Goal: Task Accomplishment & Management: Manage account settings

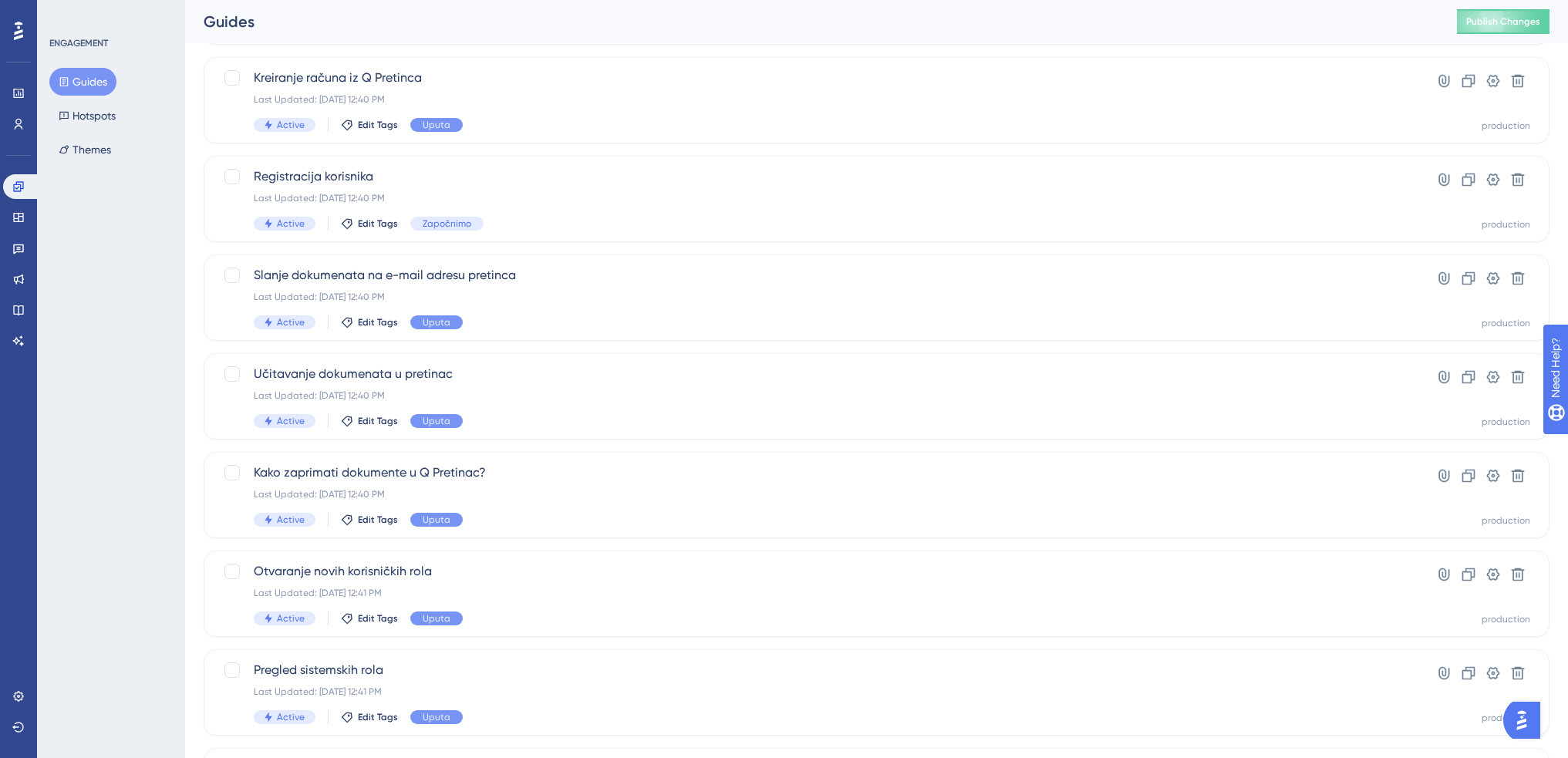
scroll to position [130, 0]
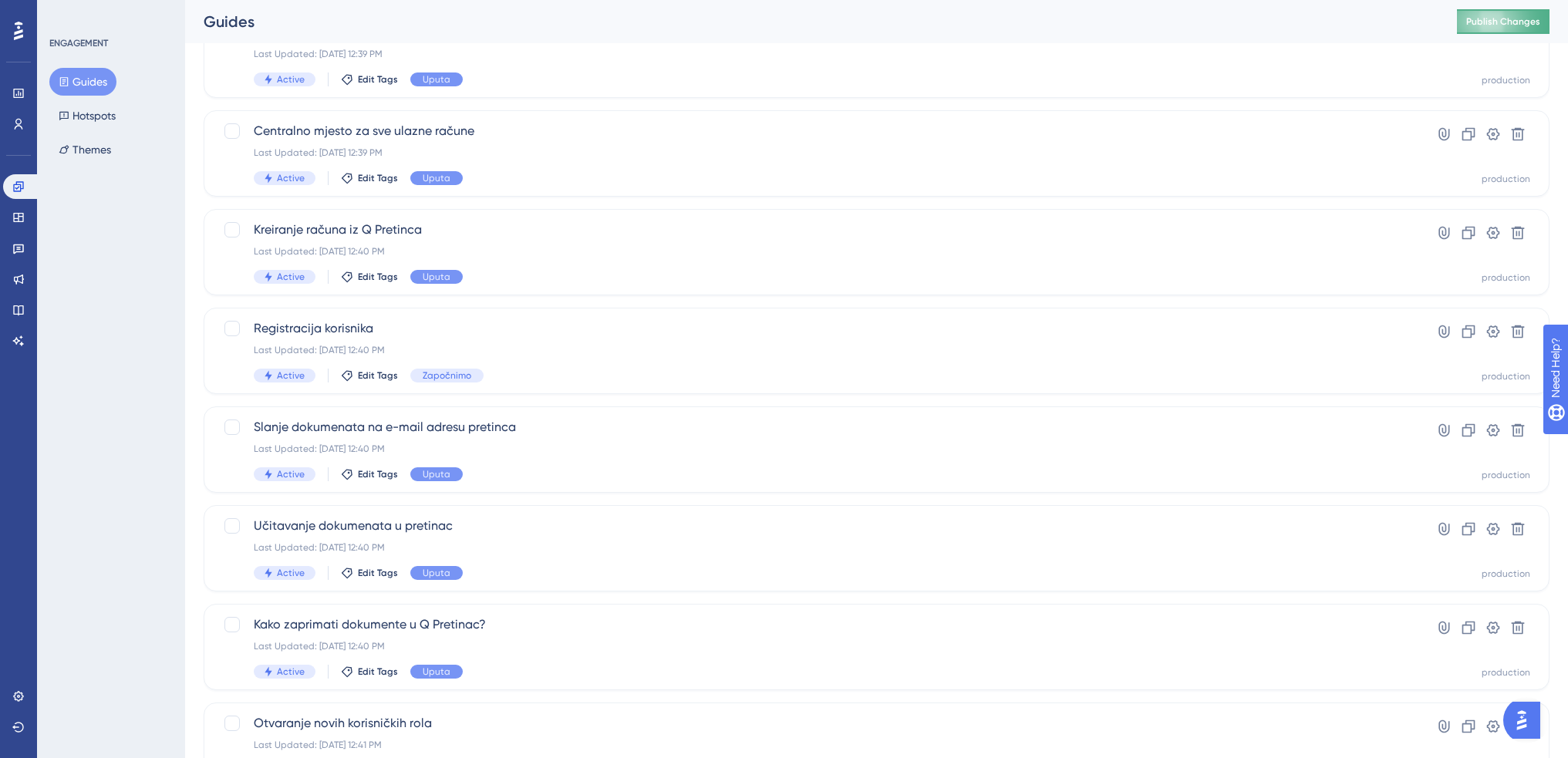
click at [0, 0] on span "Publish Changes" at bounding box center [0, 0] width 0 height 0
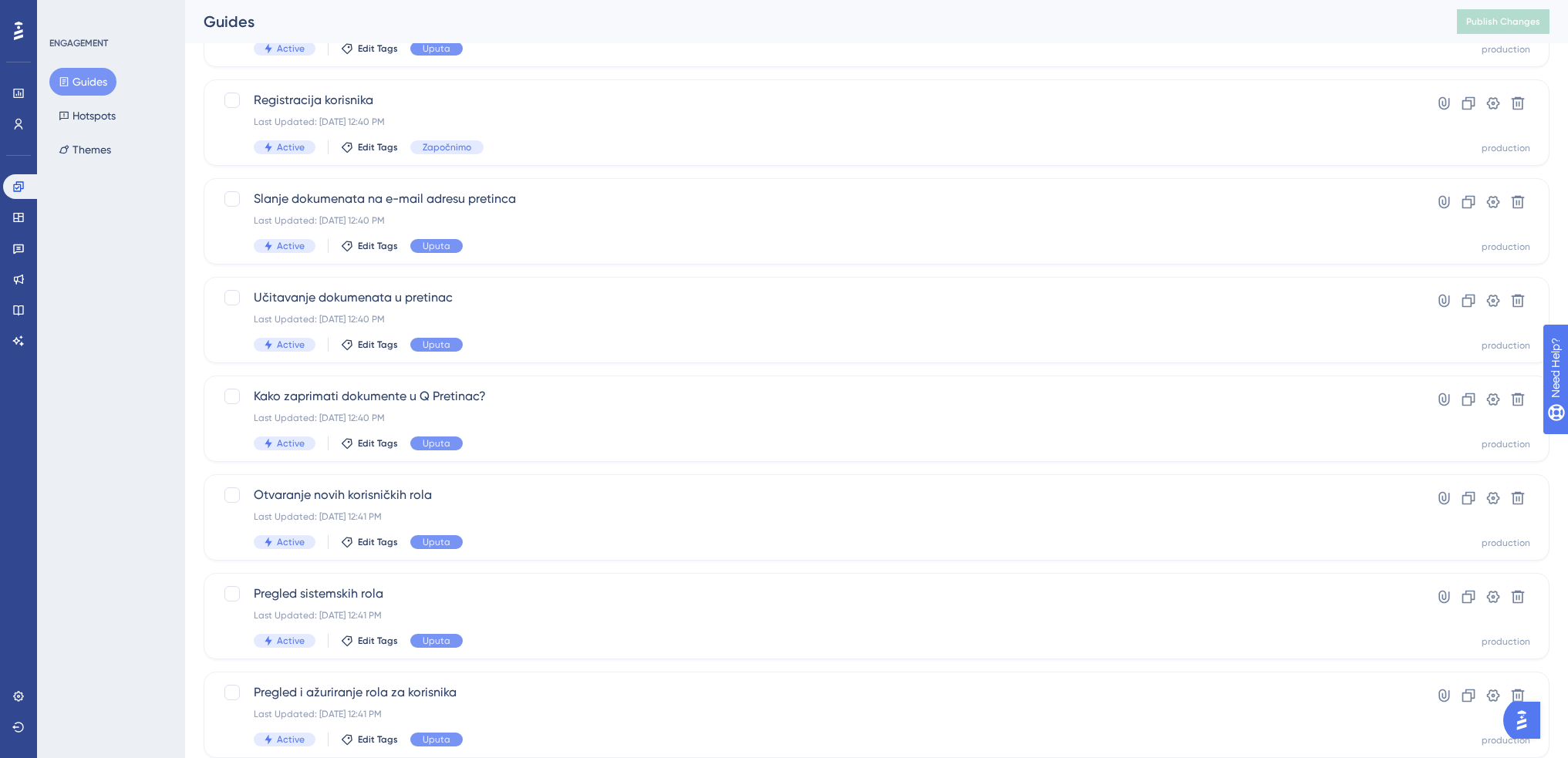
scroll to position [438, 0]
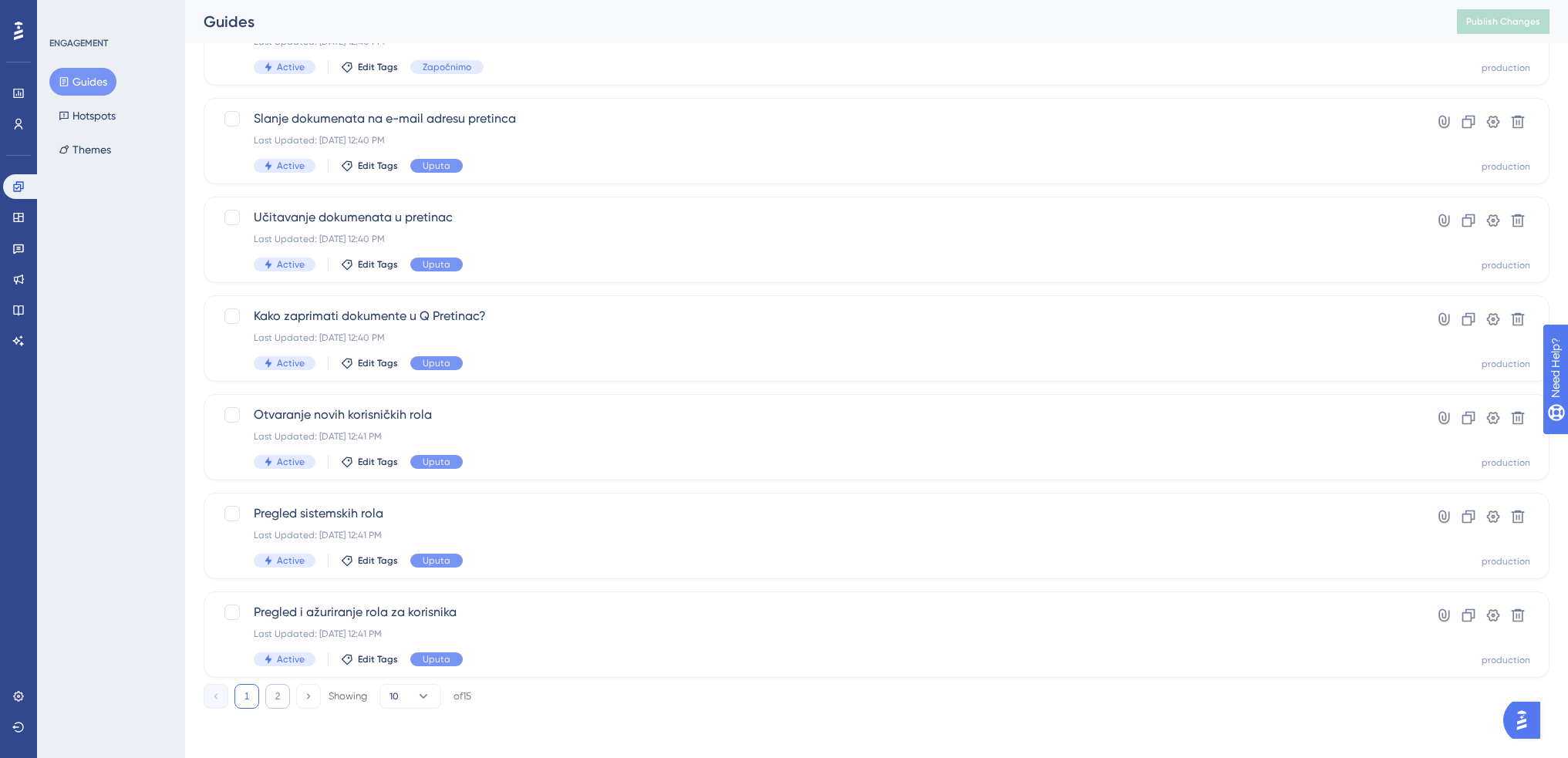
click at [277, 692] on button "2" at bounding box center [277, 697] width 25 height 25
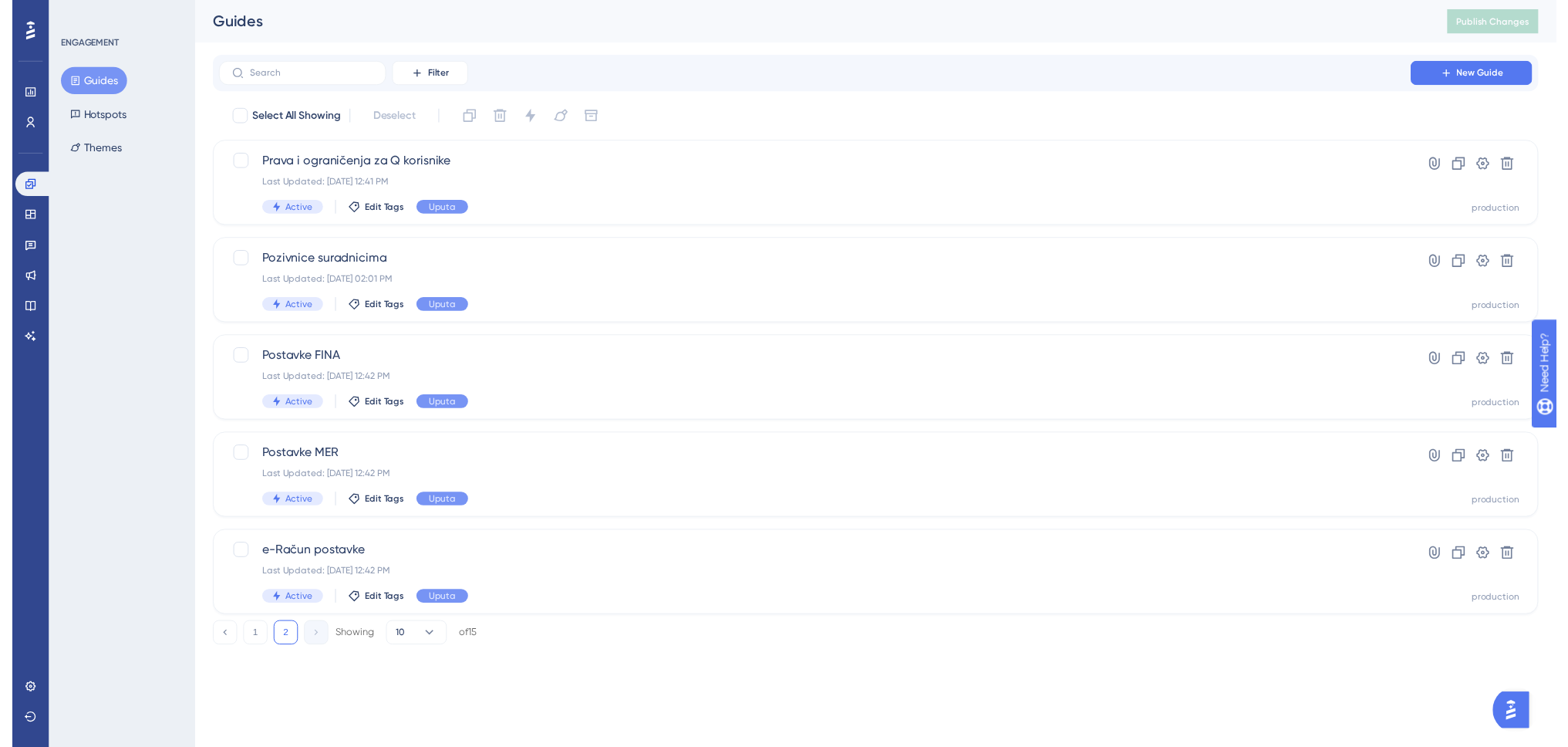
scroll to position [0, 0]
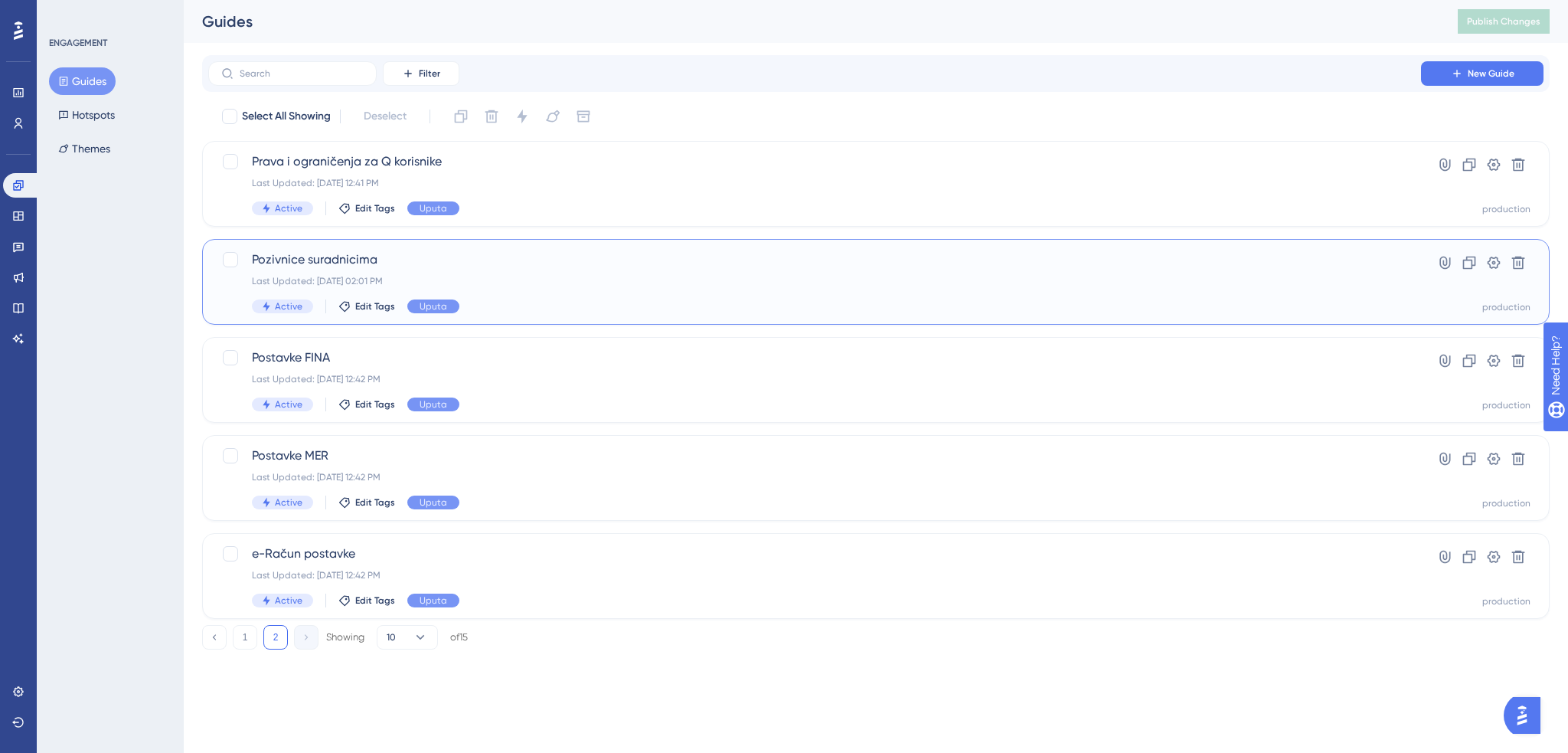
click at [540, 280] on div "Last Updated: Aug 25 2025, 02:01 PM" at bounding box center [815, 280] width 1125 height 12
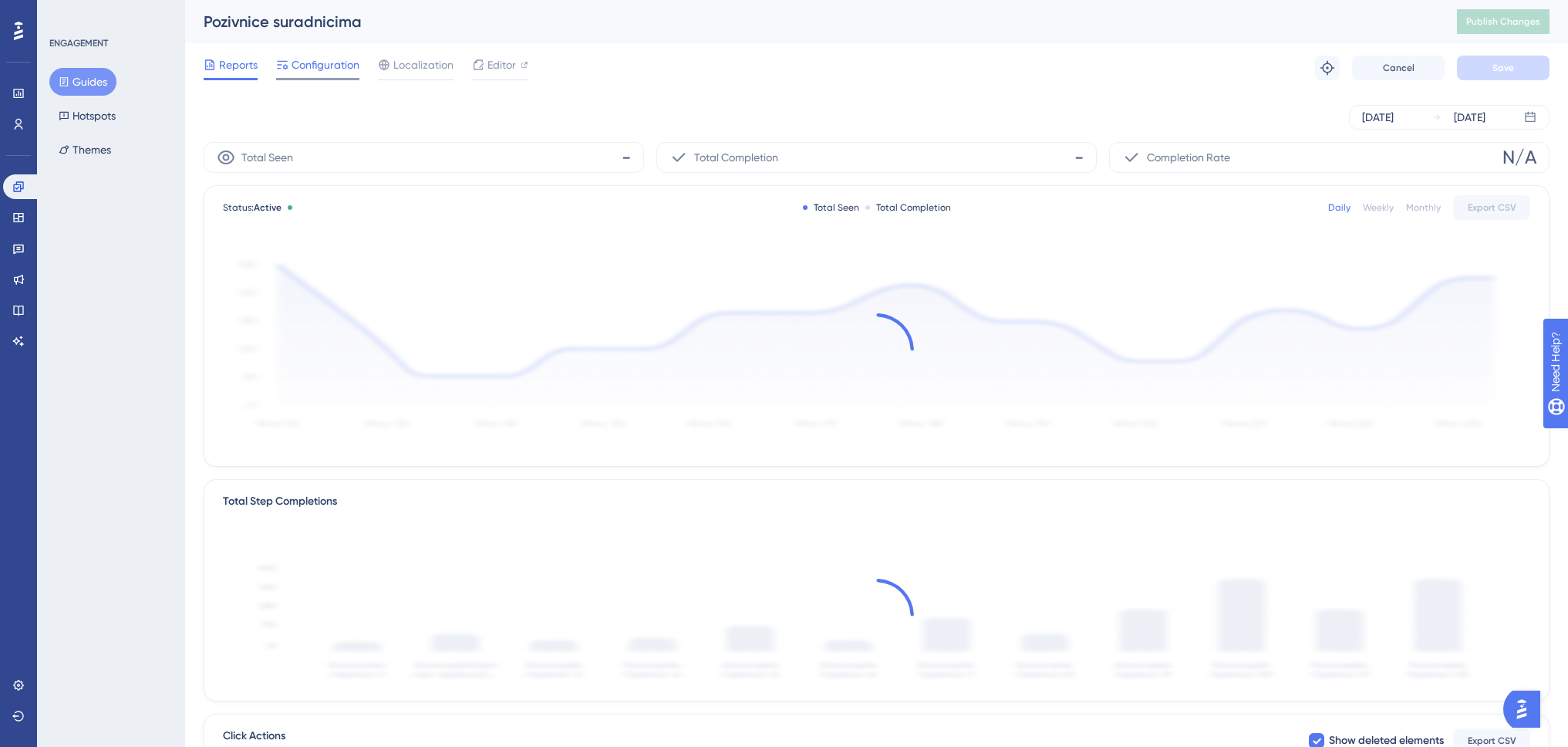
click at [324, 70] on span "Configuration" at bounding box center [326, 65] width 68 height 18
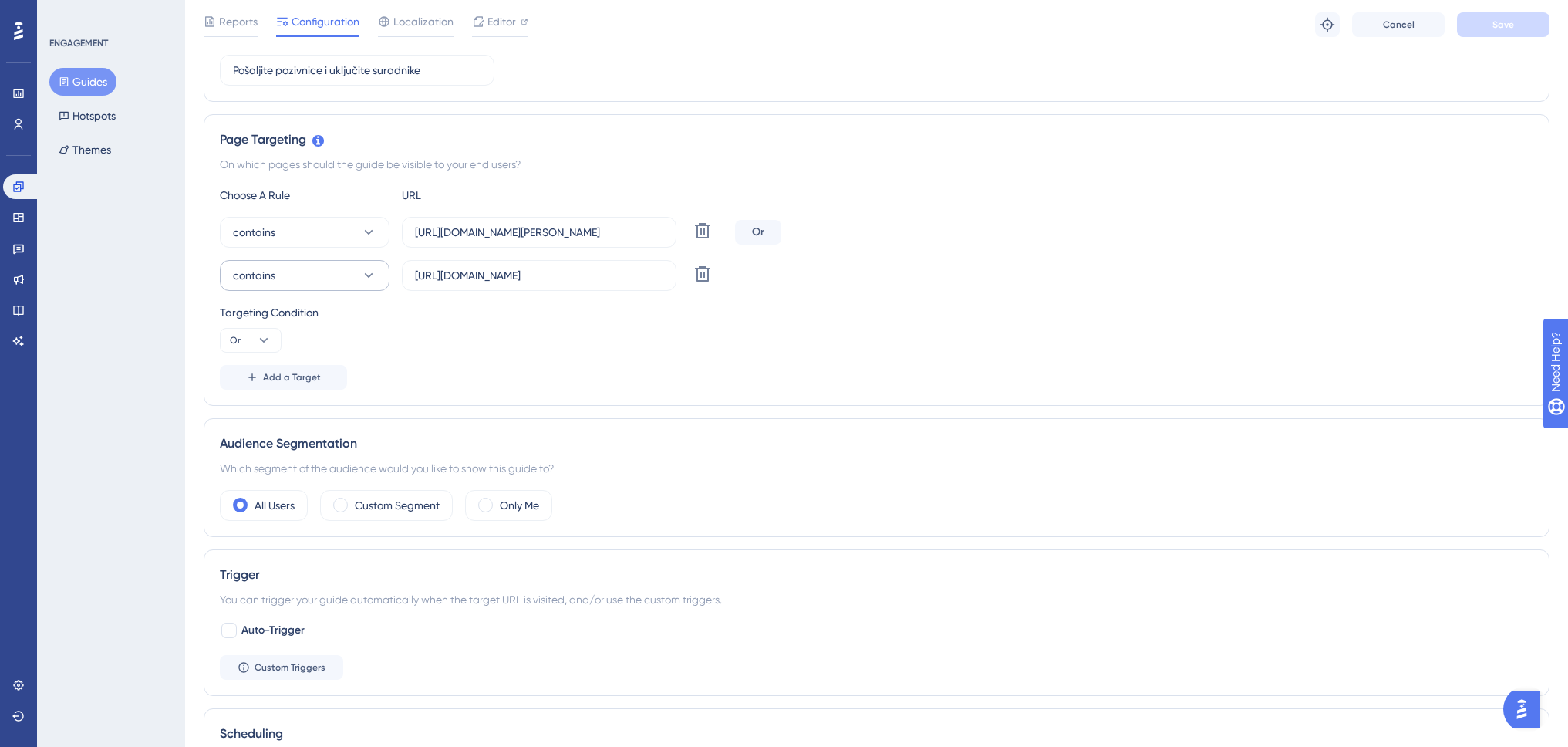
scroll to position [66, 0]
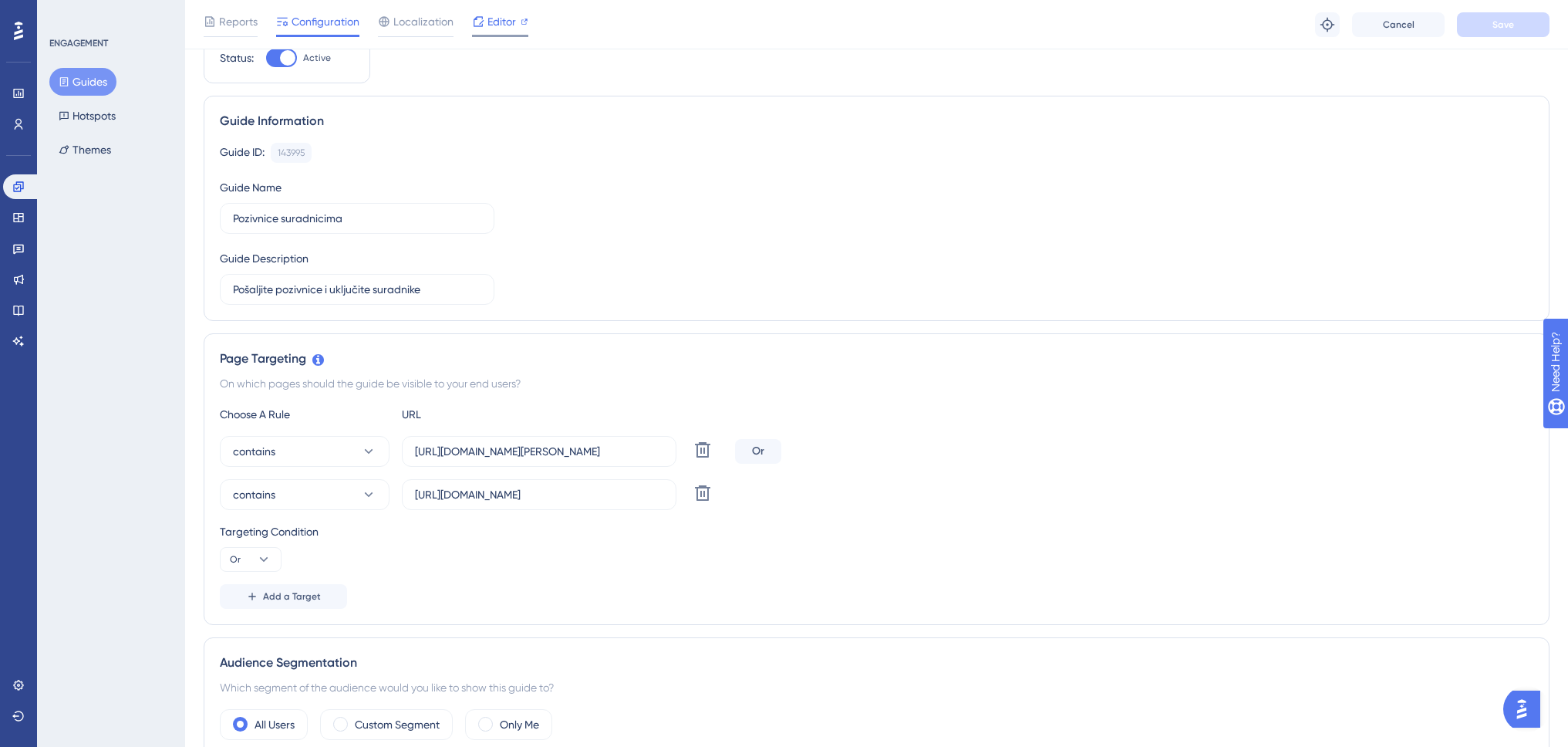
click at [511, 17] on span "Editor" at bounding box center [502, 22] width 28 height 18
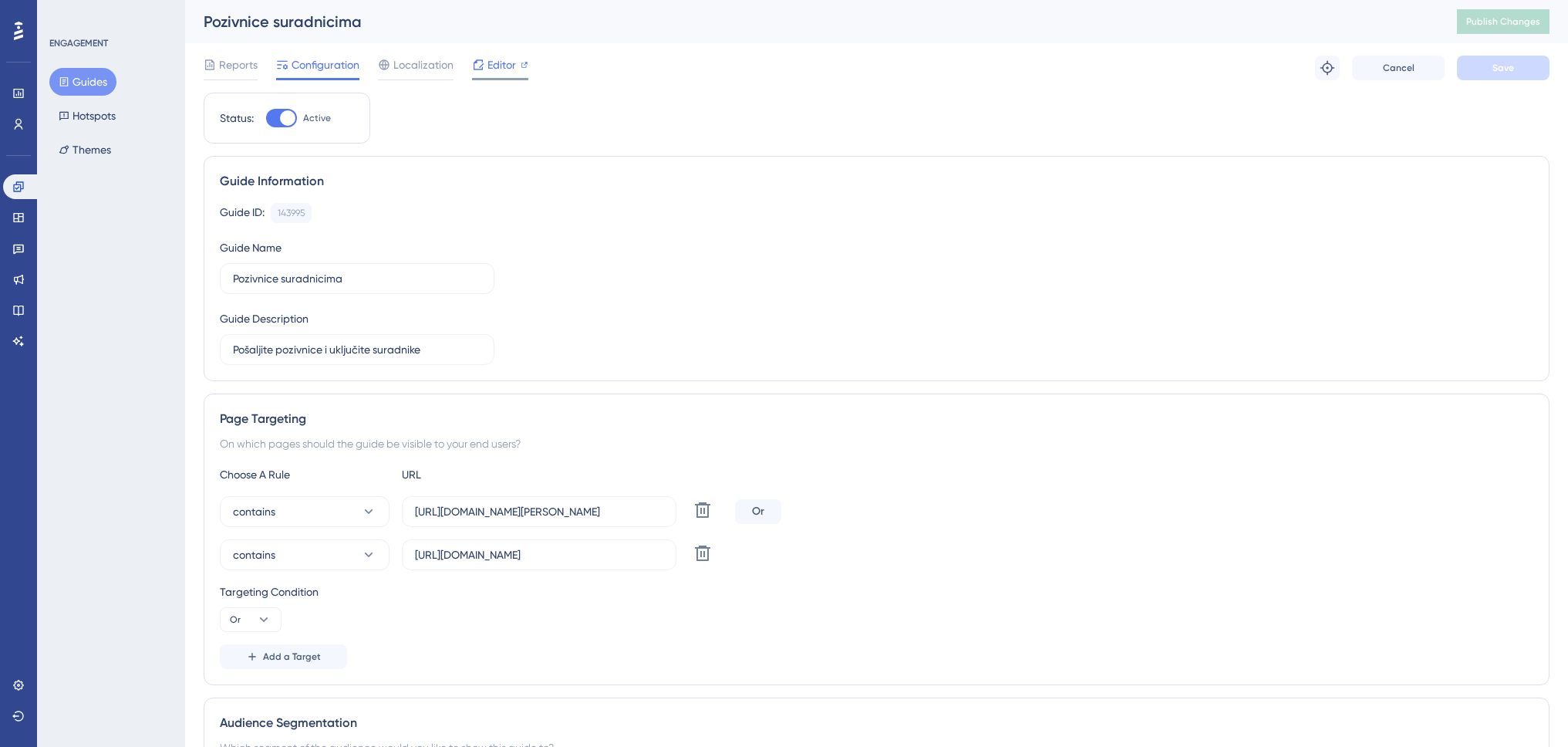
click at [497, 71] on span "Editor" at bounding box center [502, 65] width 28 height 18
click at [0, 0] on span "Publish Changes" at bounding box center [0, 0] width 0 height 0
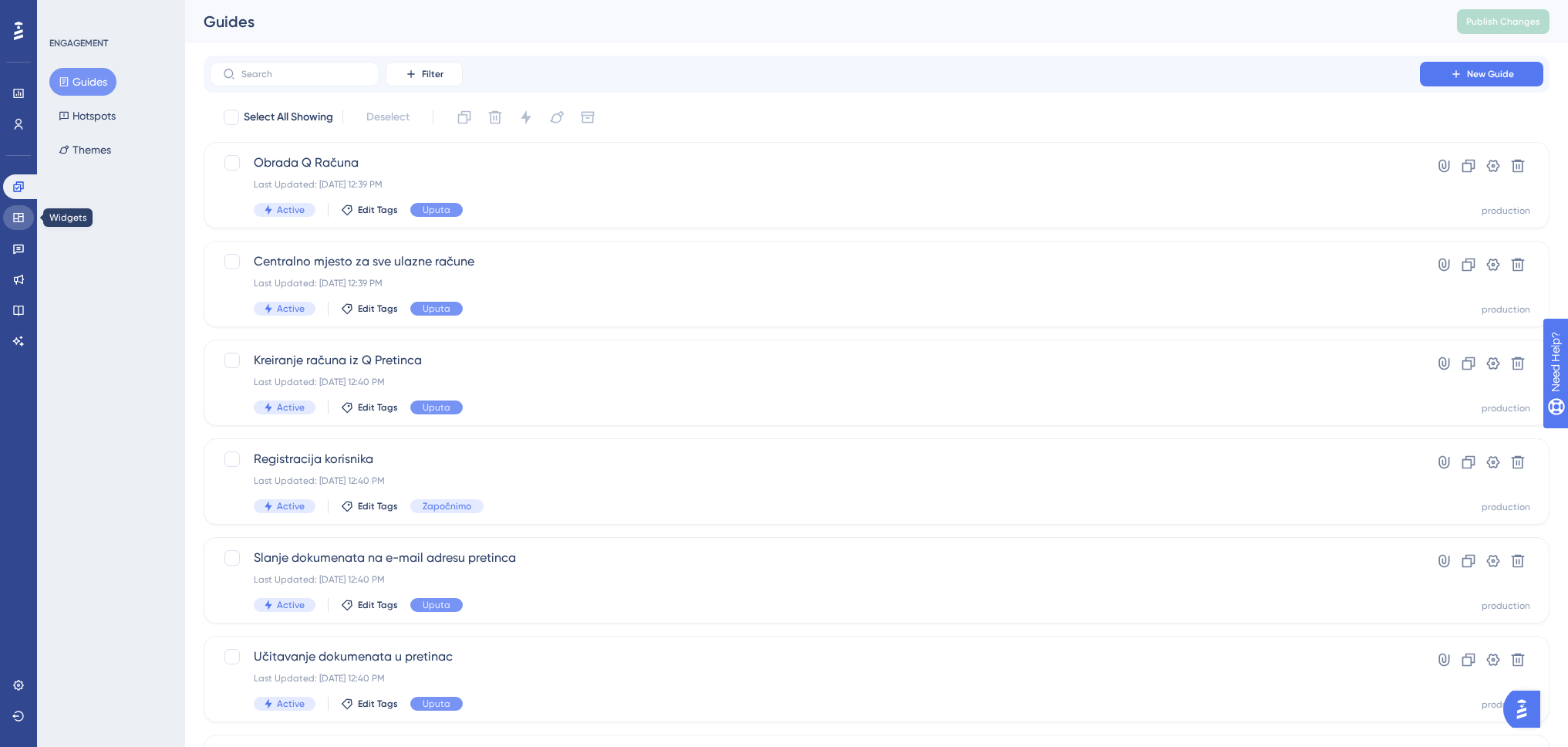
click at [17, 207] on link at bounding box center [18, 218] width 31 height 25
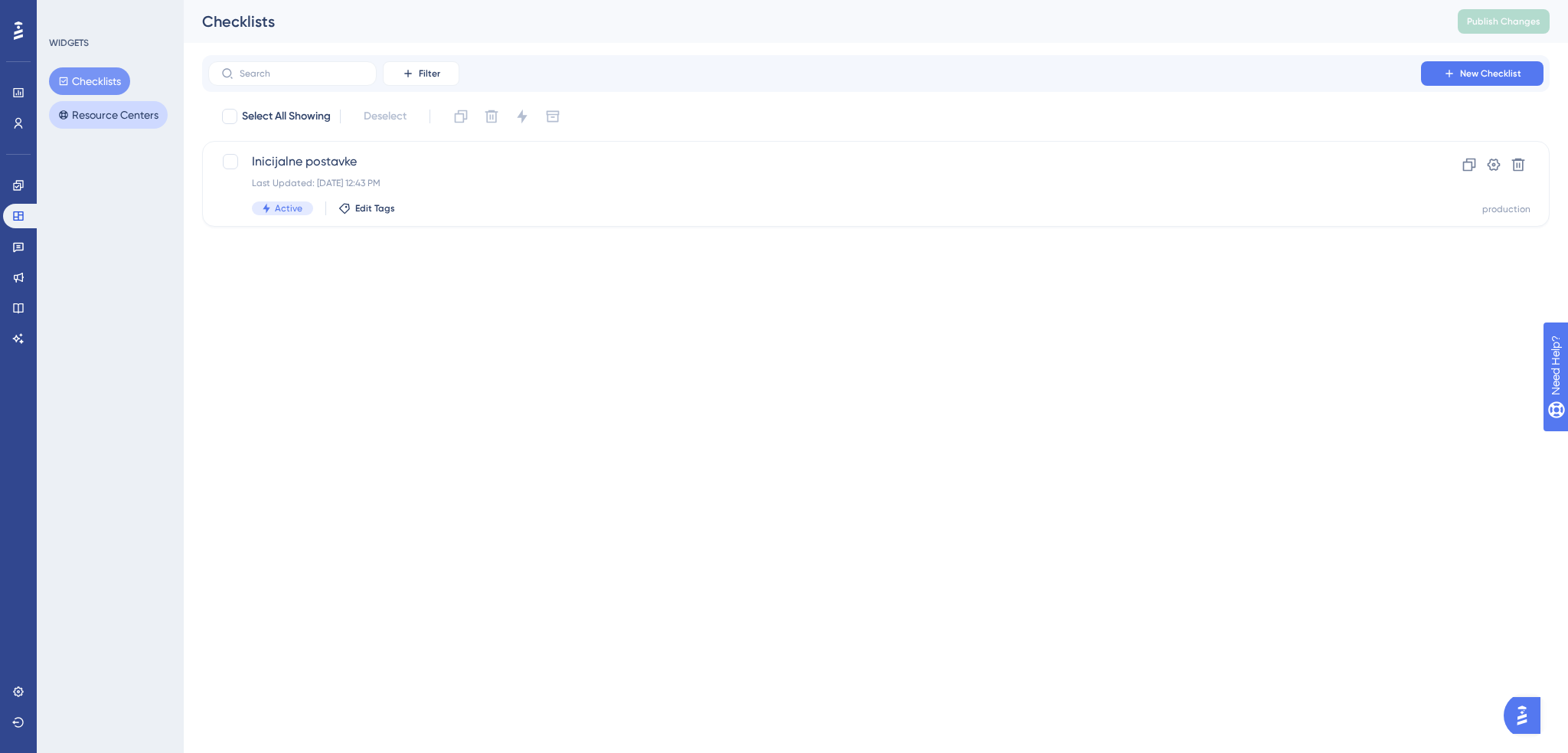
click at [107, 114] on button "Resource Centers" at bounding box center [108, 115] width 119 height 27
click at [468, 161] on span "Swing Q" at bounding box center [815, 162] width 1125 height 18
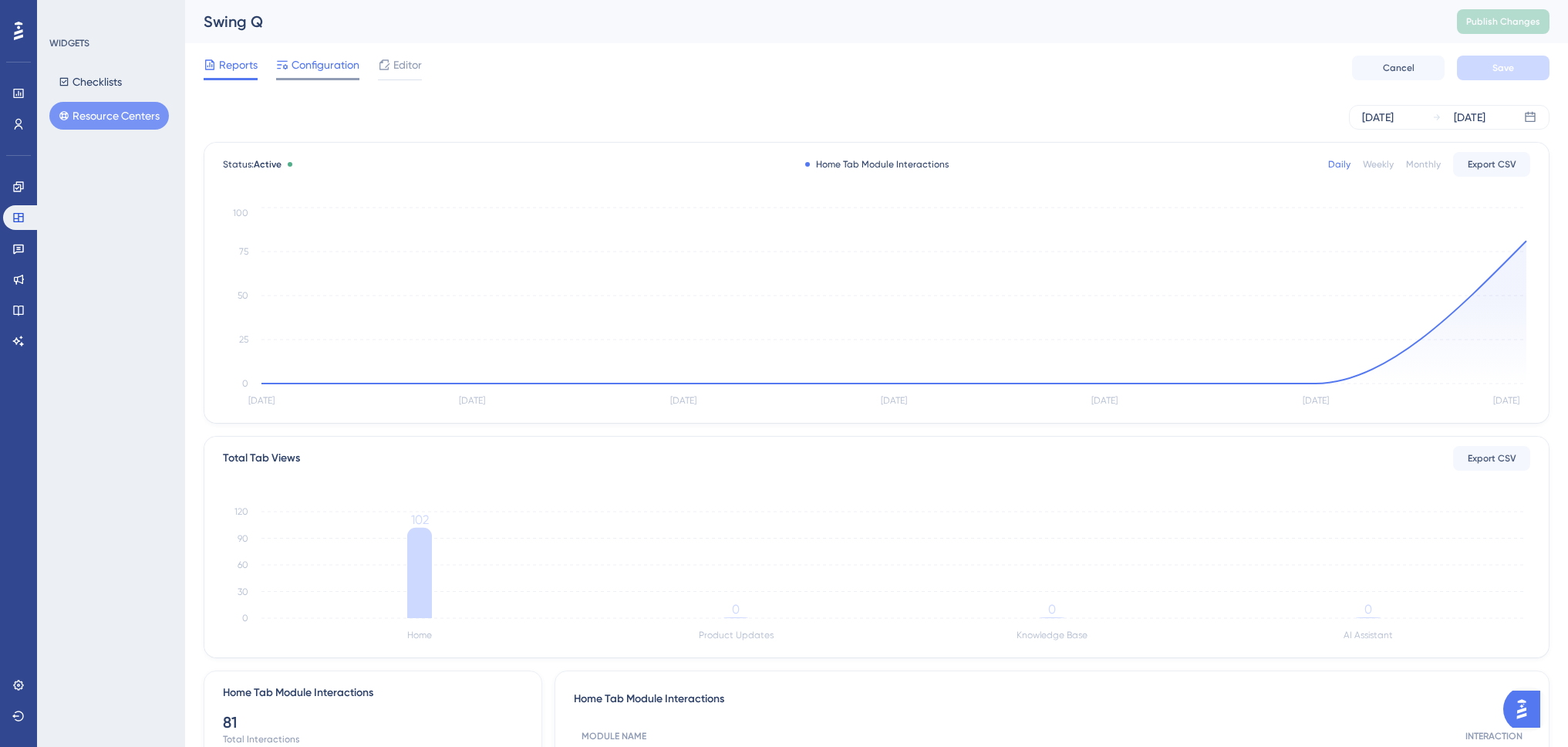
click at [323, 67] on span "Configuration" at bounding box center [326, 65] width 68 height 18
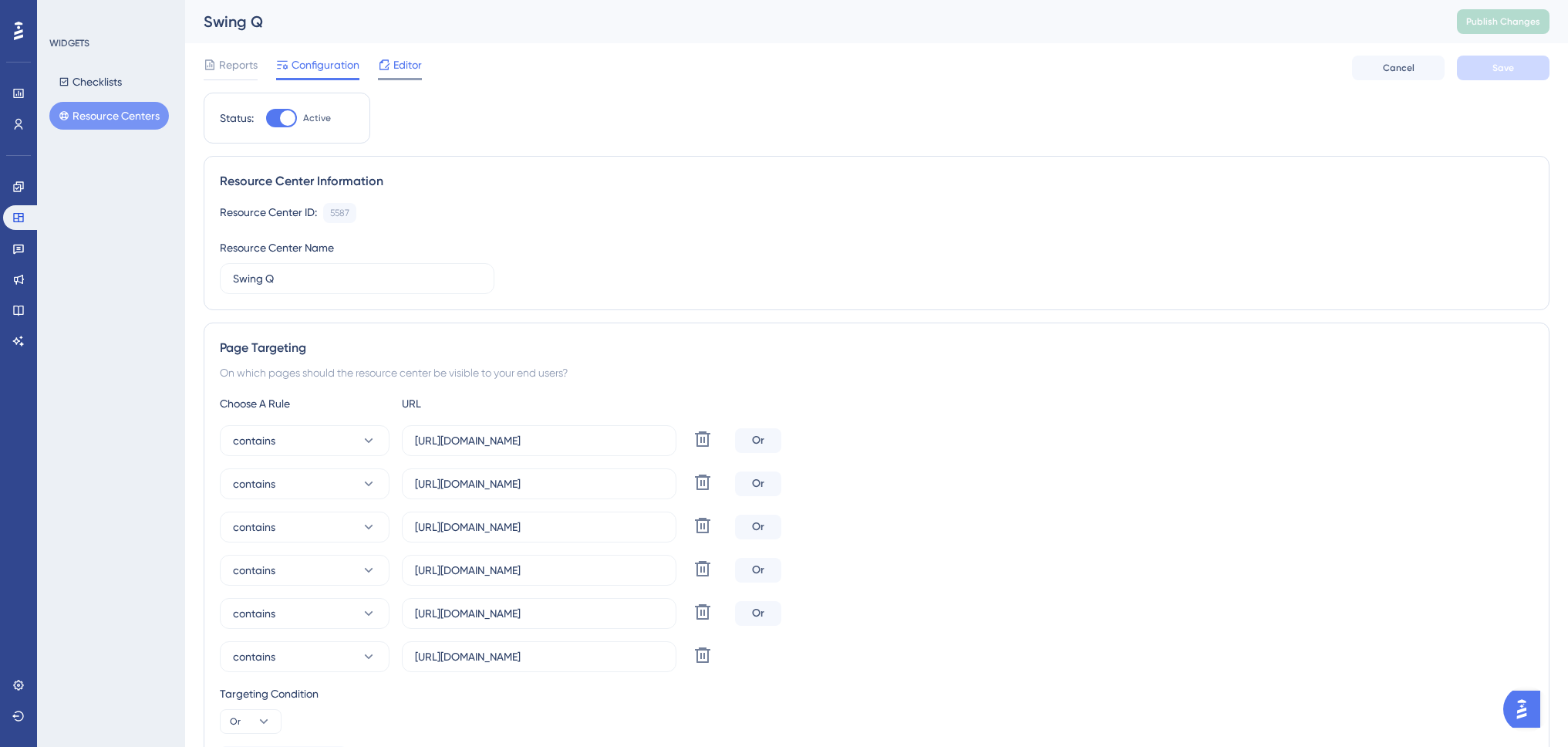
click at [417, 58] on span "Editor" at bounding box center [408, 65] width 28 height 18
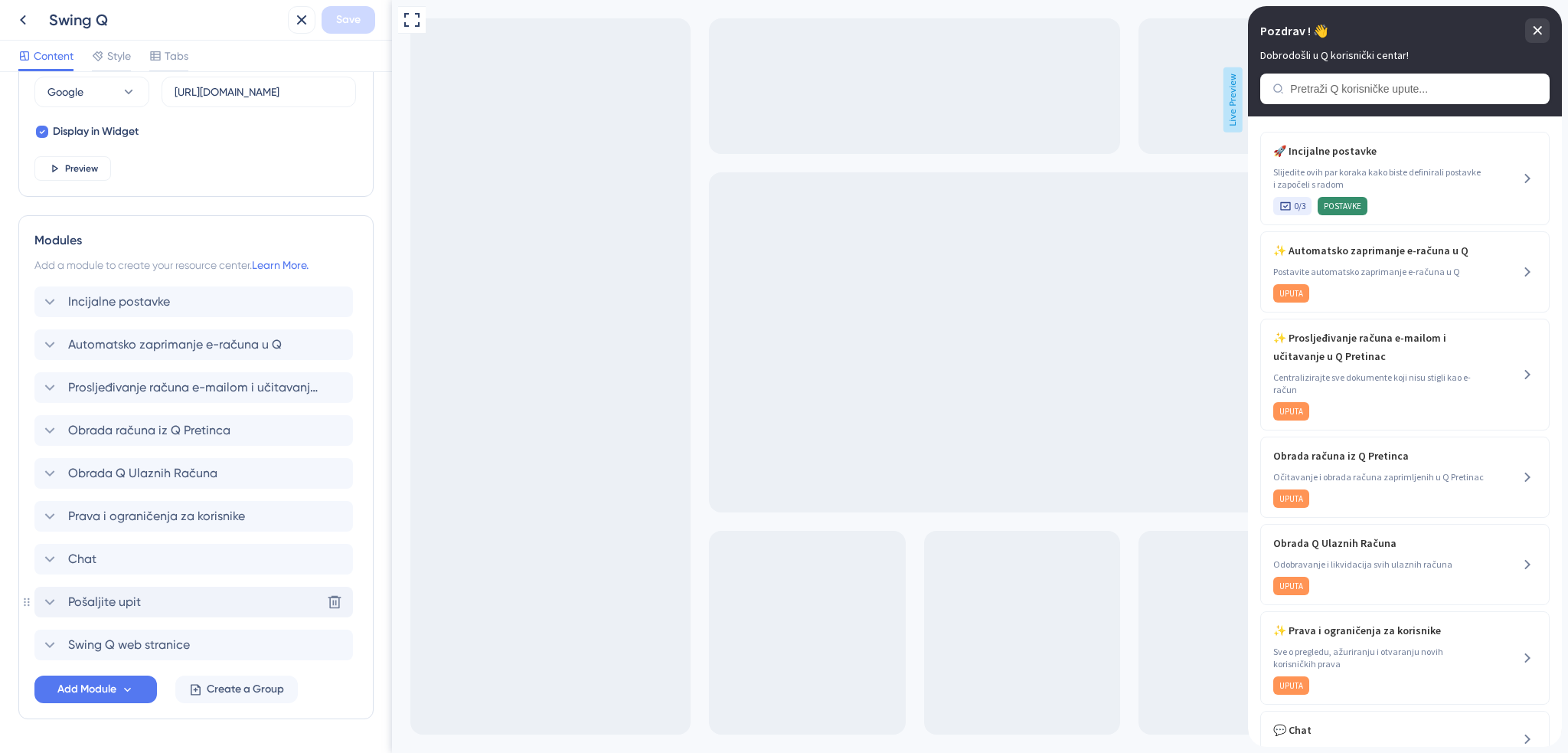
scroll to position [617, 0]
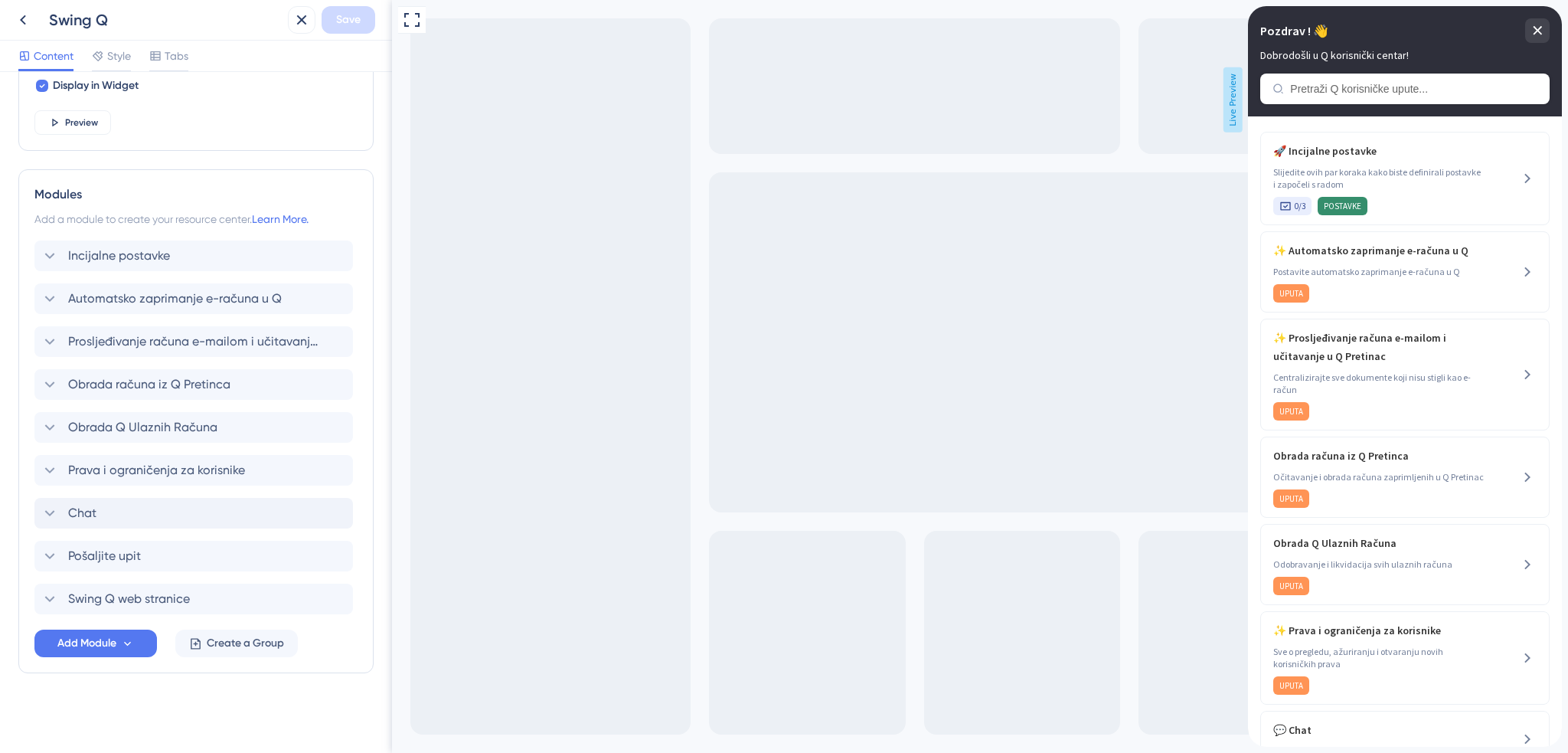
click at [238, 516] on div "Chat" at bounding box center [194, 513] width 318 height 31
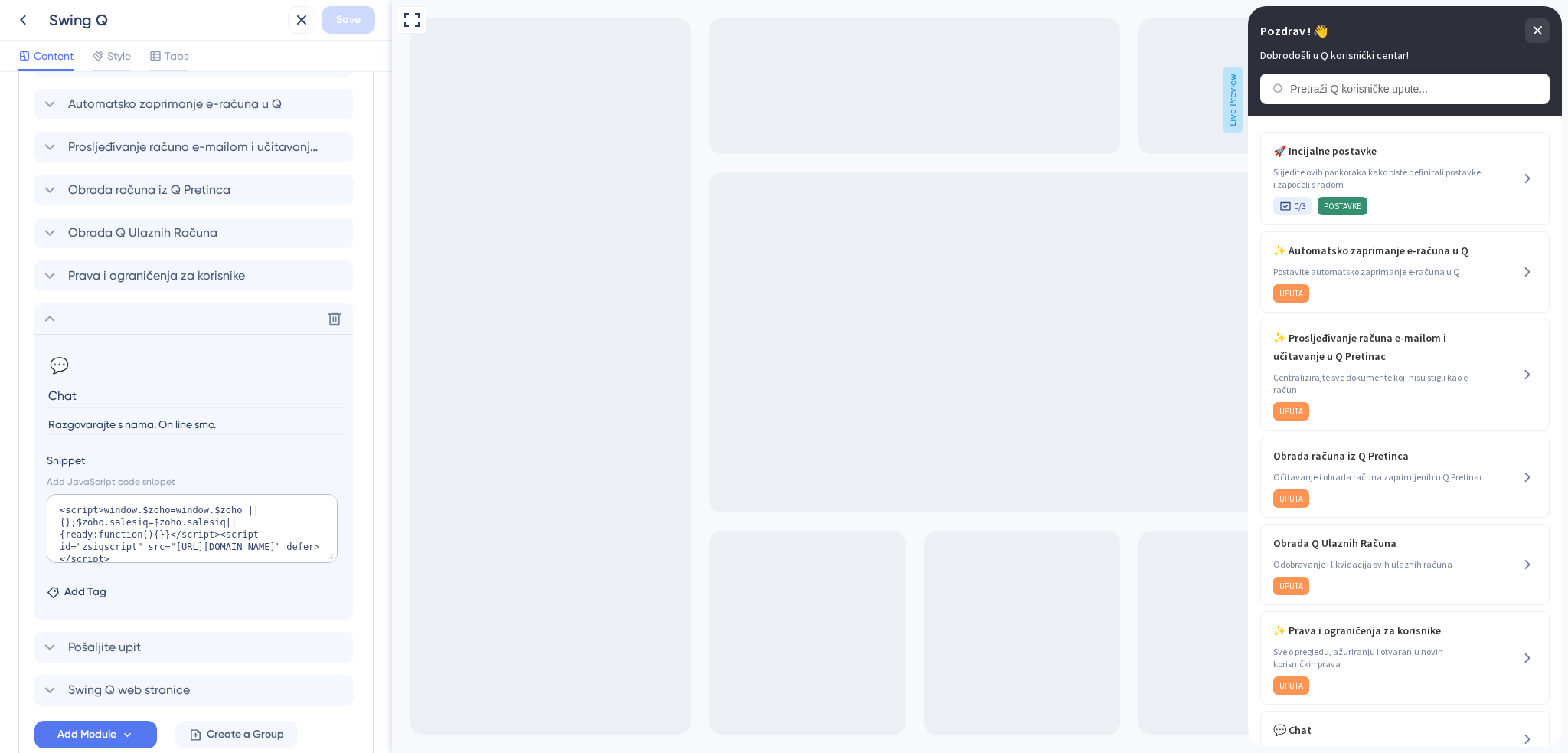
scroll to position [846, 0]
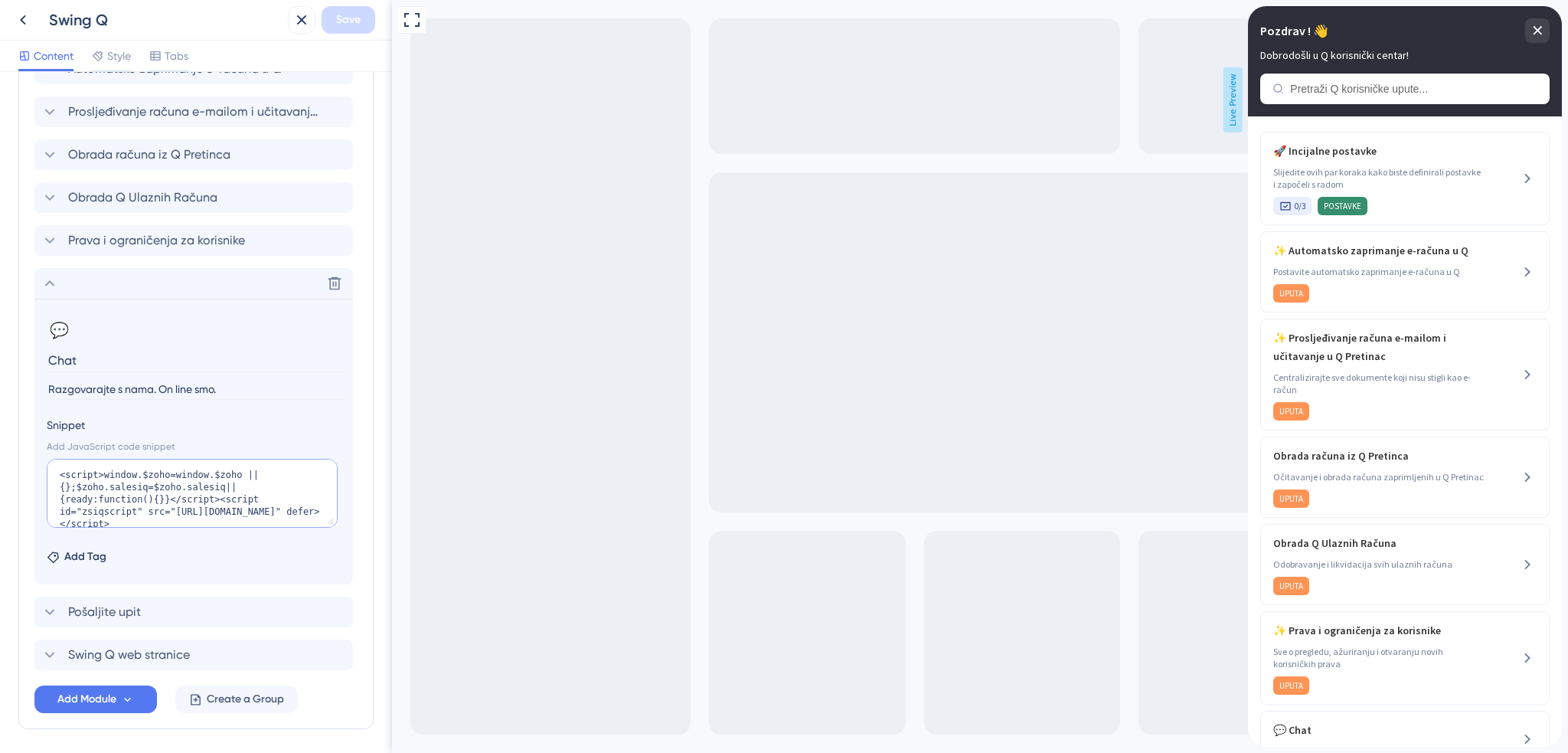
click at [164, 503] on textarea "<script>window.$zoho=window.$zoho || {};$zoho.salesiq=$zoho.salesiq||{ready:fun…" at bounding box center [192, 493] width 291 height 69
click at [231, 482] on textarea "<script>window.$zoho=window.$zoho || {};$zoho.salesiq=$zoho.salesiq||{ready:fun…" at bounding box center [192, 493] width 291 height 69
click at [191, 425] on label "Snippet" at bounding box center [194, 425] width 294 height 18
click at [279, 467] on textarea "<script>window.$zoho=window.$zoho || {};$zoho.salesiq=$zoho.salesiq||{ready:fun…" at bounding box center [192, 493] width 291 height 69
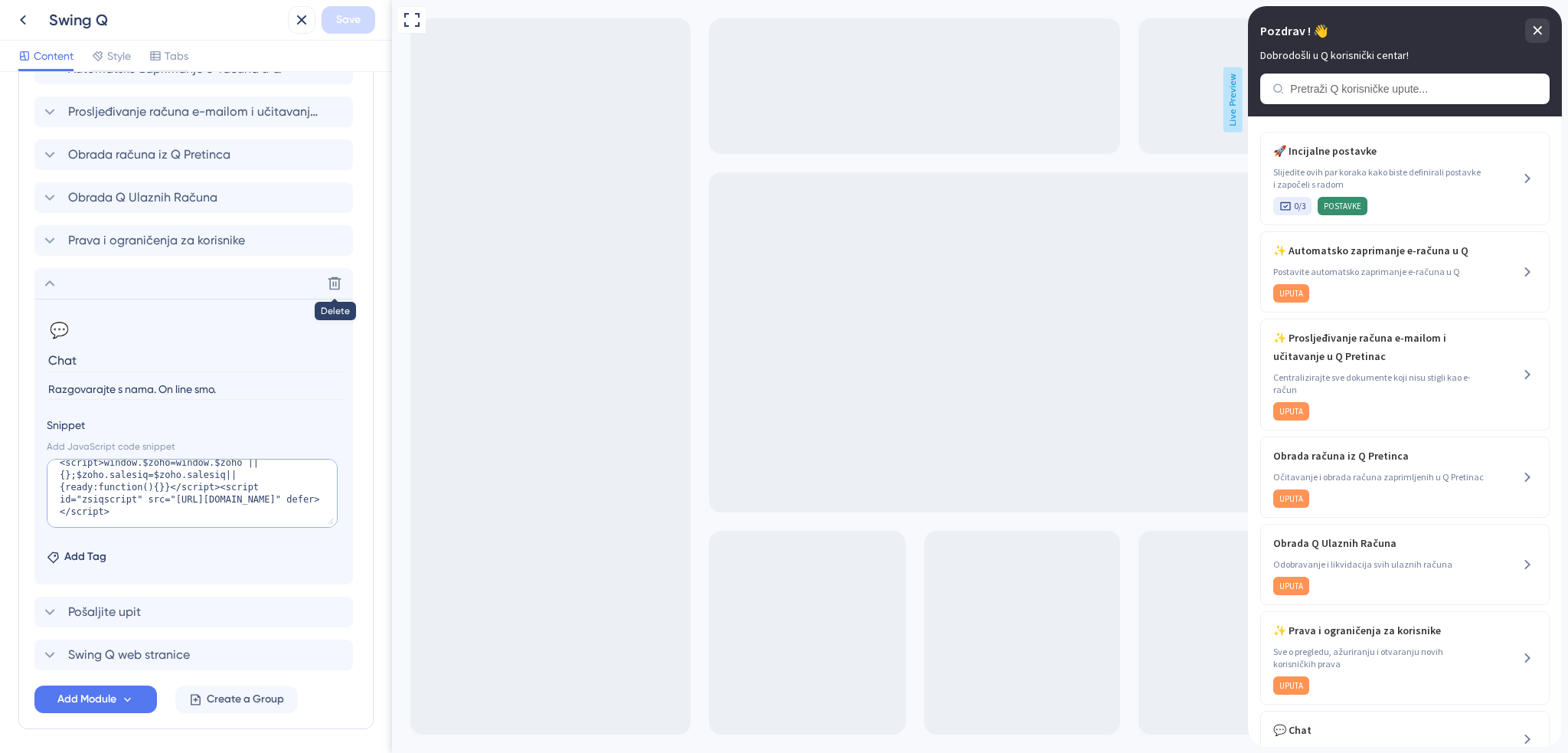
scroll to position [25, 0]
paste textarea "https://salesiq.zohopublic.com/widget?wc=siq80f464eb8b6abf05385236046d262033b22…"
click at [221, 468] on textarea "https://salesiq.zohopublic.com/widget?wc=siq80f464eb8b6abf05385236046d262033b22…" at bounding box center [192, 493] width 291 height 69
type textarea "https://salesiq.zohopublic.com/widget?wc=siq80f464eb8b6abf05385236046d262033b22…"
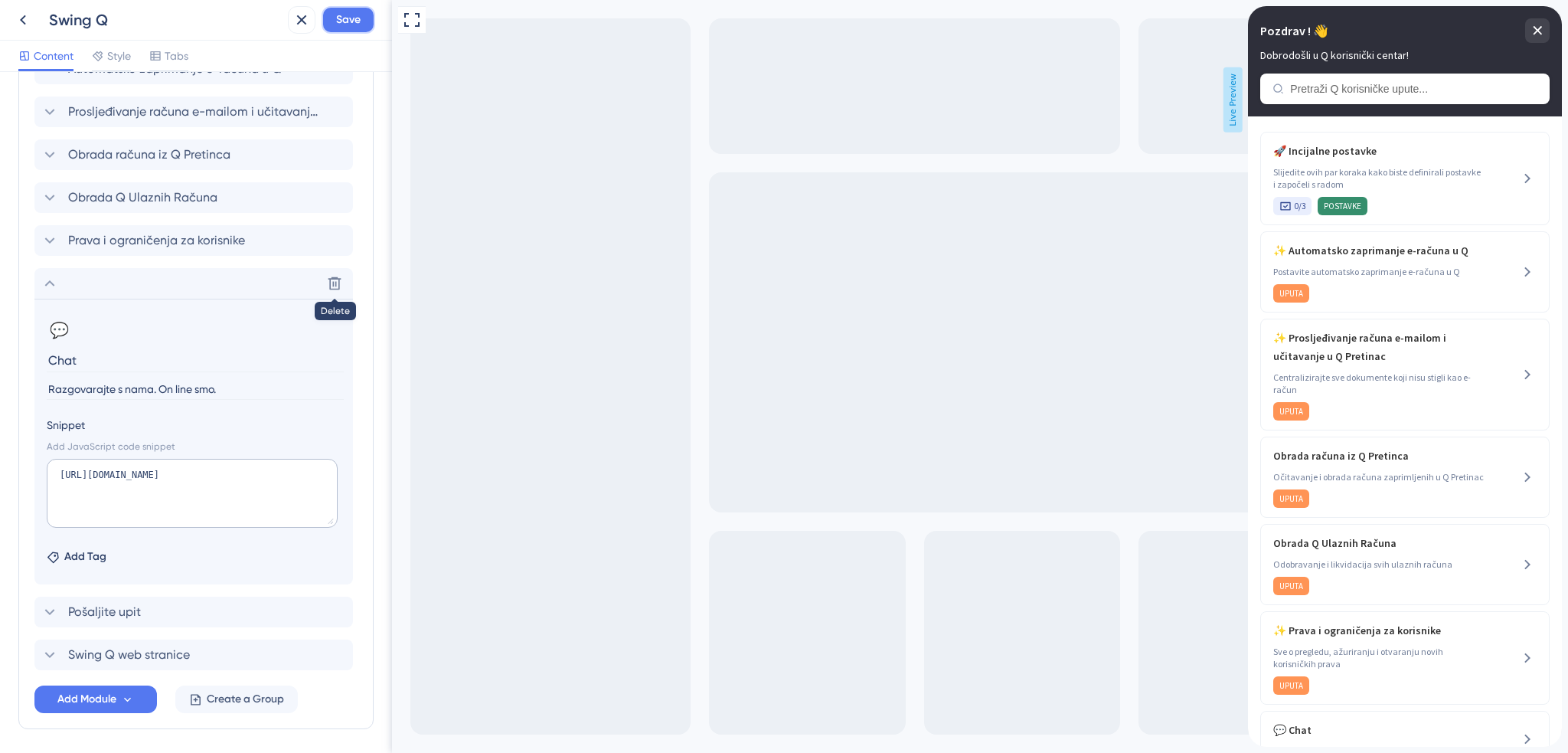
click at [348, 25] on span "Save" at bounding box center [349, 20] width 25 height 18
click at [350, 50] on div "Content Style Tabs" at bounding box center [196, 56] width 392 height 31
click at [295, 28] on icon at bounding box center [291, 28] width 16 height 16
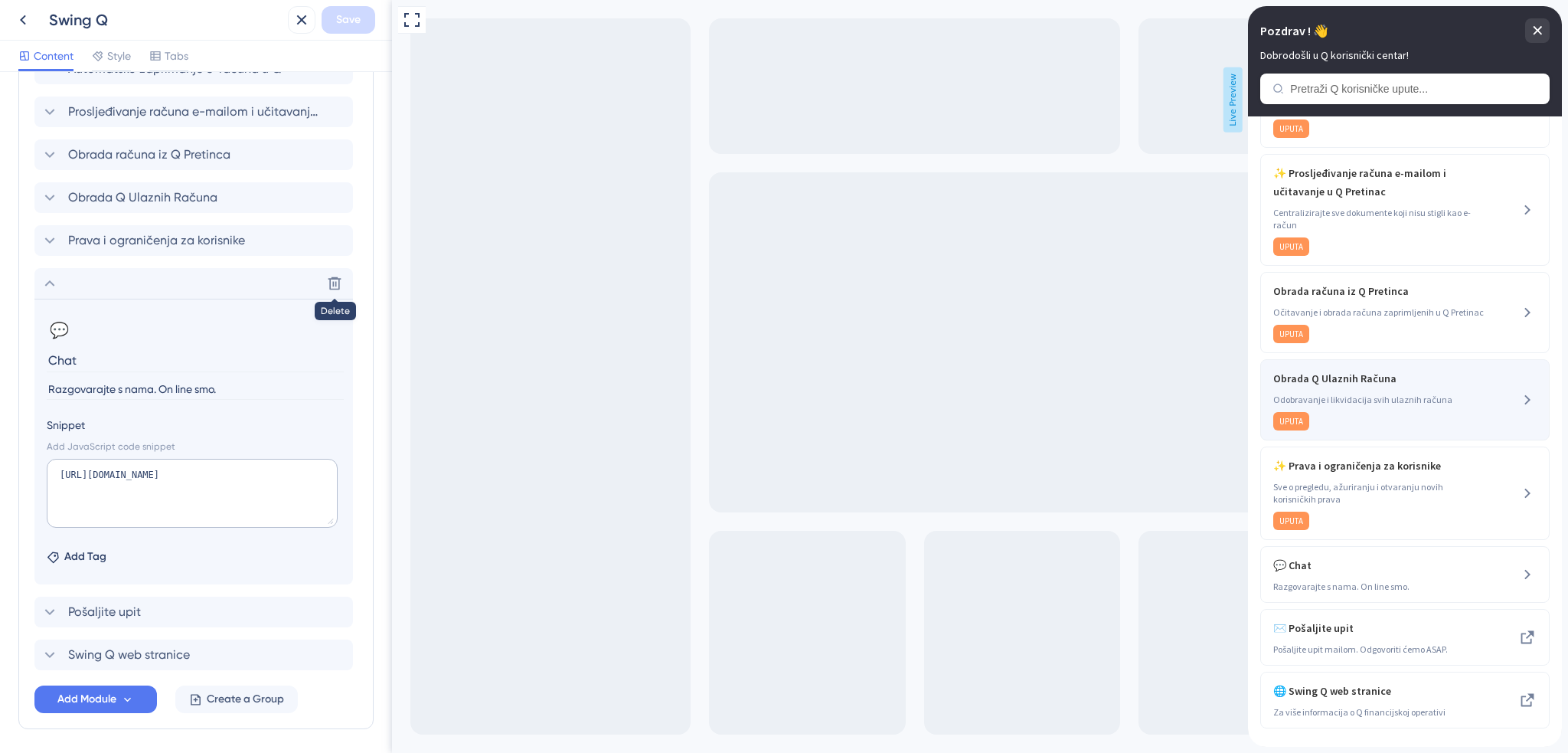
scroll to position [171, 0]
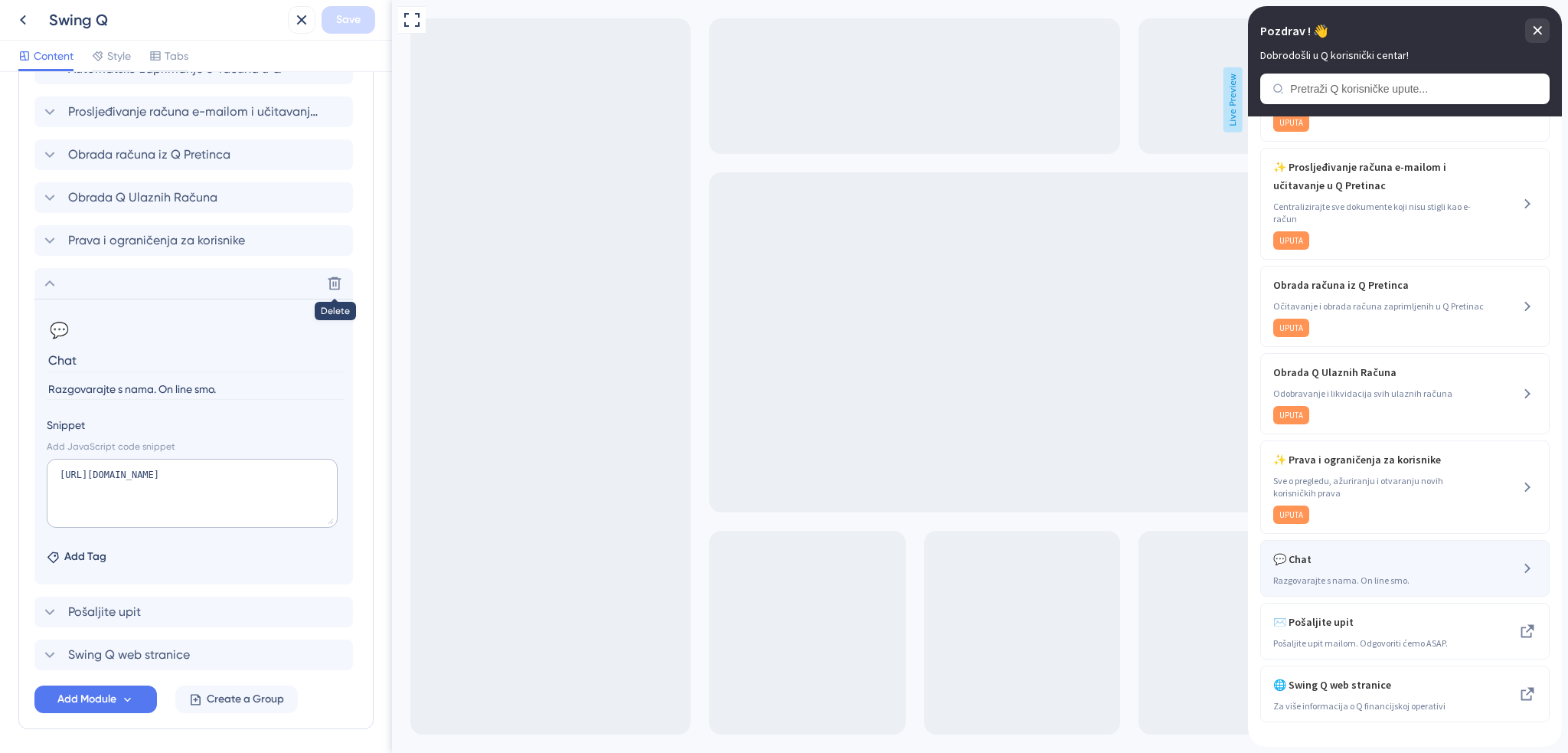
click at [1350, 568] on div "💬 Chat Razgovarajte s nama. On line smo." at bounding box center [1378, 568] width 210 height 37
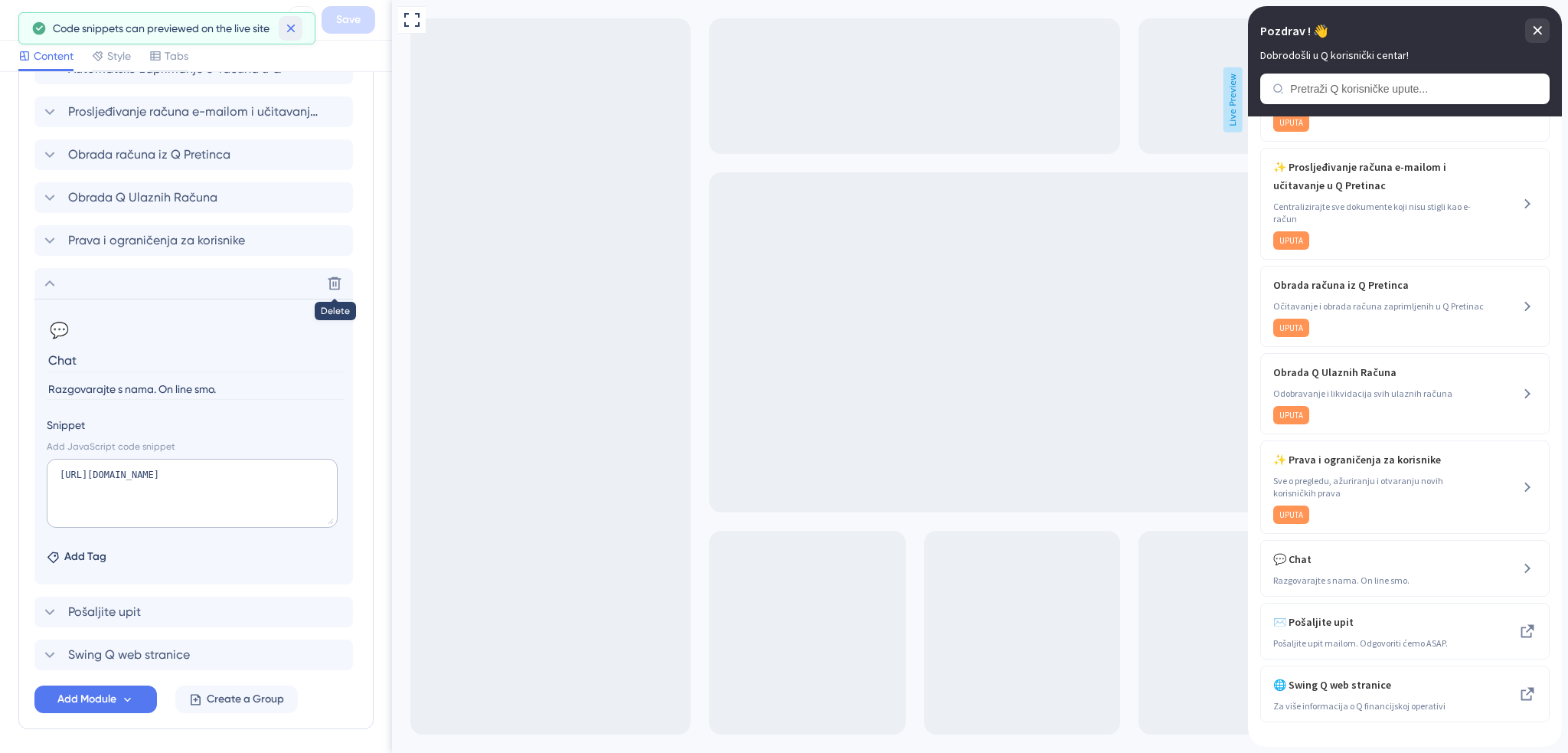
click at [288, 26] on icon at bounding box center [290, 29] width 8 height 8
click at [34, 25] on button at bounding box center [22, 19] width 27 height 27
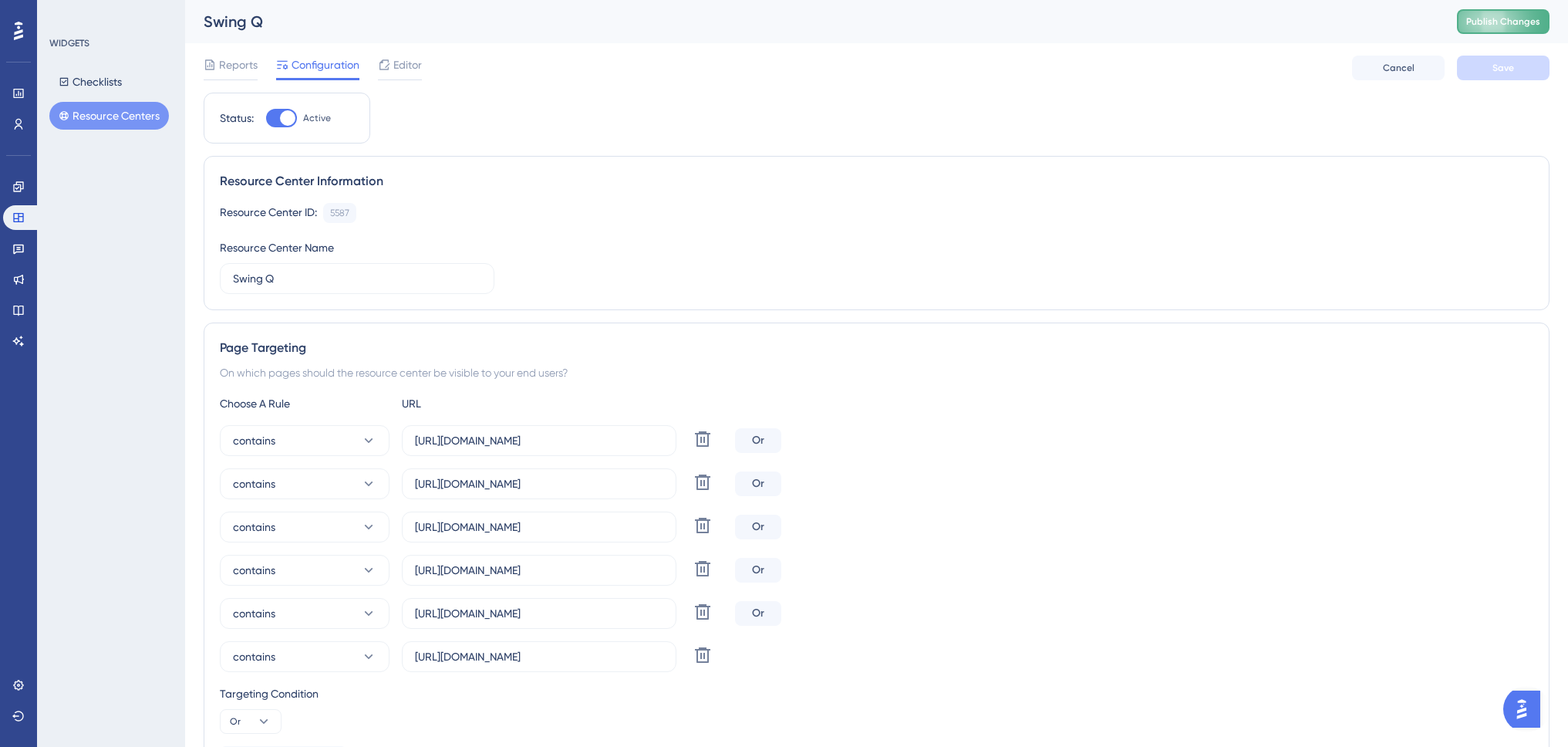
click at [1481, 25] on span "Publish Changes" at bounding box center [1503, 22] width 74 height 12
click at [394, 75] on div "Editor" at bounding box center [399, 68] width 44 height 25
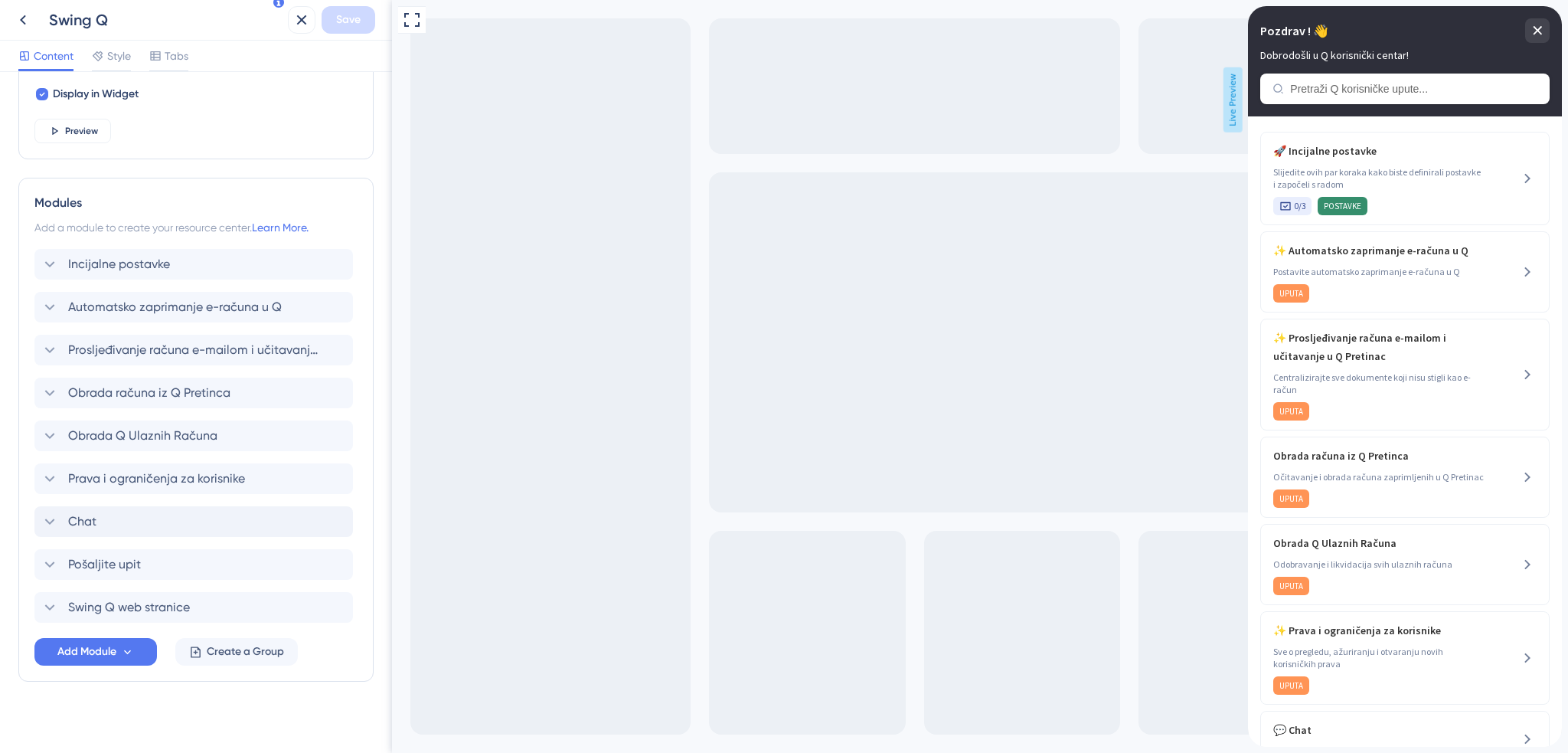
scroll to position [617, 0]
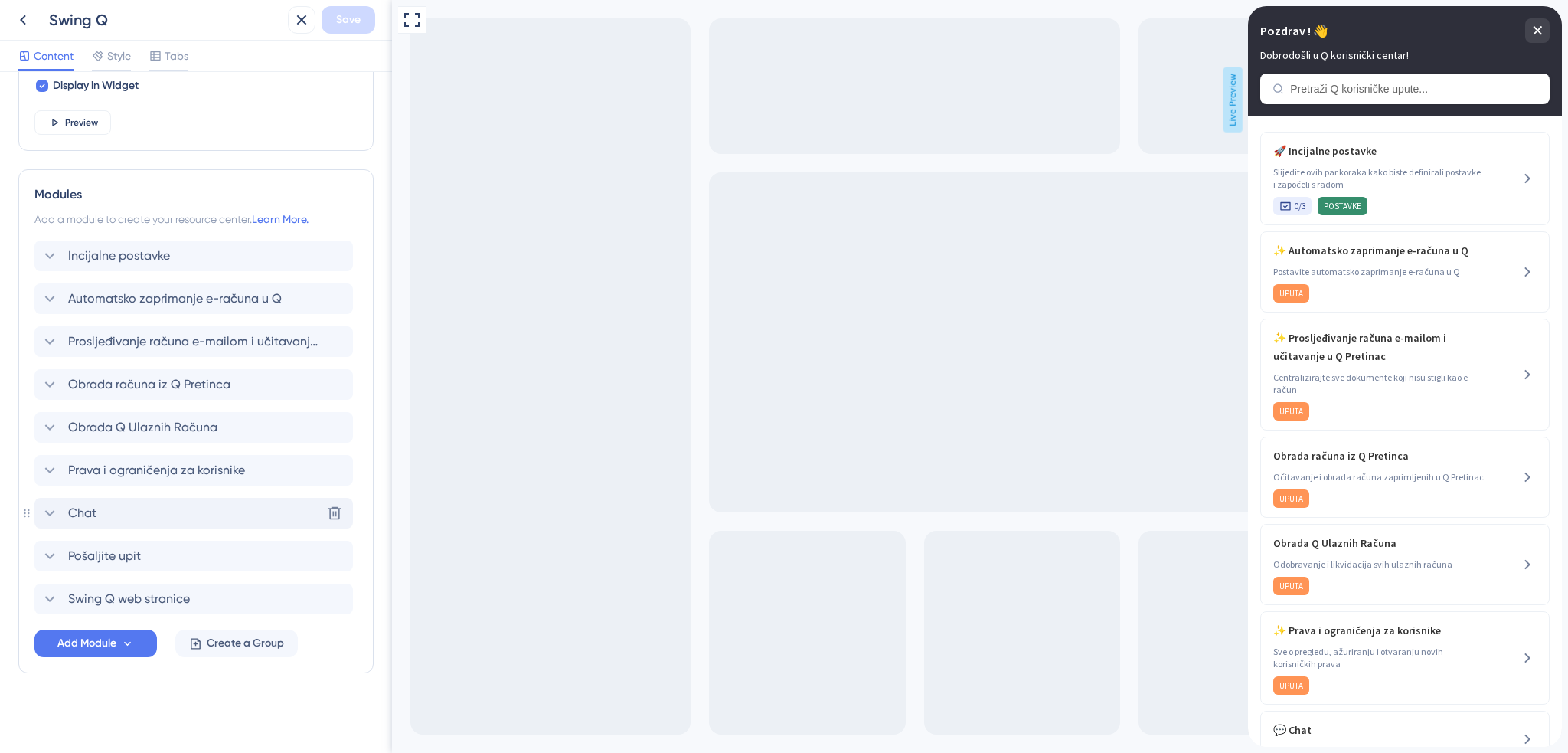
click at [135, 518] on div "Chat Delete" at bounding box center [194, 513] width 318 height 31
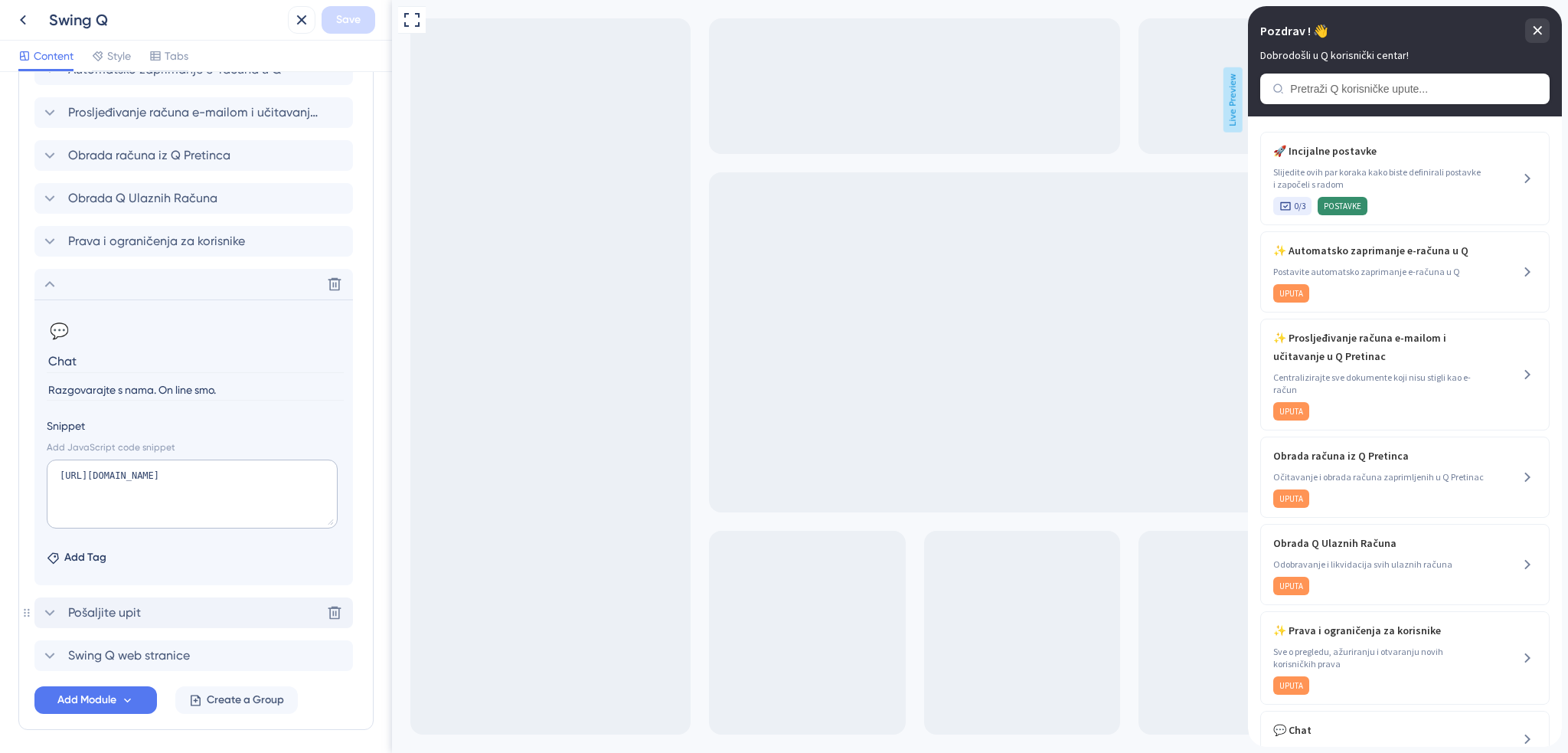
scroll to position [846, 0]
click at [111, 704] on span "Add Module" at bounding box center [87, 699] width 59 height 18
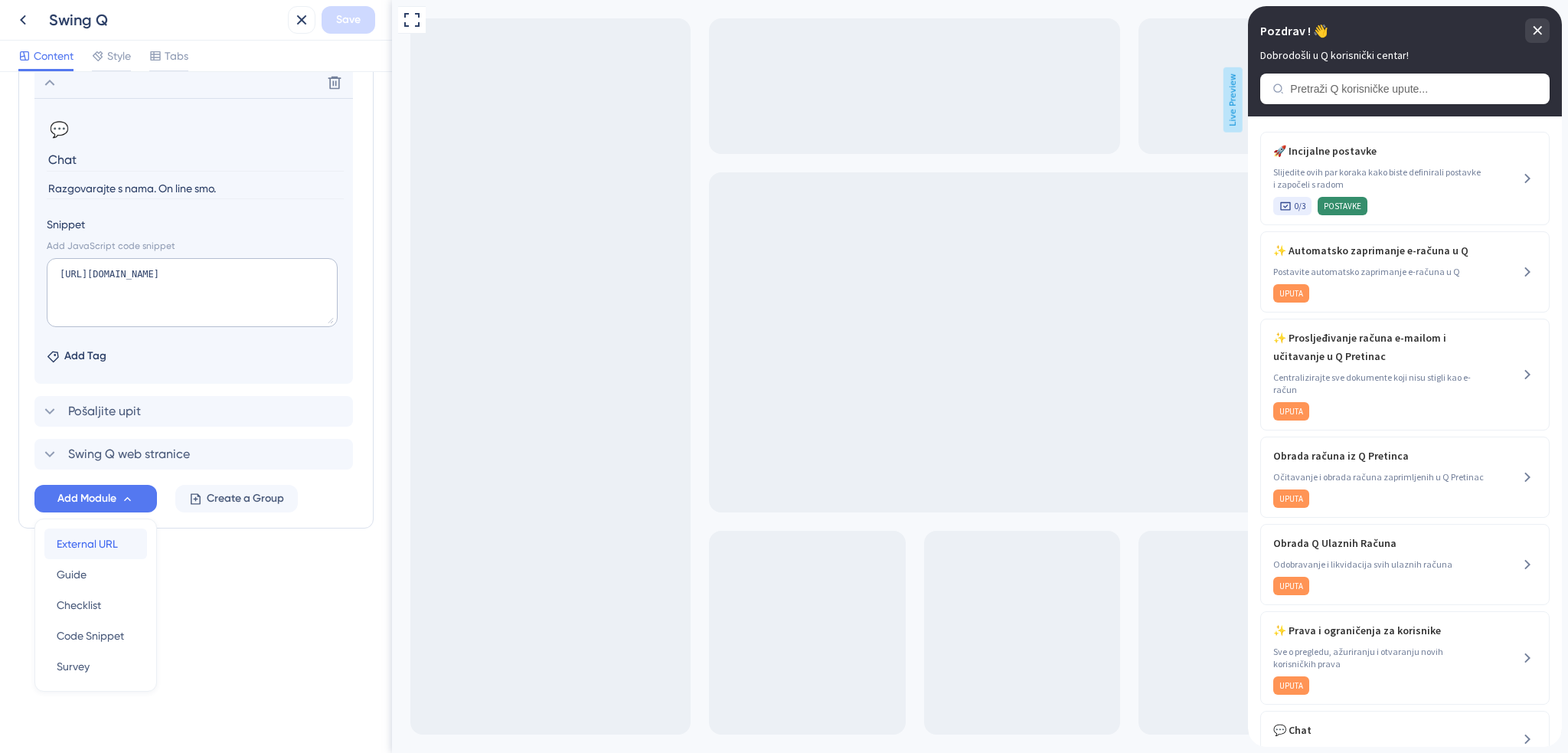
click at [110, 542] on span "External URL" at bounding box center [87, 544] width 61 height 18
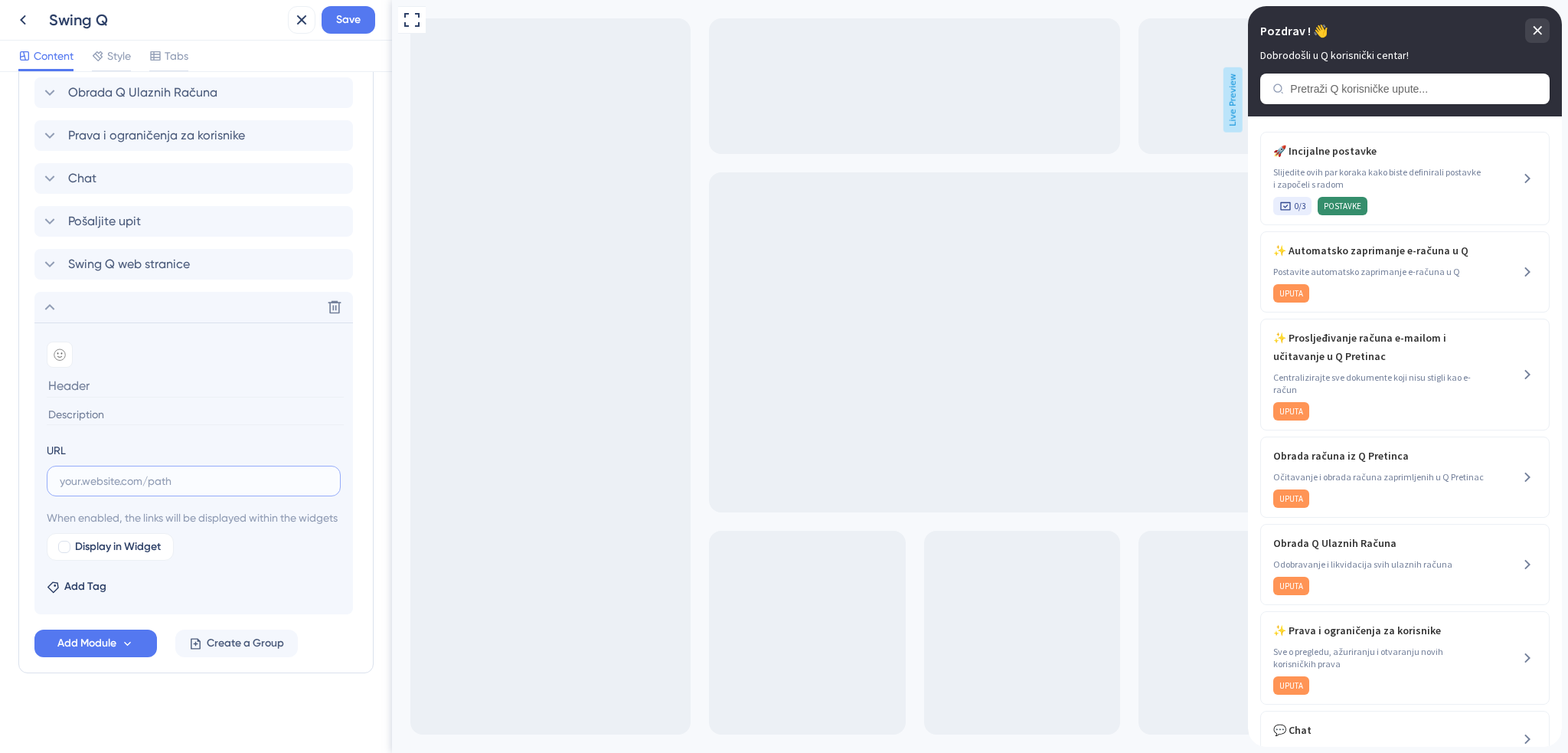
click at [123, 473] on input "text" at bounding box center [193, 481] width 268 height 16
paste input "https://salesiq.zohopublic.com/widget?wc=siq80f464eb8b6abf05385236046d262033b22…"
type input "https://salesiq.zohopublic.com/widget?wc=siq80f464eb8b6abf05385236046d262033b22…"
click at [148, 404] on input at bounding box center [195, 414] width 297 height 21
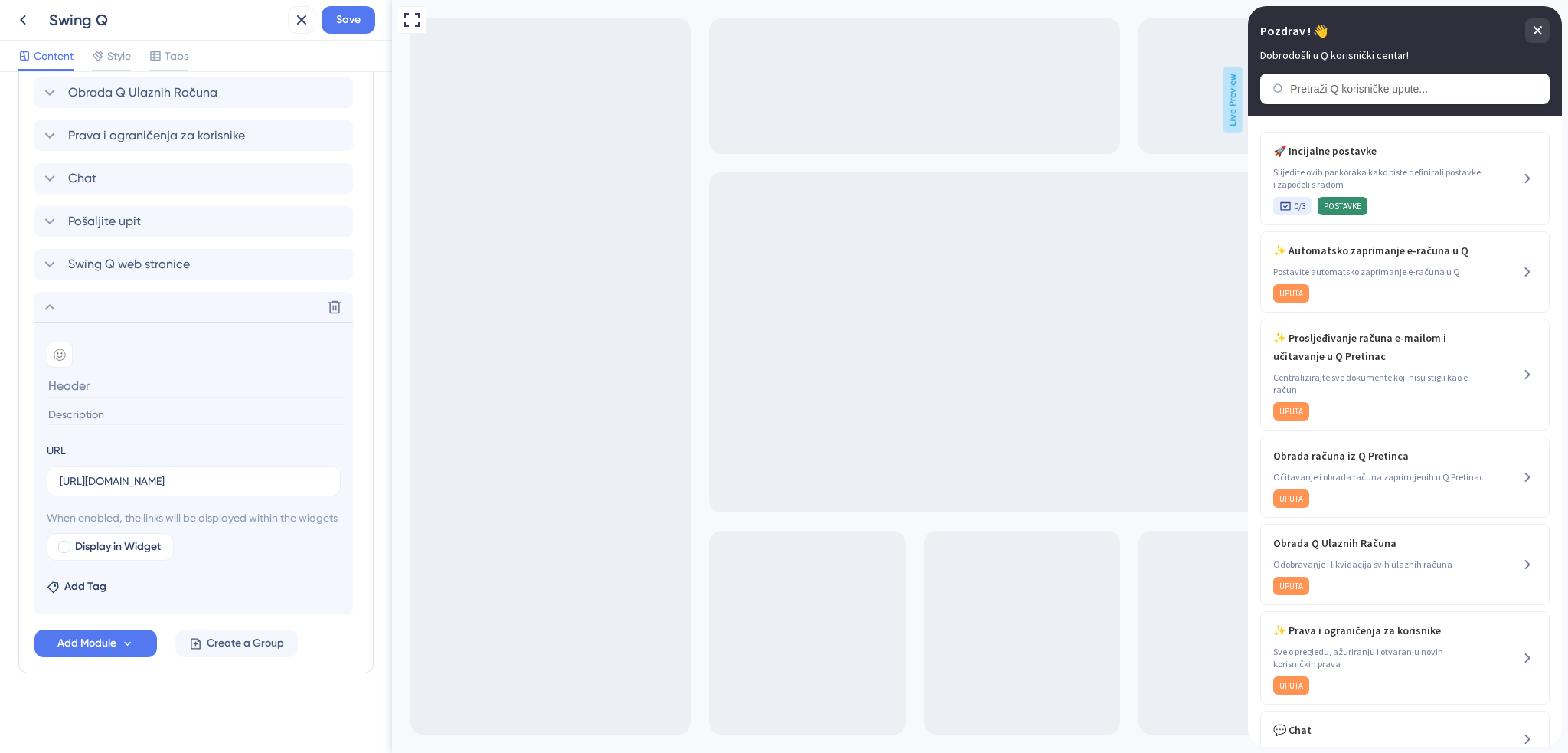
scroll to position [0, 0]
click at [154, 374] on input at bounding box center [195, 385] width 297 height 24
type input "Chat"
click at [190, 404] on input at bounding box center [195, 414] width 297 height 21
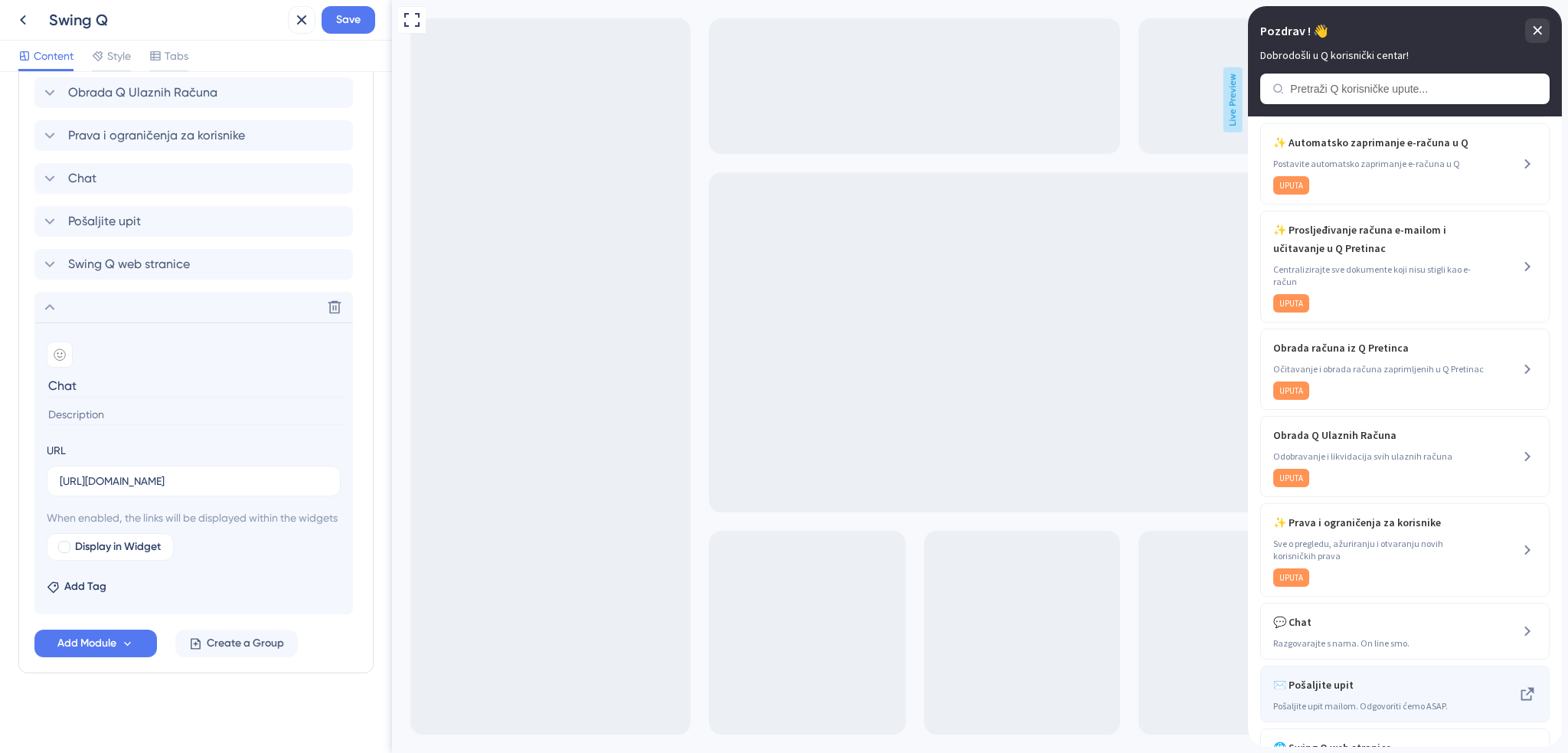
scroll to position [153, 0]
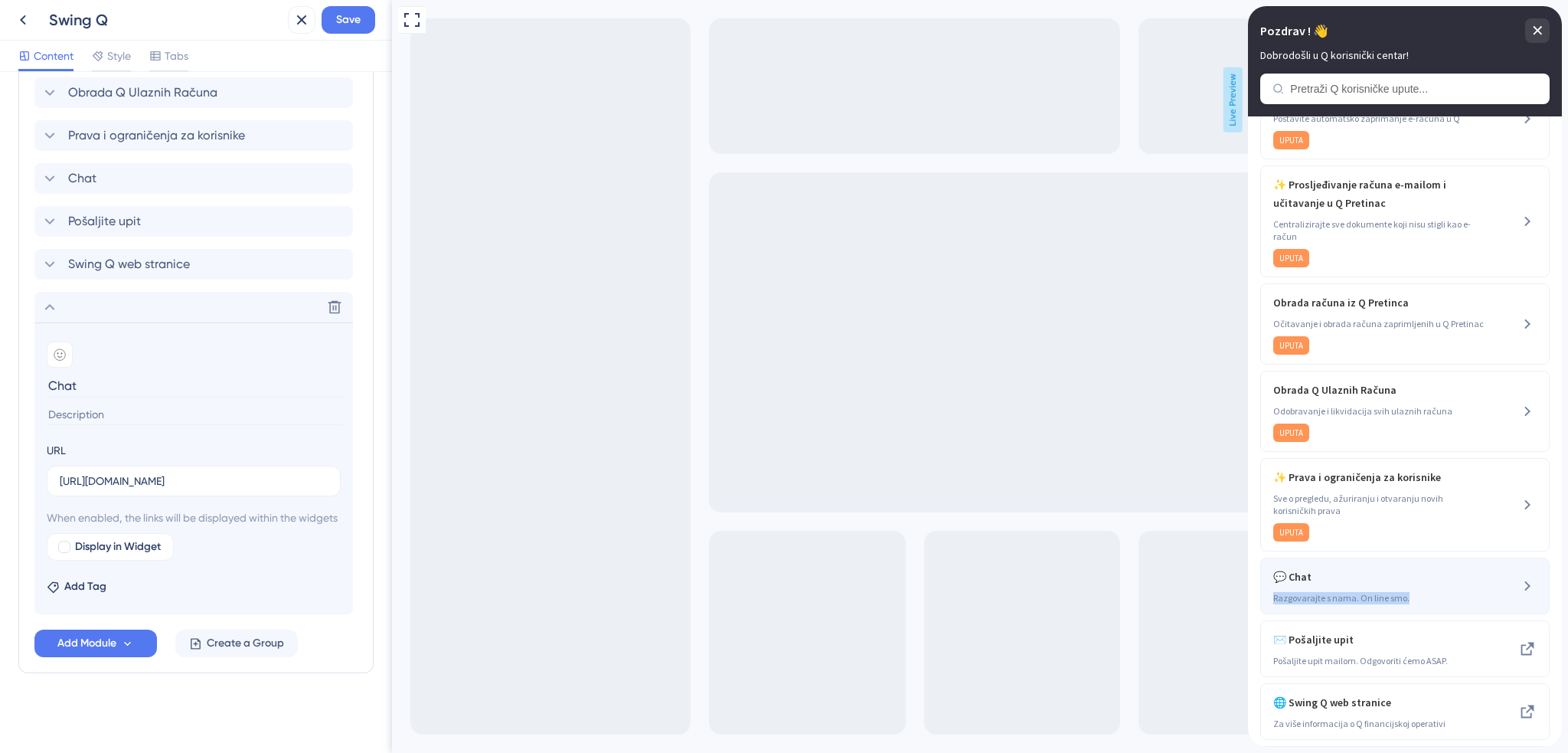
drag, startPoint x: 1272, startPoint y: 600, endPoint x: 1409, endPoint y: 595, distance: 137.1
click at [1409, 595] on div "💬 Chat Razgovarajte s nama. On line smo." at bounding box center [1405, 586] width 289 height 57
copy span "Razgovarajte s nama. On line smo."
click at [176, 404] on input at bounding box center [195, 414] width 297 height 21
paste input "Razgovarajte s nama. On line smo."
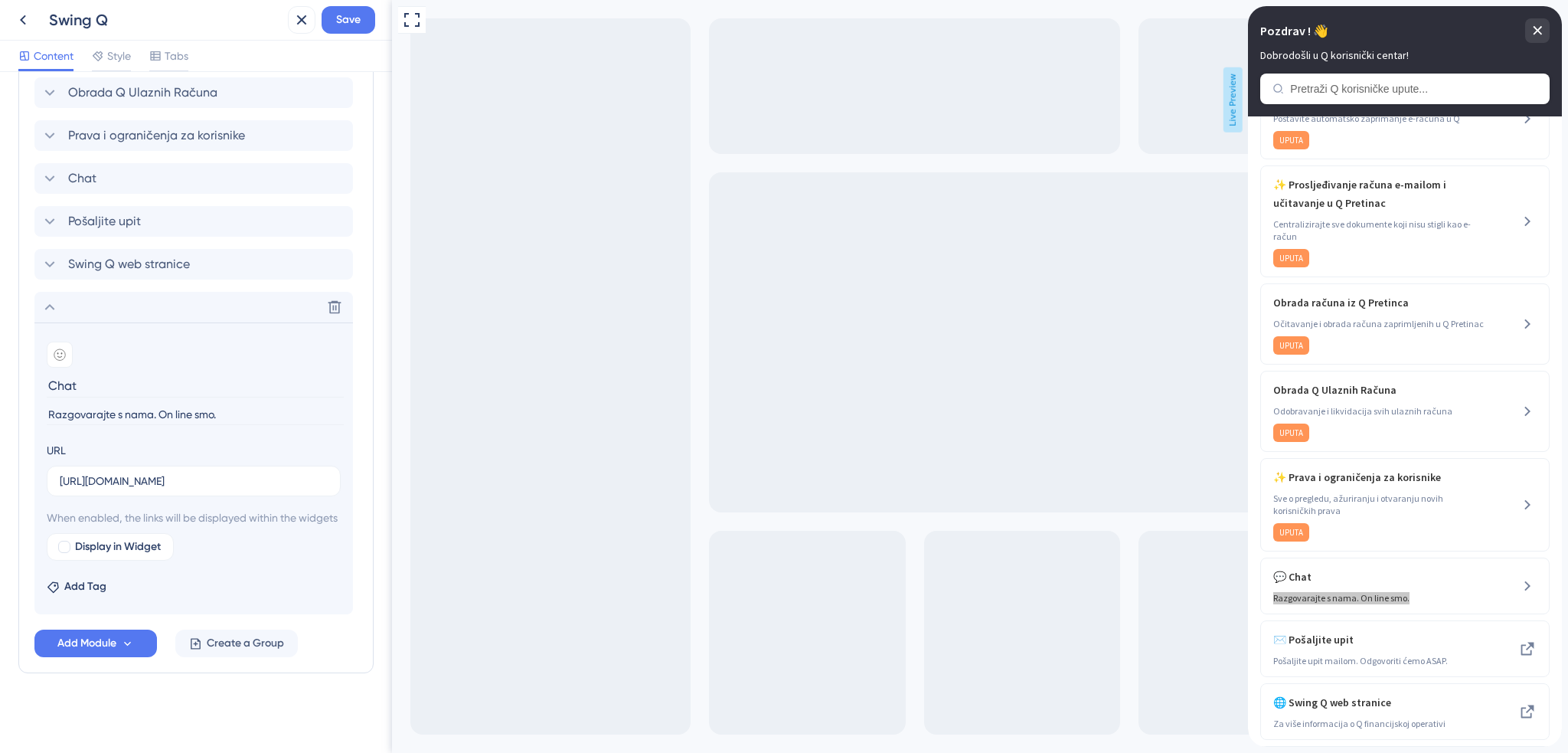
type input "Razgovarajte s nama. On line smo."
click at [223, 441] on div "URL https://salesiq.zohopublic.com/widget?wc=siq80f464eb8b6abf05385236046d26203…" at bounding box center [194, 468] width 294 height 55
click at [66, 548] on div at bounding box center [64, 547] width 12 height 12
click at [104, 545] on span "Display in Widget" at bounding box center [118, 547] width 86 height 18
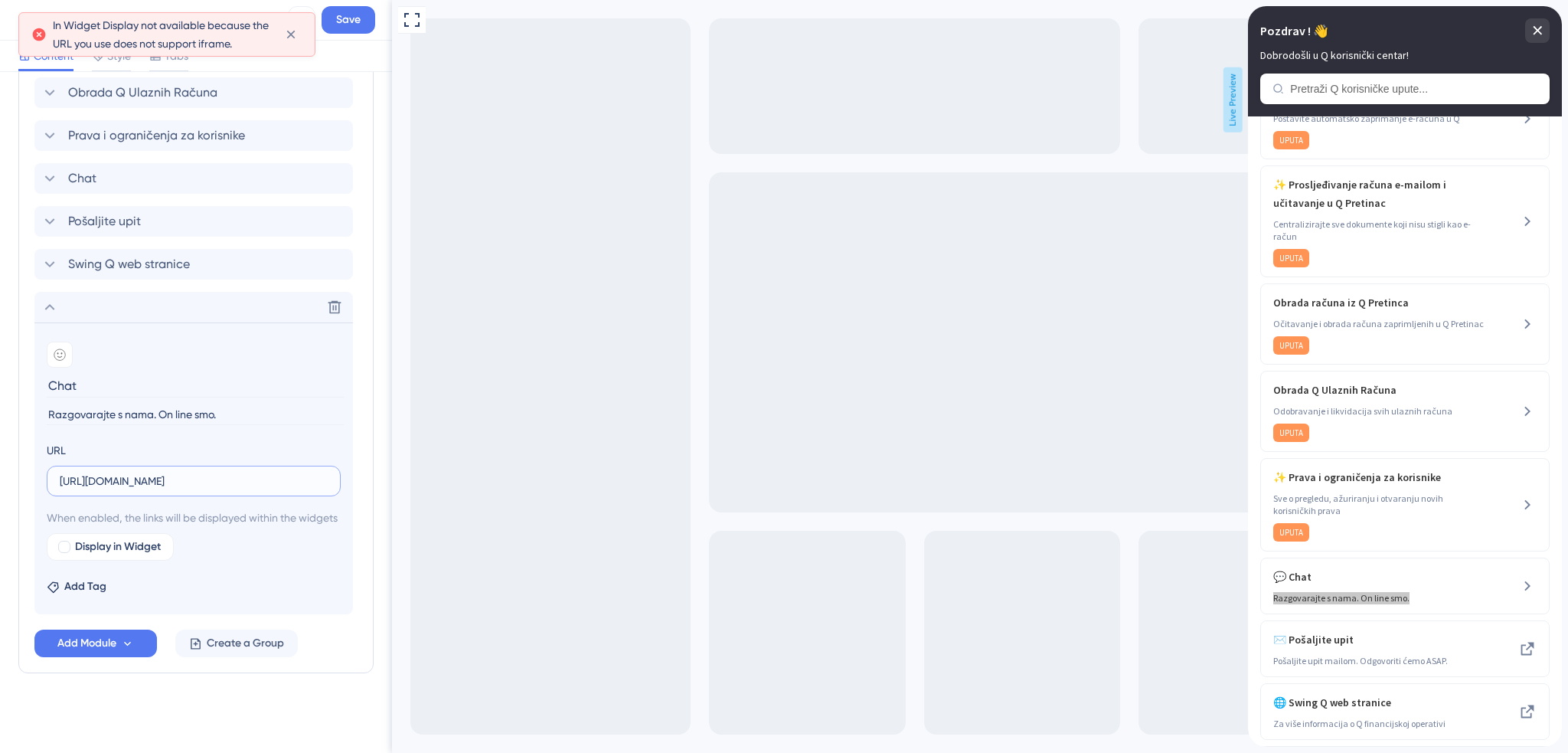
click at [185, 473] on input "https://salesiq.zohopublic.com/widget?wc=siq80f464eb8b6abf05385236046d262033b22…" at bounding box center [193, 481] width 268 height 16
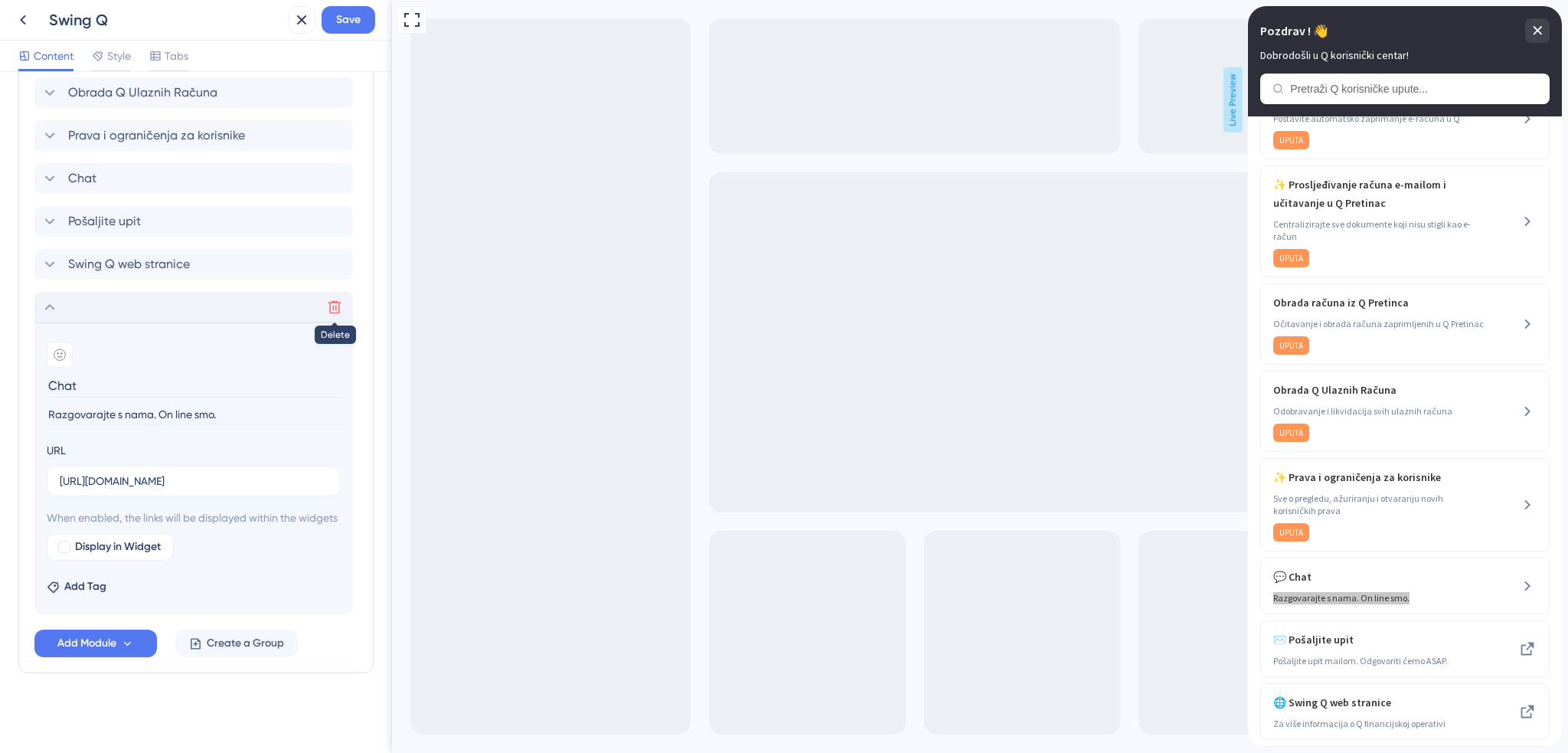
click at [331, 299] on icon at bounding box center [335, 307] width 16 height 16
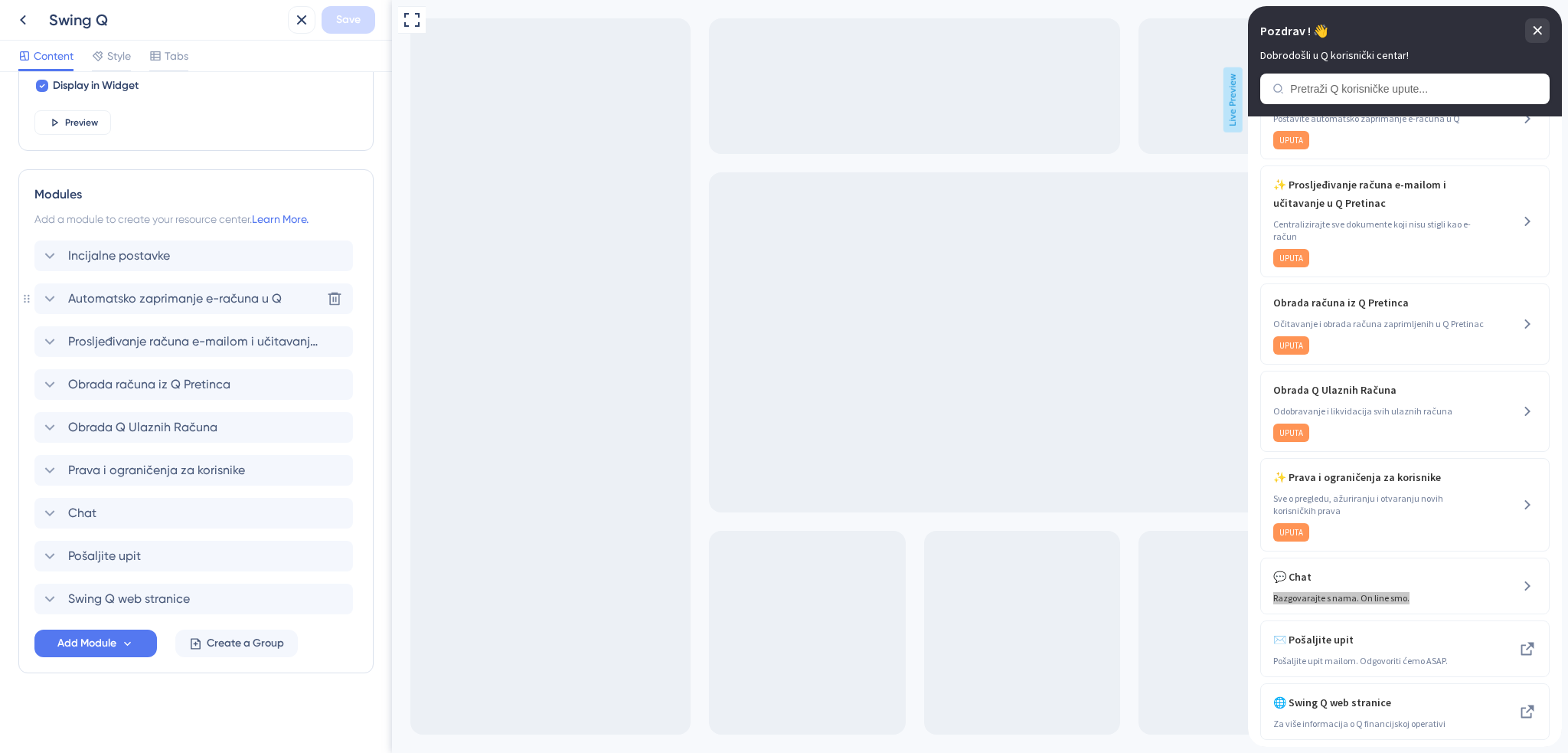
scroll to position [617, 0]
click at [186, 524] on div "Chat Delete" at bounding box center [194, 513] width 318 height 31
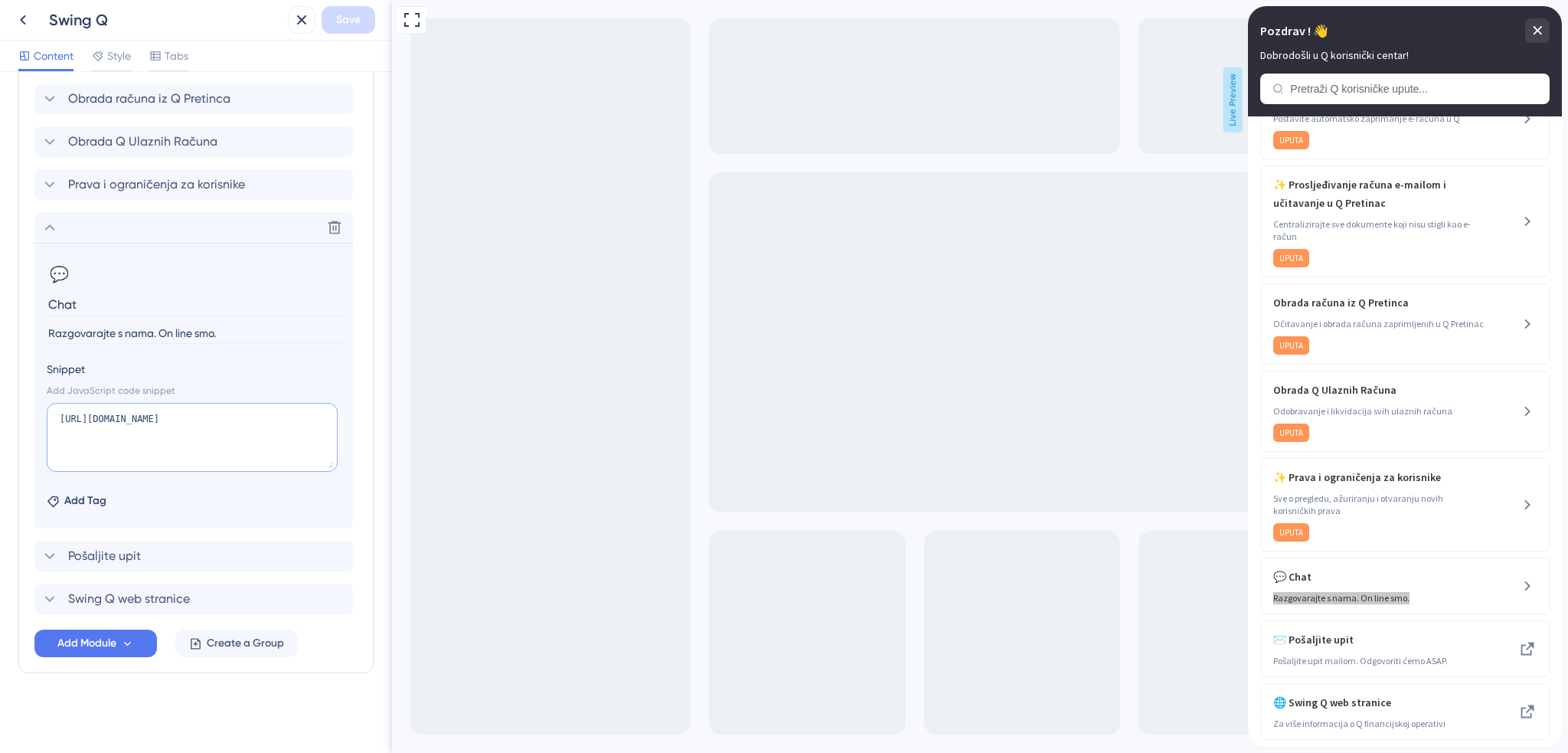
click at [198, 449] on textarea "https://salesiq.zohopublic.com/widget?wc=siq80f464eb8b6abf05385236046d262033b22…" at bounding box center [192, 438] width 291 height 69
paste textarea "<script type="text/javascript">var $zoho=$zoho || {};$zoho.salesiq = $zoho.sale…"
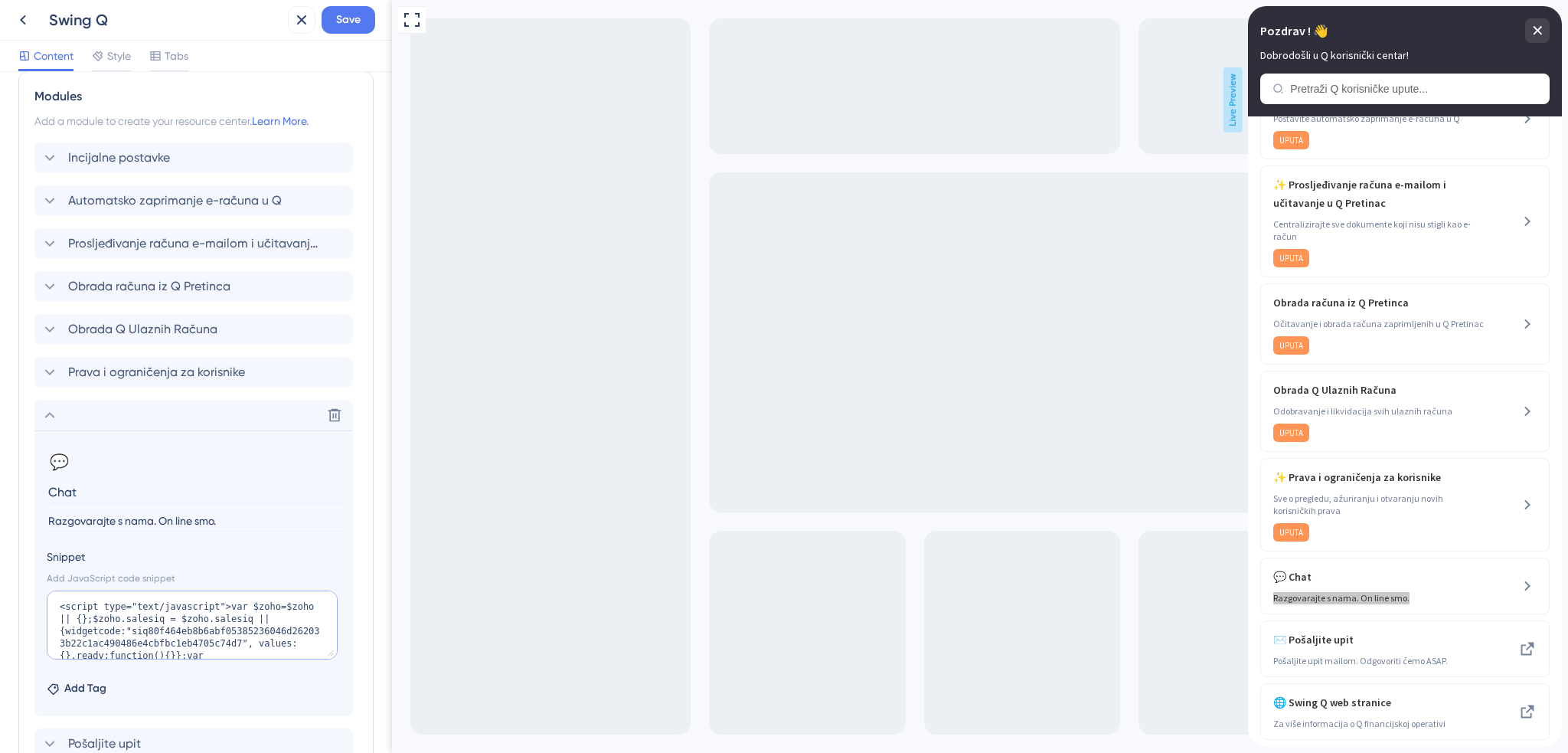
scroll to position [673, 0]
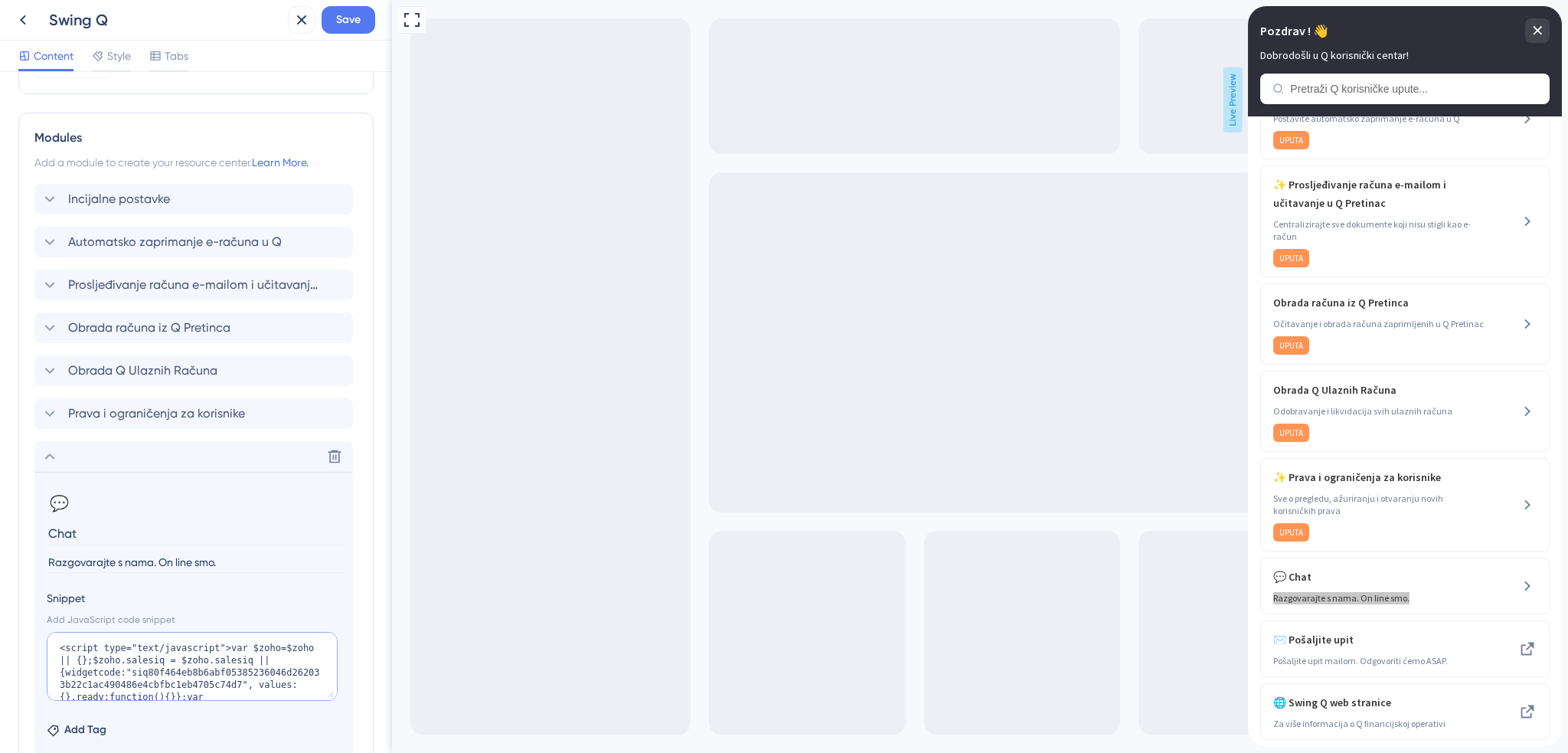
click at [106, 646] on textarea "<script type="text/javascript">var $zoho=$zoho || {};$zoho.salesiq = $zoho.sale…" at bounding box center [192, 666] width 291 height 69
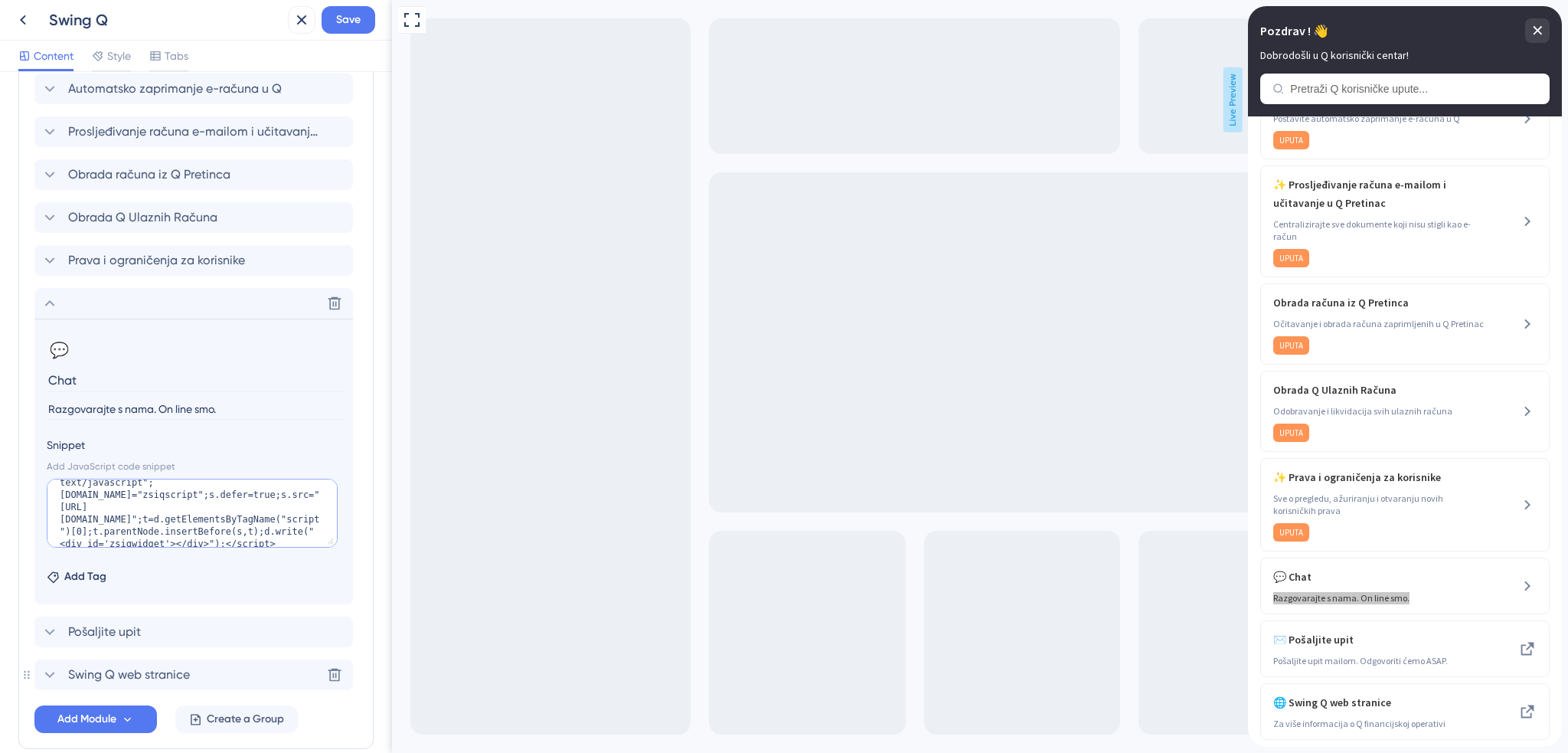
scroll to position [903, 0]
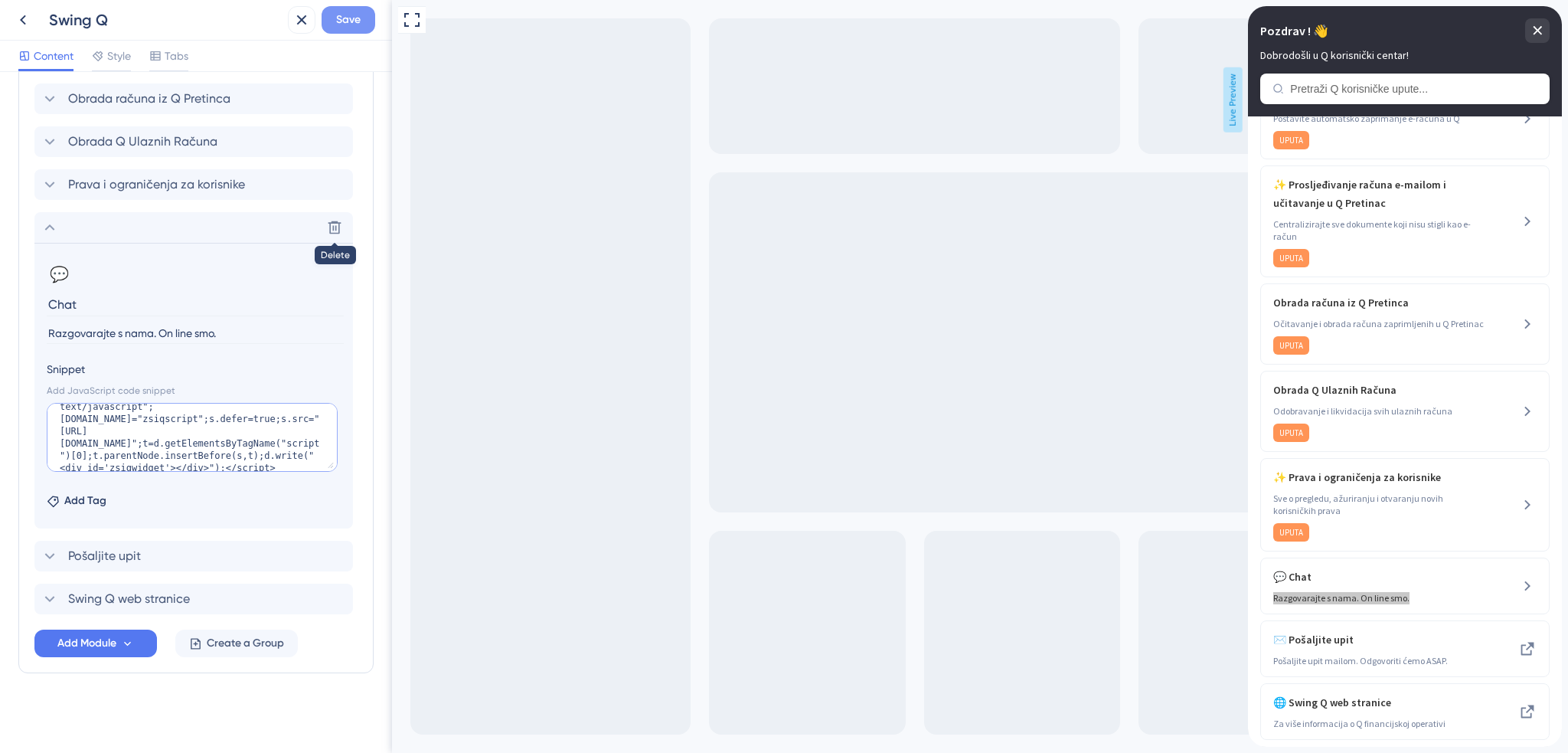
type textarea "<script type="text/javascript">var $zoho=$zoho || {};$zoho.salesiq = $zoho.sale…"
click at [347, 19] on span "Save" at bounding box center [349, 20] width 25 height 18
click at [293, 26] on icon at bounding box center [290, 29] width 8 height 8
click at [26, 19] on icon at bounding box center [23, 20] width 18 height 18
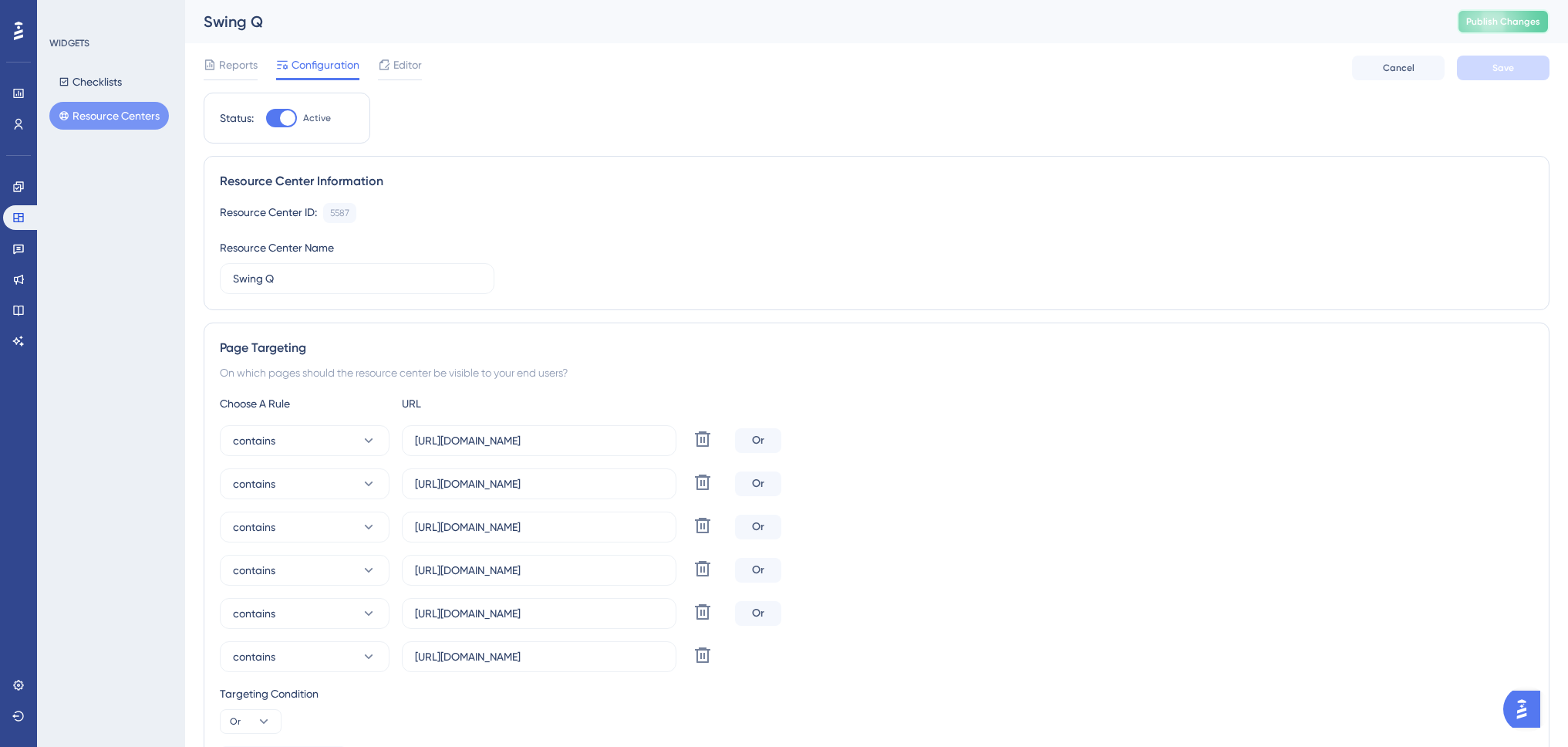
click at [1517, 25] on span "Publish Changes" at bounding box center [1503, 22] width 74 height 12
click at [398, 71] on span "Editor" at bounding box center [408, 65] width 28 height 18
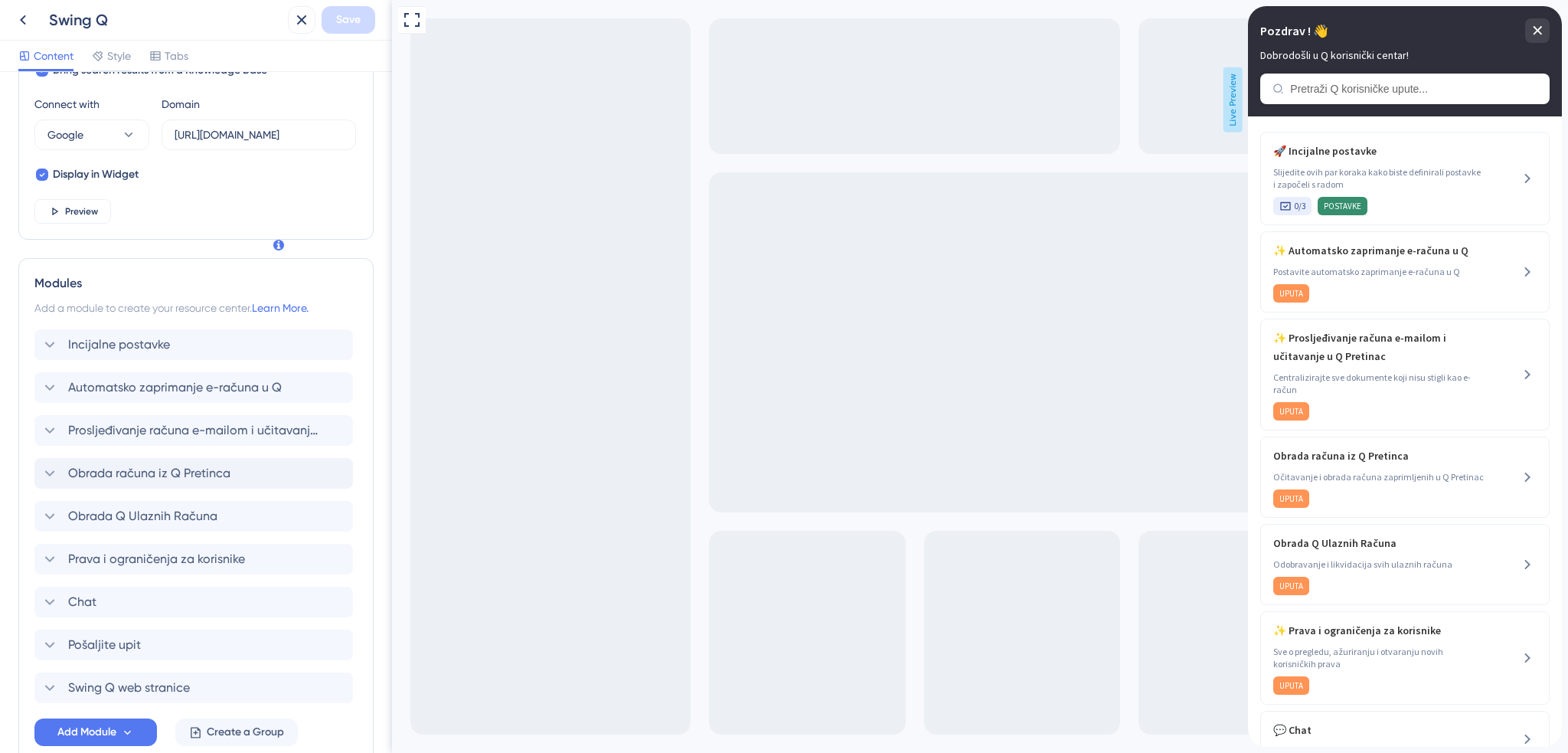
scroll to position [536, 0]
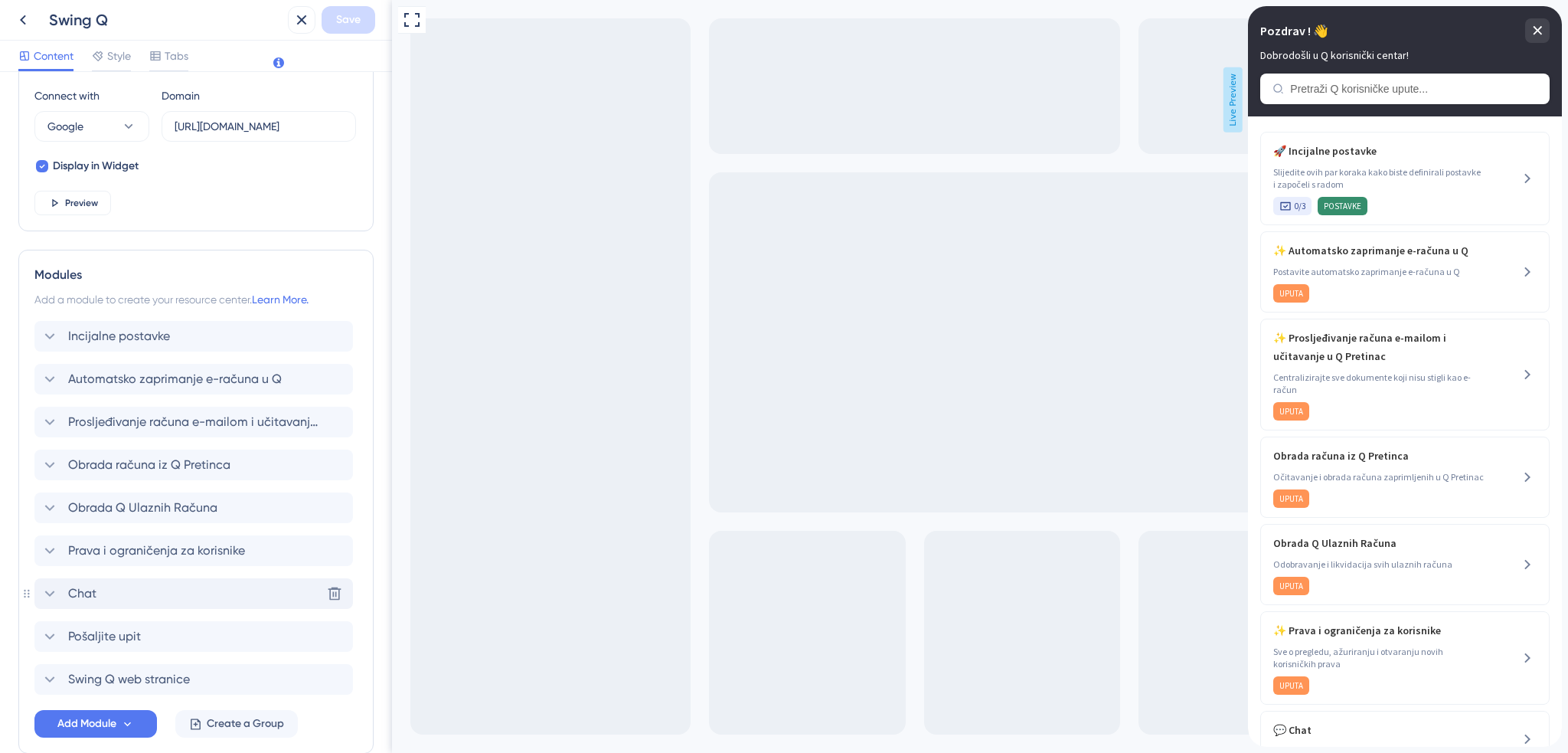
click at [180, 591] on div "Chat Delete" at bounding box center [194, 593] width 318 height 31
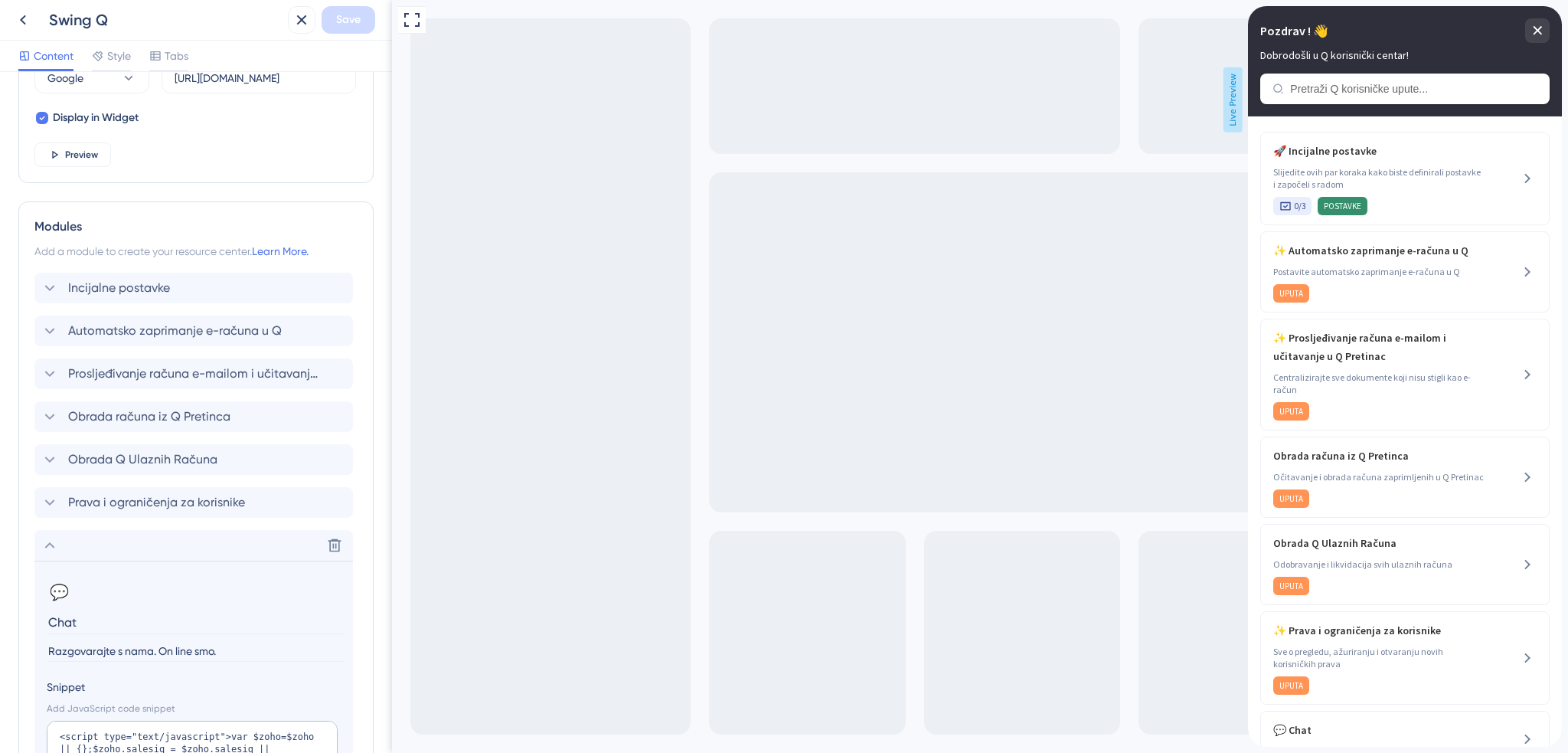
scroll to position [766, 0]
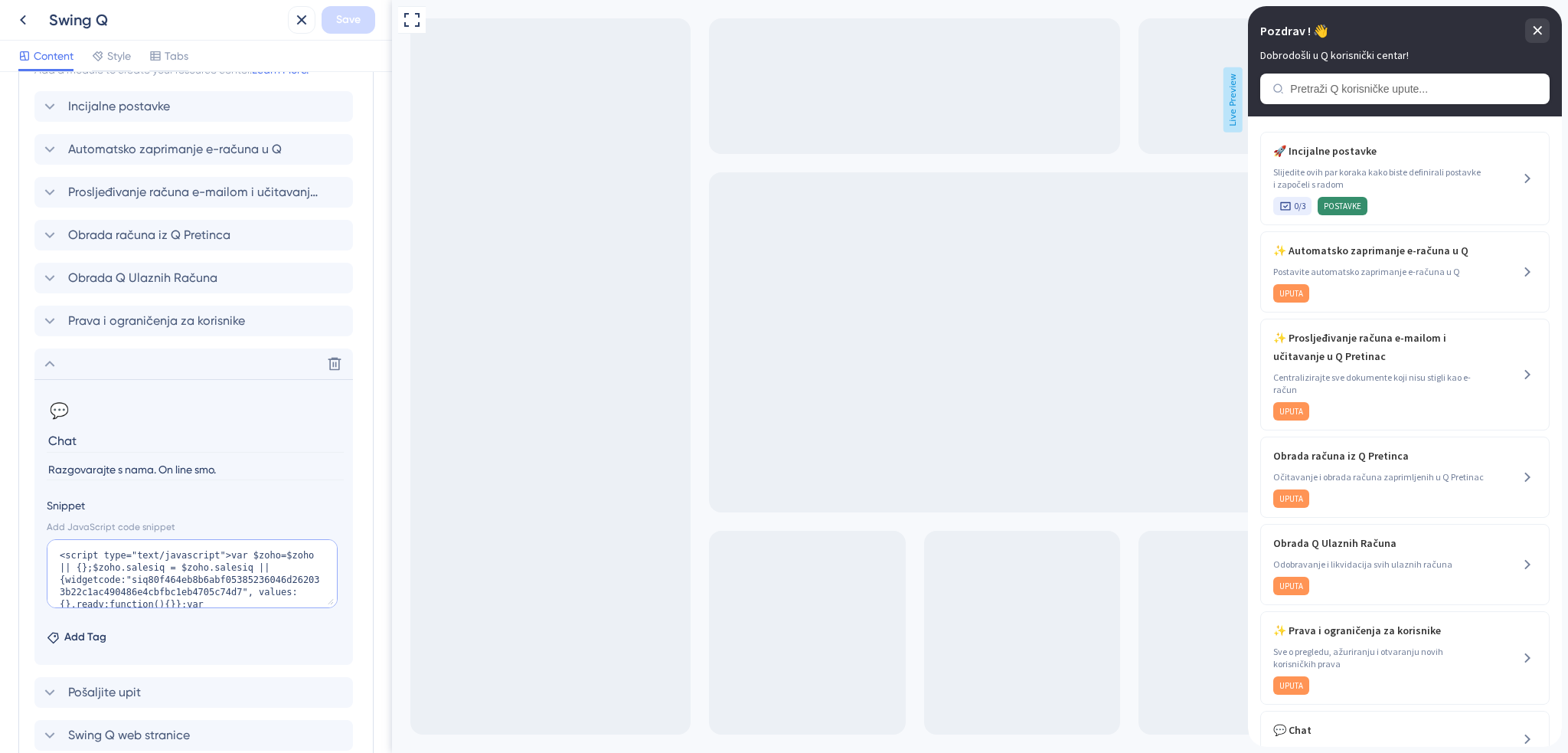
click at [164, 560] on textarea "<script type="text/javascript">var $zoho=$zoho || {};$zoho.salesiq = $zoho.sale…" at bounding box center [192, 574] width 291 height 69
paste textarea "id="zohodeskasap">var d=document;s=d.createElement("script"),s.type="text/javas…"
type textarea "<script type="text/javascript" id="zohodeskasap">var d=document;s=d.createEleme…"
click at [349, 21] on span "Save" at bounding box center [349, 20] width 25 height 18
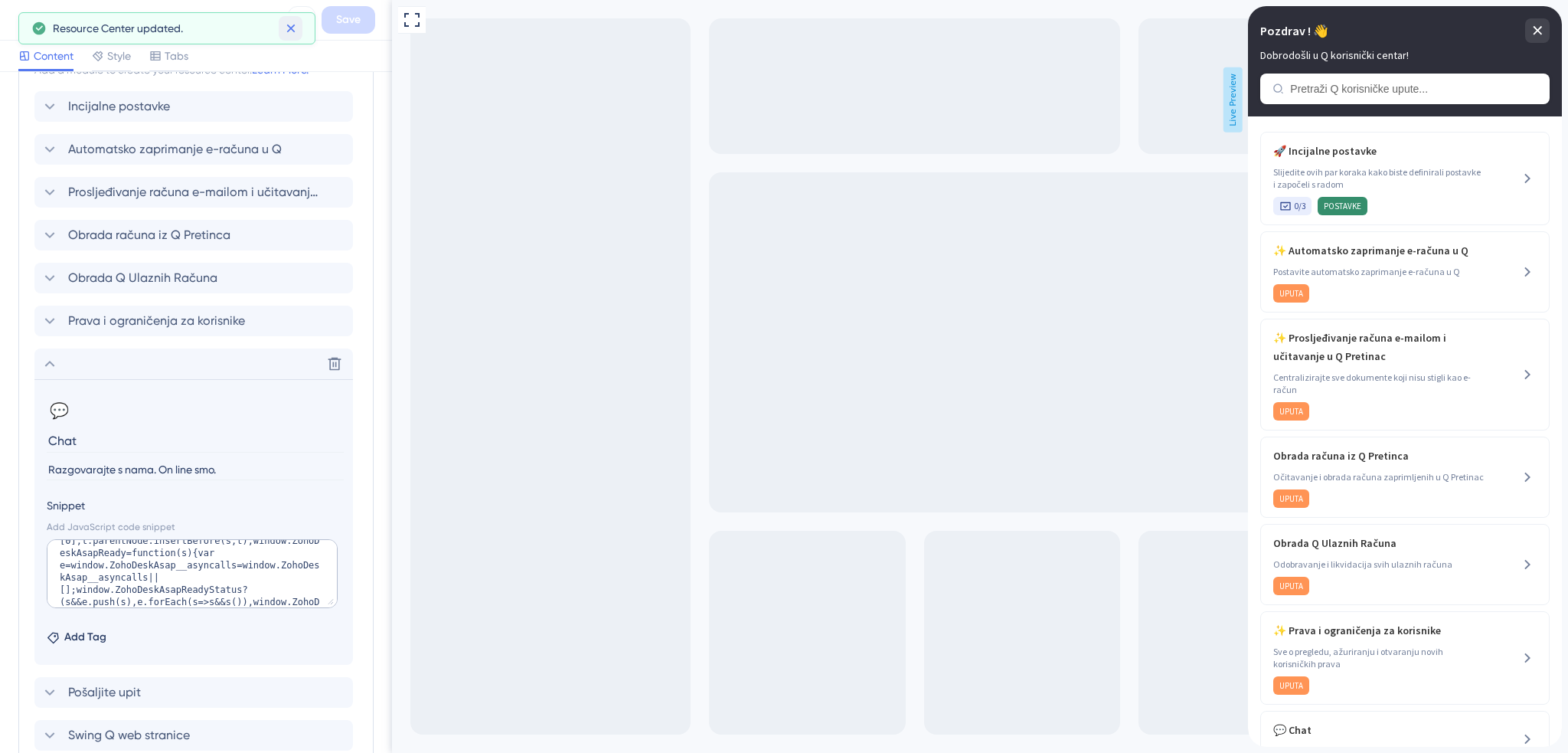
click at [291, 27] on icon at bounding box center [291, 28] width 16 height 16
click at [24, 21] on icon at bounding box center [23, 20] width 18 height 18
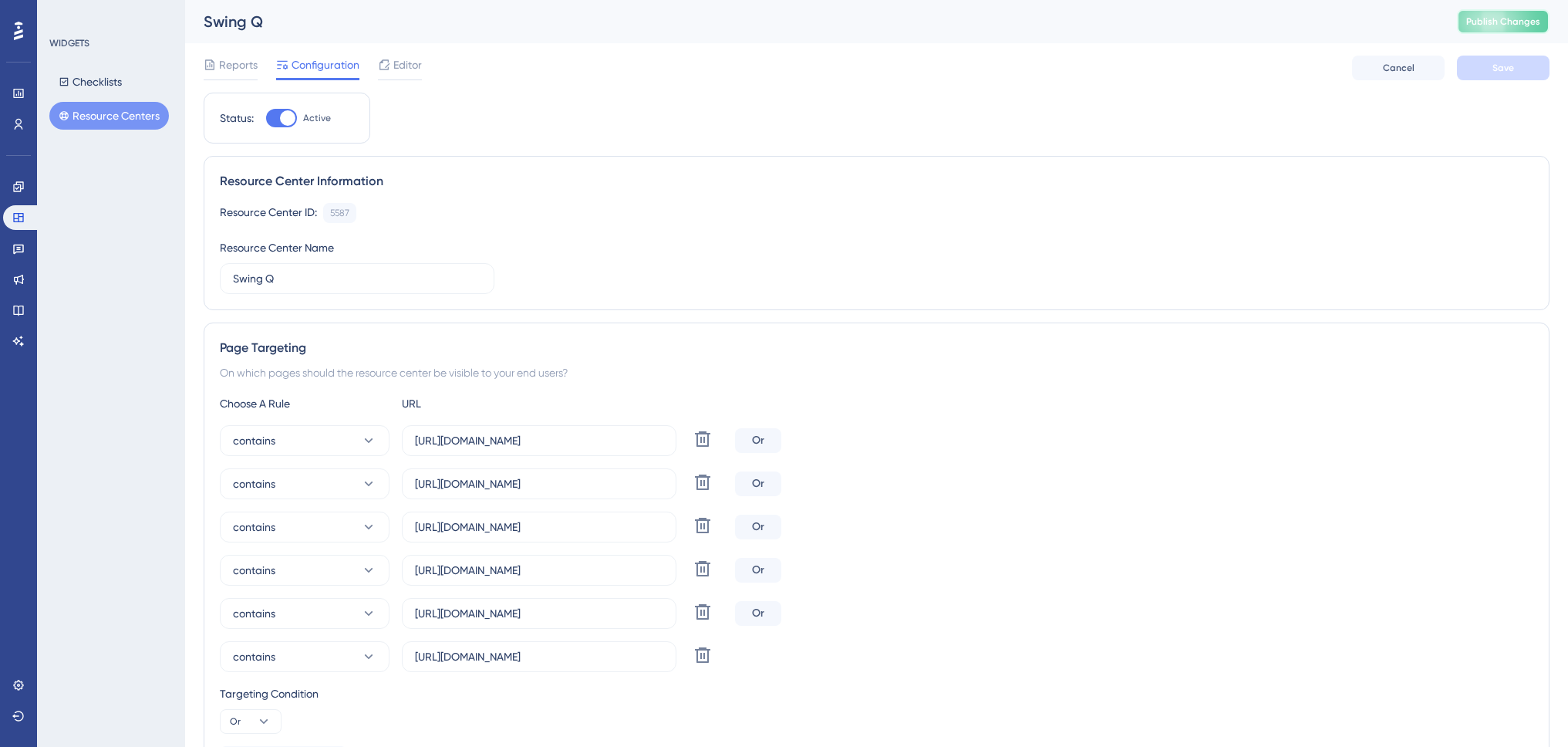
click at [1532, 17] on span "Publish Changes" at bounding box center [1503, 22] width 74 height 12
click at [415, 71] on span "Editor" at bounding box center [408, 65] width 28 height 18
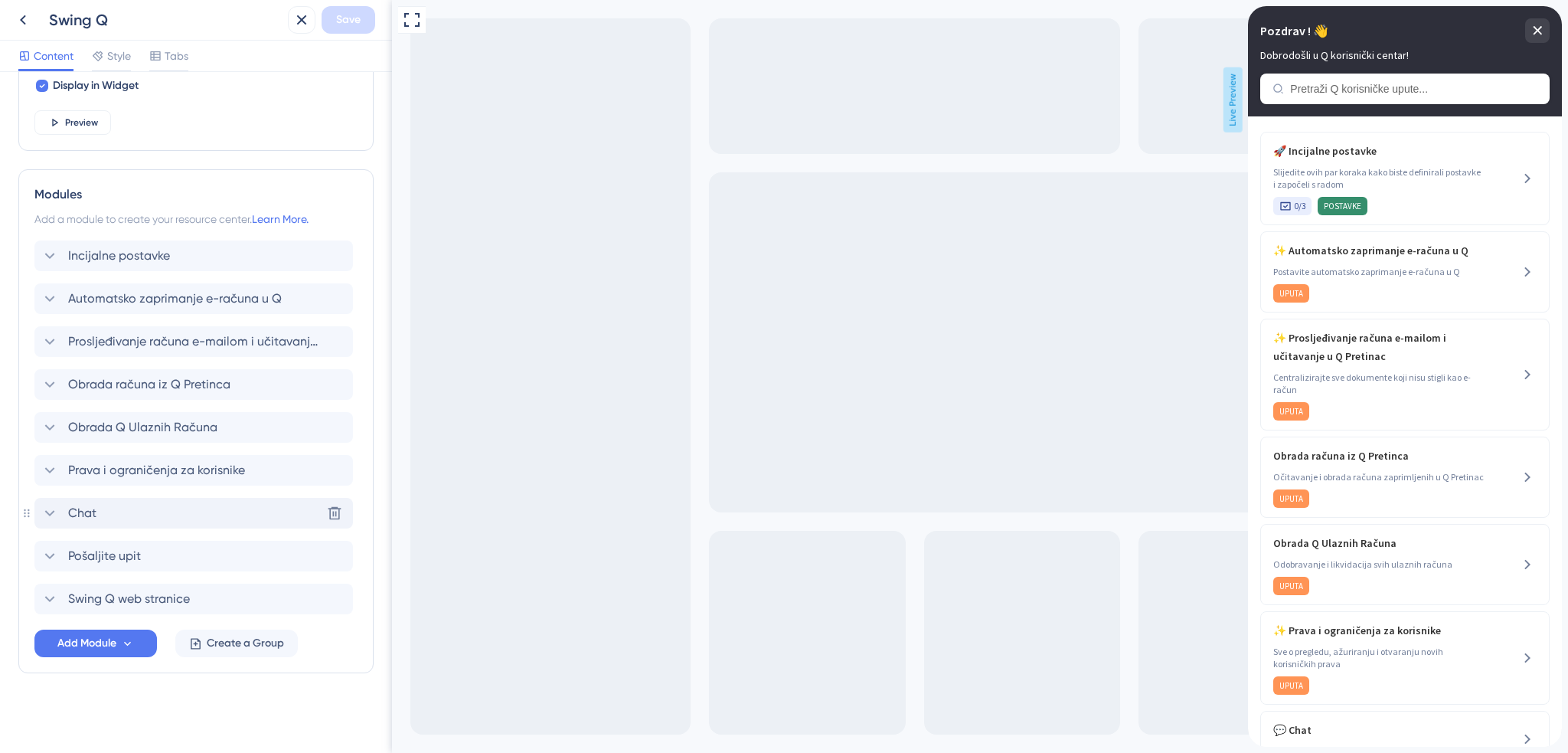
click at [54, 514] on icon at bounding box center [49, 513] width 18 height 18
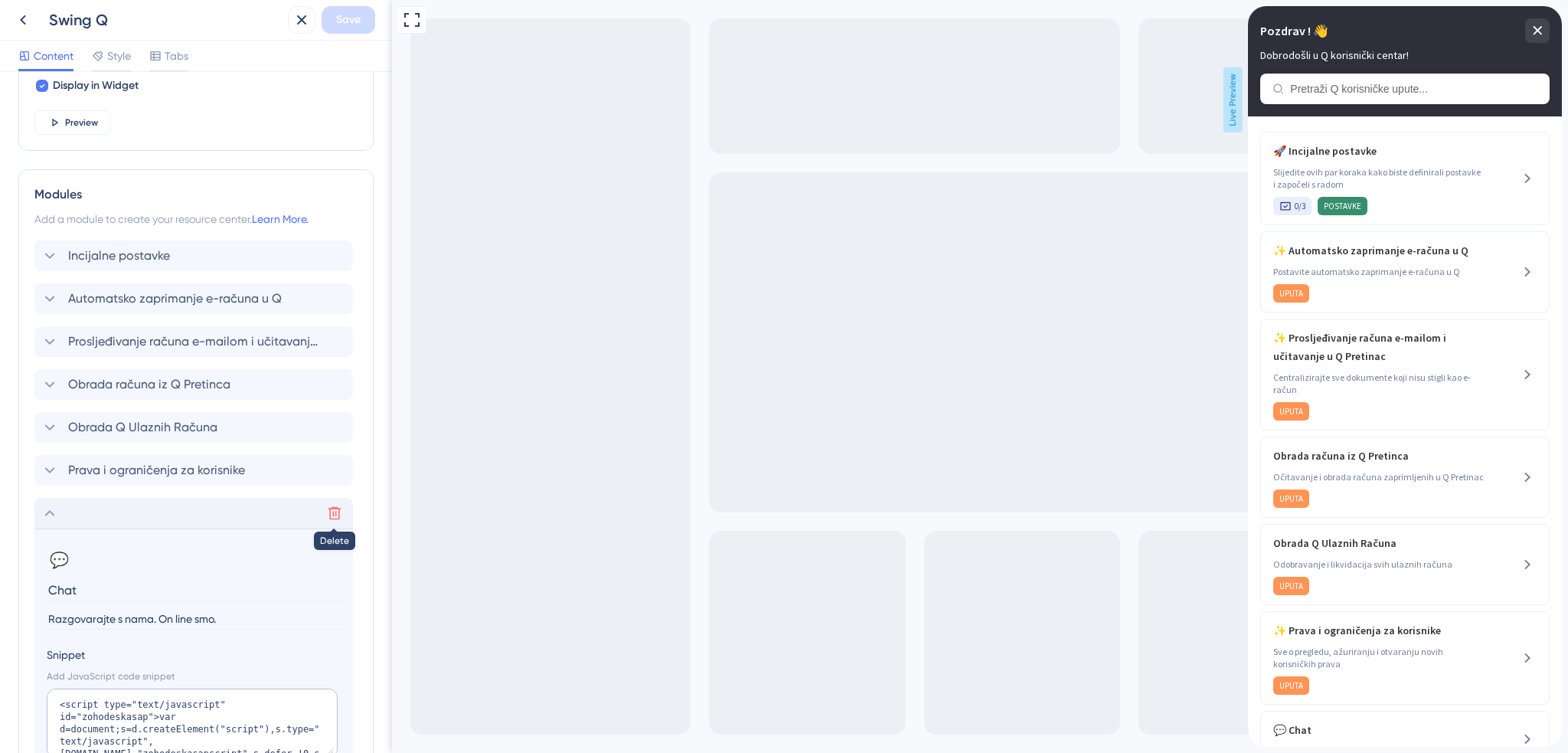
click at [332, 515] on icon at bounding box center [335, 513] width 16 height 16
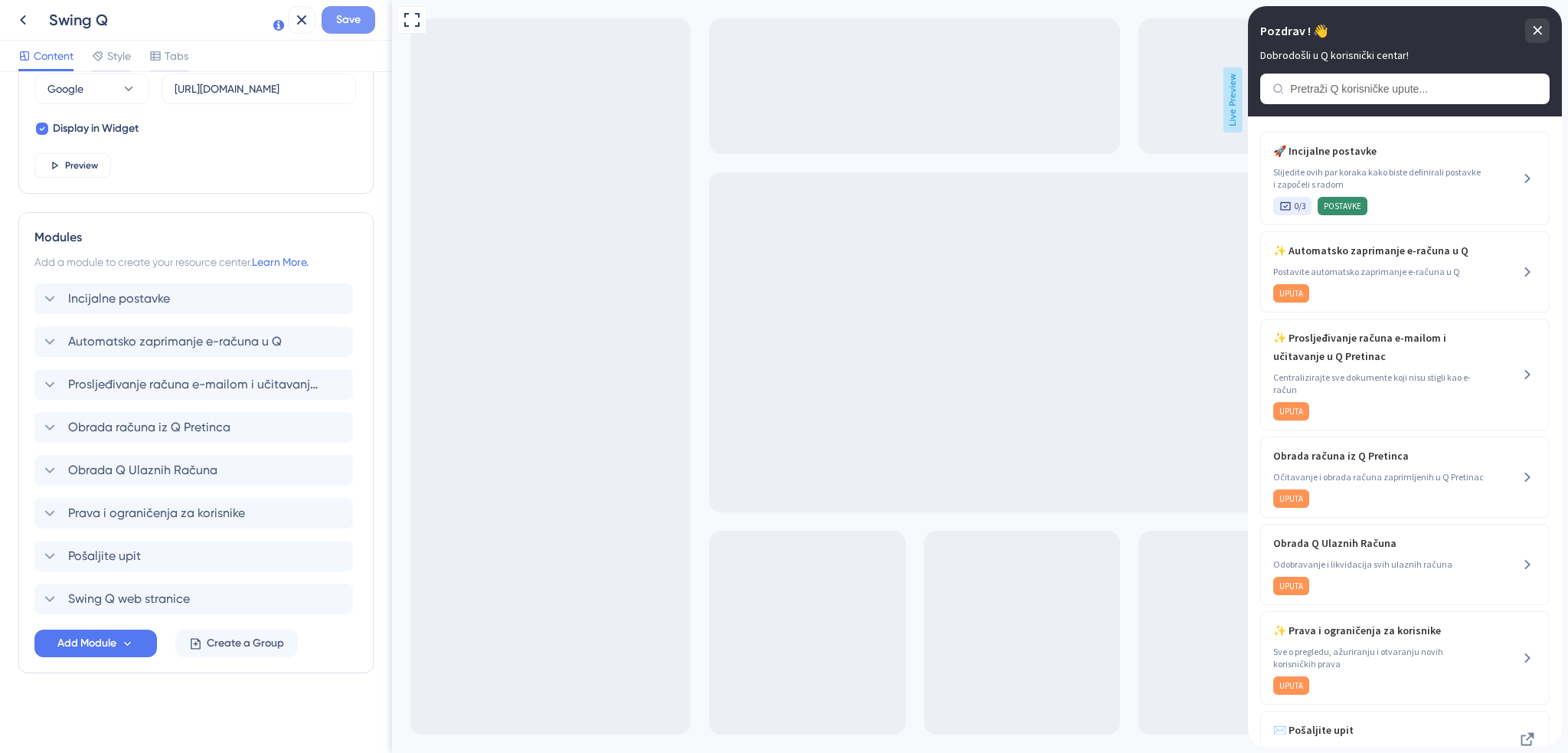
click at [345, 24] on span "Save" at bounding box center [349, 20] width 25 height 18
click at [291, 26] on icon at bounding box center [291, 28] width 16 height 16
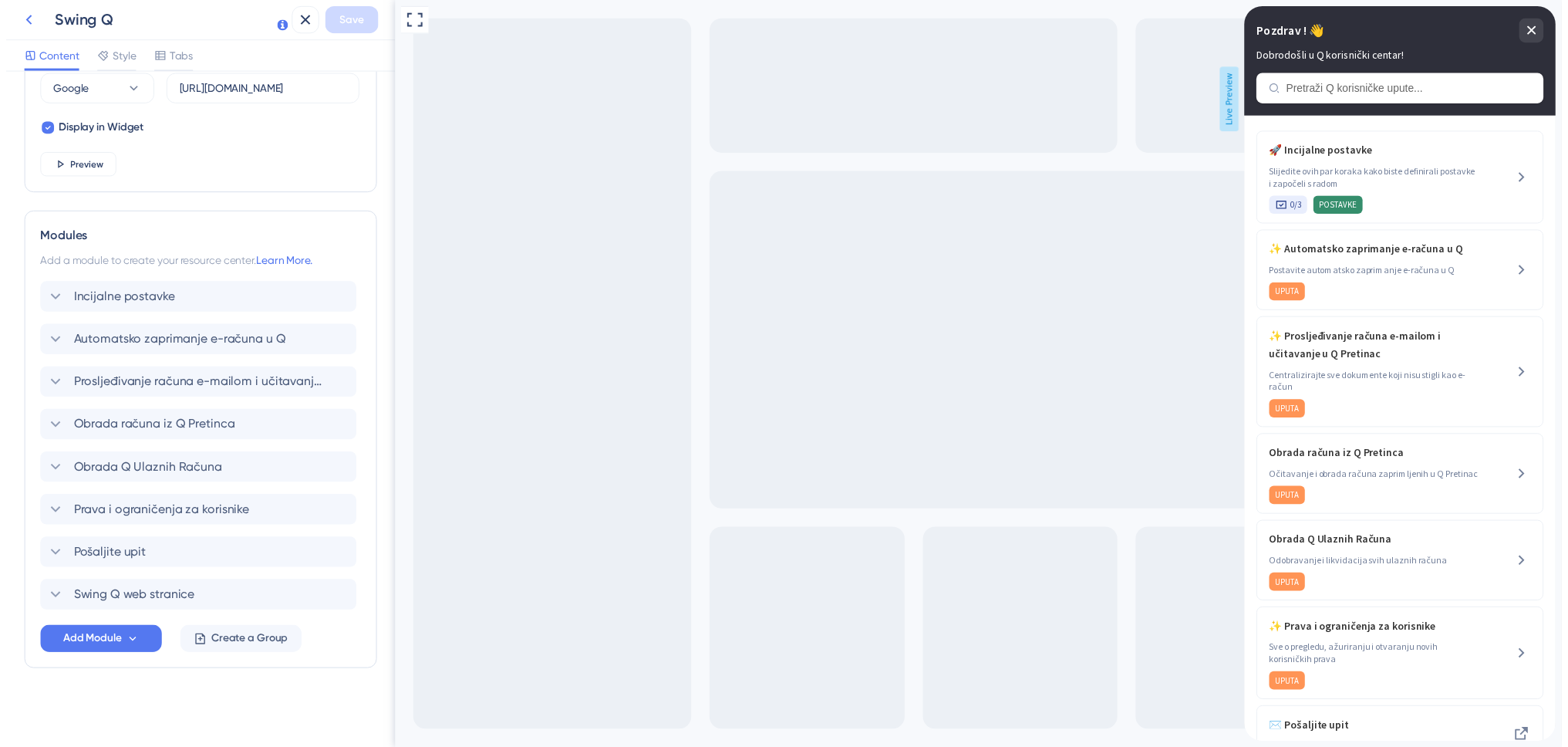
scroll to position [0, 0]
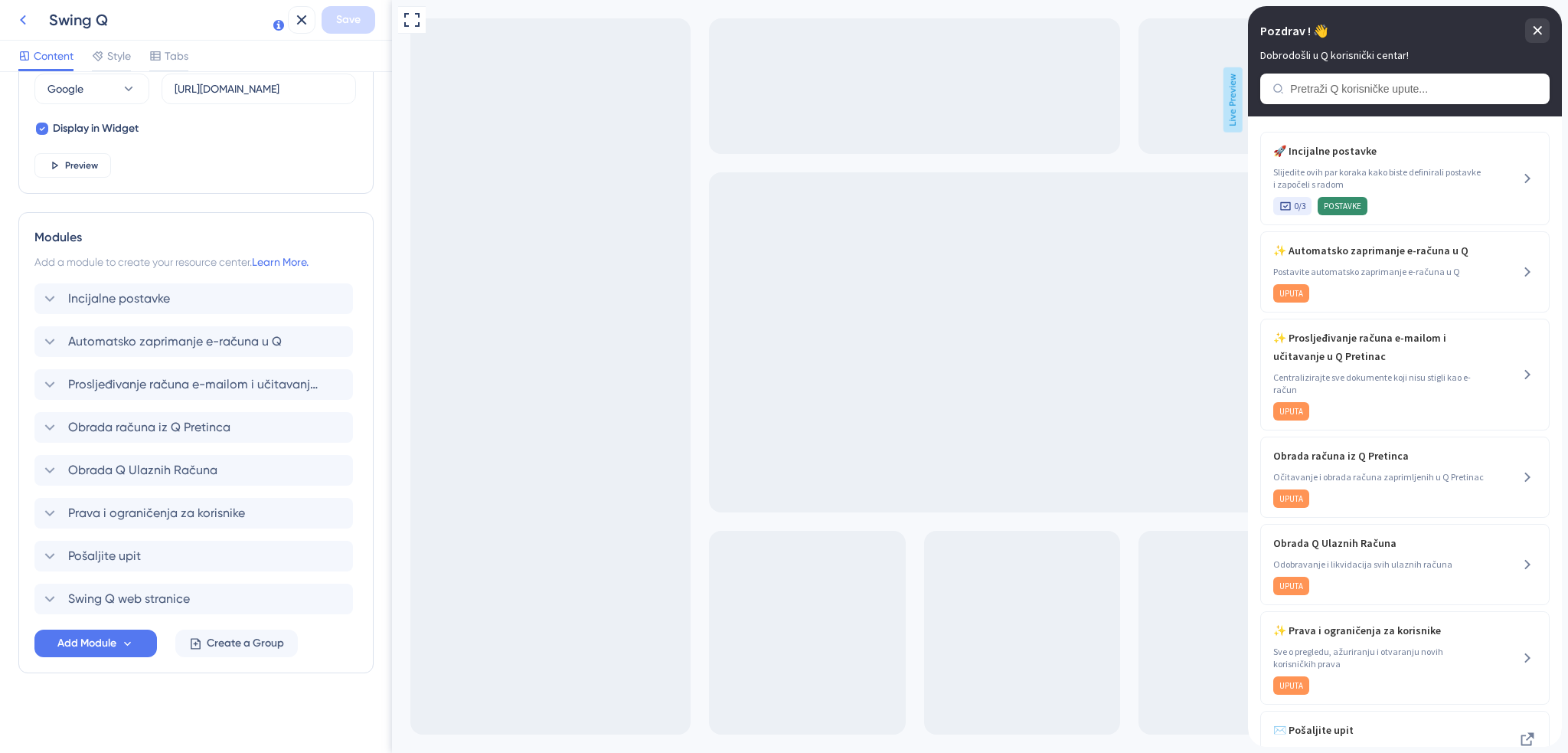
click at [25, 20] on icon at bounding box center [23, 20] width 18 height 18
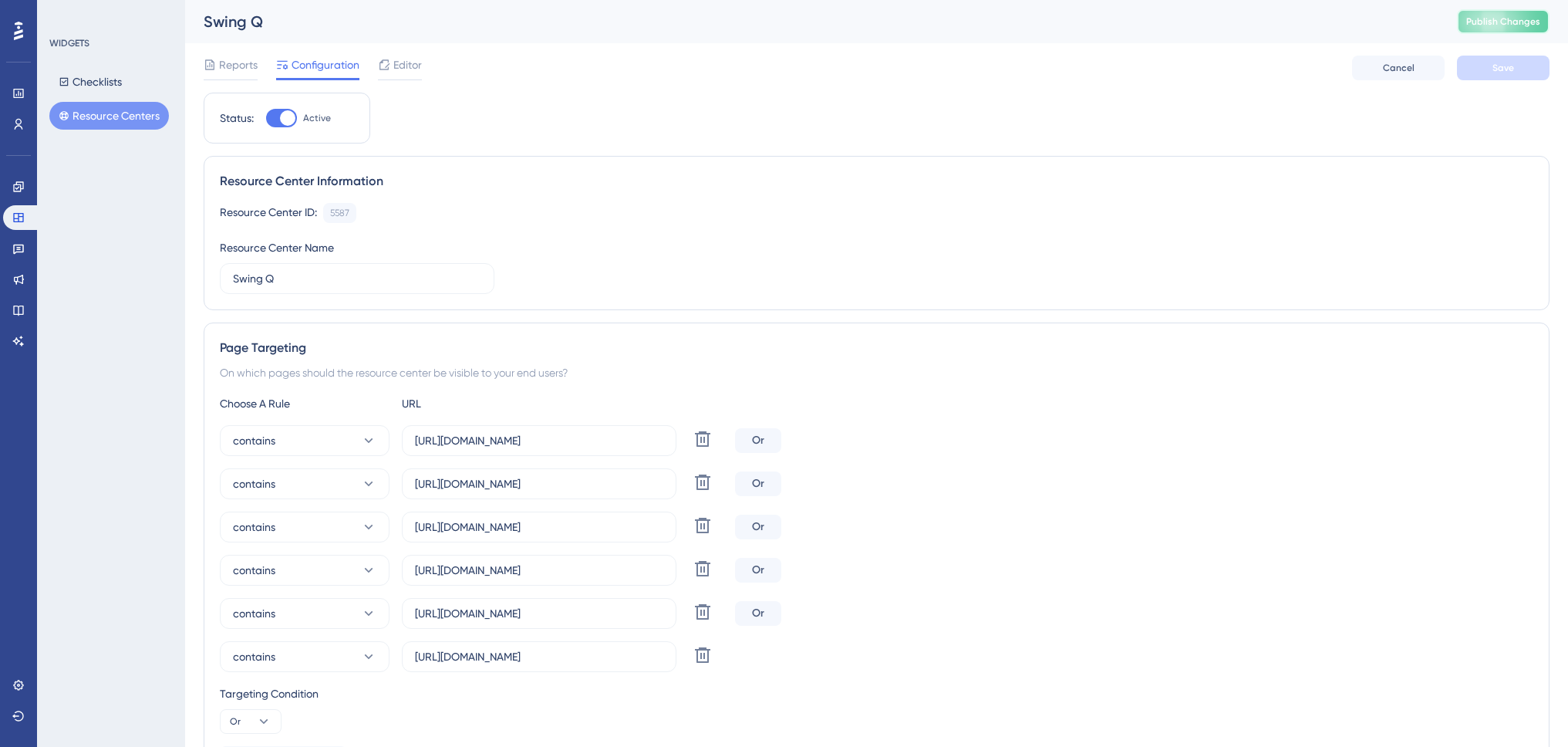
click at [1510, 25] on span "Publish Changes" at bounding box center [1503, 22] width 74 height 12
click at [1530, 713] on img "Open AI Assistant Launcher" at bounding box center [1521, 709] width 27 height 27
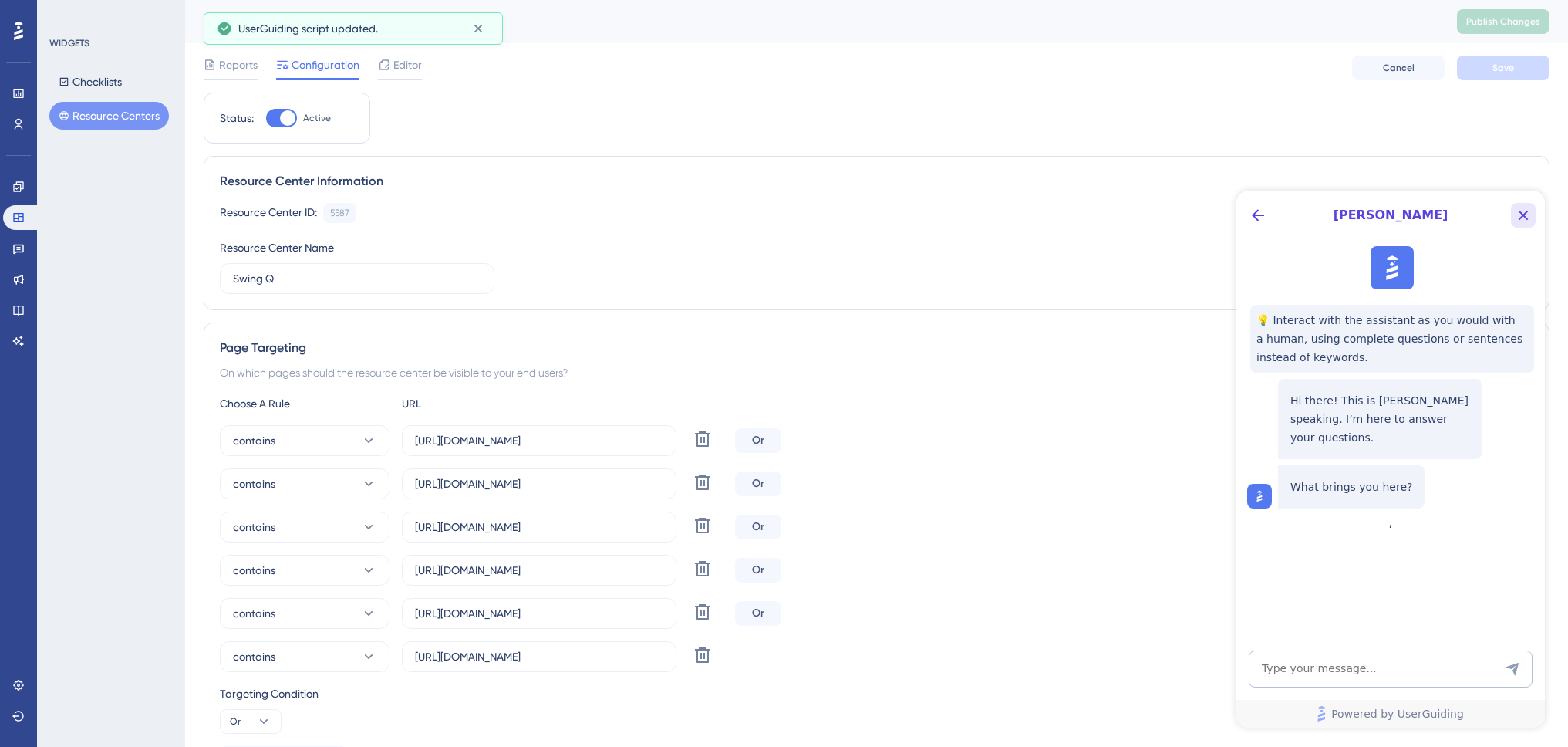
click at [1521, 216] on icon "Close Button" at bounding box center [1523, 215] width 18 height 18
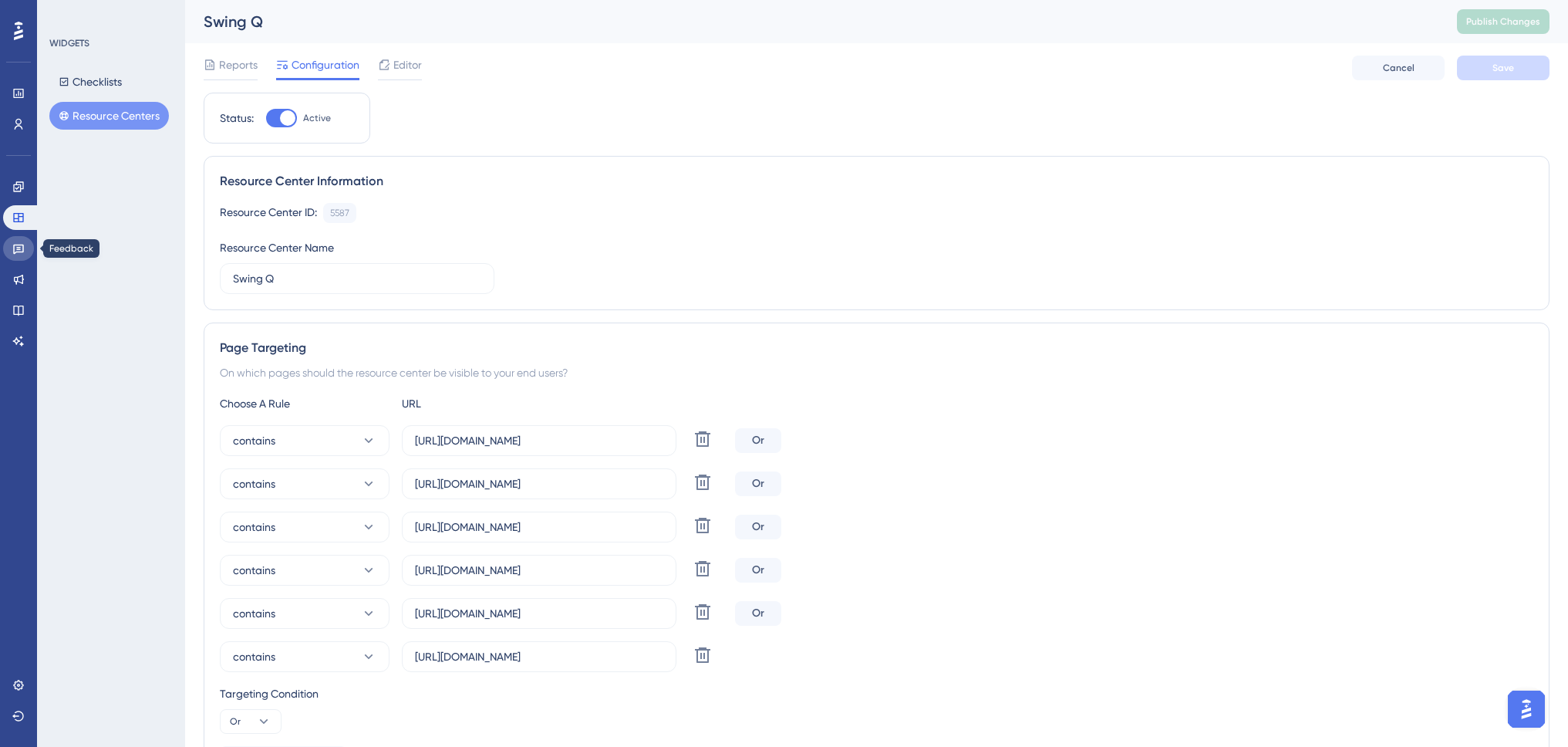
click at [16, 245] on icon at bounding box center [18, 249] width 11 height 10
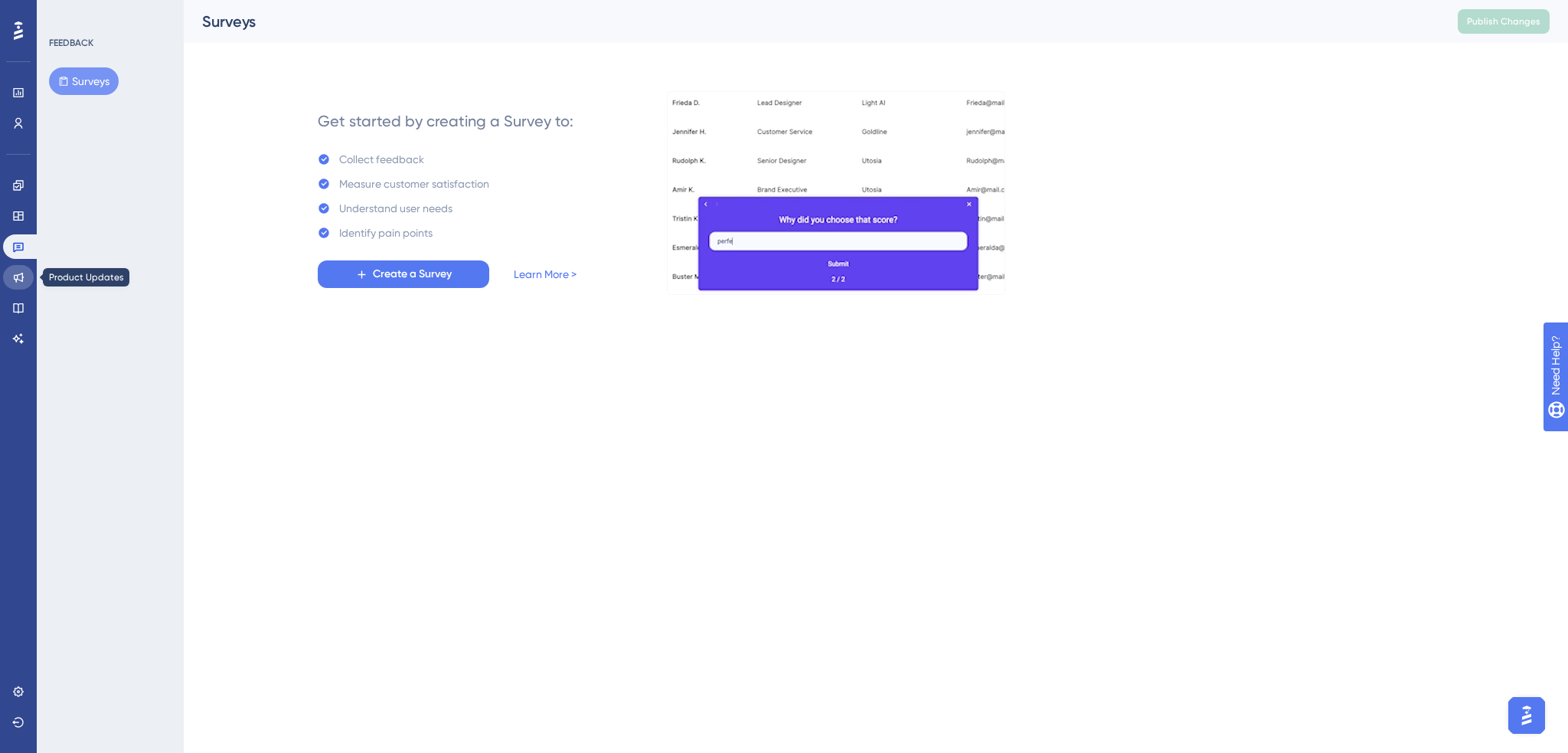
click at [21, 281] on icon at bounding box center [19, 278] width 10 height 10
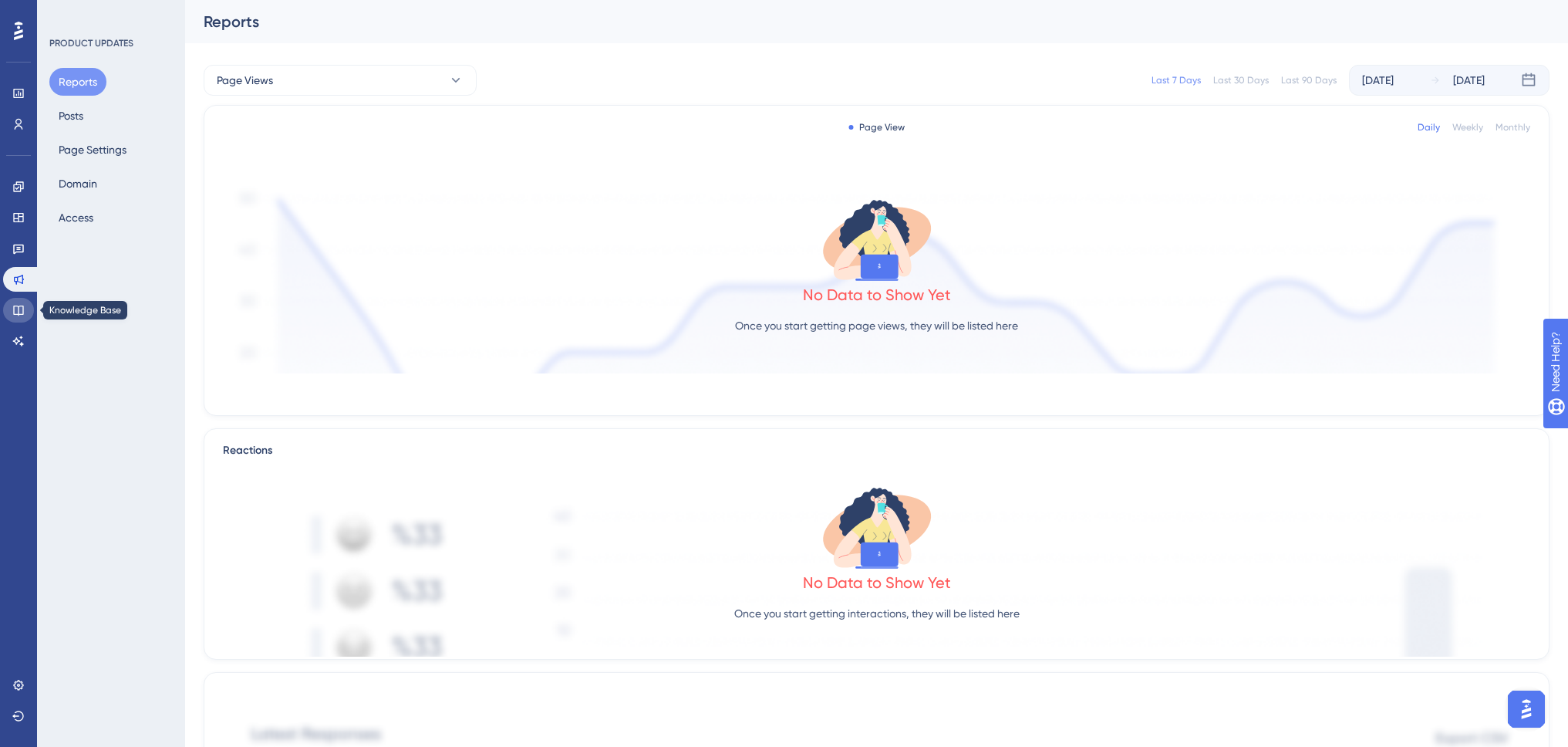
click at [22, 320] on link at bounding box center [18, 310] width 31 height 25
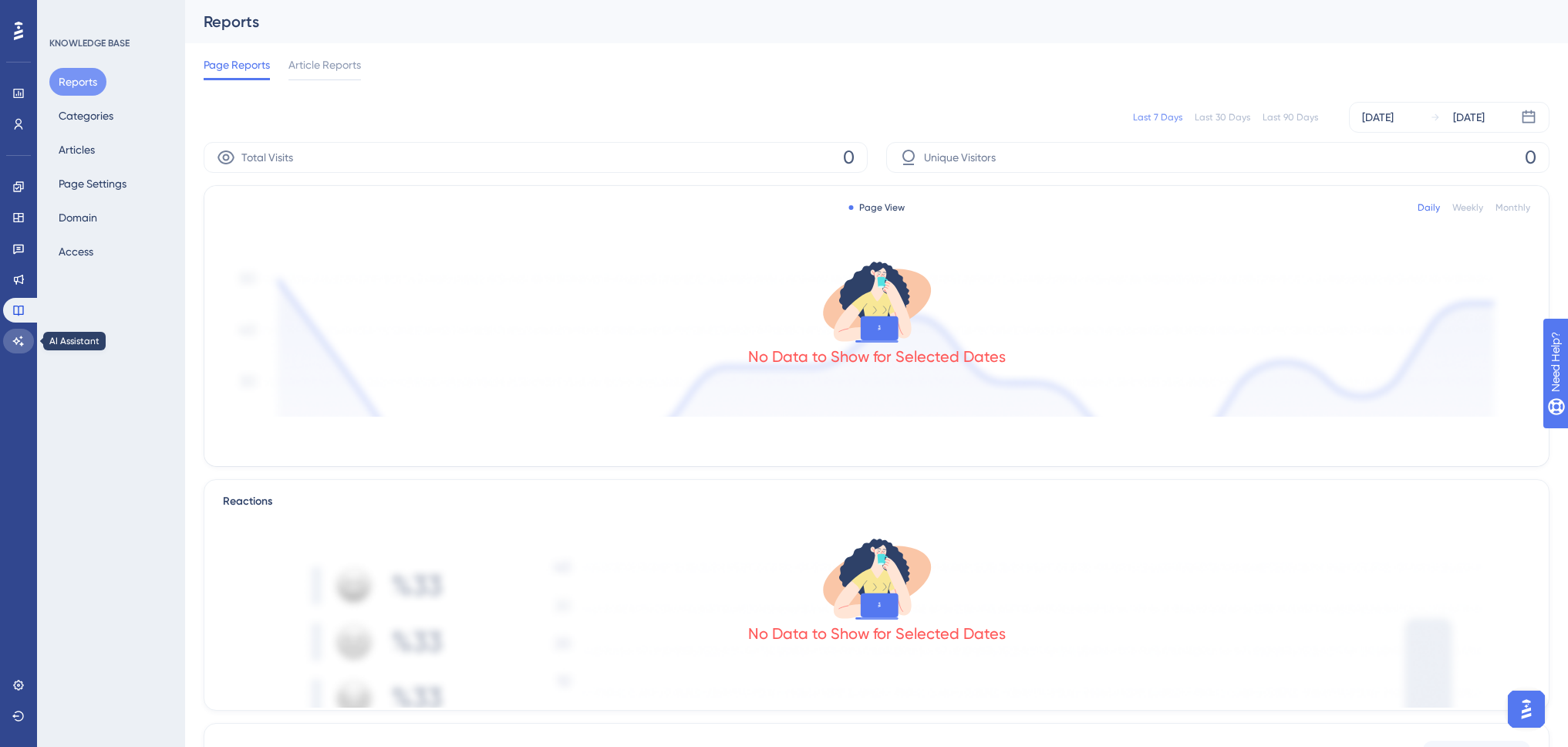
click at [17, 337] on icon at bounding box center [18, 341] width 12 height 12
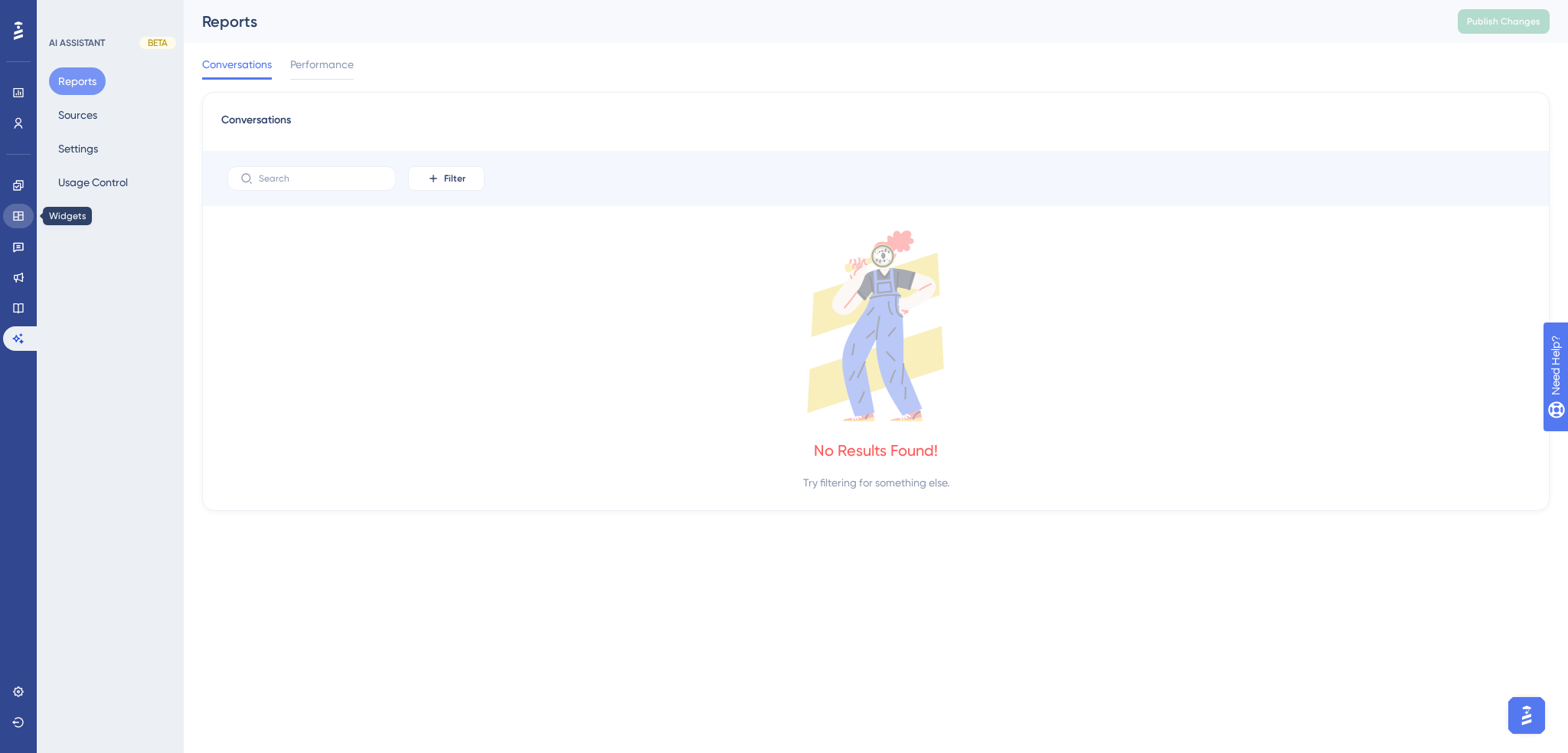
click at [19, 211] on icon at bounding box center [18, 215] width 10 height 9
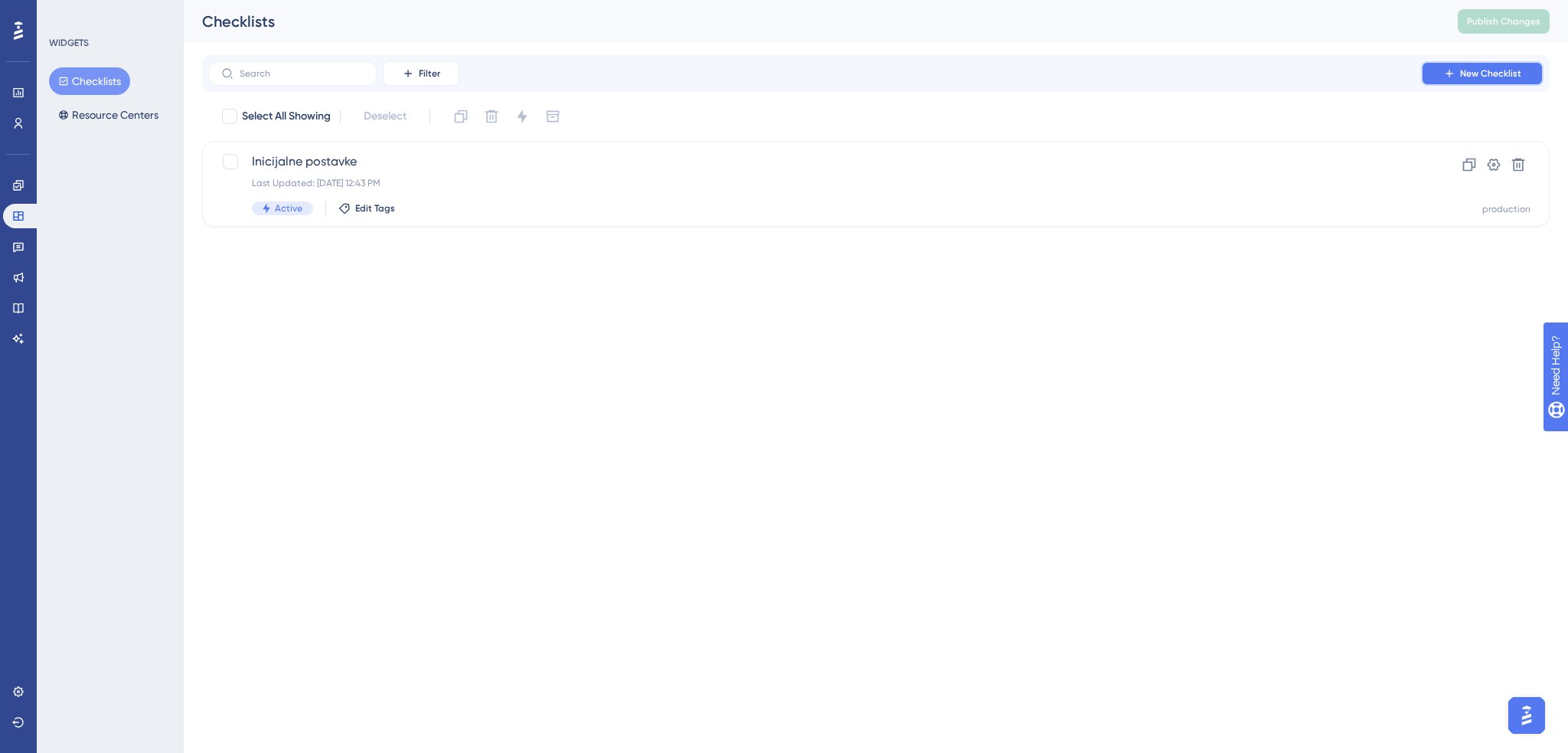
click at [1504, 73] on span "New Checklist" at bounding box center [1491, 73] width 61 height 12
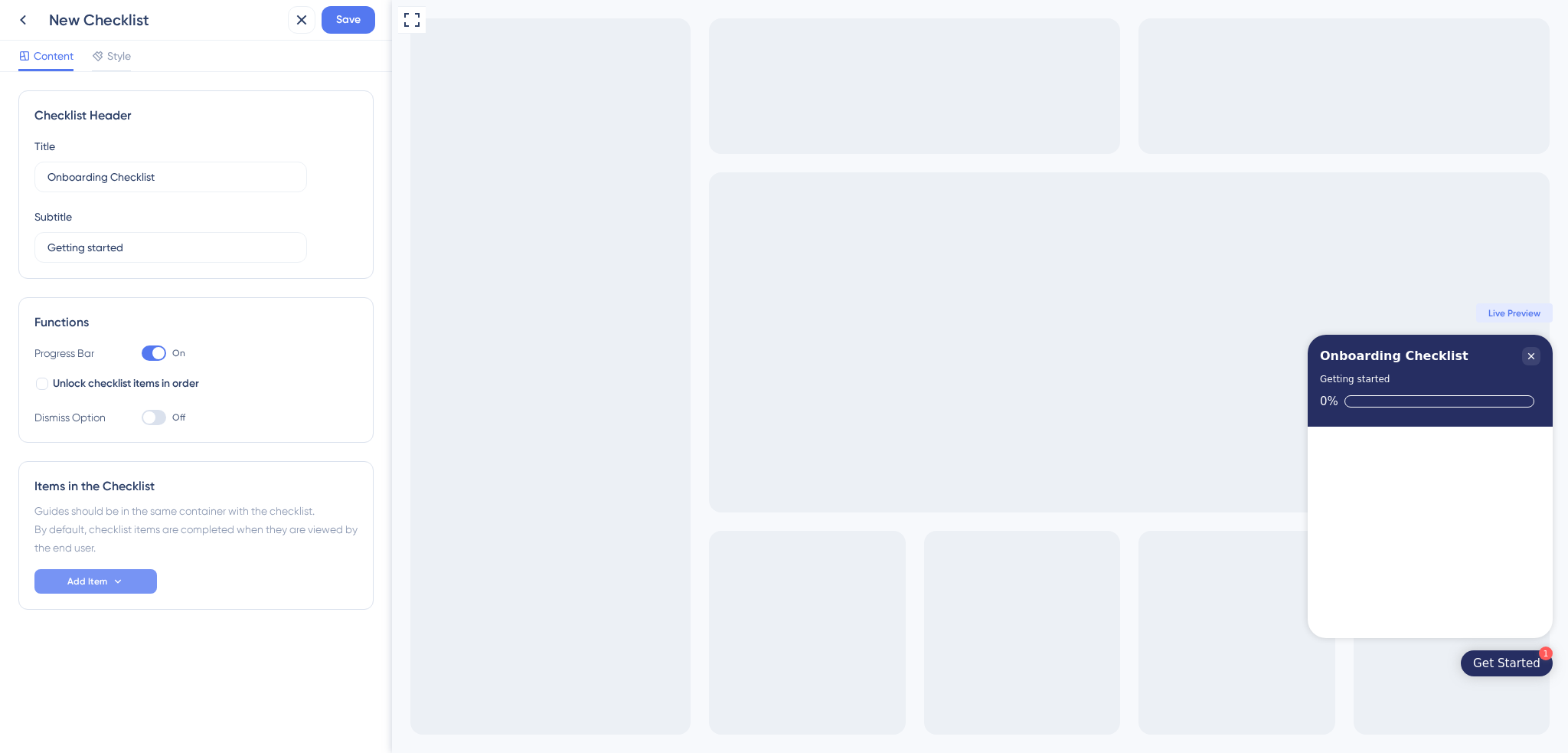
click at [106, 580] on span "Add Item" at bounding box center [87, 581] width 40 height 12
click at [171, 520] on div "Guides should be in the same container with the checklist. By default, checklis…" at bounding box center [196, 529] width 323 height 55
click at [23, 19] on icon at bounding box center [23, 20] width 18 height 18
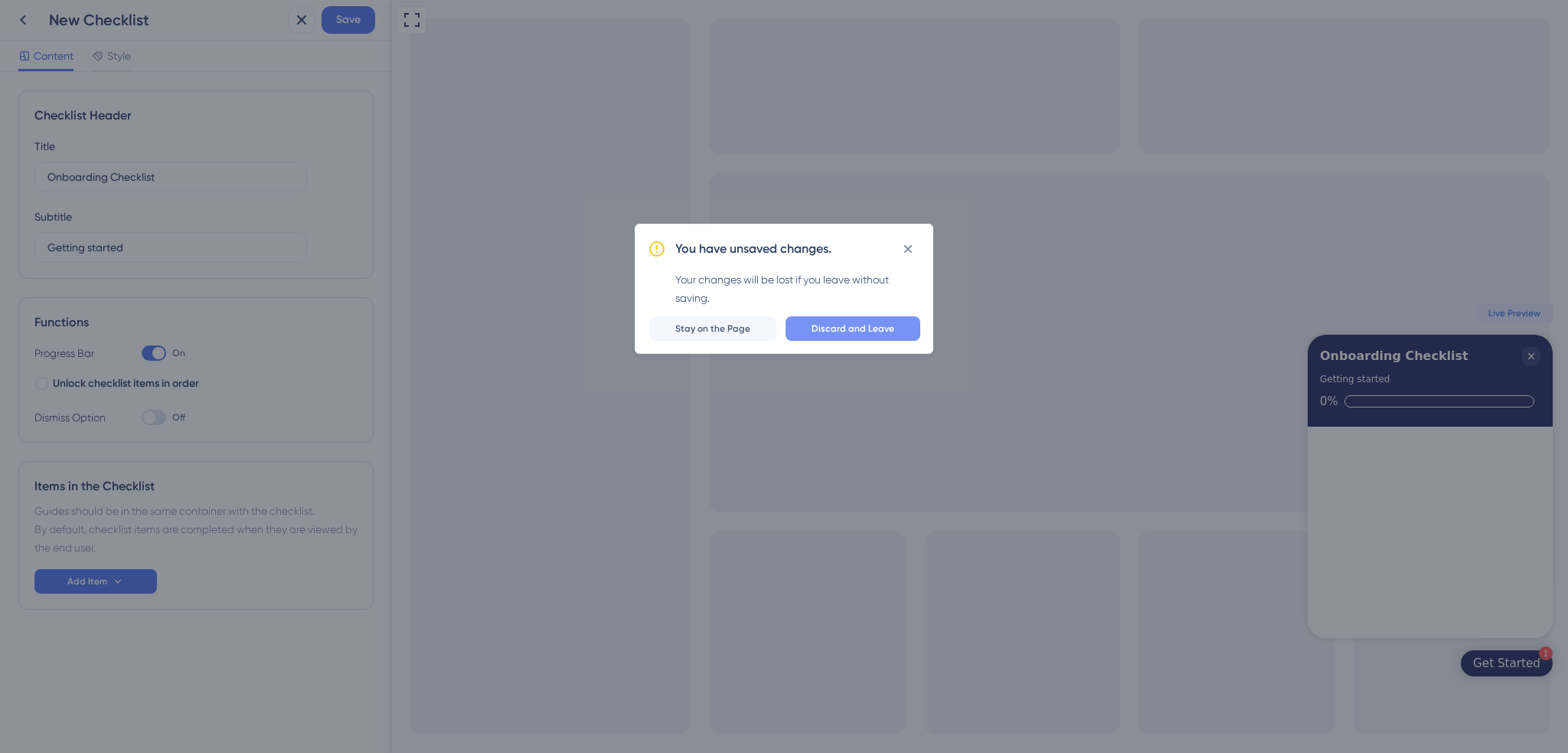
click at [871, 332] on span "Discard and Leave" at bounding box center [852, 328] width 82 height 12
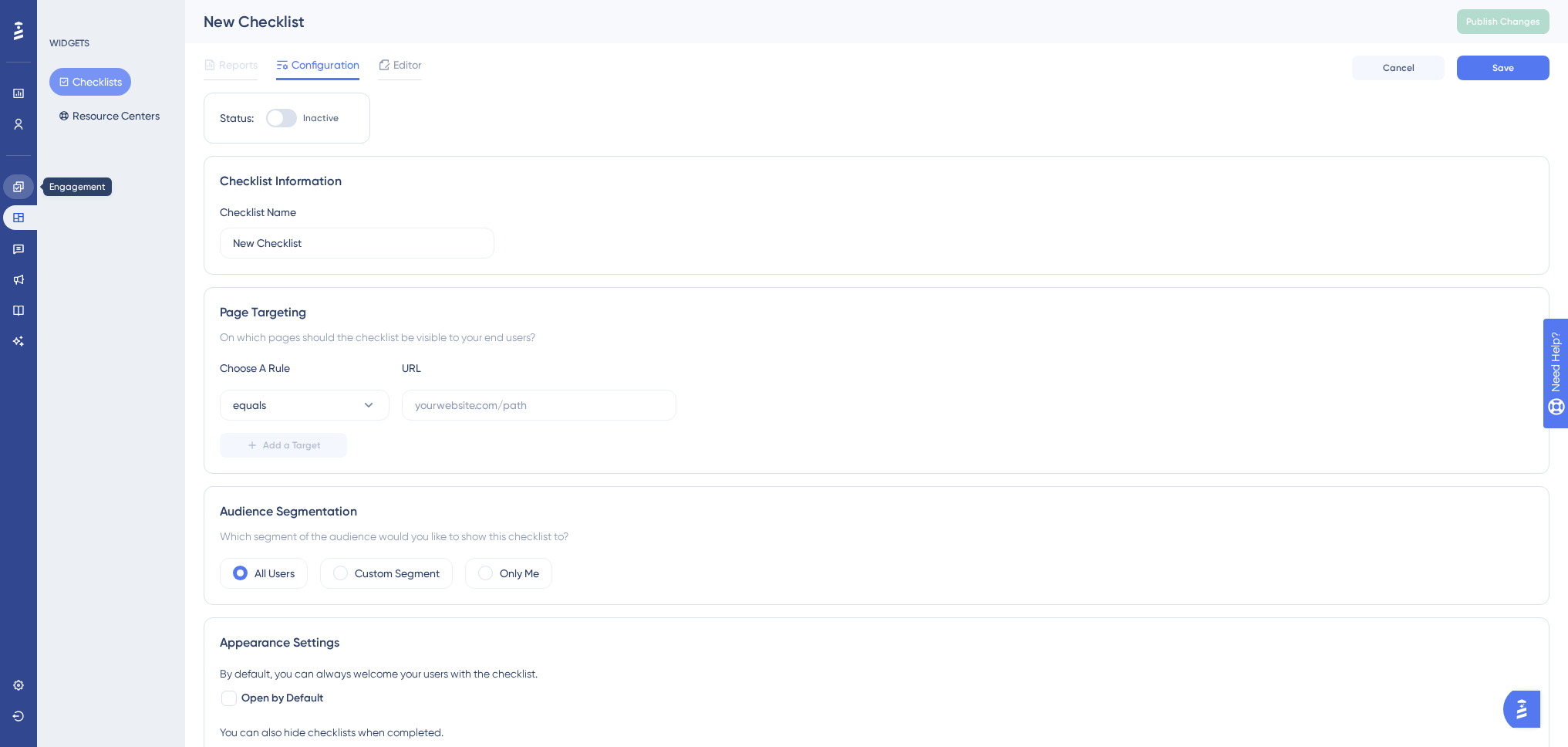
click at [22, 180] on icon at bounding box center [18, 186] width 12 height 12
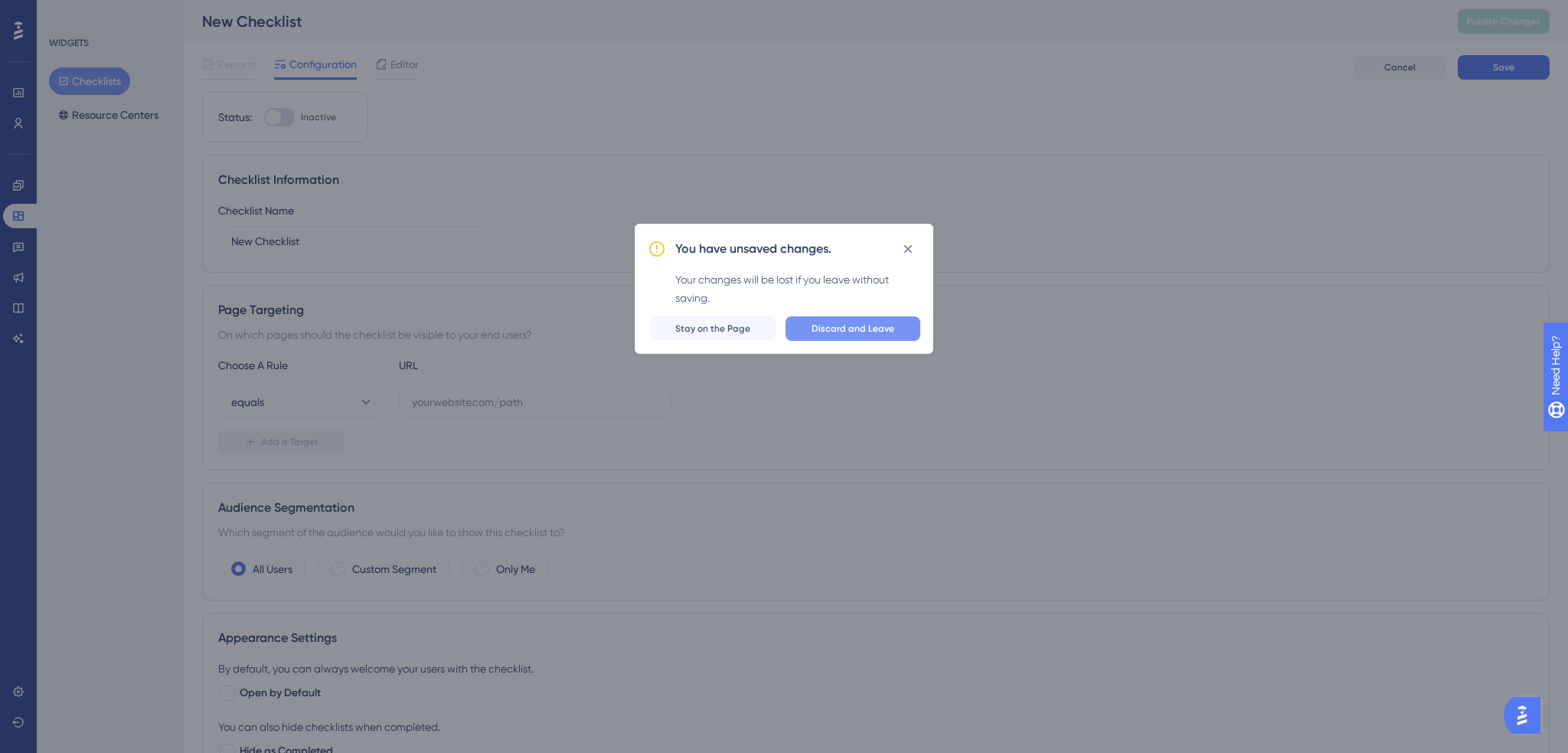
click at [839, 337] on button "Discard and Leave" at bounding box center [852, 329] width 134 height 25
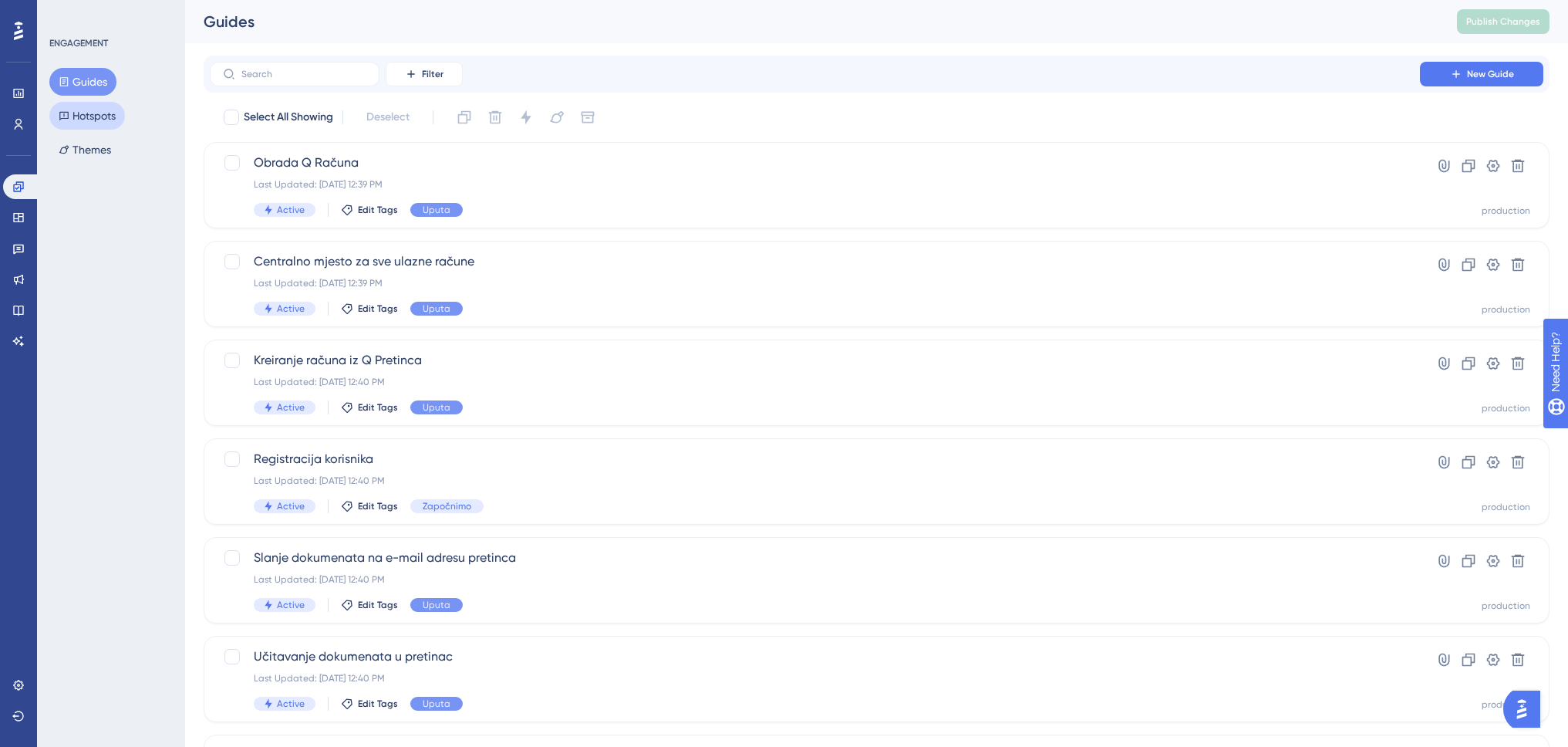
click at [103, 119] on button "Hotspots" at bounding box center [86, 115] width 76 height 27
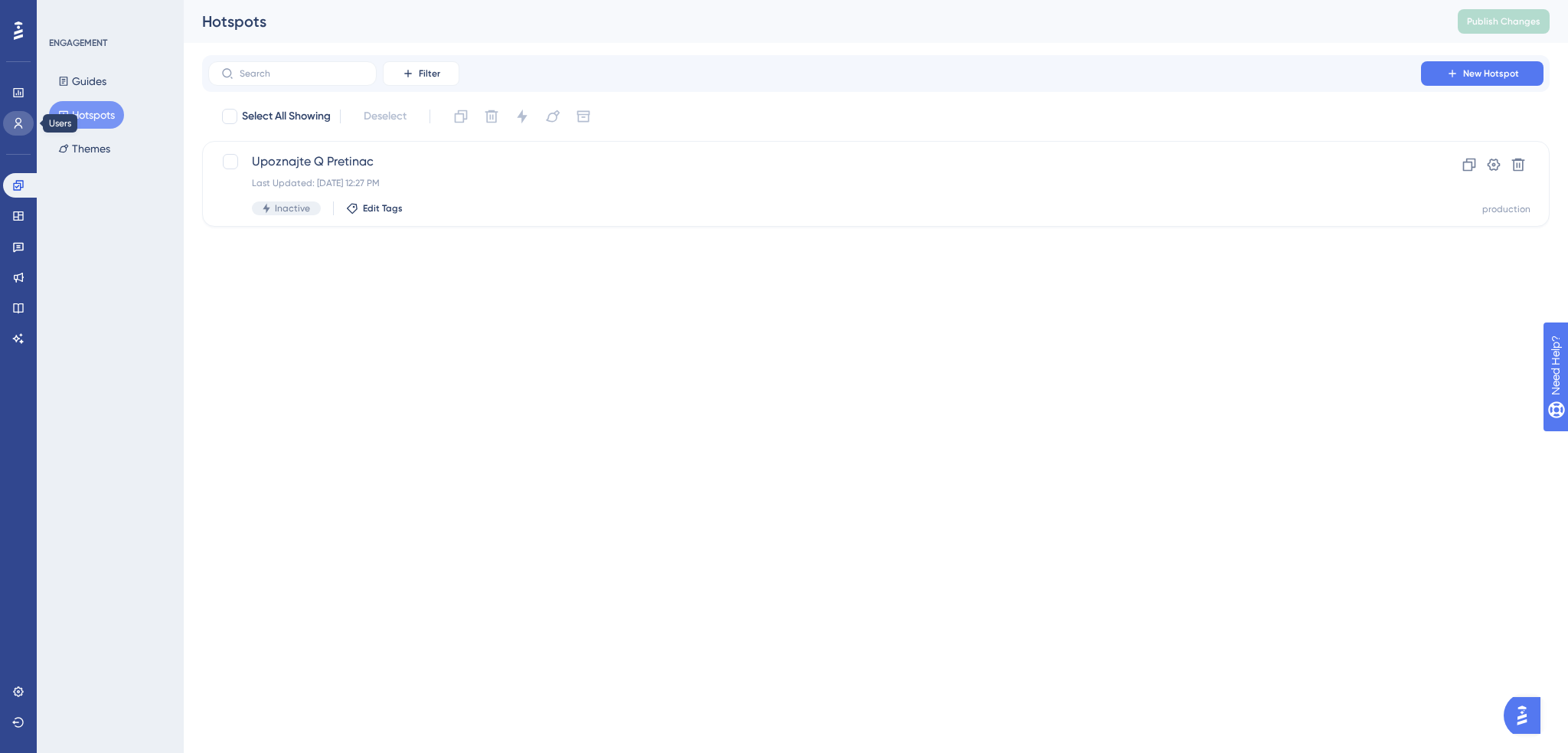
click at [8, 125] on link at bounding box center [18, 124] width 31 height 25
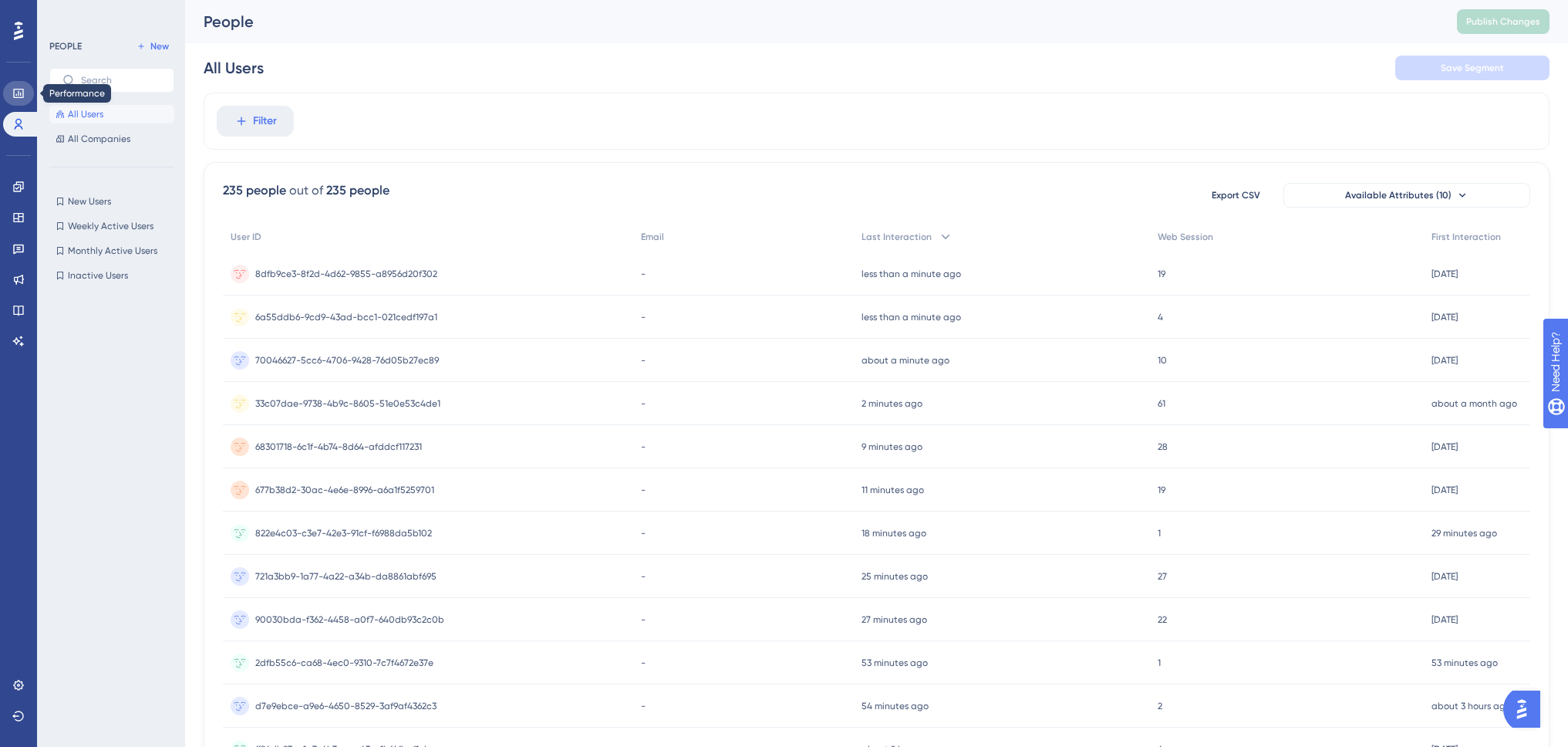
click at [17, 92] on icon at bounding box center [18, 93] width 12 height 12
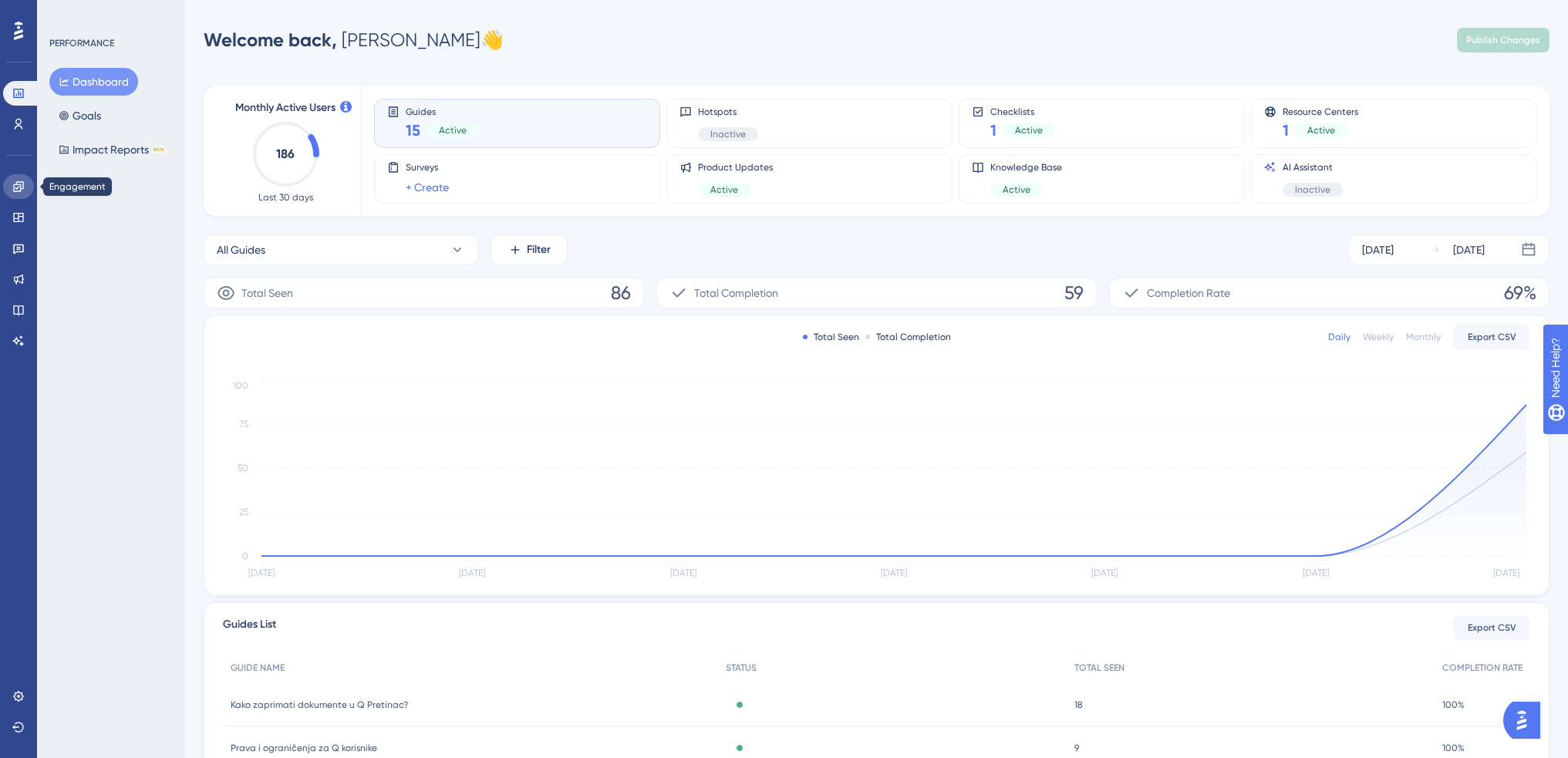
click at [18, 182] on icon at bounding box center [18, 186] width 10 height 10
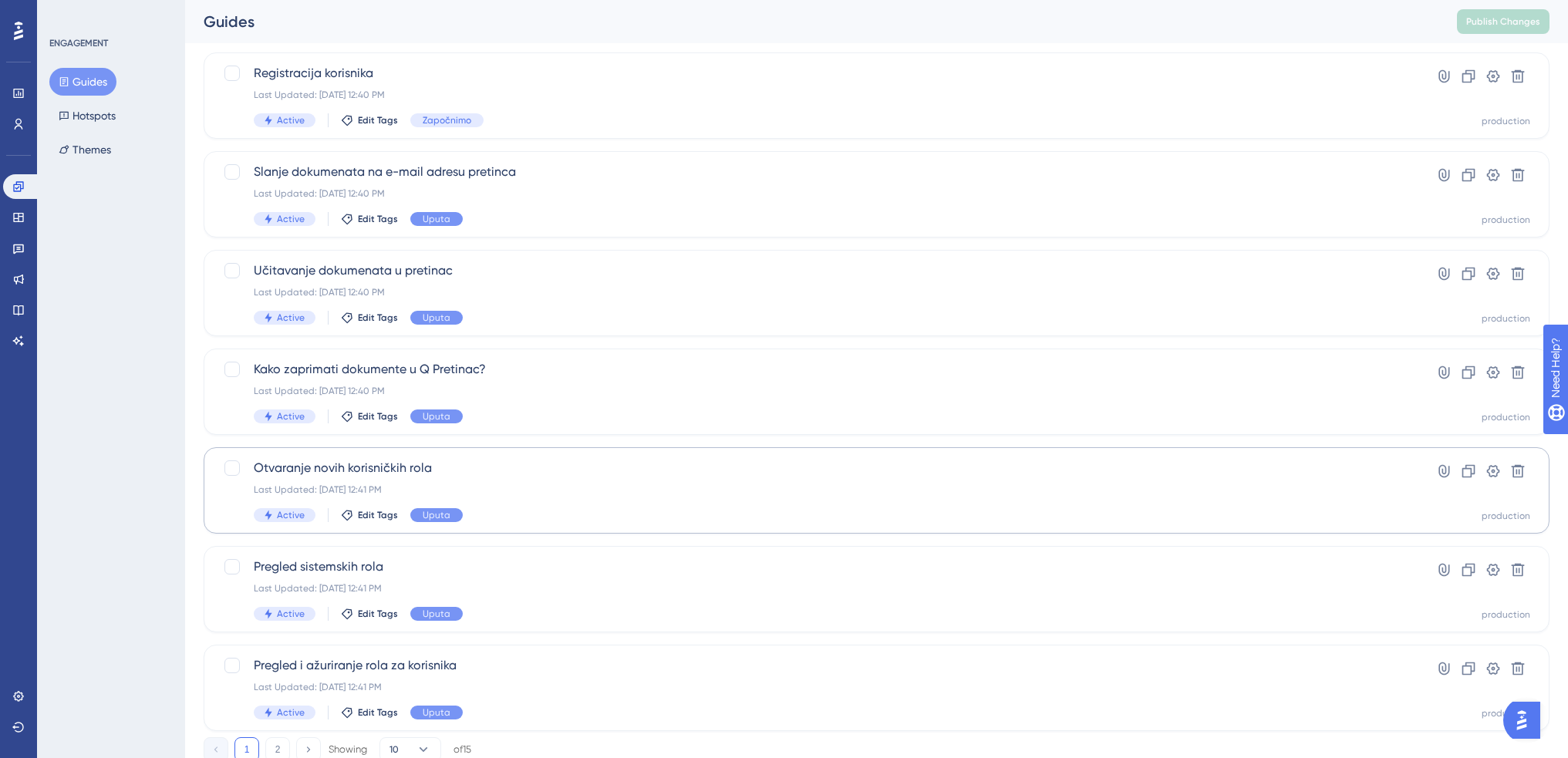
scroll to position [438, 0]
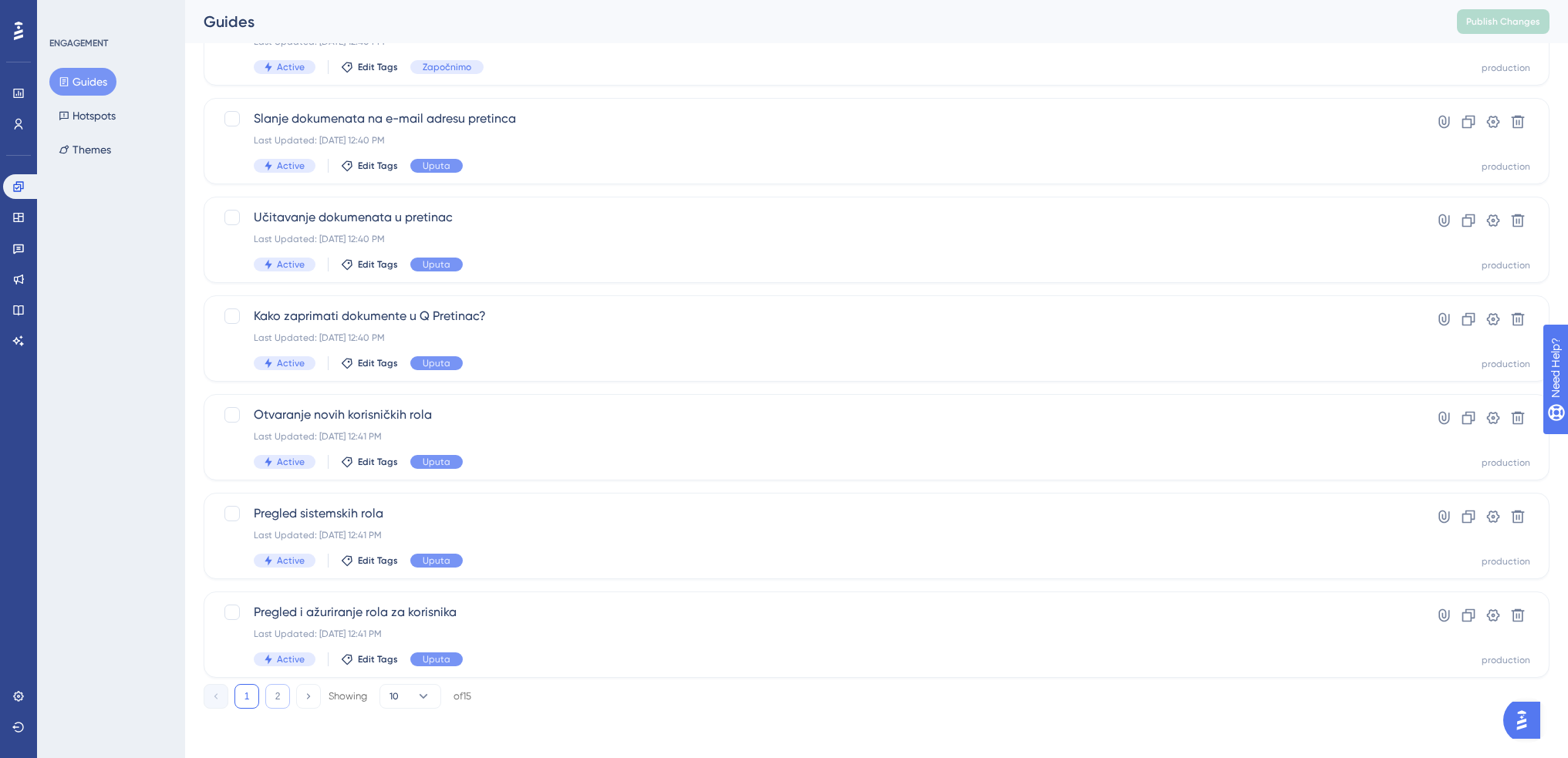
click at [277, 691] on button "2" at bounding box center [277, 697] width 25 height 25
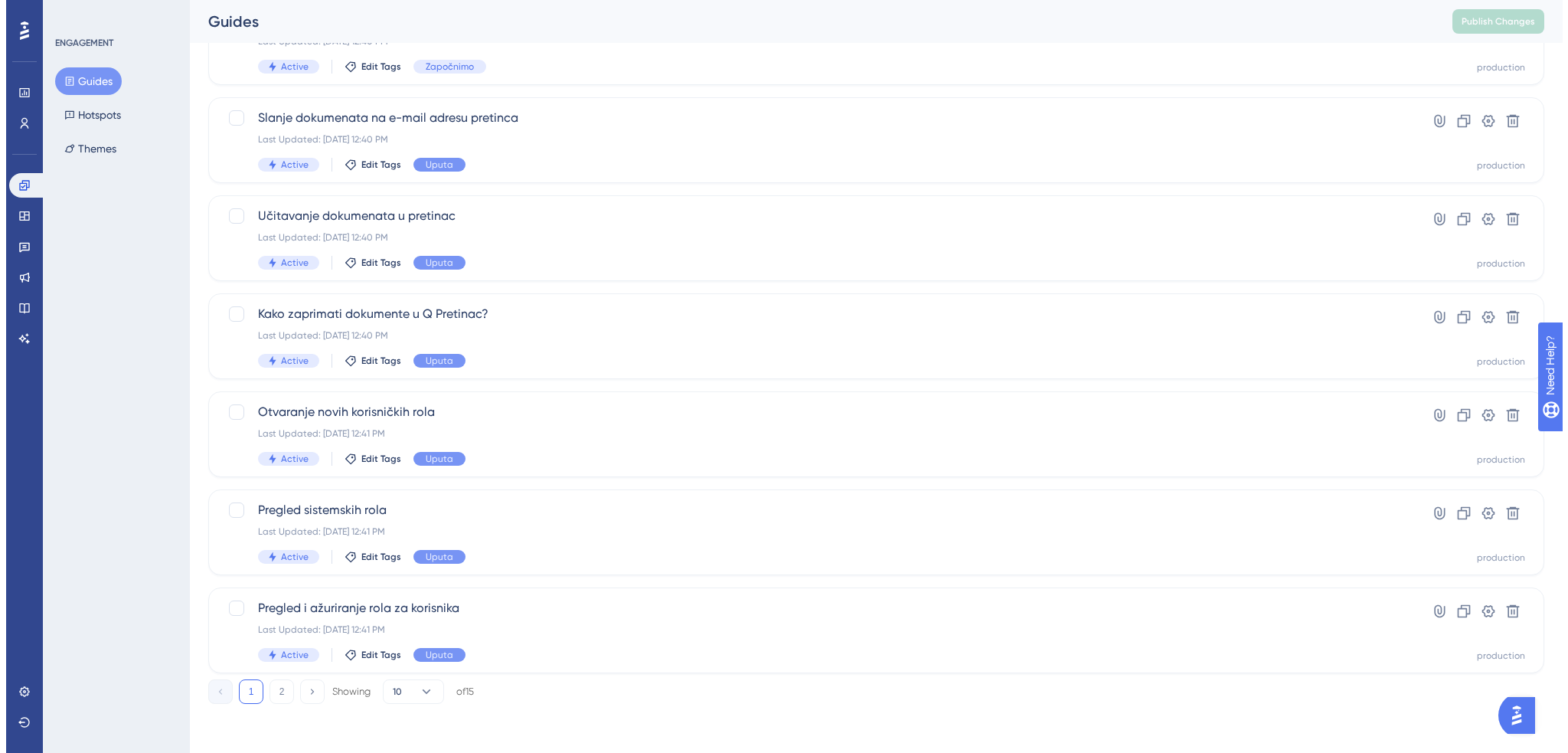
scroll to position [0, 0]
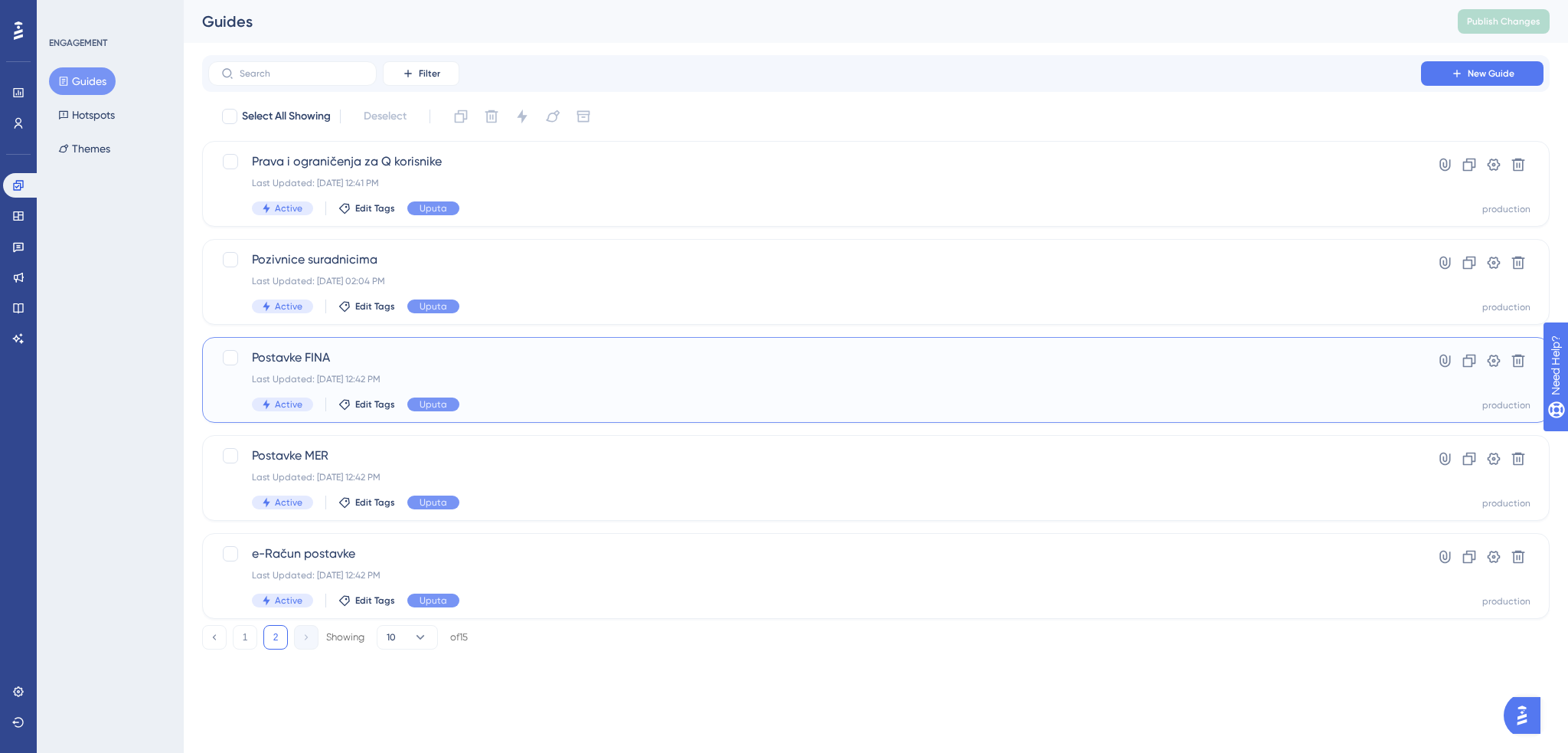
click at [367, 361] on span "Postavke FINA" at bounding box center [815, 358] width 1125 height 18
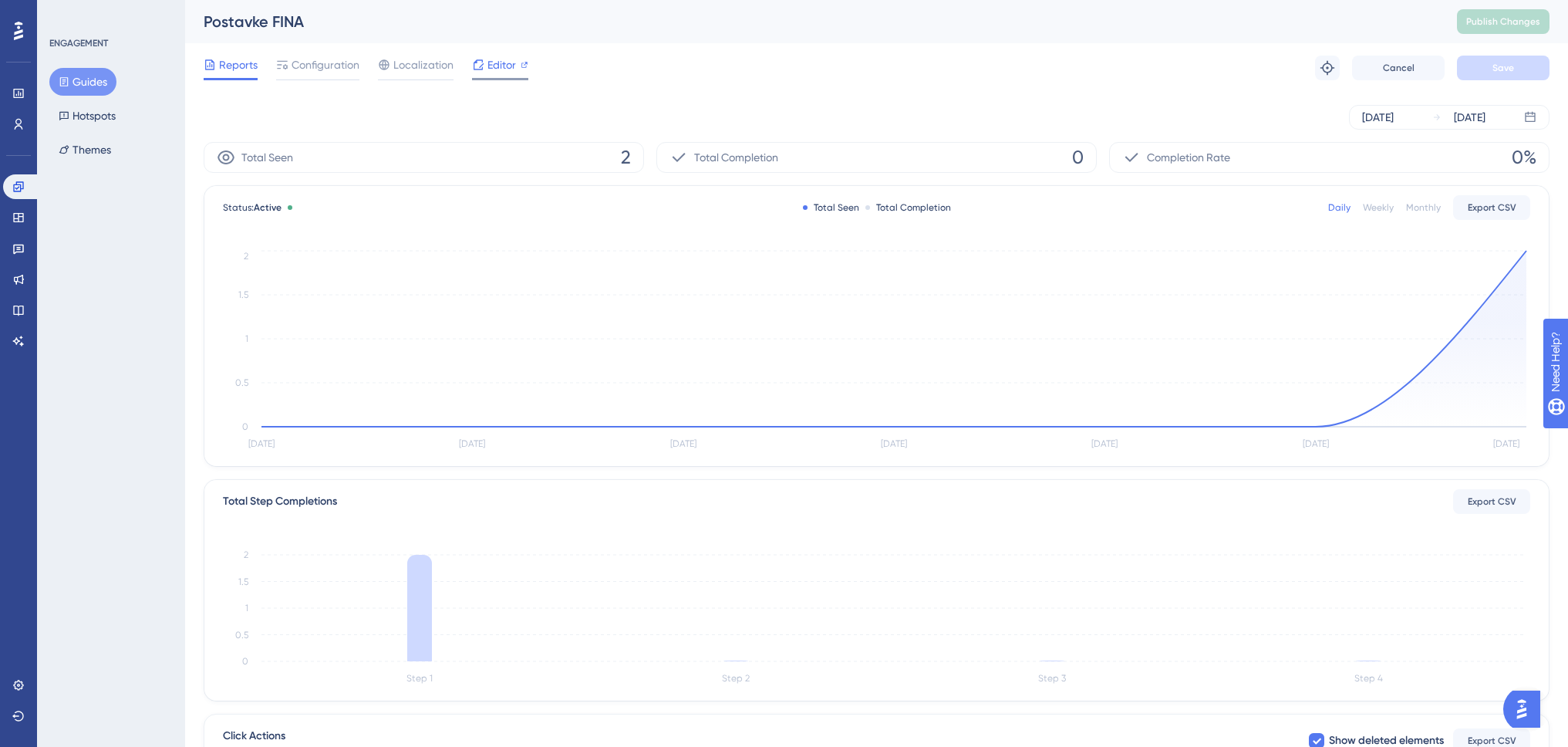
click at [493, 58] on span "Editor" at bounding box center [502, 65] width 28 height 18
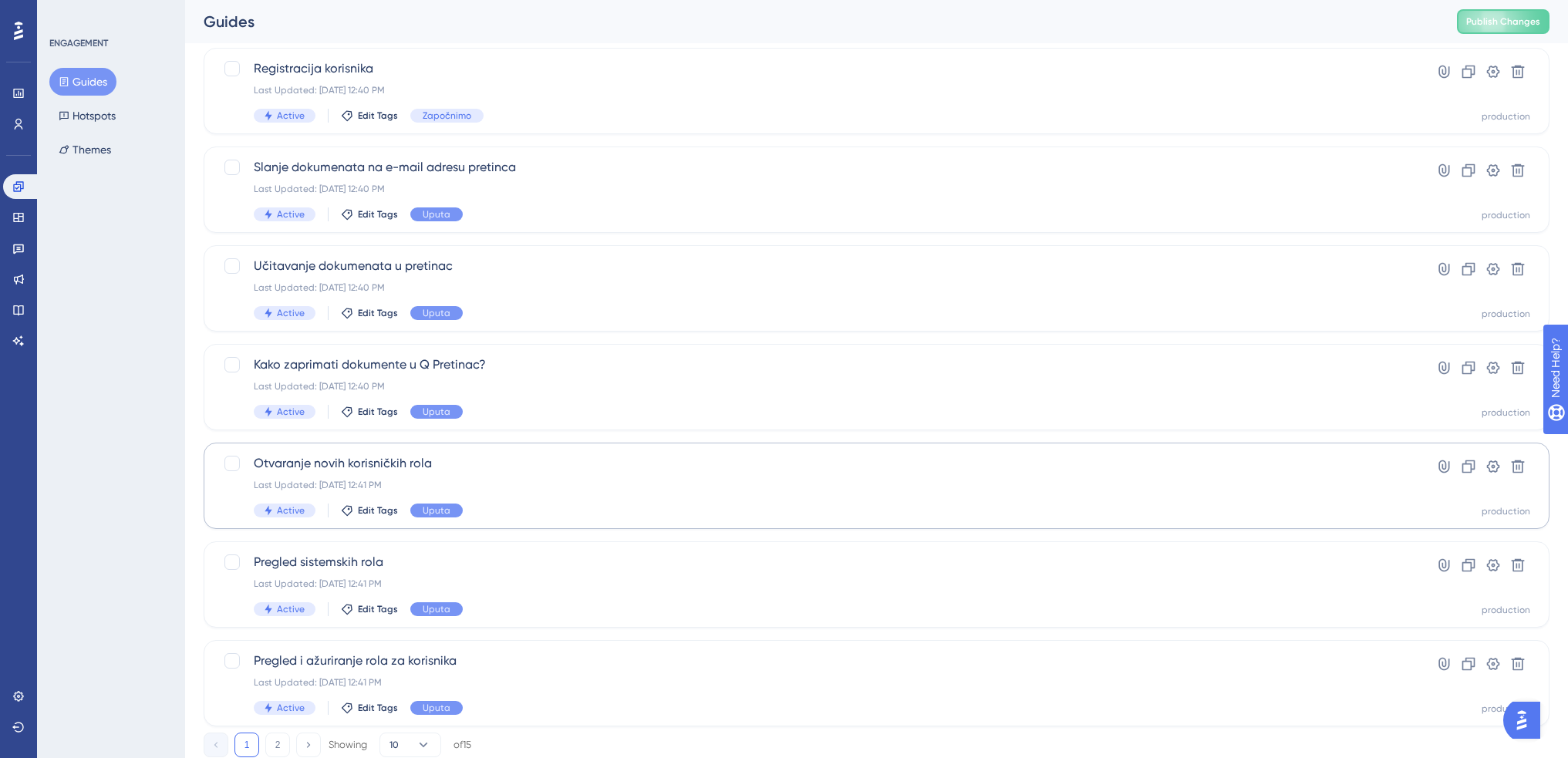
scroll to position [438, 0]
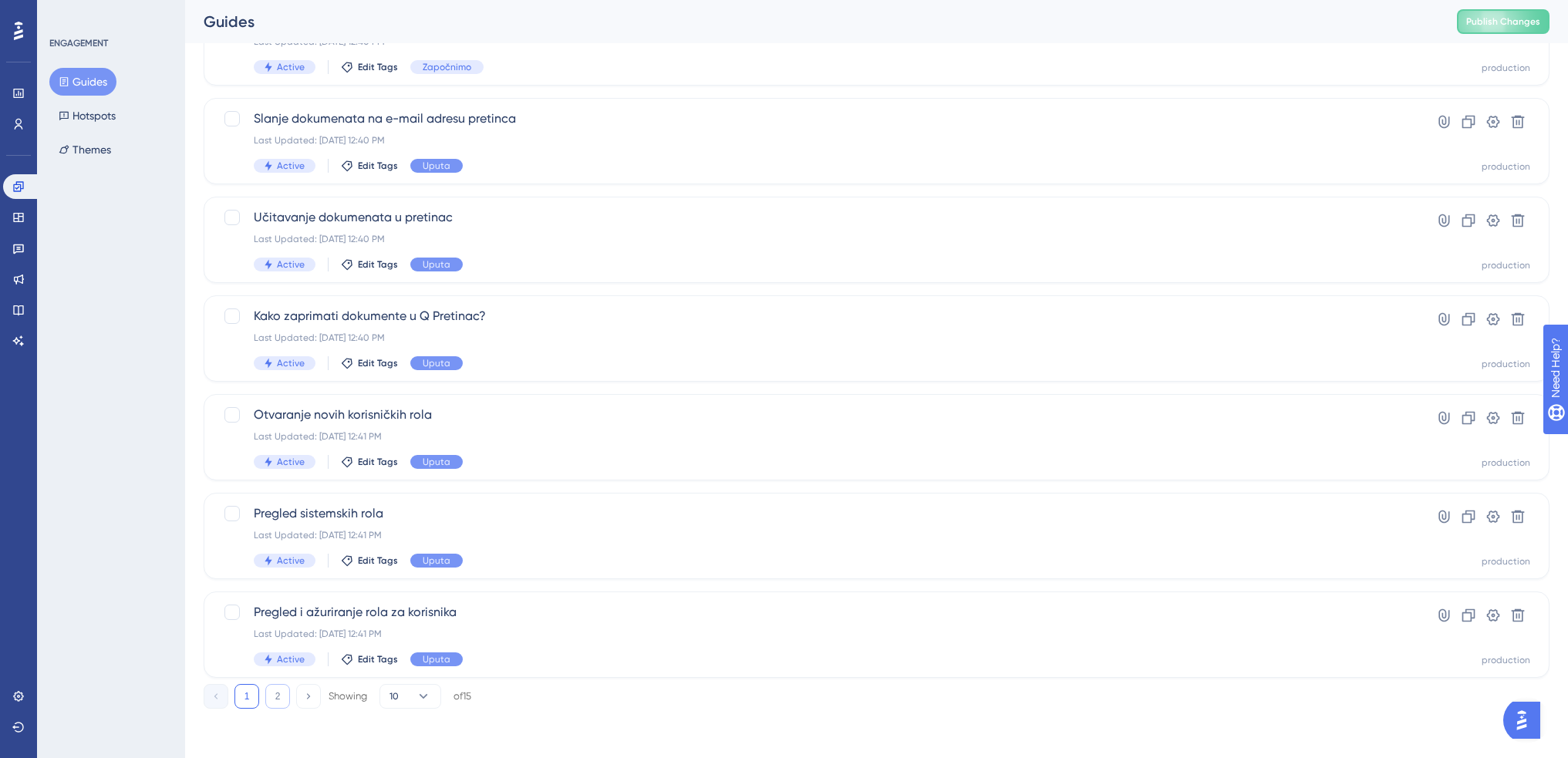
click at [277, 695] on button "2" at bounding box center [277, 697] width 25 height 25
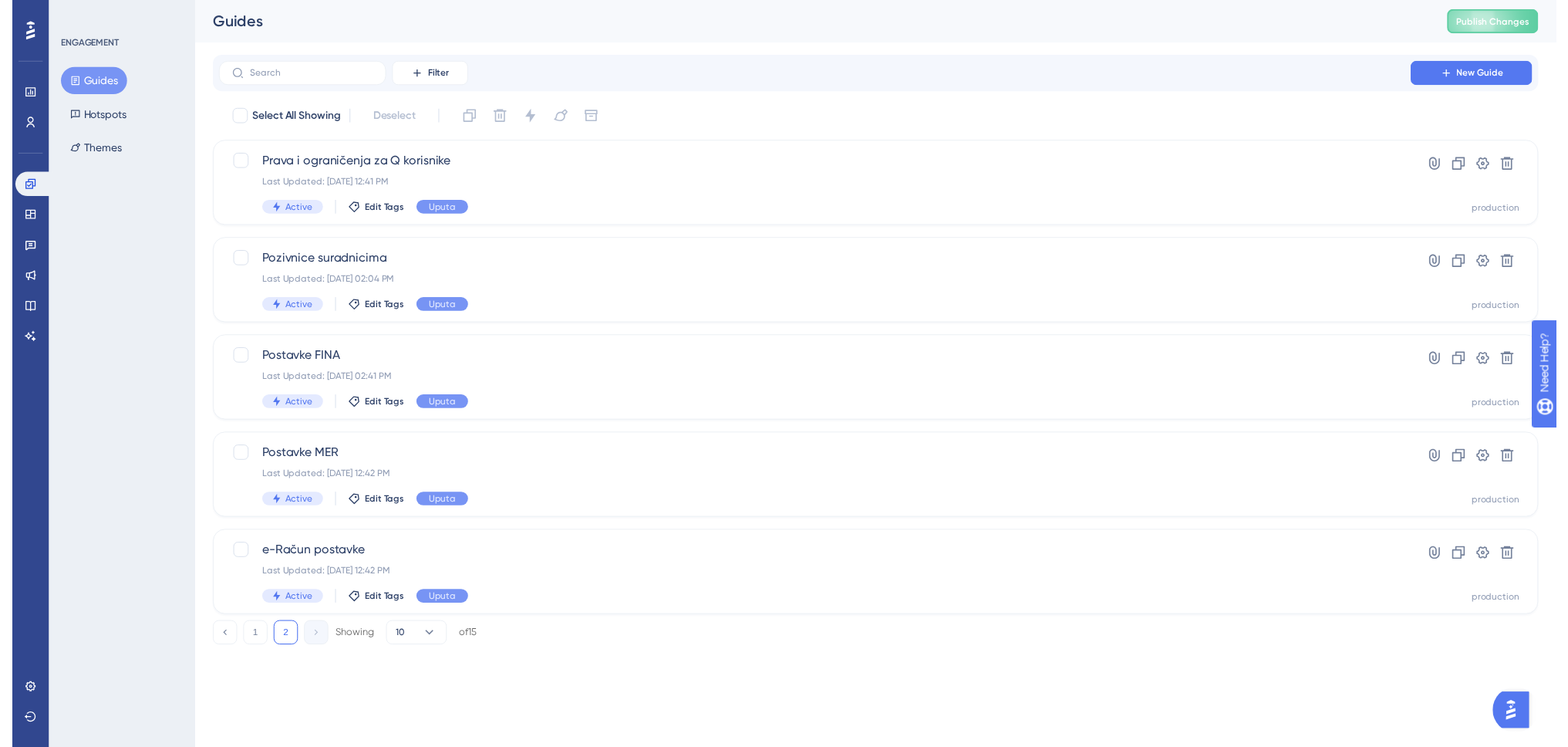
scroll to position [0, 0]
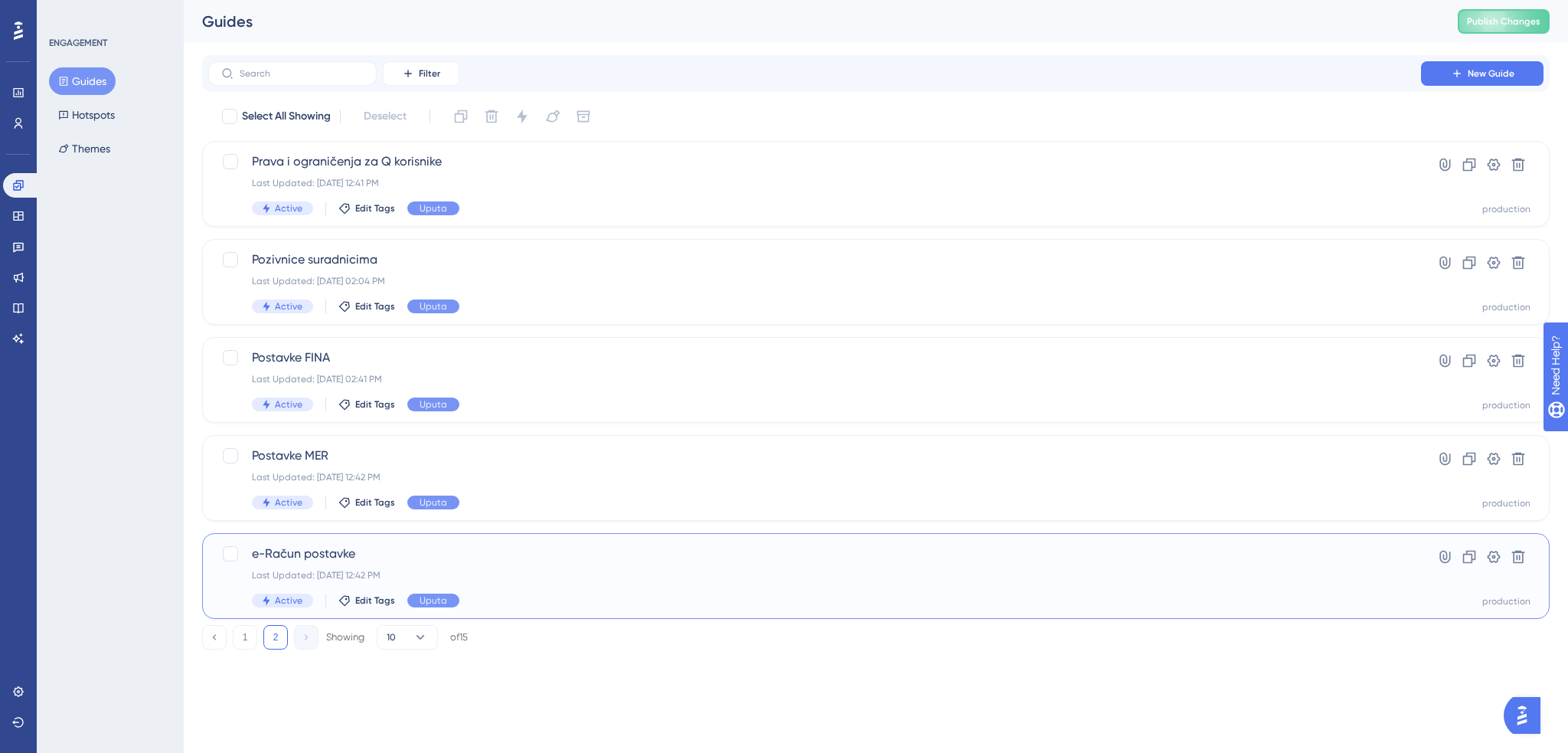
click at [394, 558] on span "e-Račun postavke" at bounding box center [815, 553] width 1125 height 18
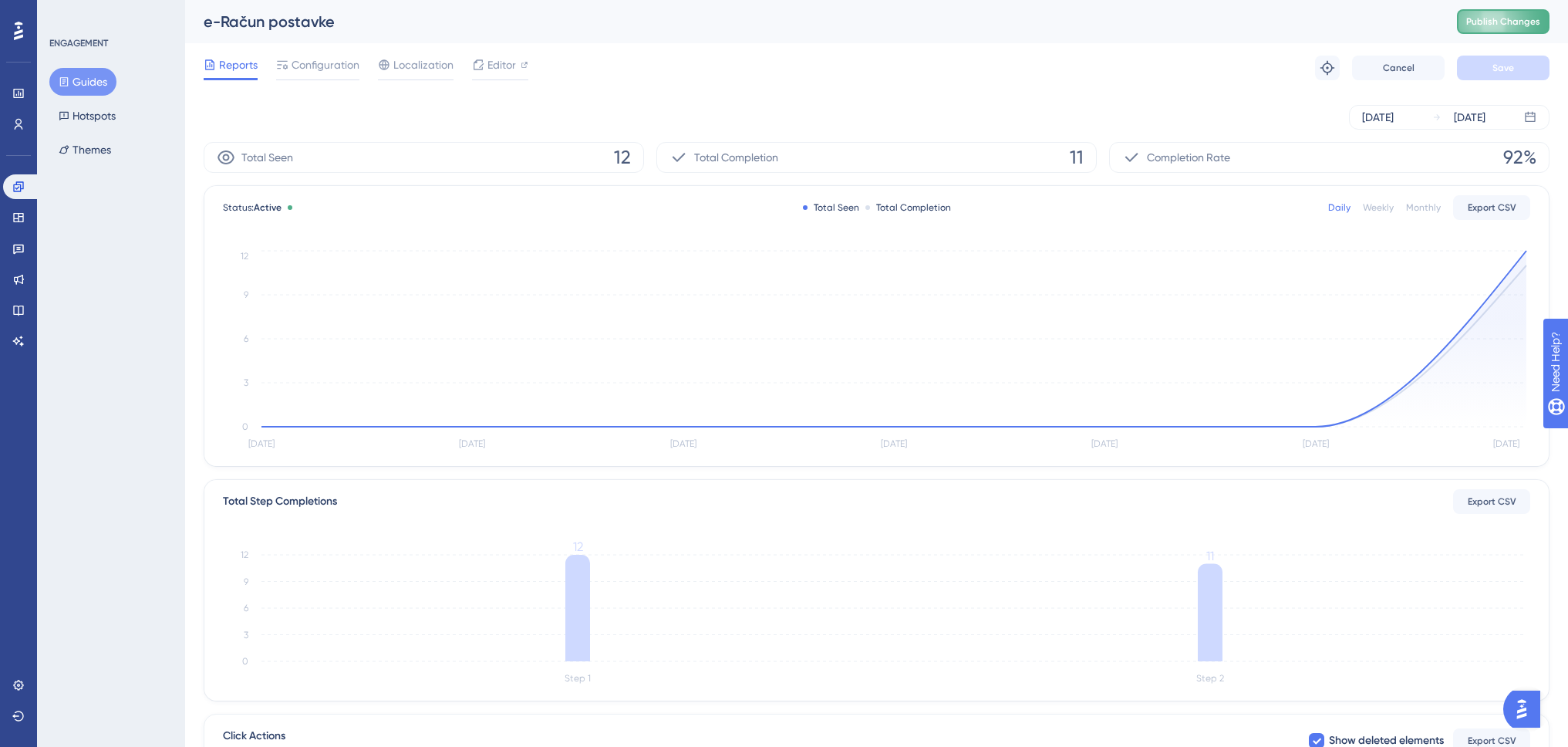
click at [1532, 27] on span "Publish Changes" at bounding box center [1503, 22] width 74 height 12
click at [93, 75] on button "Guides" at bounding box center [82, 81] width 67 height 27
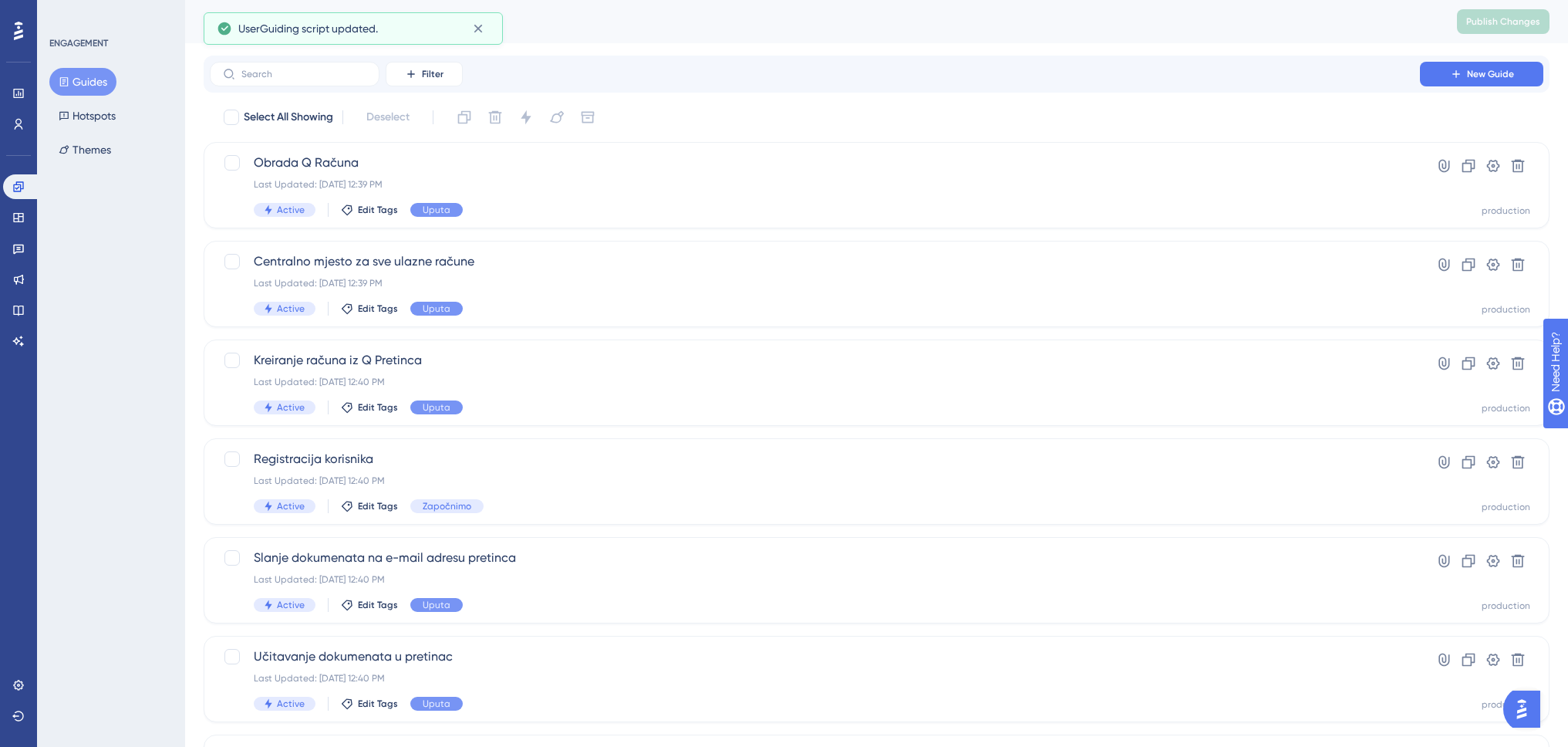
click at [0, 0] on div "Performance Users Engagement Widgets Feedback Product Updates Knowledge Base AI…" at bounding box center [0, 0] width 0 height 0
click at [0, 0] on div "Guides" at bounding box center [0, 0] width 0 height 0
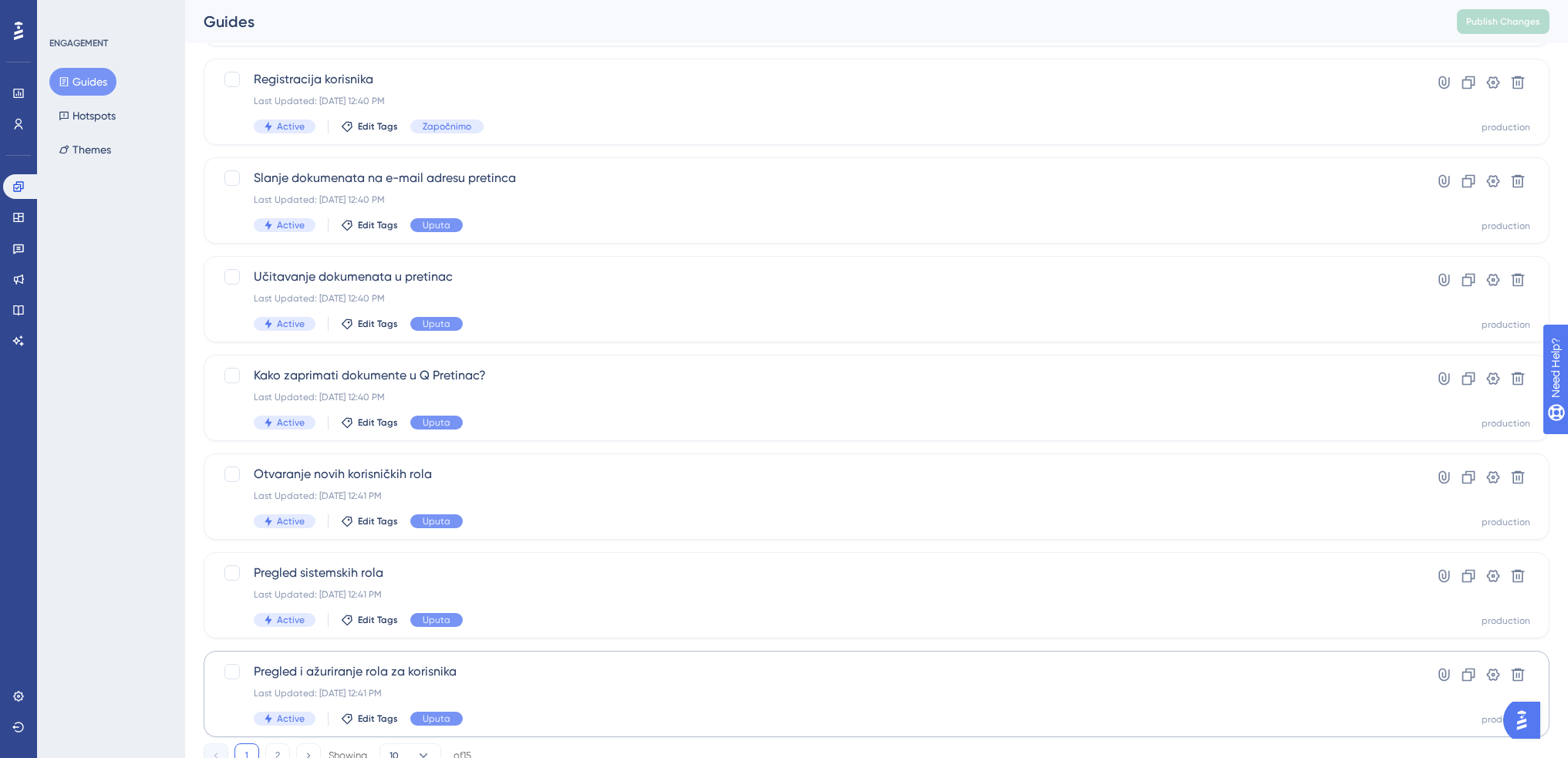
scroll to position [438, 0]
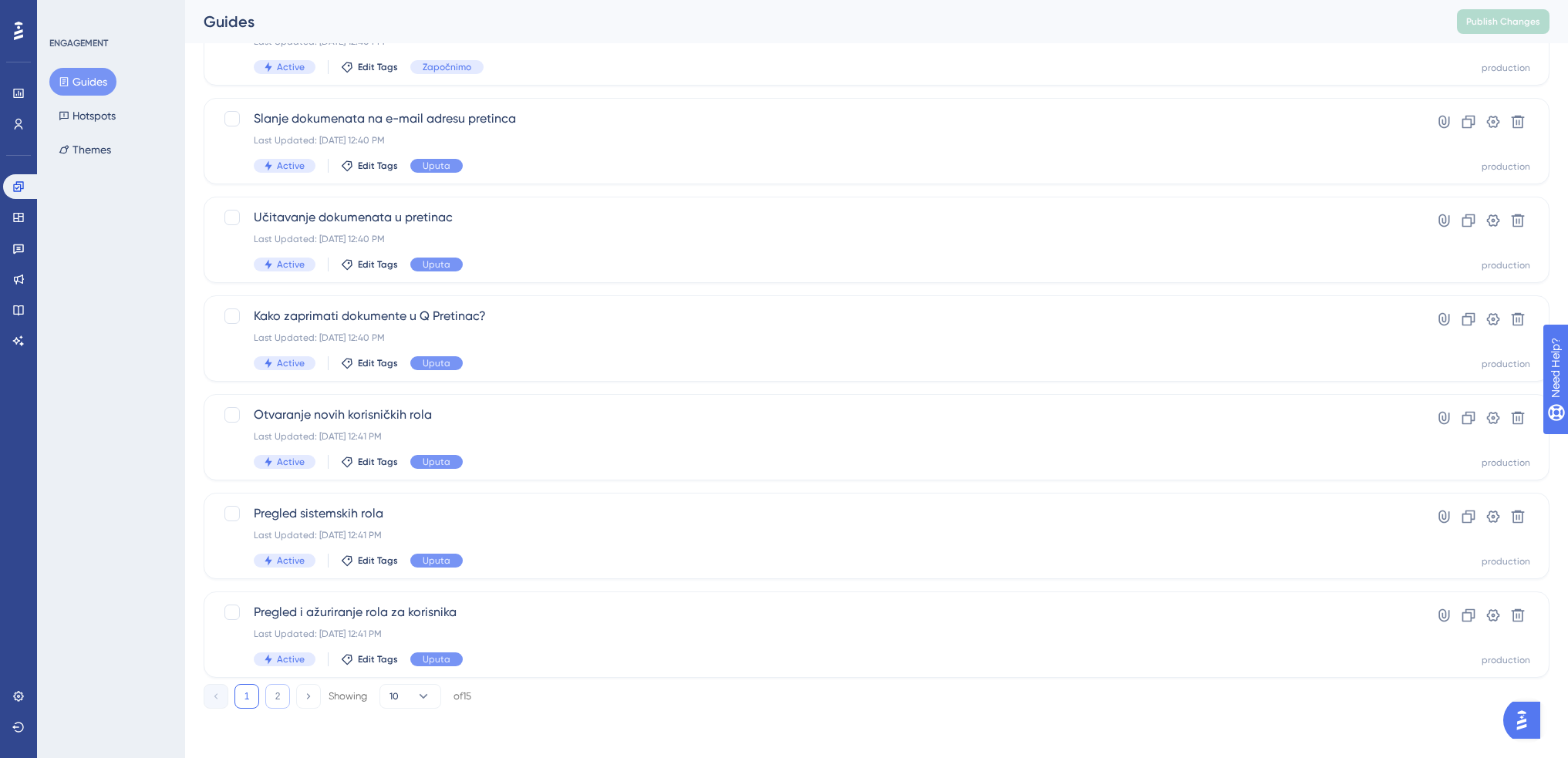
click at [273, 689] on button "2" at bounding box center [277, 697] width 25 height 25
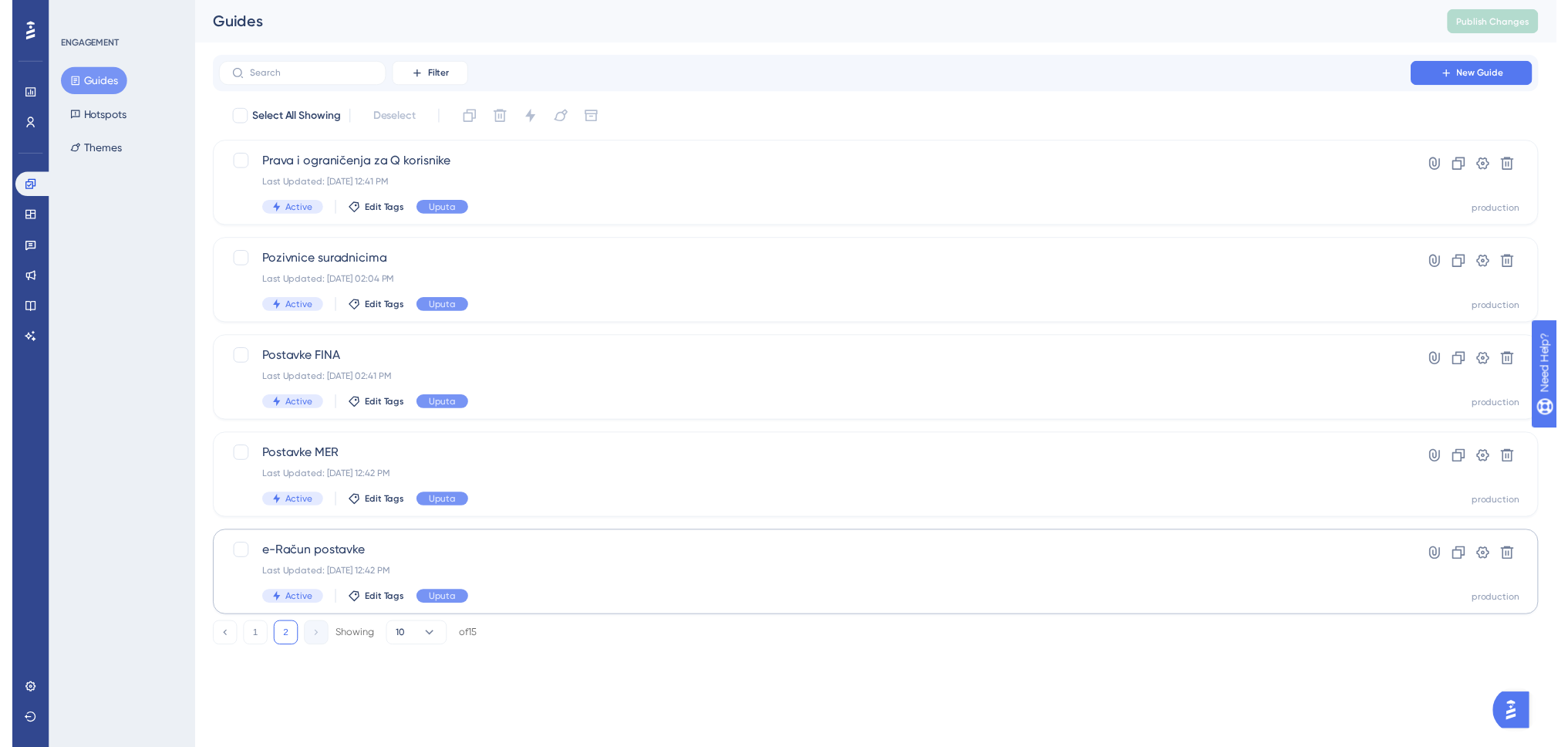
scroll to position [0, 0]
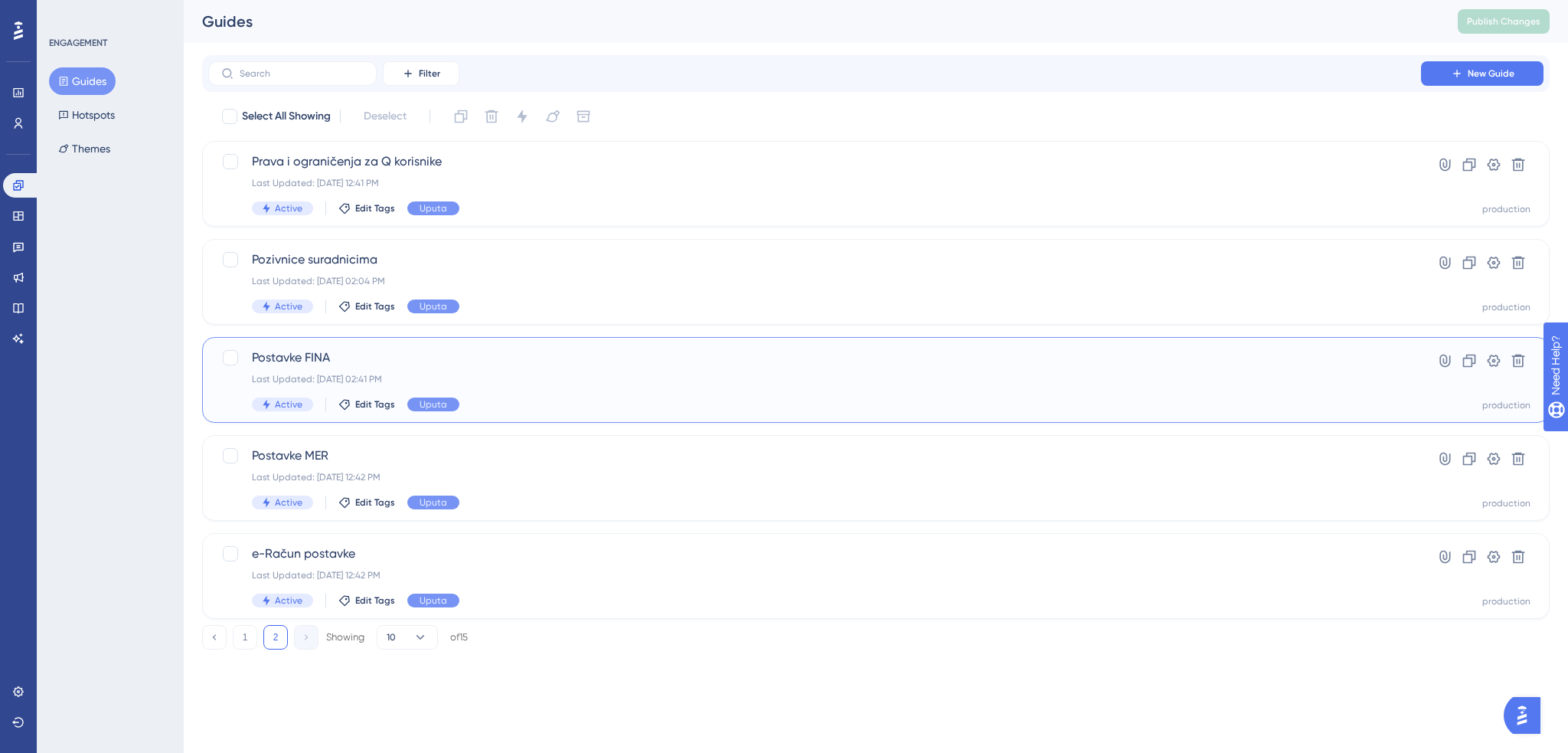
click at [460, 368] on div "Postavke FINA Last Updated: Aug 25 2025, 02:41 PM Active Edit Tags Uputa" at bounding box center [815, 380] width 1125 height 63
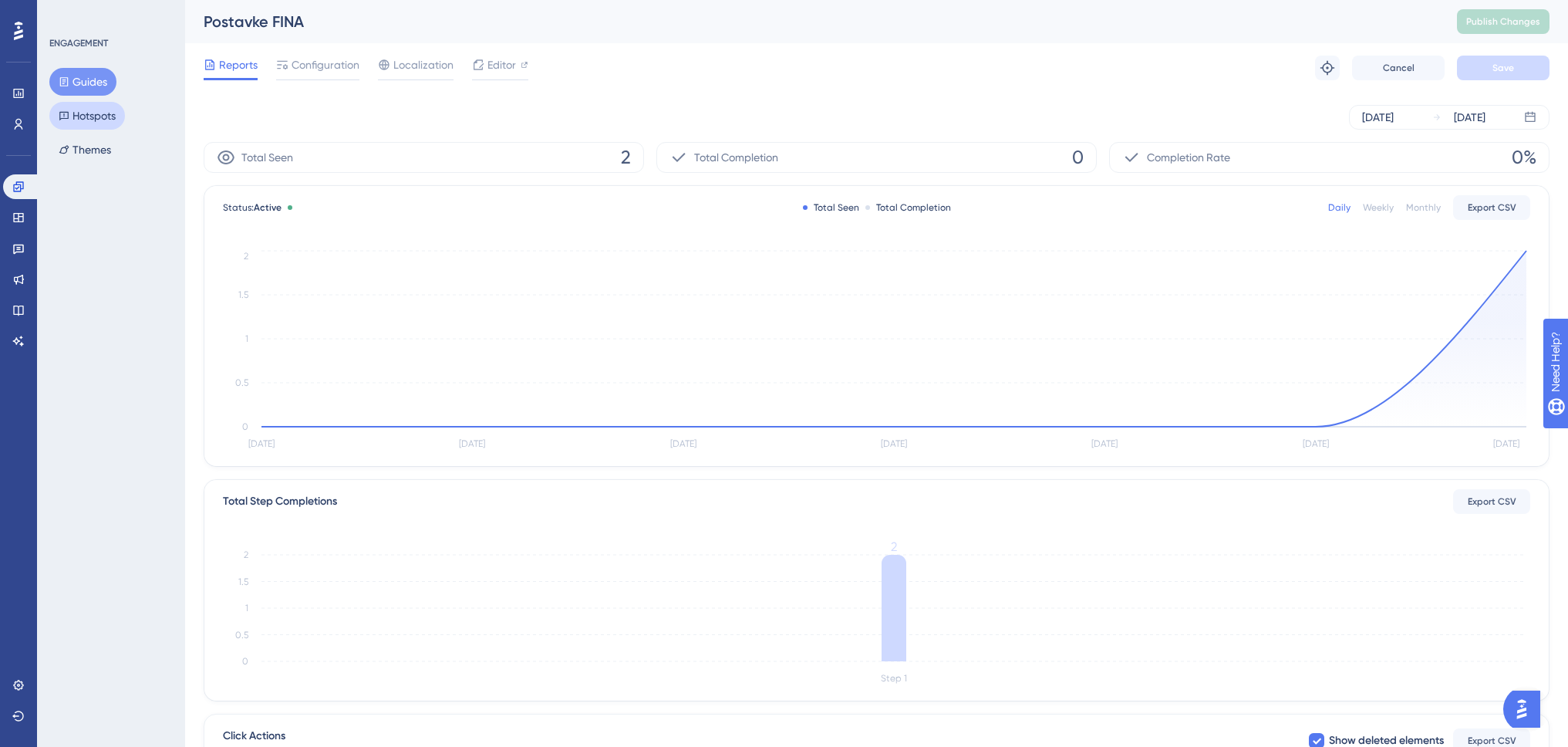
click at [104, 120] on button "Hotspots" at bounding box center [86, 115] width 76 height 27
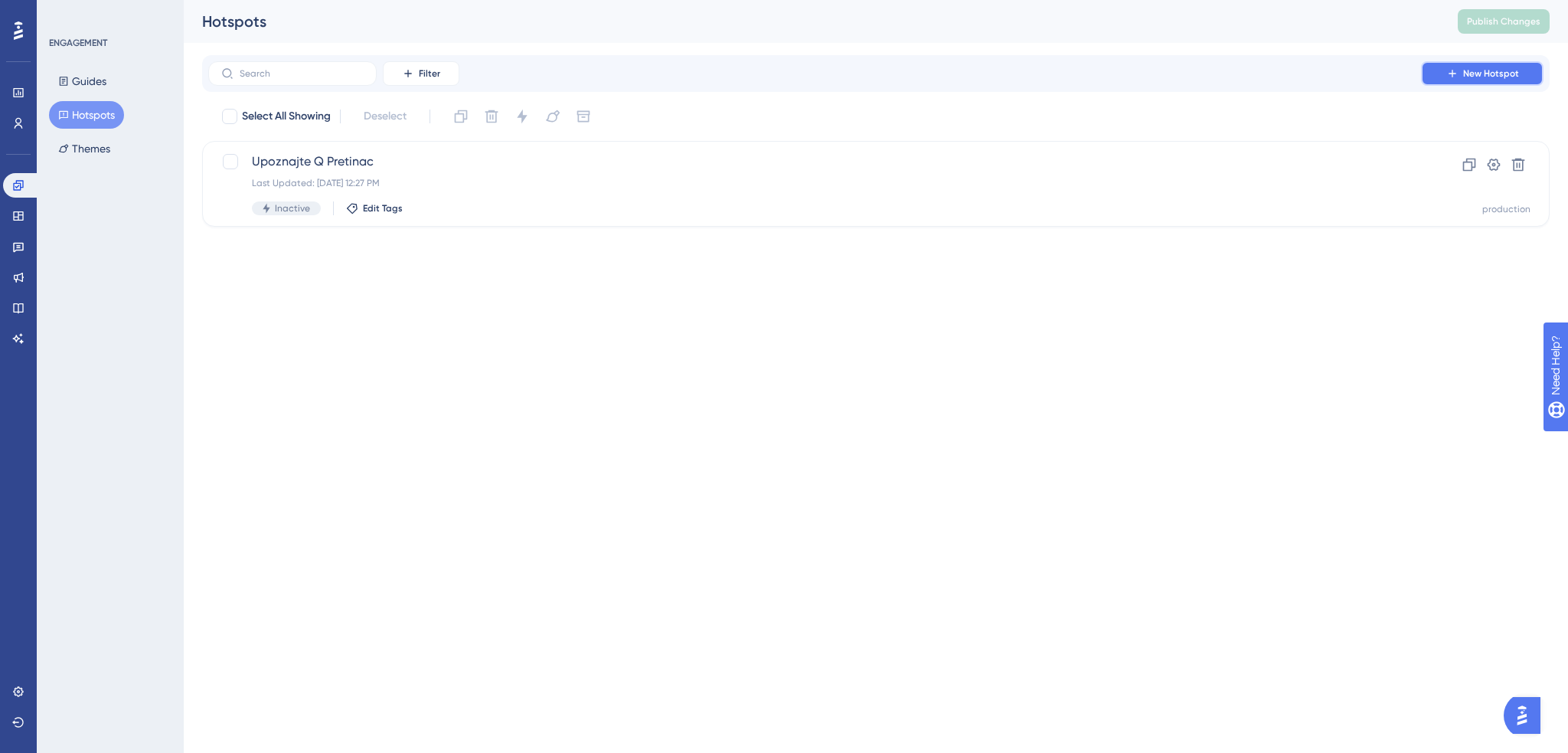
click at [1498, 73] on span "New Hotspot" at bounding box center [1491, 73] width 56 height 12
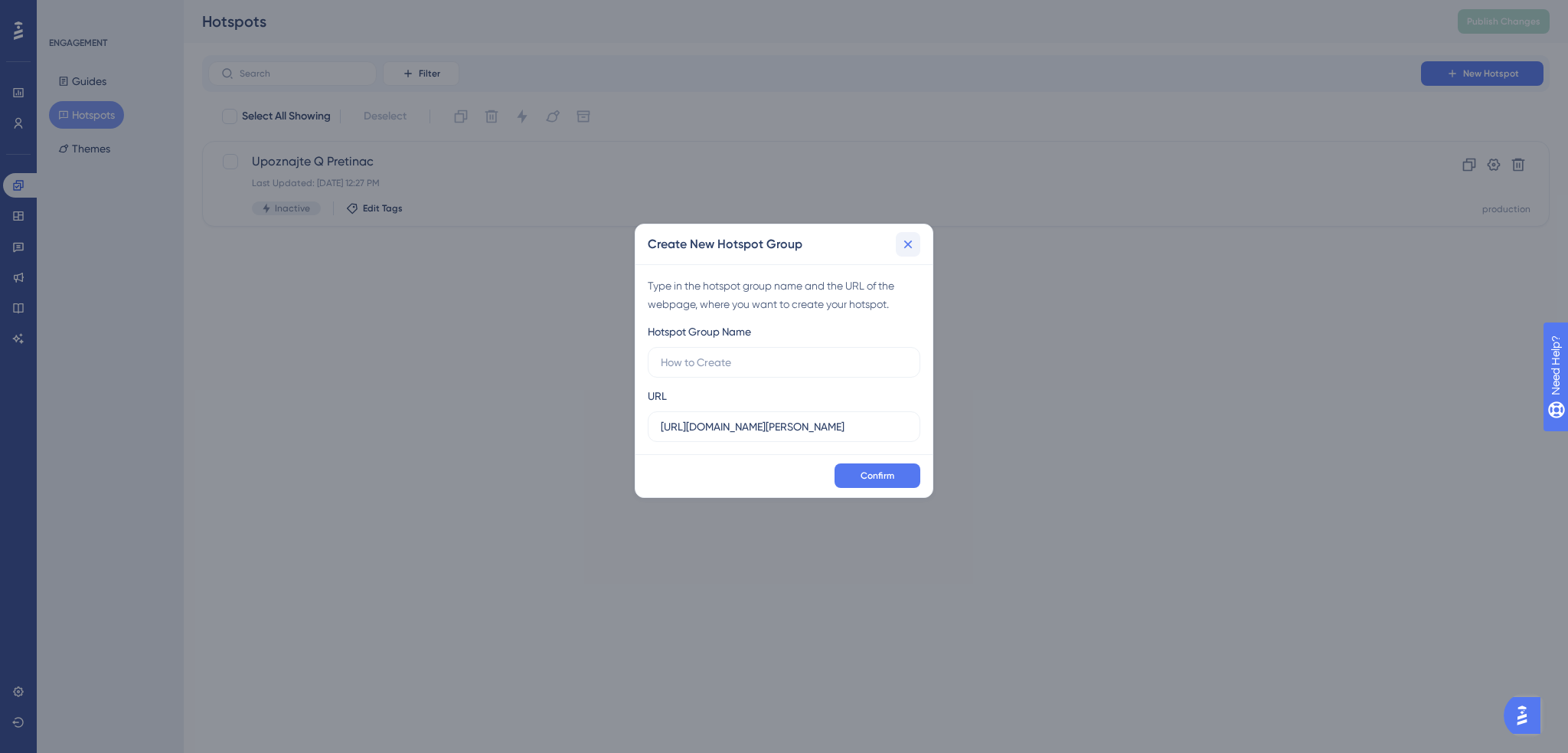
click at [913, 247] on icon at bounding box center [908, 244] width 16 height 16
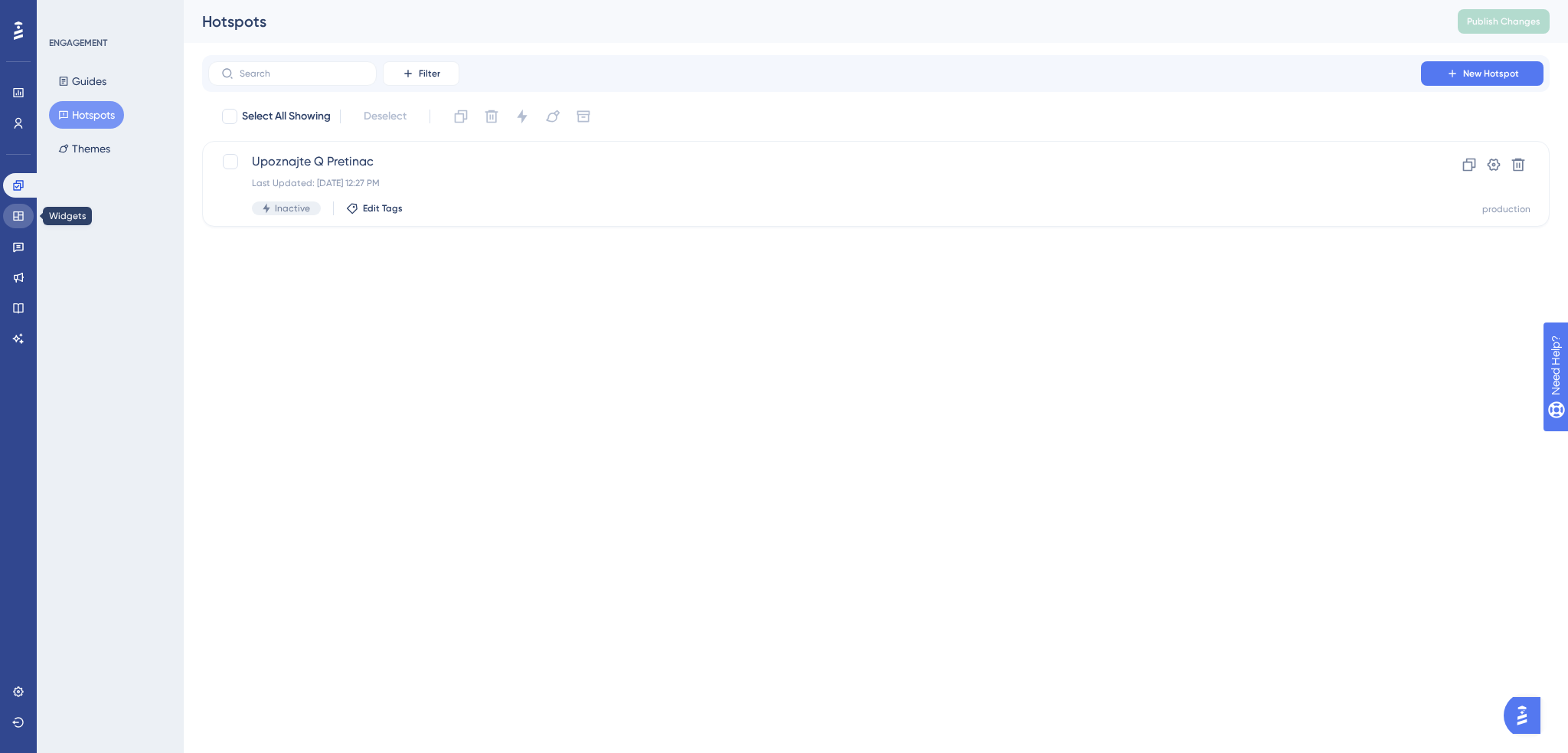
click at [21, 212] on icon at bounding box center [18, 215] width 10 height 9
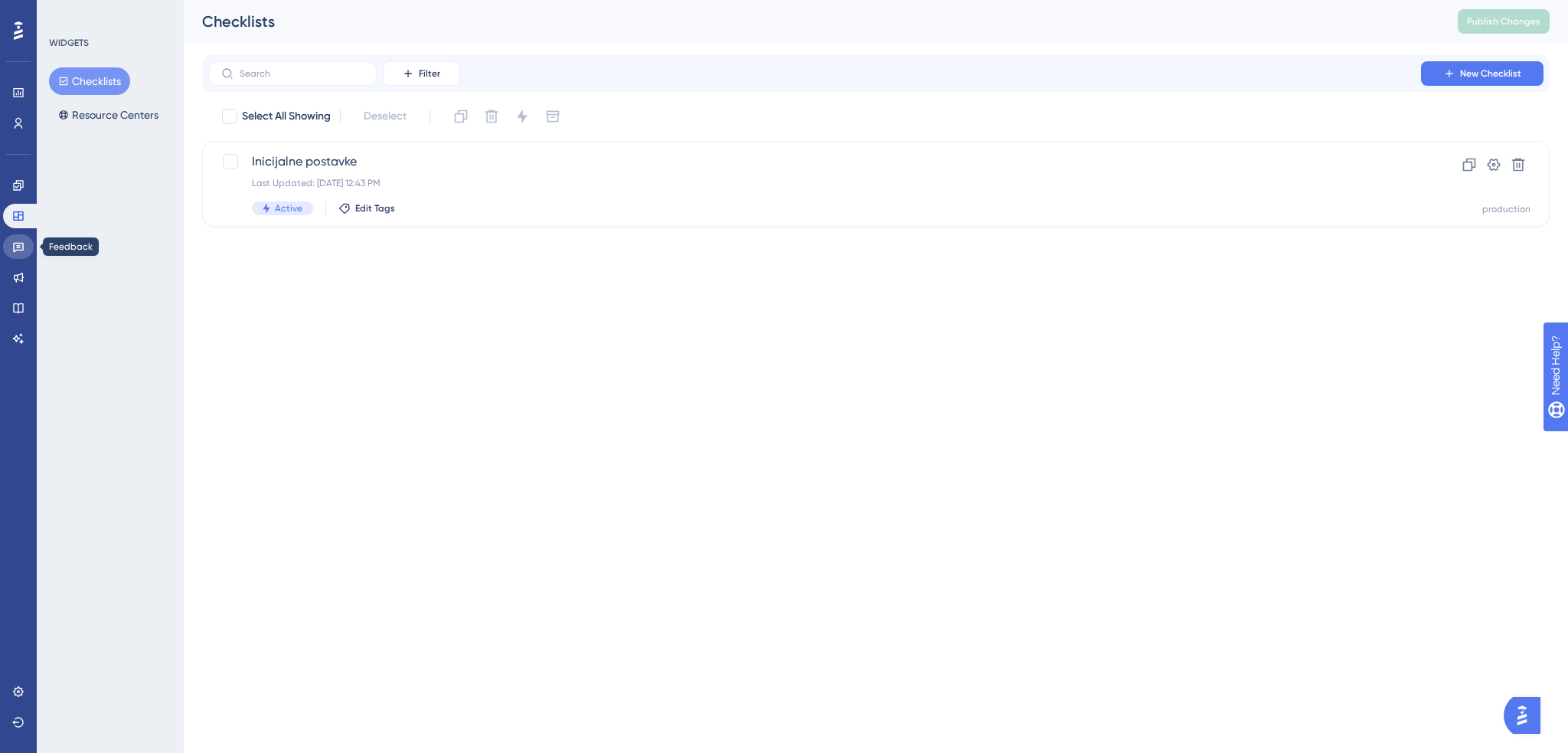
click at [17, 246] on icon at bounding box center [18, 247] width 11 height 10
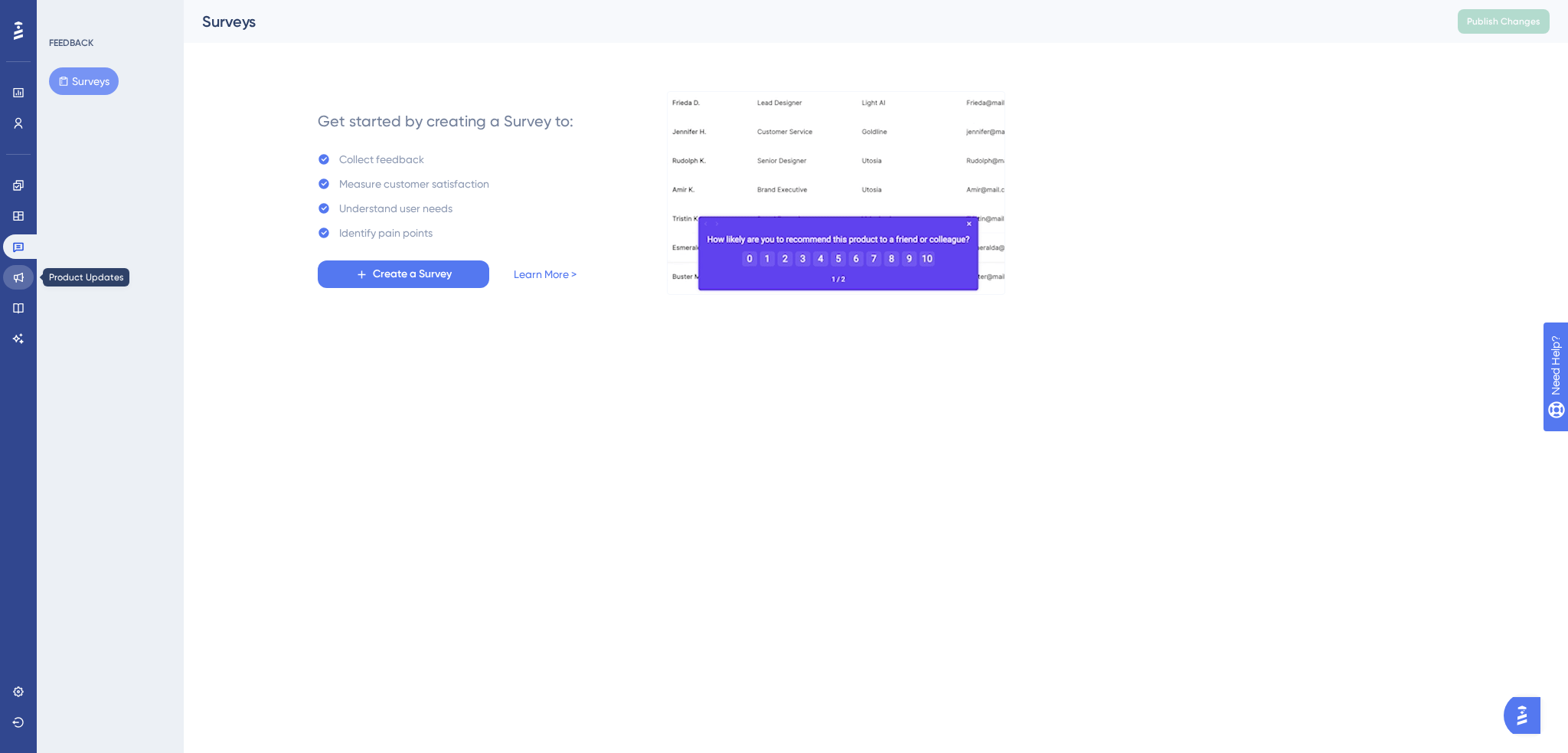
click at [18, 275] on icon at bounding box center [18, 277] width 12 height 12
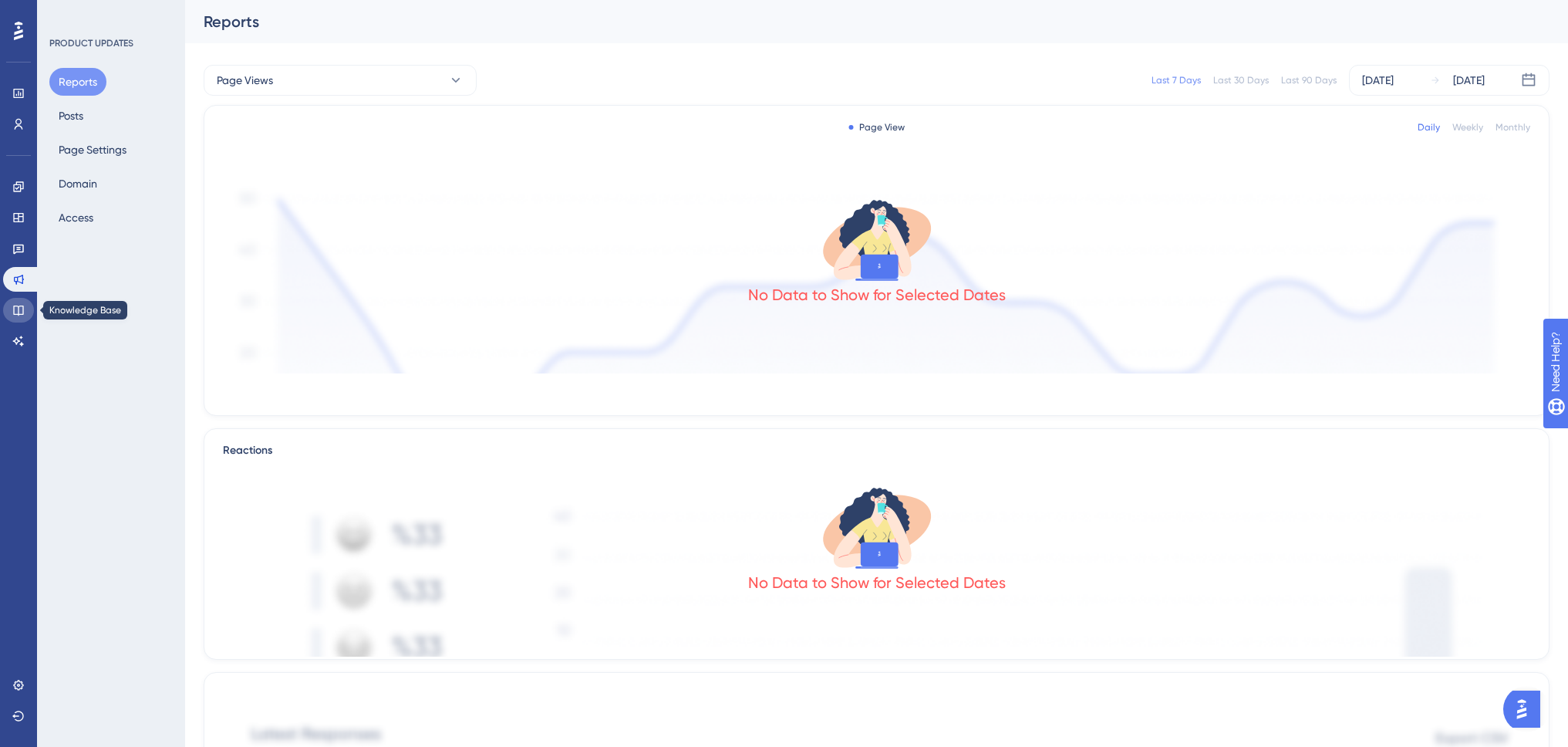
click at [20, 304] on icon at bounding box center [18, 310] width 12 height 12
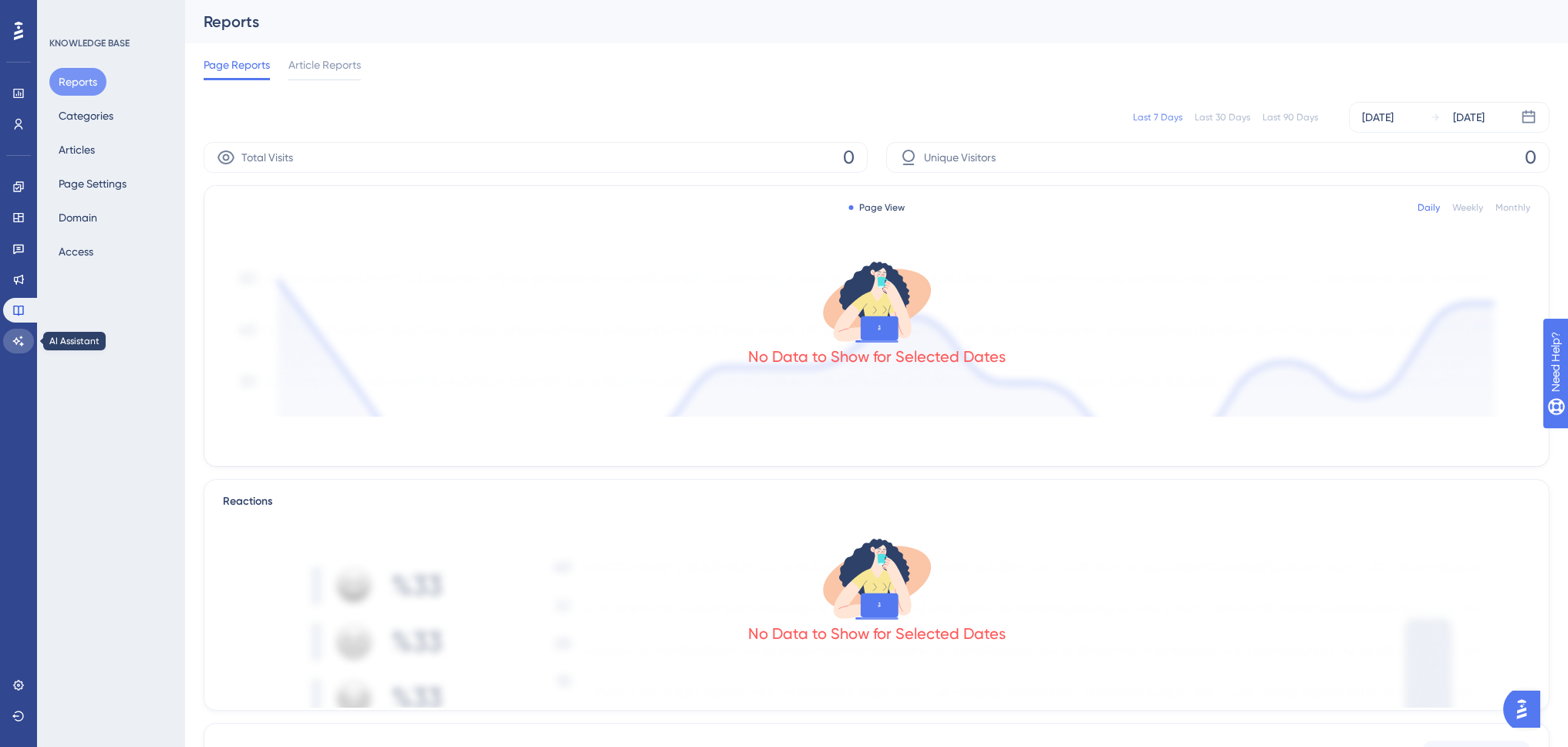
click at [14, 346] on icon at bounding box center [18, 341] width 12 height 12
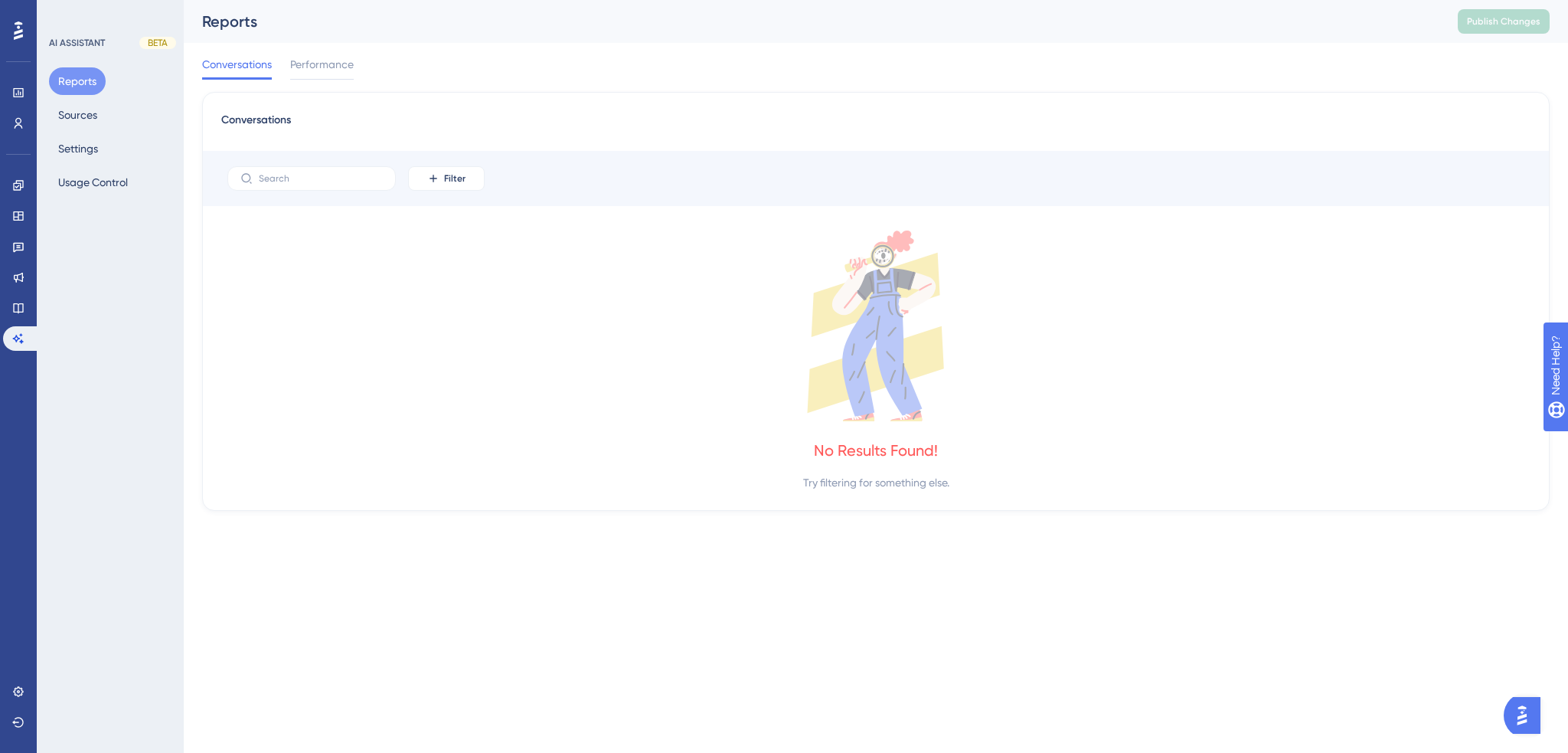
click at [14, 171] on div "Engagement Widgets Feedback Product Updates Knowledge Base AI Assistant" at bounding box center [18, 242] width 31 height 215
click at [18, 182] on icon at bounding box center [18, 185] width 12 height 12
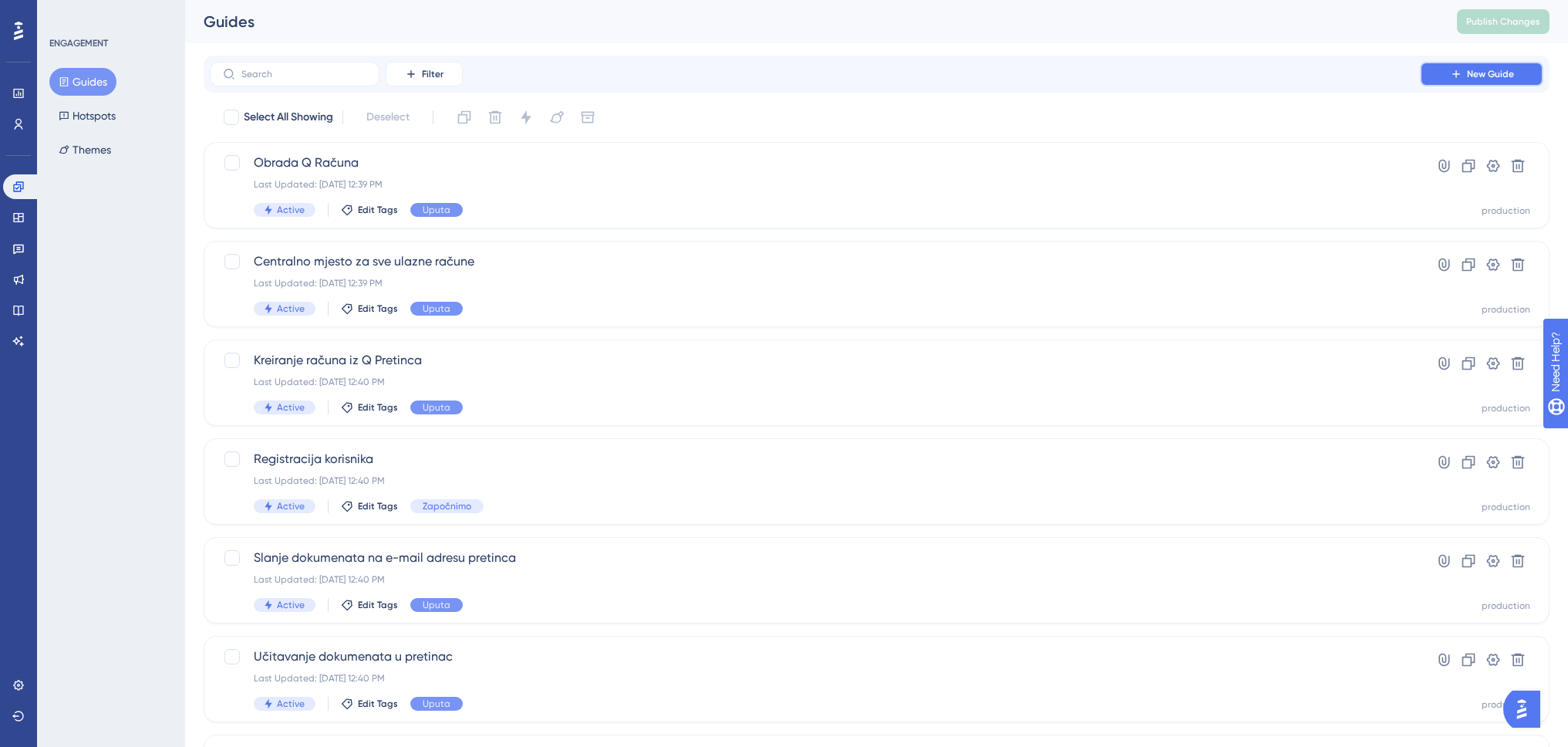
click at [1510, 71] on span "New Guide" at bounding box center [1490, 74] width 47 height 12
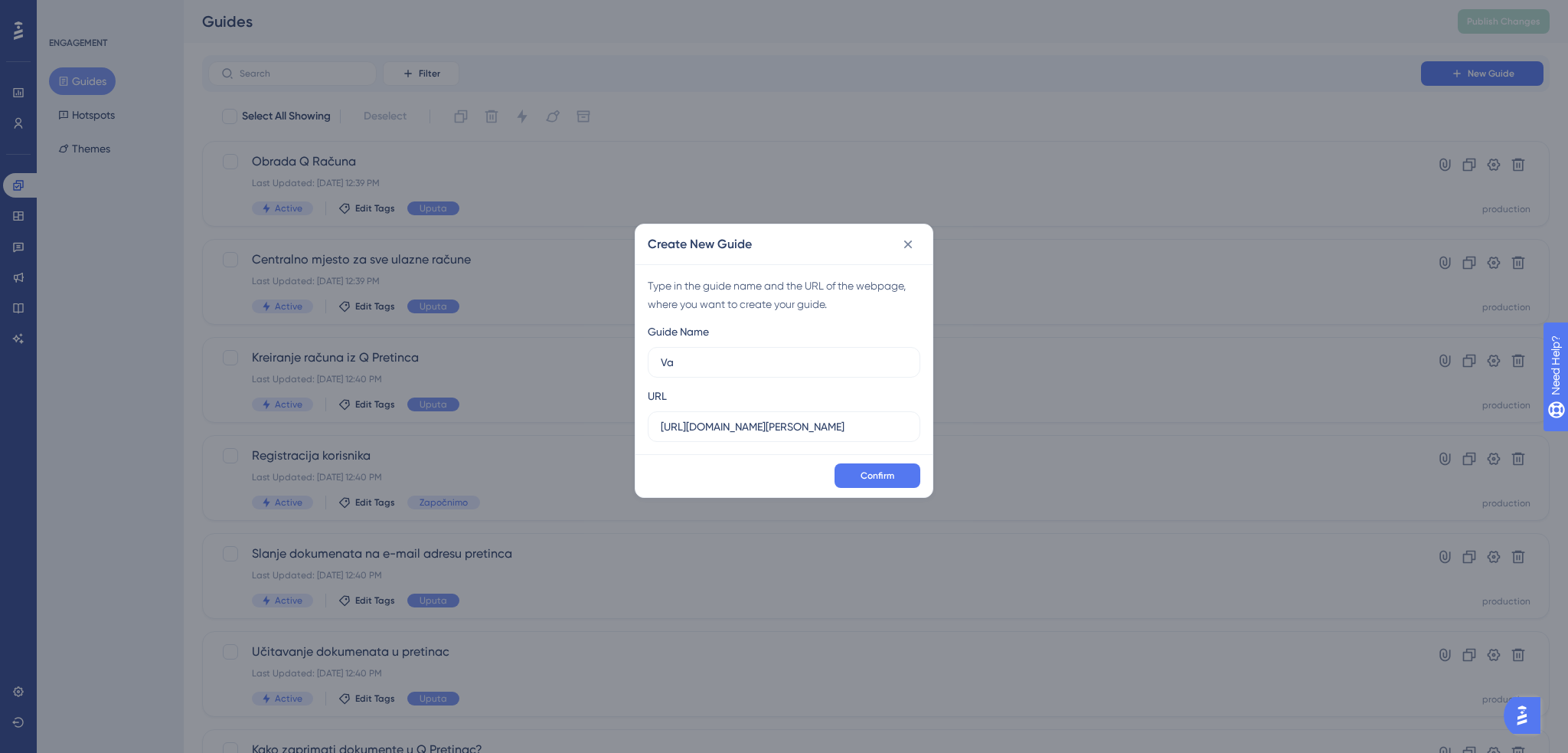
type input "V"
type input "Fiskalizacija 2.0"
click at [753, 424] on input "https://www.dev-tikitaki.swing-oblak.io" at bounding box center [784, 426] width 246 height 16
drag, startPoint x: 729, startPoint y: 428, endPoint x: 941, endPoint y: 436, distance: 212.2
click at [941, 436] on div "Create New Guide Type in the guide name and the URL of the webpage, where you w…" at bounding box center [784, 376] width 1568 height 753
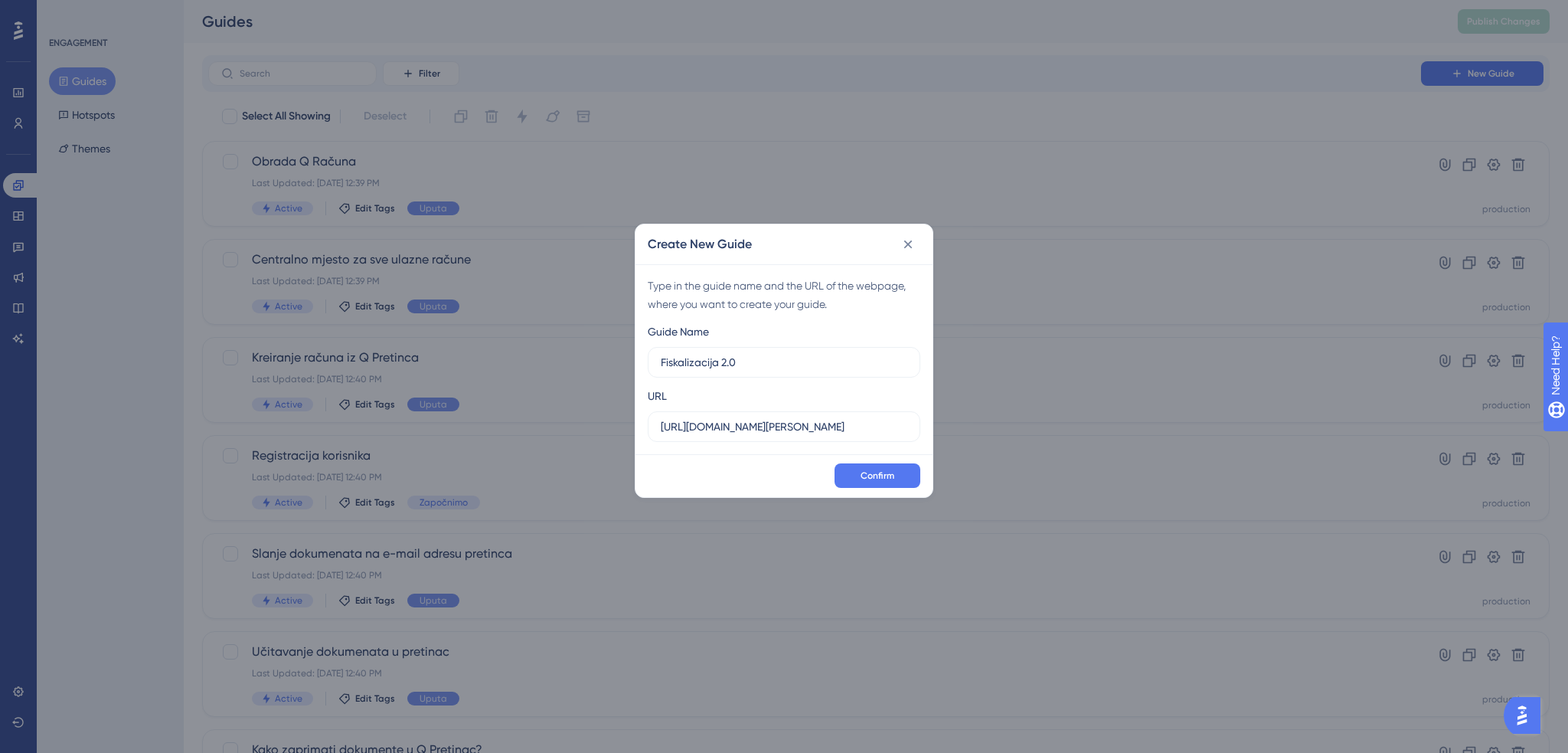
click at [941, 436] on div "Create New Guide Type in the guide name and the URL of the webpage, where you w…" at bounding box center [784, 376] width 1568 height 753
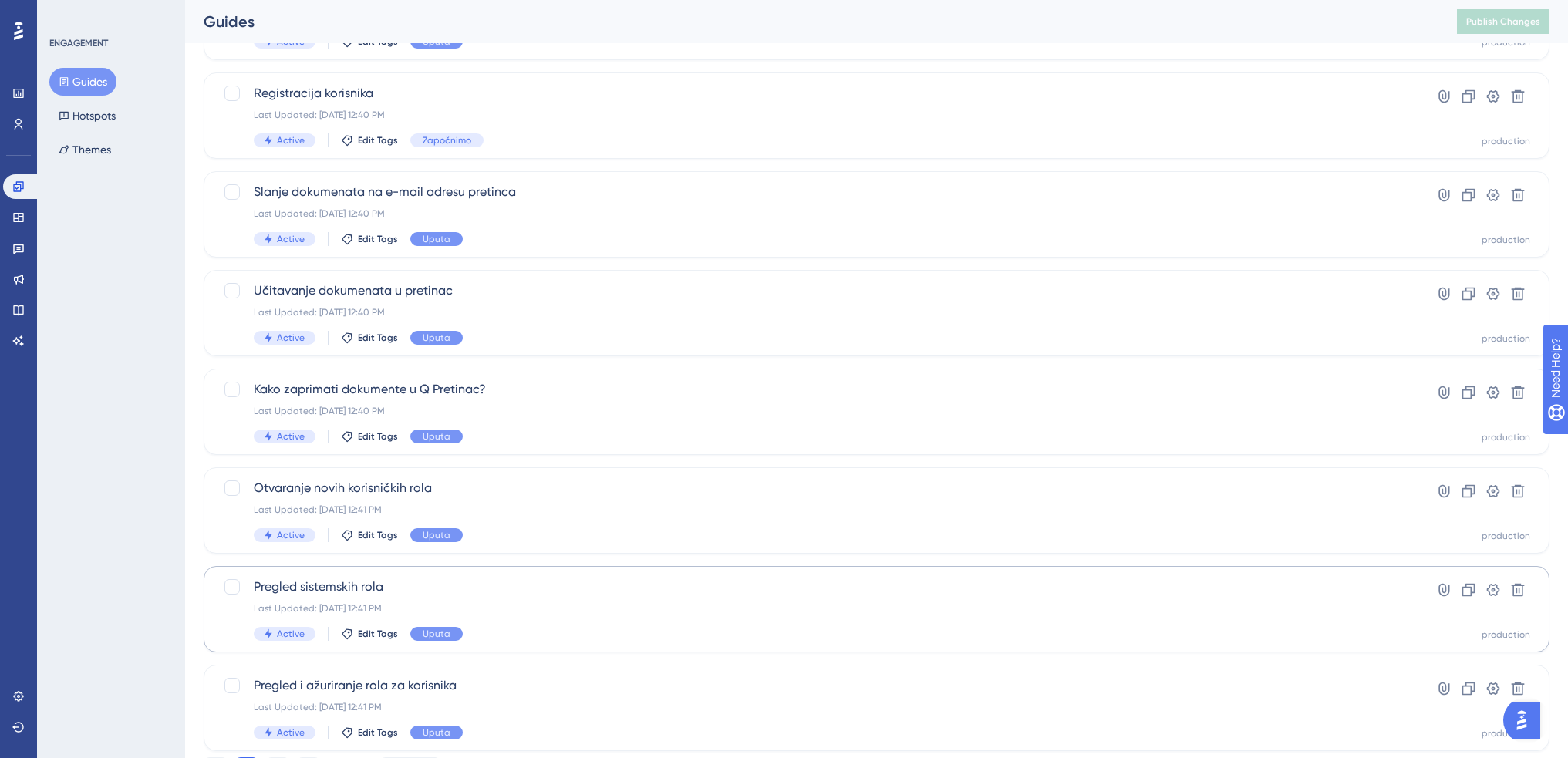
scroll to position [438, 0]
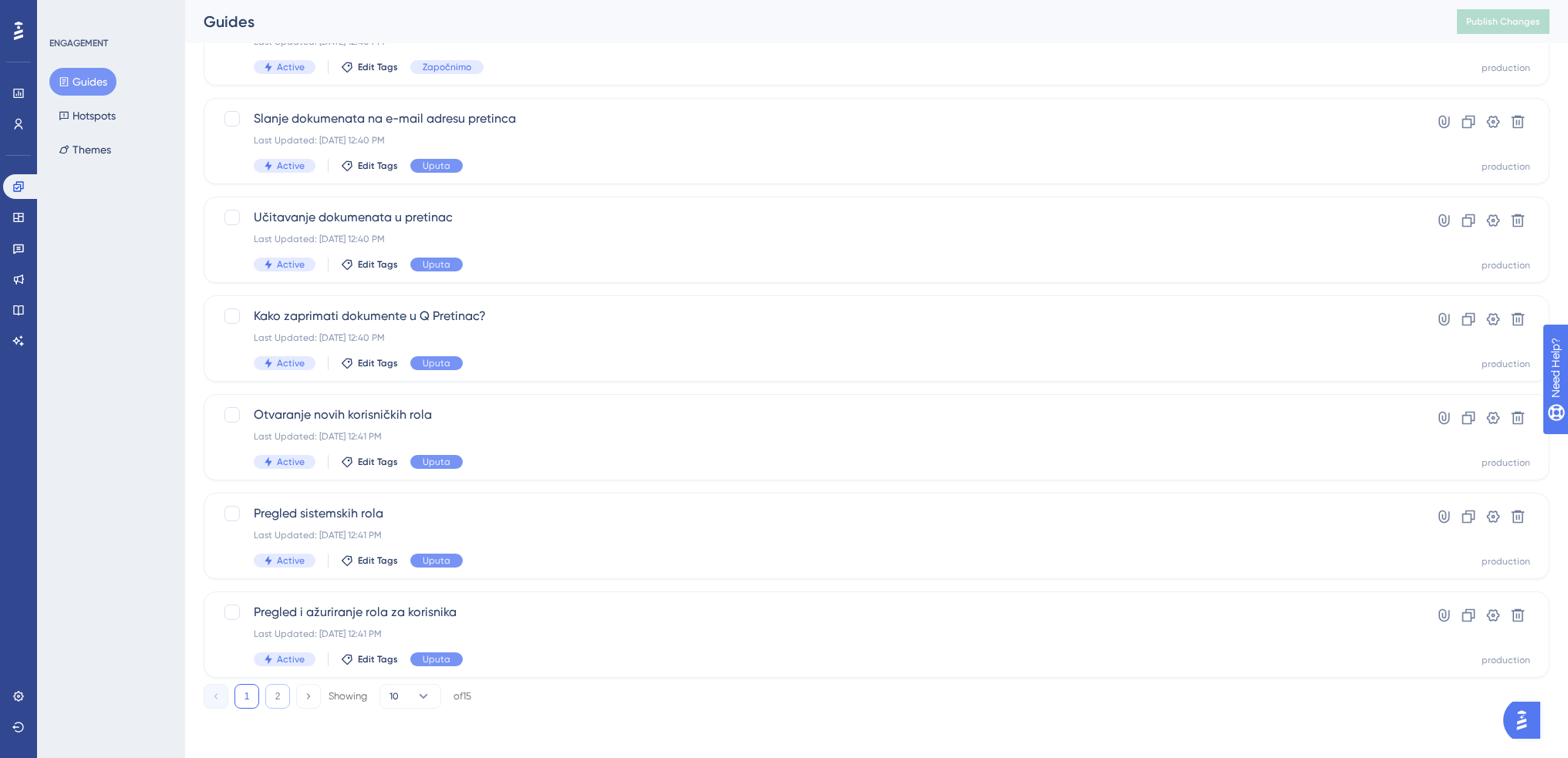
click at [277, 702] on button "2" at bounding box center [277, 697] width 25 height 25
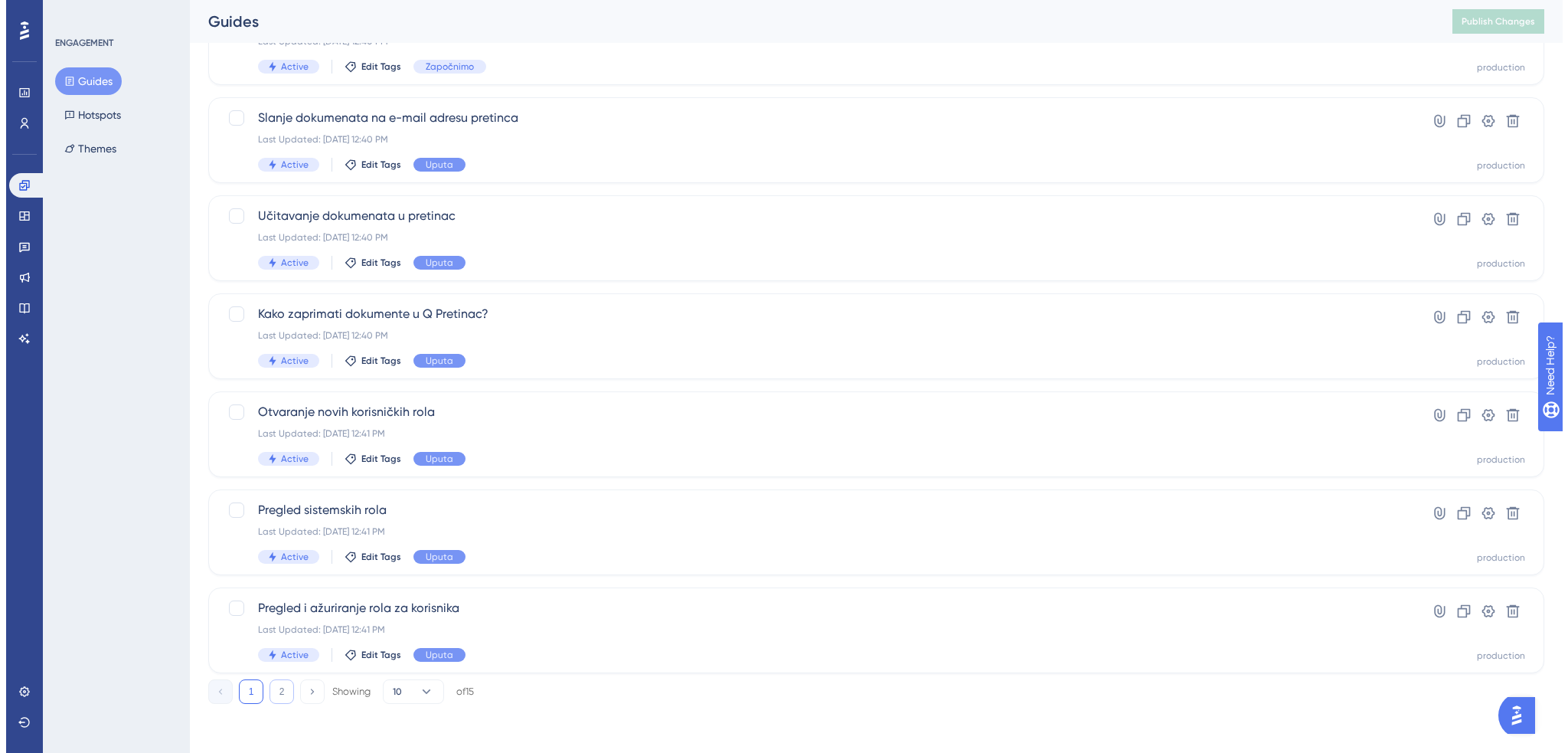
scroll to position [0, 0]
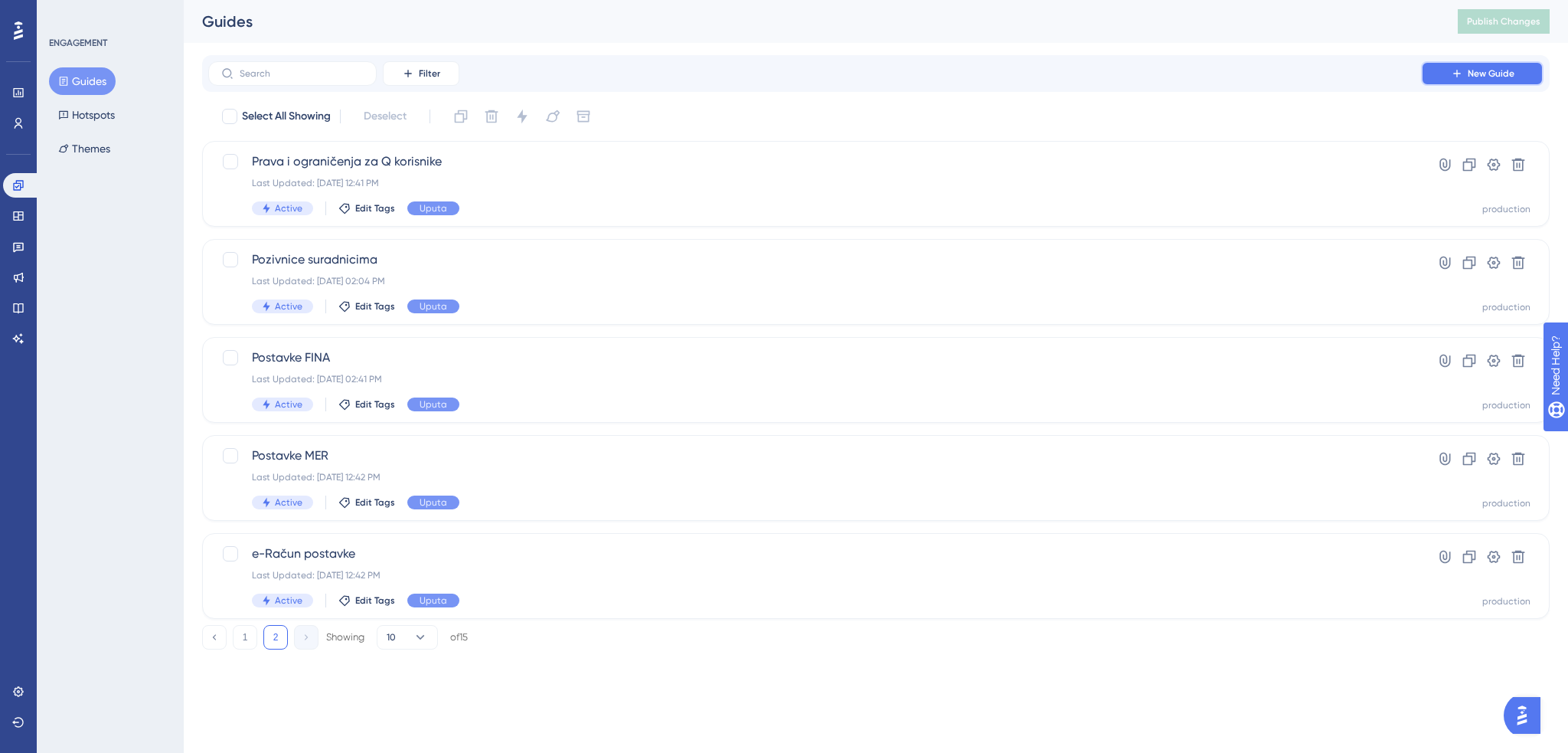
click at [1480, 62] on button "New Guide" at bounding box center [1482, 73] width 123 height 25
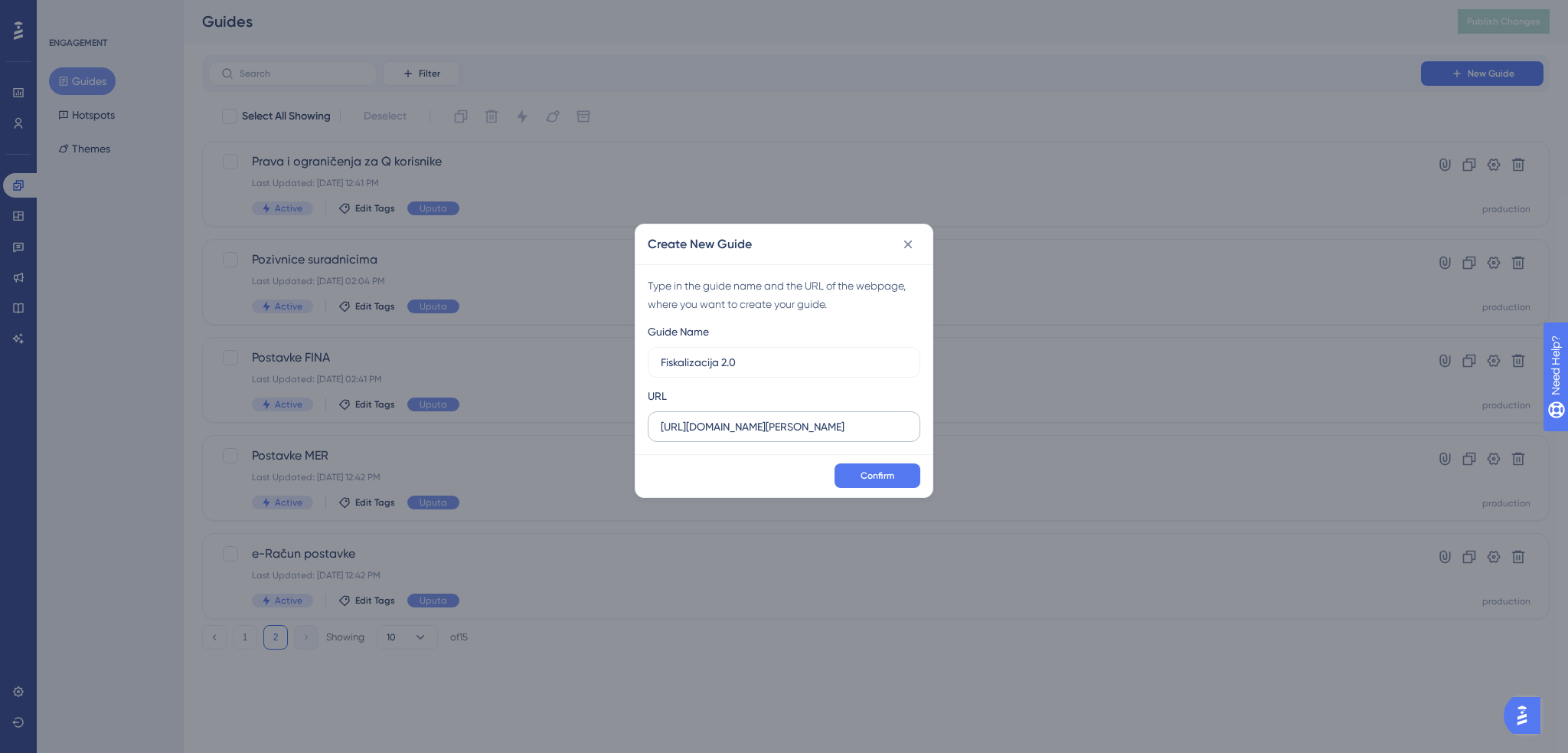
type input "Fiskalizacija 2.0"
click at [754, 426] on input "https://www.dev-tikitaki.swing-oblak.io" at bounding box center [784, 426] width 246 height 16
drag, startPoint x: 728, startPoint y: 425, endPoint x: 876, endPoint y: 427, distance: 148.0
click at [876, 427] on input "https://www.dev-tikitaki.swing-oblak.io" at bounding box center [784, 426] width 246 height 16
type input "[URL][DOMAIN_NAME]"
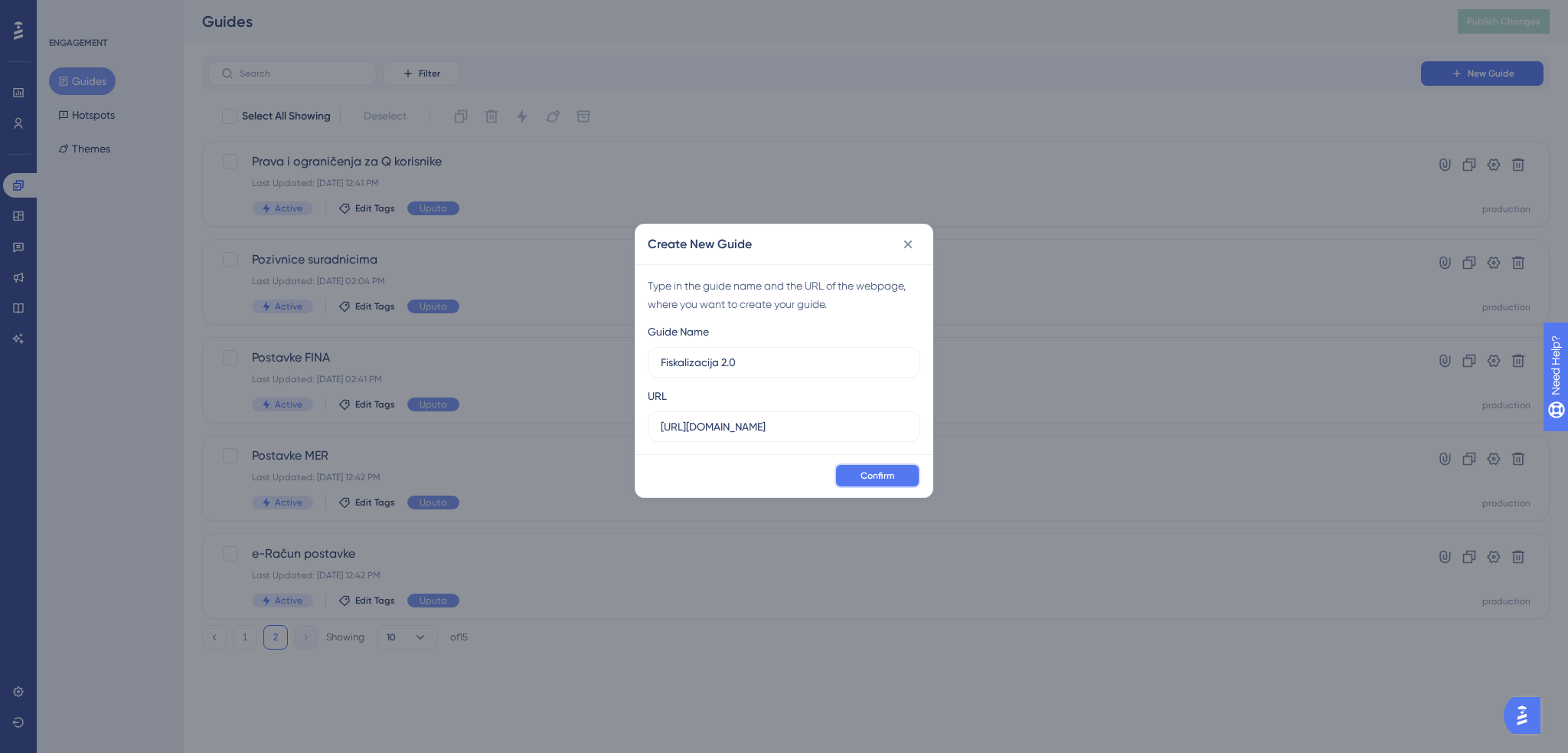
click at [880, 478] on span "Confirm" at bounding box center [877, 475] width 34 height 12
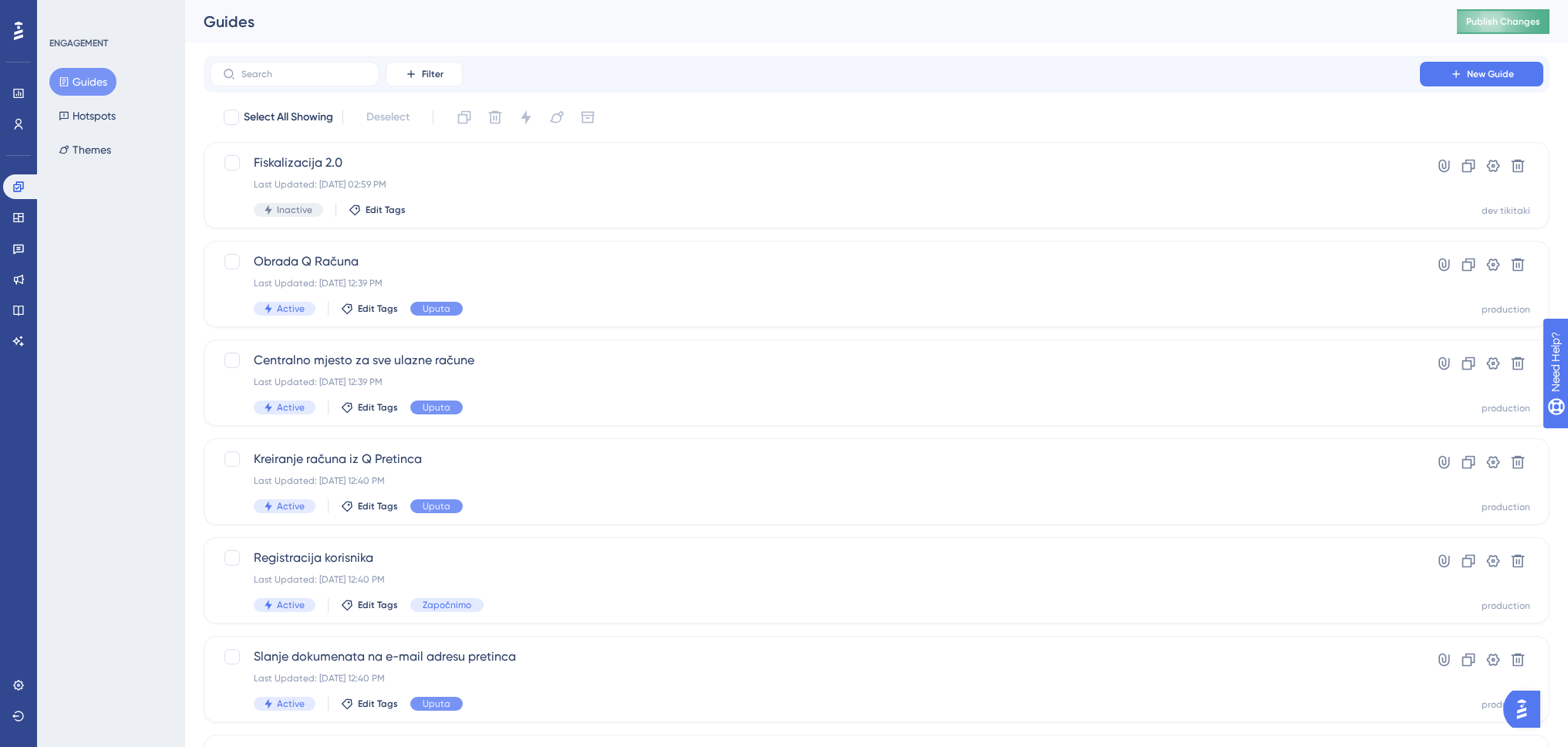
click at [0, 0] on span "Publish Changes" at bounding box center [0, 0] width 0 height 0
click at [655, 192] on div "Fiskalizacija 2.0 Last Updated: [DATE] 02:59 PM Inactive Edit Tags" at bounding box center [815, 185] width 1122 height 63
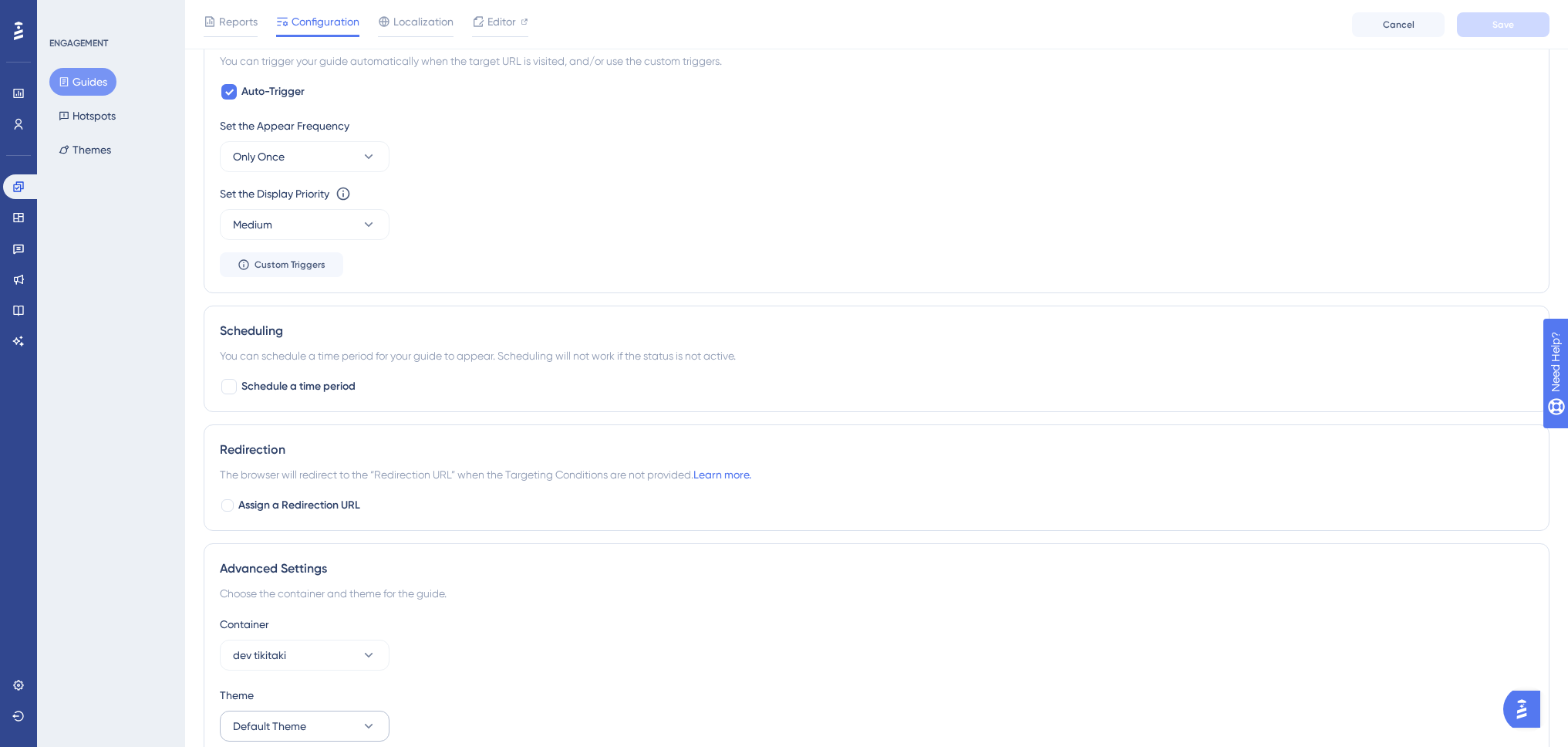
scroll to position [792, 0]
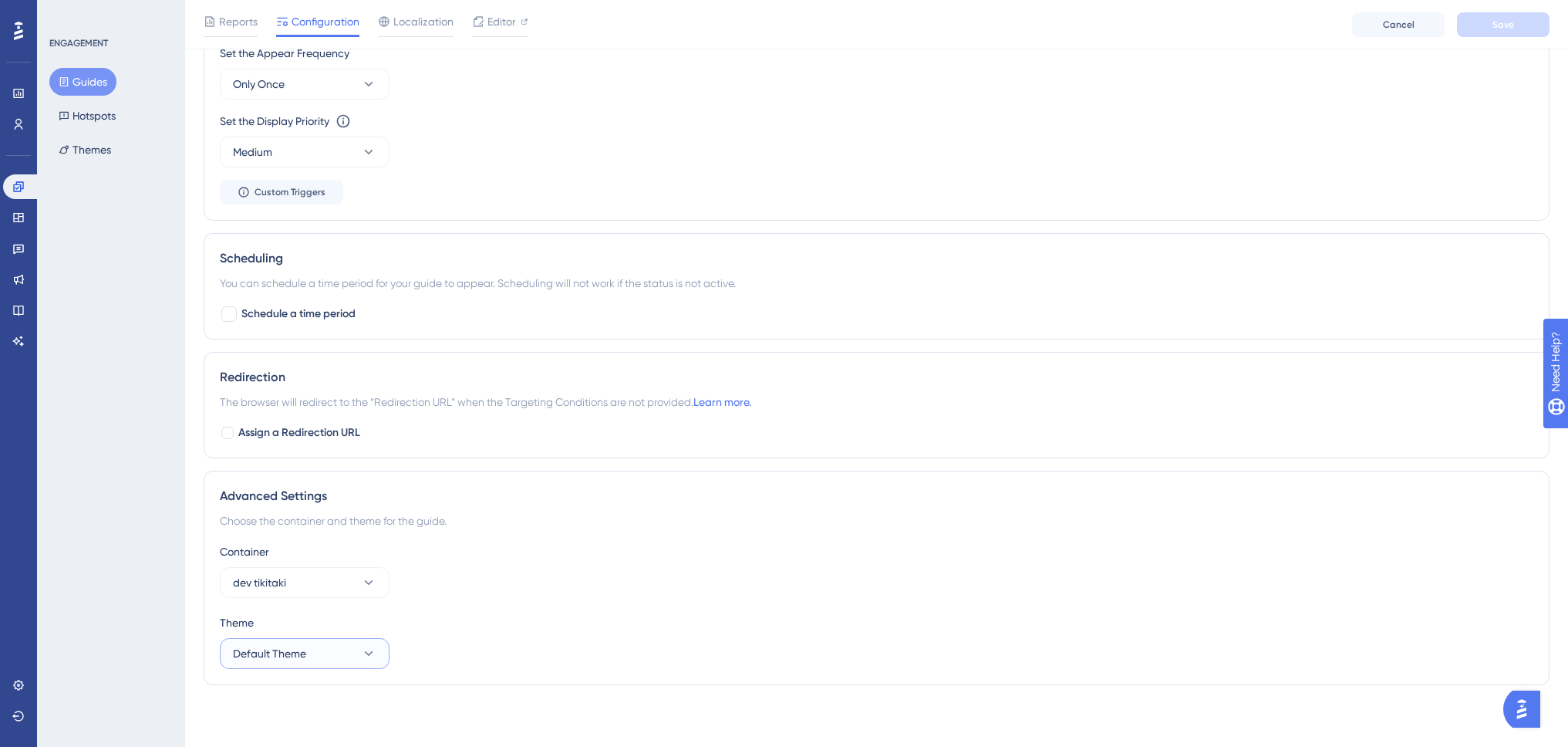
click at [321, 651] on button "Default Theme" at bounding box center [305, 653] width 169 height 31
click at [505, 593] on div "Container [PERSON_NAME]" at bounding box center [877, 570] width 1314 height 56
click at [263, 585] on span "dev tikitaki" at bounding box center [259, 582] width 53 height 18
click at [276, 623] on span "production" at bounding box center [270, 630] width 55 height 18
click at [1502, 28] on span "Save" at bounding box center [1503, 24] width 22 height 12
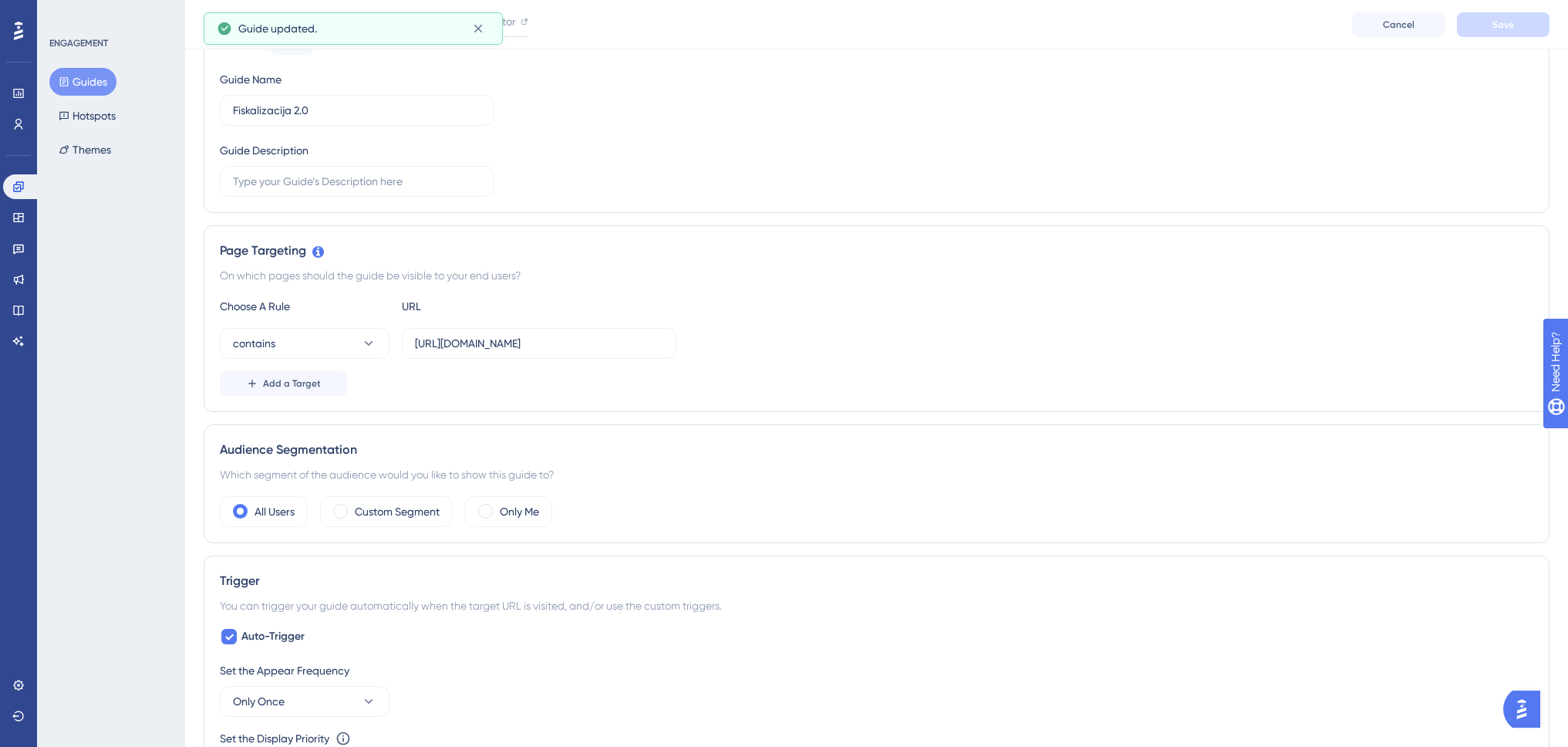
scroll to position [0, 0]
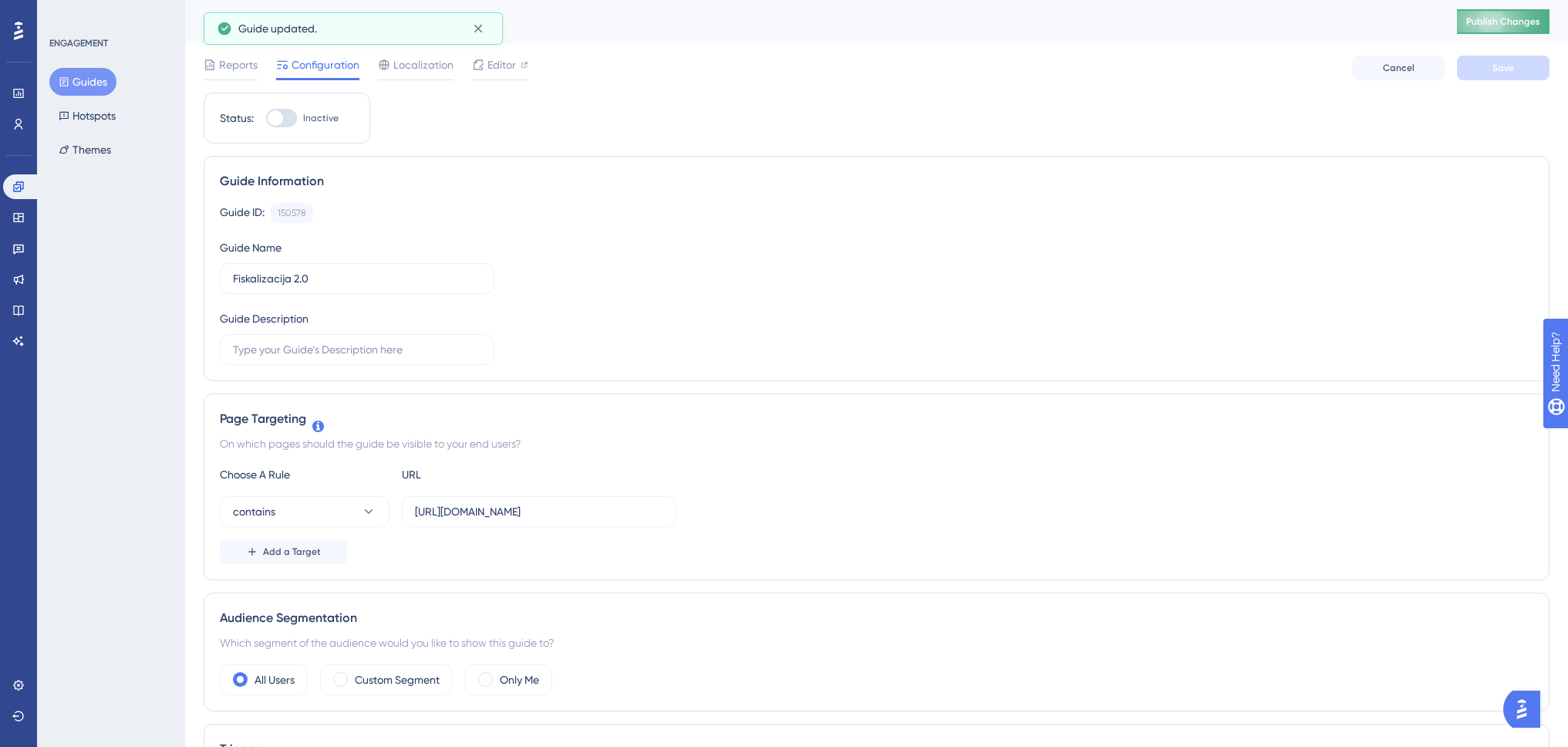
click at [1506, 23] on span "Publish Changes" at bounding box center [1503, 22] width 74 height 12
click at [287, 115] on div at bounding box center [281, 118] width 31 height 18
click at [266, 118] on input "Inactive" at bounding box center [265, 118] width 1 height 1
checkbox input "true"
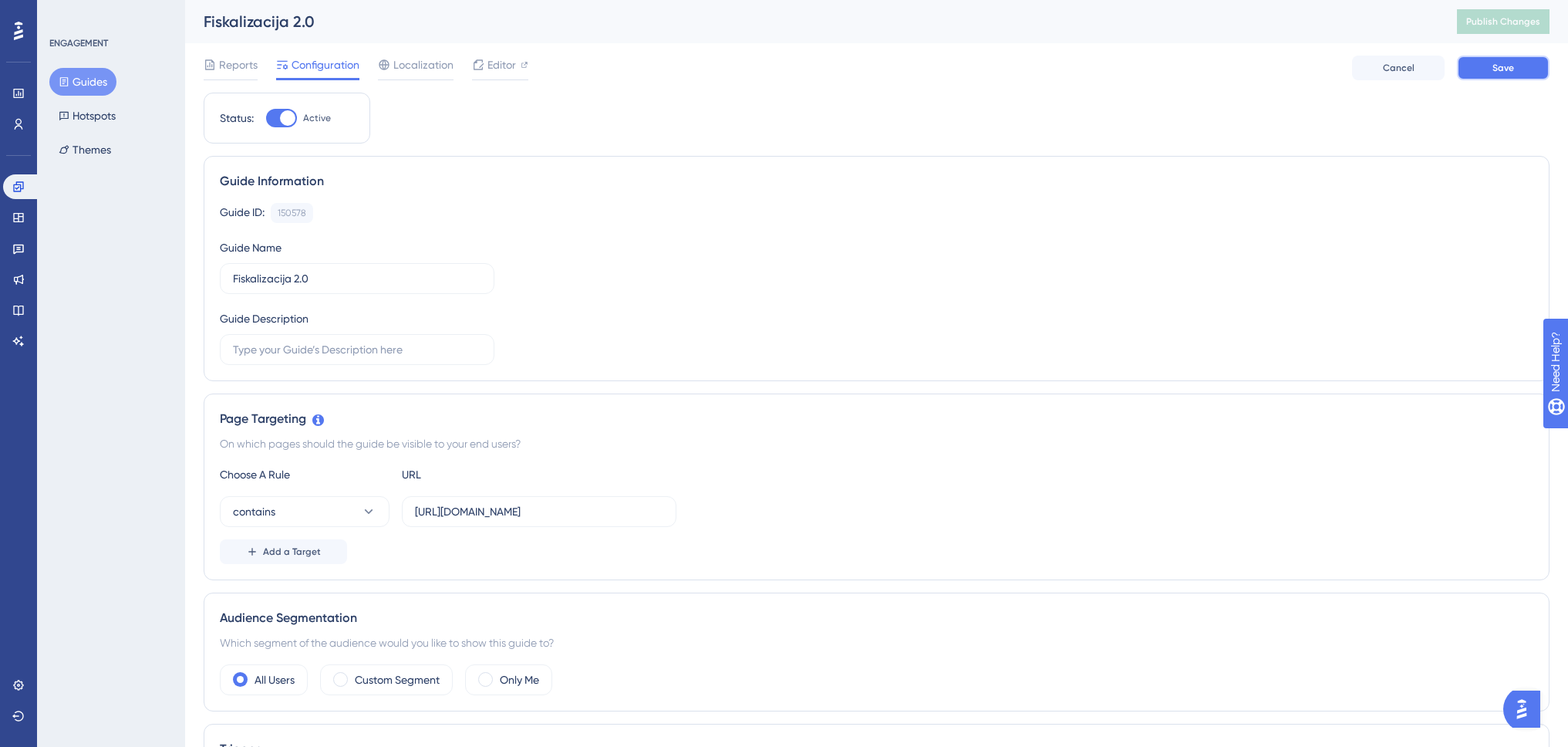
click at [1493, 71] on span "Save" at bounding box center [1503, 67] width 22 height 12
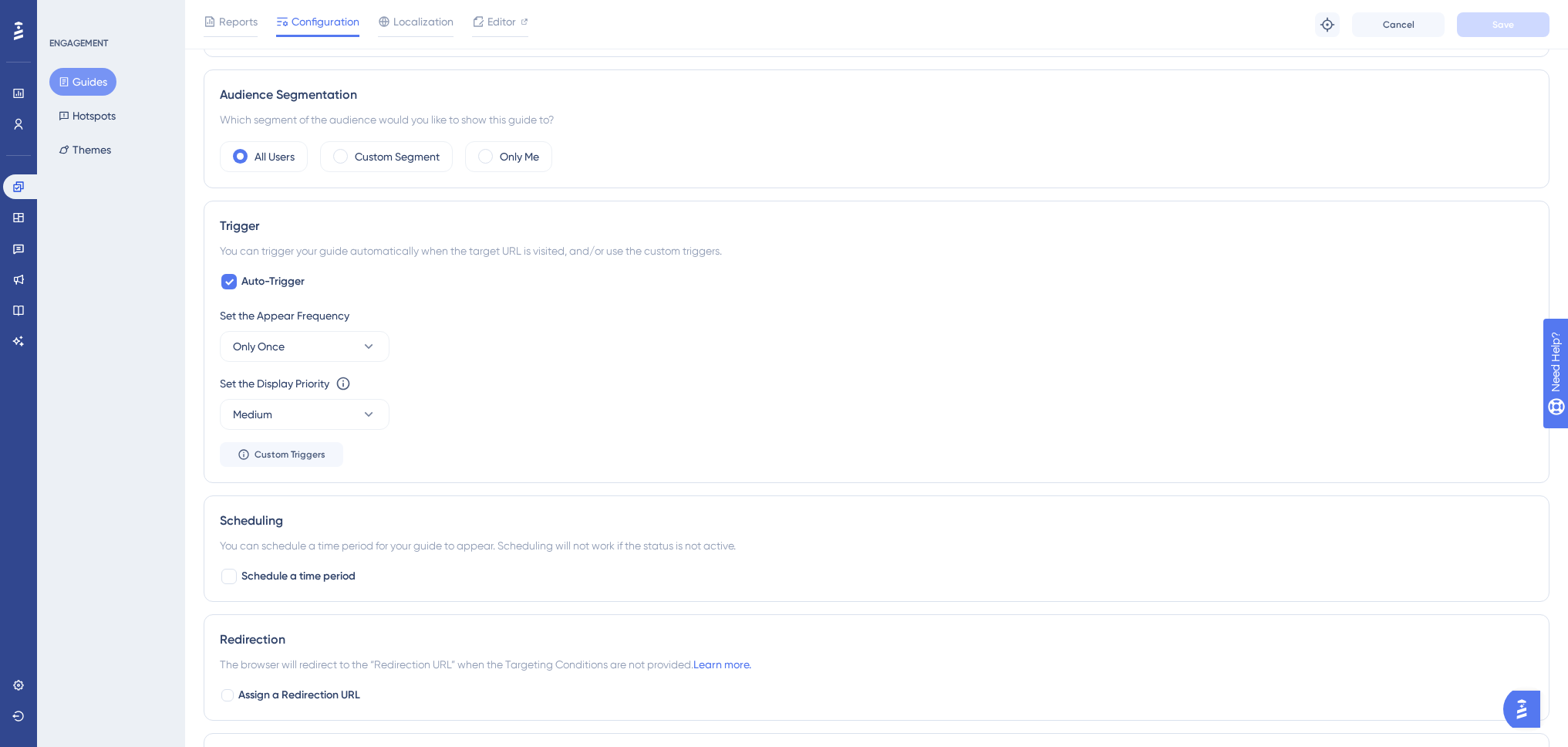
scroll to position [617, 0]
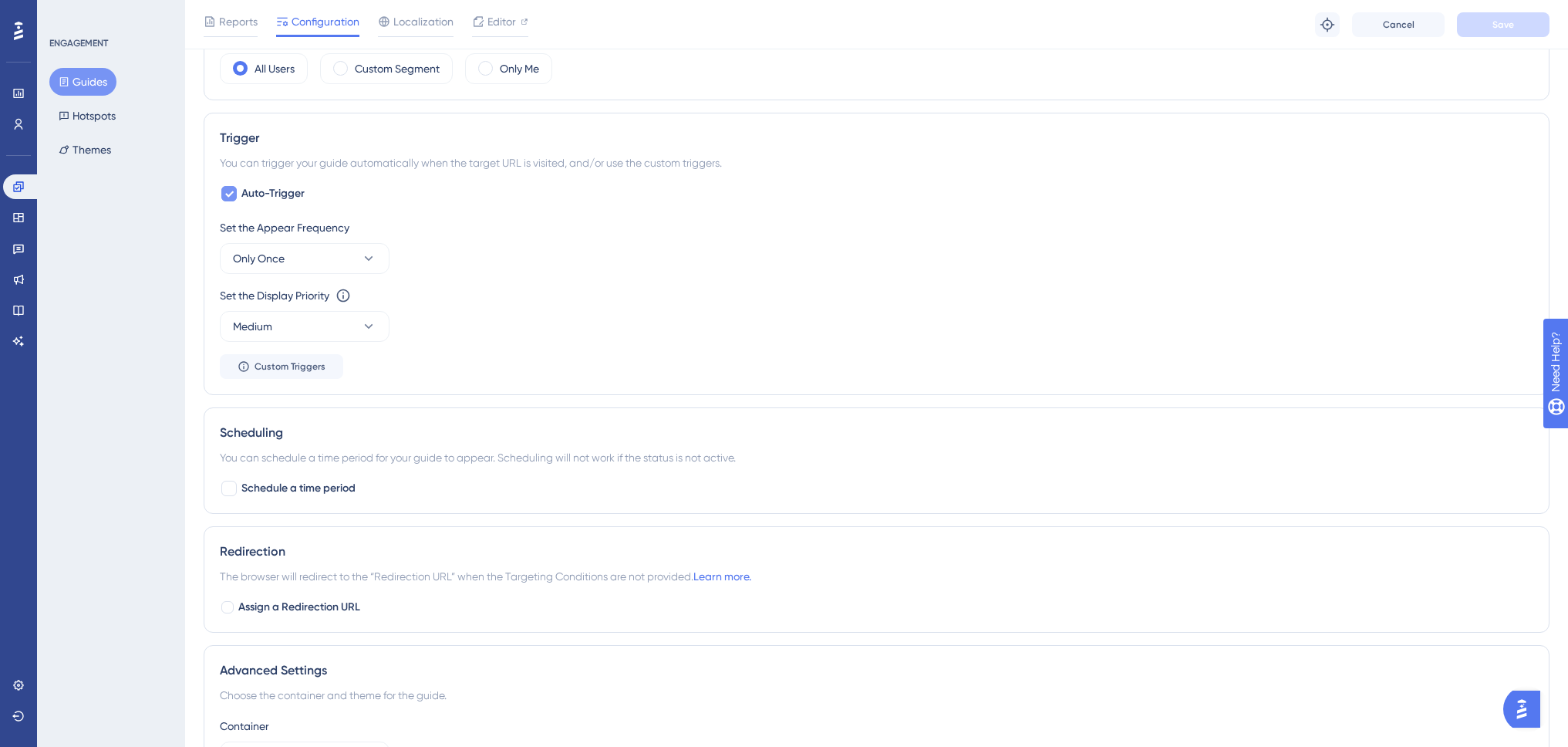
click at [233, 189] on icon at bounding box center [228, 194] width 9 height 12
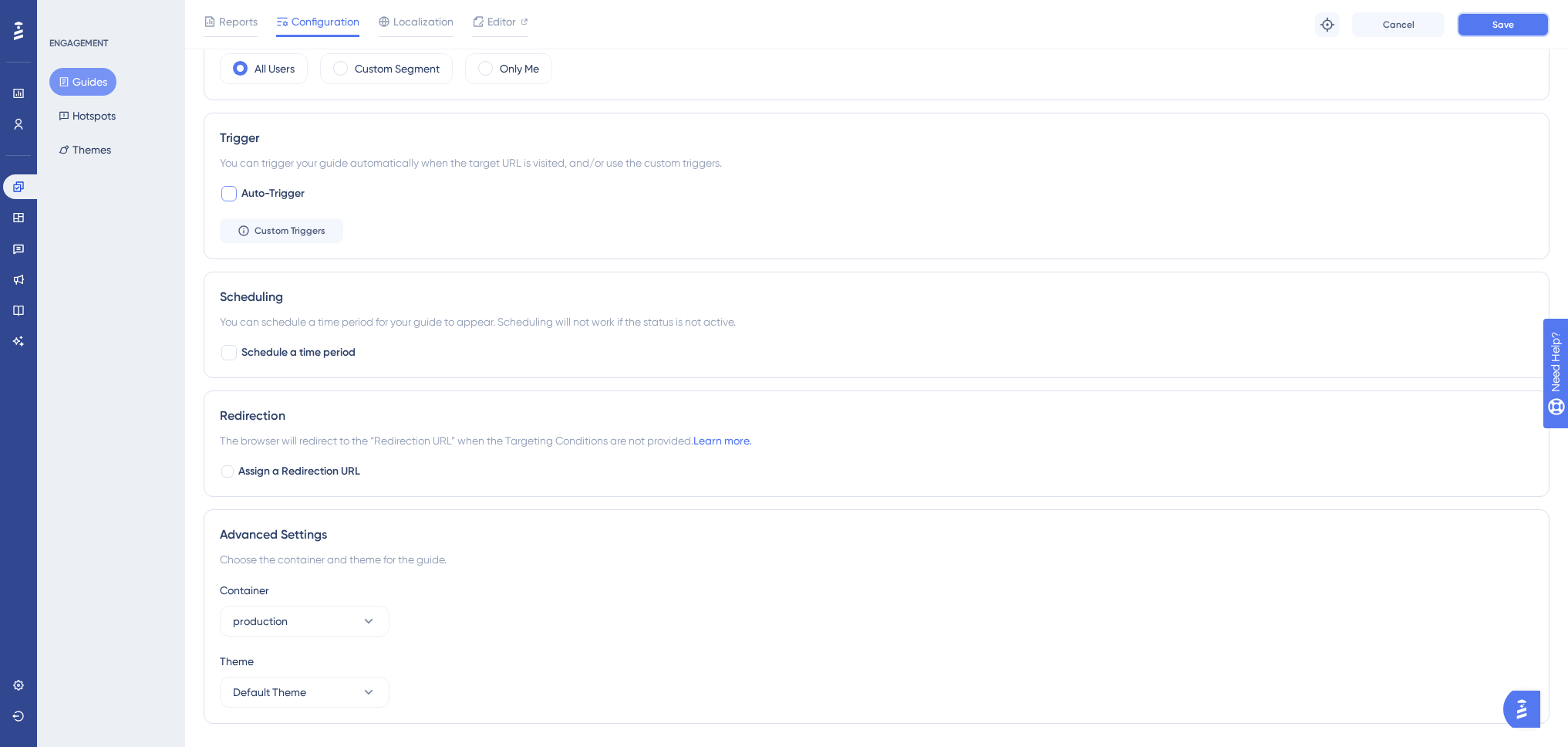
click at [1513, 18] on button "Save" at bounding box center [1502, 25] width 92 height 25
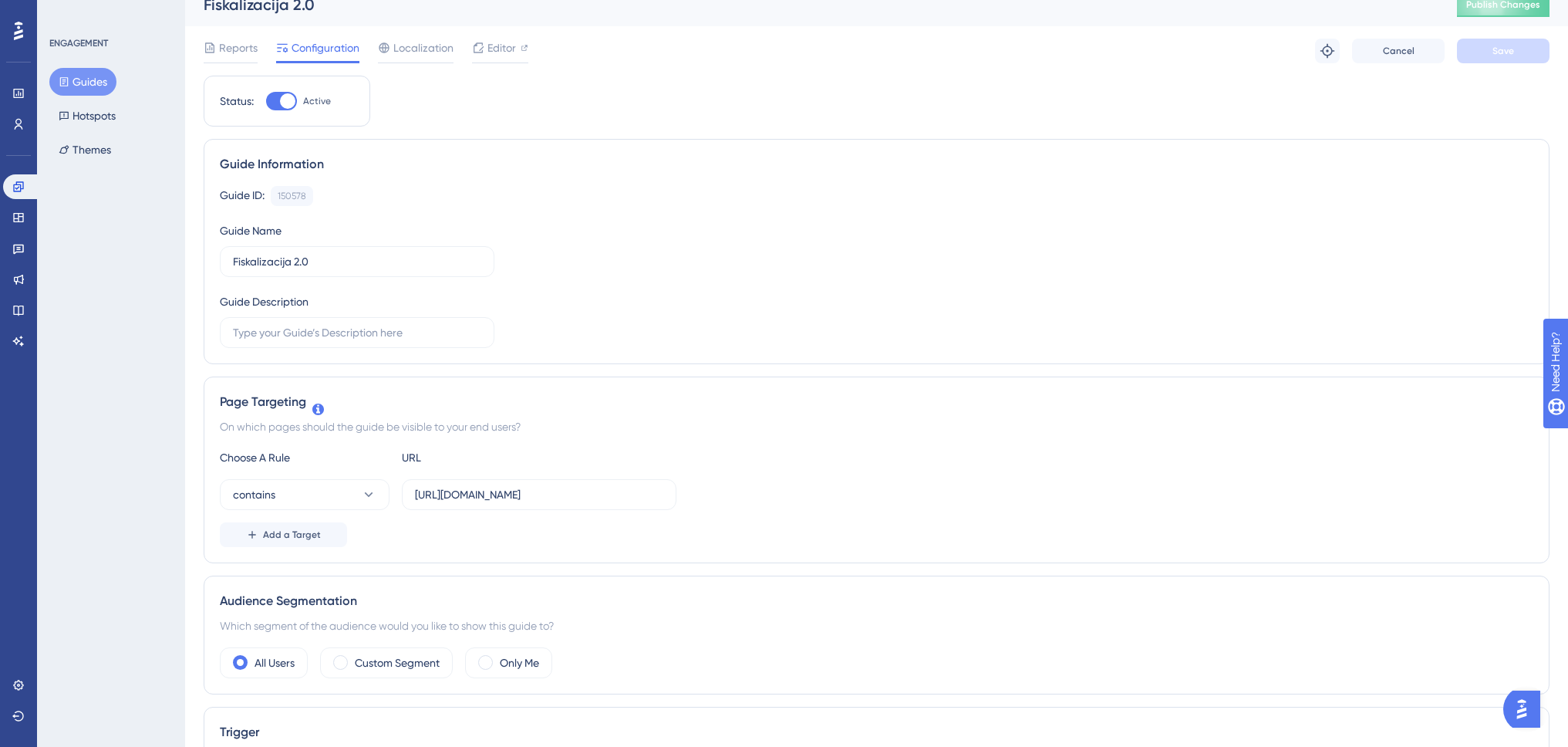
scroll to position [0, 0]
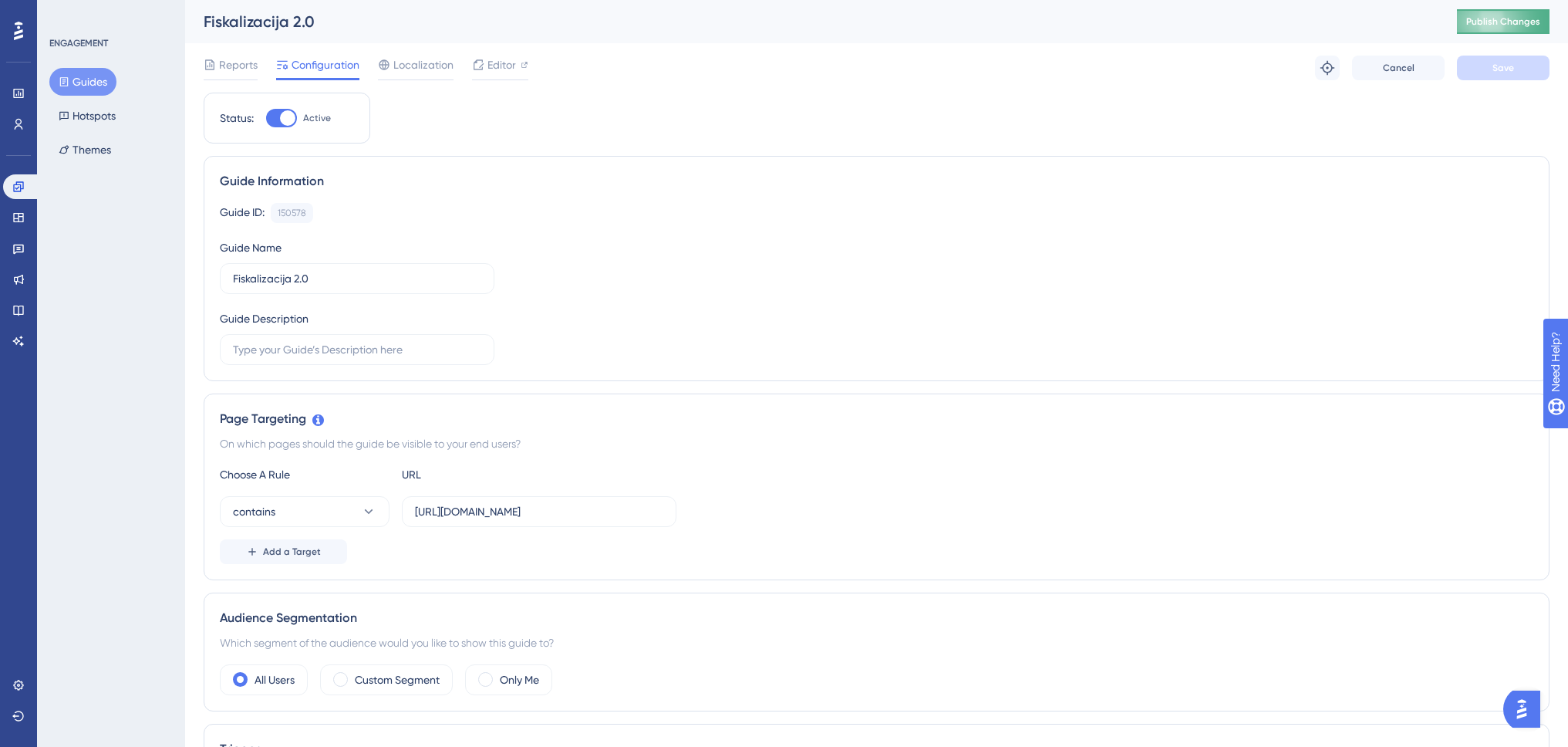
click at [1501, 17] on span "Publish Changes" at bounding box center [1503, 22] width 74 height 12
click at [480, 25] on icon at bounding box center [478, 28] width 16 height 16
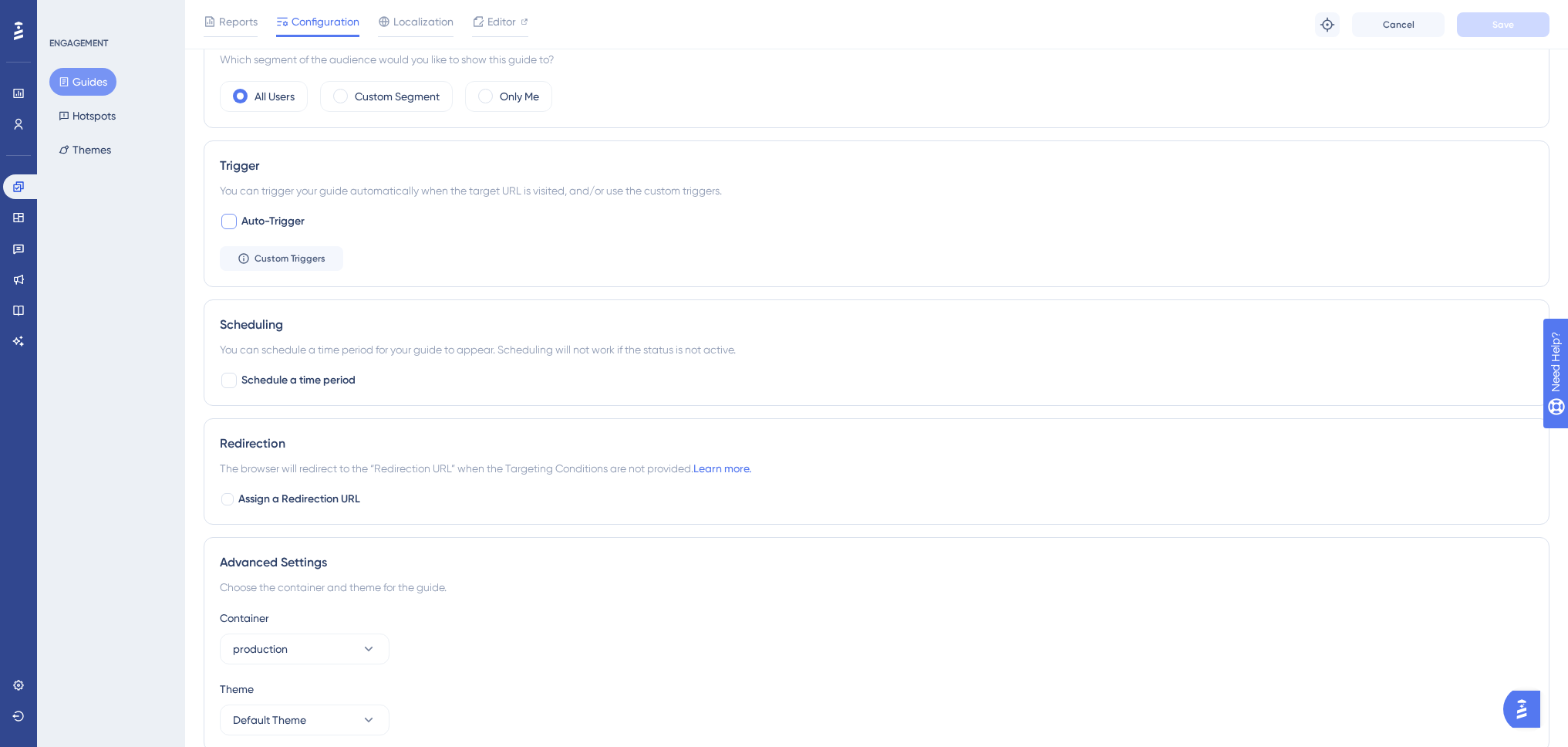
scroll to position [617, 0]
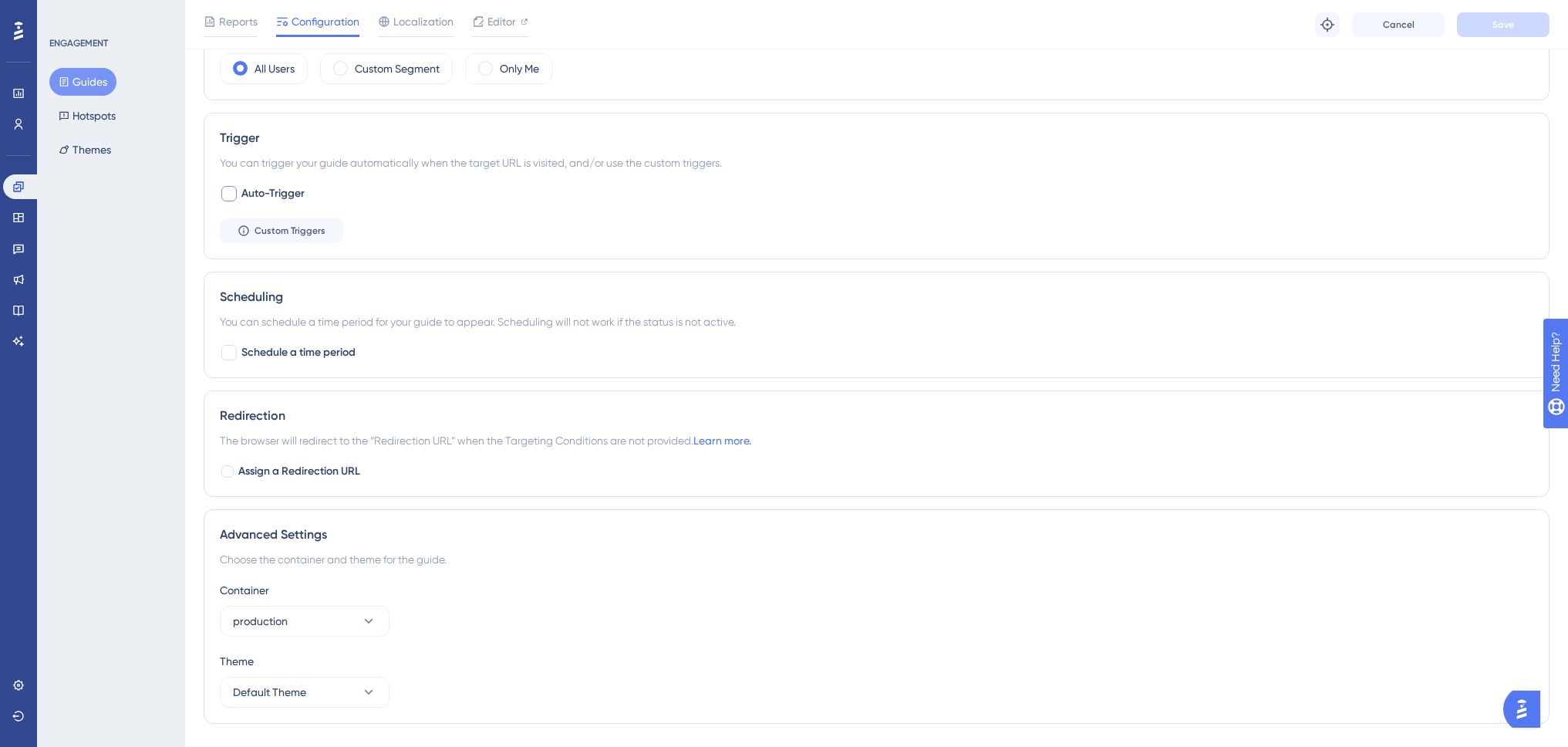
click at [236, 197] on div at bounding box center [229, 194] width 16 height 16
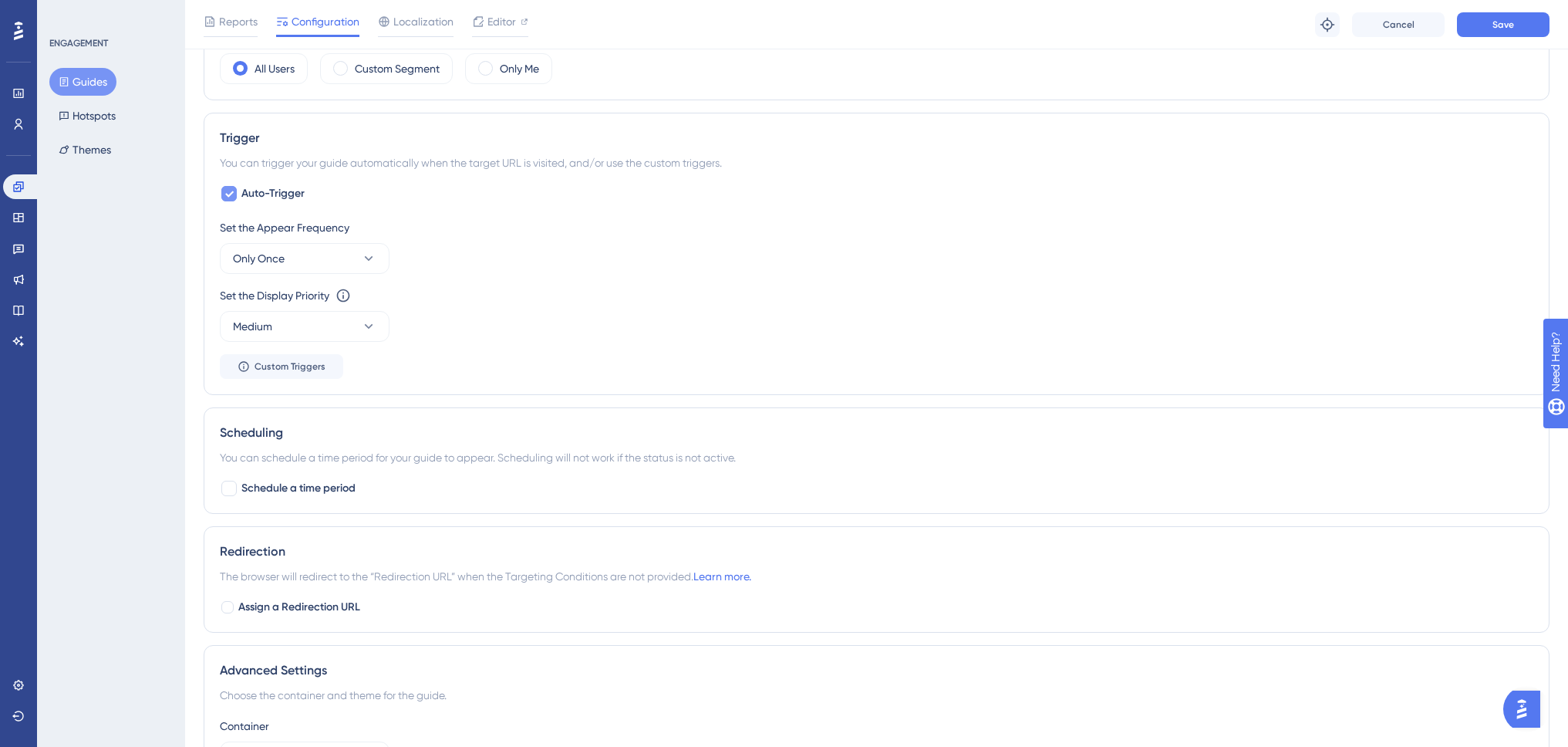
click at [231, 197] on icon at bounding box center [228, 194] width 9 height 12
checkbox input "false"
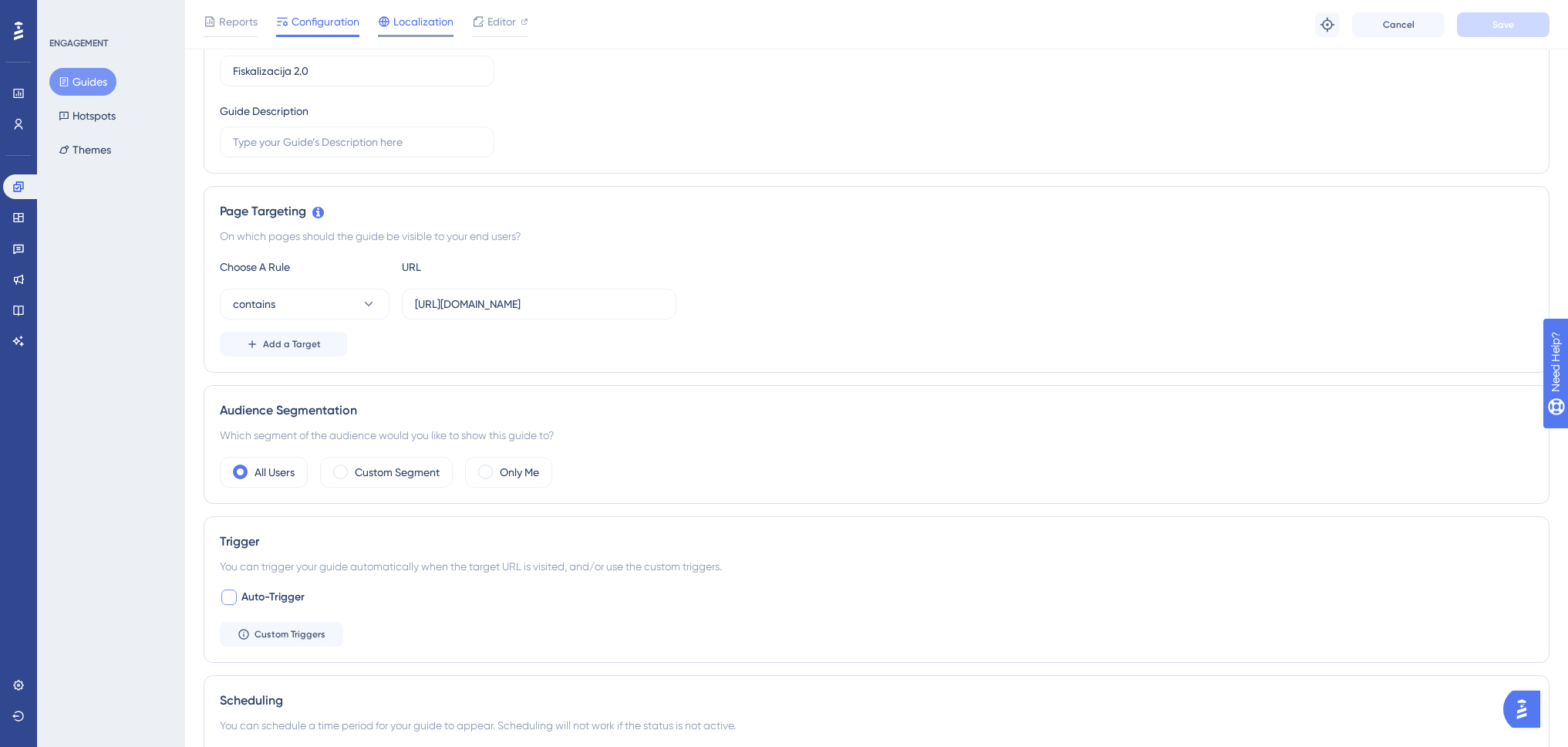
scroll to position [115, 0]
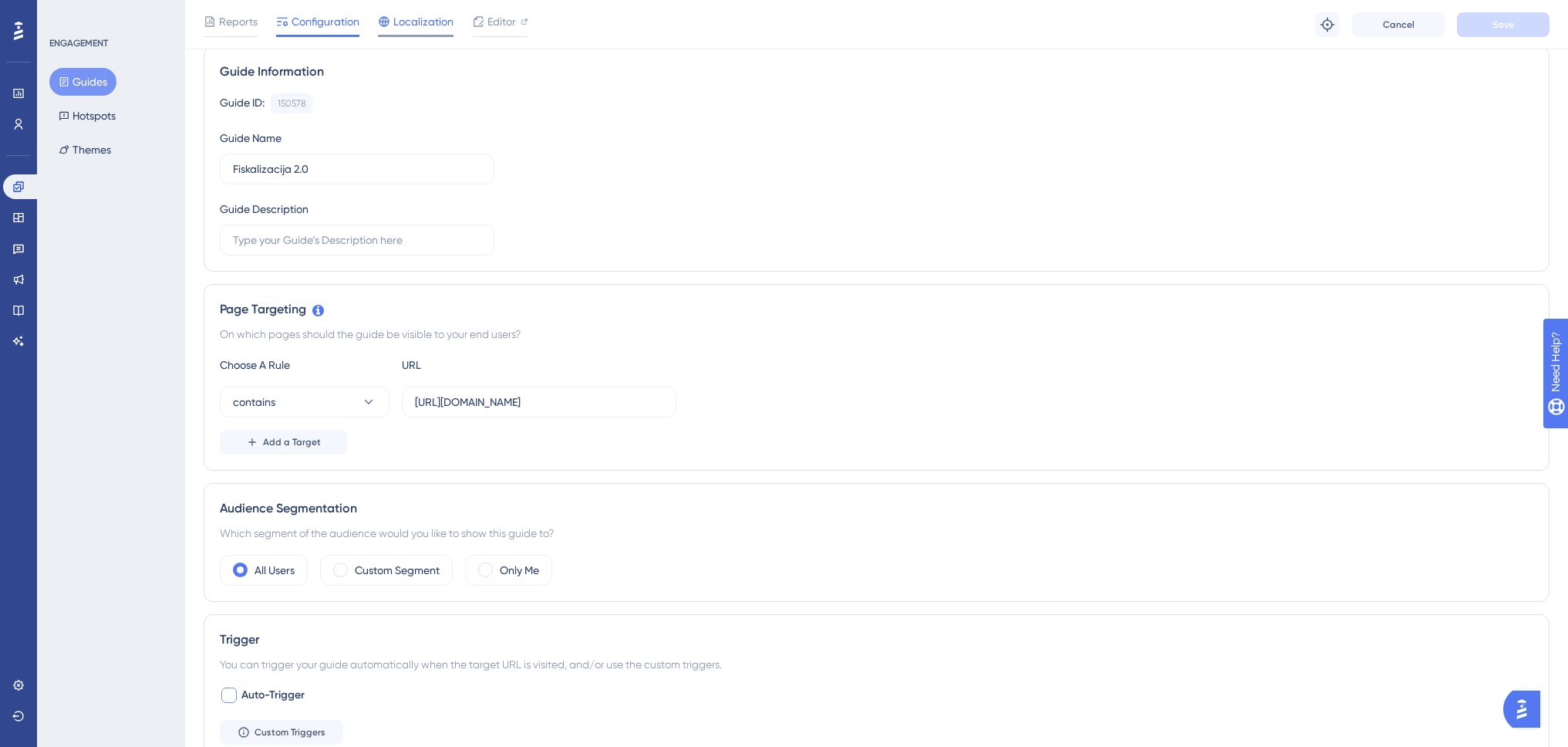
click at [429, 15] on span "Localization" at bounding box center [424, 22] width 60 height 18
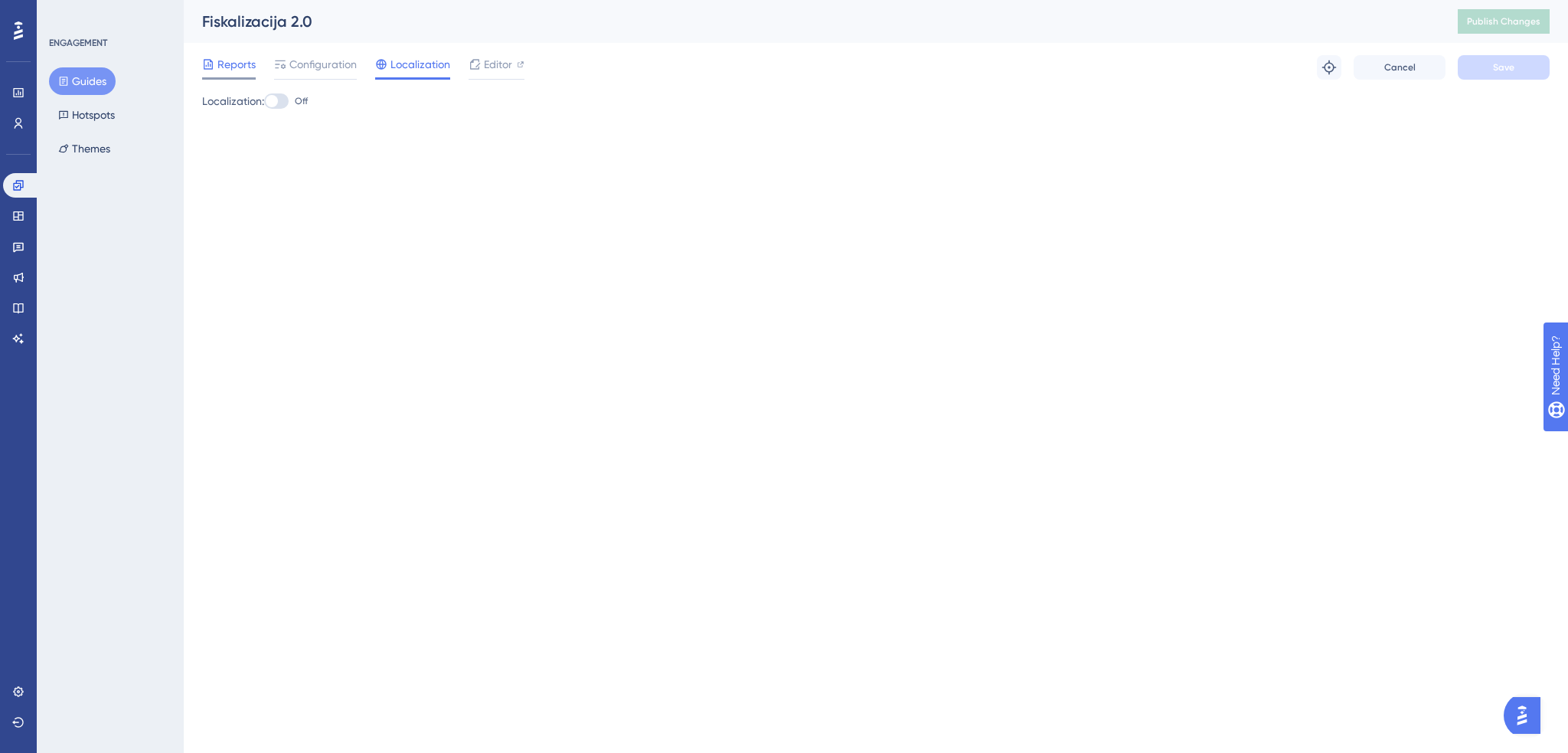
click at [246, 64] on span "Reports" at bounding box center [237, 64] width 38 height 18
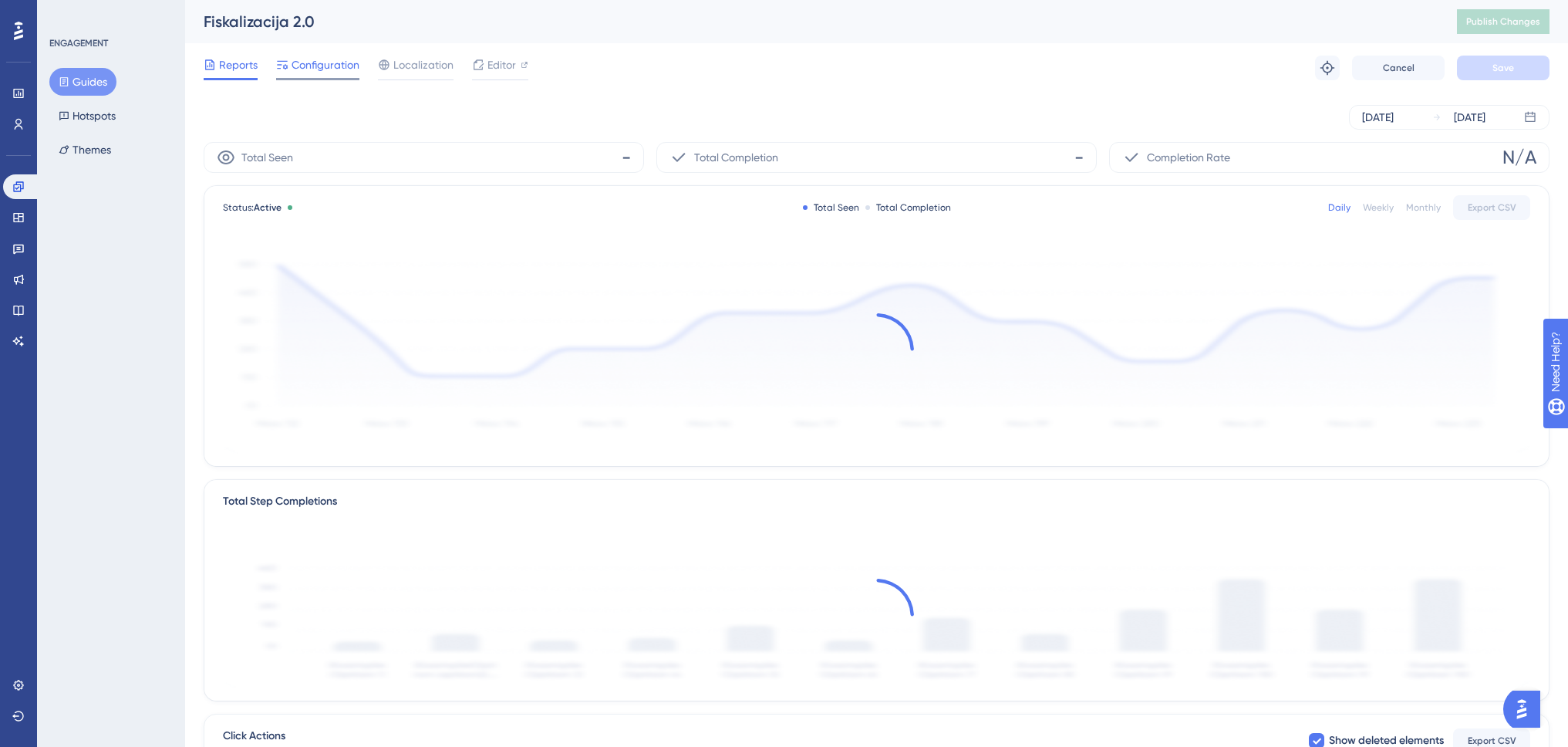
click at [327, 64] on span "Configuration" at bounding box center [326, 65] width 68 height 18
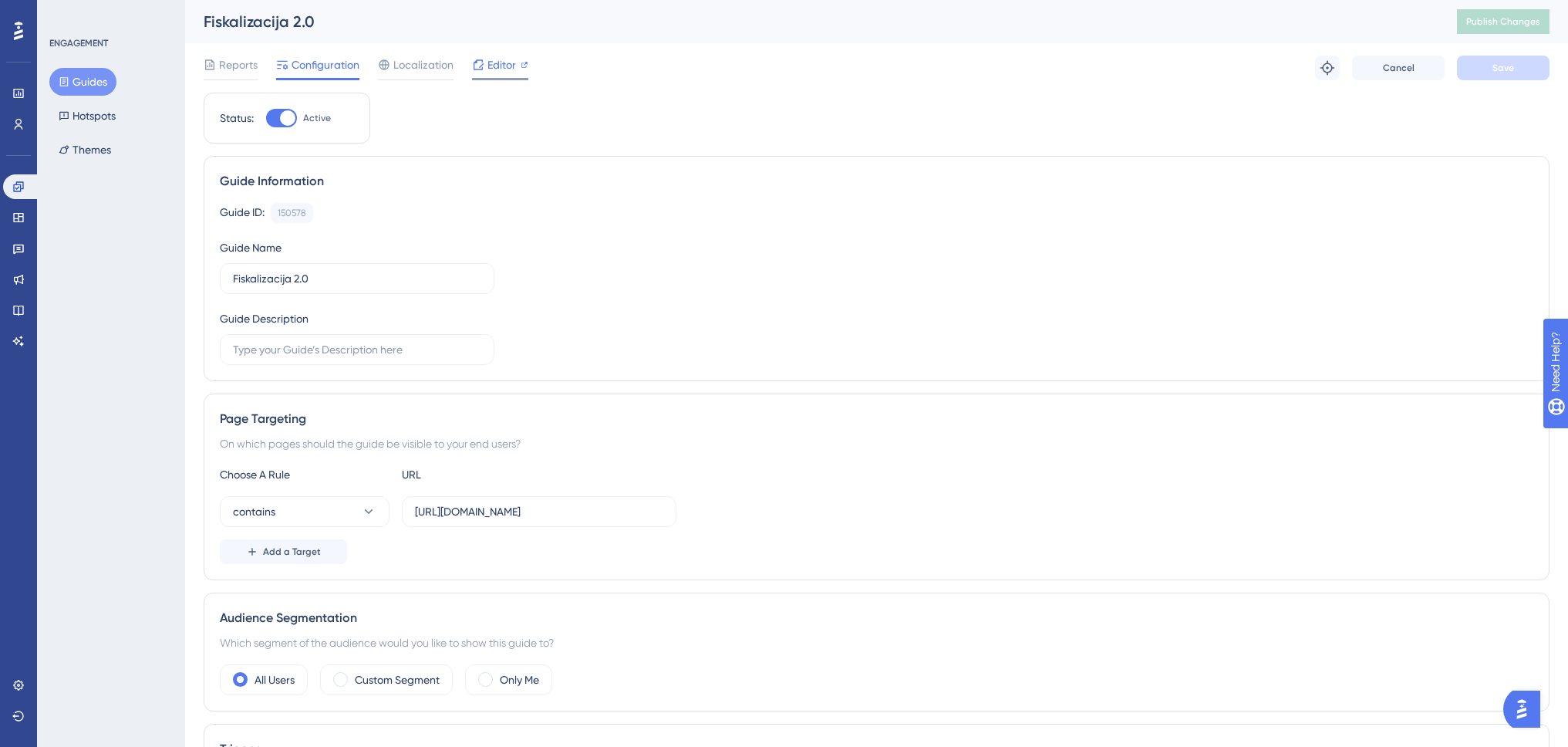
click at [490, 66] on span "Editor" at bounding box center [502, 65] width 28 height 18
click at [503, 66] on span "Editor" at bounding box center [502, 65] width 28 height 18
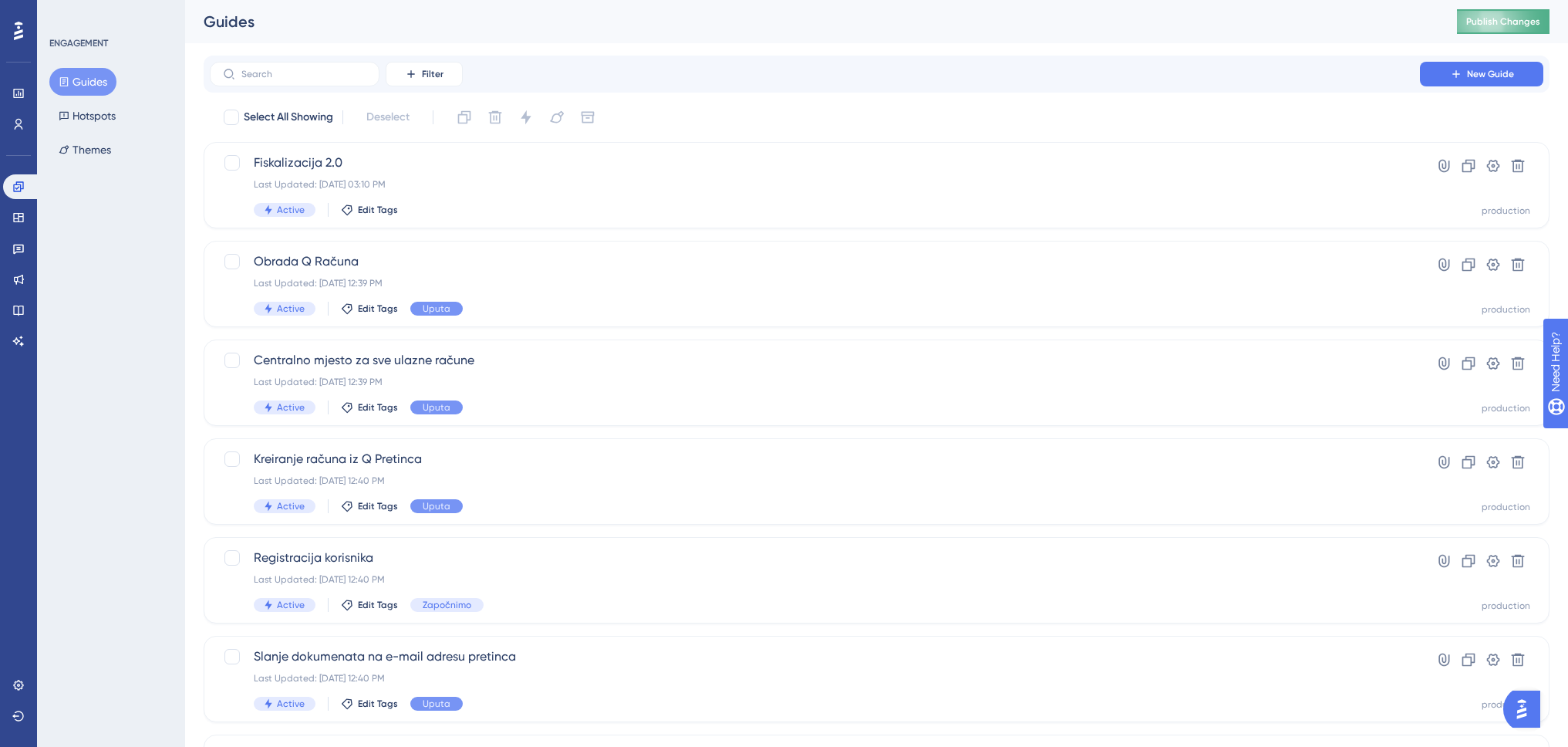
click at [0, 0] on button "Publish Changes" at bounding box center [0, 0] width 0 height 0
click at [497, 189] on div "Last Updated: Aug 25 2025, 03:10 PM" at bounding box center [815, 184] width 1122 height 12
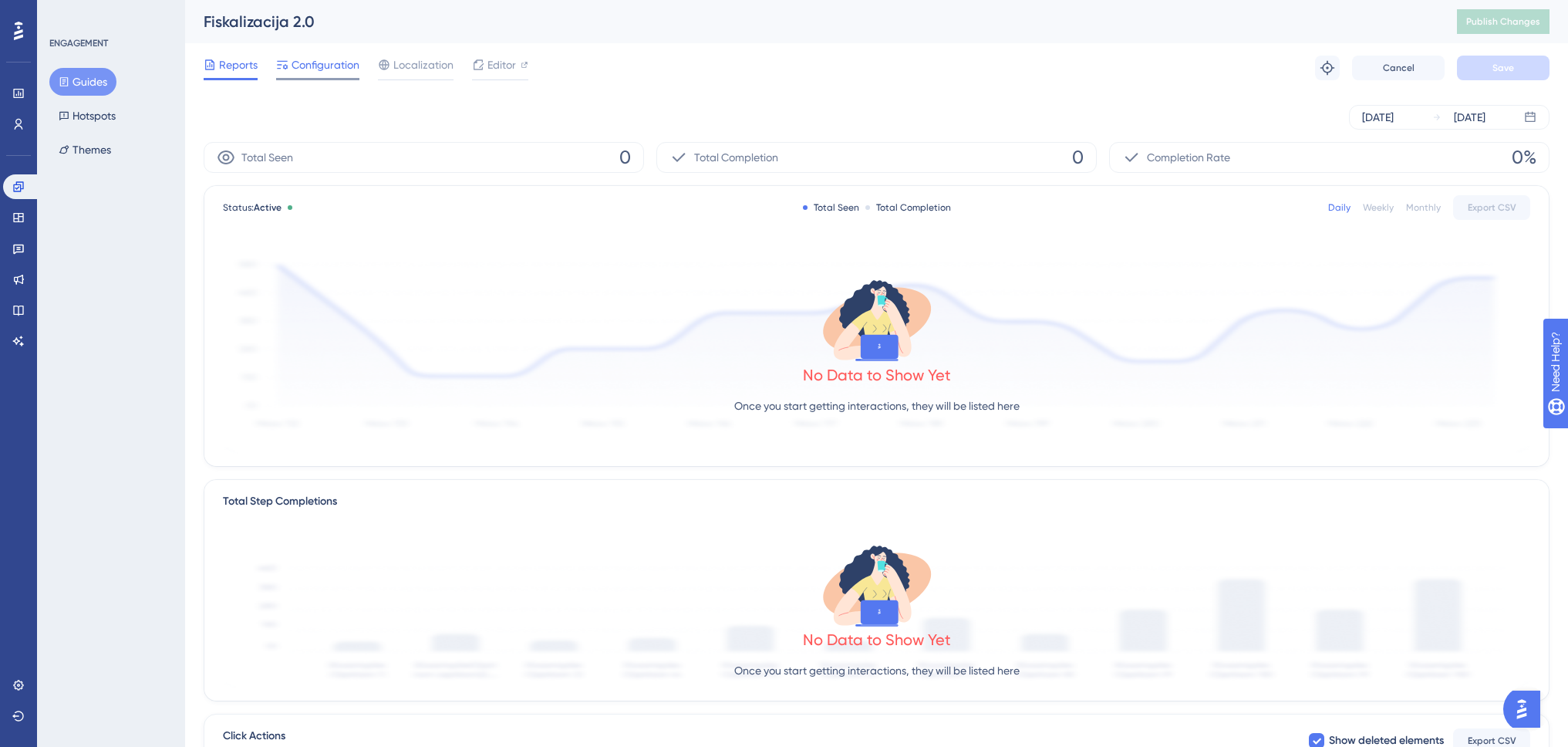
click at [336, 58] on span "Configuration" at bounding box center [326, 65] width 68 height 18
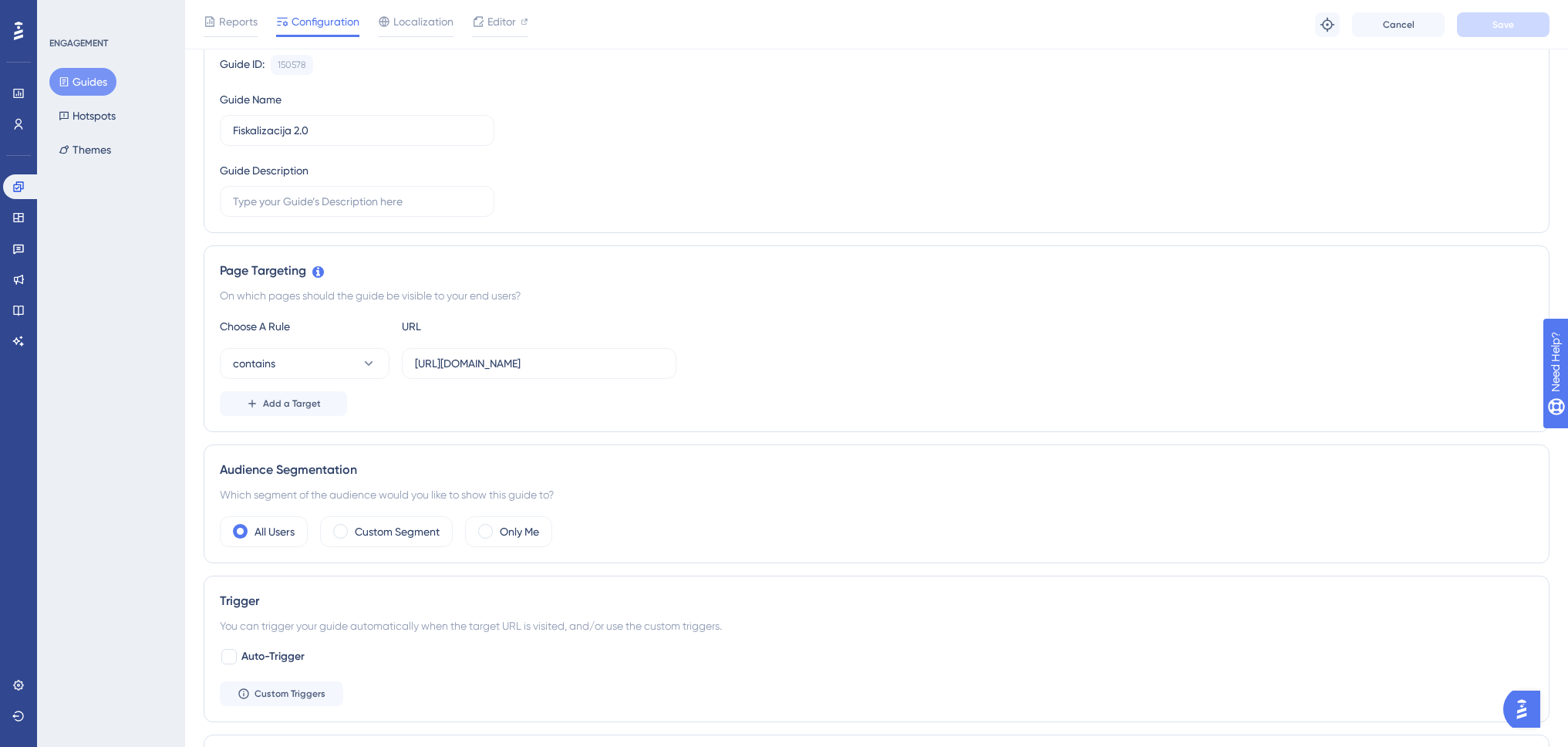
scroll to position [232, 0]
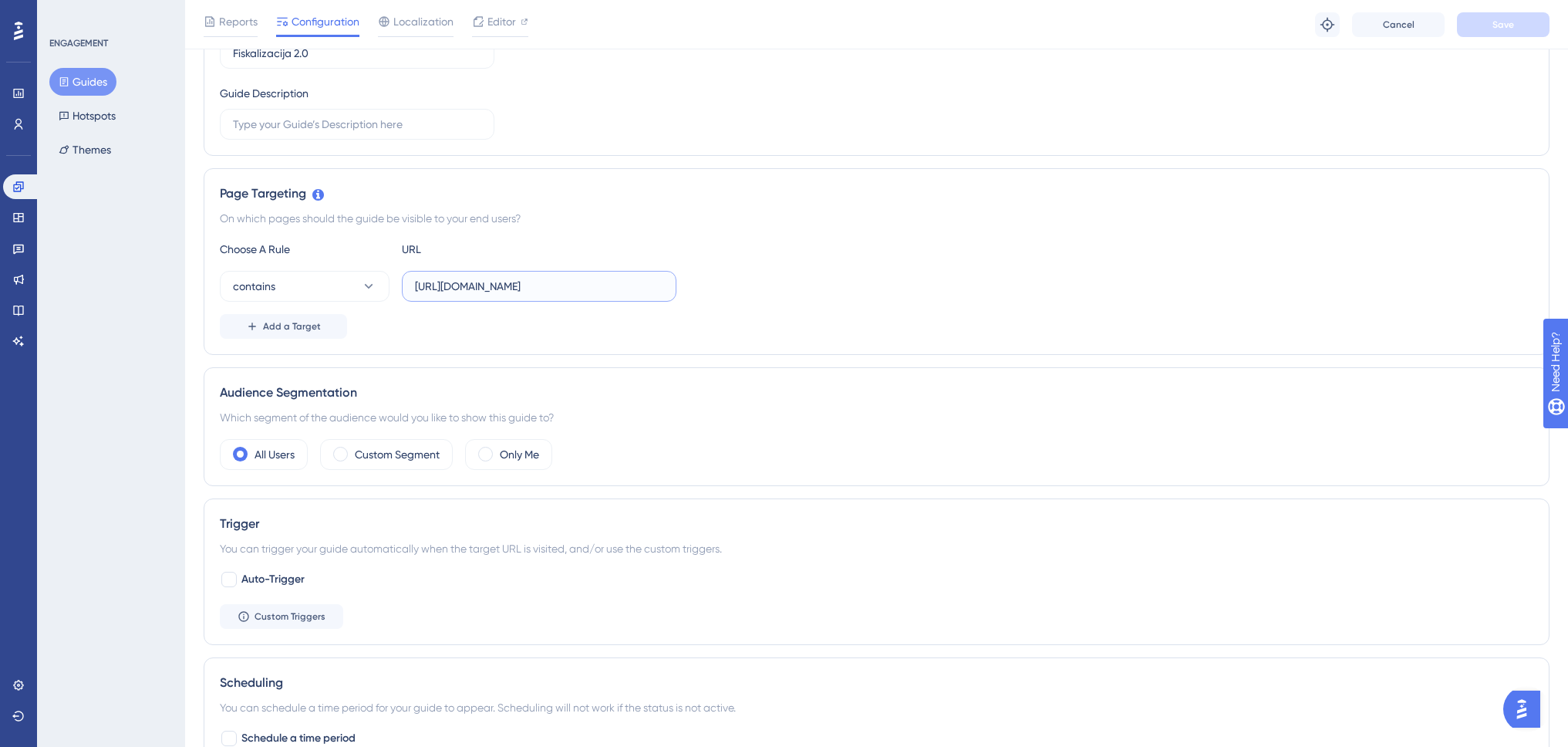
drag, startPoint x: 473, startPoint y: 290, endPoint x: 557, endPoint y: 287, distance: 84.1
click at [557, 287] on input "[URL][DOMAIN_NAME]" at bounding box center [539, 286] width 248 height 17
click at [552, 282] on input "[URL][DOMAIN_NAME]" at bounding box center [539, 286] width 248 height 17
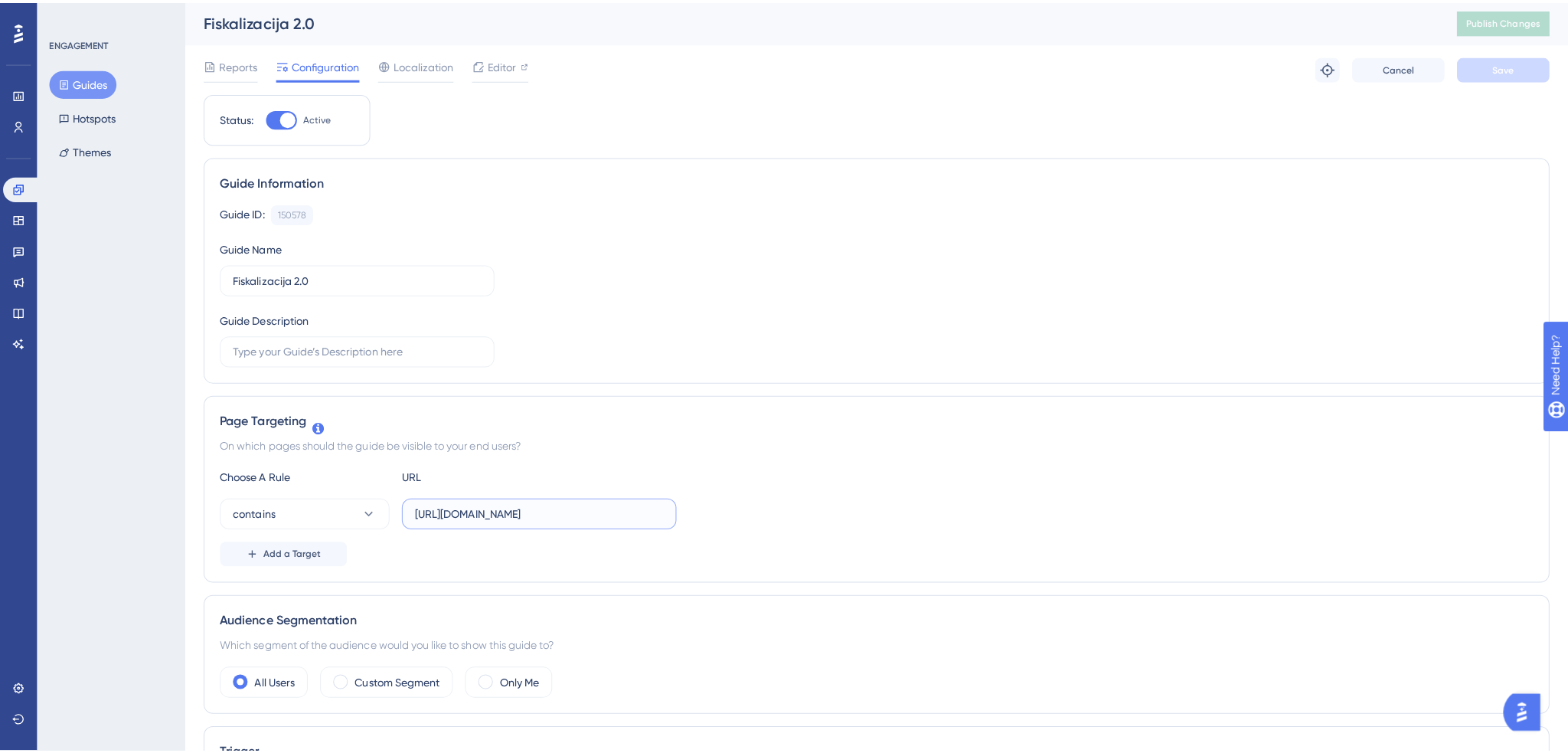
scroll to position [0, 0]
click at [16, 710] on icon at bounding box center [18, 710] width 12 height 12
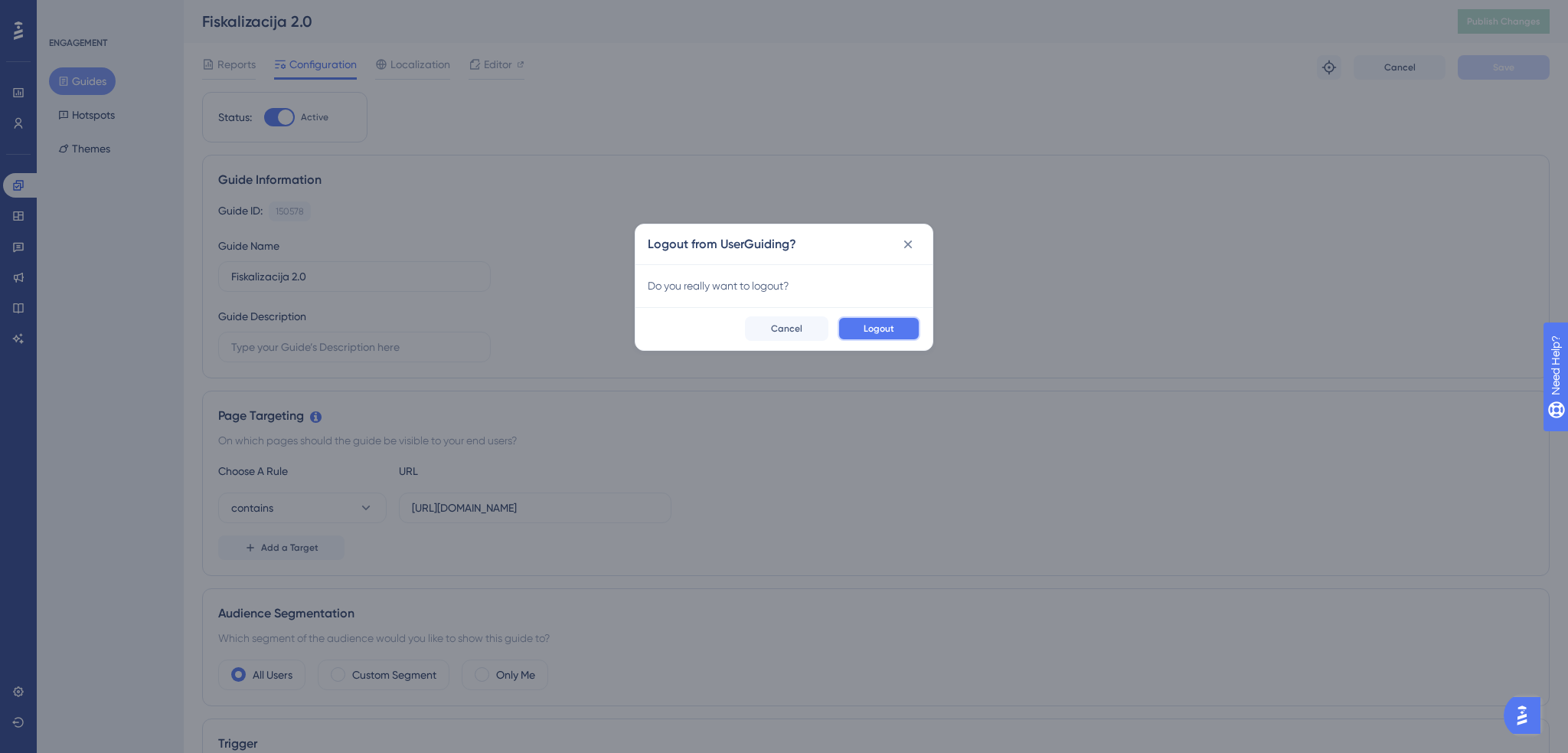
click at [876, 327] on span "Logout" at bounding box center [879, 328] width 31 height 12
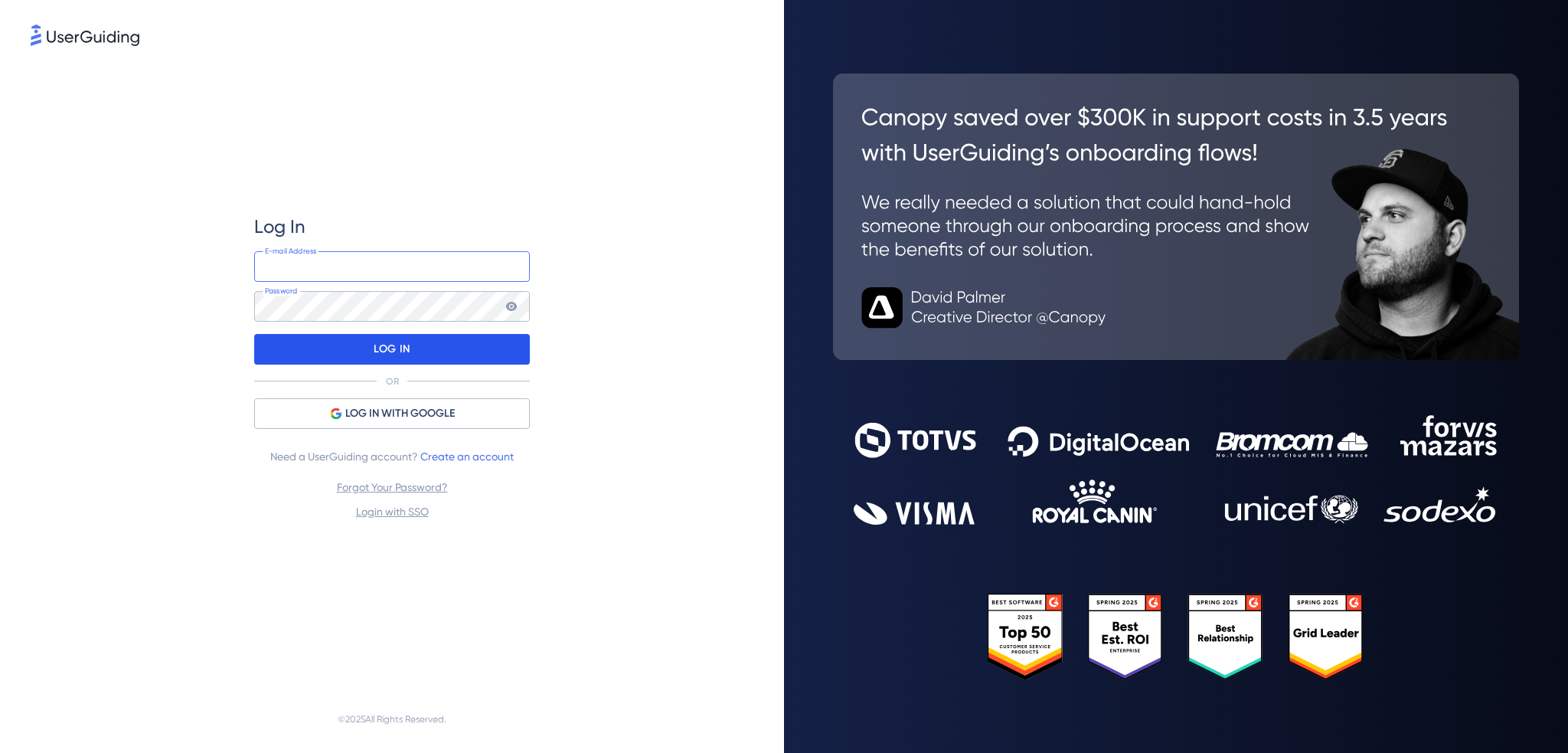
type input "nina.miskovic@swing-consulting.hr"
click at [444, 339] on div "LOG IN" at bounding box center [392, 349] width 275 height 31
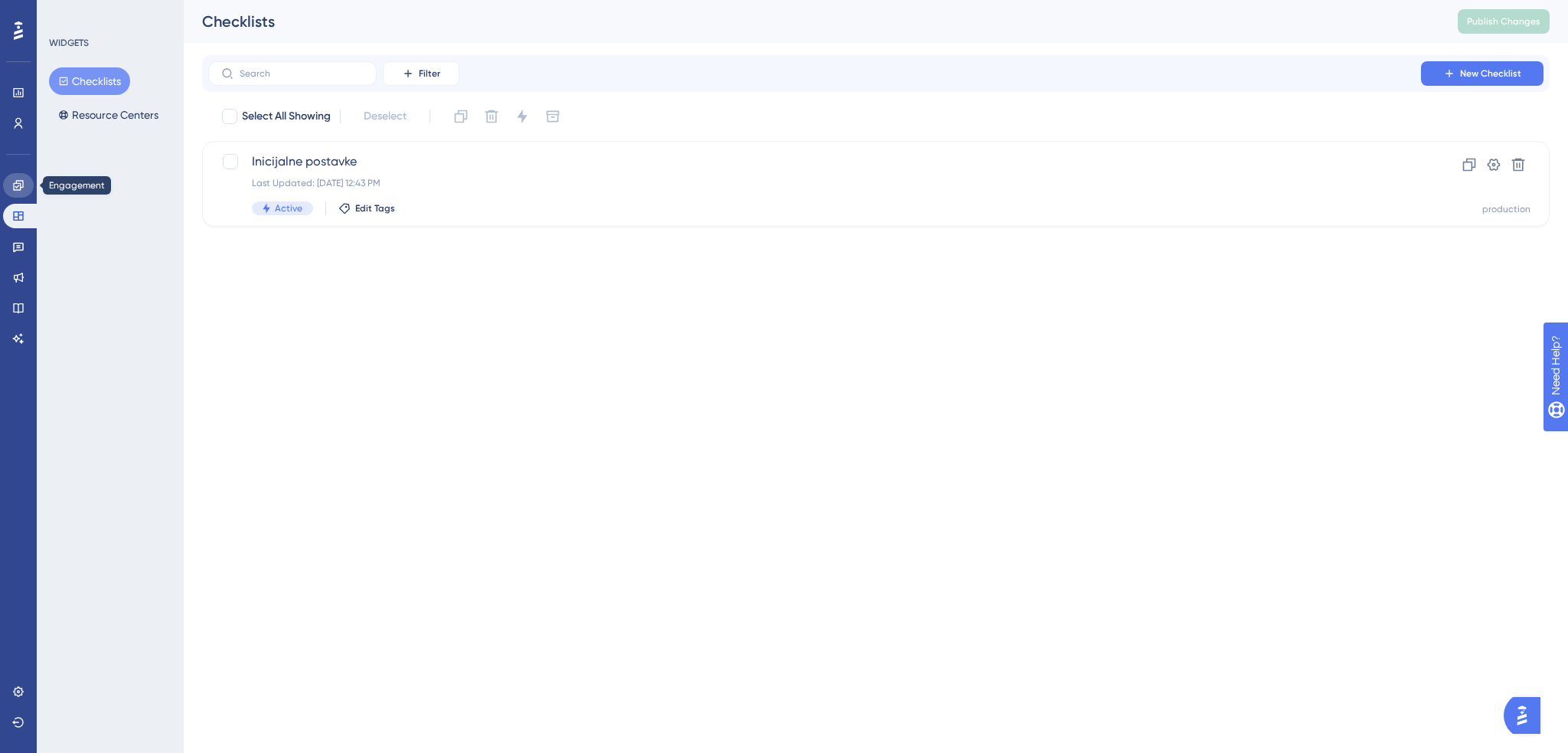
click at [17, 180] on icon at bounding box center [18, 185] width 12 height 12
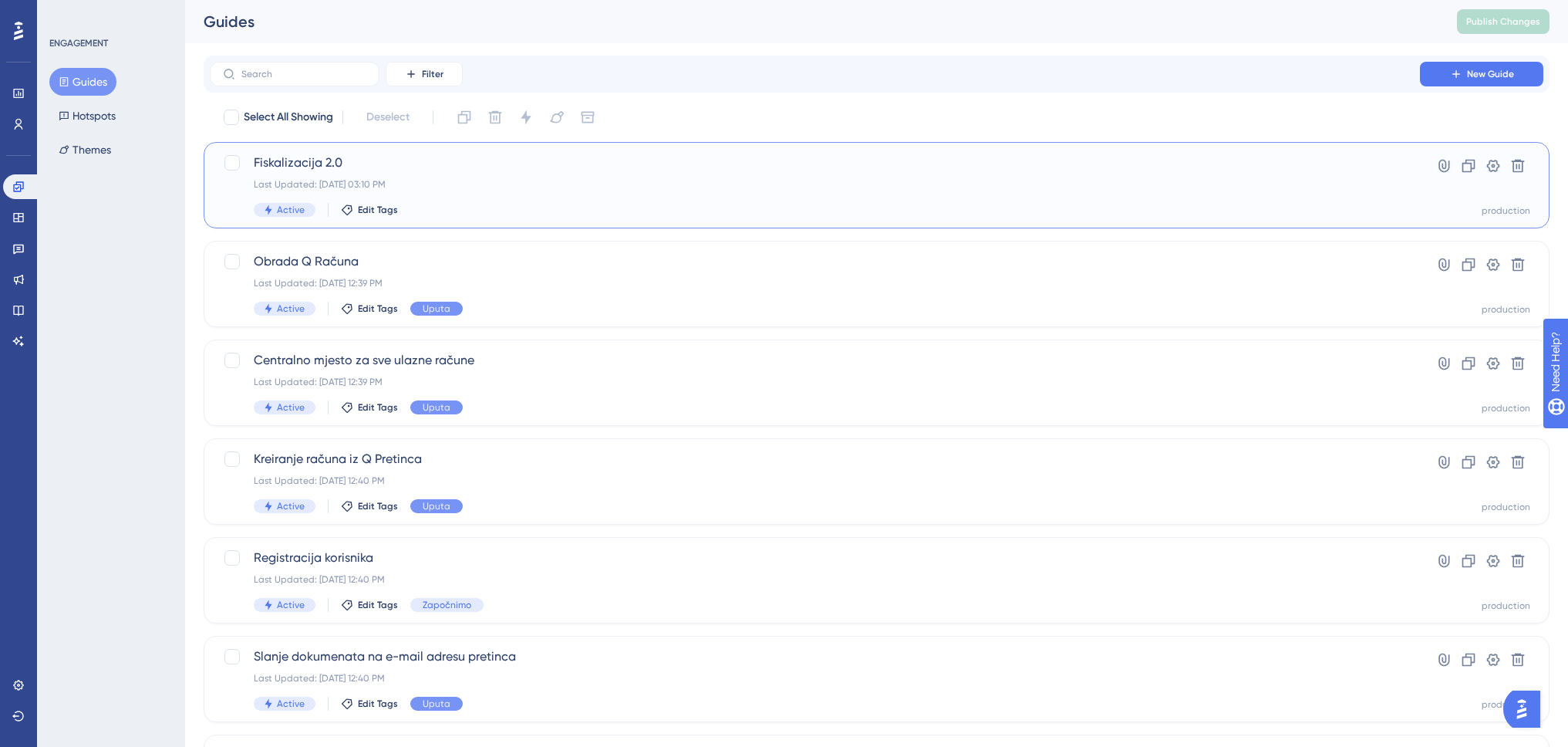
click at [318, 160] on span "Fiskalizacija 2.0" at bounding box center [815, 163] width 1122 height 18
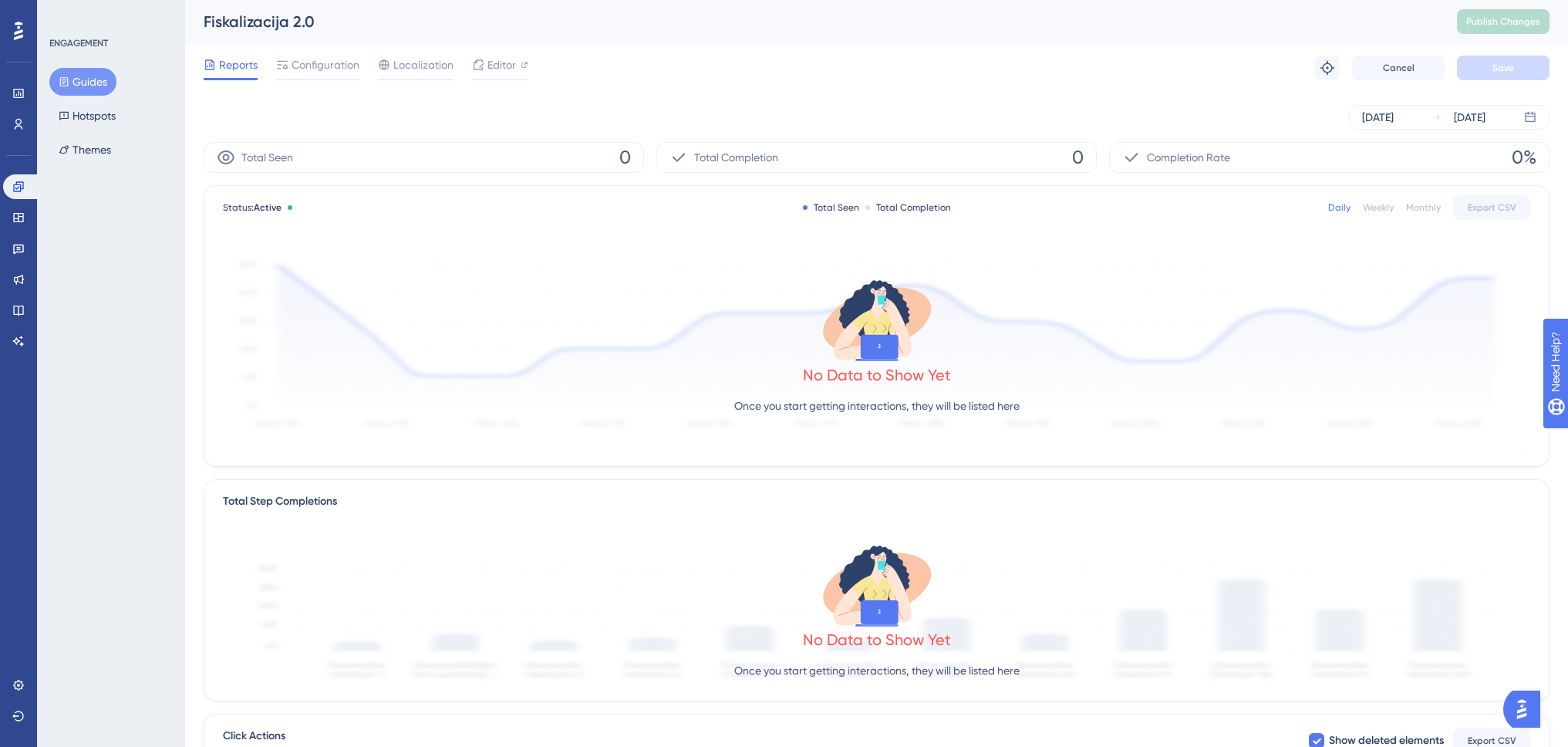
click at [313, 81] on div "Reports Configuration Localization Editor Troubleshoot Cancel Save" at bounding box center [876, 67] width 1346 height 49
click at [329, 71] on span "Configuration" at bounding box center [326, 65] width 68 height 18
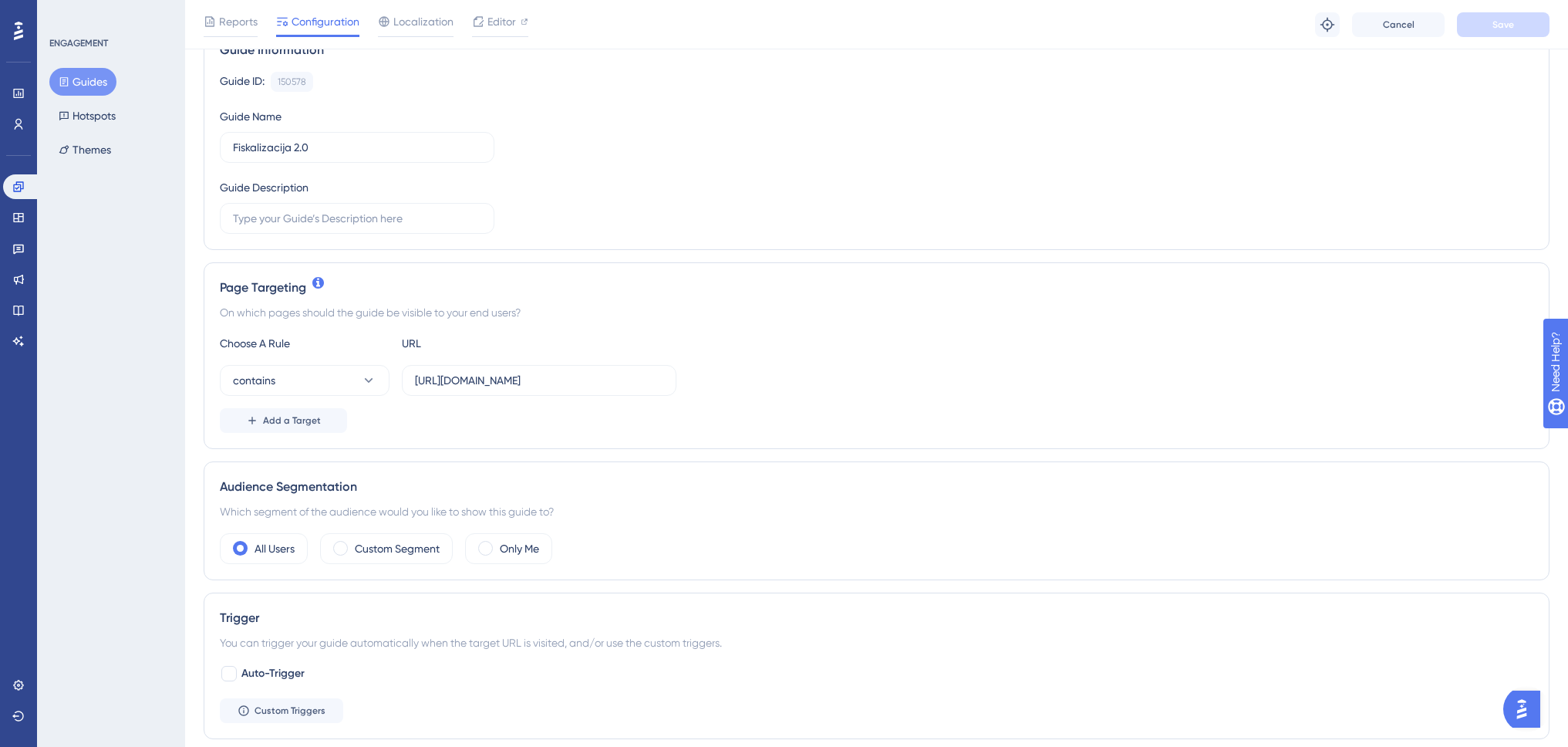
scroll to position [155, 0]
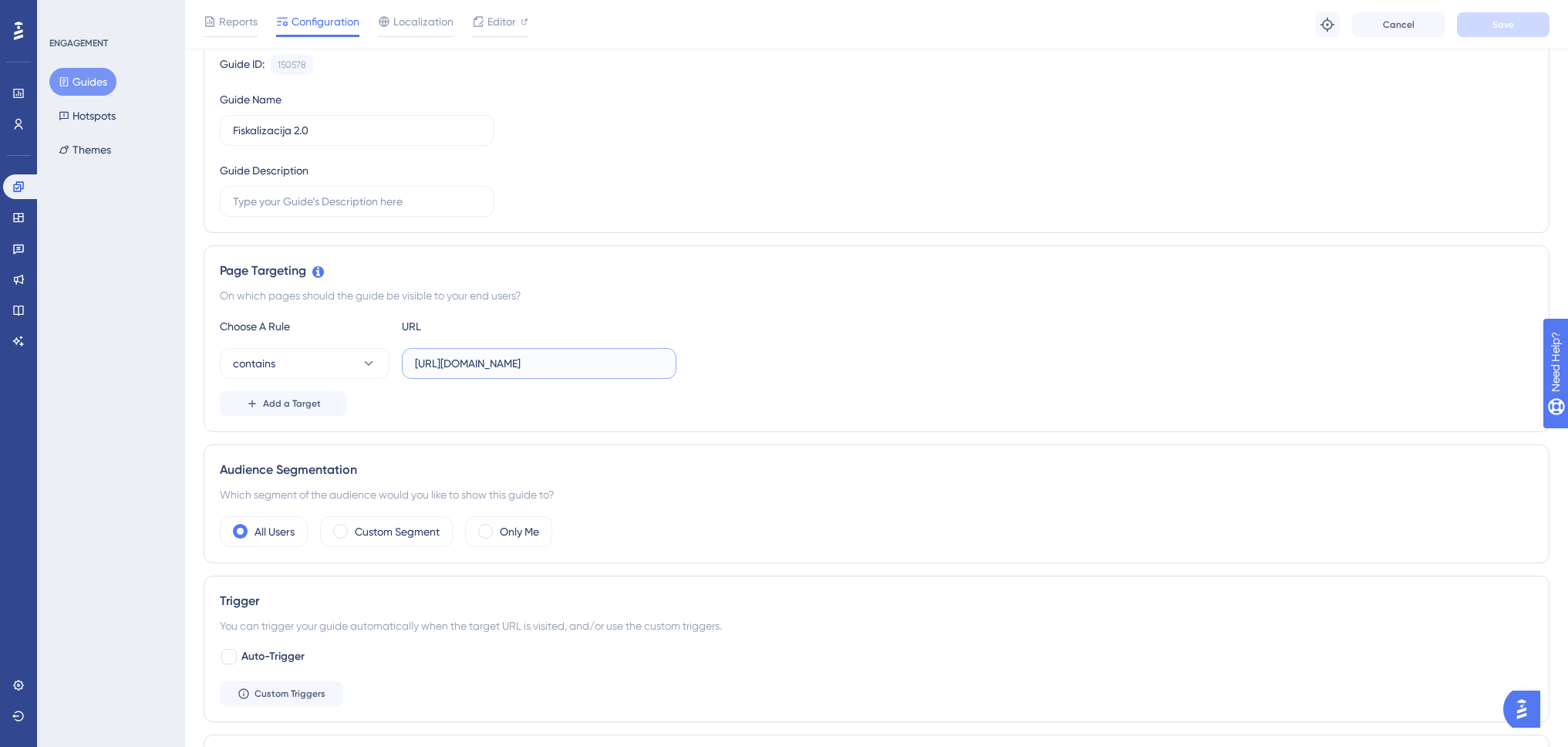
click at [452, 367] on input "[URL][DOMAIN_NAME]" at bounding box center [539, 363] width 248 height 17
click at [502, 365] on input "[URL][DOMAIN_NAME]" at bounding box center [539, 363] width 248 height 17
click at [546, 364] on input "[URL][DOMAIN_NAME]" at bounding box center [539, 363] width 248 height 17
click at [342, 372] on button "contains" at bounding box center [305, 363] width 169 height 31
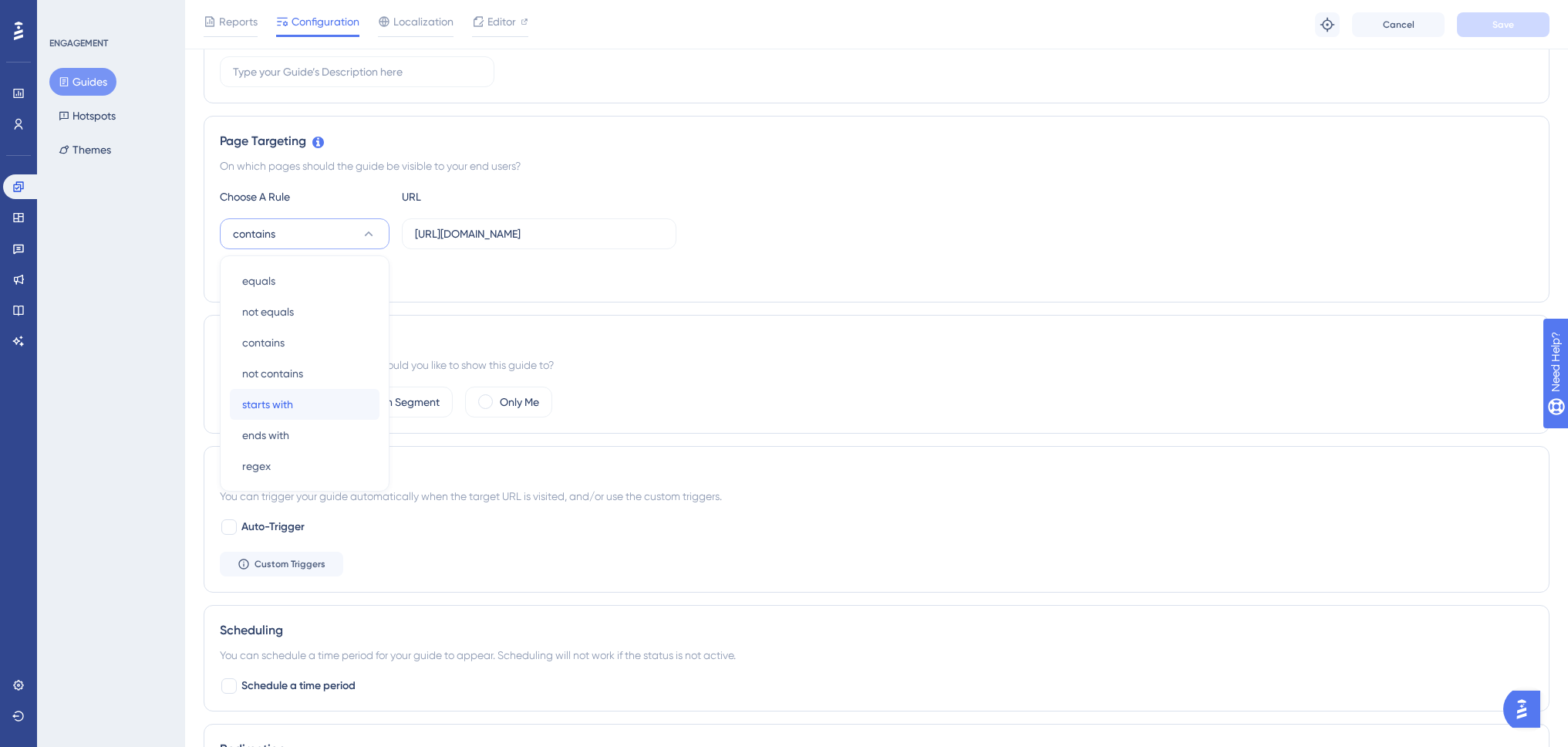
click at [318, 399] on div "starts with starts with" at bounding box center [305, 404] width 125 height 31
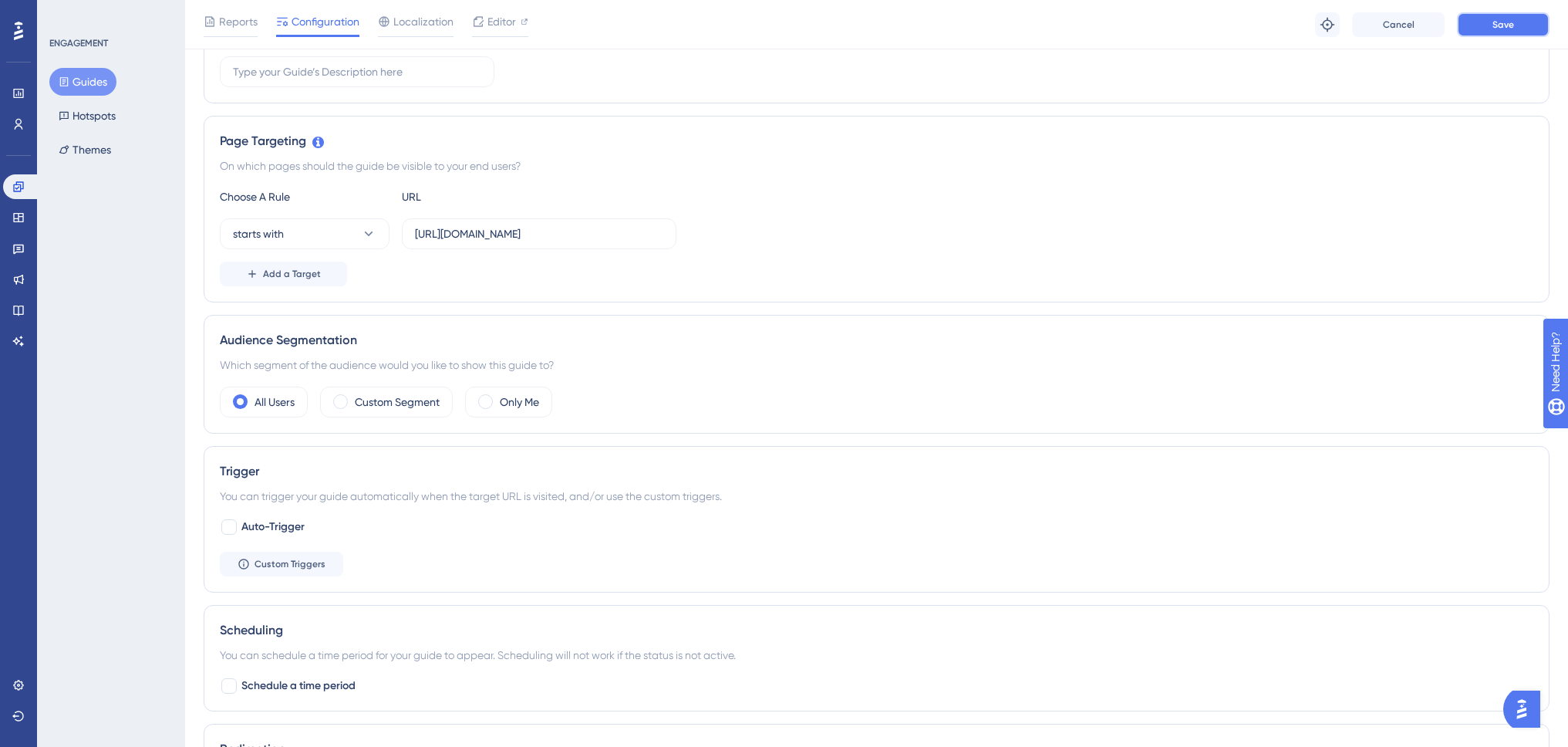
click at [1521, 27] on button "Save" at bounding box center [1502, 25] width 92 height 25
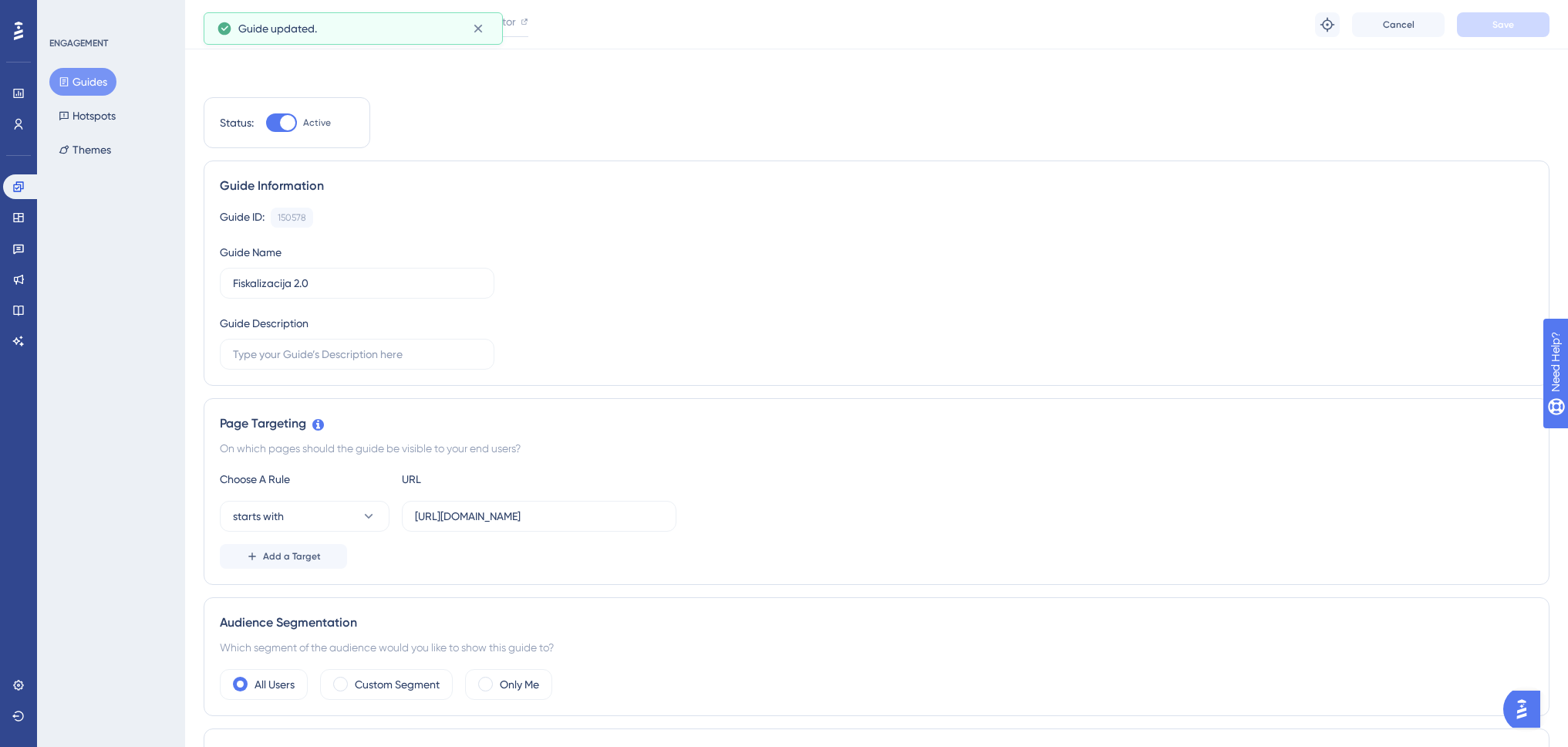
scroll to position [0, 0]
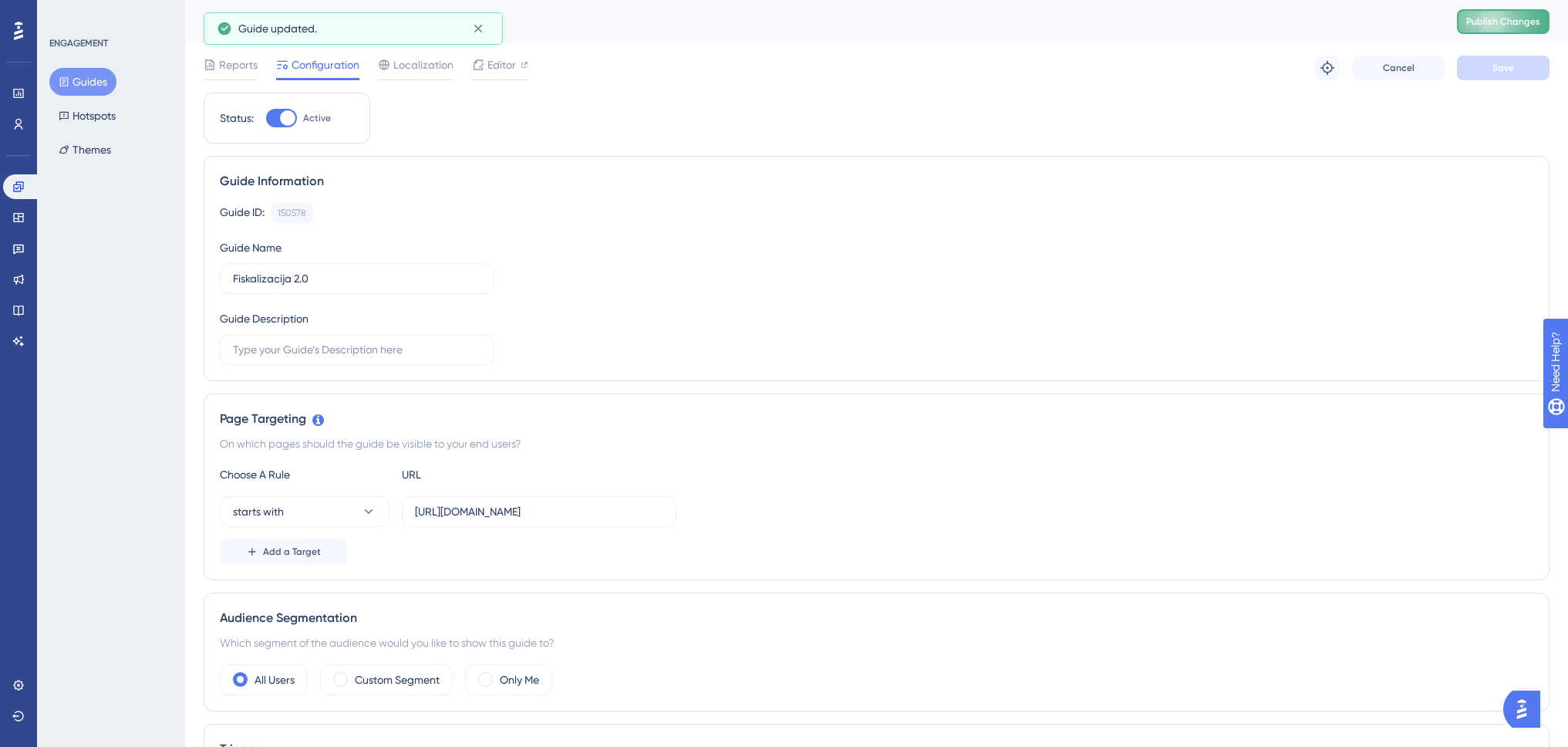
click at [1526, 27] on button "Publish Changes" at bounding box center [1502, 22] width 92 height 25
click at [493, 64] on span "Editor" at bounding box center [502, 65] width 28 height 18
click at [415, 68] on span "Localization" at bounding box center [424, 65] width 60 height 18
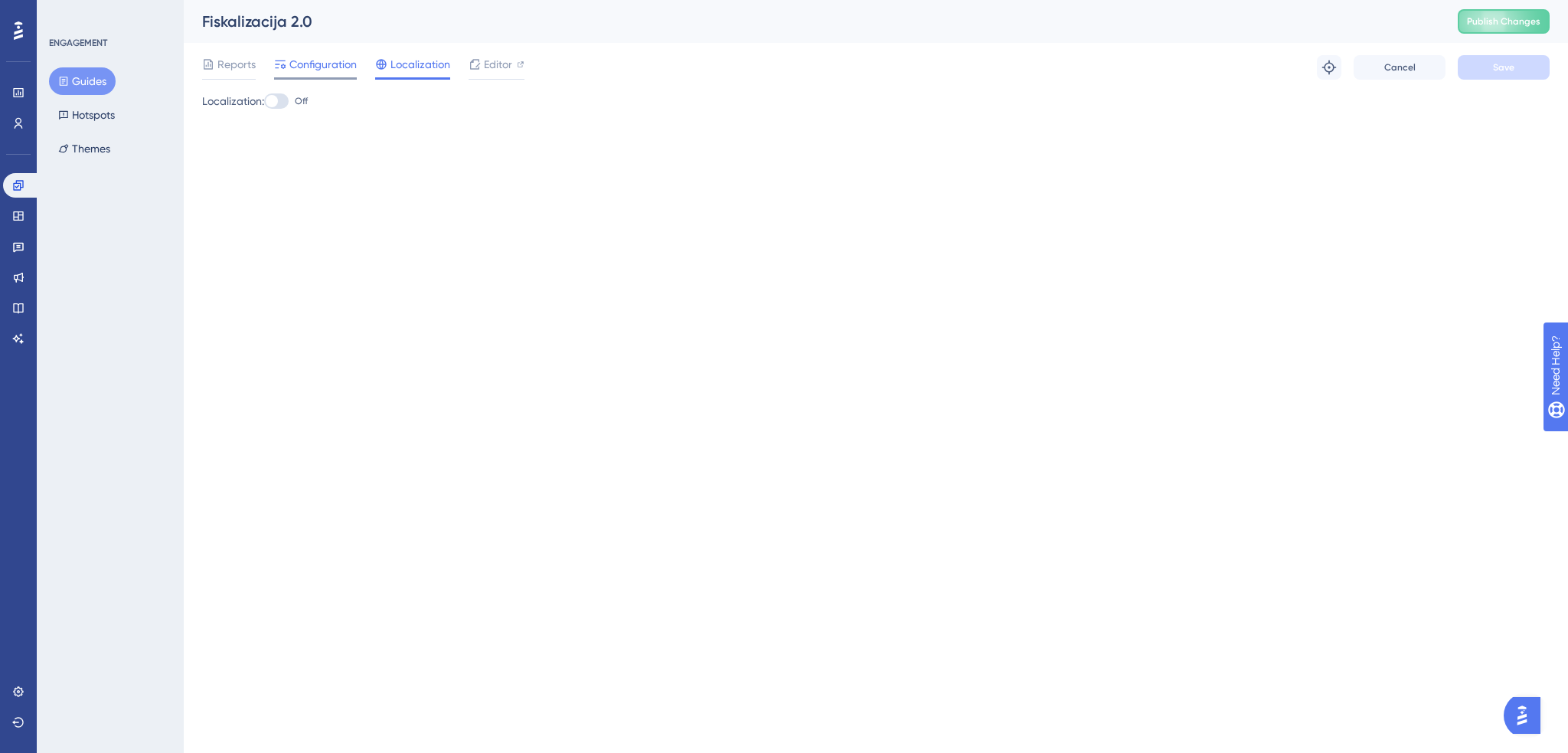
click at [320, 68] on span "Configuration" at bounding box center [323, 64] width 68 height 18
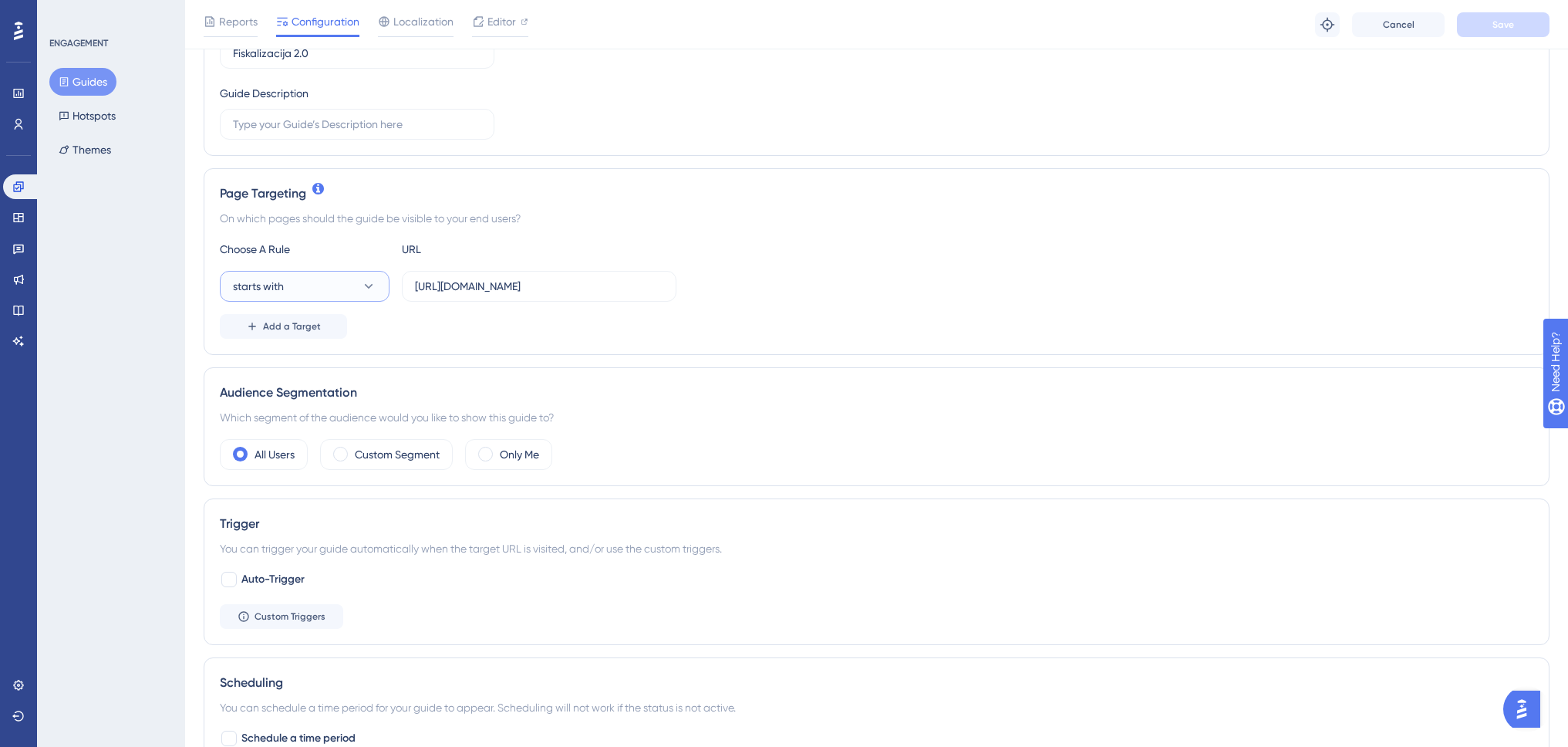
click at [323, 281] on button "starts with" at bounding box center [305, 286] width 169 height 31
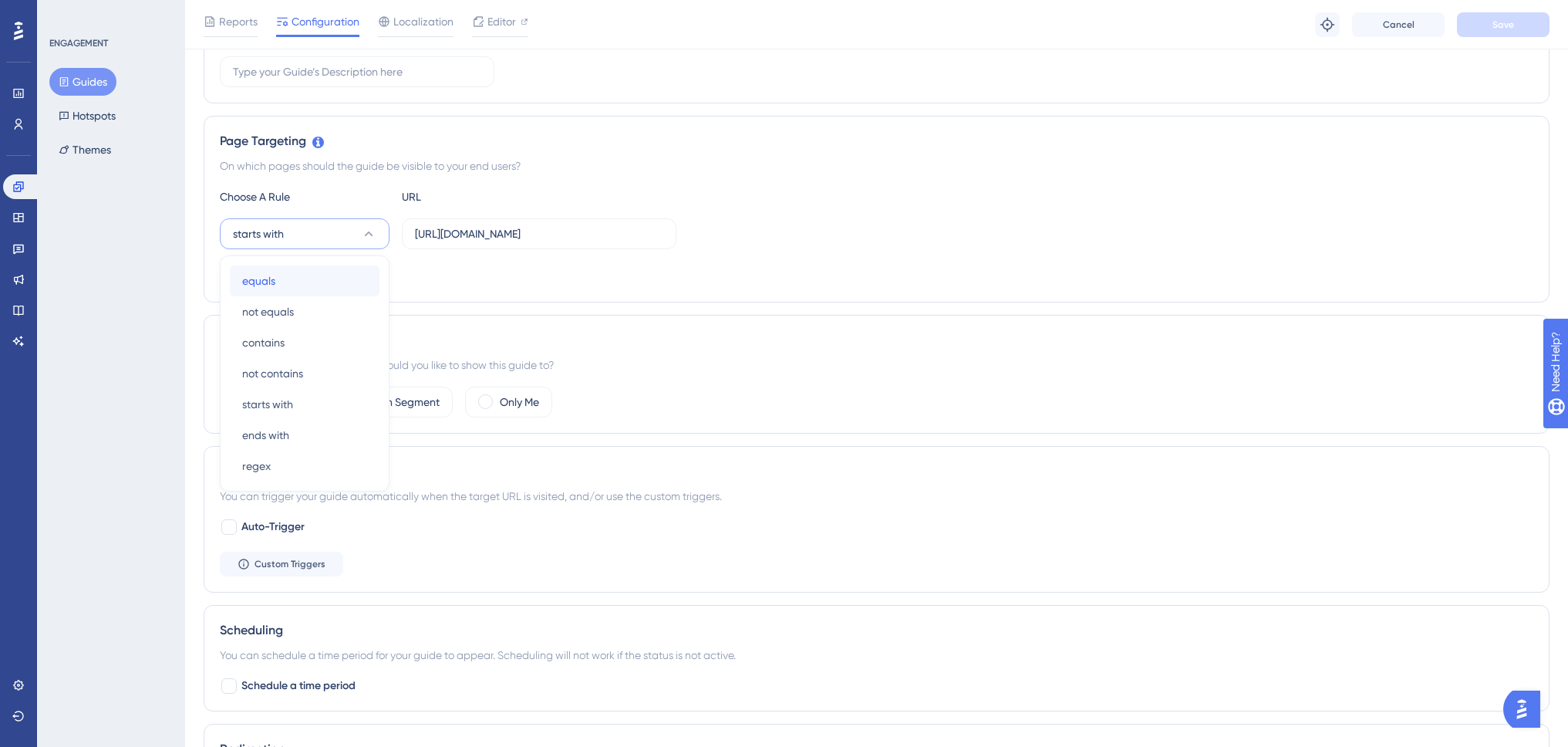
click at [336, 273] on div "equals equals" at bounding box center [305, 280] width 125 height 31
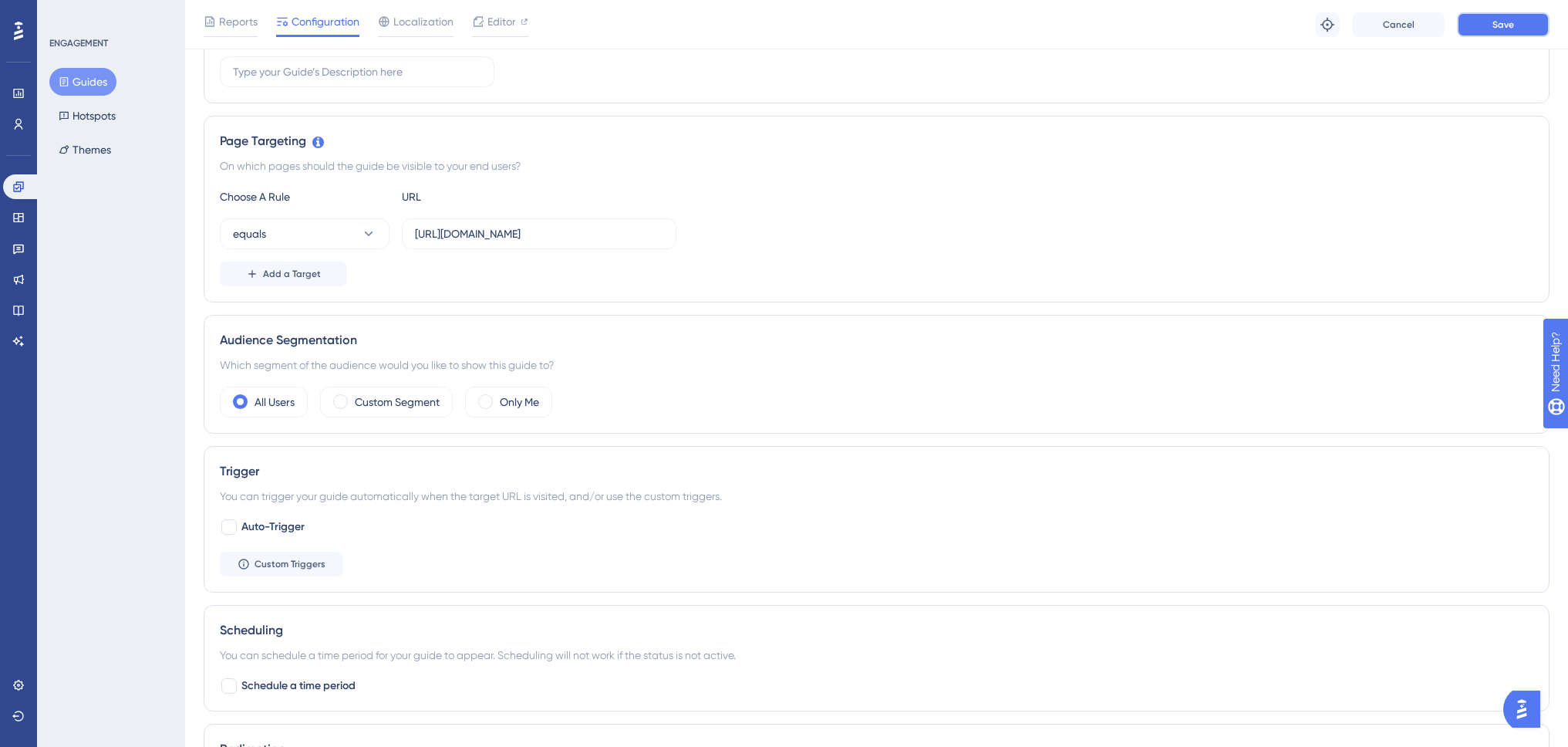
click at [1512, 28] on span "Save" at bounding box center [1503, 24] width 22 height 12
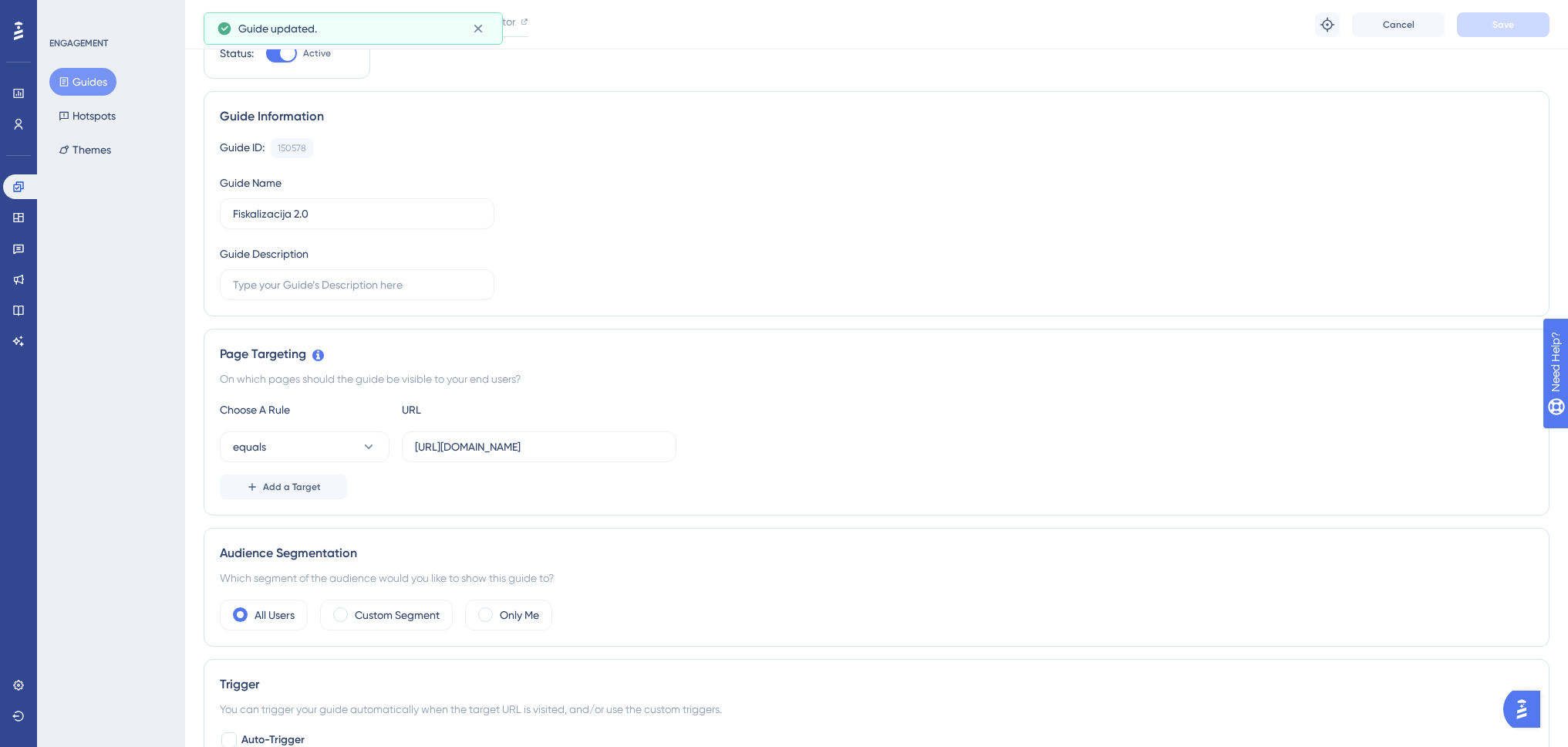
scroll to position [0, 0]
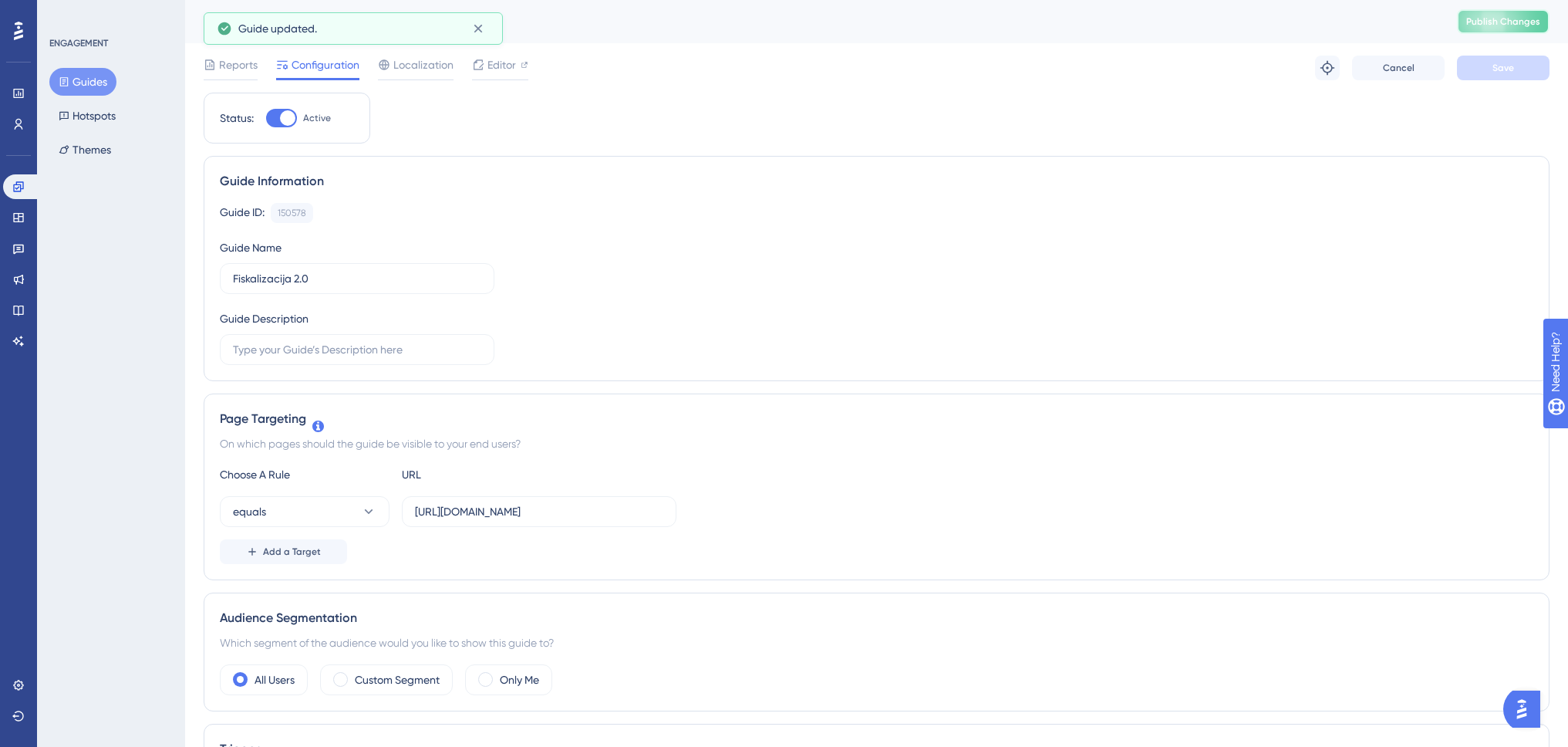
click at [1515, 22] on span "Publish Changes" at bounding box center [1503, 22] width 74 height 12
click at [332, 513] on button "equals" at bounding box center [305, 511] width 169 height 31
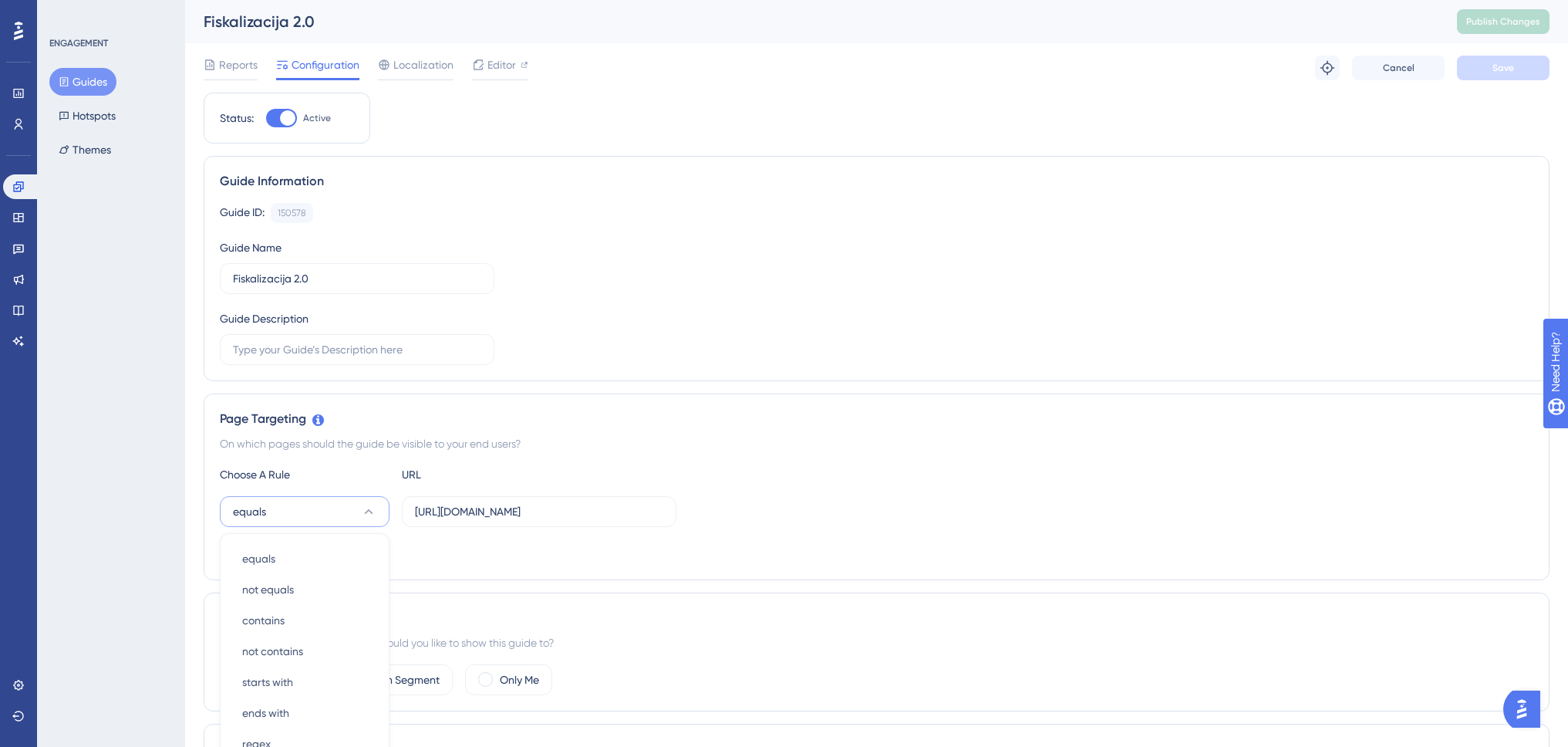
scroll to position [278, 0]
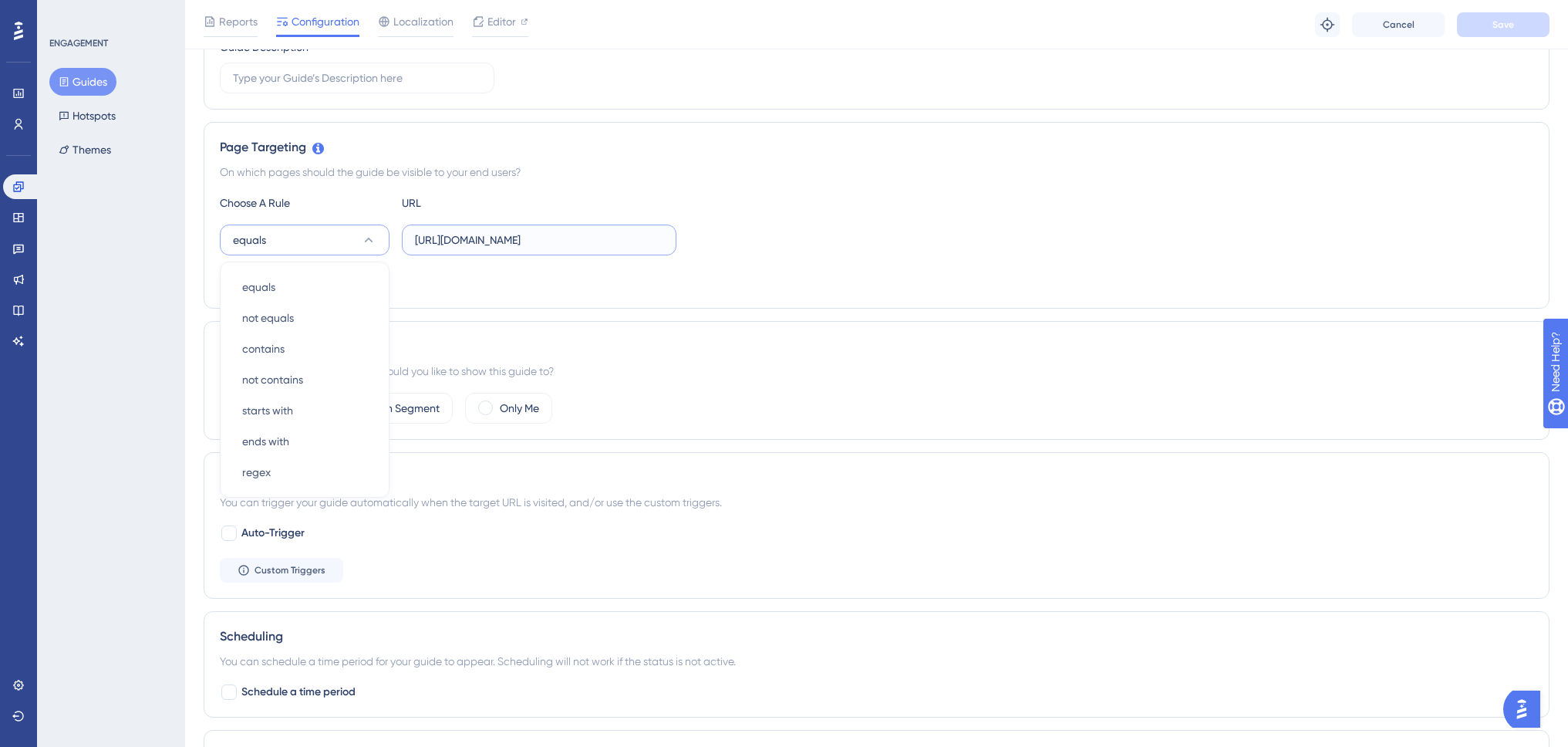
click at [578, 233] on input "https://www.swing-q.hr" at bounding box center [539, 240] width 248 height 17
type input "https://www.swing-q.hr/pretinac"
click at [1507, 22] on span "Save" at bounding box center [1503, 24] width 22 height 12
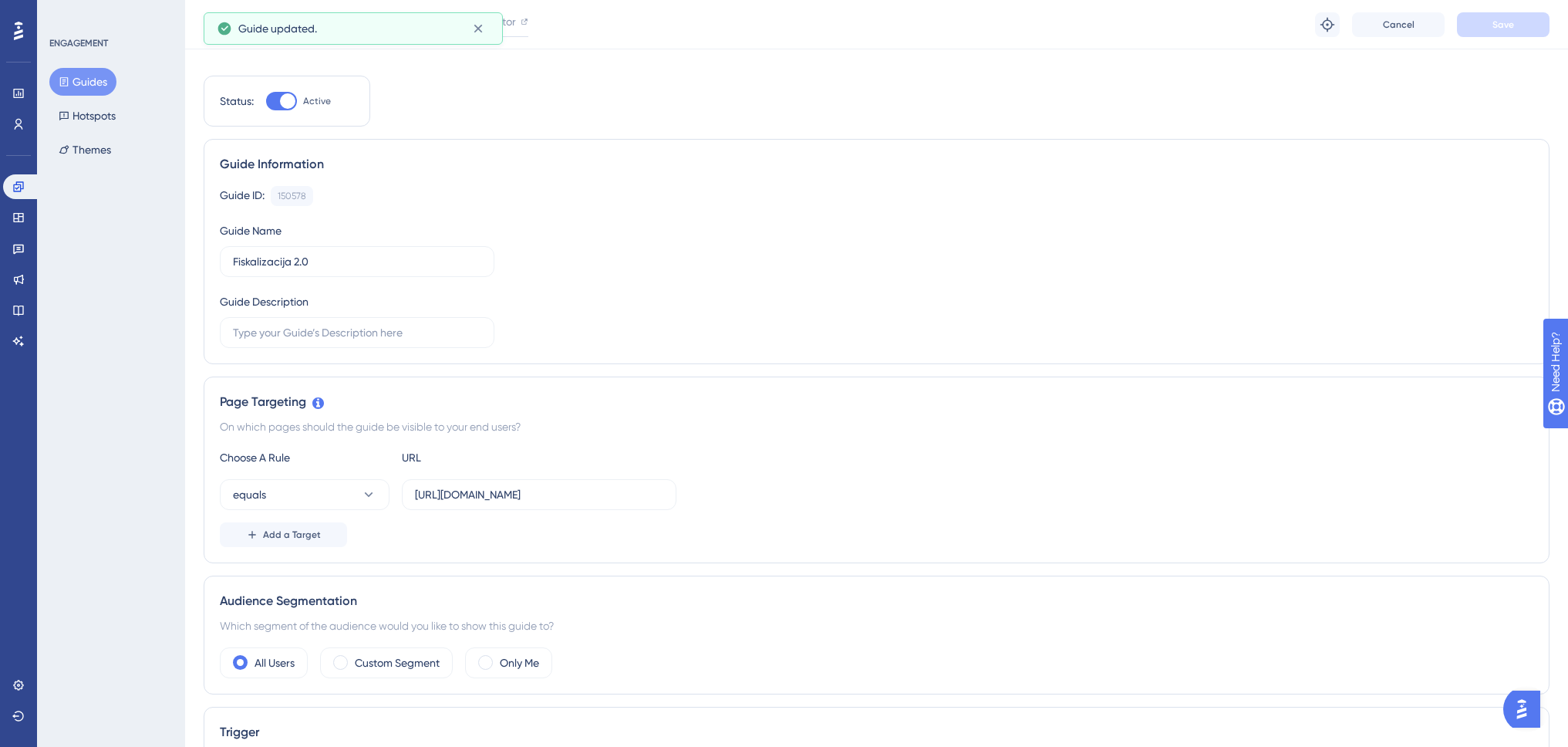
scroll to position [0, 0]
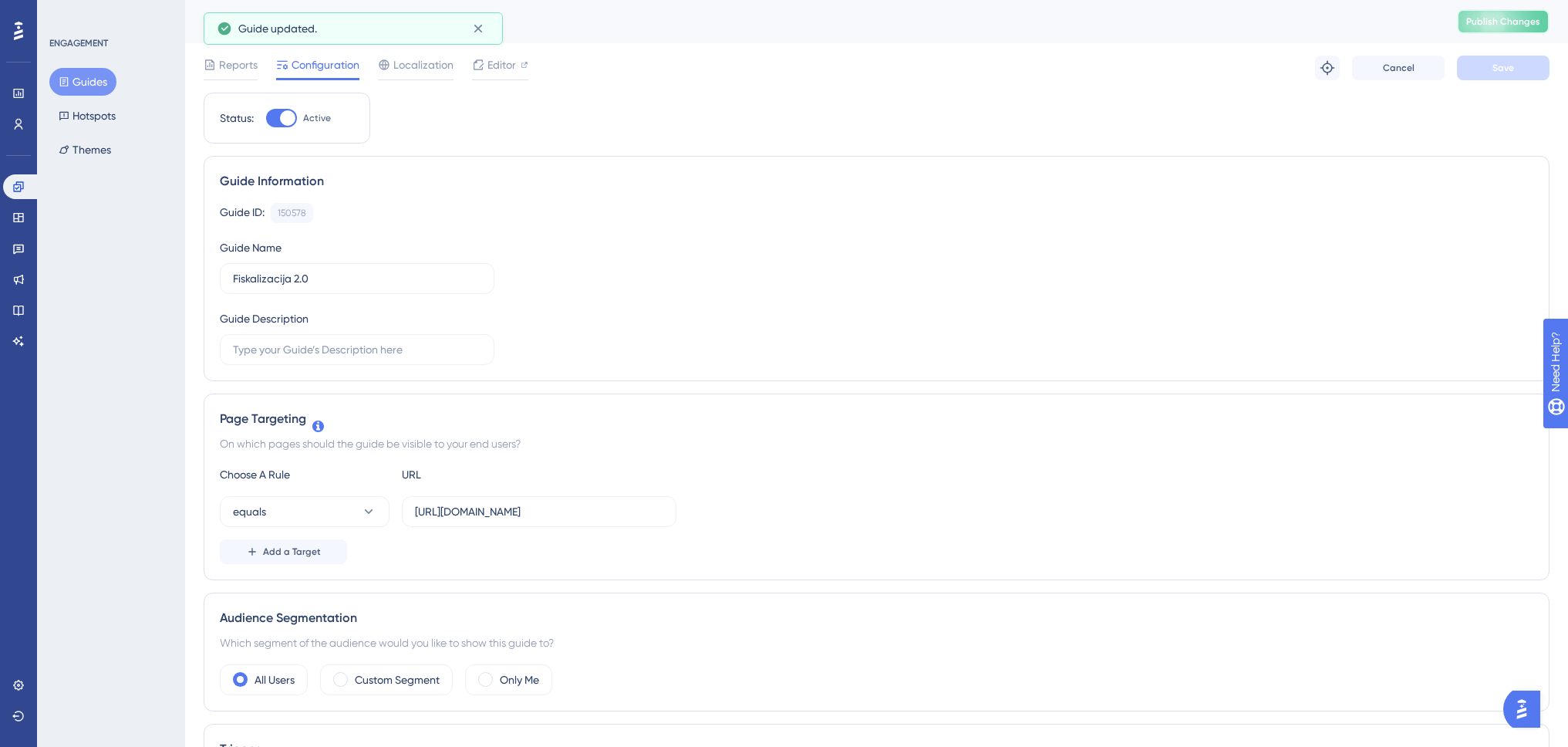
click at [1494, 23] on span "Publish Changes" at bounding box center [1503, 22] width 74 height 12
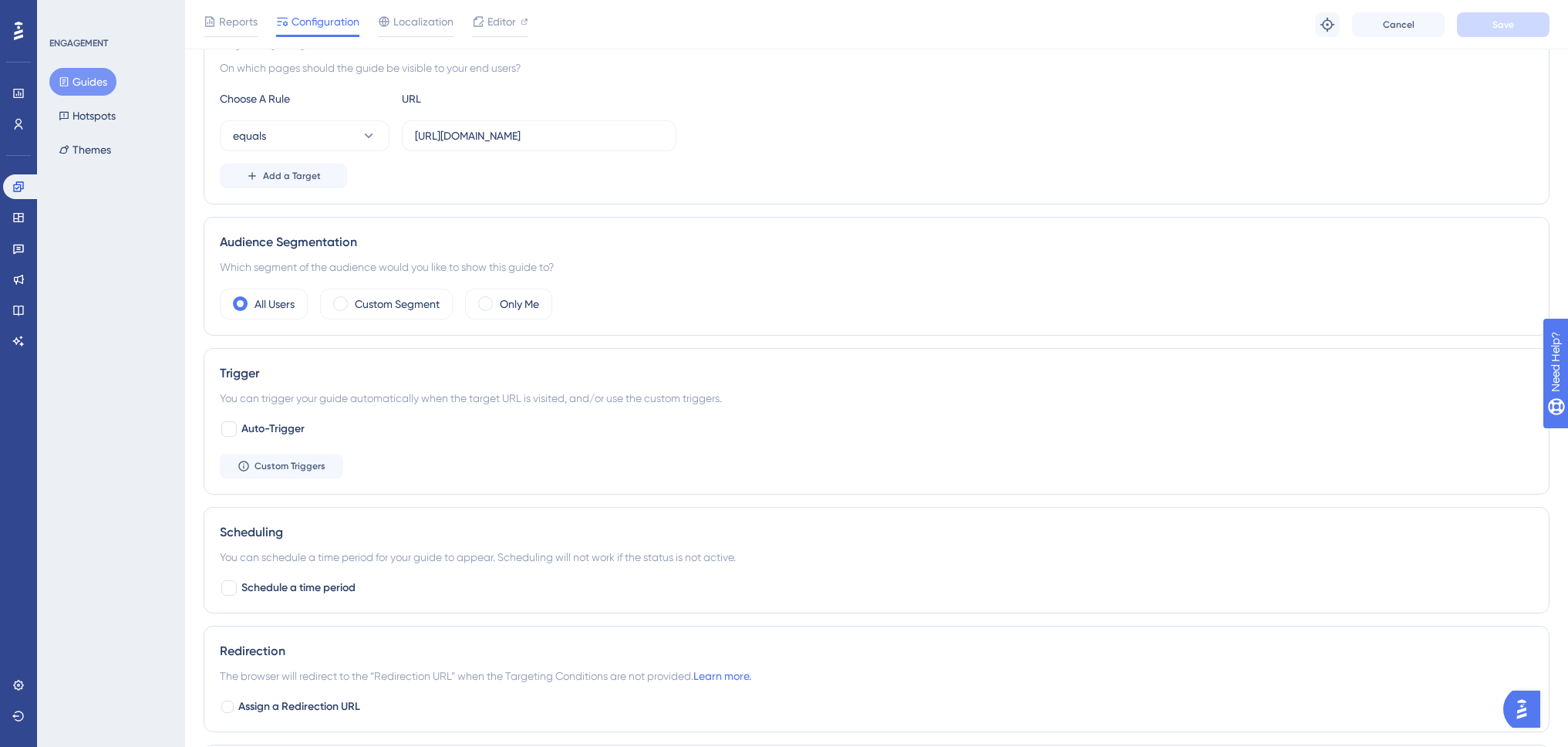
scroll to position [386, 0]
click at [226, 577] on div at bounding box center [229, 584] width 16 height 16
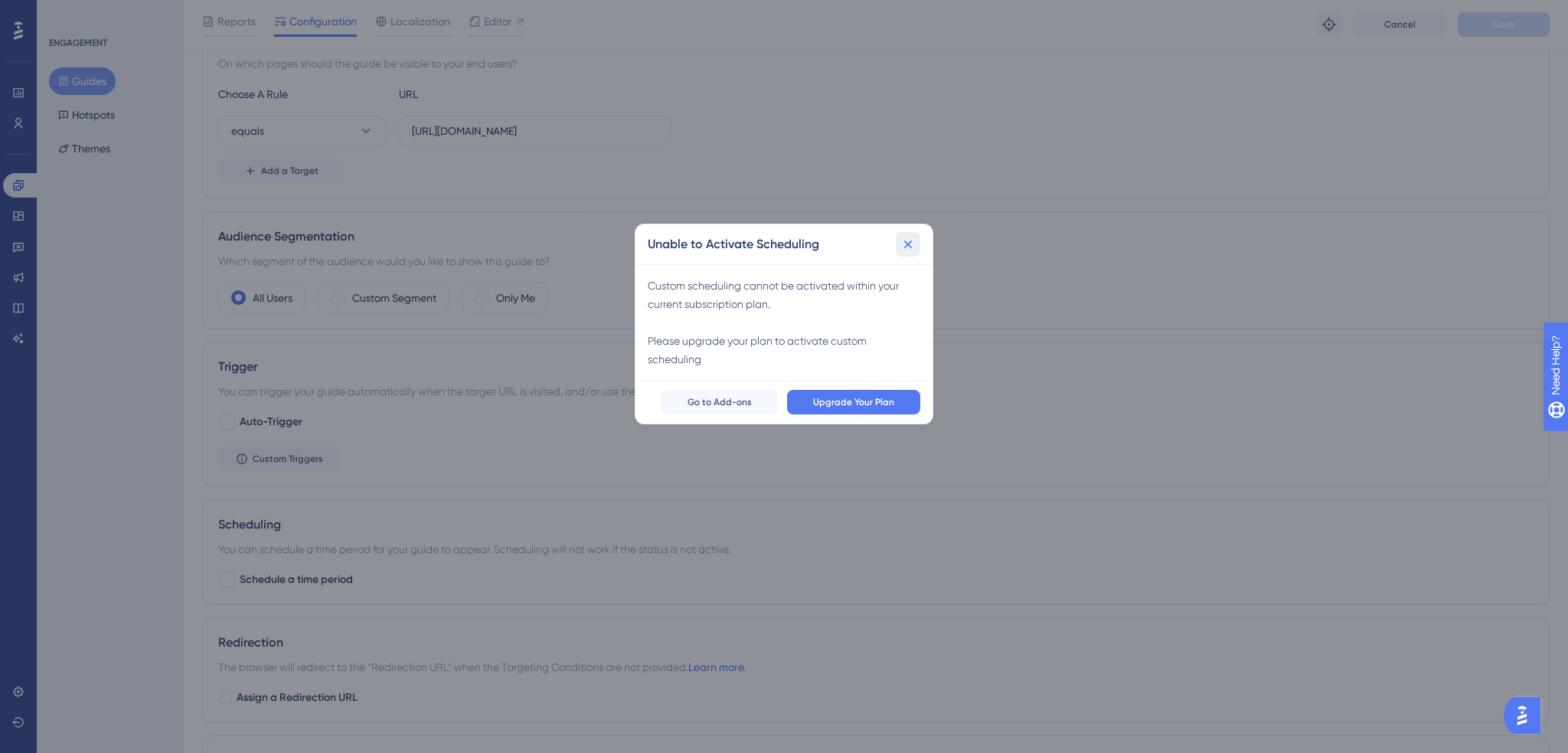
click at [911, 250] on icon at bounding box center [908, 244] width 16 height 16
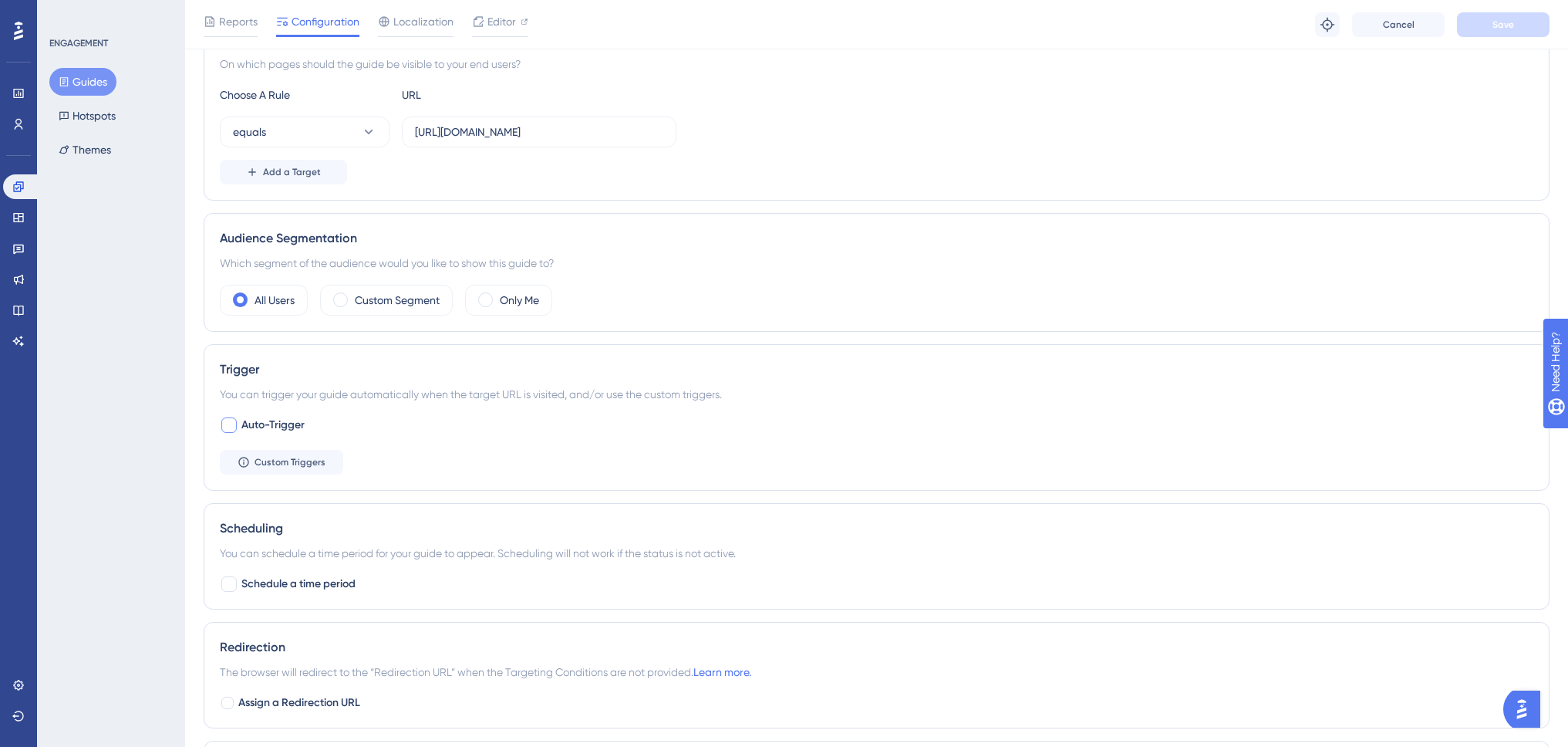
click at [233, 421] on div at bounding box center [229, 425] width 16 height 16
checkbox input "true"
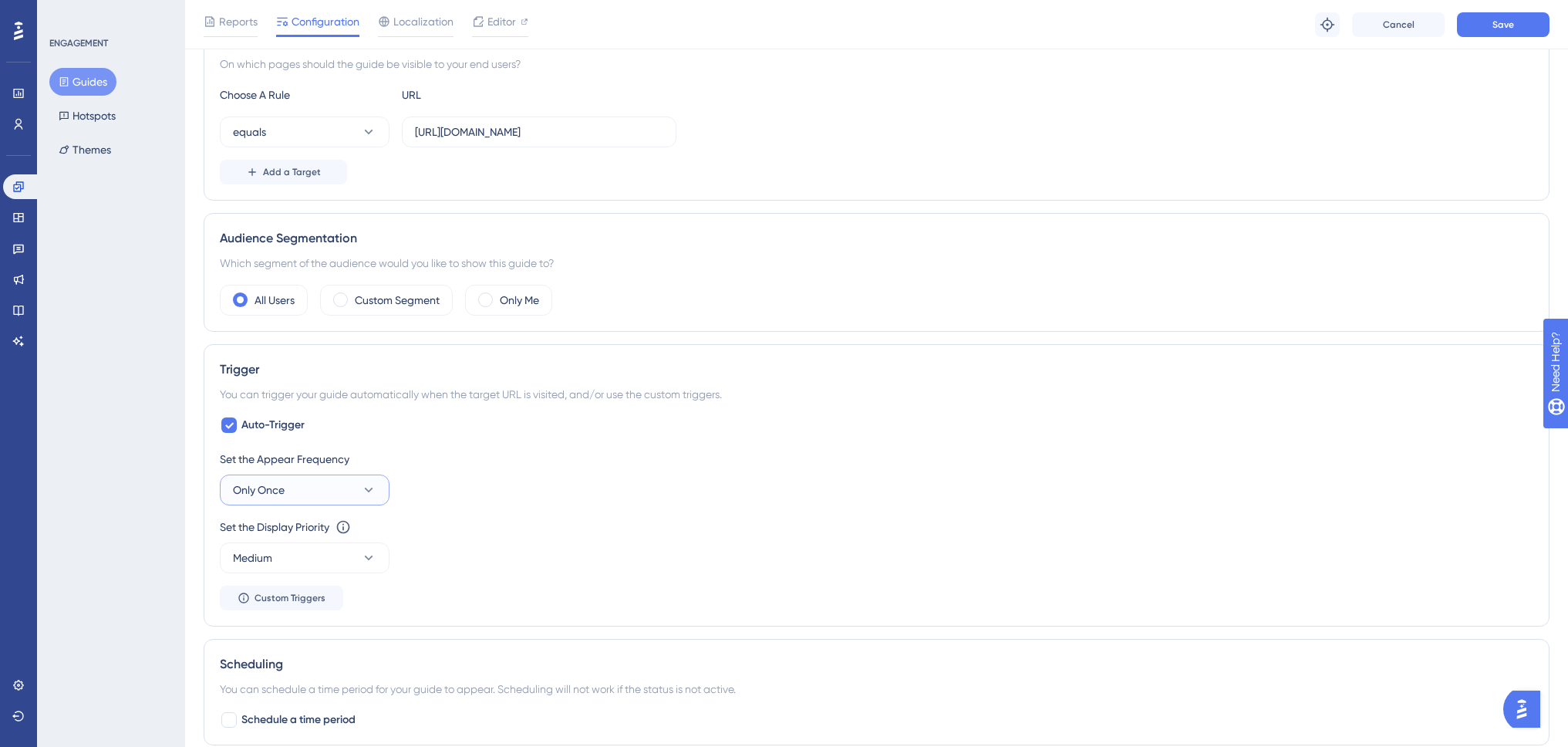
click at [330, 485] on button "Only Once" at bounding box center [305, 489] width 169 height 31
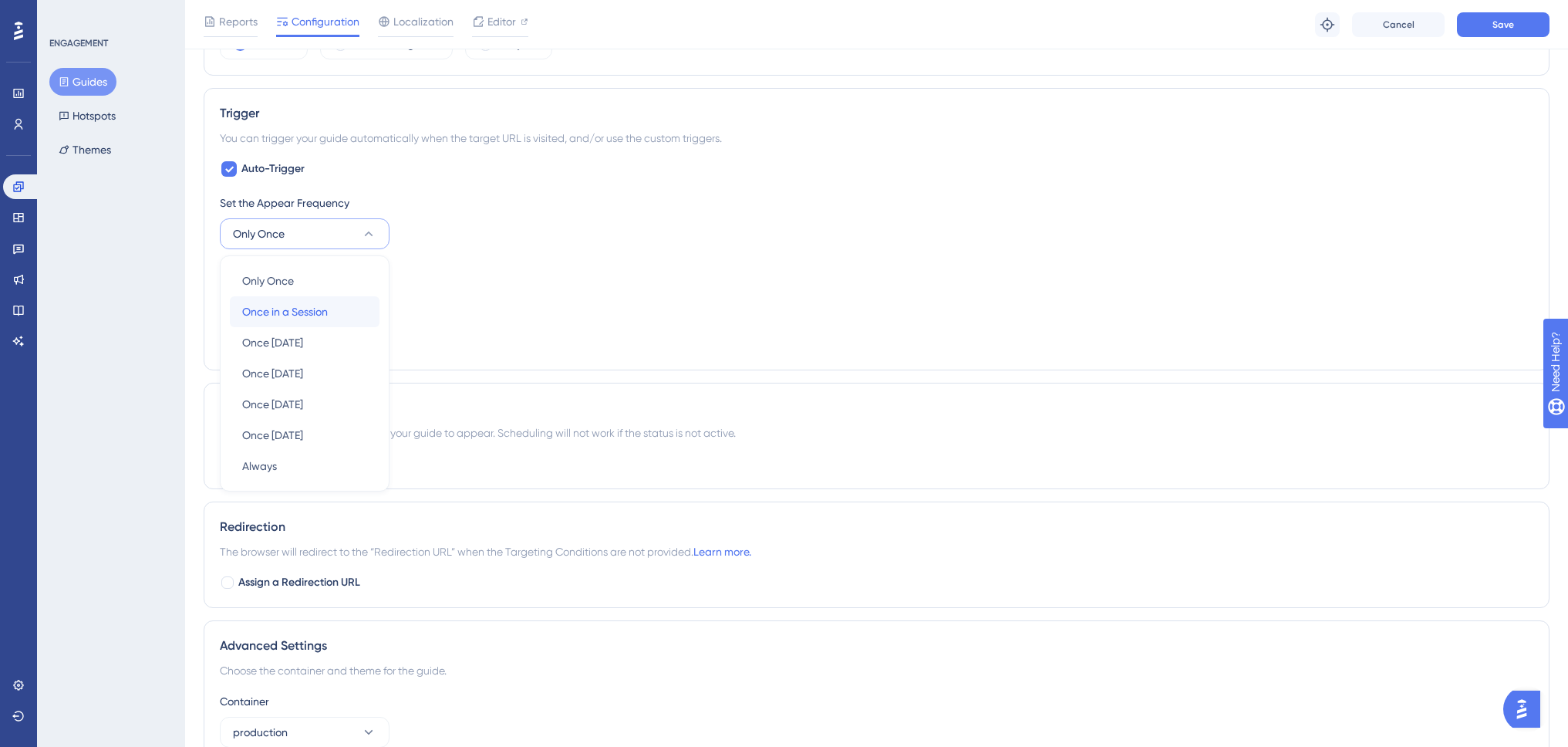
click at [350, 311] on div "Once in a Session Once in a Session" at bounding box center [305, 312] width 125 height 31
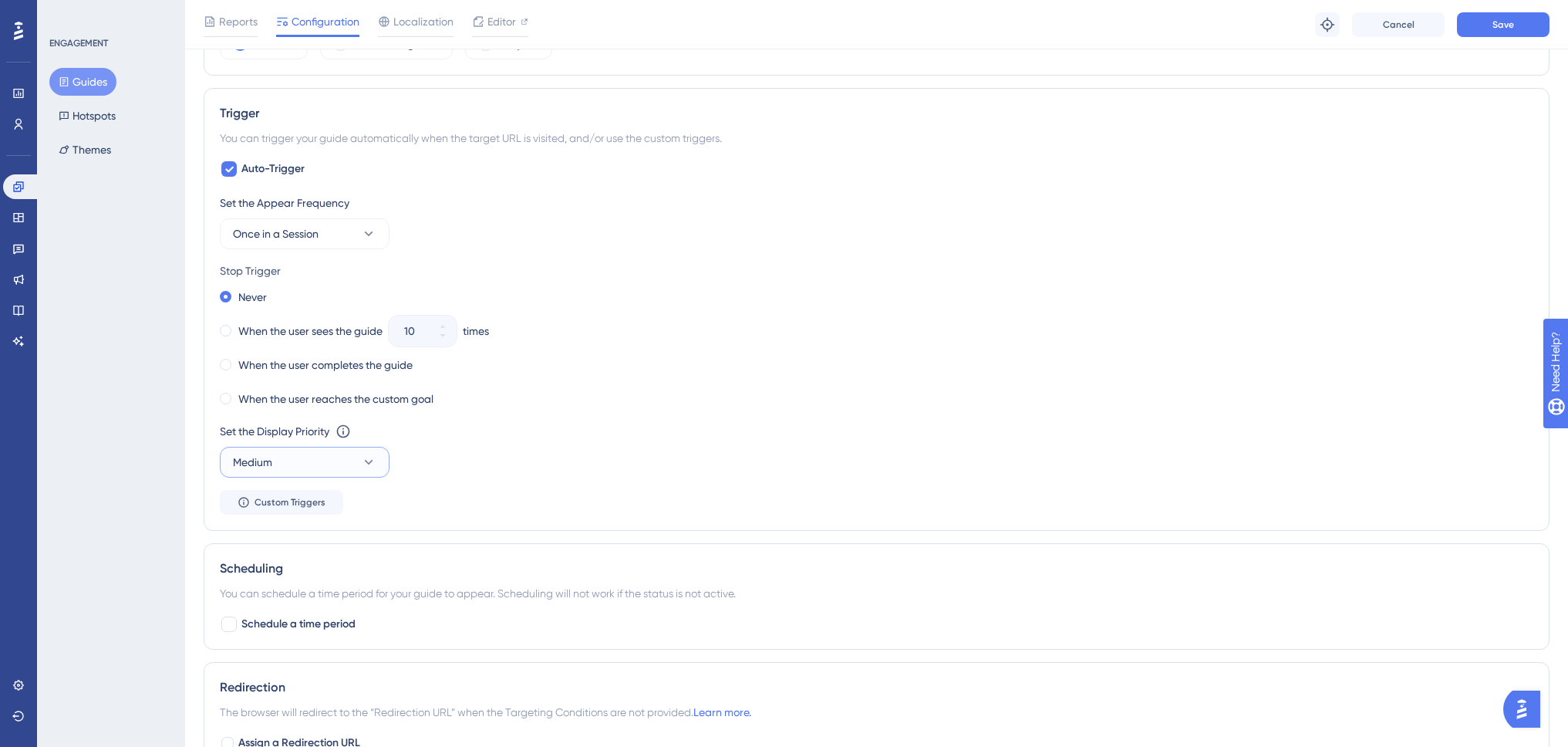
click at [311, 462] on button "Medium" at bounding box center [305, 462] width 169 height 31
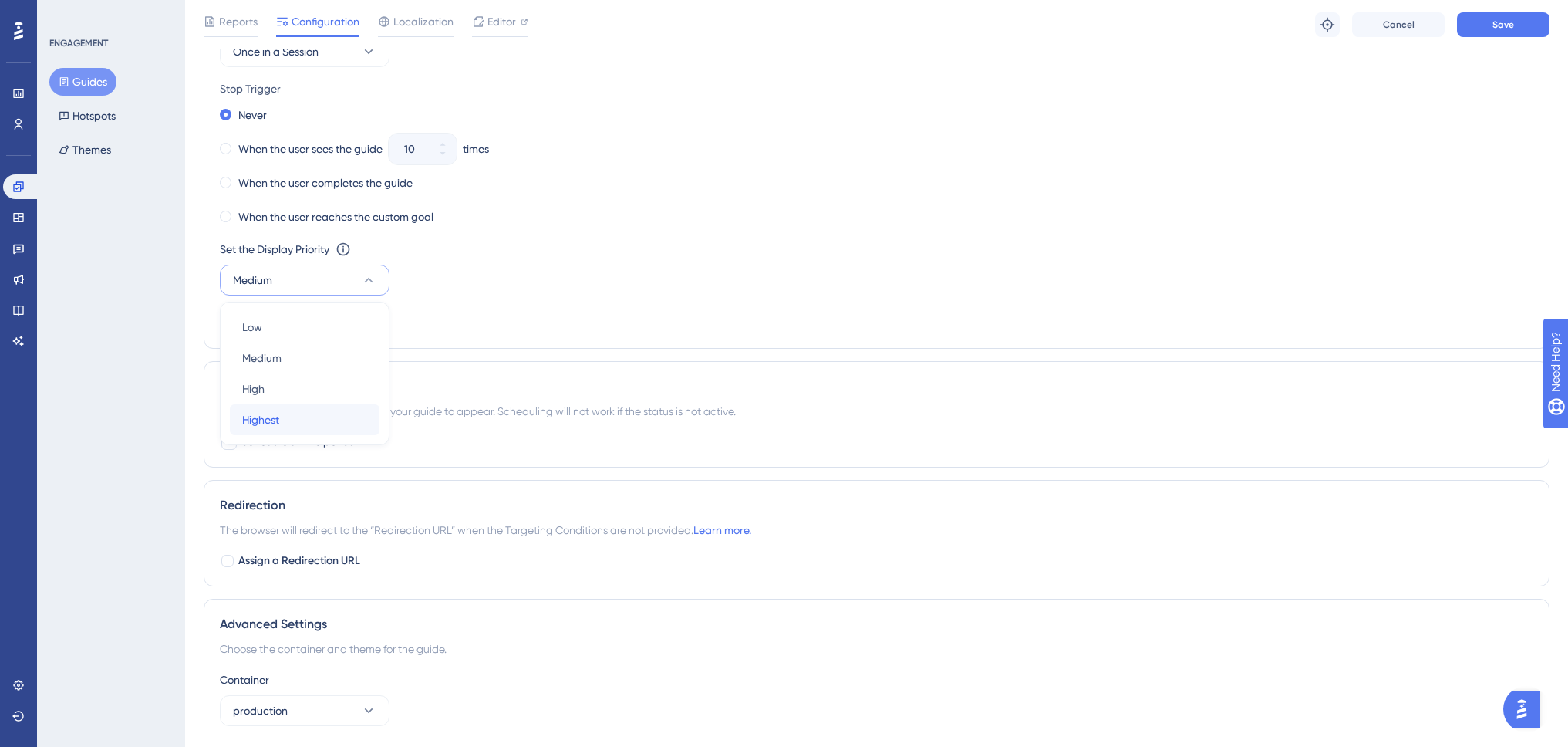
click at [317, 414] on div "Highest Highest" at bounding box center [305, 420] width 125 height 31
click at [1524, 16] on button "Save" at bounding box center [1502, 25] width 92 height 25
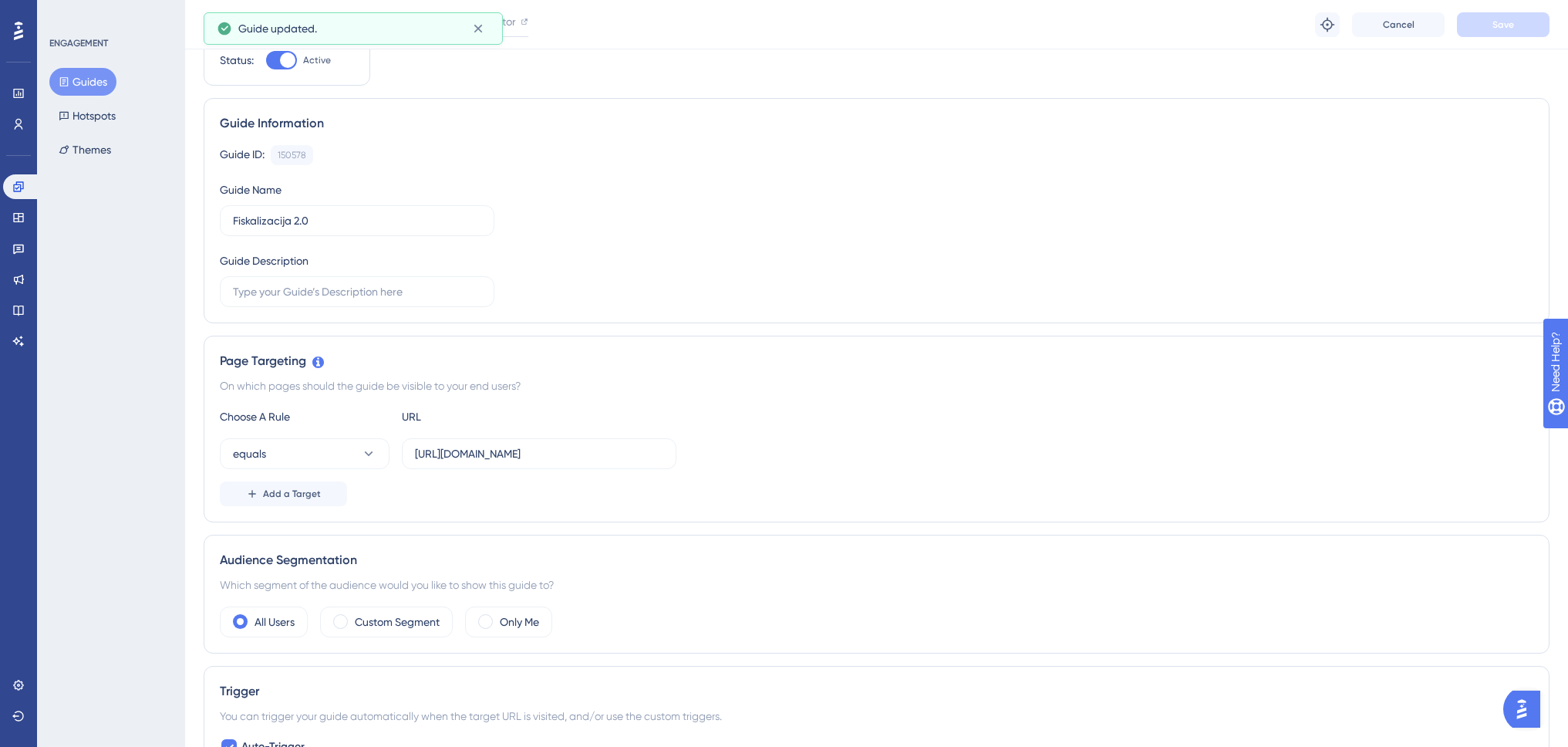
scroll to position [0, 0]
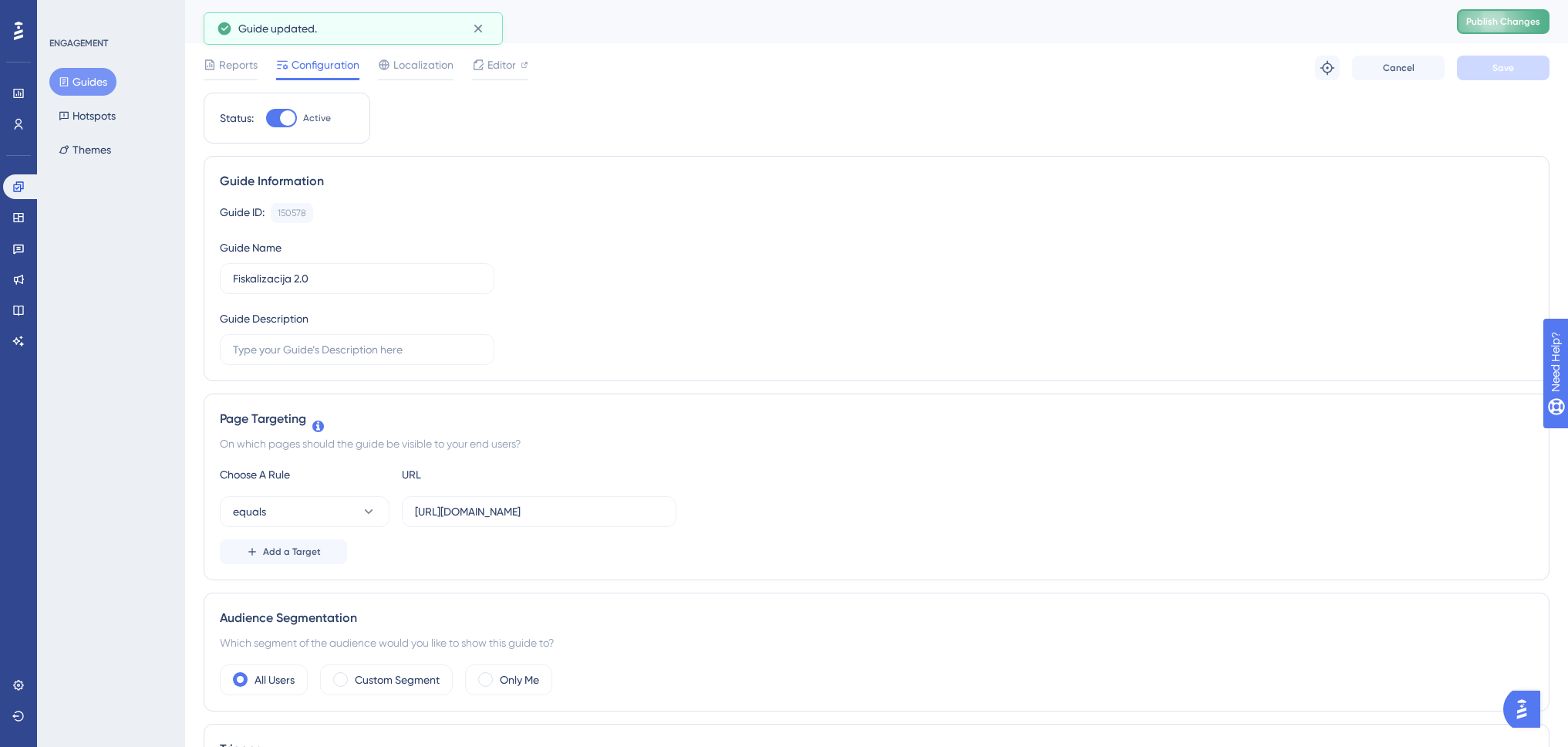
click at [1511, 22] on button "Publish Changes" at bounding box center [1502, 22] width 92 height 25
click at [492, 65] on span "Editor" at bounding box center [502, 65] width 28 height 18
click at [505, 73] on span "Editor" at bounding box center [502, 65] width 28 height 18
click at [482, 67] on icon at bounding box center [478, 65] width 12 height 12
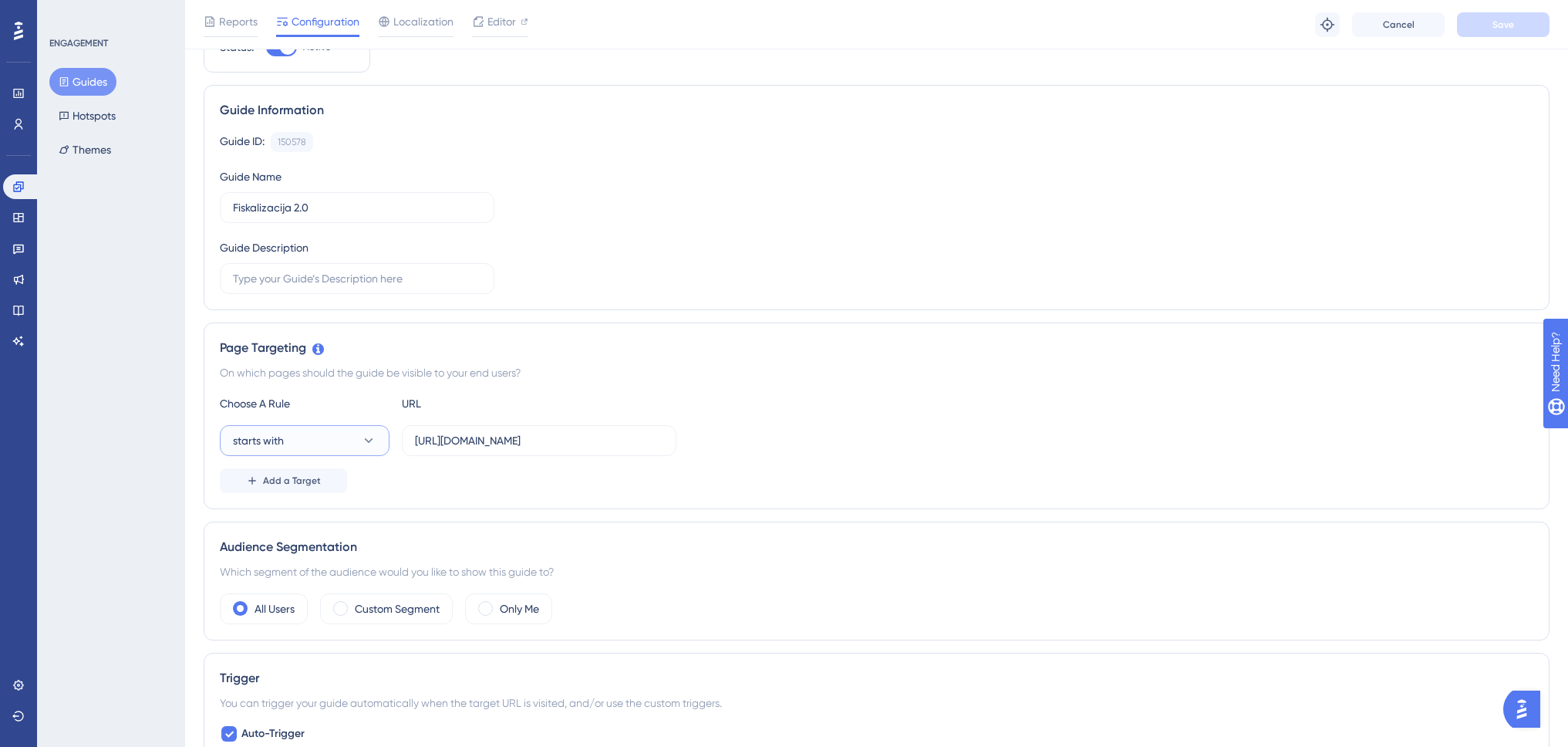
click at [326, 442] on button "starts with" at bounding box center [305, 440] width 169 height 31
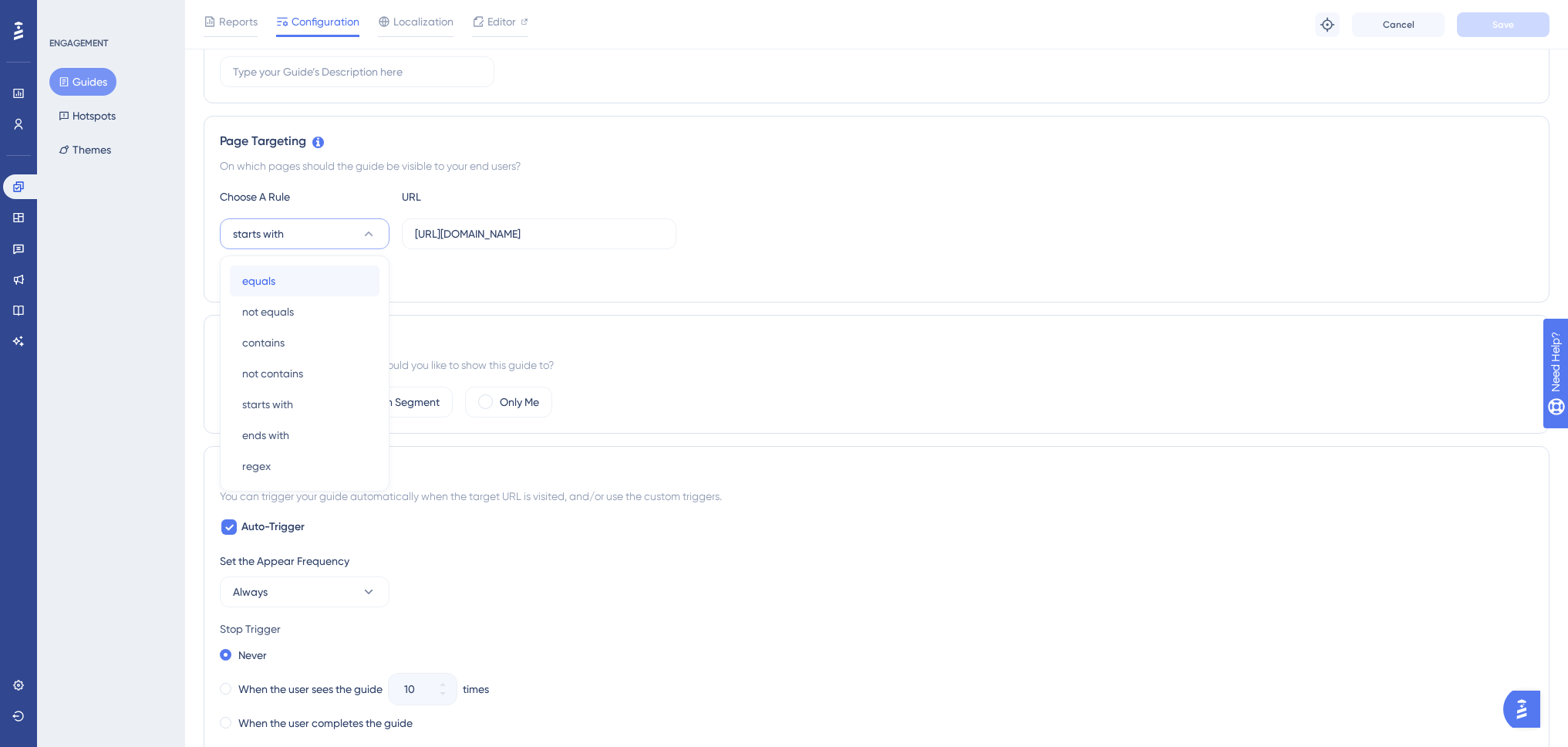
click at [313, 284] on div "equals equals" at bounding box center [305, 280] width 125 height 31
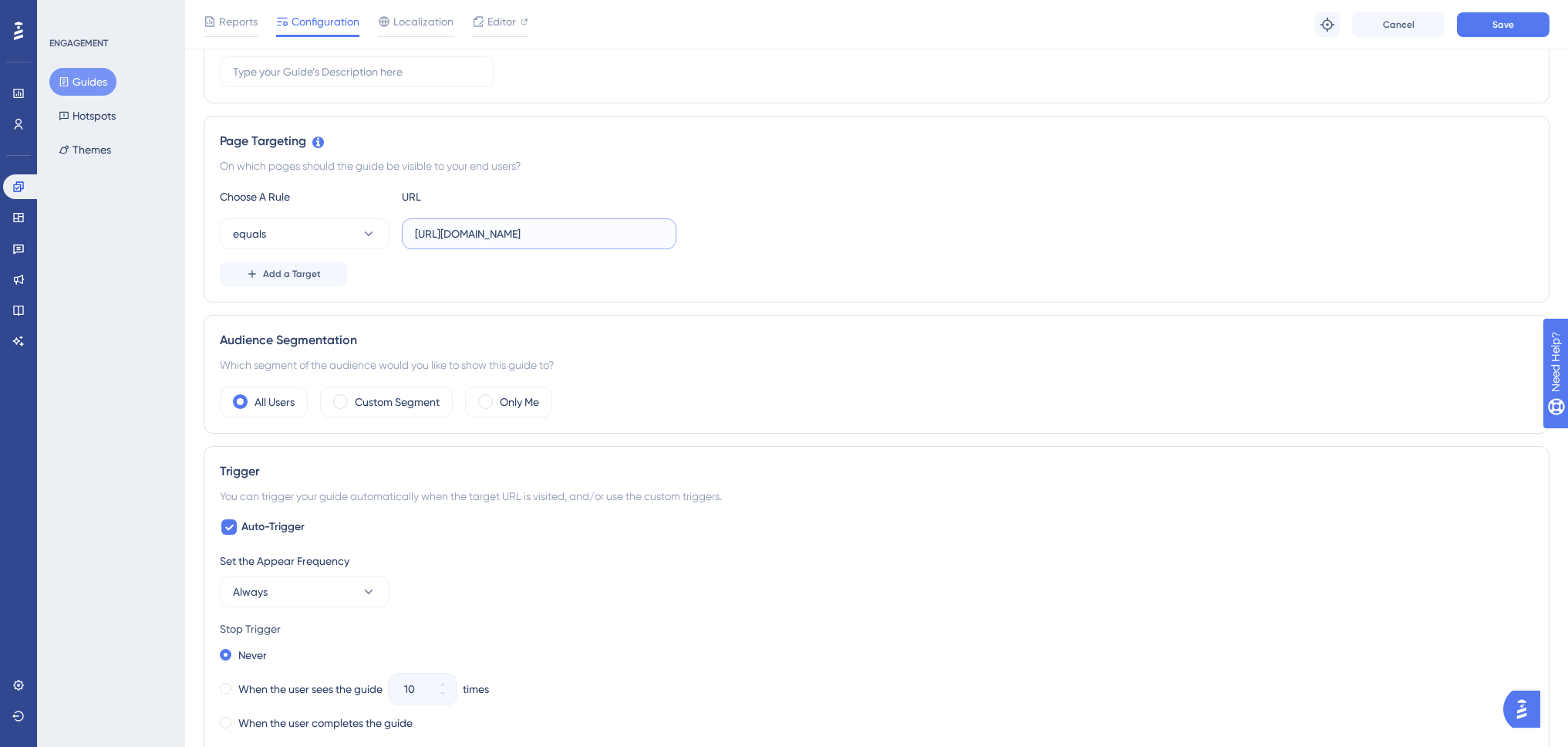
click at [527, 238] on input "https://www.swing-q.hr" at bounding box center [539, 233] width 248 height 17
type input "https://www.swing-q.hr/prijava"
click at [307, 272] on span "Add a Target" at bounding box center [292, 273] width 58 height 12
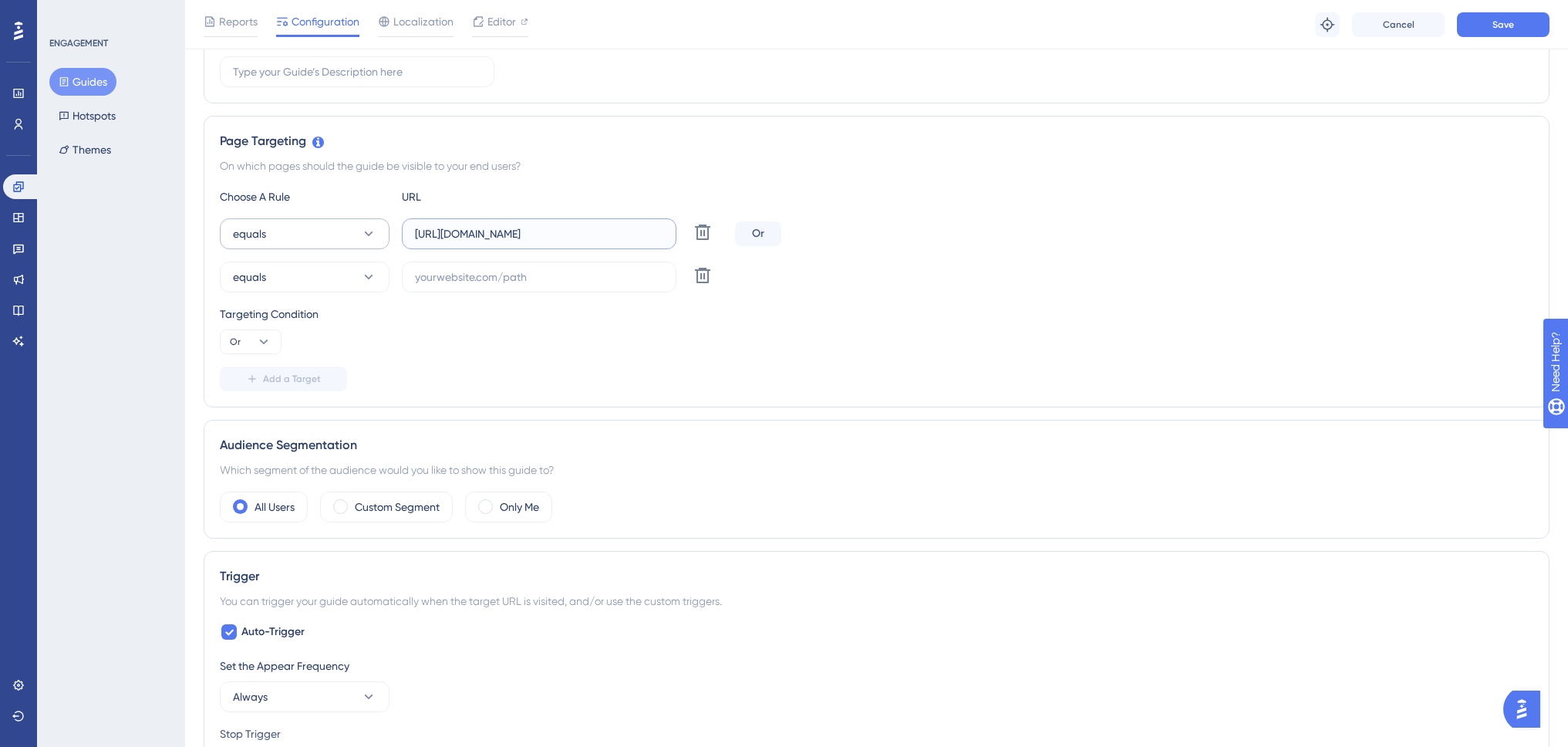
drag, startPoint x: 601, startPoint y: 233, endPoint x: 331, endPoint y: 243, distance: 270.2
click at [325, 241] on div "equals https://www.swing-q.hr/prijava Delete" at bounding box center [474, 233] width 509 height 31
click at [581, 276] on input "text" at bounding box center [539, 277] width 248 height 17
paste input "[URL][DOMAIN_NAME]"
drag, startPoint x: 541, startPoint y: 278, endPoint x: 596, endPoint y: 314, distance: 65.7
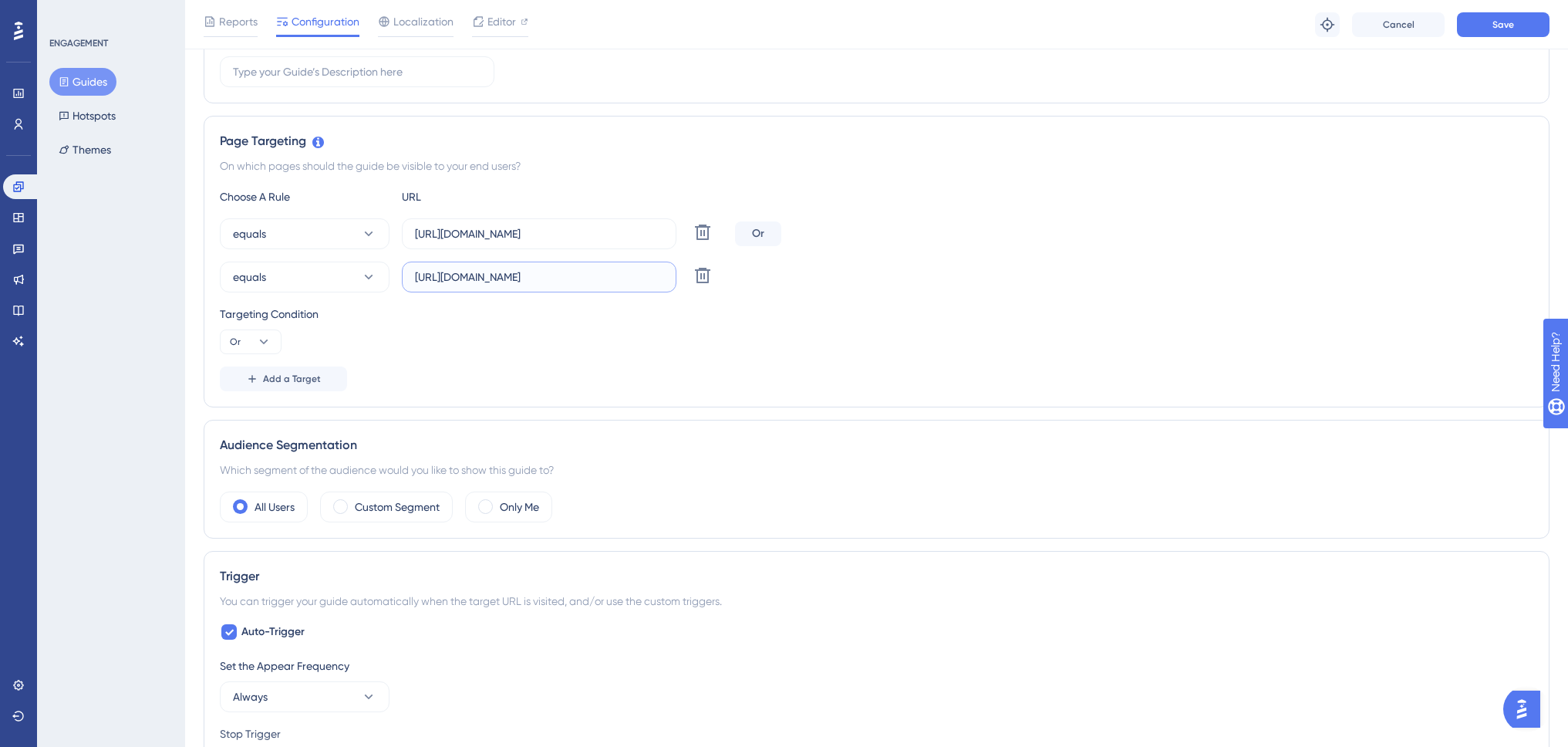
click at [590, 278] on input "https://www.swing-q.hr/prijava" at bounding box center [539, 277] width 248 height 17
type input "https://www.swing-q.hr/registracija"
click at [297, 369] on button "Add a Target" at bounding box center [283, 379] width 127 height 25
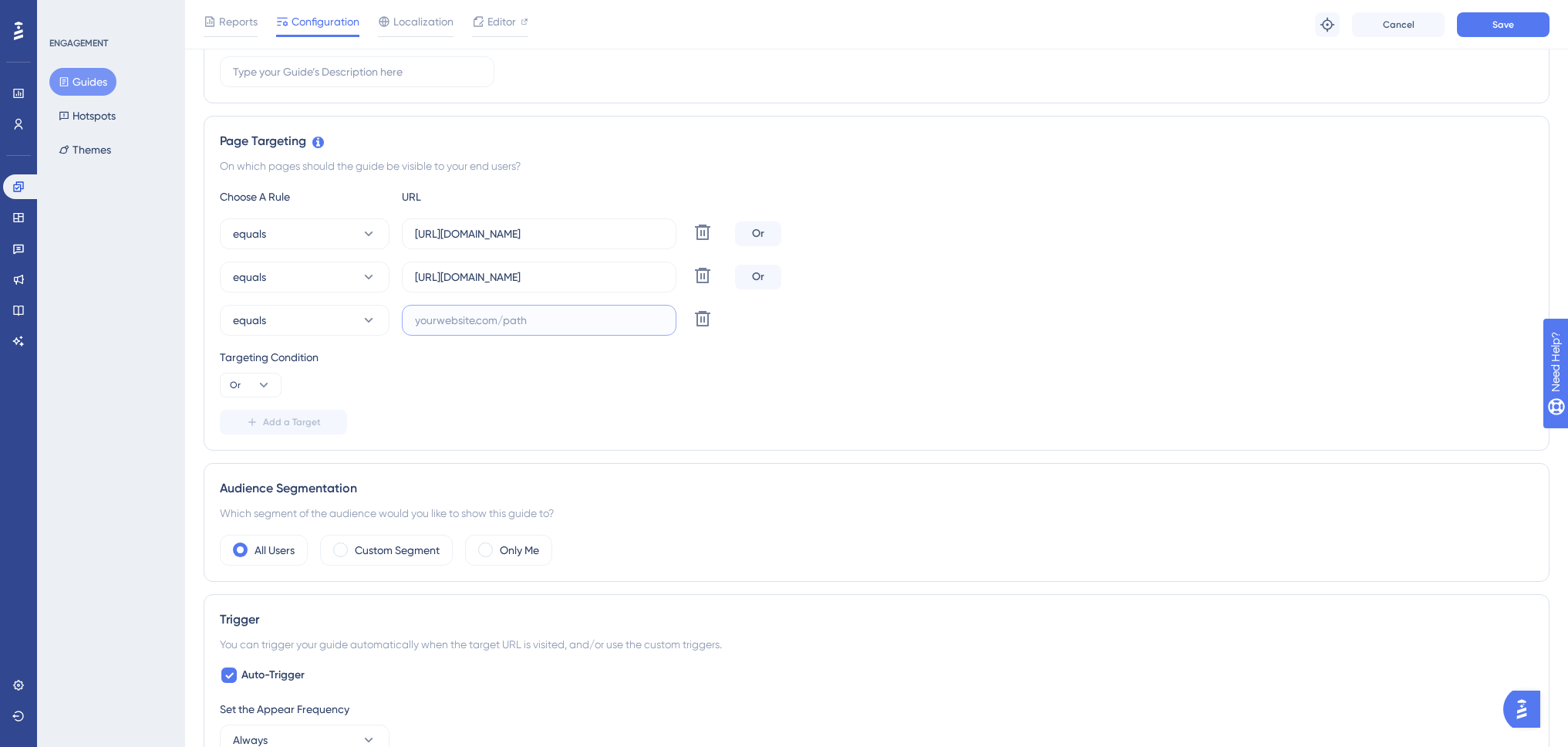
click at [454, 323] on input "text" at bounding box center [539, 320] width 248 height 17
paste input "https://www.swing-q.hr/prijava"
drag, startPoint x: 541, startPoint y: 320, endPoint x: 573, endPoint y: 319, distance: 32.0
click at [573, 319] on input "https://www.swing-q.hr/prijava" at bounding box center [539, 320] width 248 height 17
type input "https://www.swing-q.hr/evidencije"
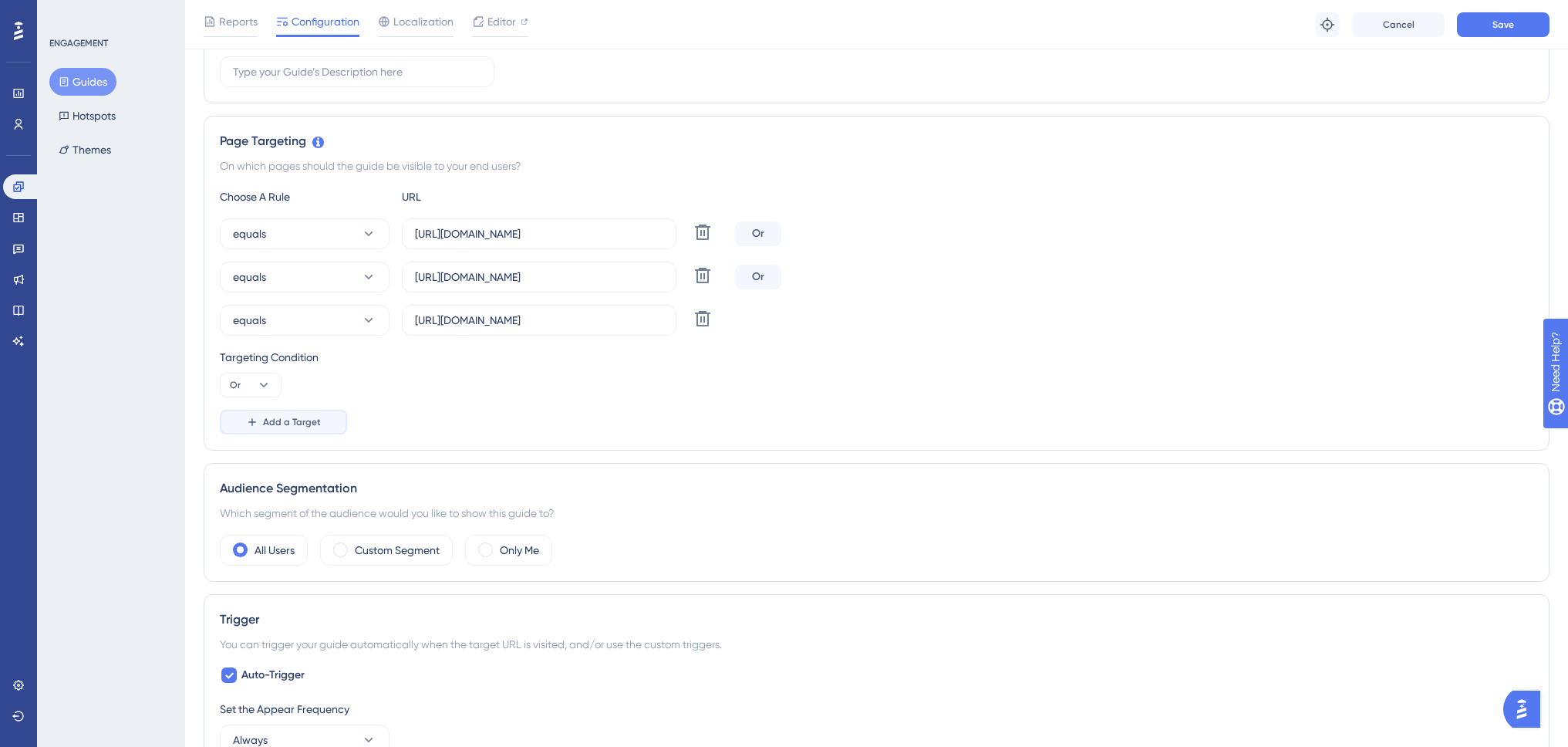
click at [314, 418] on span "Add a Target" at bounding box center [292, 422] width 58 height 12
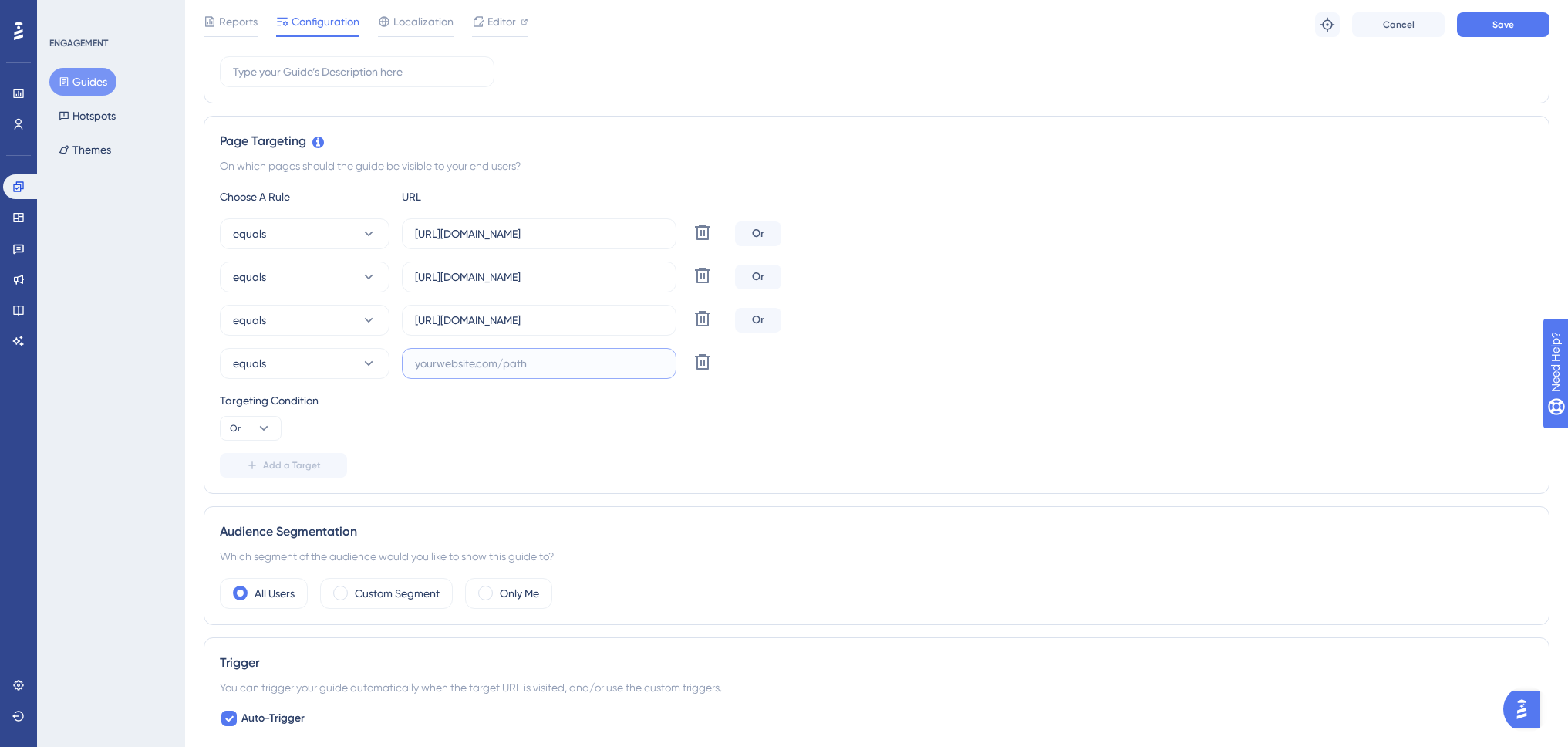
click at [439, 370] on input "text" at bounding box center [539, 363] width 248 height 17
paste input "https://www.swing-q.hr/prijava"
drag, startPoint x: 541, startPoint y: 366, endPoint x: 583, endPoint y: 363, distance: 42.1
click at [582, 363] on input "https://www.swing-q.hr/prijava" at bounding box center [539, 363] width 248 height 17
type input "https://www.swing-q.hr/pretinac"
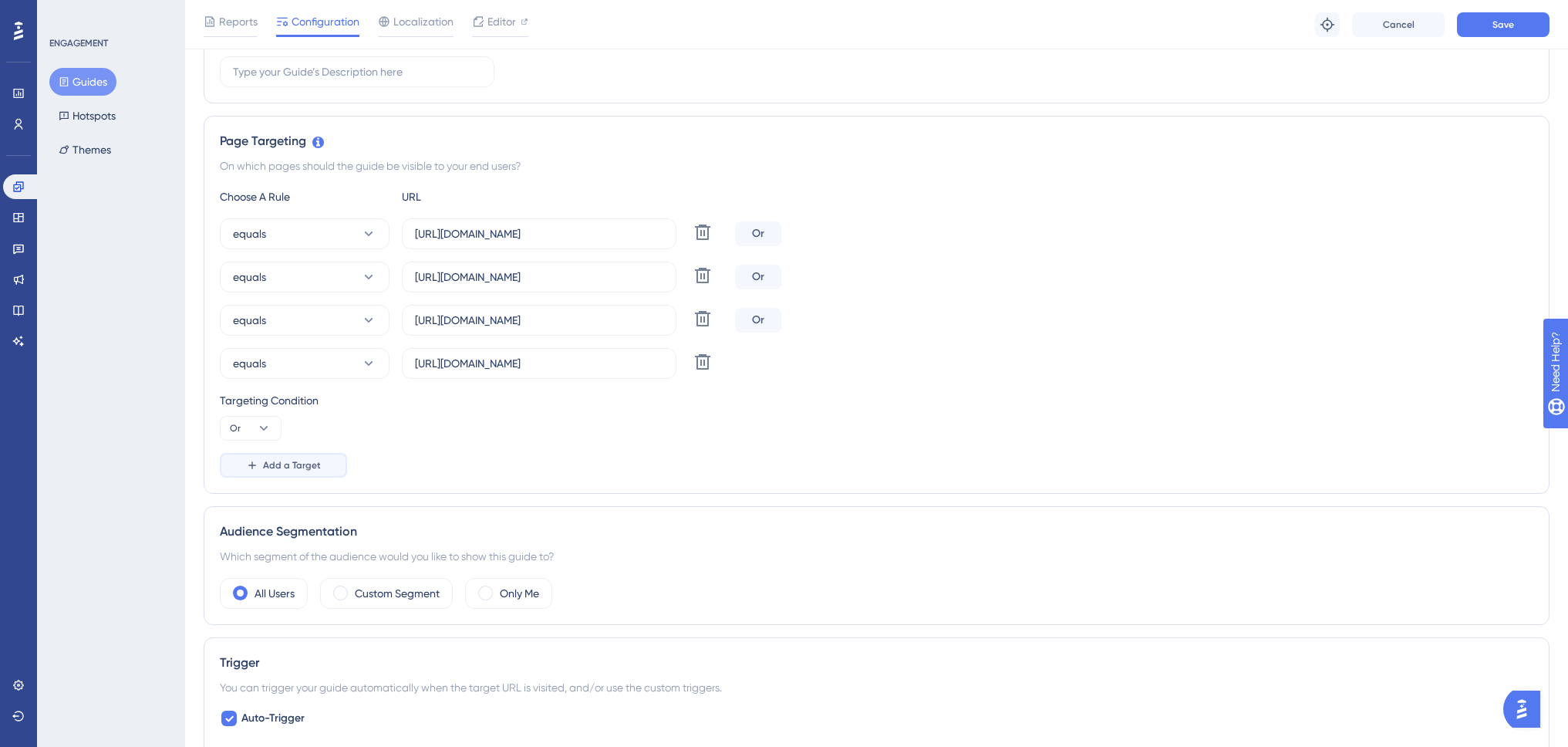
click at [318, 469] on span "Add a Target" at bounding box center [292, 465] width 58 height 12
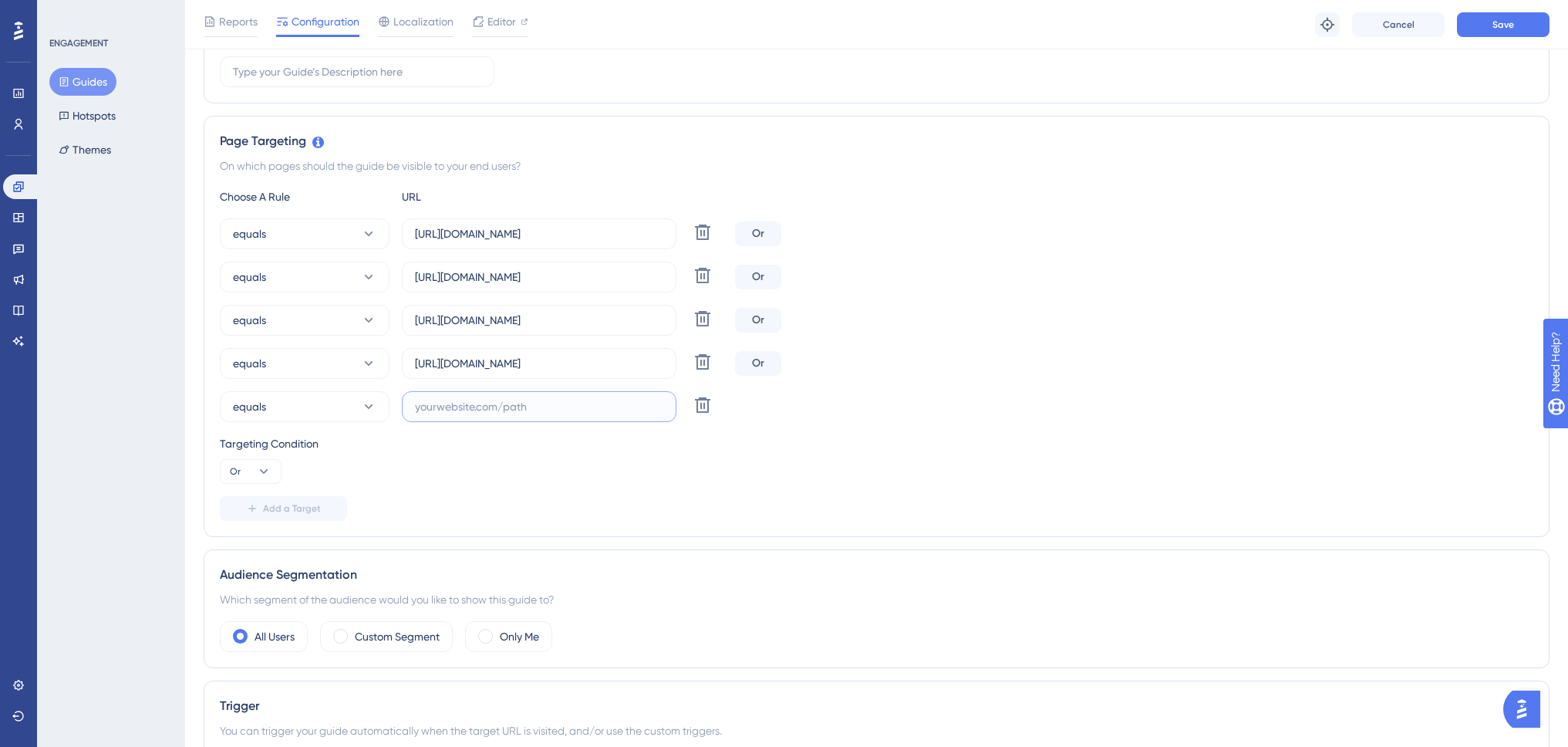
click at [482, 409] on input "text" at bounding box center [539, 406] width 248 height 17
paste input "https://www.swing-q.hr/prijava"
drag, startPoint x: 537, startPoint y: 407, endPoint x: 601, endPoint y: 406, distance: 64.0
click at [601, 406] on input "https://www.swing-q.hr/prijava" at bounding box center [539, 406] width 248 height 17
type input "https://www.swing-q.hr/ulazni-dokumenti"
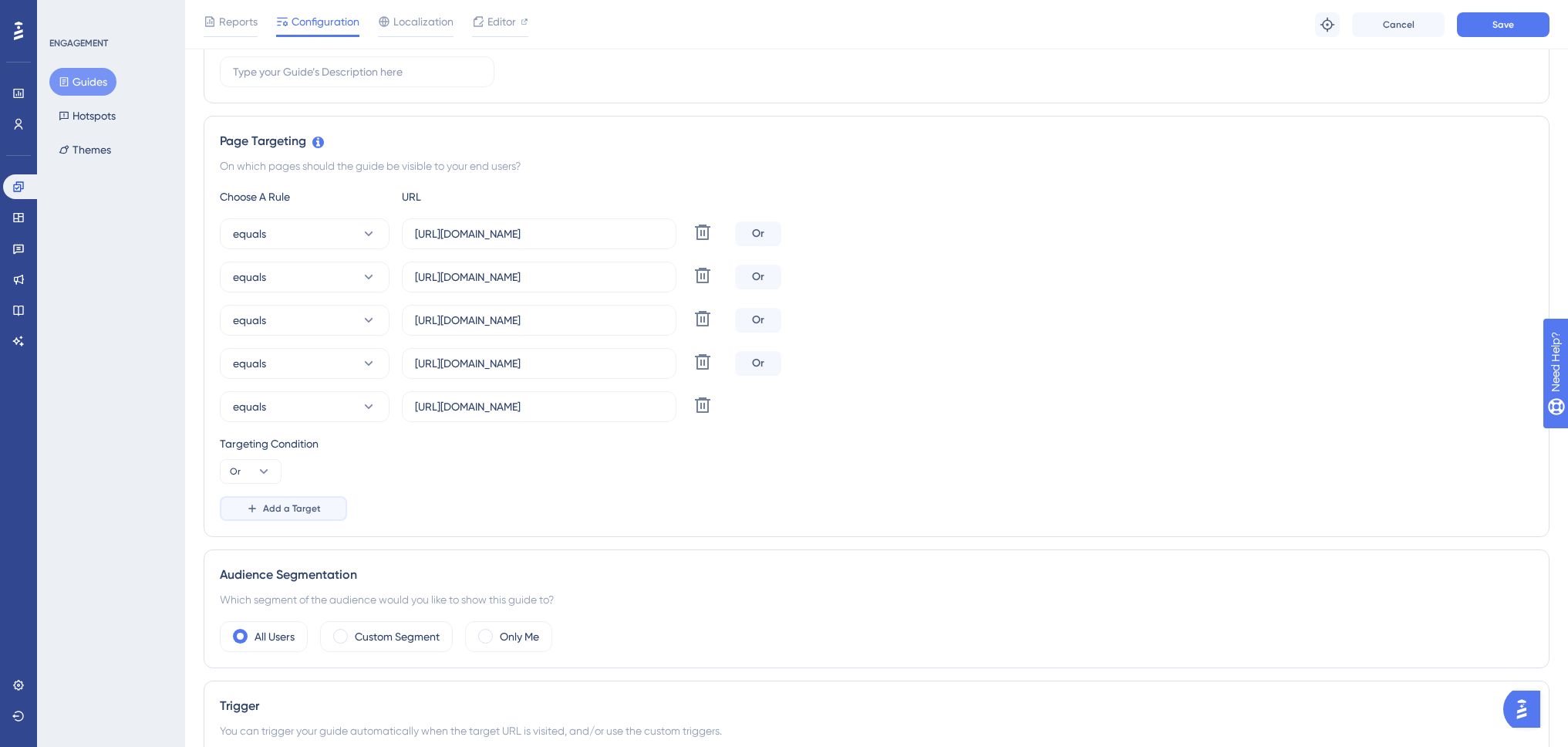
click at [287, 504] on span "Add a Target" at bounding box center [292, 509] width 58 height 12
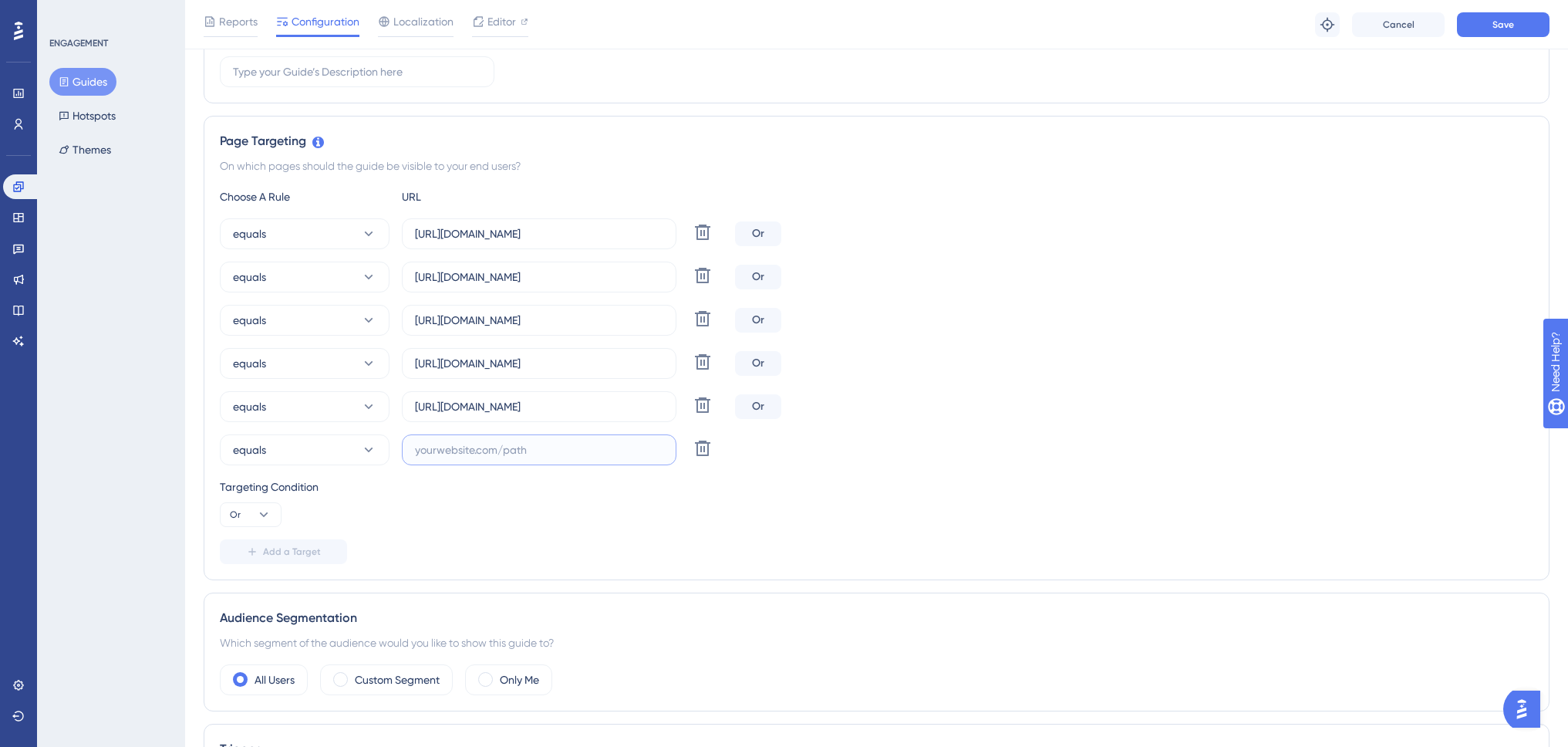
click at [458, 456] on input "text" at bounding box center [539, 450] width 248 height 17
paste input "https://www.swing-q.hr/prijava"
drag, startPoint x: 541, startPoint y: 408, endPoint x: 639, endPoint y: 409, distance: 98.0
click at [639, 409] on input "https://www.swing-q.hr/ulazni-dokumenti" at bounding box center [539, 406] width 248 height 17
drag, startPoint x: 572, startPoint y: 452, endPoint x: 590, endPoint y: 452, distance: 18.0
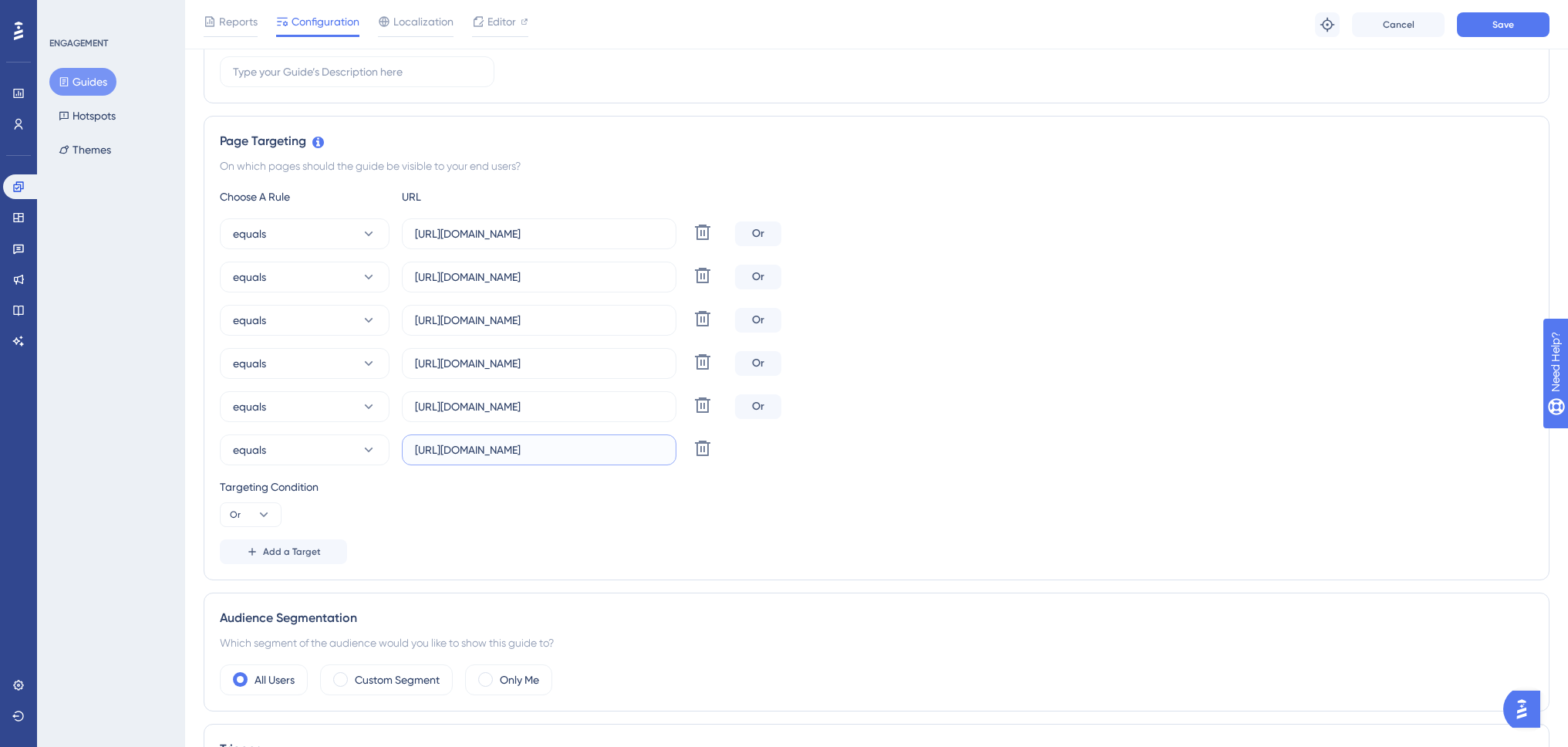
click at [590, 452] on input "https://www.swing-q.hr/prijava" at bounding box center [539, 450] width 248 height 17
paste input "ulazni-dokumenti"
drag, startPoint x: 548, startPoint y: 451, endPoint x: 568, endPoint y: 450, distance: 20.0
click at [568, 450] on input "https://www.swing-q.hr/ulazni-dokumenti" at bounding box center [539, 450] width 248 height 17
type input "https://www.swing-q.hr/izlazni-dokumenti"
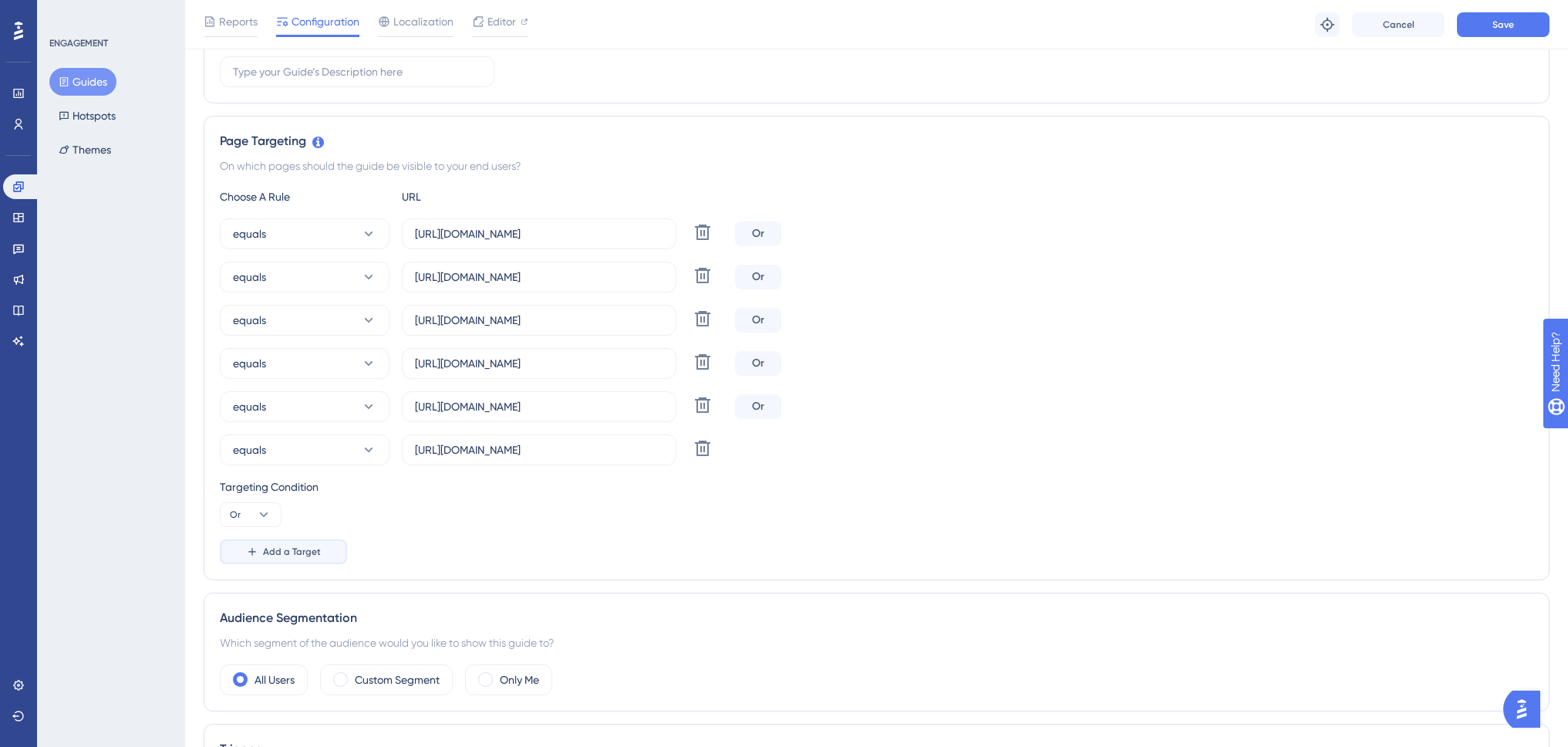
click at [284, 554] on span "Add a Target" at bounding box center [292, 552] width 58 height 12
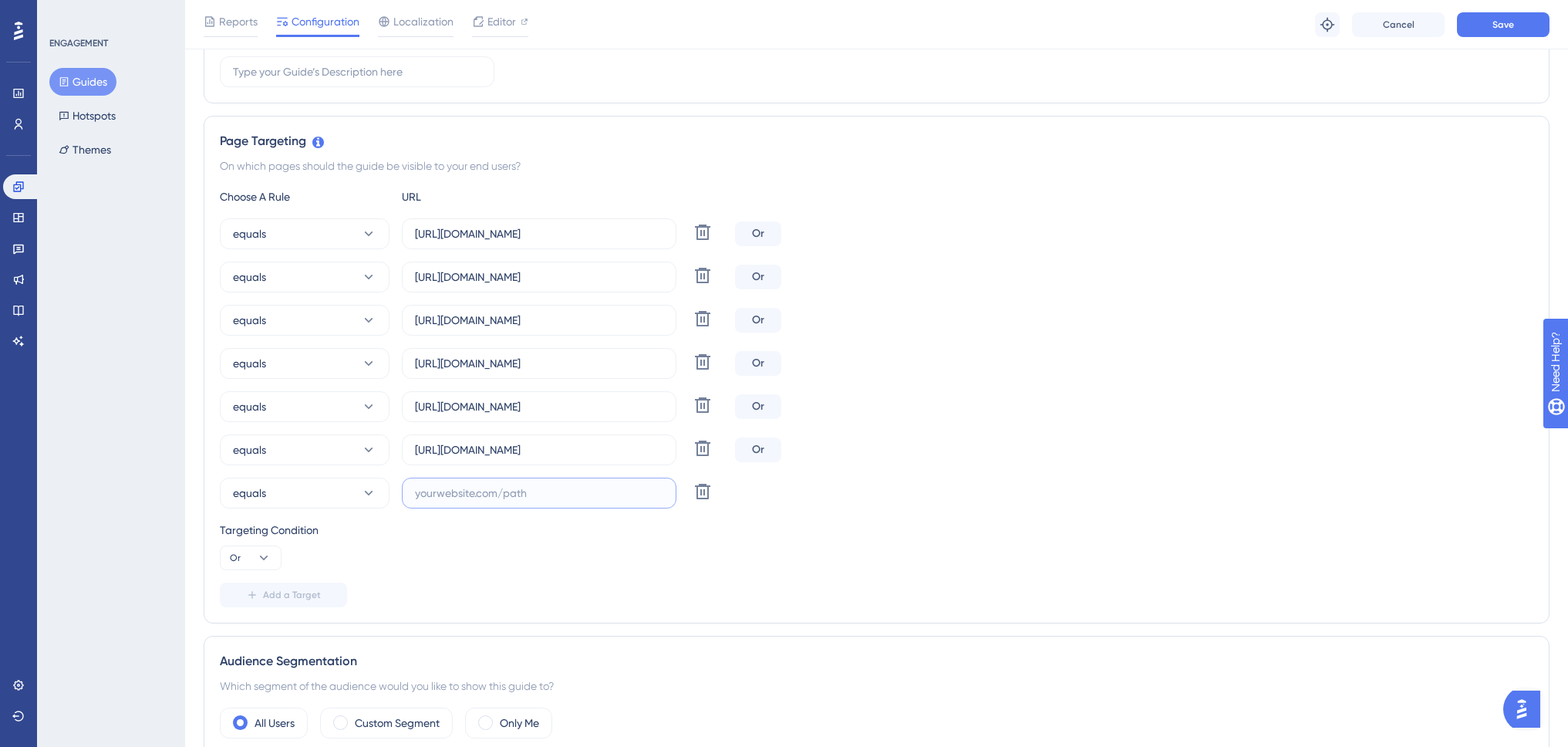
click at [471, 489] on input "text" at bounding box center [539, 493] width 248 height 17
paste input "ulazni-dokumenti"
click at [462, 455] on input "https://www.swing-q.hr/izlazni-dokumenti" at bounding box center [539, 450] width 248 height 17
drag, startPoint x: 416, startPoint y: 450, endPoint x: 538, endPoint y: 449, distance: 122.0
click at [538, 449] on input "https://www.swing-q.hr/izlazni-dokumenti" at bounding box center [539, 450] width 248 height 17
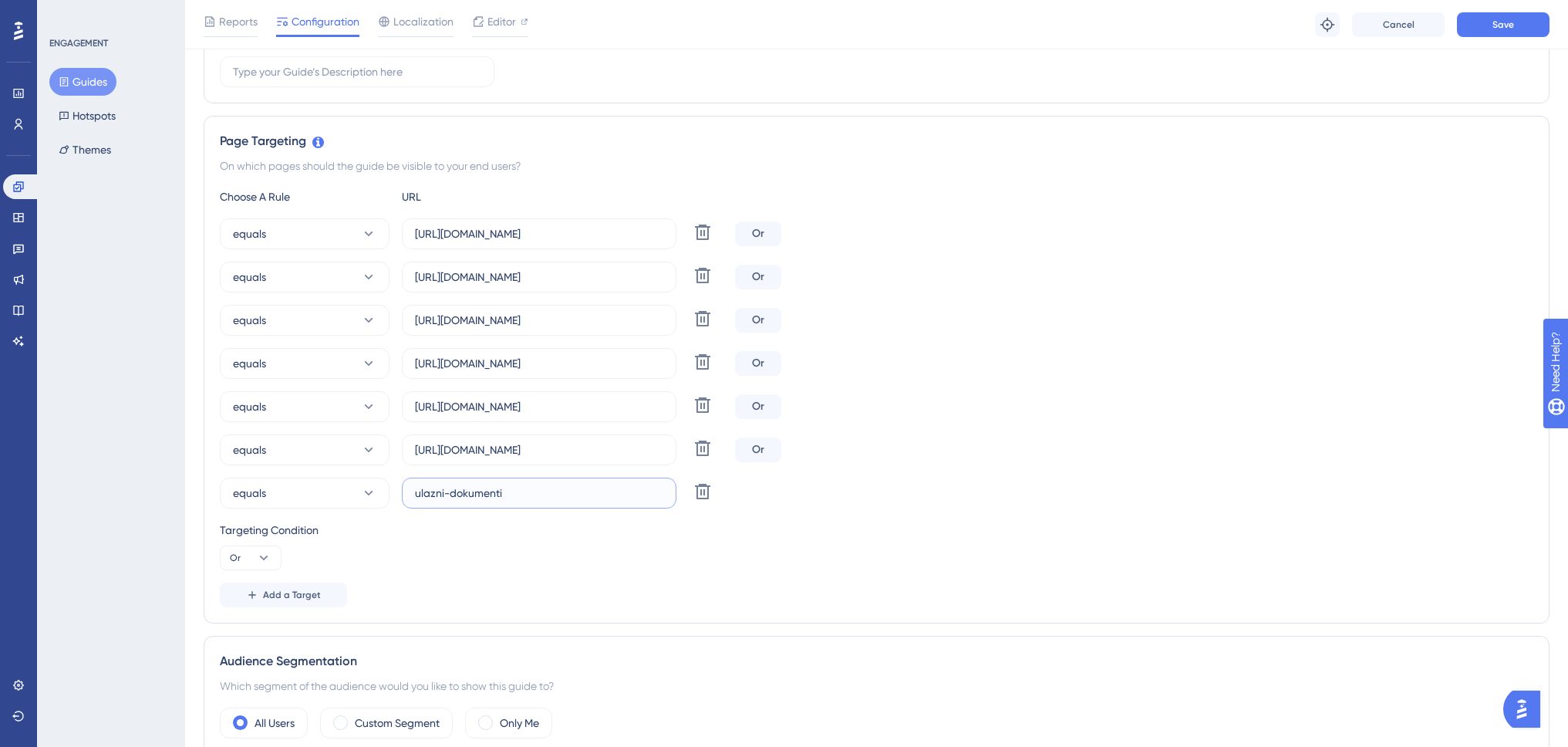
drag, startPoint x: 417, startPoint y: 494, endPoint x: 517, endPoint y: 495, distance: 100.0
click at [517, 495] on input "ulazni-dokumenti" at bounding box center [539, 493] width 248 height 17
paste input "https://www.swing-q.hr/"
type input "https://www.swing-q.hr/elektronicka-arhiva"
click at [289, 594] on span "Add a Target" at bounding box center [292, 595] width 58 height 12
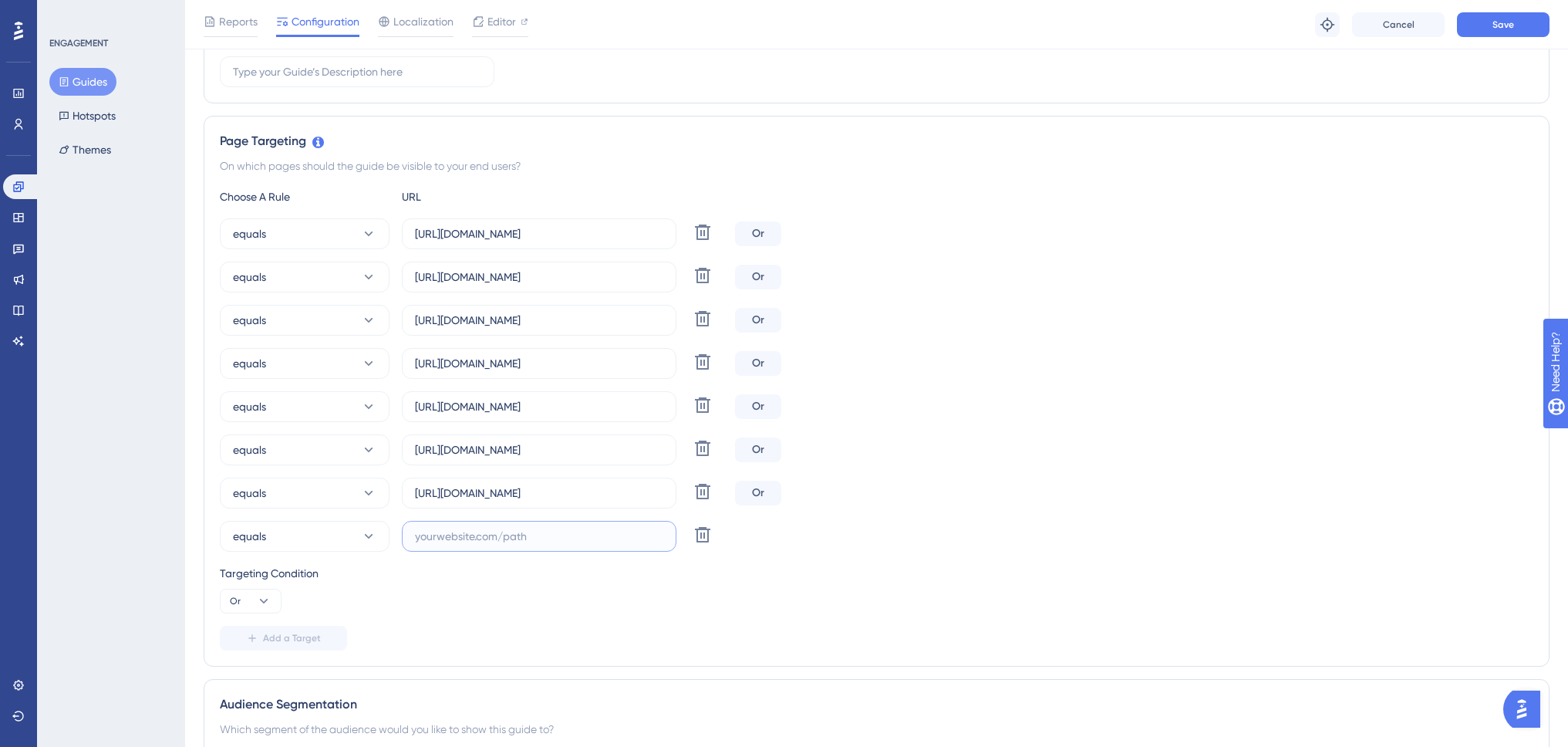
click at [474, 540] on input "text" at bounding box center [539, 536] width 248 height 17
paste input "https://www.swing-q.hr/"
type input "https://www.swing-q.hr/partneri"
click at [310, 634] on span "Add a Target" at bounding box center [292, 638] width 58 height 12
click at [488, 571] on input "text" at bounding box center [539, 579] width 248 height 17
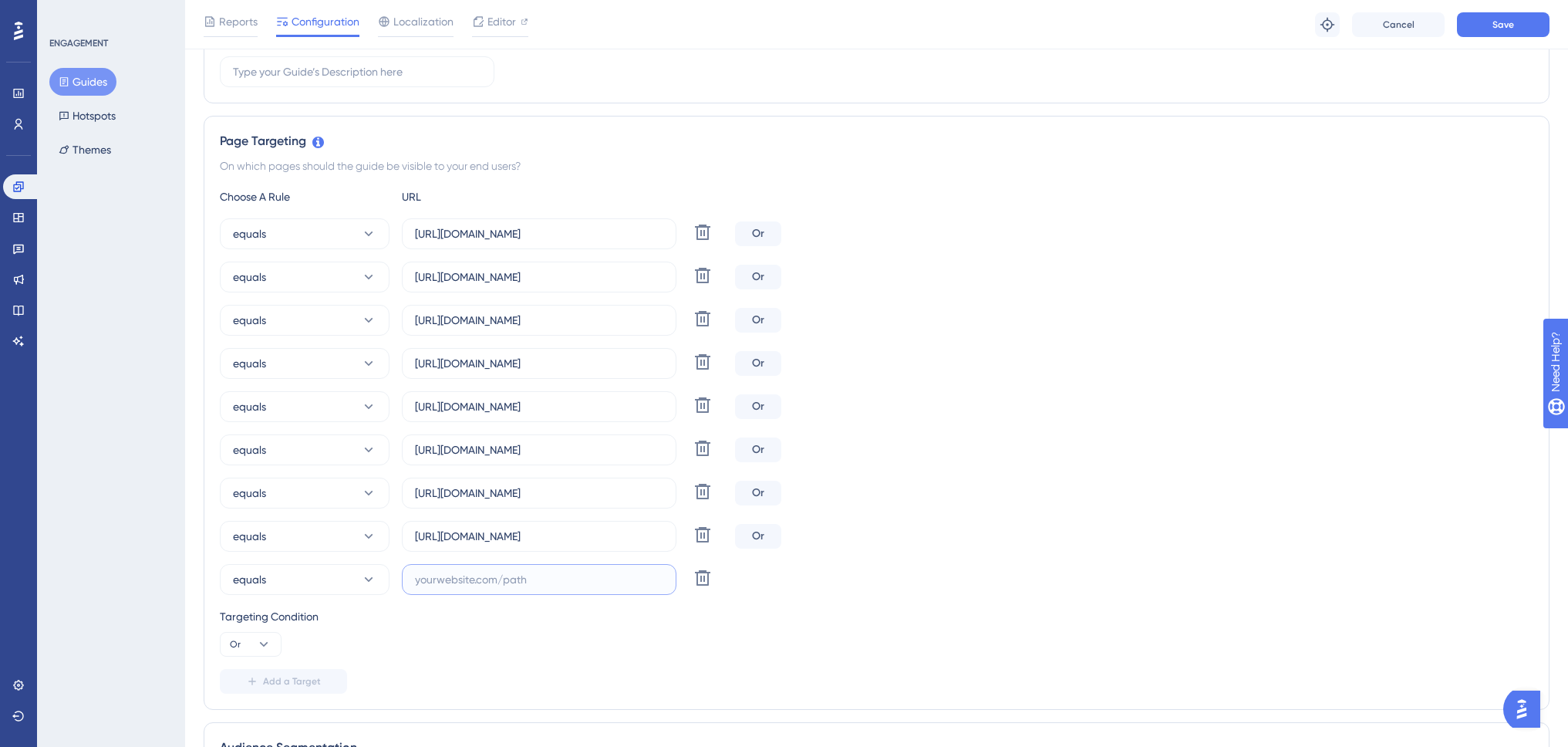
paste input "https://www.swing-q.hr/"
type input "https://www.swing-q.hr/postavke"
click at [326, 569] on button "equals" at bounding box center [305, 579] width 169 height 31
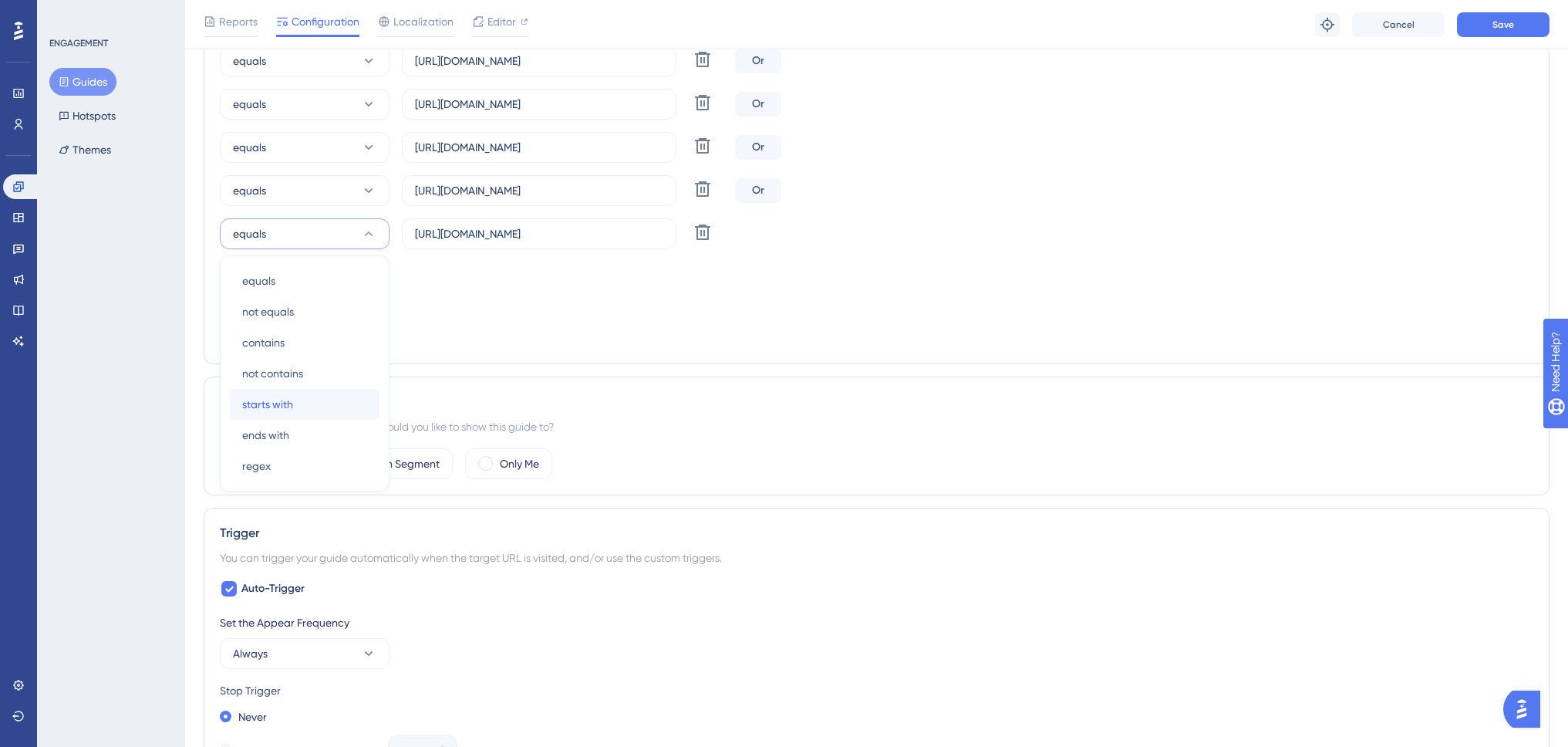
click at [306, 399] on div "starts with starts with" at bounding box center [305, 404] width 125 height 31
click at [595, 289] on div "Targeting Condition Or" at bounding box center [877, 286] width 1314 height 49
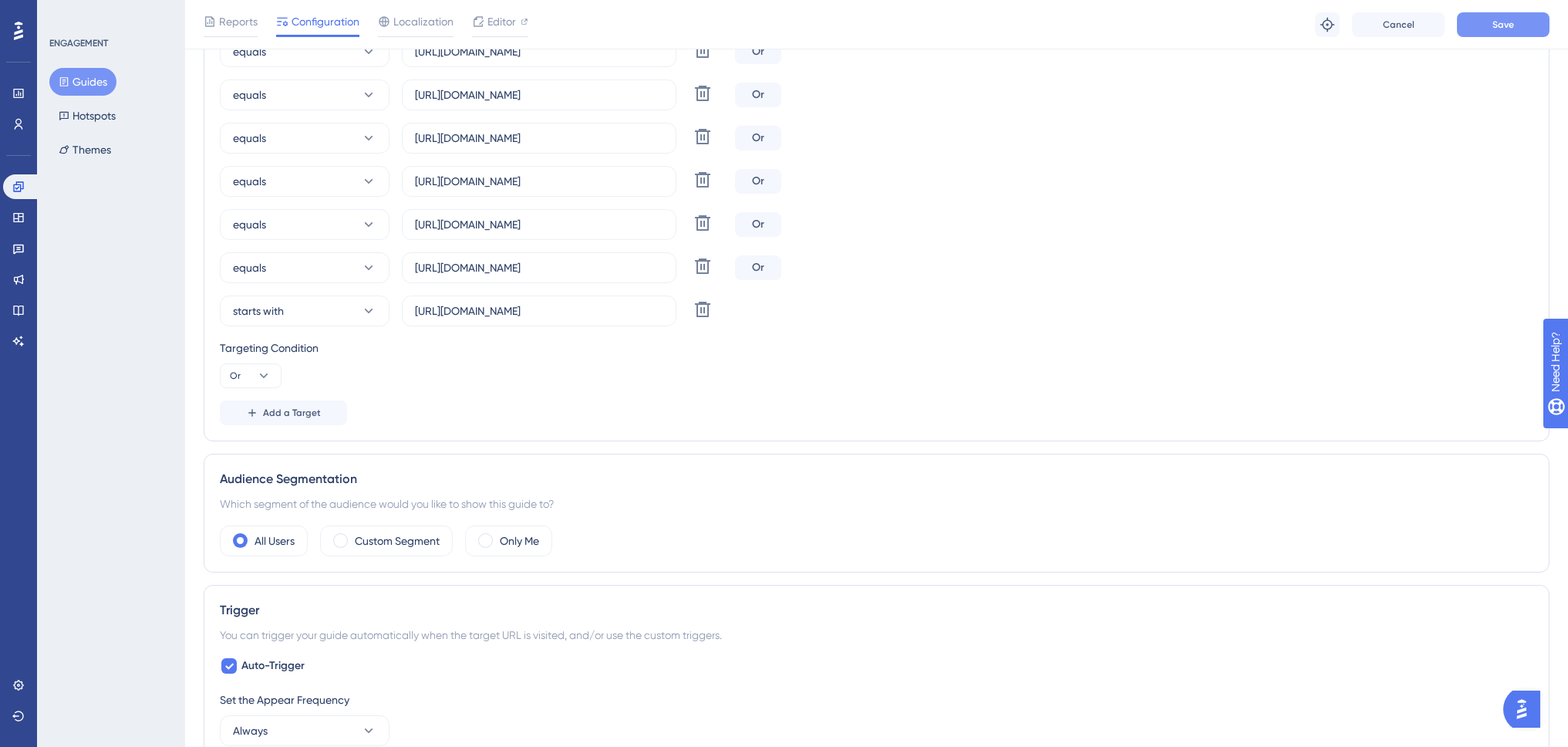
click at [1521, 23] on button "Save" at bounding box center [1502, 25] width 92 height 25
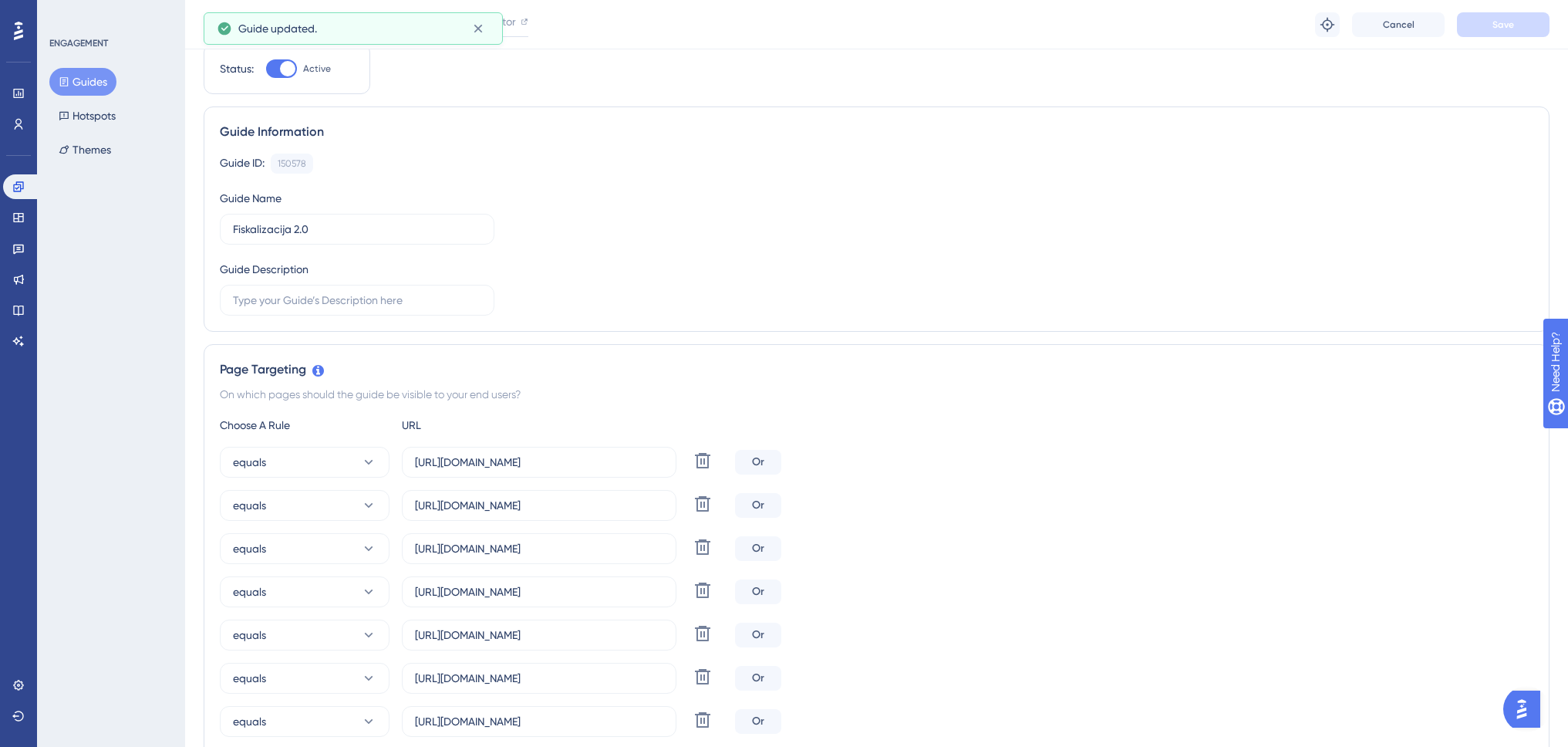
scroll to position [0, 0]
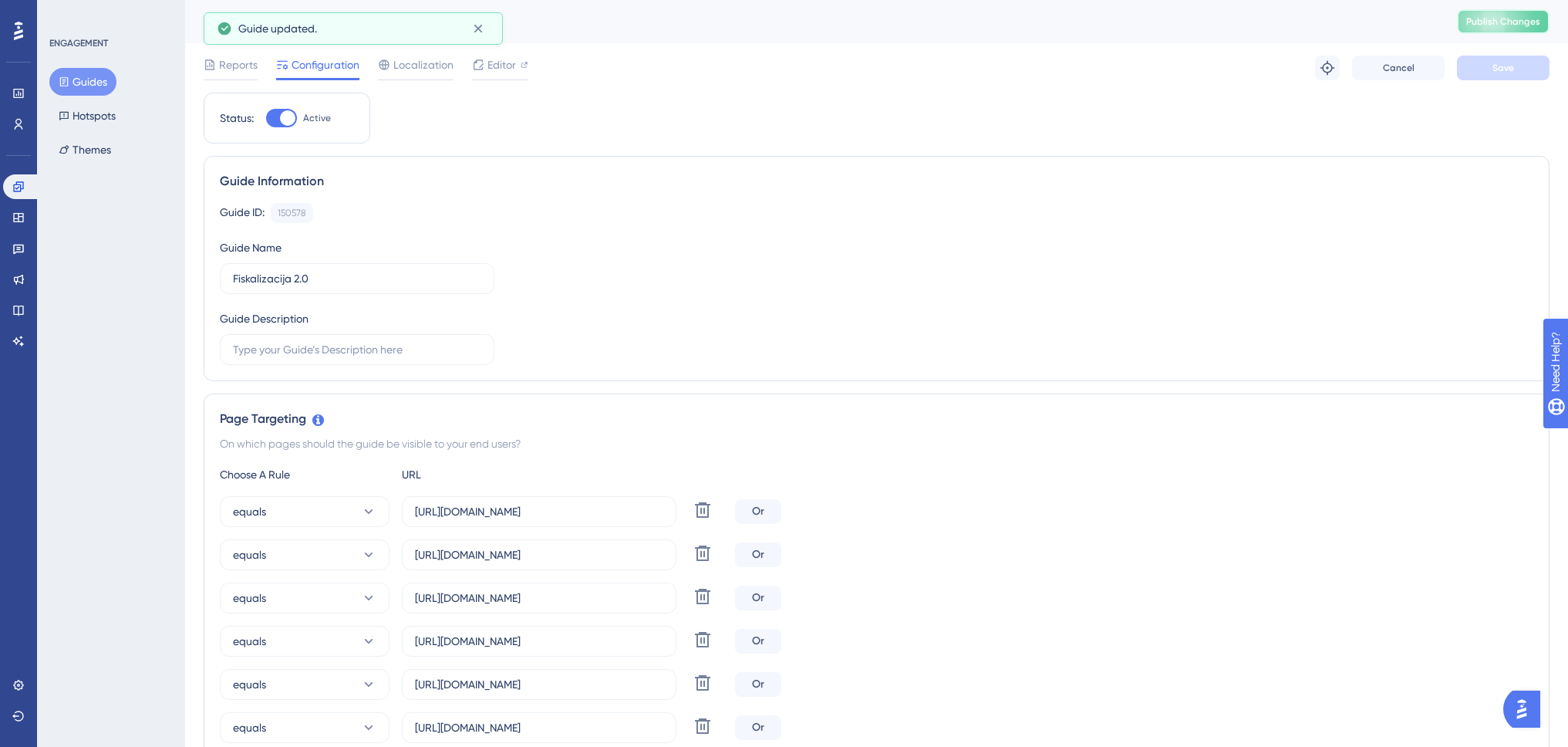
click at [1508, 17] on button "Publish Changes" at bounding box center [1502, 22] width 92 height 25
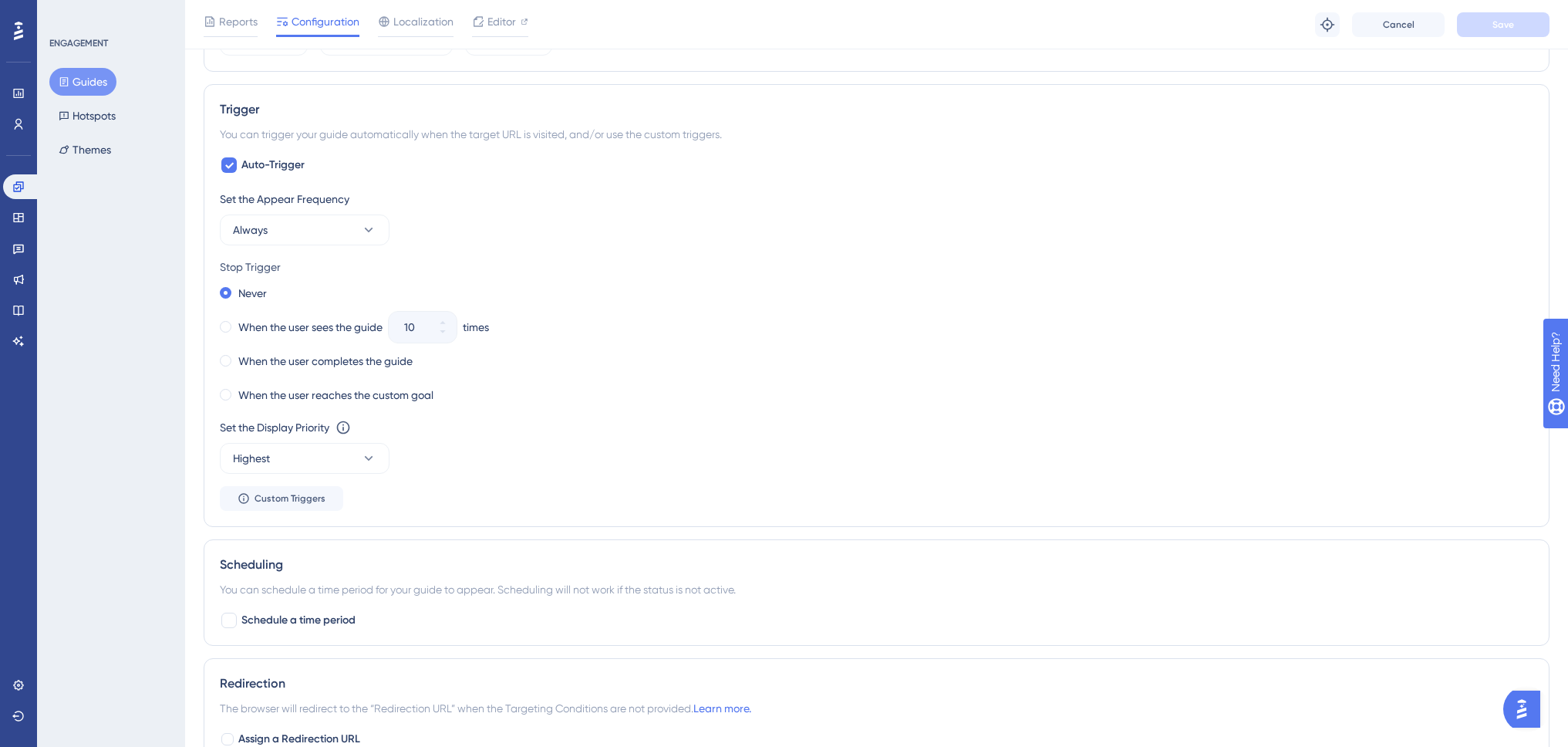
scroll to position [742, 0]
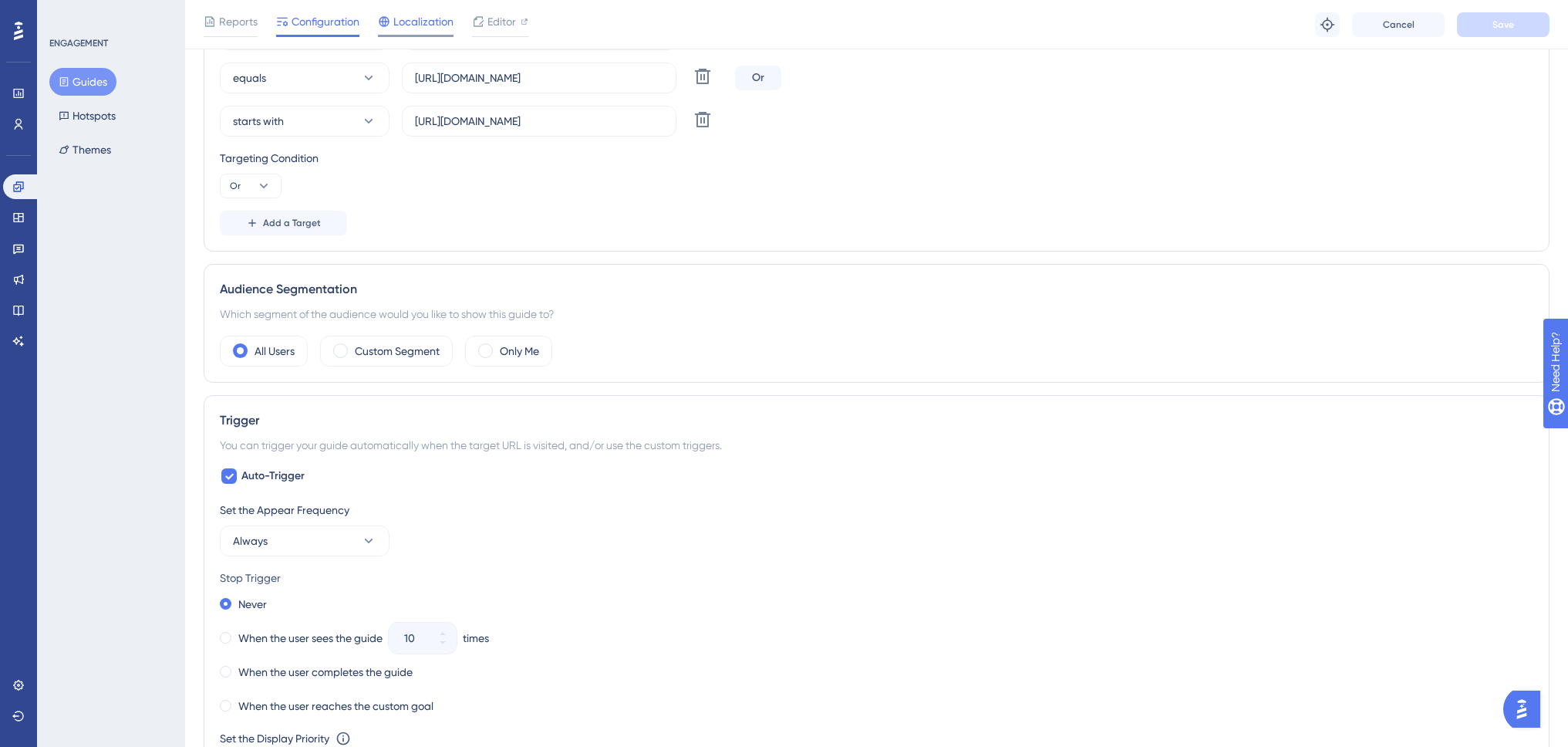
click at [434, 14] on span "Localization" at bounding box center [424, 22] width 60 height 18
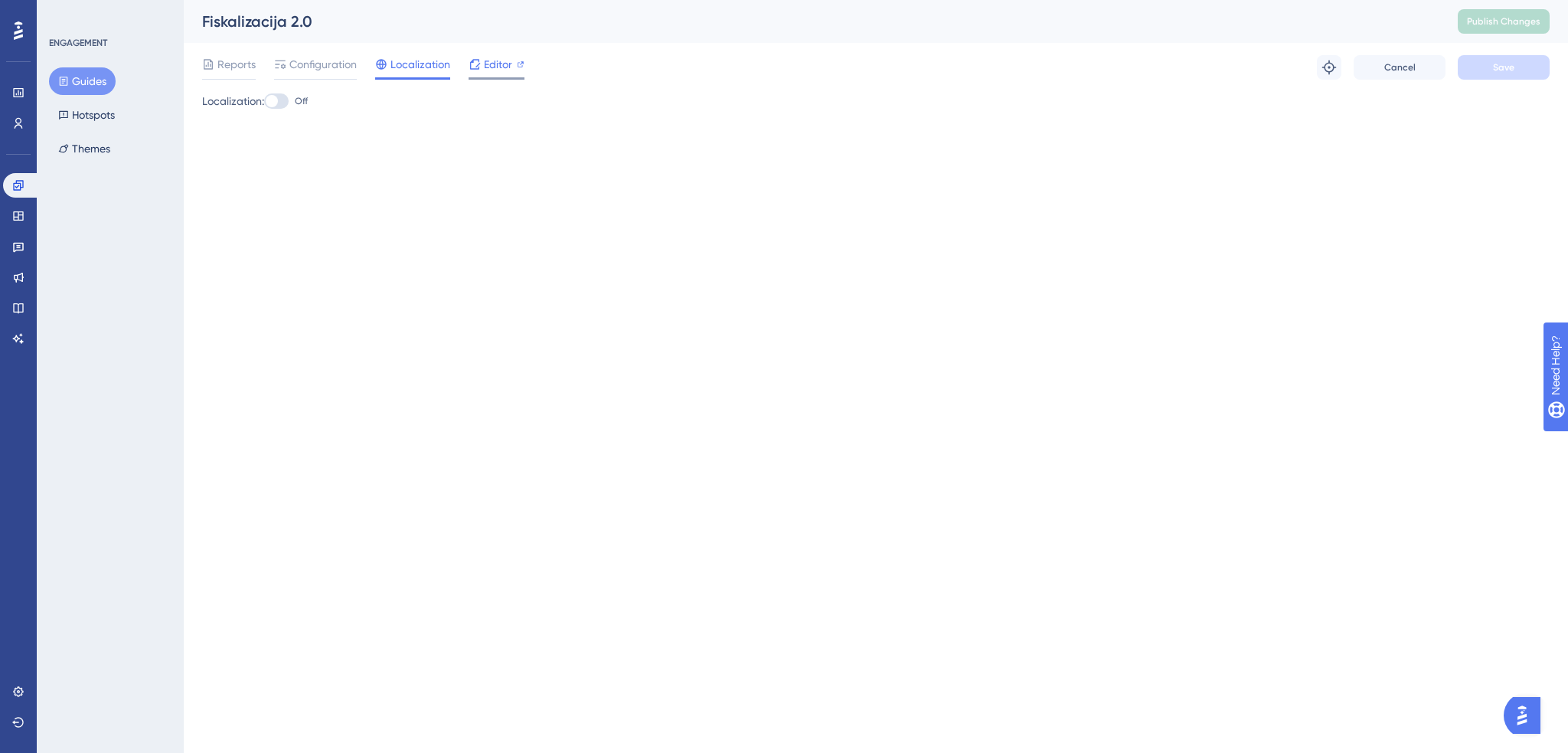
click at [507, 62] on span "Editor" at bounding box center [498, 64] width 28 height 18
click at [1510, 16] on span "Publish Changes" at bounding box center [1503, 21] width 73 height 12
click at [112, 108] on button "Hotspots" at bounding box center [86, 115] width 75 height 27
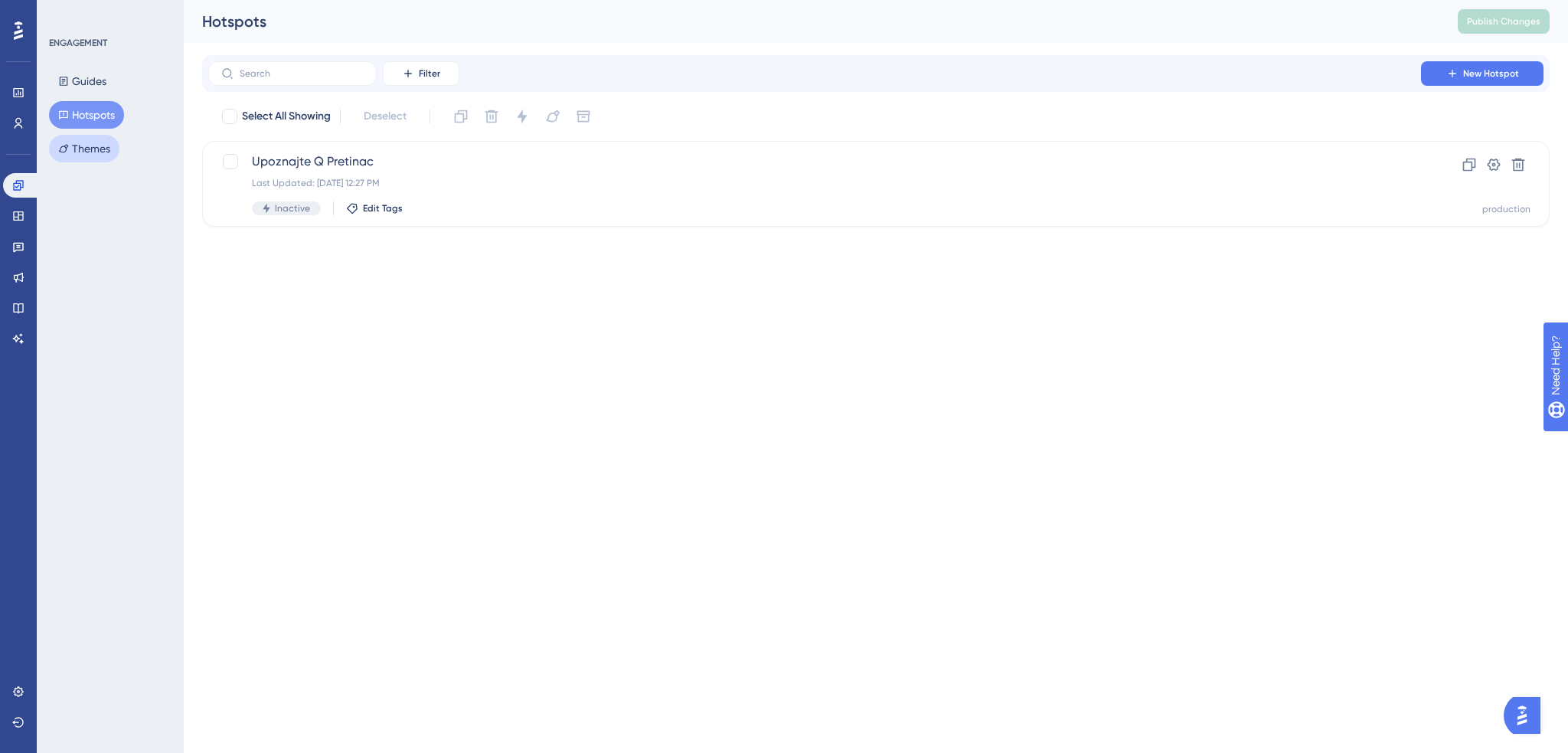
click at [86, 153] on button "Themes" at bounding box center [83, 148] width 70 height 27
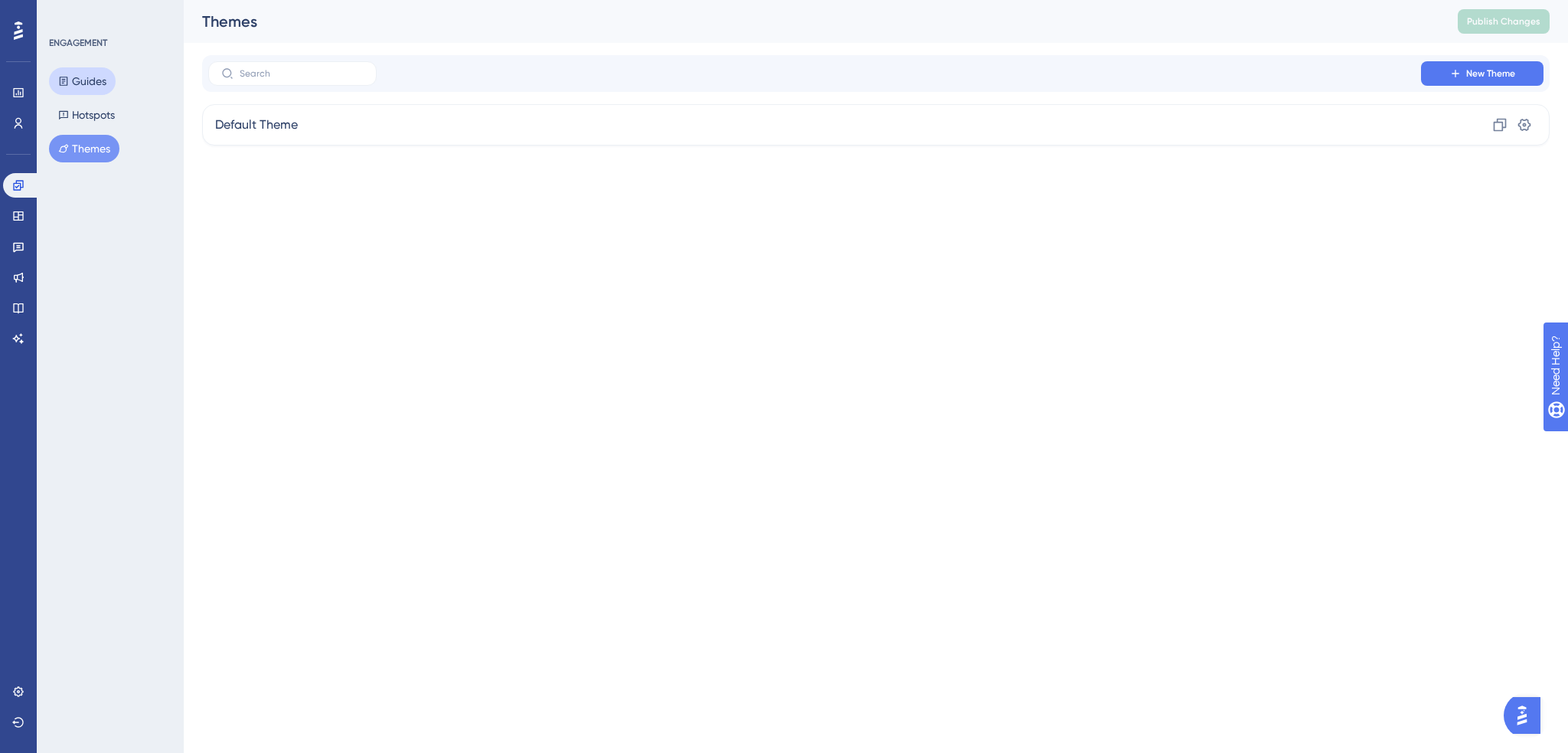
click at [101, 81] on button "Guides" at bounding box center [82, 81] width 67 height 27
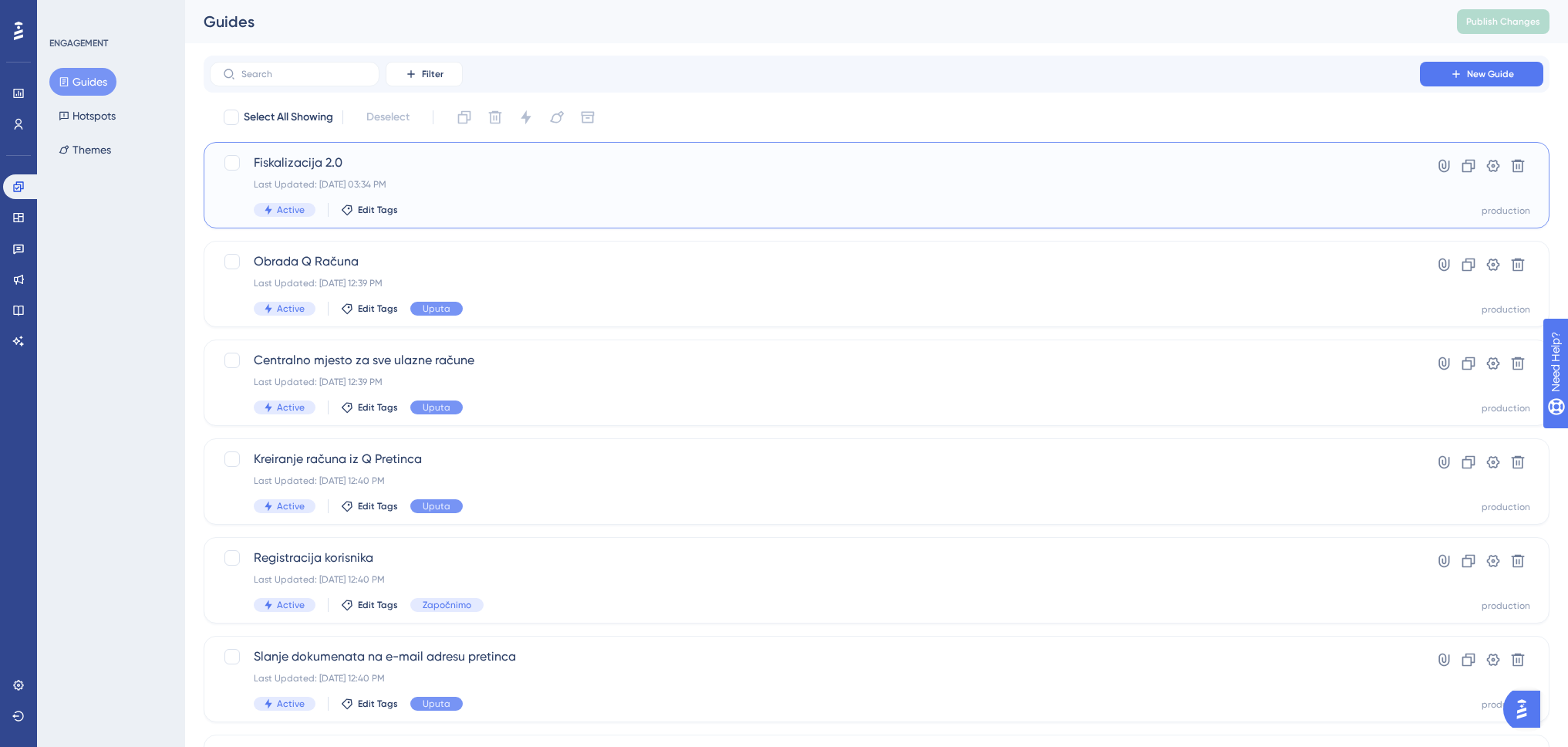
click at [580, 209] on div "Active Edit Tags" at bounding box center [815, 209] width 1122 height 14
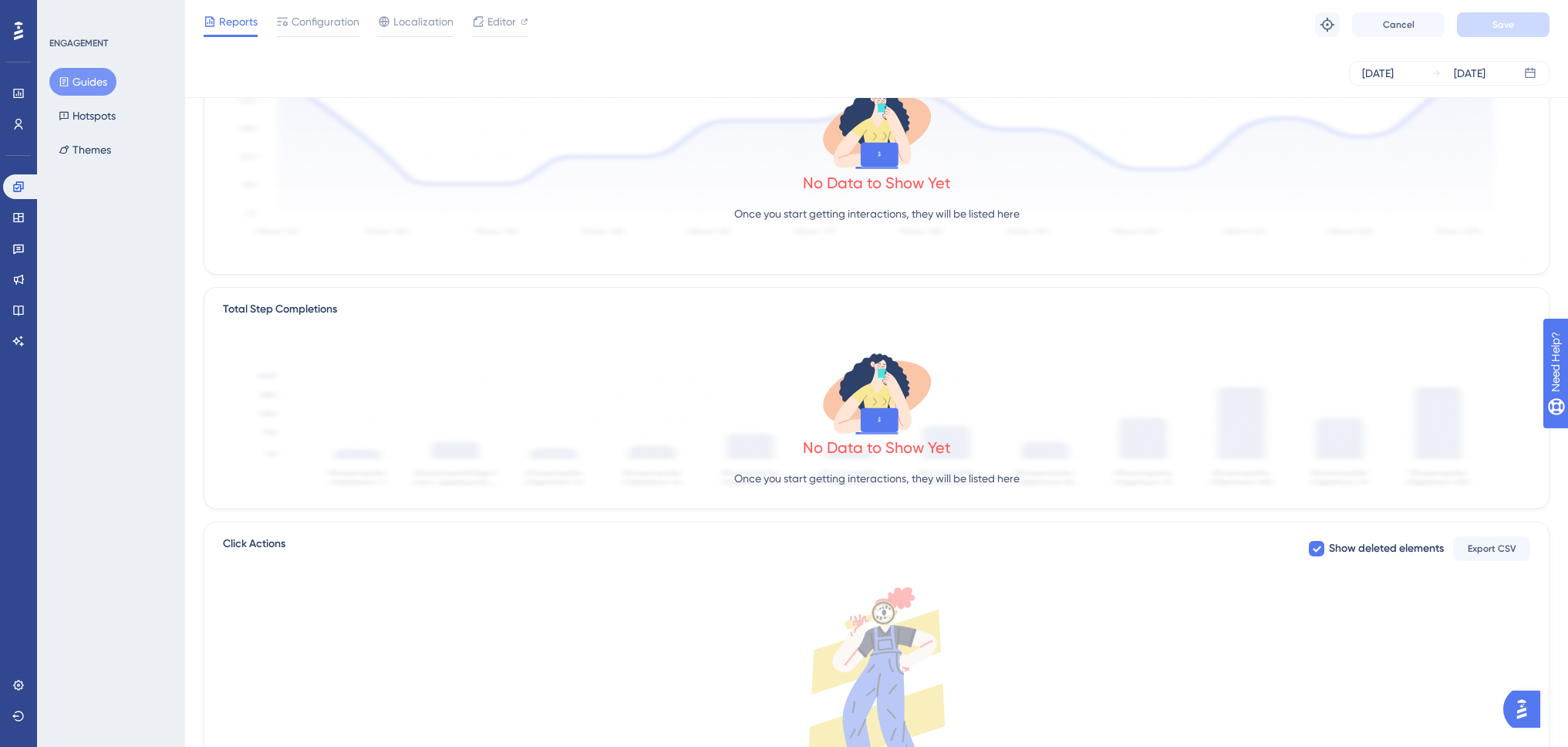
scroll to position [22, 0]
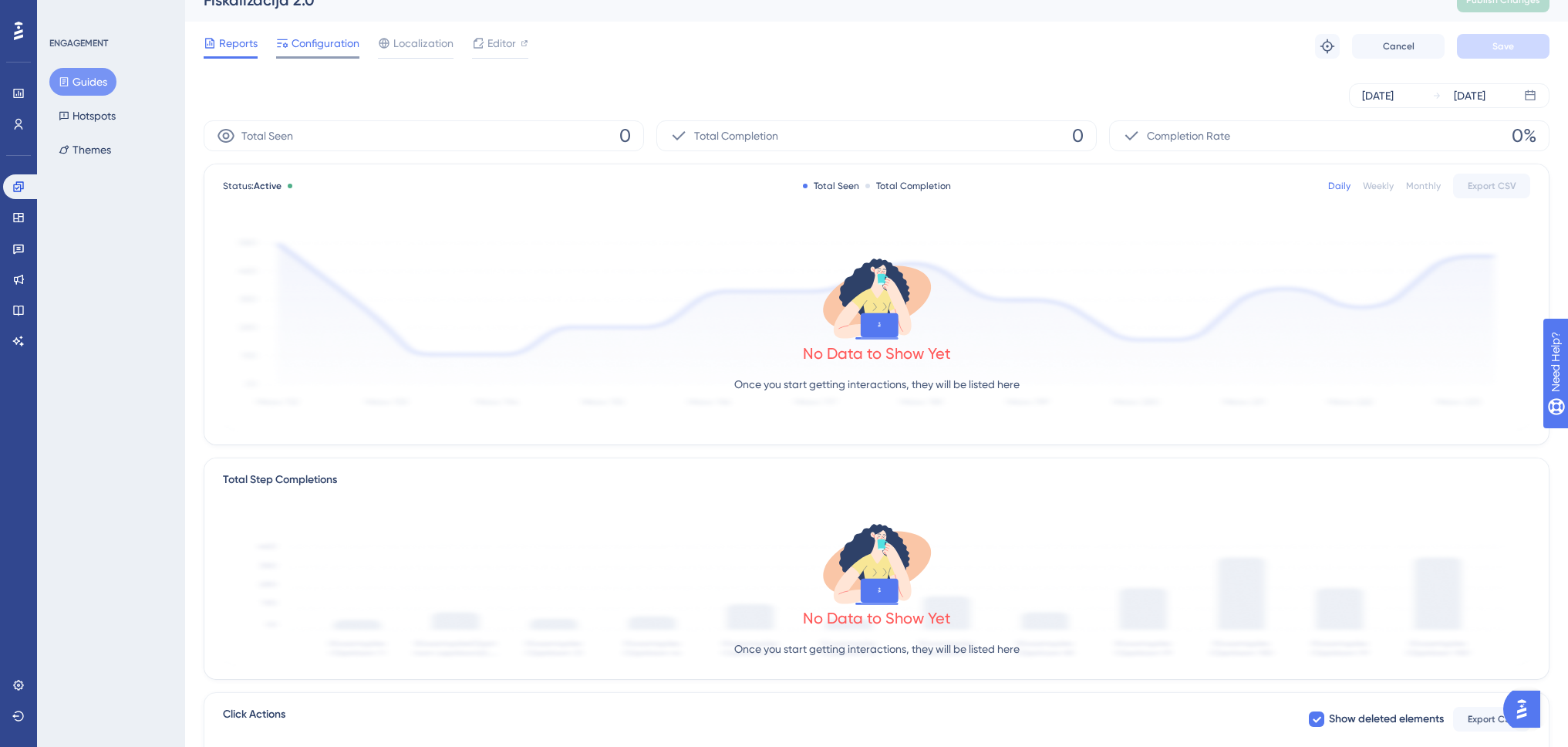
click at [334, 46] on span "Configuration" at bounding box center [326, 43] width 68 height 18
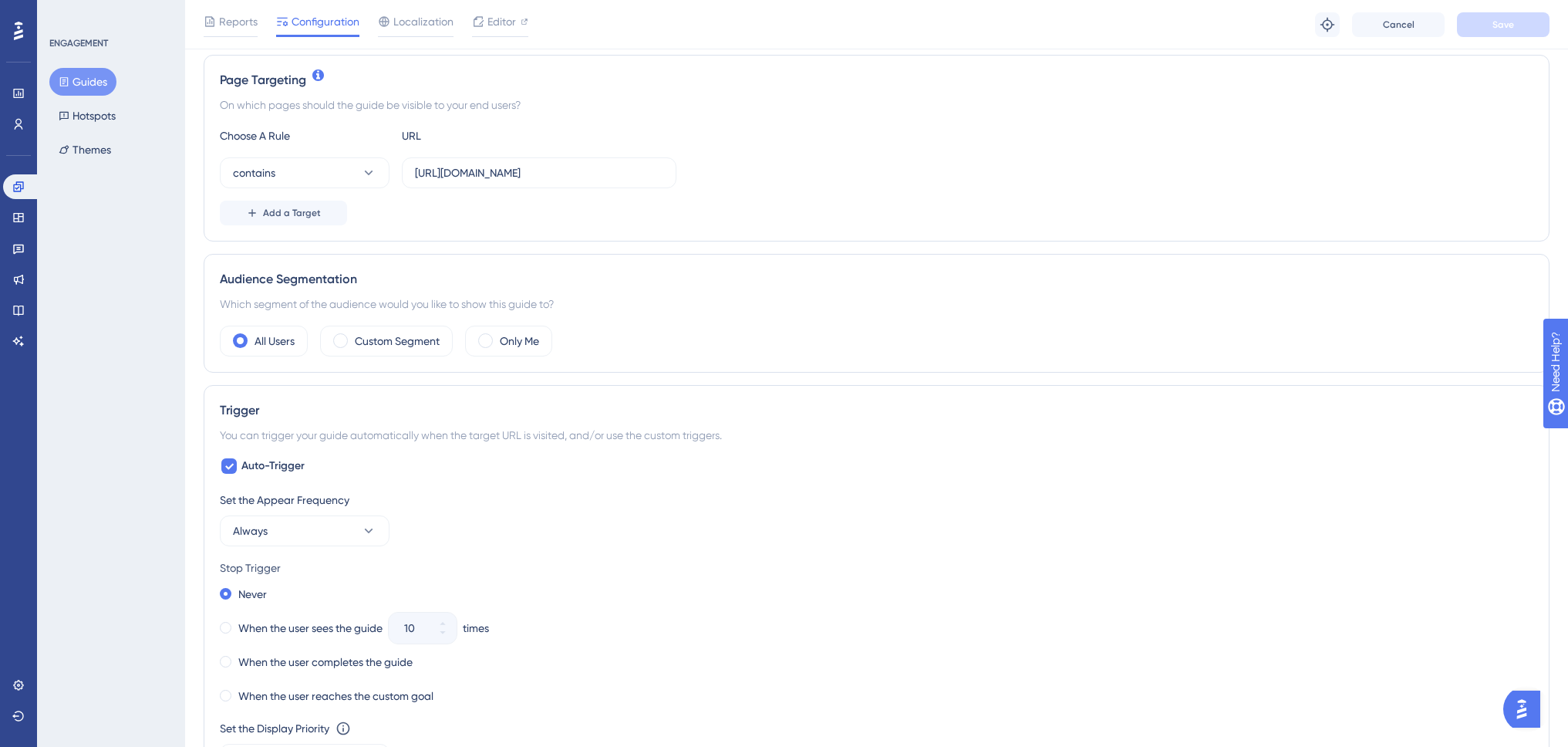
scroll to position [386, 0]
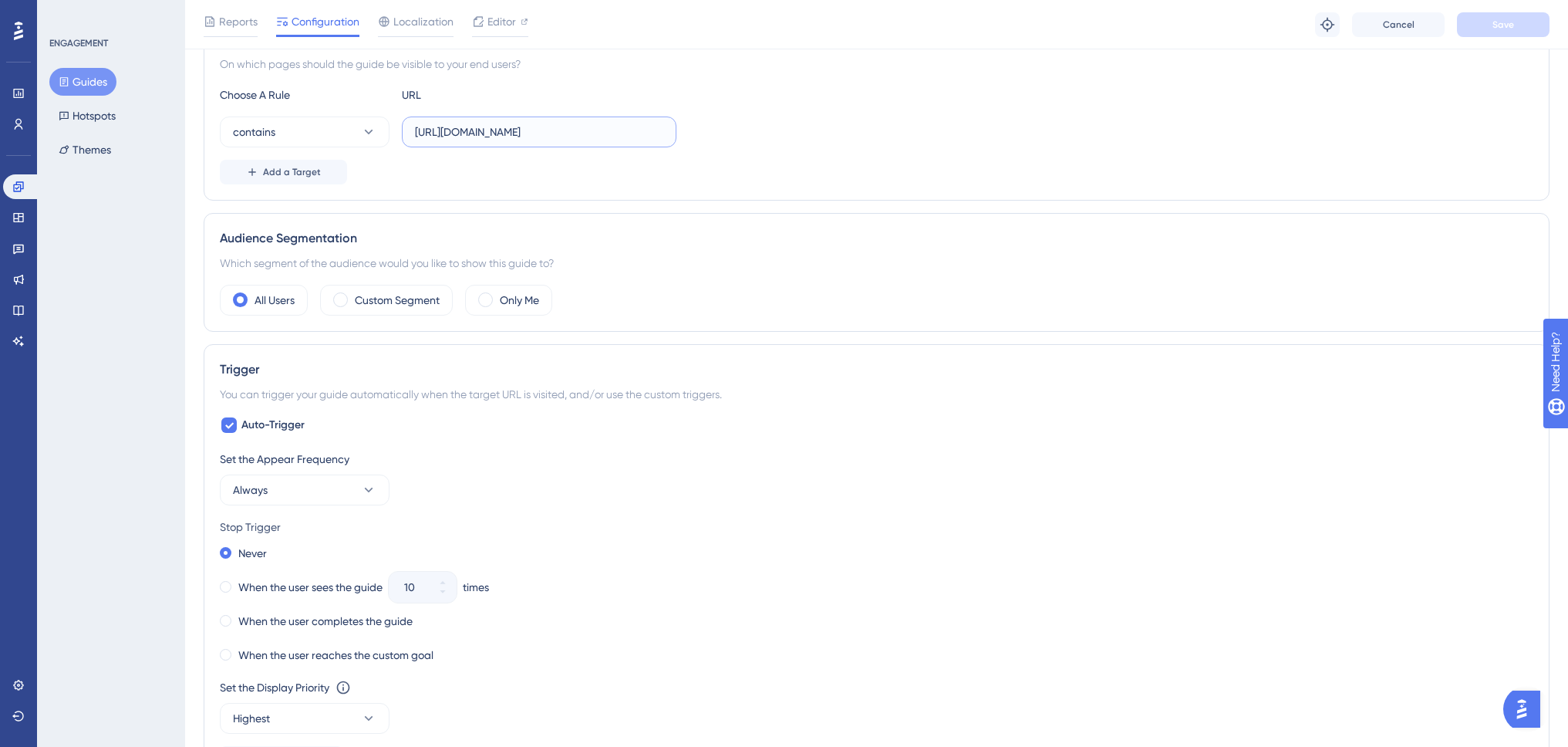
click at [545, 135] on input "https://www.swing-q.hr" at bounding box center [539, 132] width 248 height 17
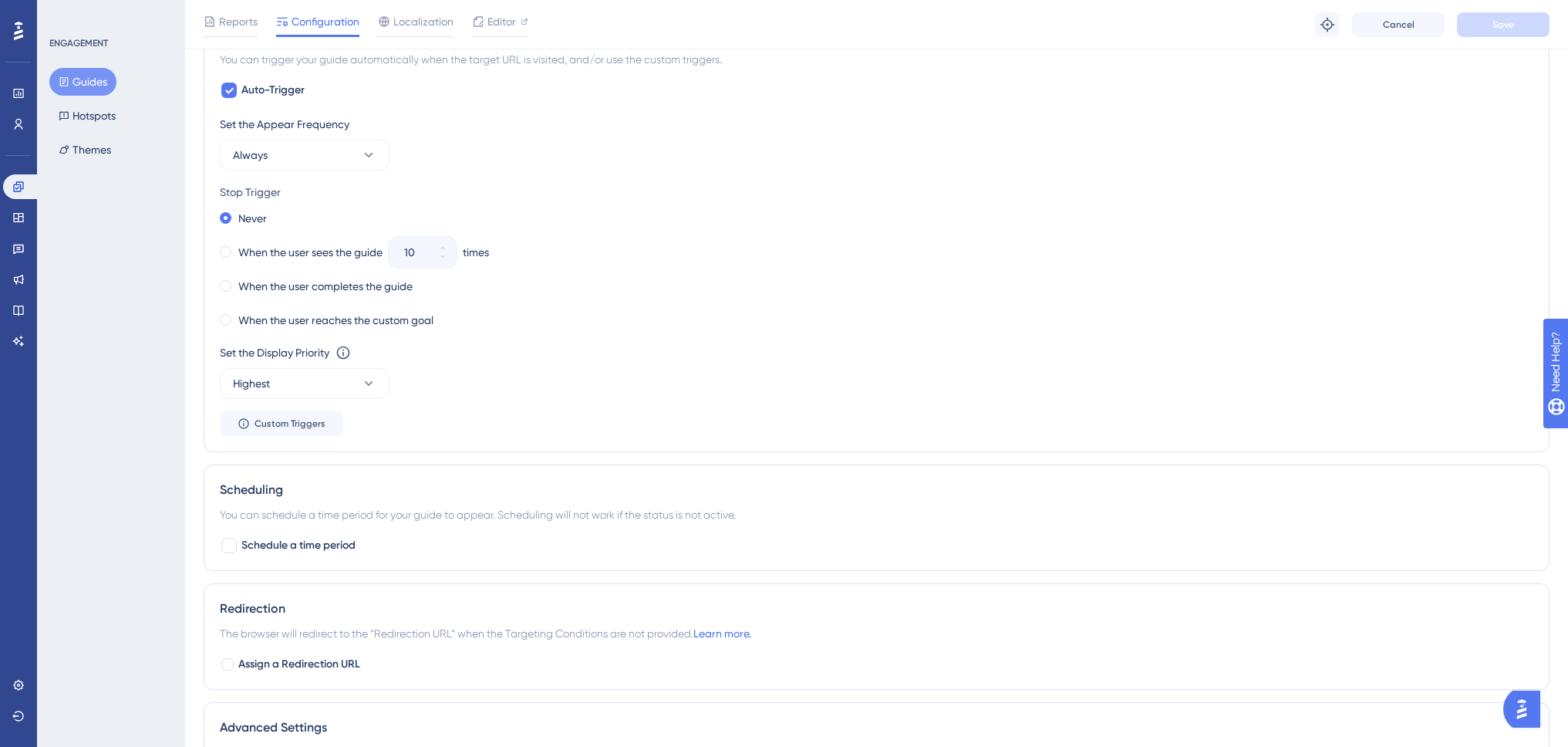
scroll to position [798, 0]
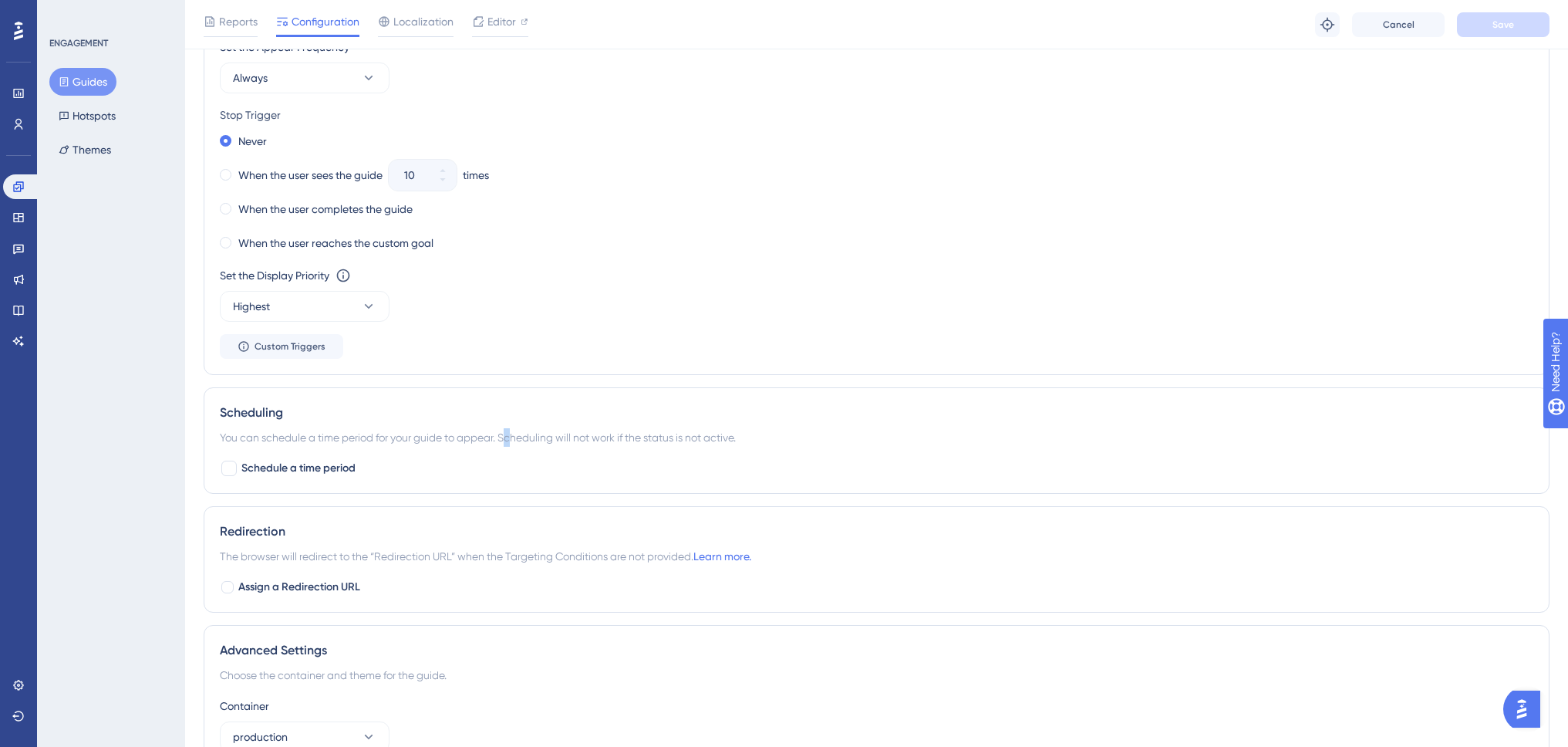
drag, startPoint x: 509, startPoint y: 437, endPoint x: 556, endPoint y: 435, distance: 47.0
click at [534, 437] on div "You can schedule a time period for your guide to appear. Scheduling will not wo…" at bounding box center [877, 437] width 1314 height 18
click at [588, 435] on div "You can schedule a time period for your guide to appear. Scheduling will not wo…" at bounding box center [877, 437] width 1314 height 18
click at [439, 455] on div "Scheduling You can schedule a time period for your guide to appear. Scheduling …" at bounding box center [876, 440] width 1346 height 106
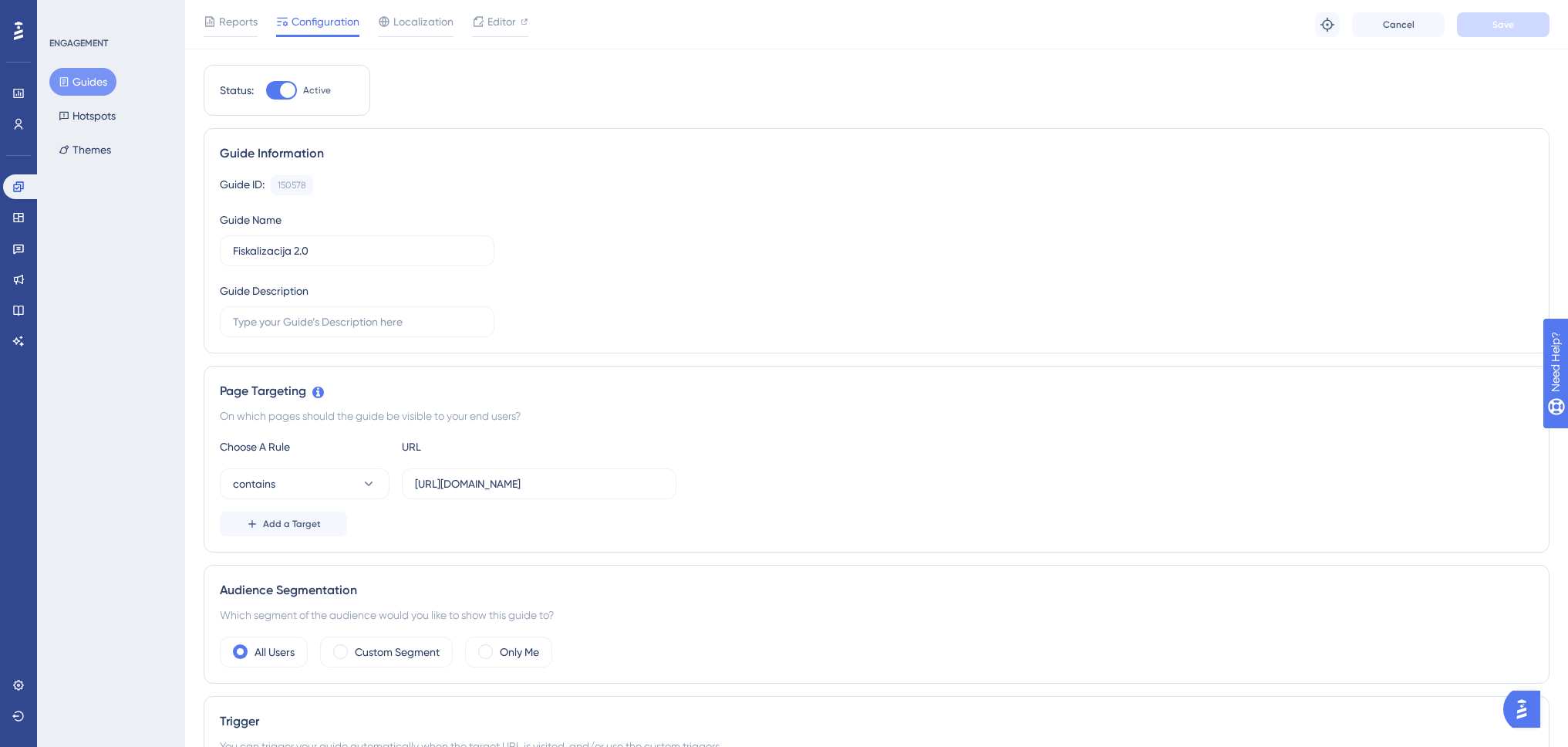
scroll to position [0, 0]
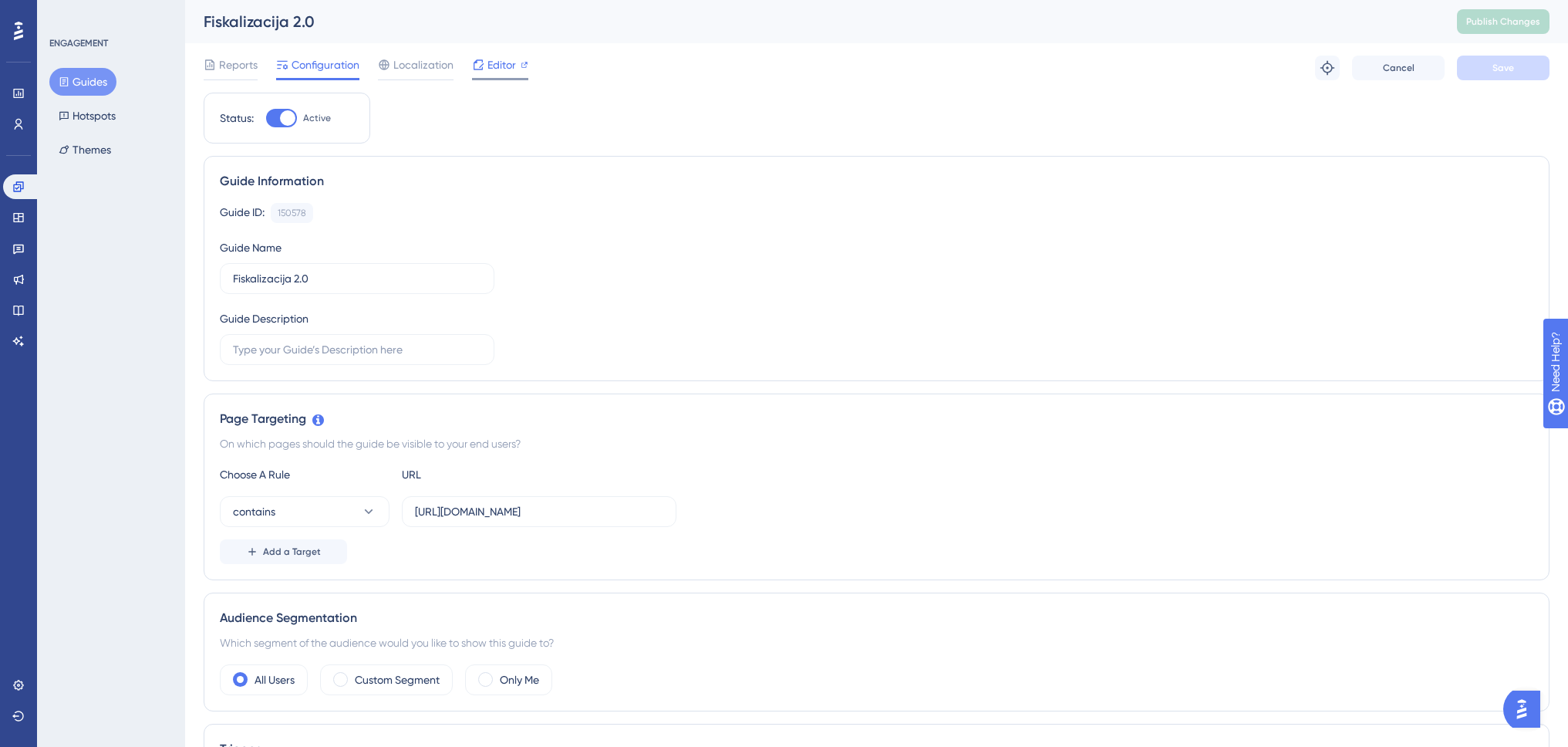
click at [499, 65] on span "Editor" at bounding box center [502, 65] width 28 height 18
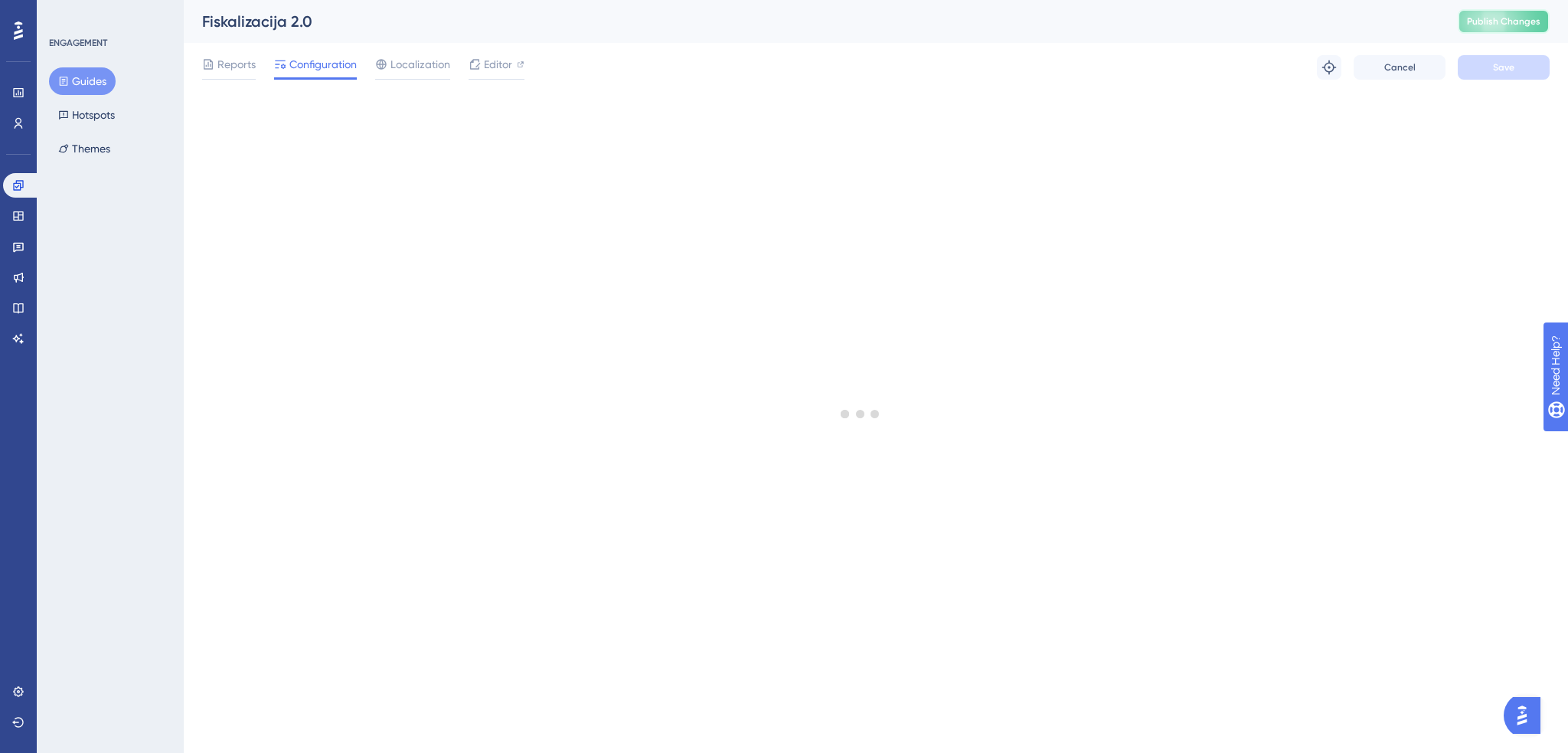
click at [1501, 23] on span "Publish Changes" at bounding box center [1503, 21] width 73 height 12
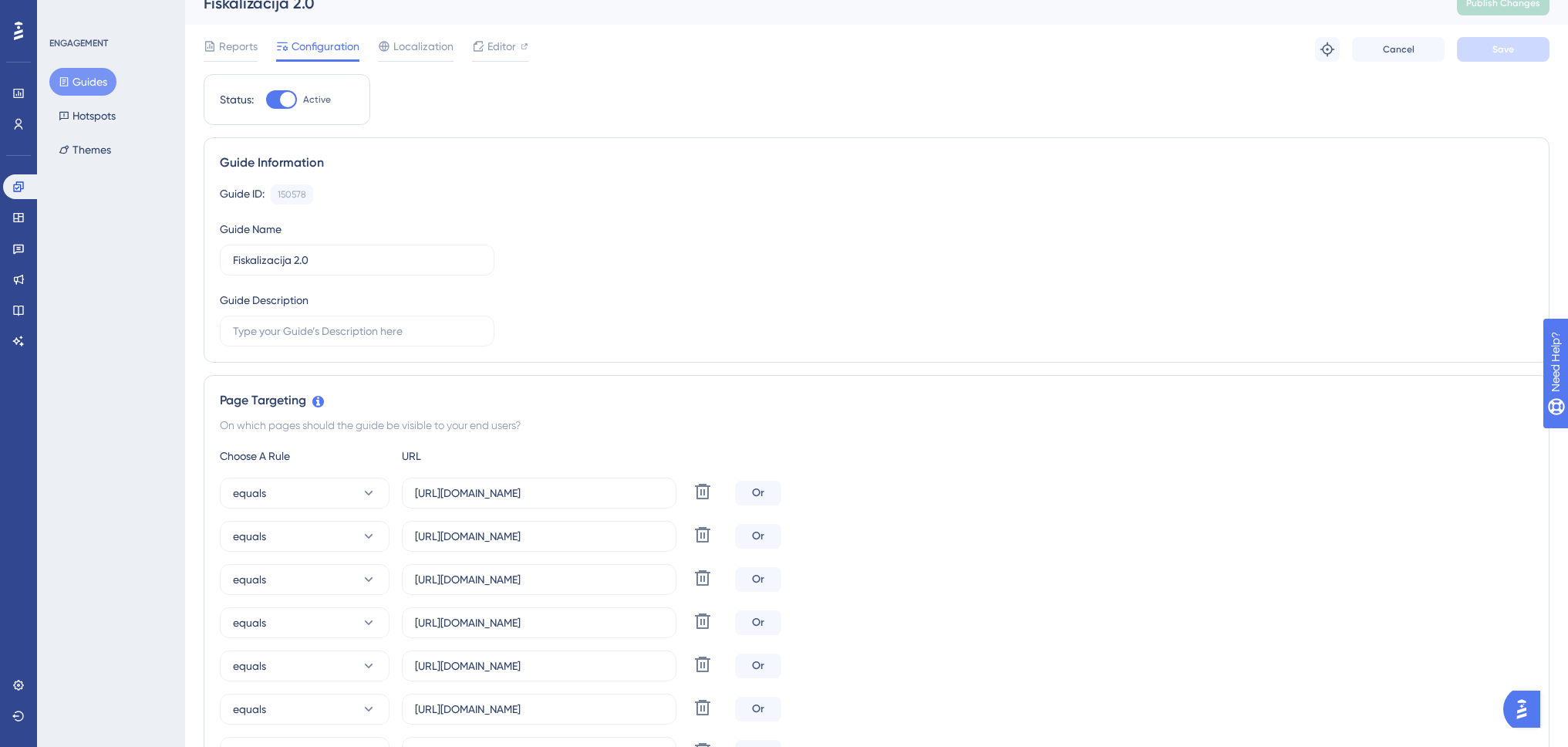
scroll to position [232, 0]
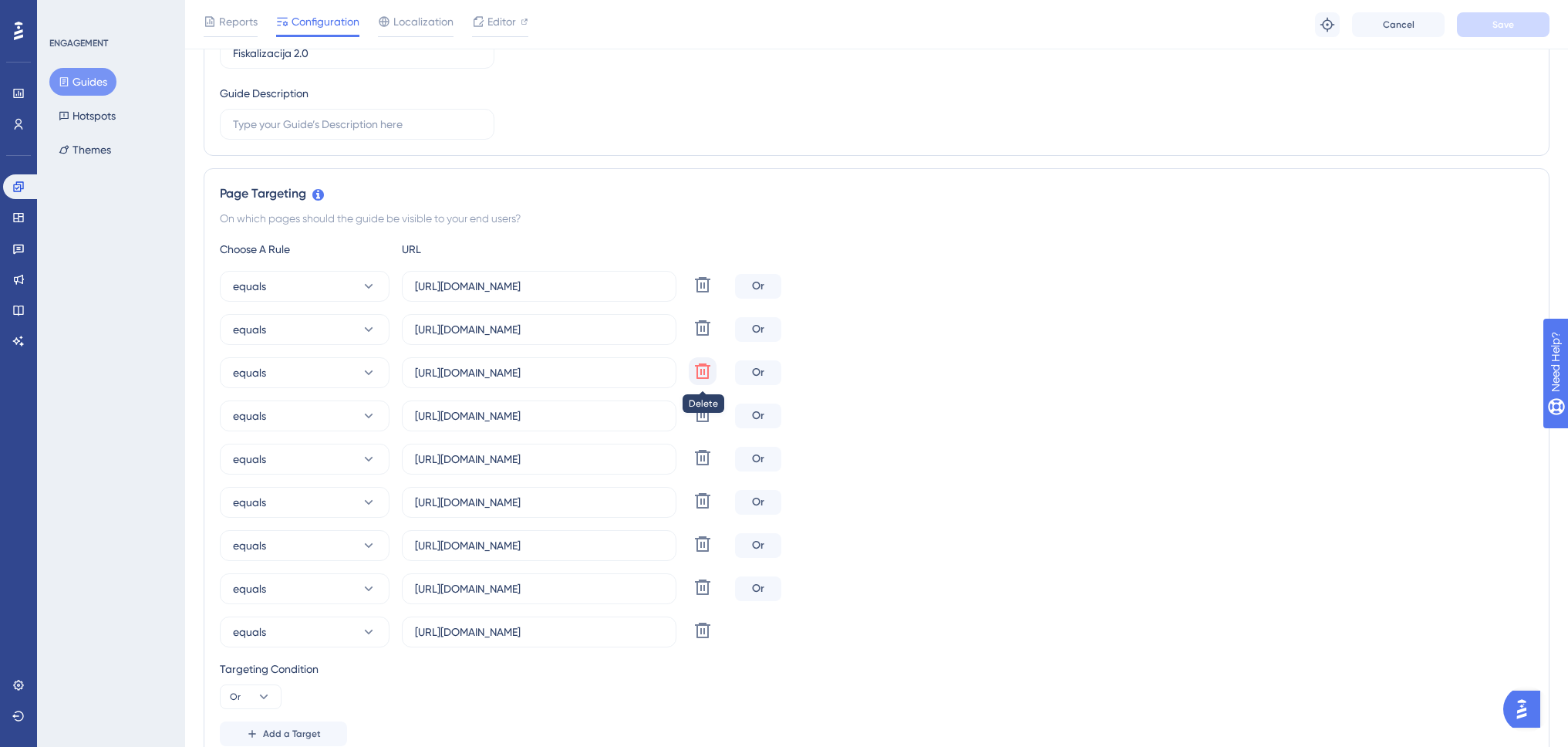
click at [705, 374] on icon at bounding box center [703, 371] width 16 height 16
type input "https://www.swing-q.hr/pretinac"
type input "https://www.swing-q.hr/ulazni-dokumenti"
type input "https://www.swing-q.hr/izlazni-dokumenti"
type input "https://www.swing-q.hr/partneri"
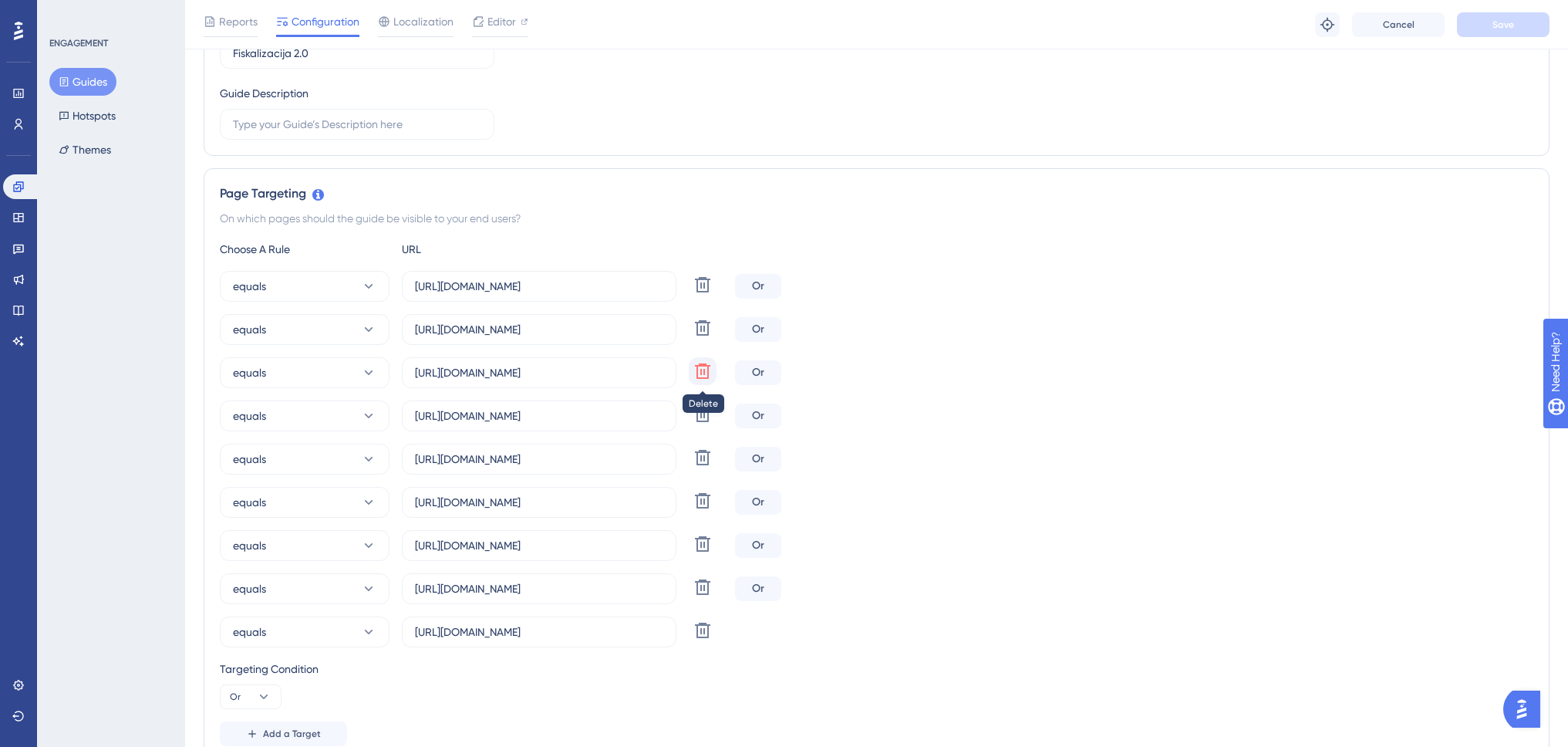
type input "https://www.swing-q.hr/postavke"
type input "https://www.swing-q.hr/elektronicka-arhiva"
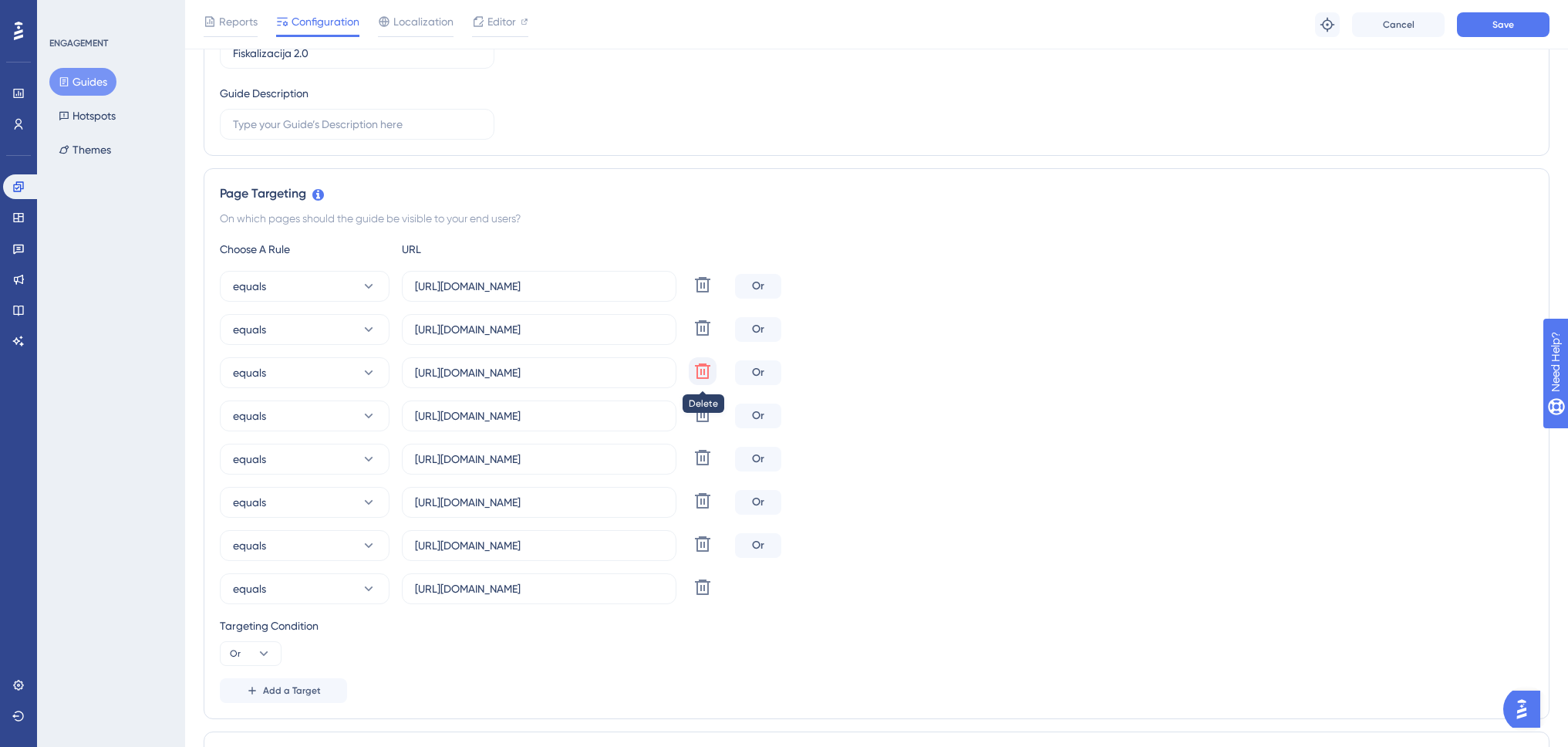
click at [705, 374] on icon at bounding box center [703, 371] width 16 height 16
type input "https://www.swing-q.hr/ulazni-dokumenti"
type input "https://www.swing-q.hr/izlazni-dokumenti"
type input "https://www.swing-q.hr/partneri"
type input "https://www.swing-q.hr/postavke"
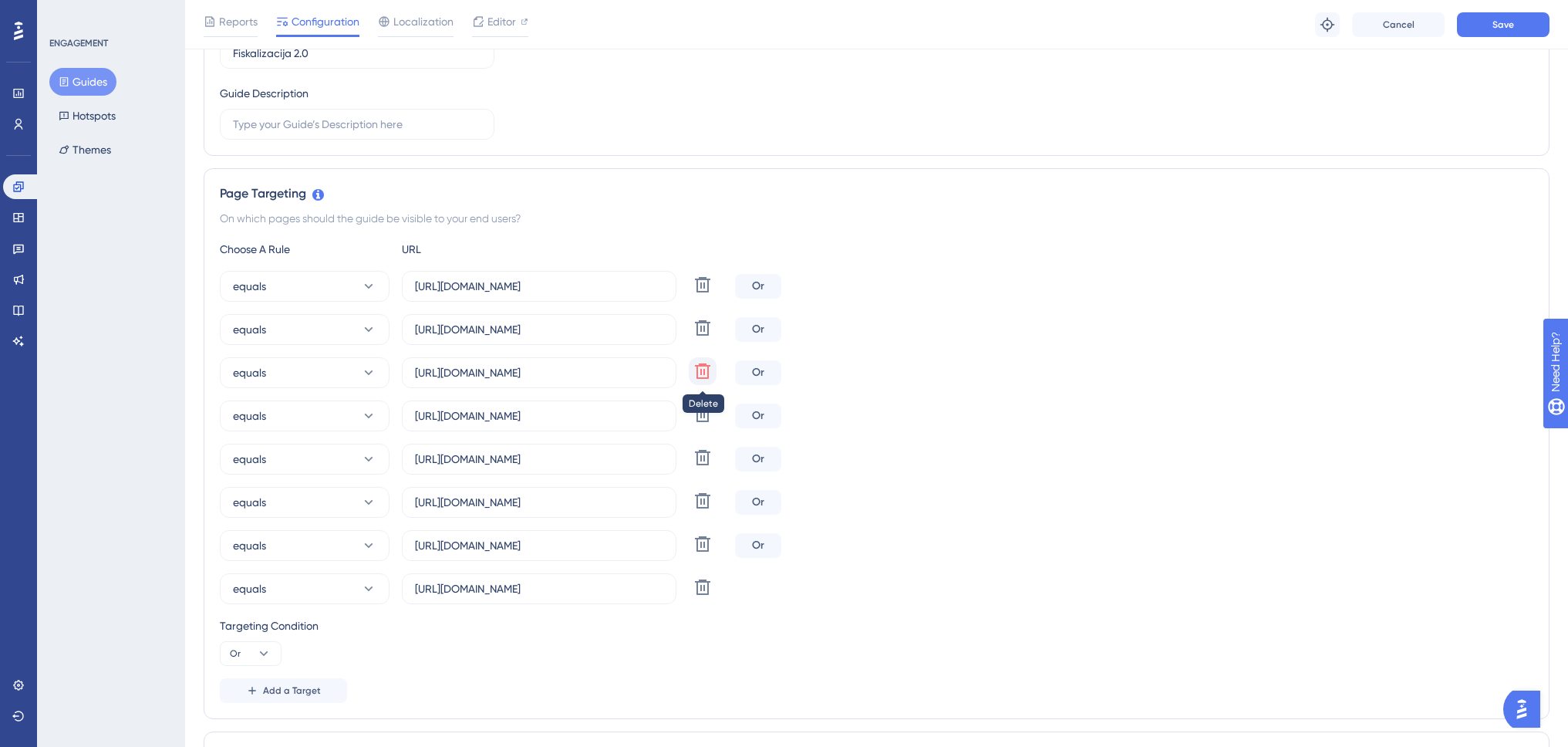
type input "https://www.swing-q.hr/elektronicka-arhiva"
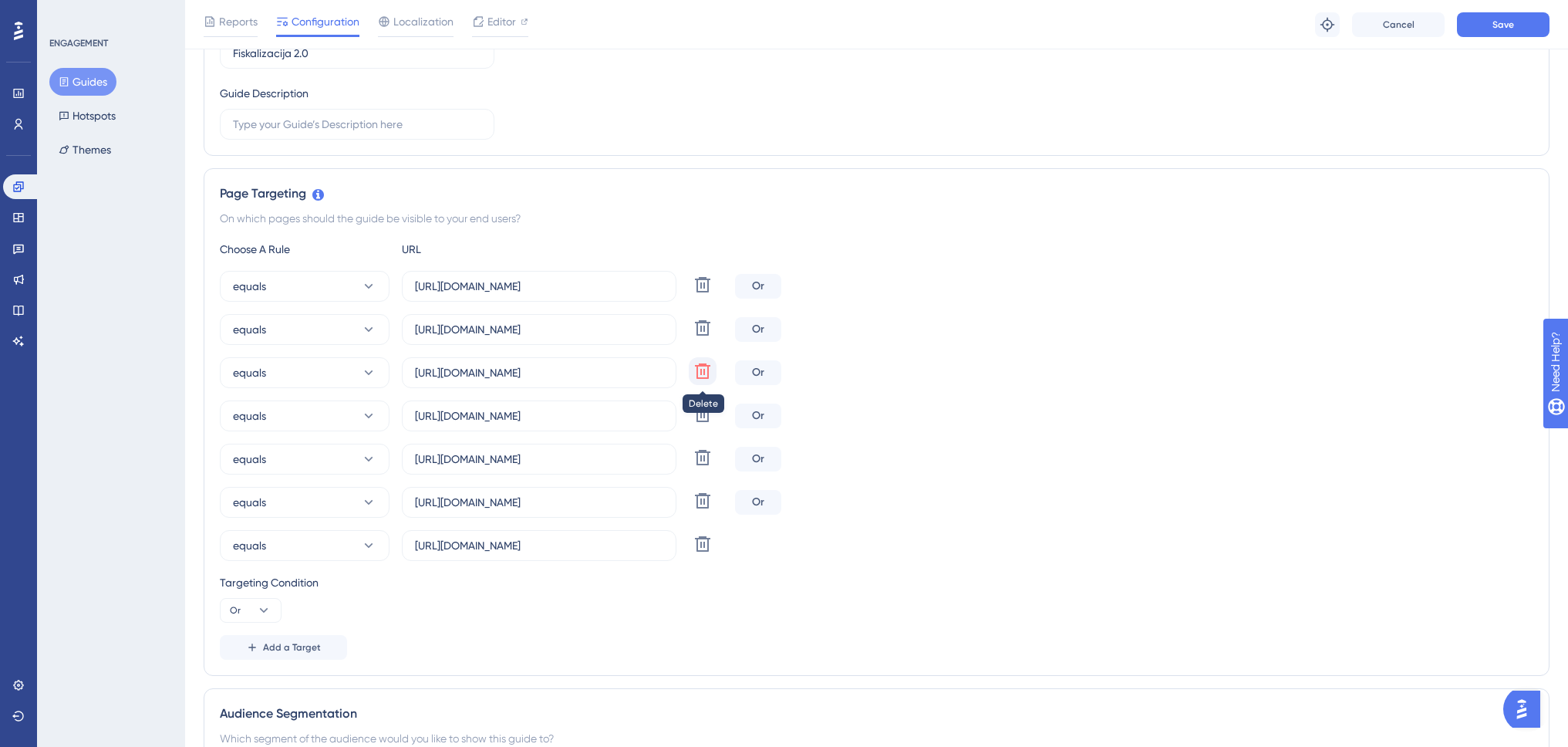
click at [705, 374] on icon at bounding box center [703, 371] width 16 height 16
type input "https://www.swing-q.hr/izlazni-dokumenti"
type input "https://www.swing-q.hr/partneri"
type input "https://www.swing-q.hr/postavke"
type input "https://www.swing-q.hr/elektronicka-arhiva"
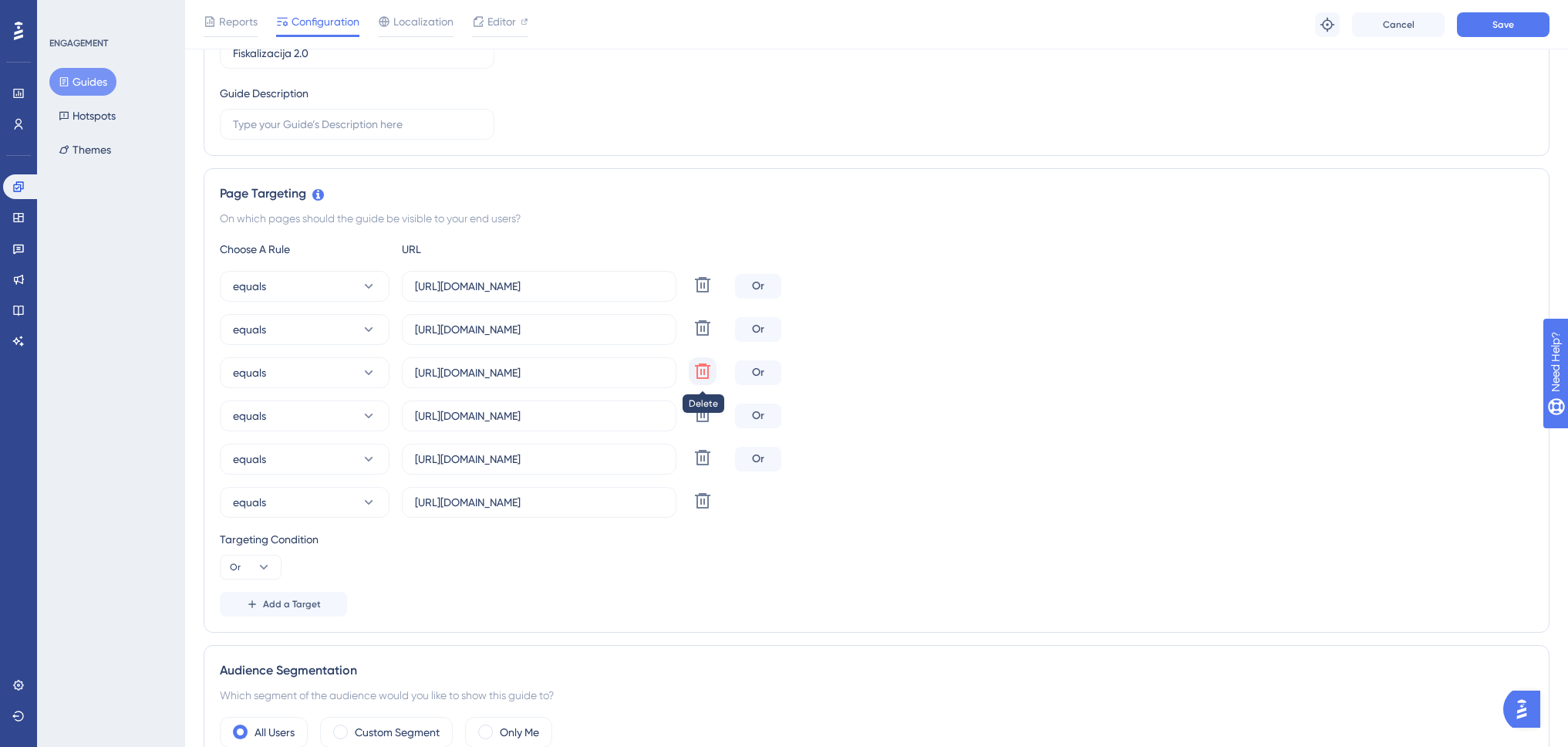
click at [705, 374] on icon at bounding box center [703, 371] width 16 height 16
type input "https://www.swing-q.hr/partneri"
type input "https://www.swing-q.hr/postavke"
type input "https://www.swing-q.hr/elektronicka-arhiva"
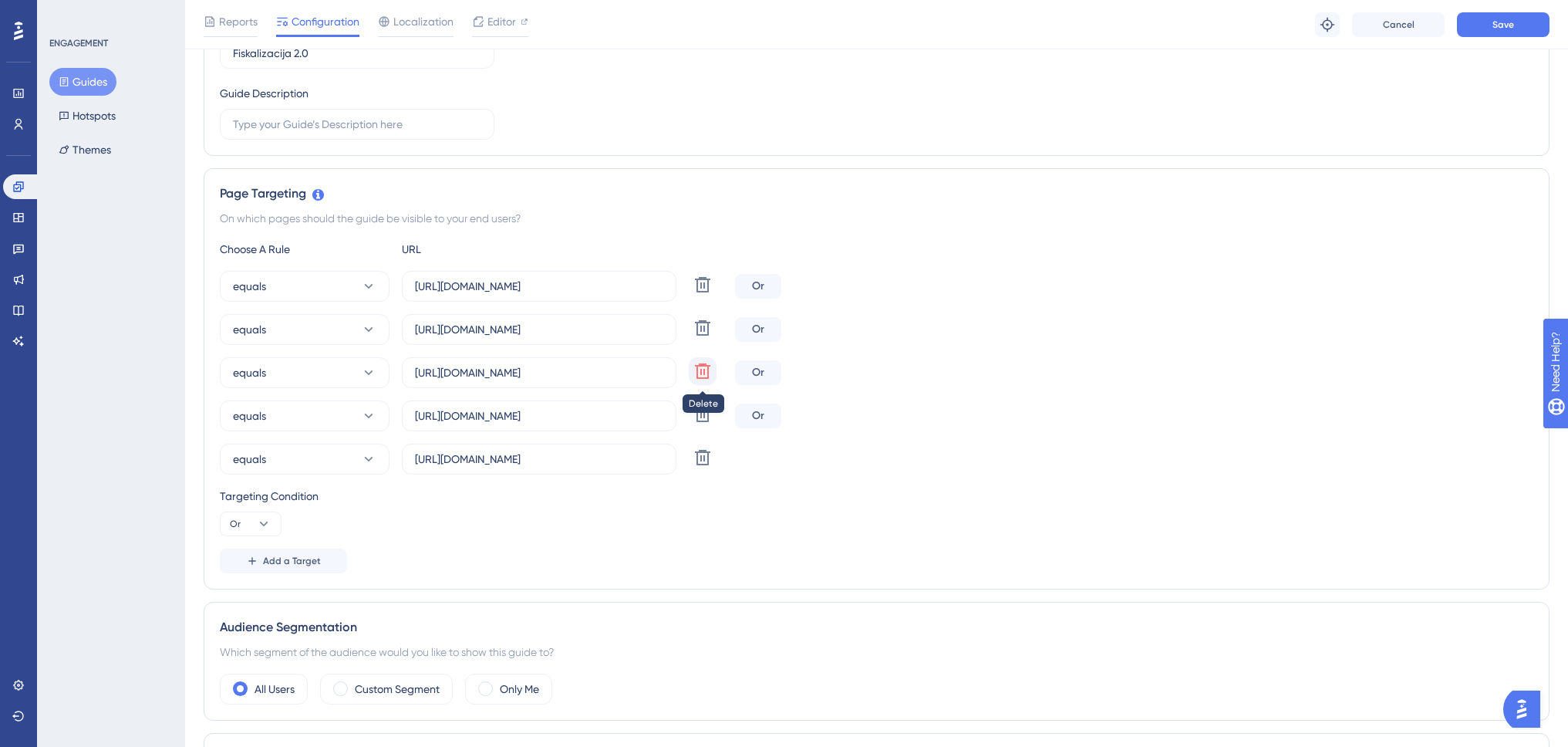
click at [705, 374] on icon at bounding box center [703, 371] width 16 height 16
type input "https://www.swing-q.hr/postavke"
type input "https://www.swing-q.hr/elektronicka-arhiva"
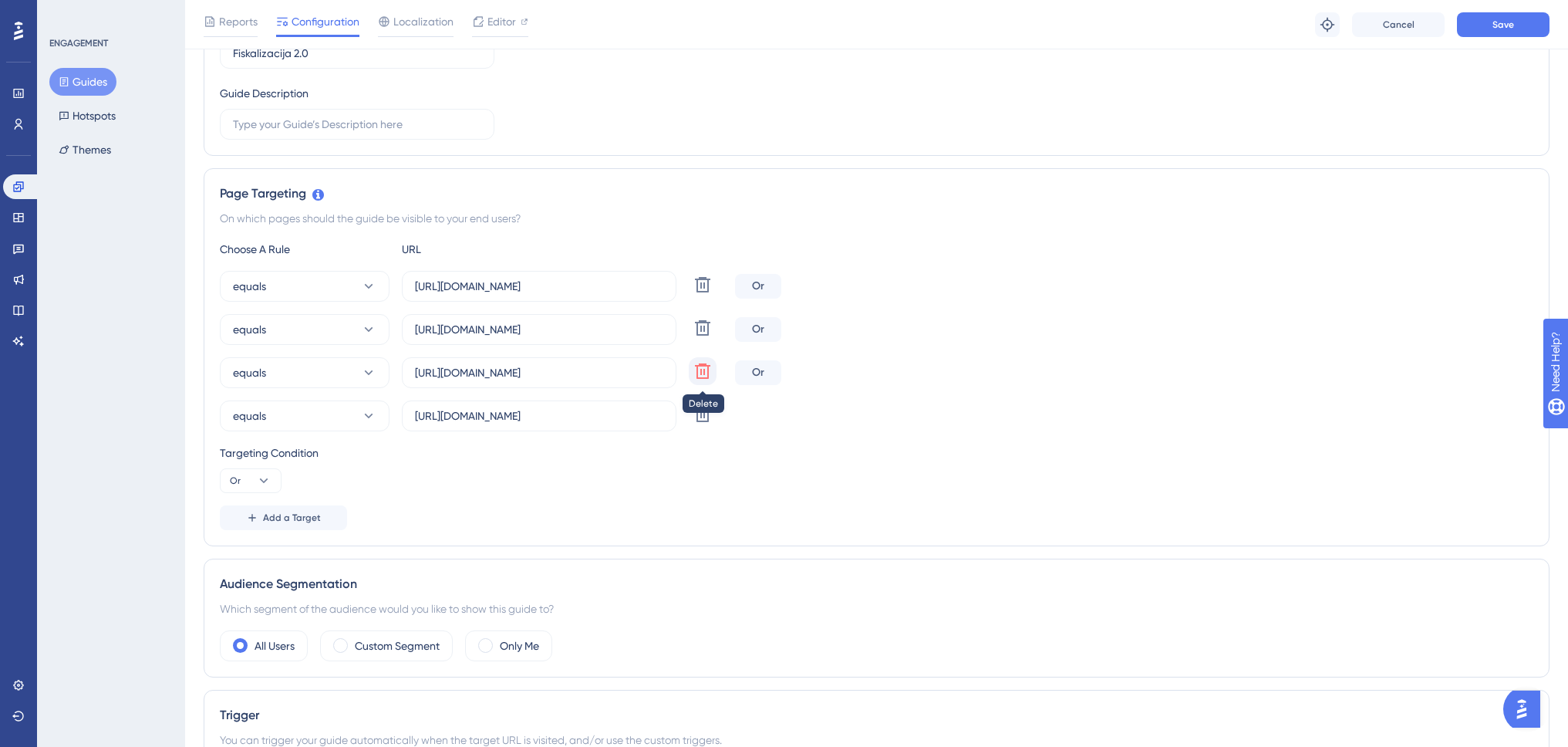
click at [705, 374] on icon at bounding box center [703, 371] width 16 height 16
type input "https://www.swing-q.hr/elektronicka-arhiva"
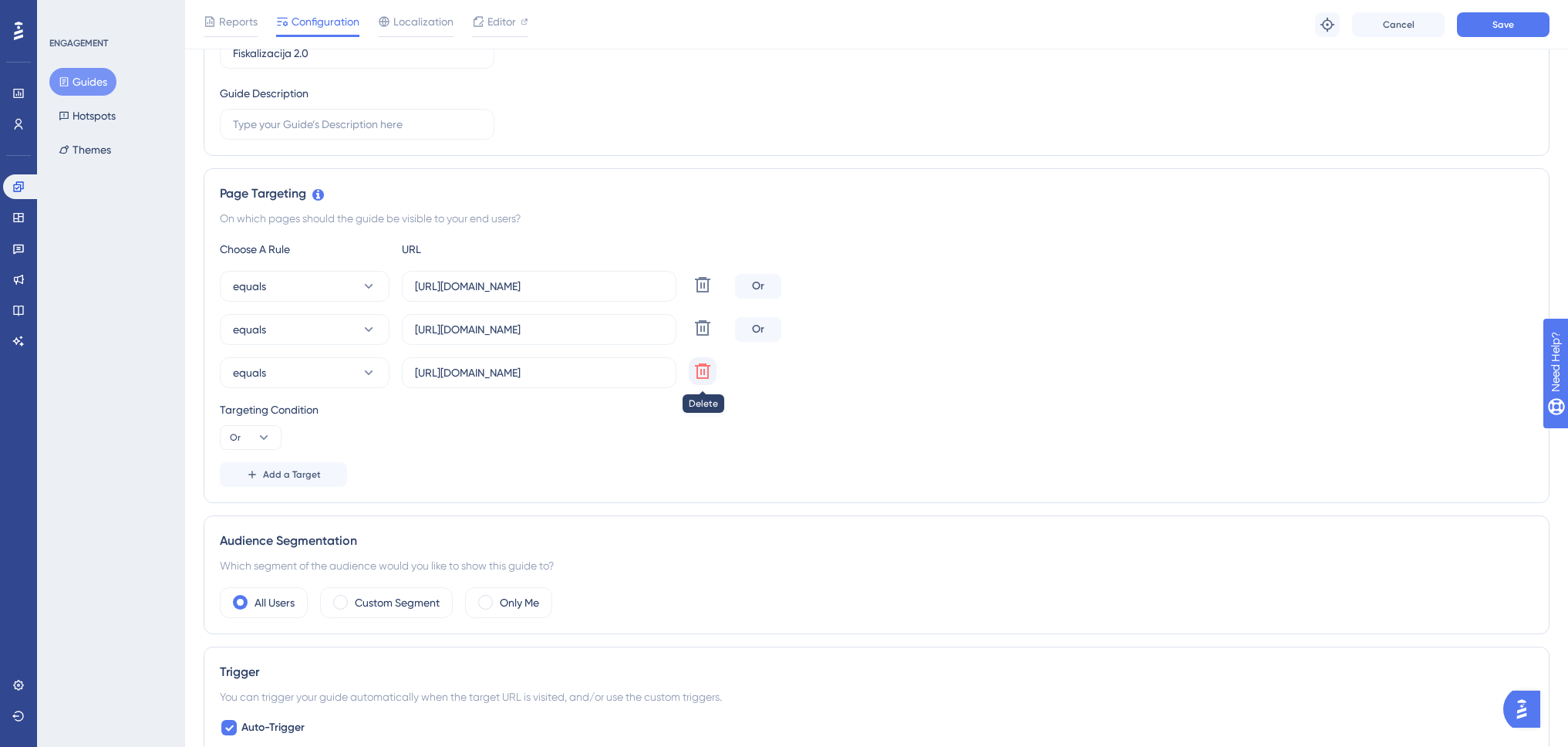
click at [705, 374] on icon at bounding box center [703, 371] width 16 height 16
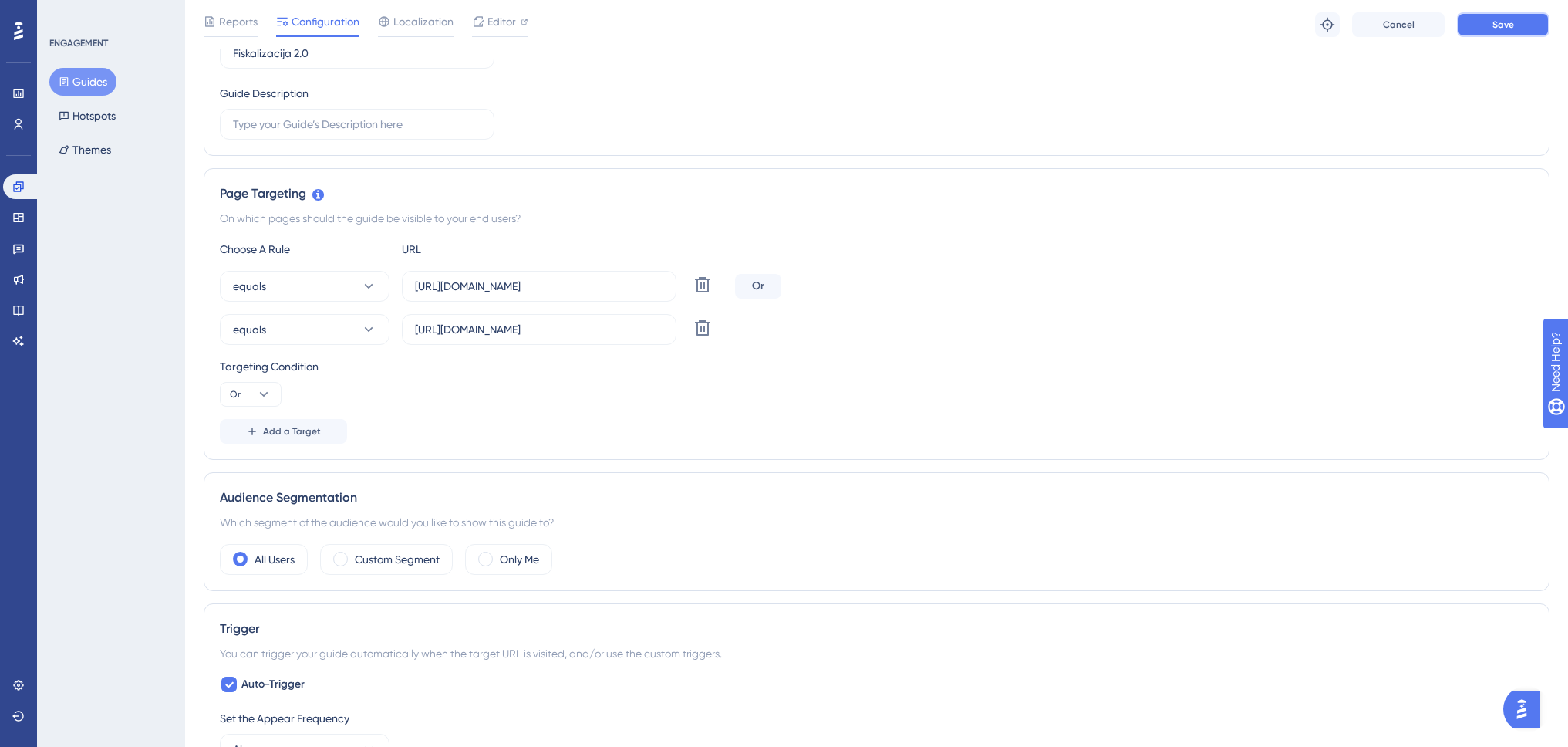
click at [1512, 25] on span "Save" at bounding box center [1503, 24] width 22 height 12
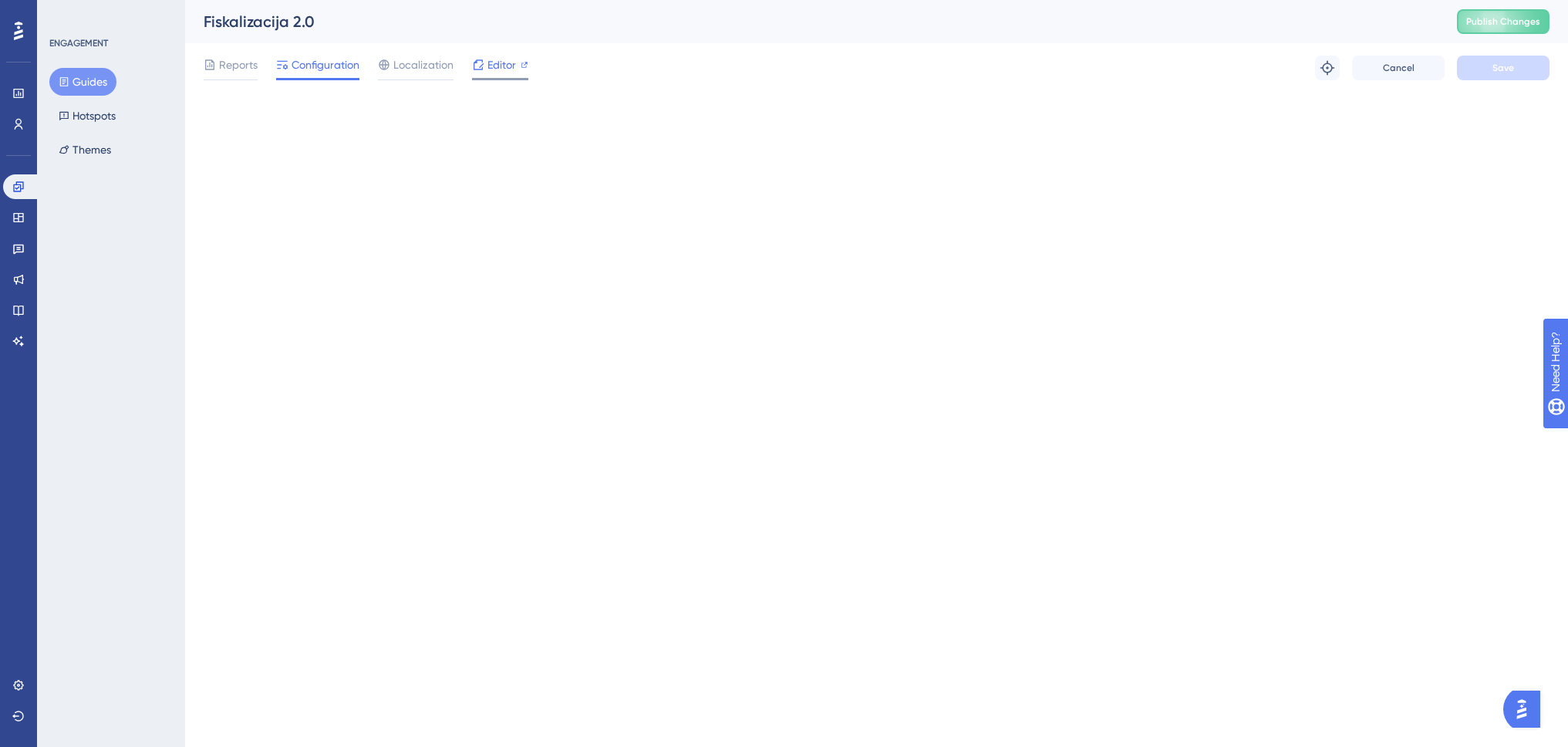
scroll to position [0, 0]
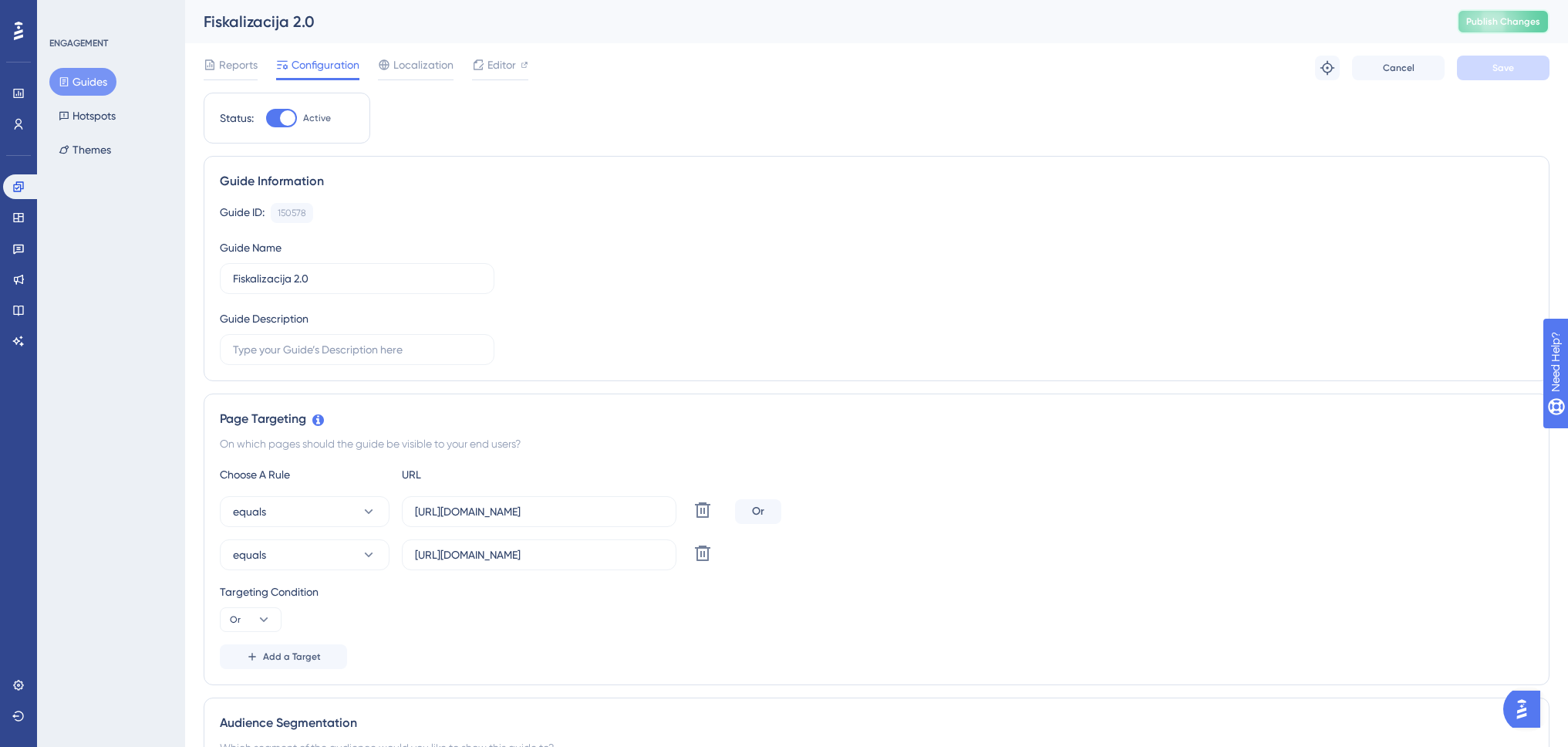
click at [1500, 20] on span "Publish Changes" at bounding box center [1503, 22] width 74 height 12
click at [707, 553] on icon at bounding box center [703, 553] width 18 height 18
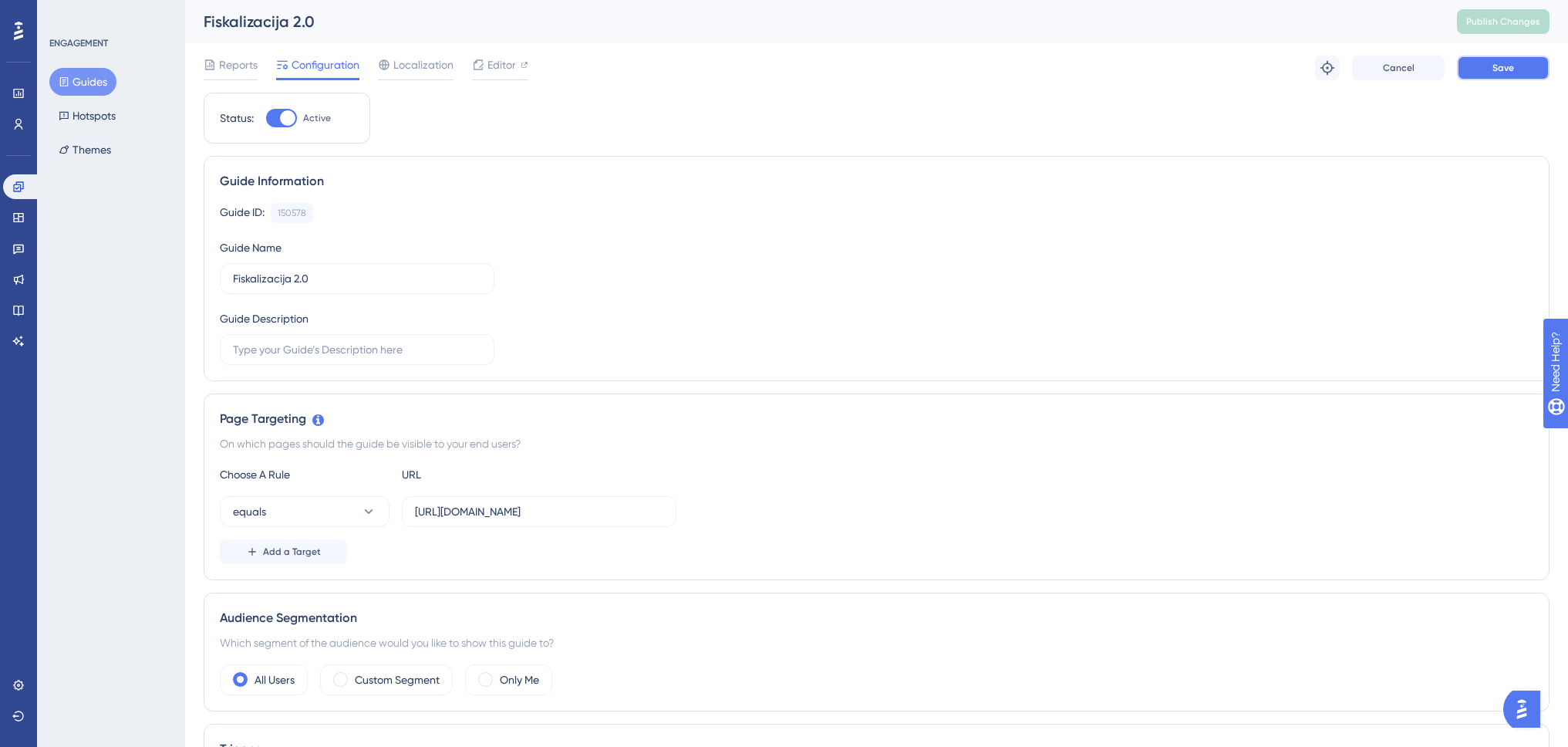
click at [1503, 67] on span "Save" at bounding box center [1503, 67] width 22 height 12
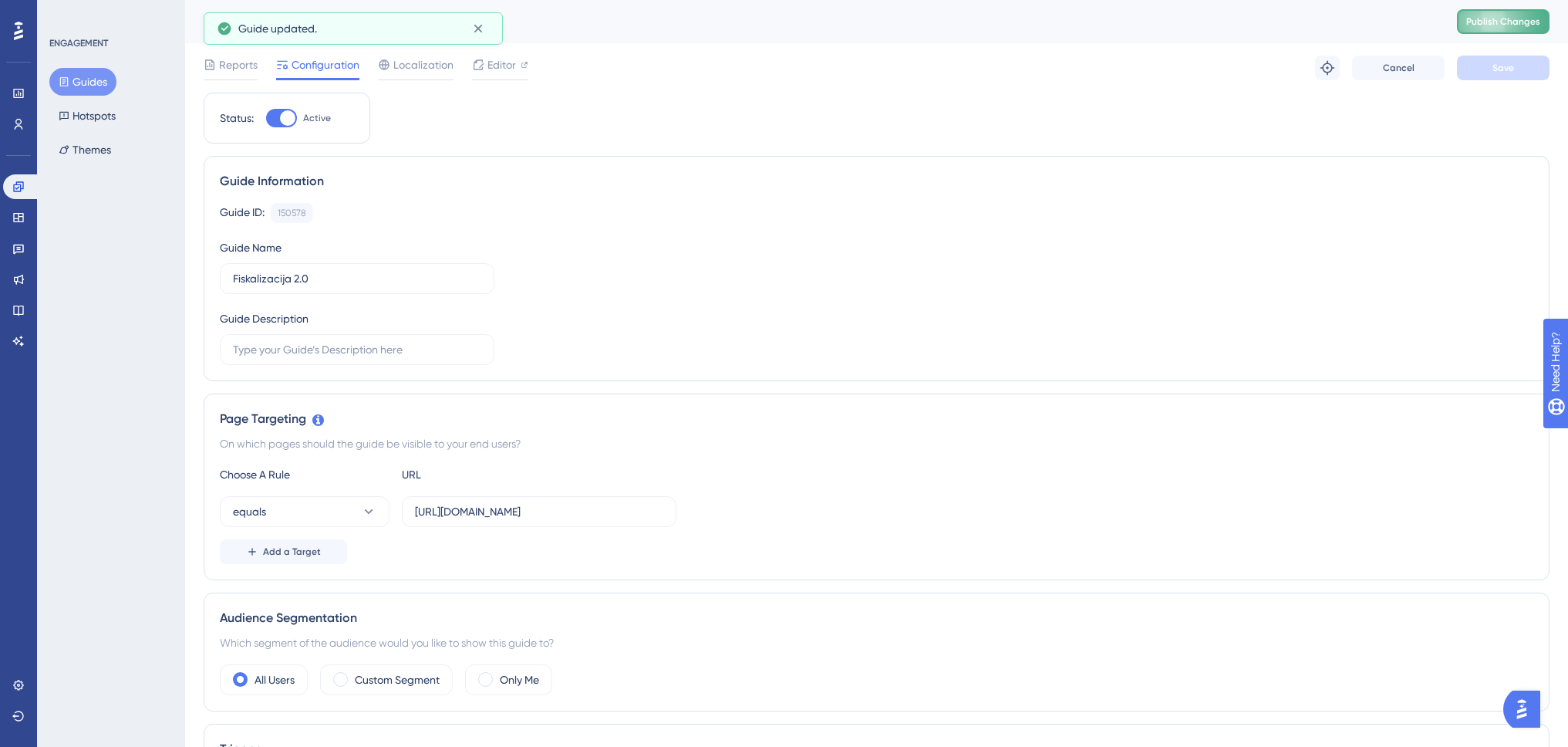
click at [1515, 21] on span "Publish Changes" at bounding box center [1503, 22] width 74 height 12
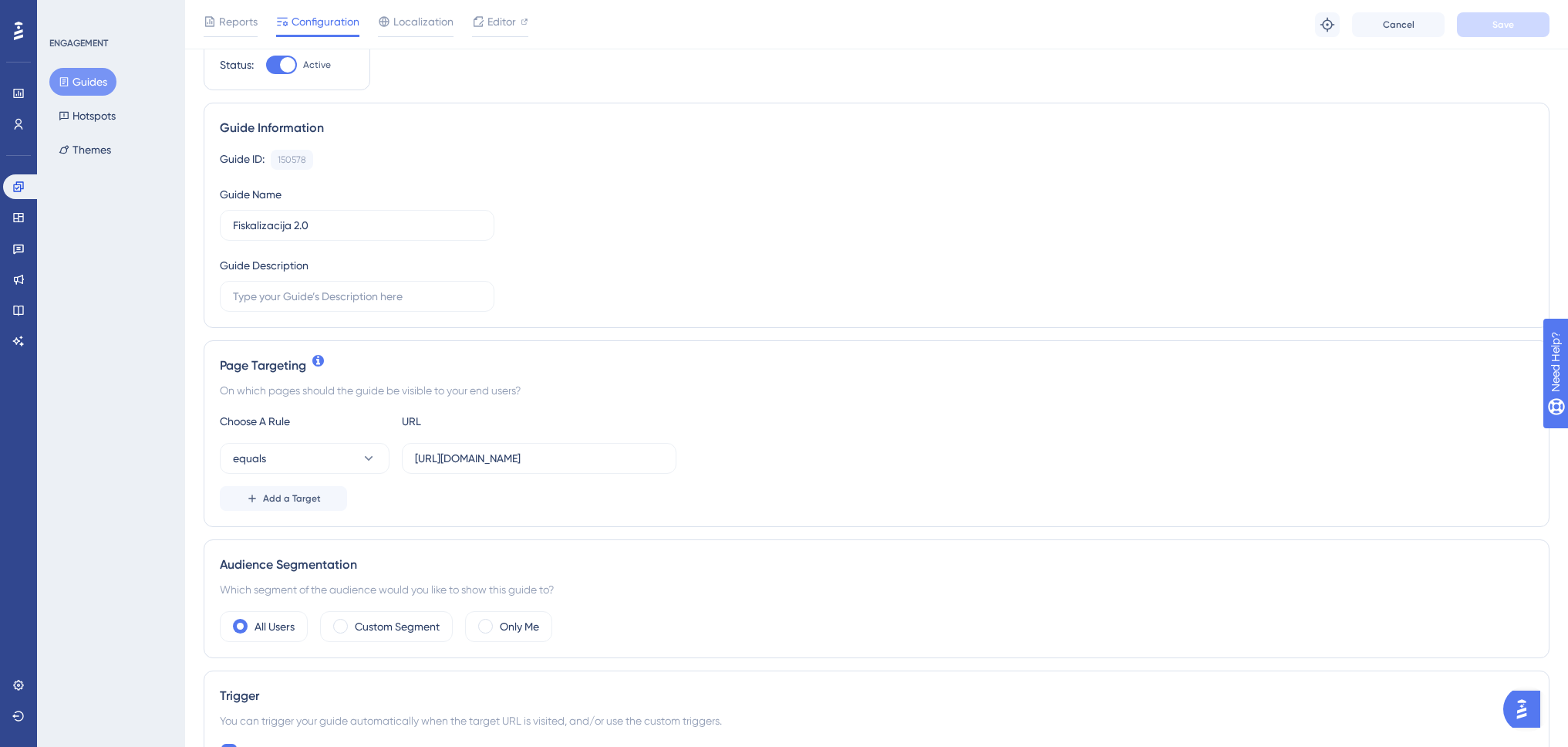
scroll to position [77, 0]
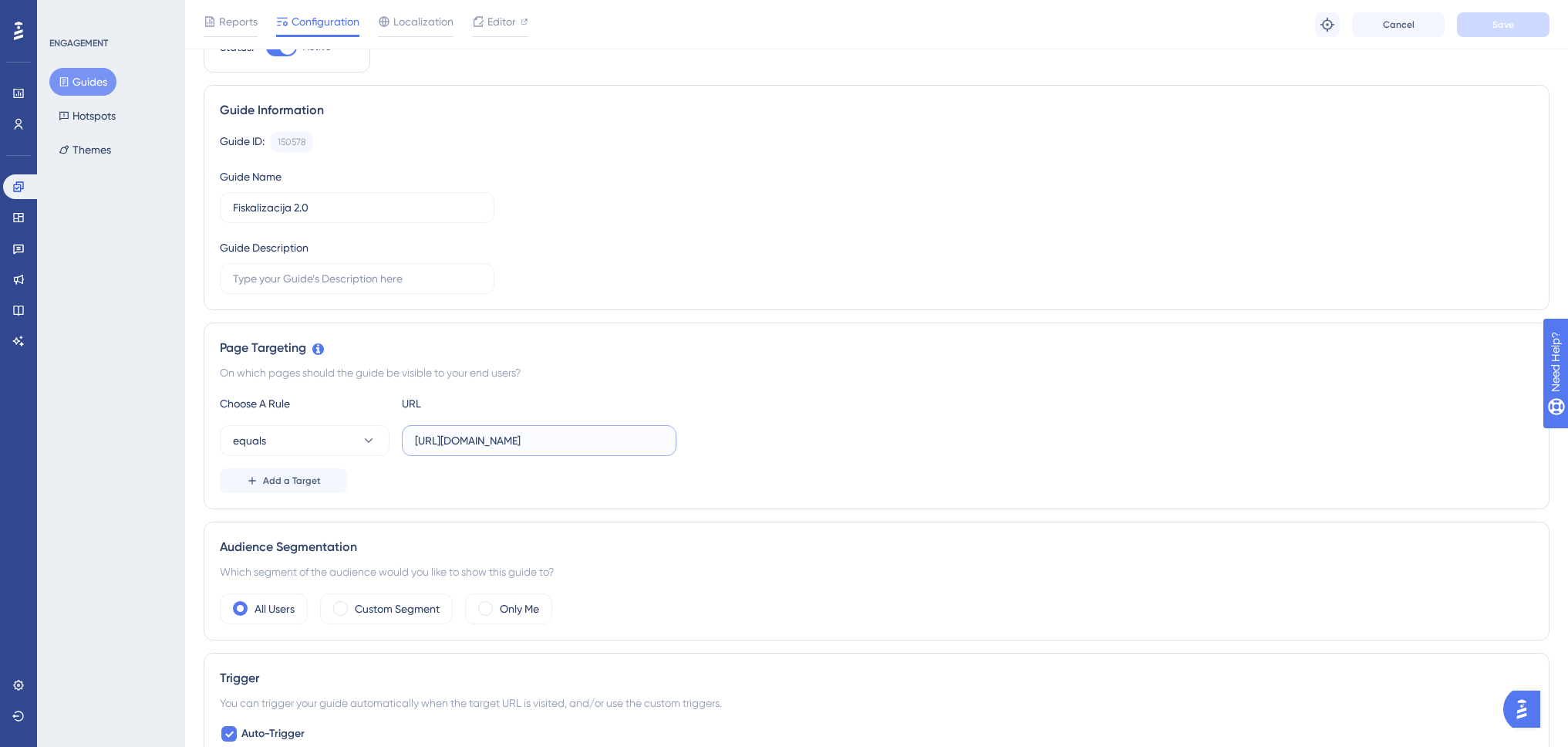
drag, startPoint x: 543, startPoint y: 444, endPoint x: 583, endPoint y: 439, distance: 40.3
click at [583, 439] on input "https://www.swing-q.hr/prijava" at bounding box center [539, 440] width 248 height 17
drag, startPoint x: 541, startPoint y: 440, endPoint x: 599, endPoint y: 438, distance: 58.0
click at [599, 438] on input "https://www.swing-q.hr/pretinac" at bounding box center [539, 440] width 248 height 17
type input "https://www.swing-q.hr/pretinac"
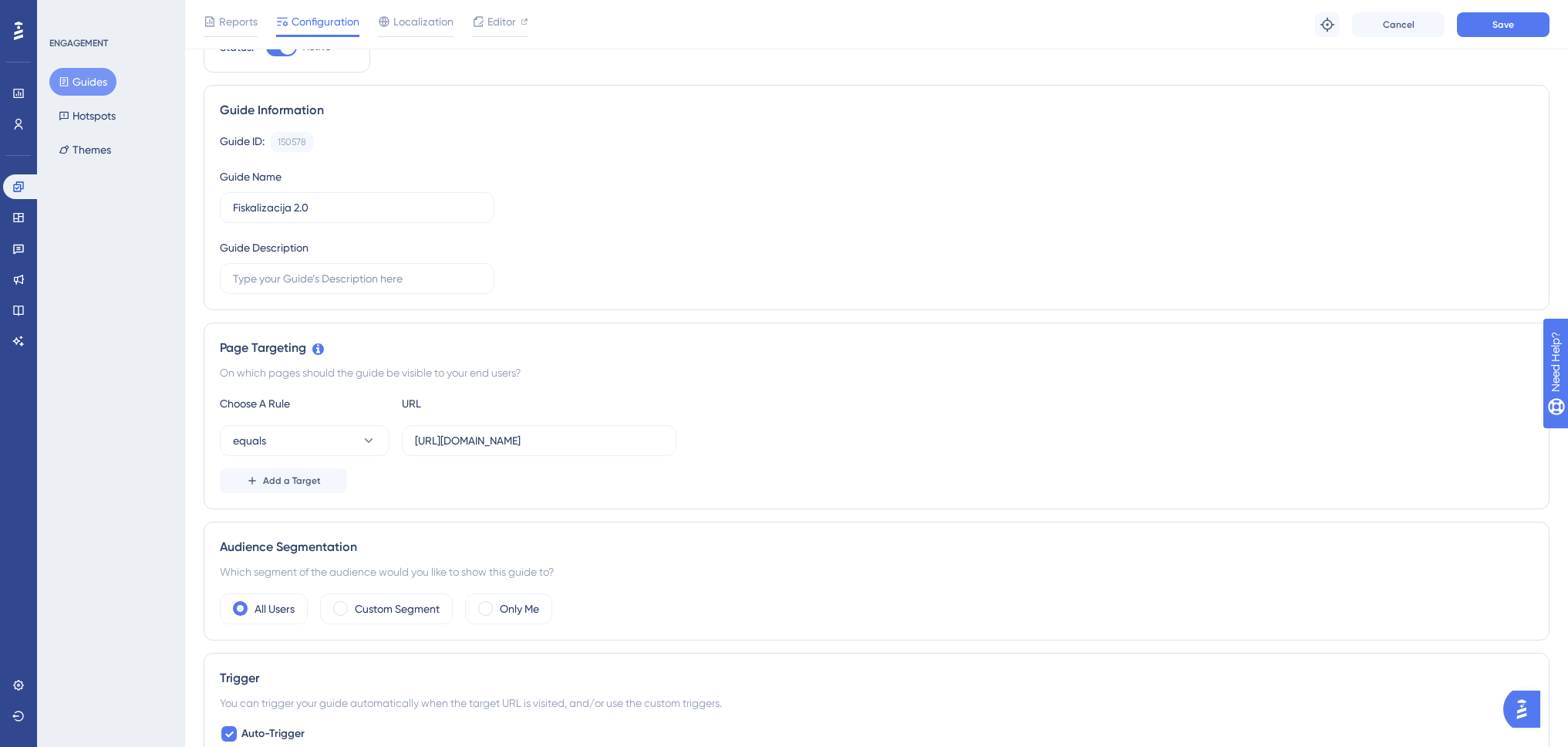
click at [767, 431] on div "equals https://www.swing-q.hr/pretinac" at bounding box center [877, 440] width 1314 height 31
click at [1514, 28] on button "Save" at bounding box center [1502, 25] width 92 height 25
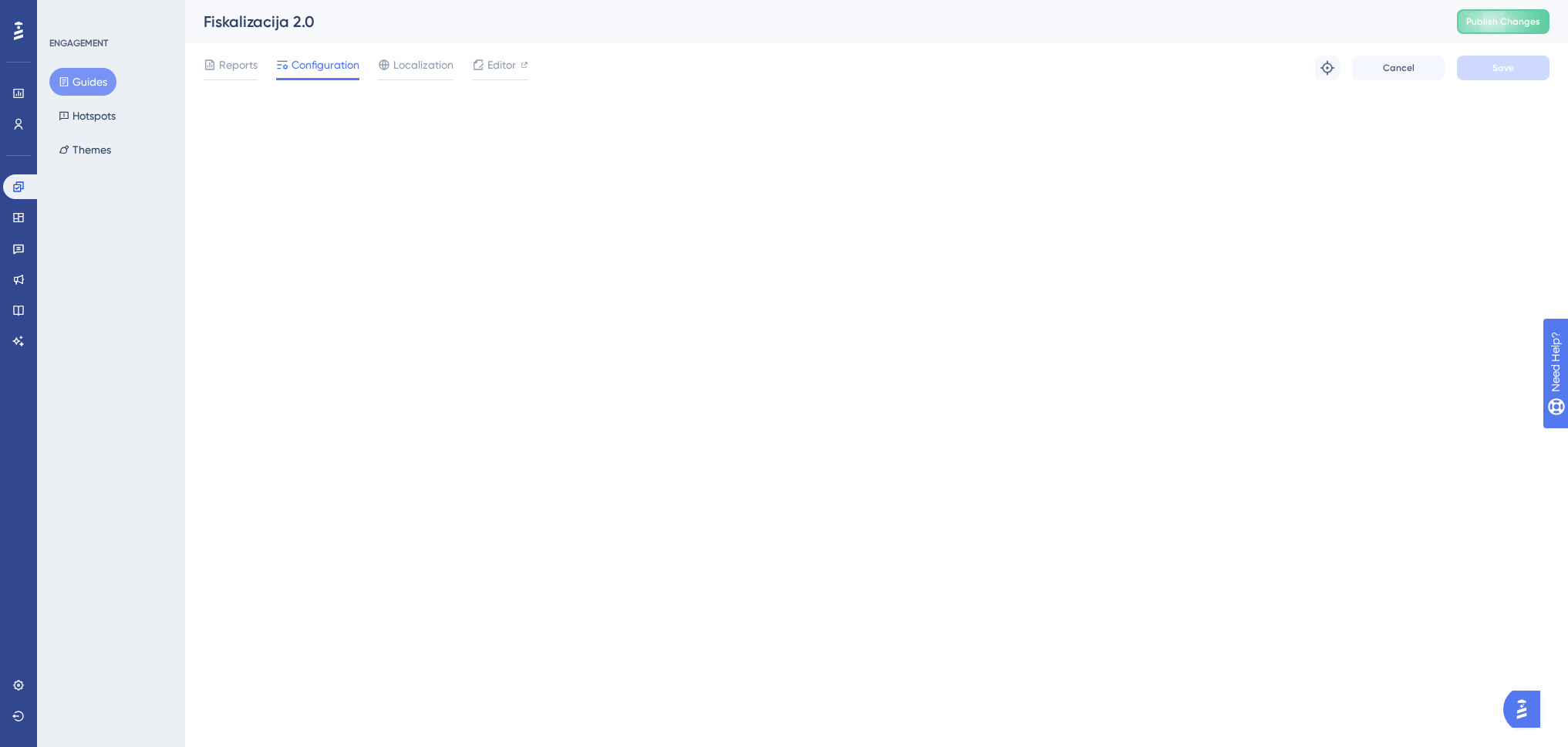
scroll to position [0, 0]
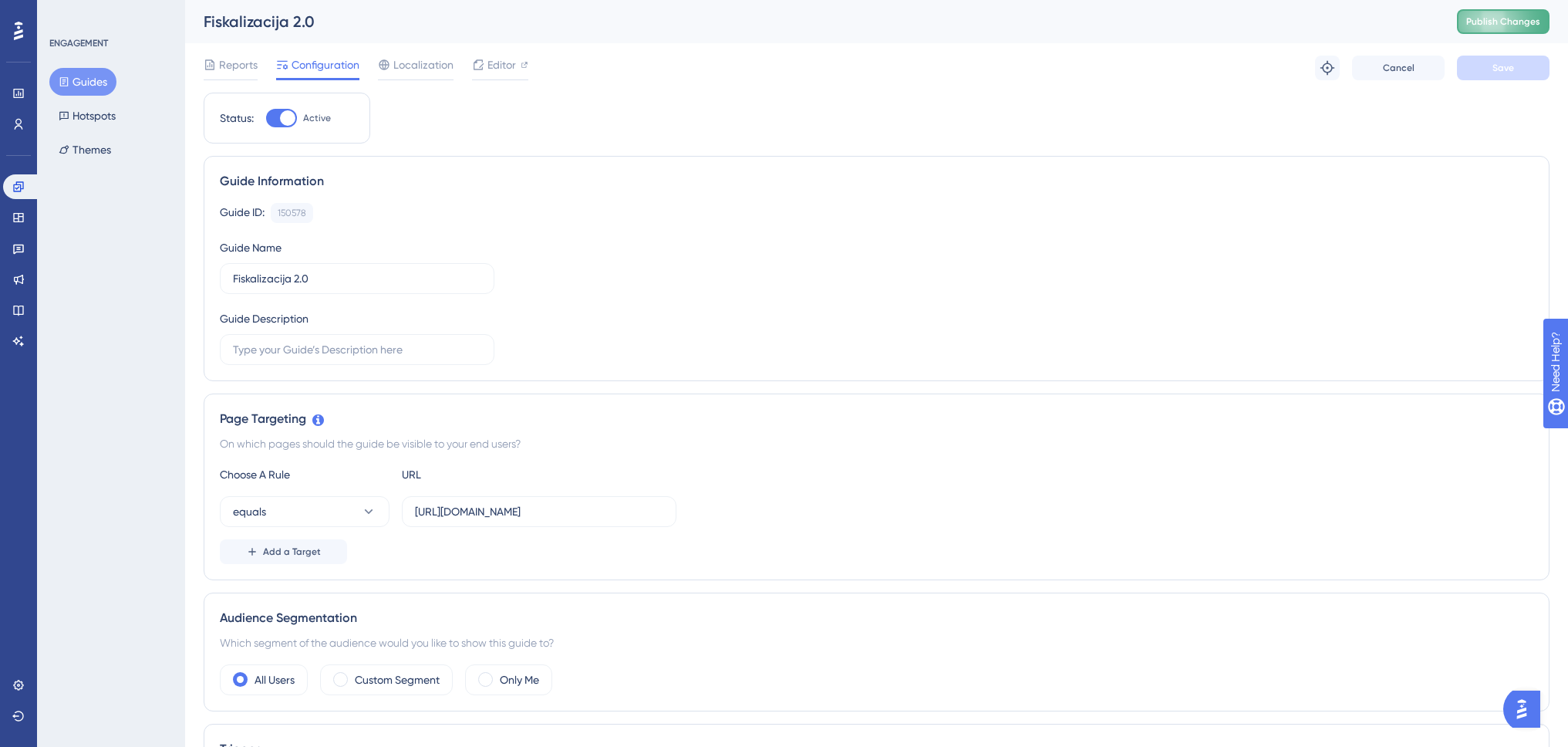
click at [1511, 17] on span "Publish Changes" at bounding box center [1503, 22] width 74 height 12
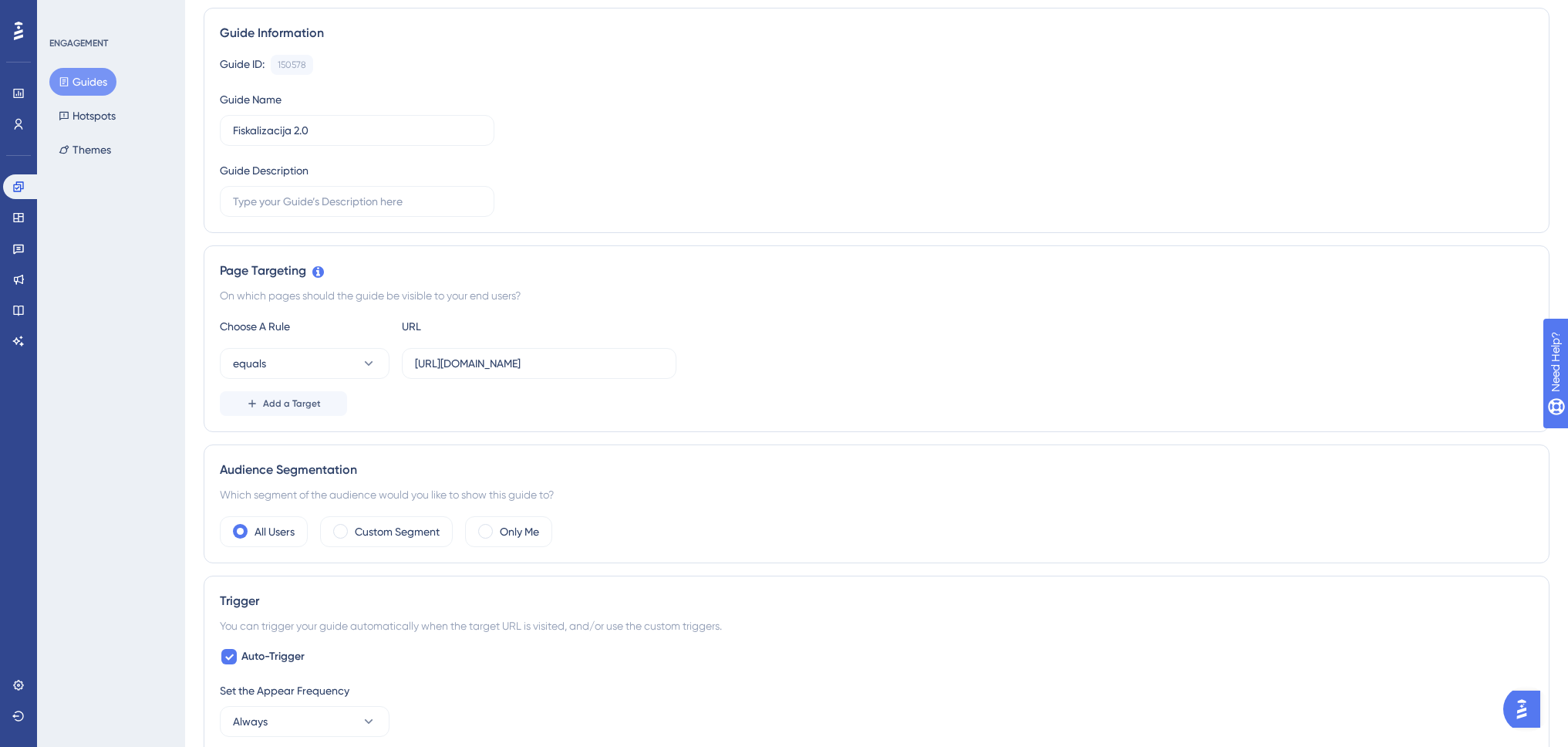
scroll to position [155, 0]
click at [367, 369] on icon at bounding box center [369, 363] width 16 height 16
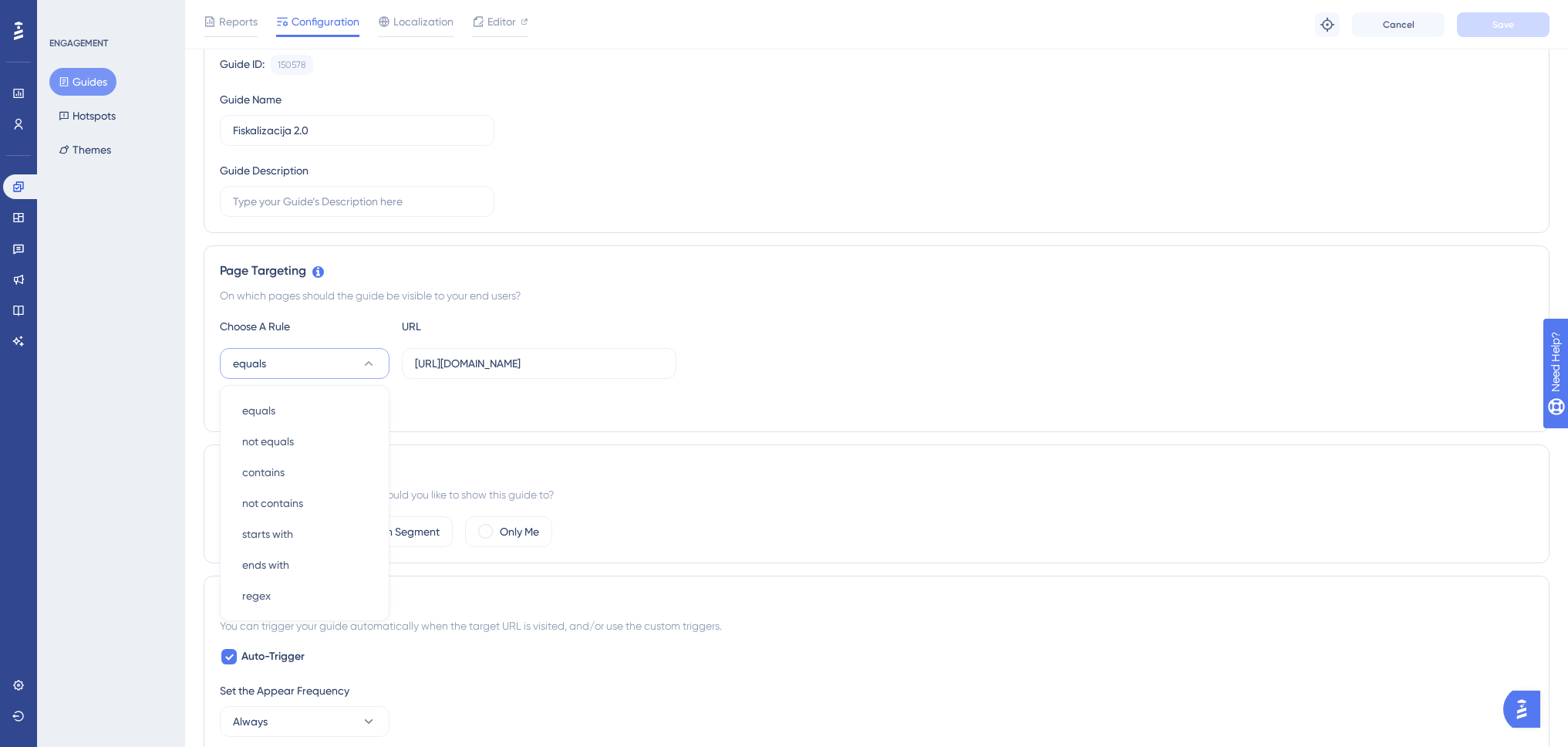
scroll to position [284, 0]
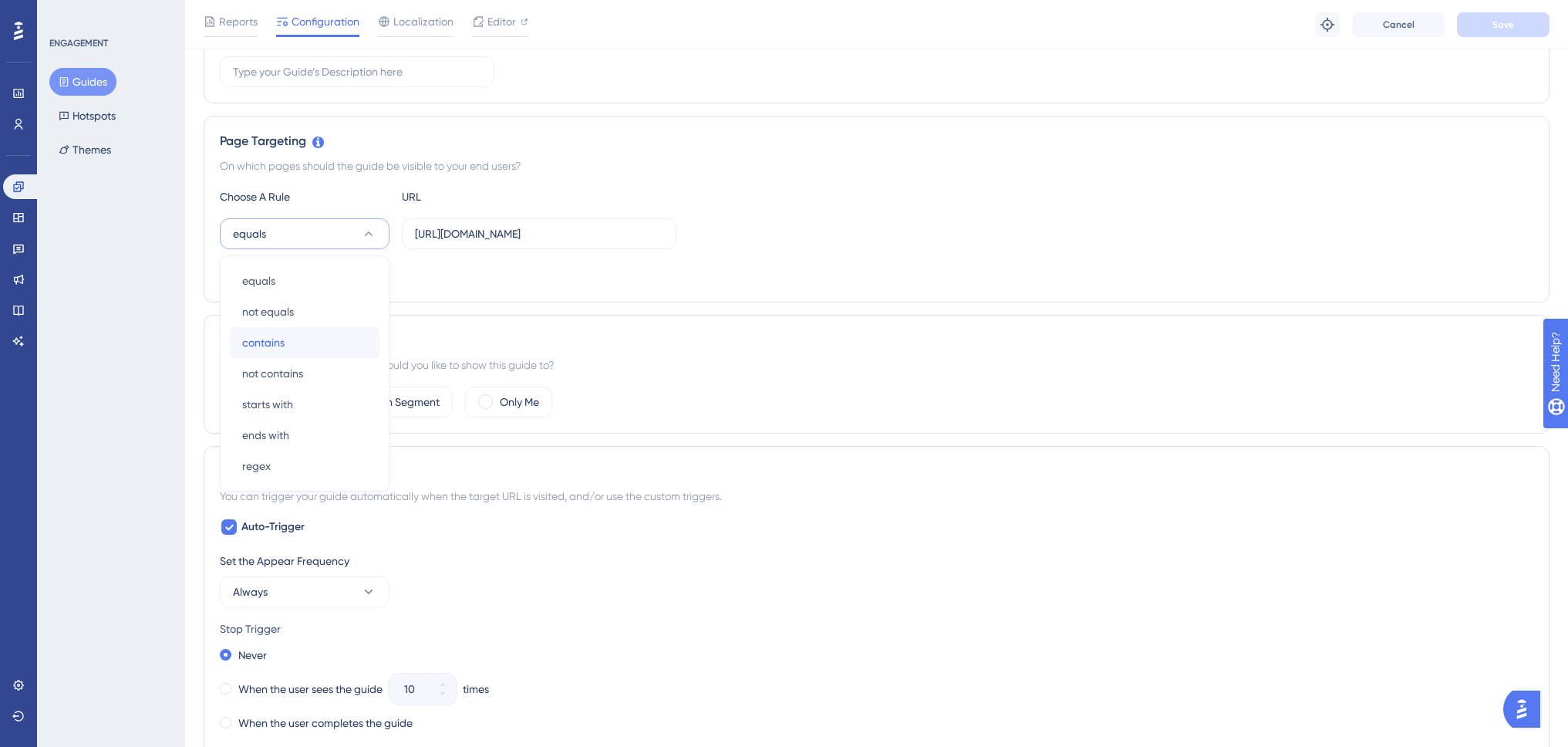
click at [332, 333] on div "contains contains" at bounding box center [305, 342] width 125 height 31
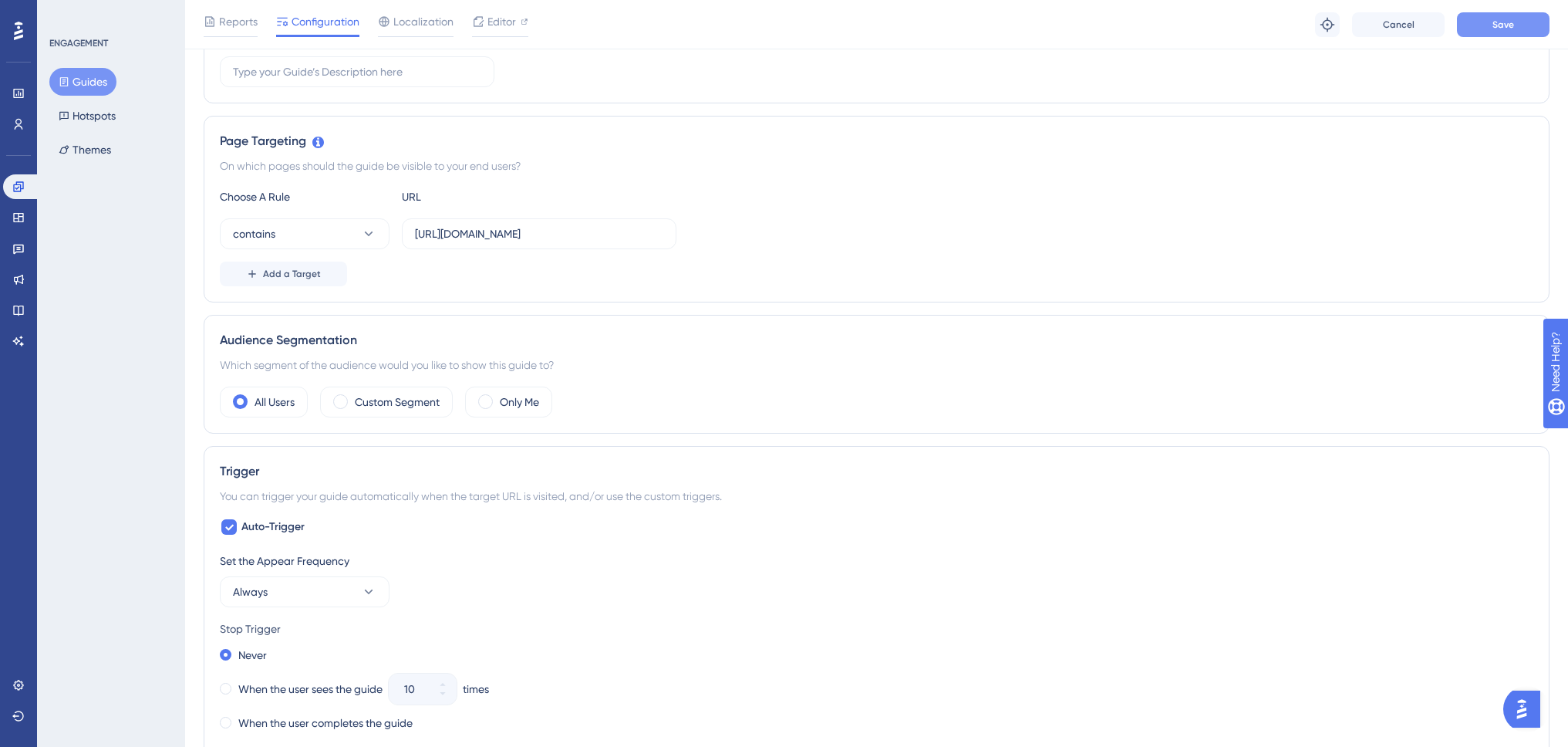
click at [1510, 19] on span "Save" at bounding box center [1503, 24] width 22 height 12
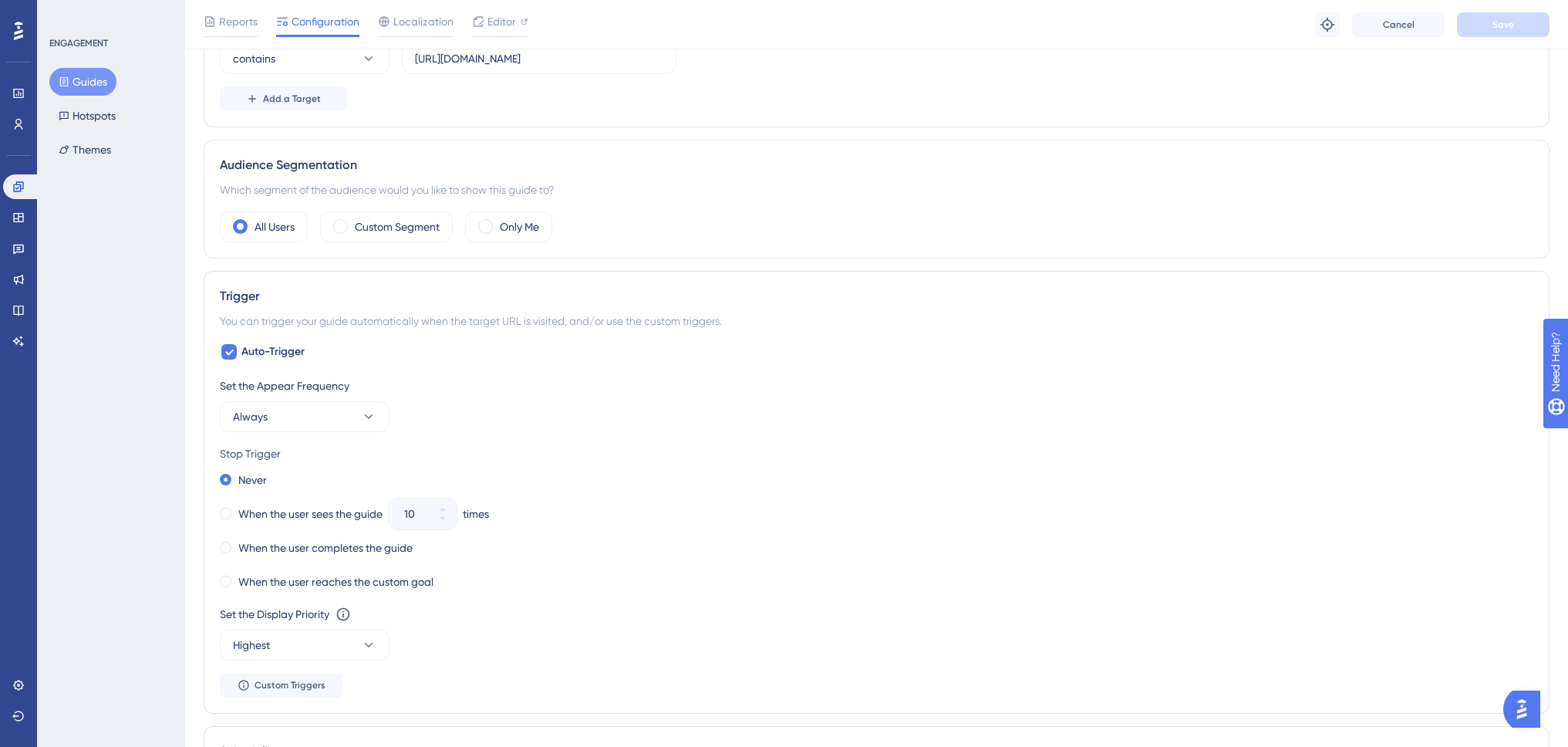
scroll to position [463, 0]
click at [300, 416] on button "Always" at bounding box center [305, 412] width 169 height 31
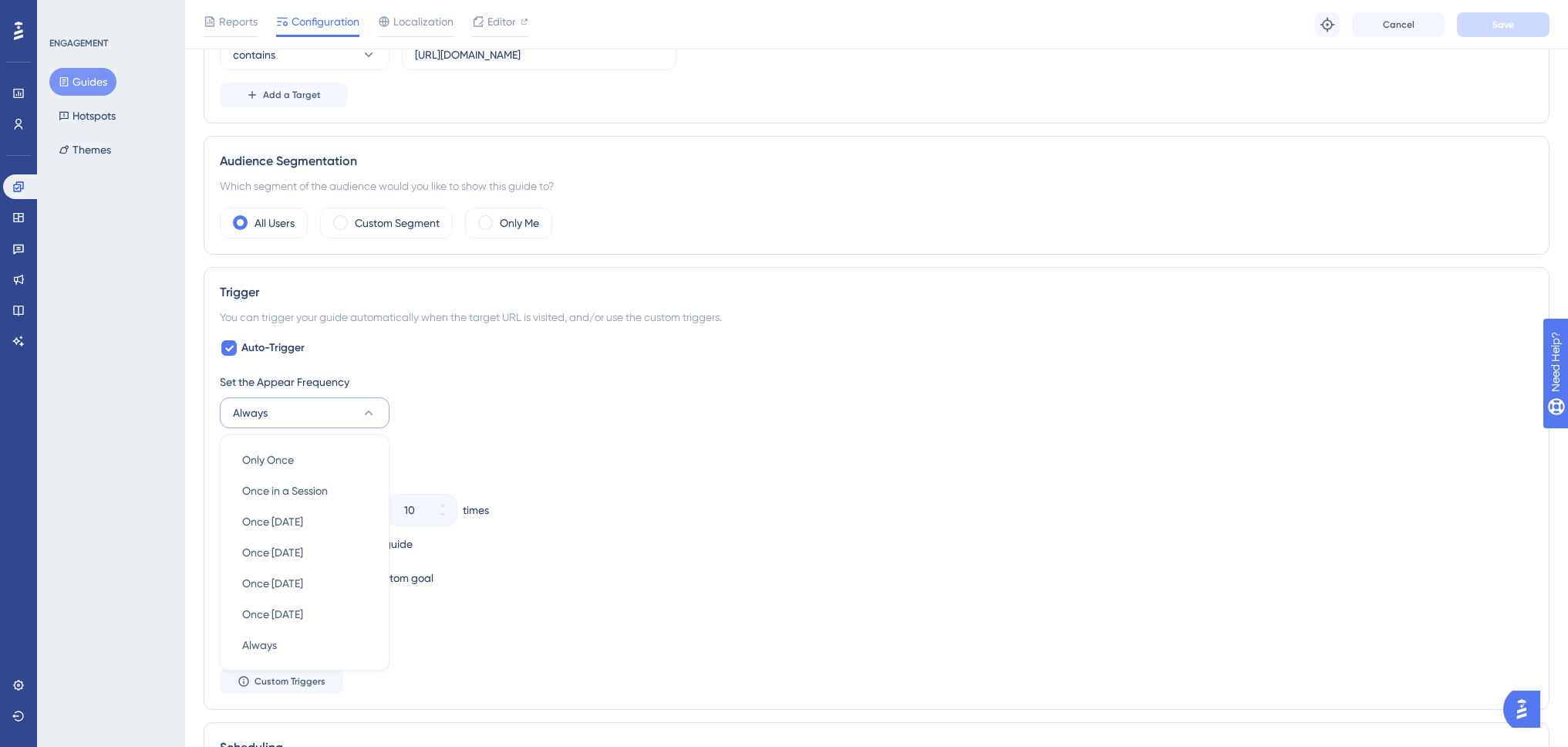
scroll to position [642, 0]
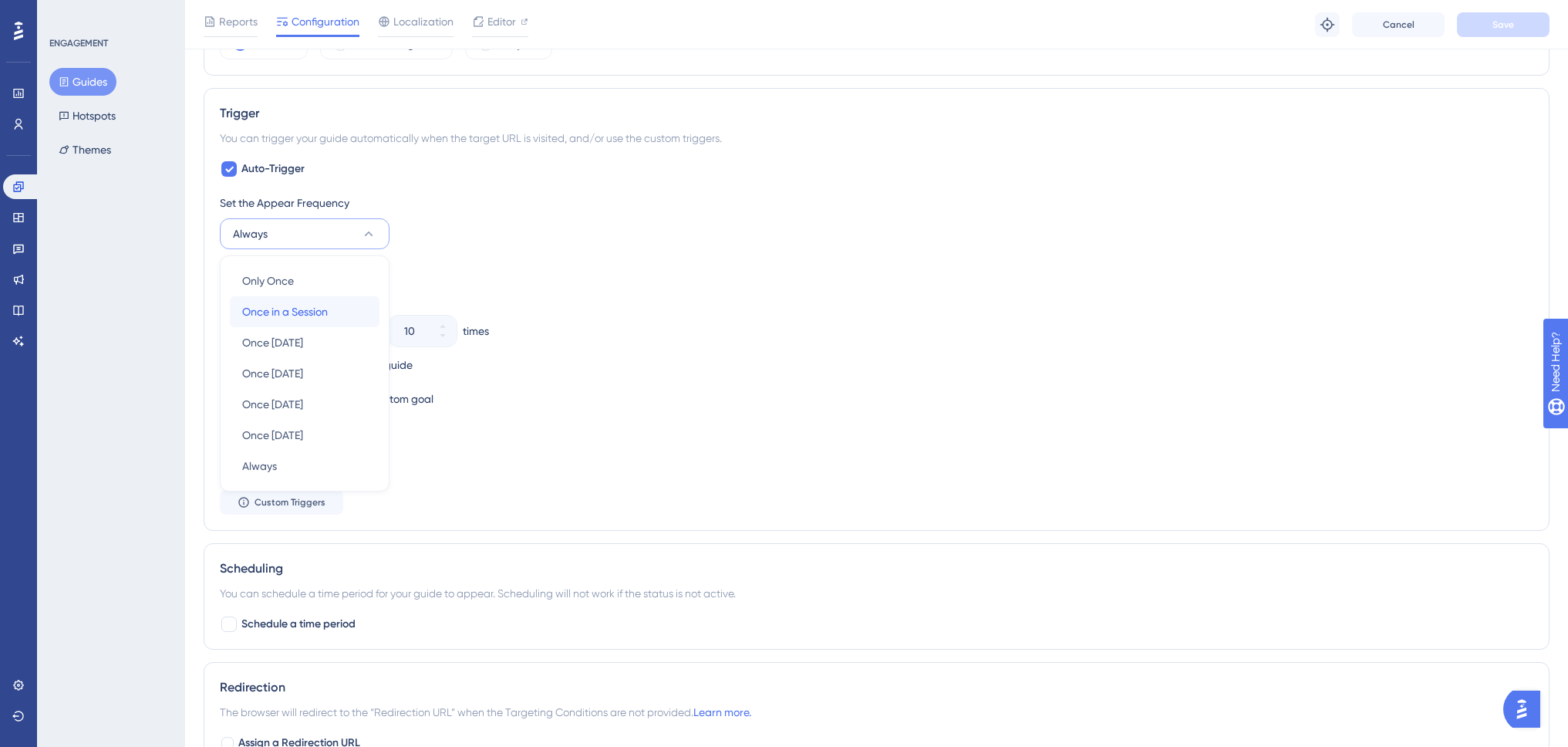
click at [345, 313] on div "Once in a Session Once in a Session" at bounding box center [305, 312] width 125 height 31
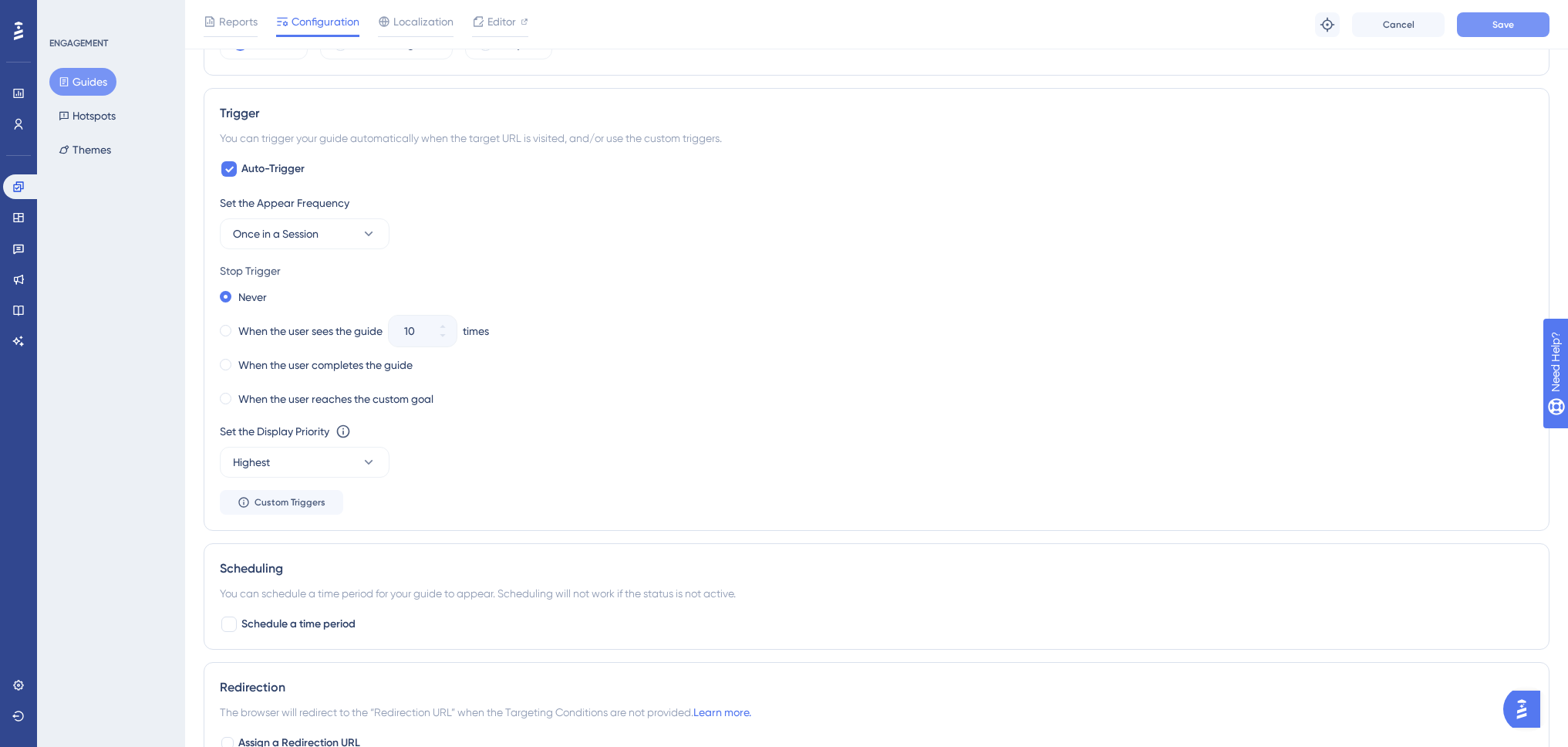
click at [1523, 27] on button "Save" at bounding box center [1502, 25] width 92 height 25
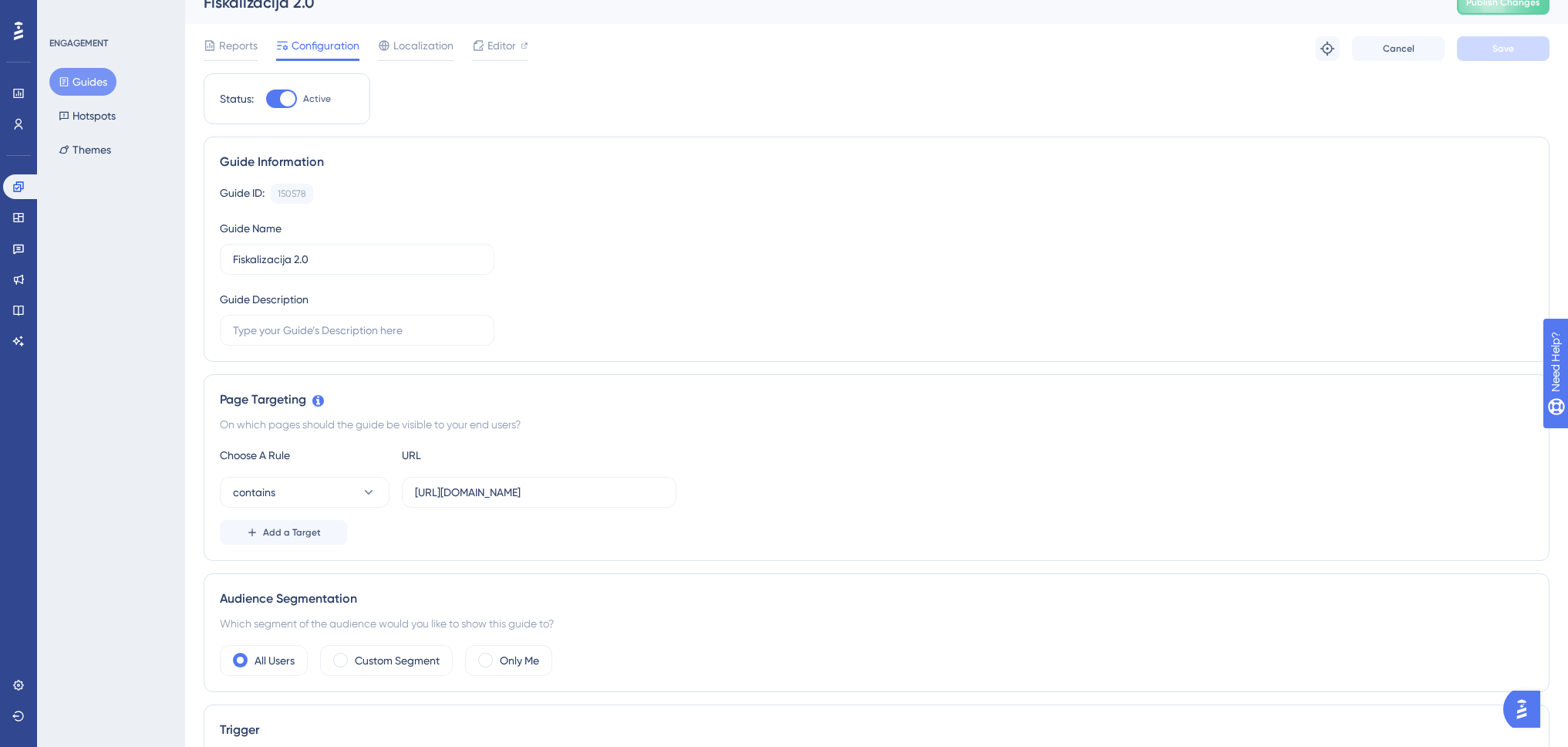
scroll to position [0, 0]
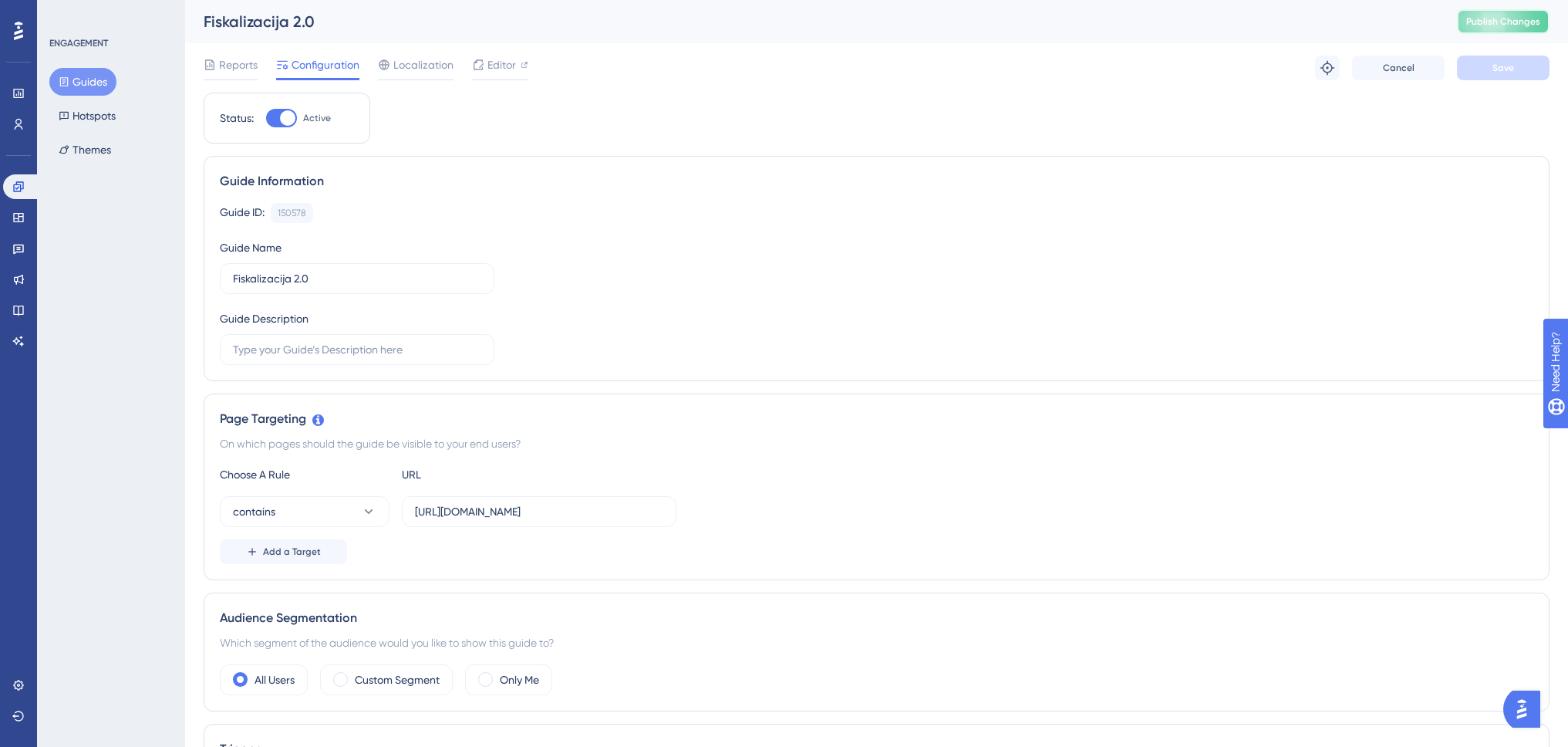
click at [1519, 17] on span "Publish Changes" at bounding box center [1503, 22] width 74 height 12
click at [492, 70] on span "Editor" at bounding box center [502, 65] width 28 height 18
click at [1496, 27] on button "Publish Changes" at bounding box center [1502, 22] width 92 height 25
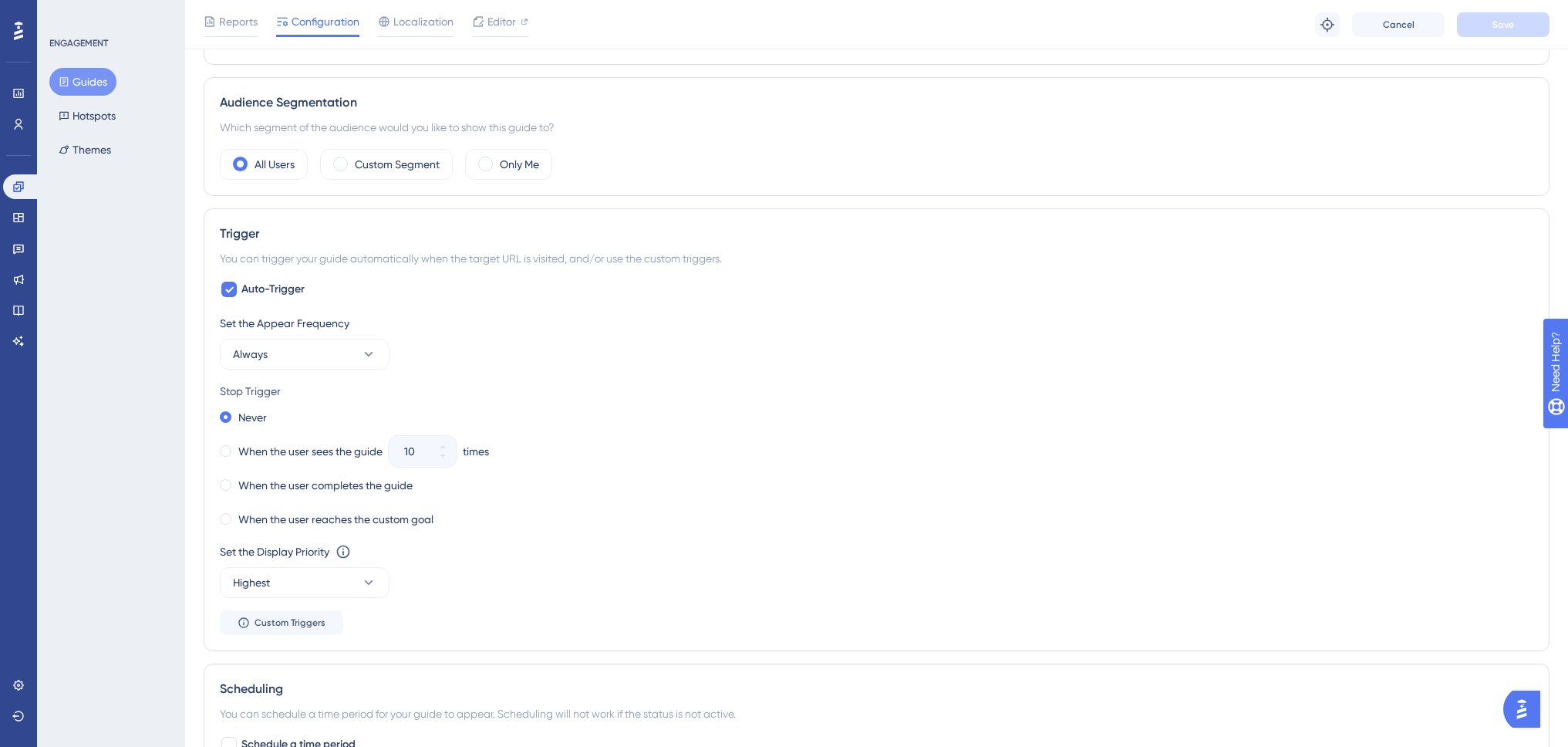
scroll to position [540, 0]
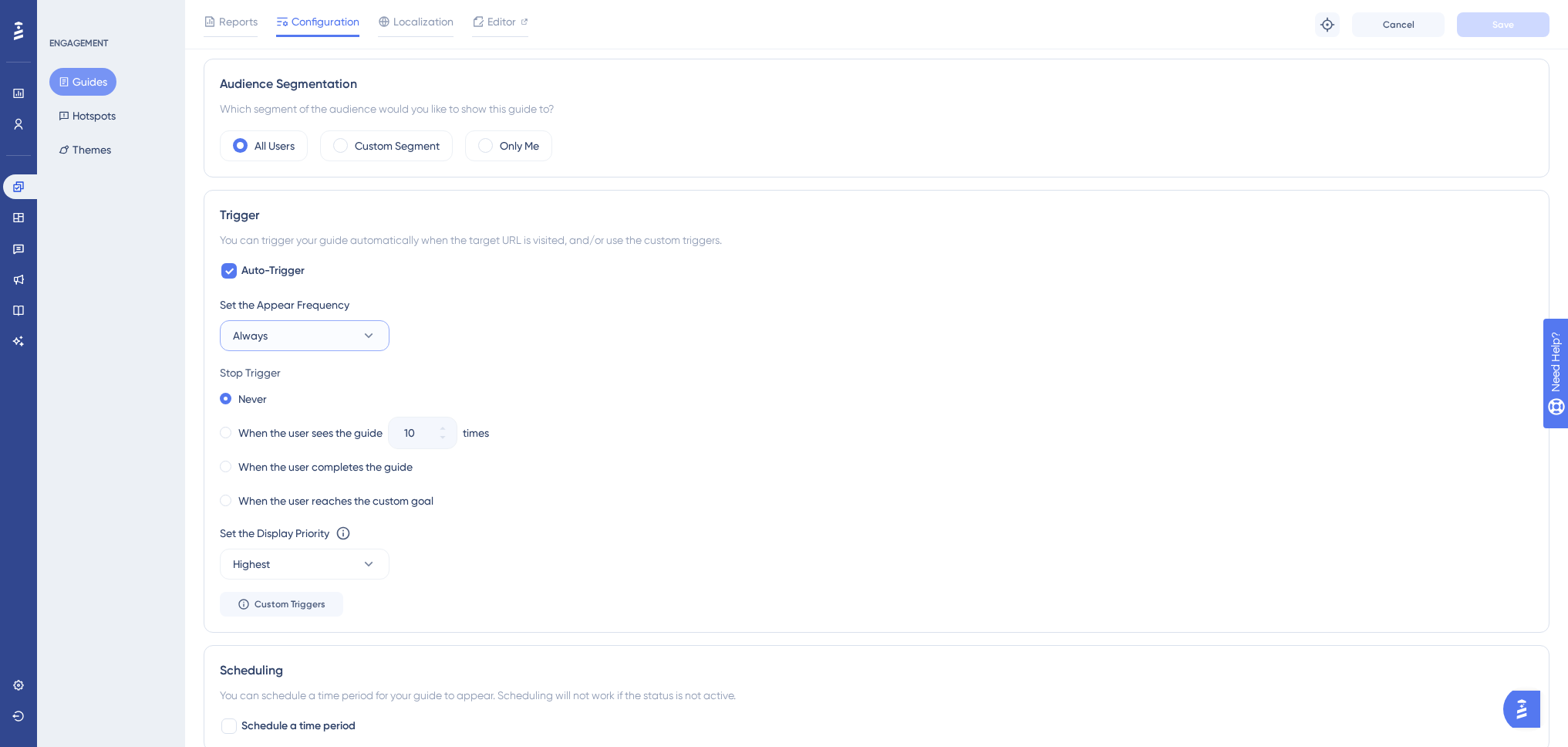
click at [321, 340] on button "Always" at bounding box center [305, 335] width 169 height 31
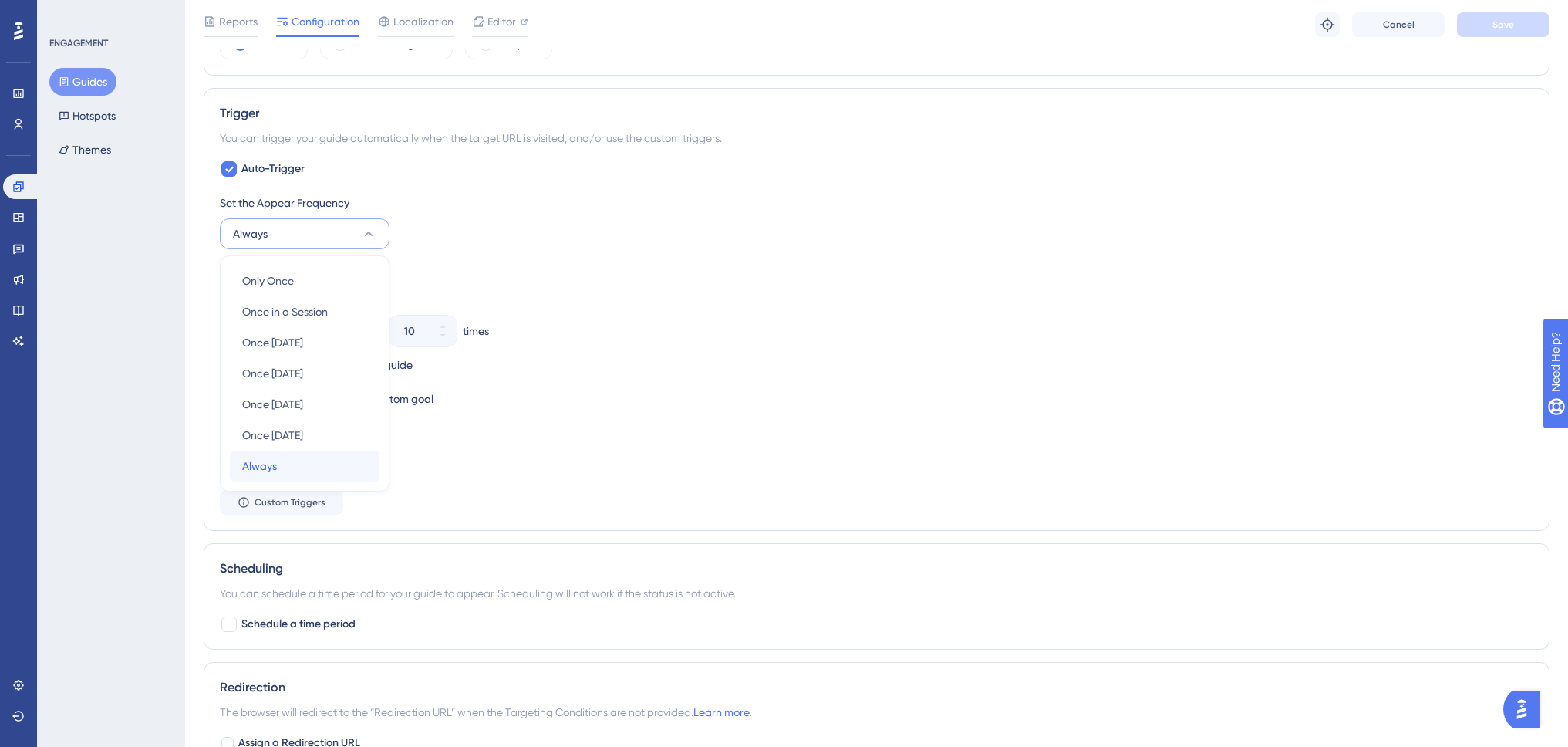
click at [273, 465] on span "Always" at bounding box center [260, 466] width 35 height 18
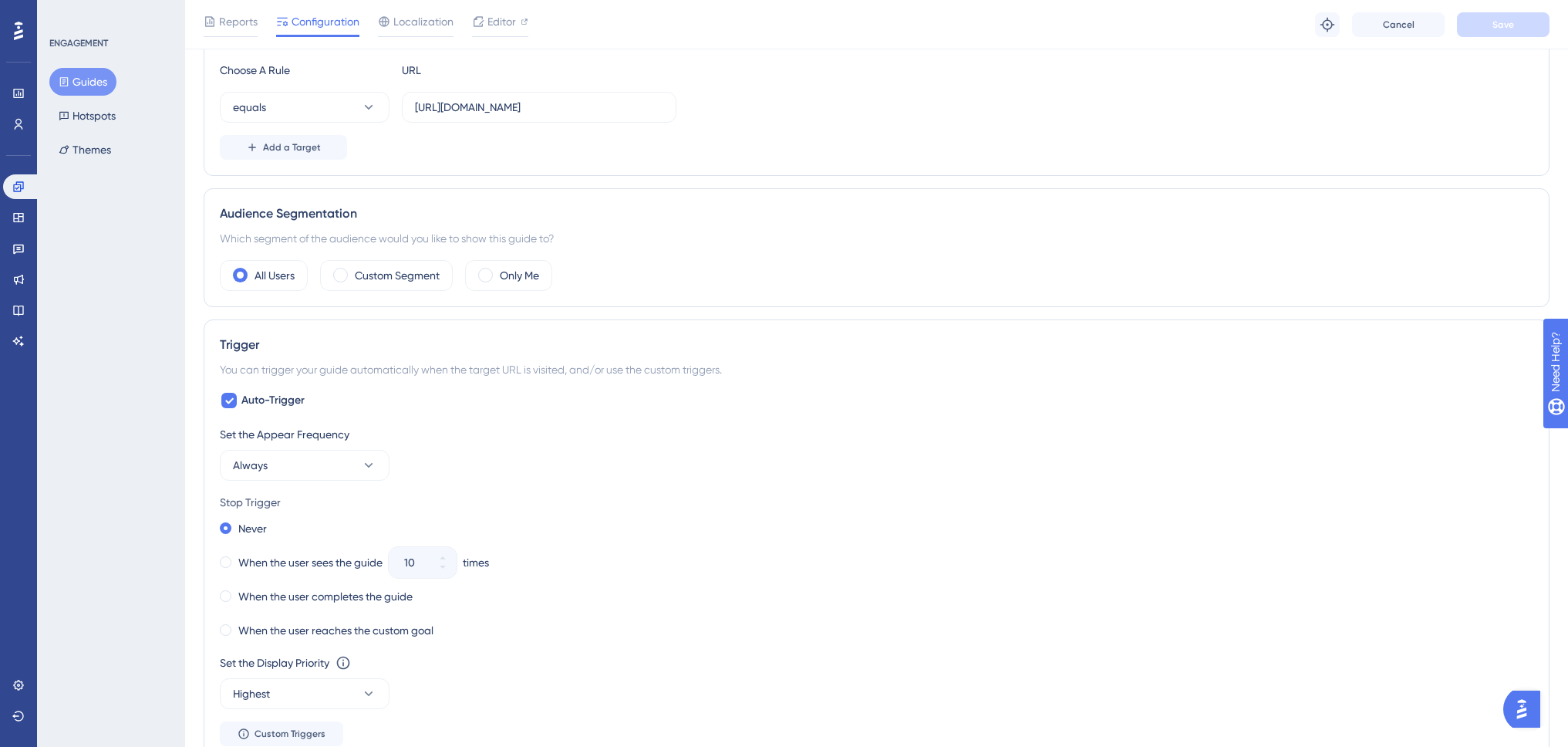
scroll to position [333, 0]
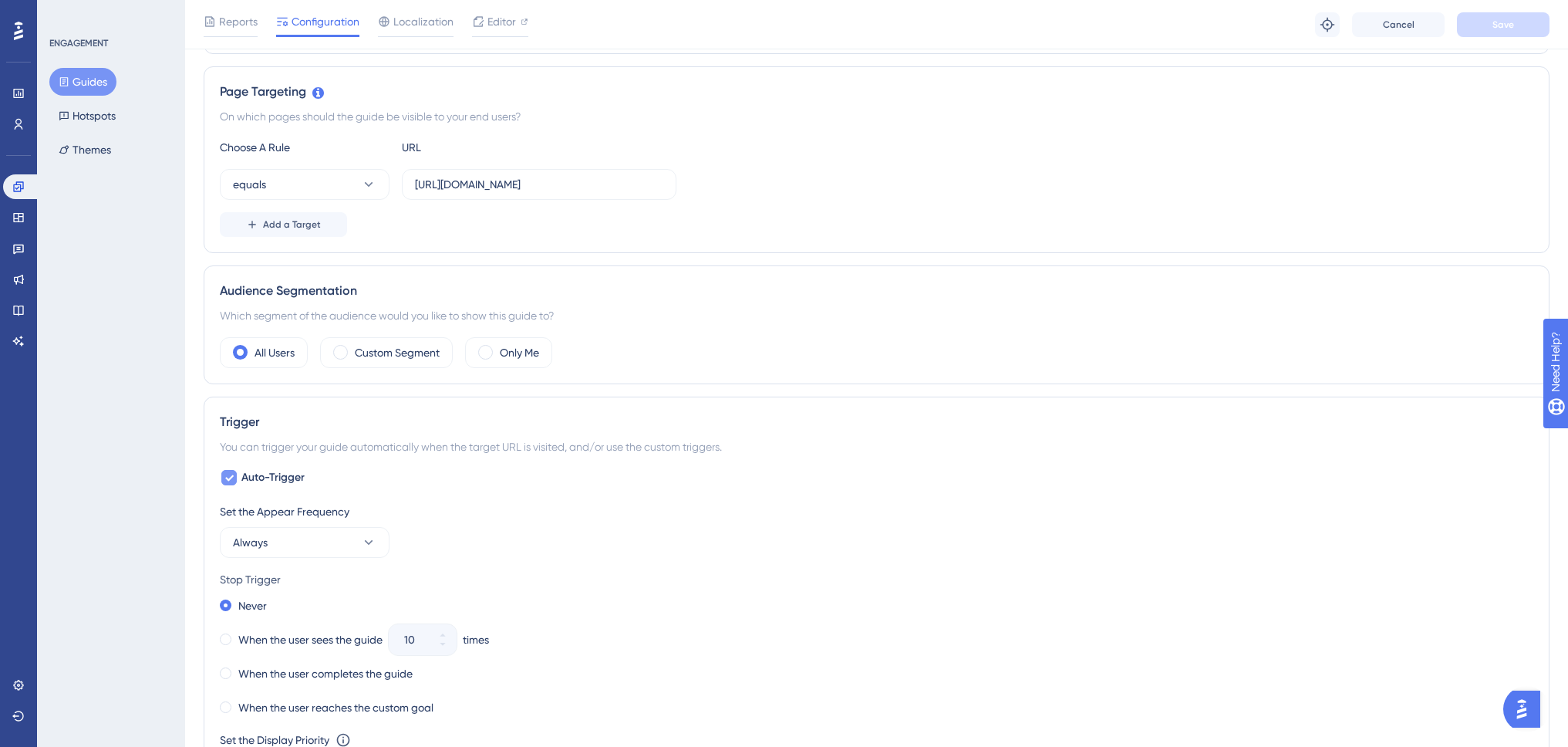
click at [231, 476] on icon at bounding box center [228, 477] width 9 height 12
checkbox input "false"
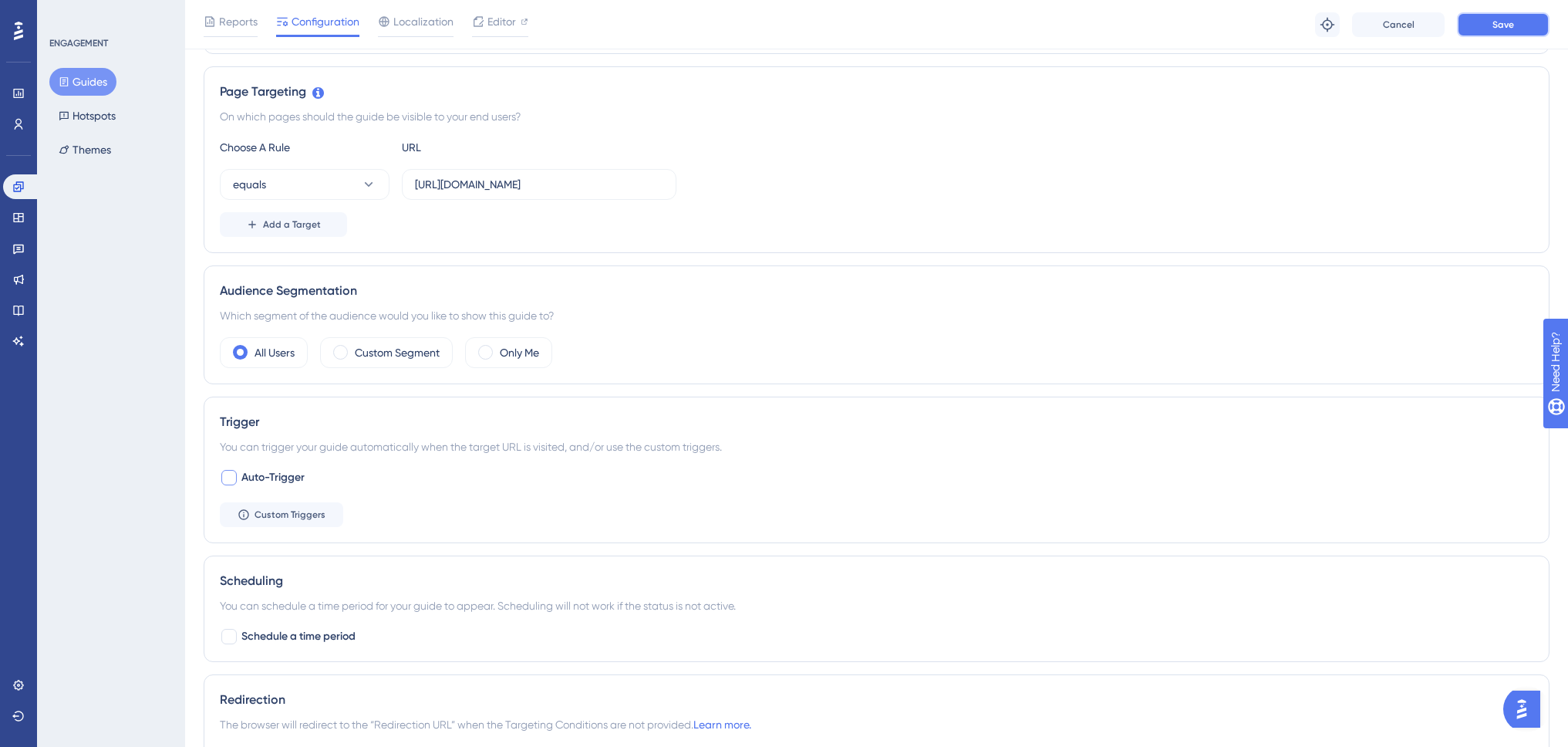
click at [1515, 24] on button "Save" at bounding box center [1502, 25] width 92 height 25
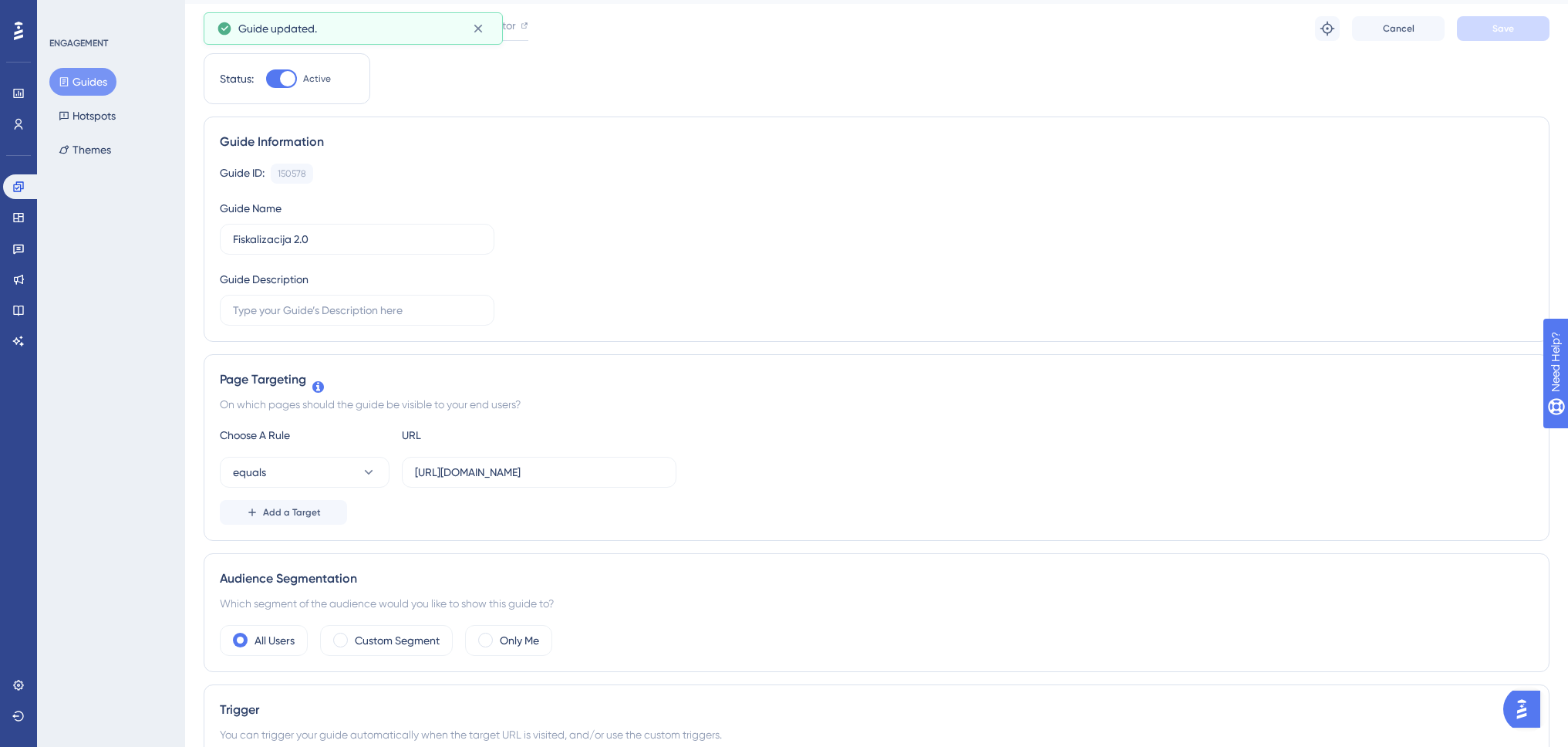
scroll to position [0, 0]
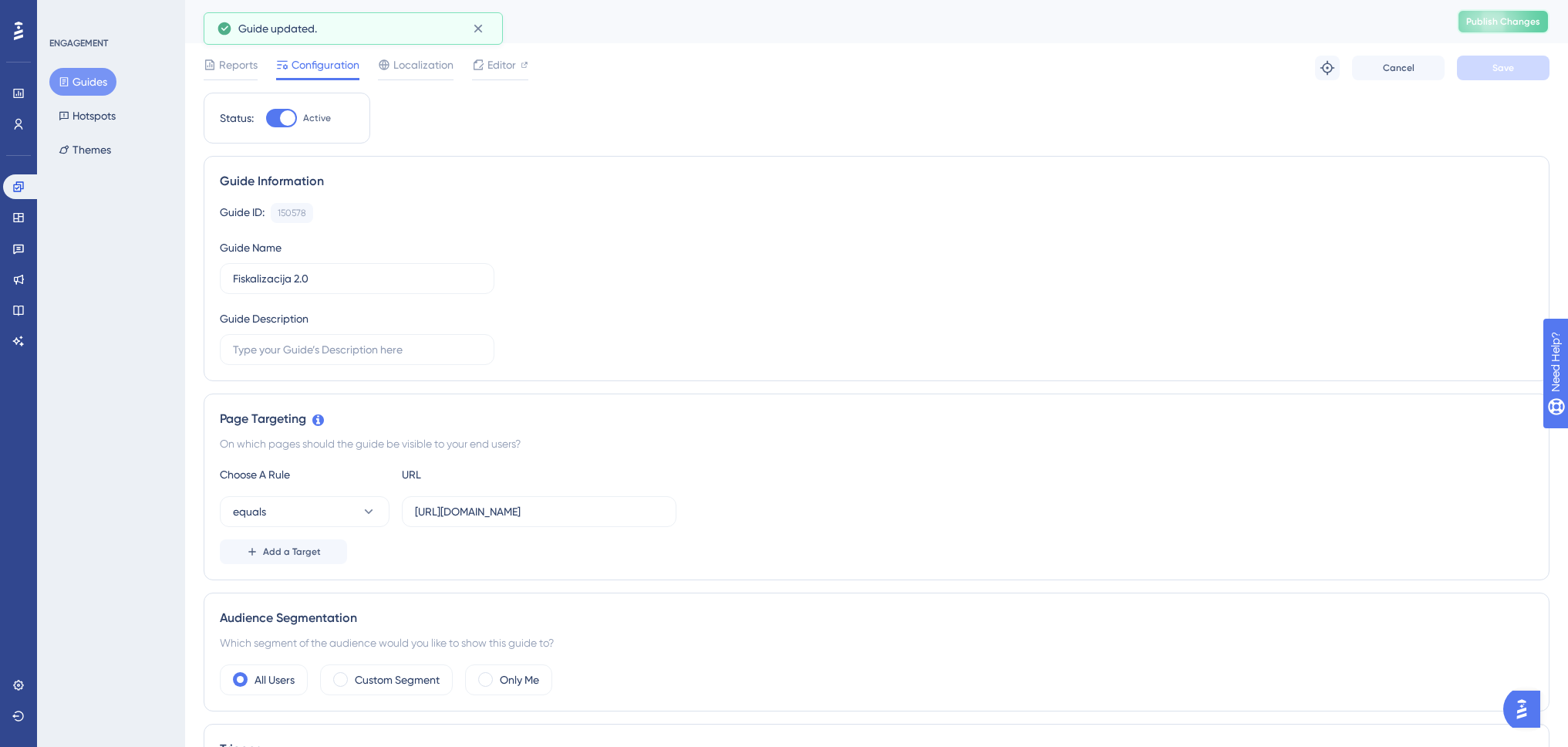
click at [1482, 19] on span "Publish Changes" at bounding box center [1503, 22] width 74 height 12
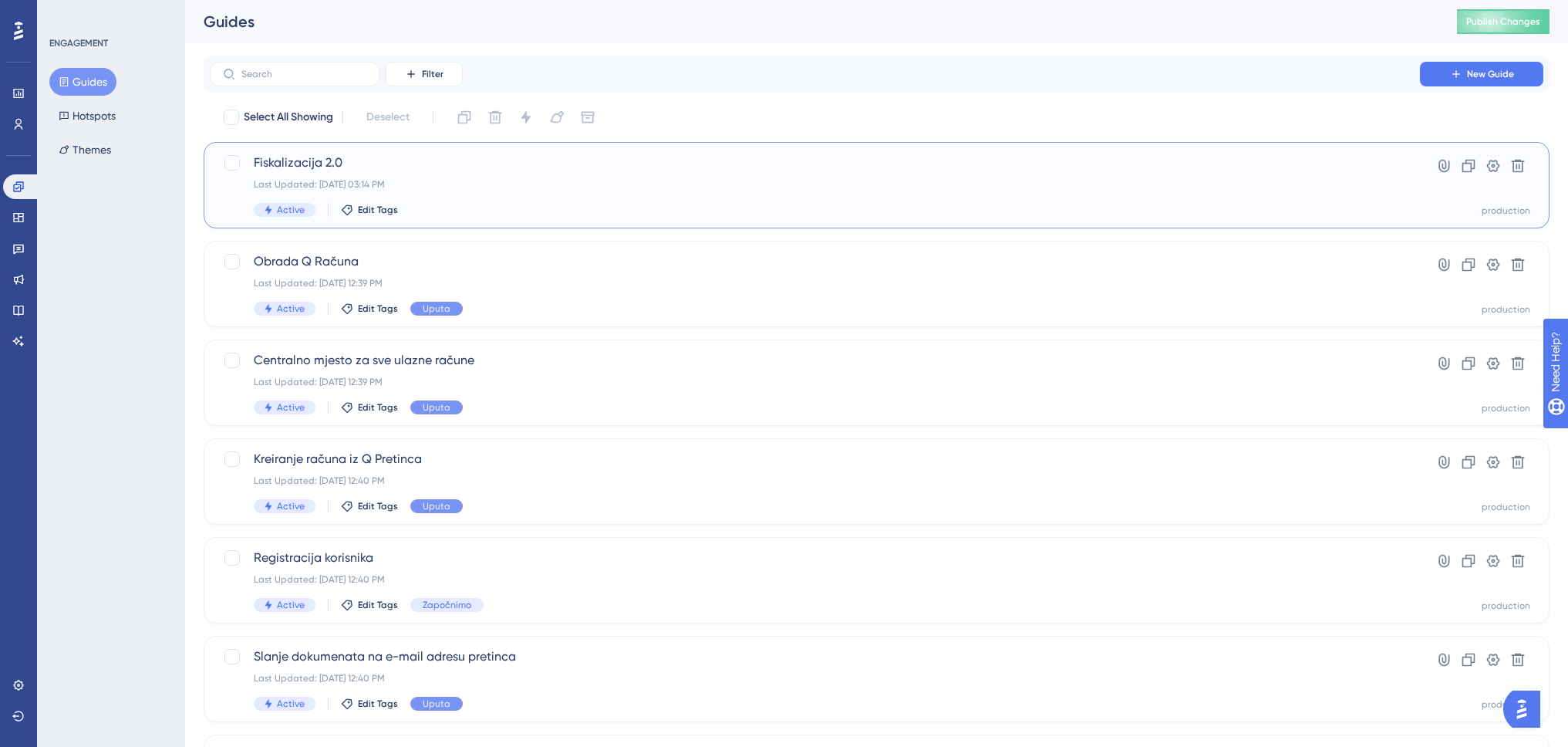
click at [458, 195] on div "Fiskalizacija 2.0 Last Updated: [DATE] 03:14 PM Active Edit Tags" at bounding box center [815, 185] width 1122 height 63
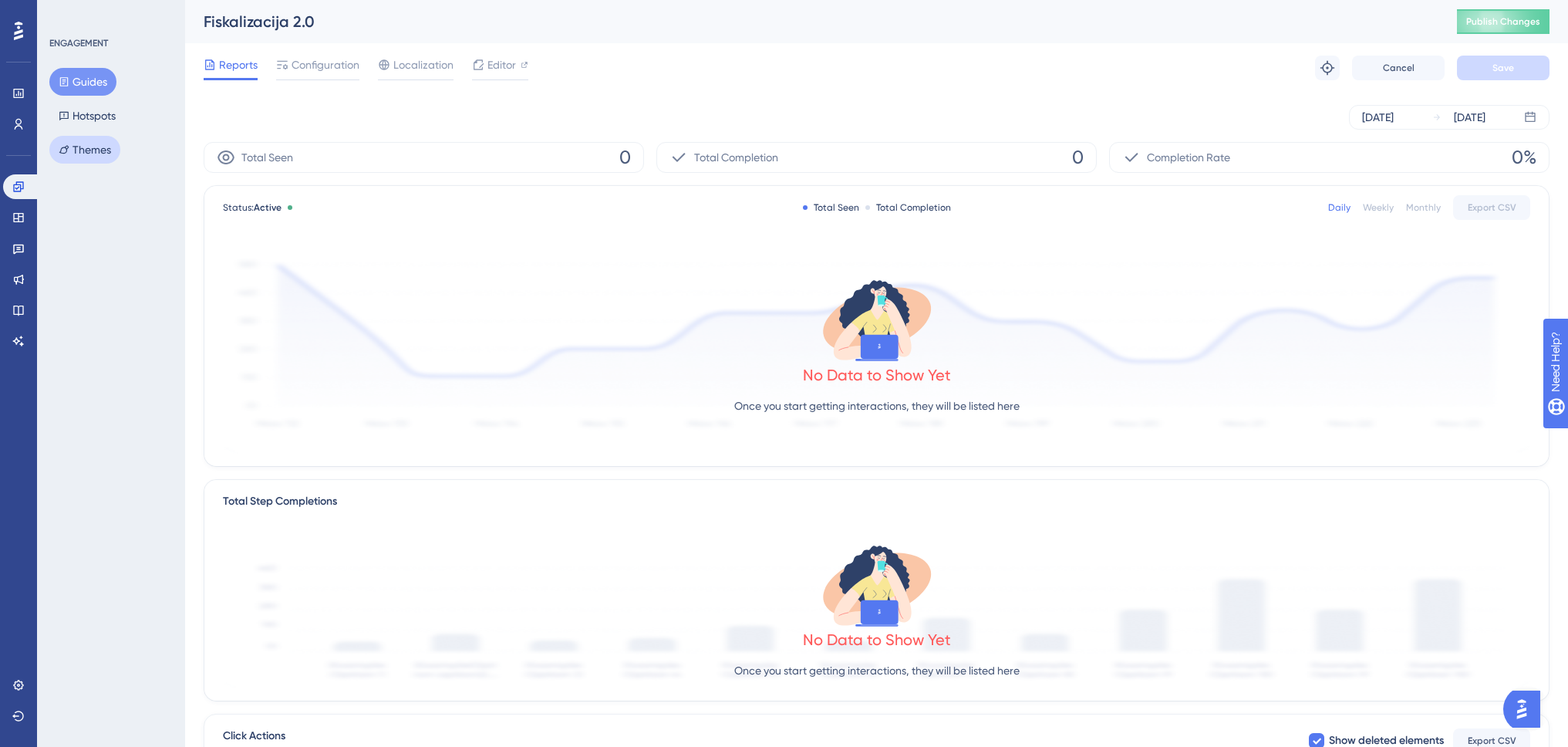
click at [97, 156] on button "Themes" at bounding box center [84, 149] width 71 height 27
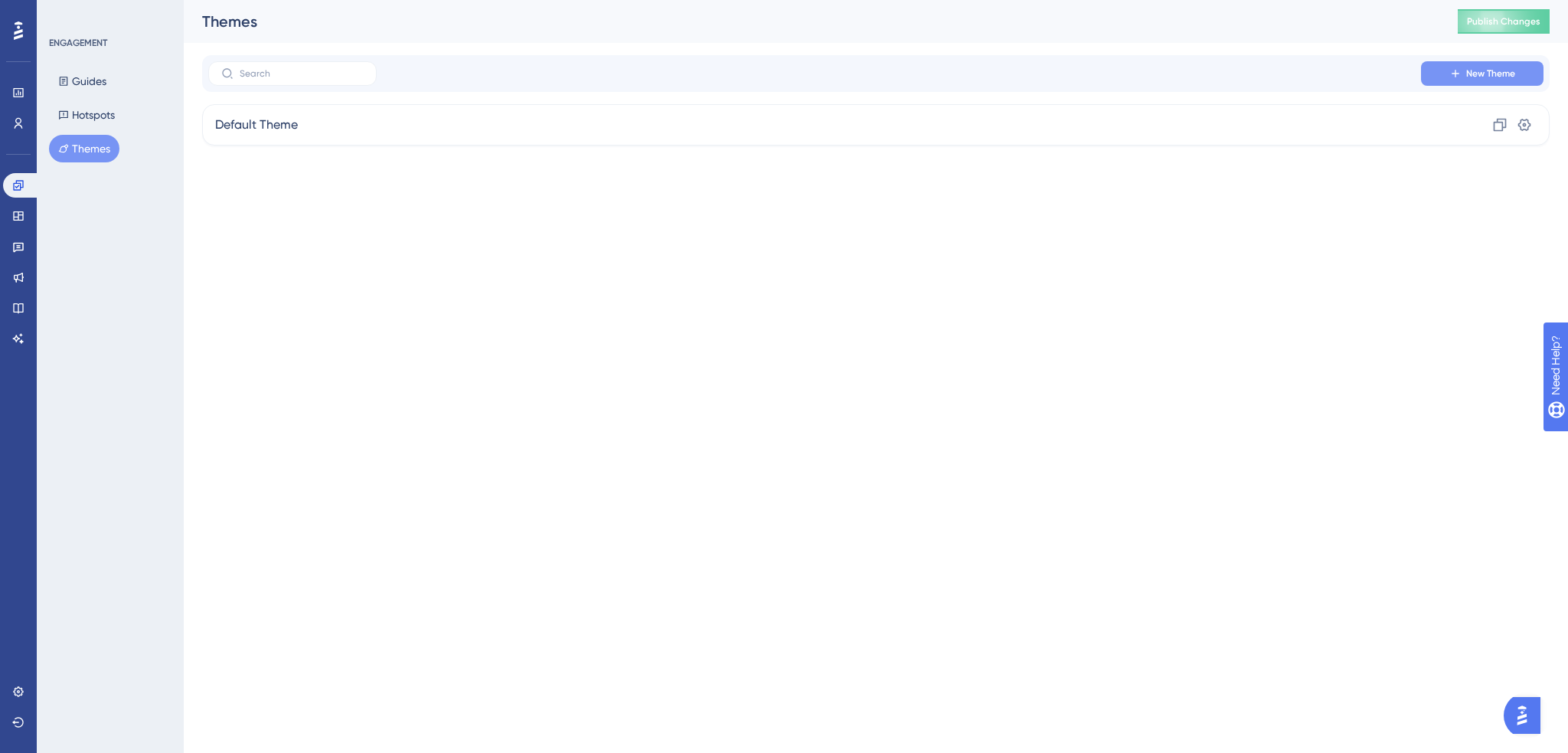
click at [1500, 68] on button "New Theme" at bounding box center [1482, 73] width 123 height 25
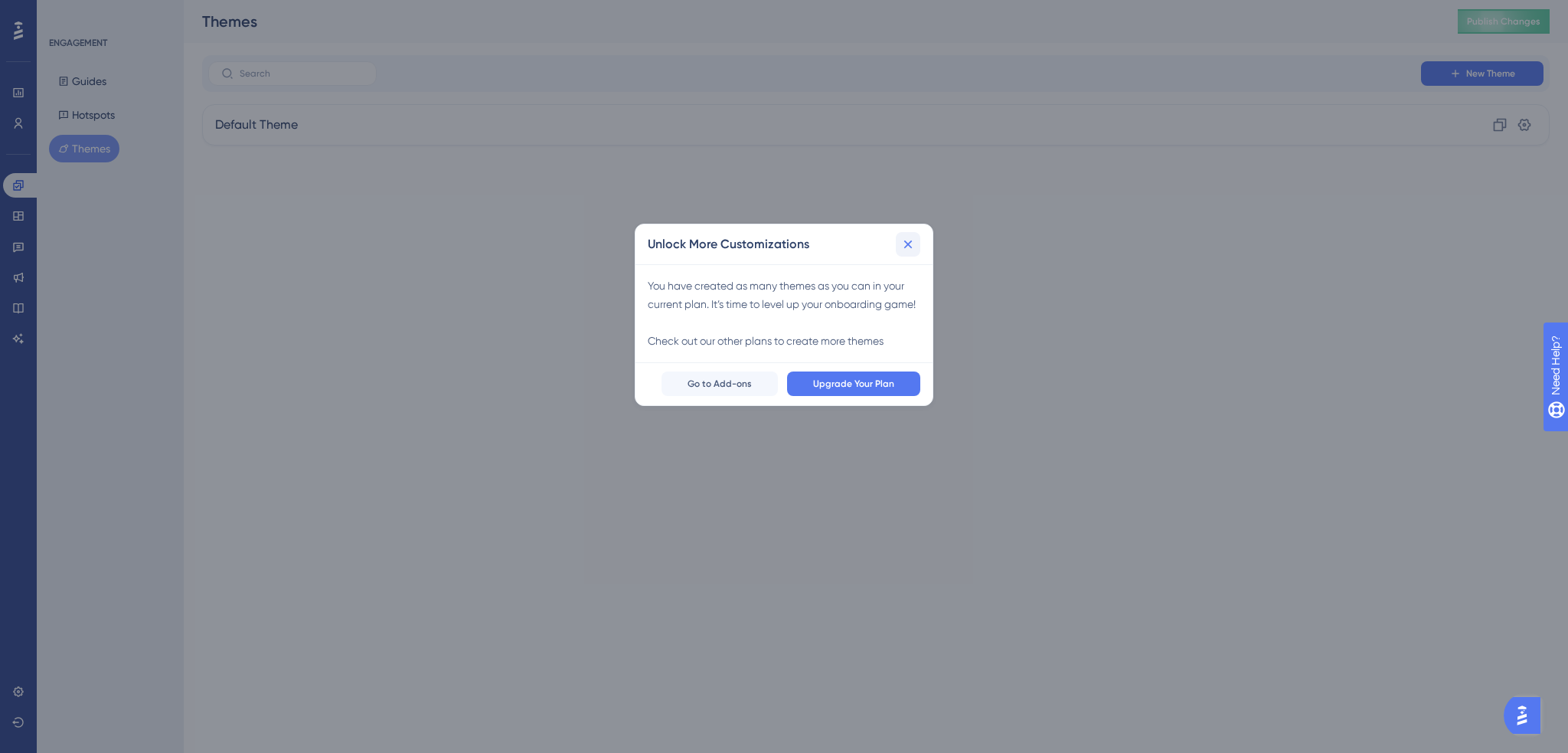
click at [913, 240] on icon at bounding box center [908, 244] width 16 height 16
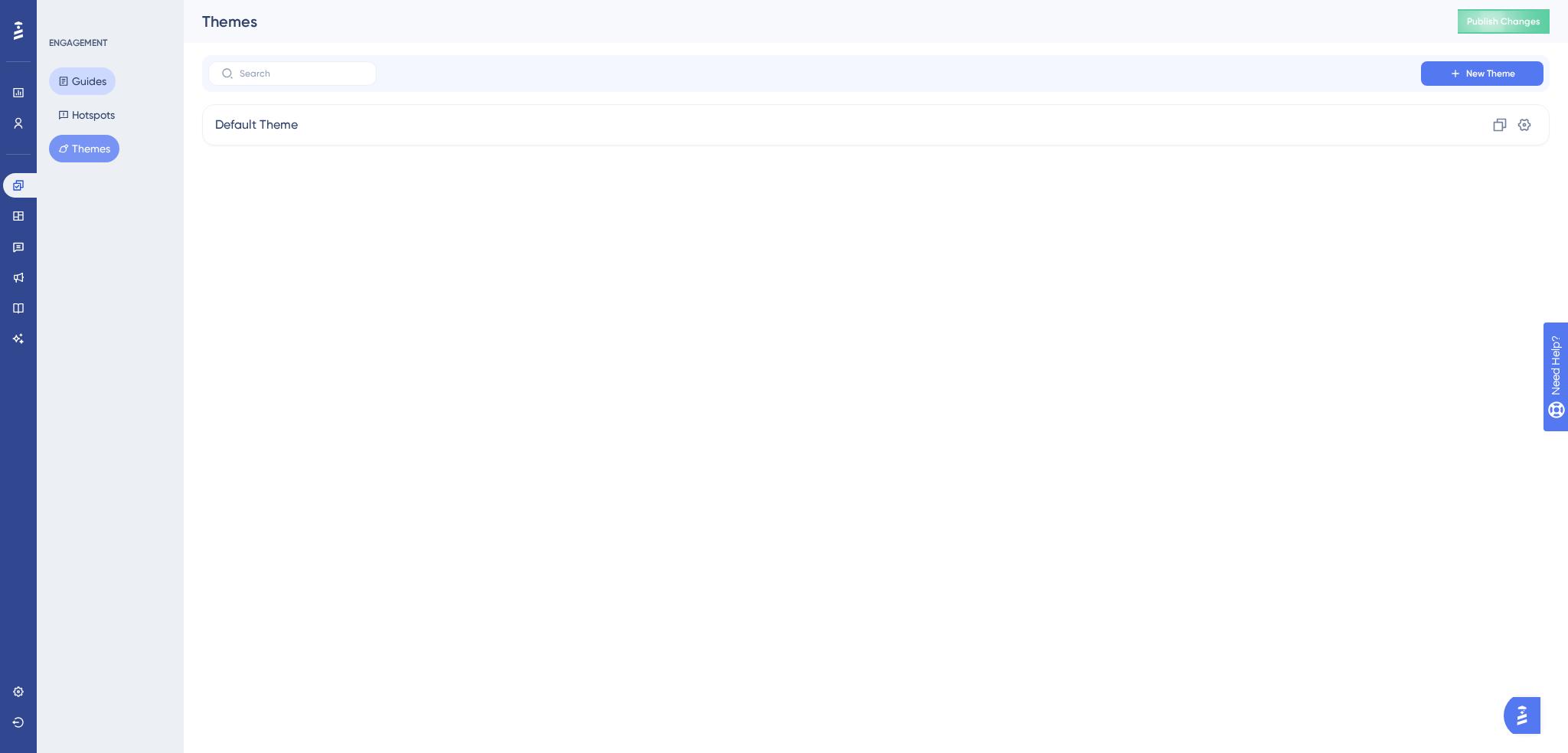
click at [86, 78] on button "Guides" at bounding box center [82, 81] width 67 height 27
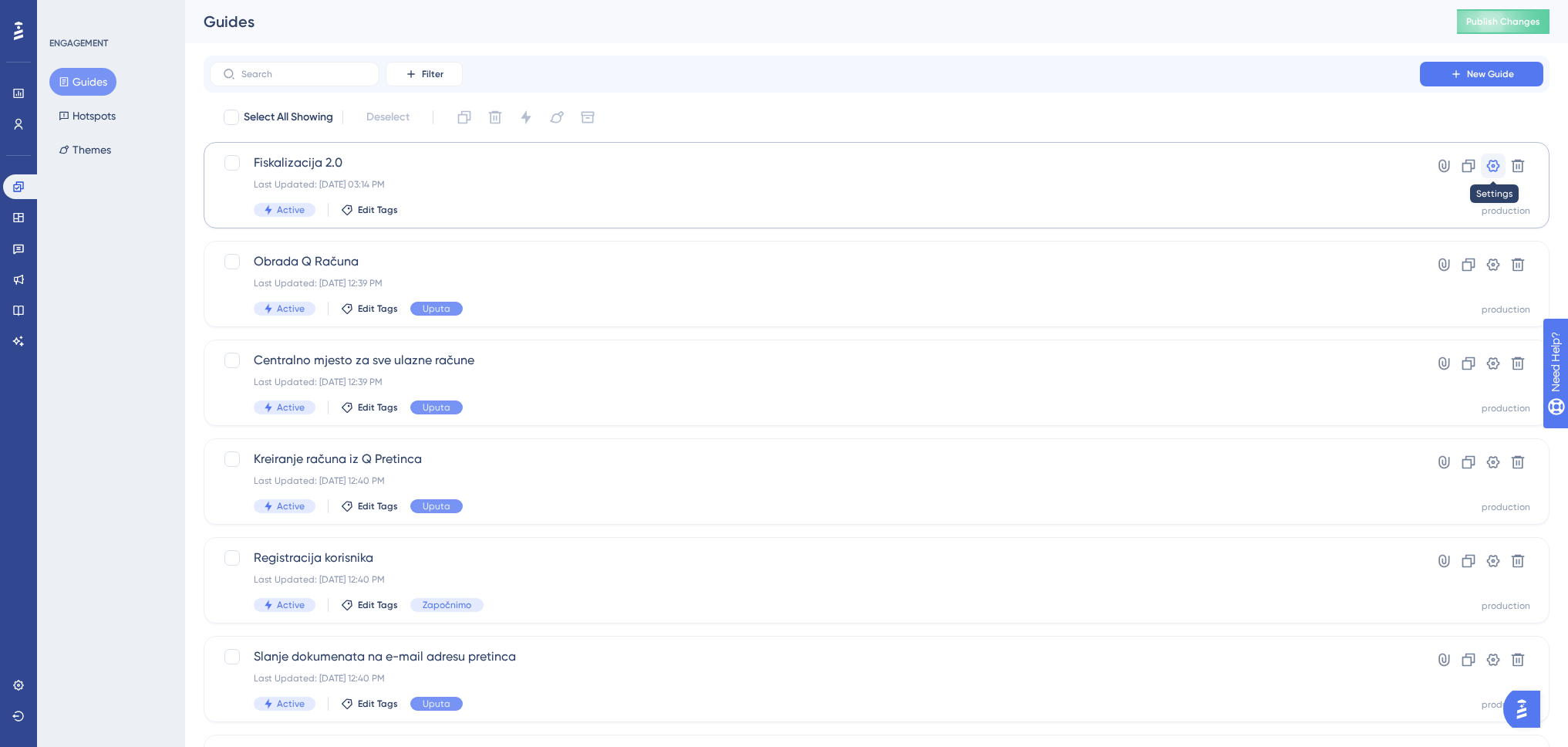
click at [1490, 166] on icon at bounding box center [1493, 165] width 16 height 16
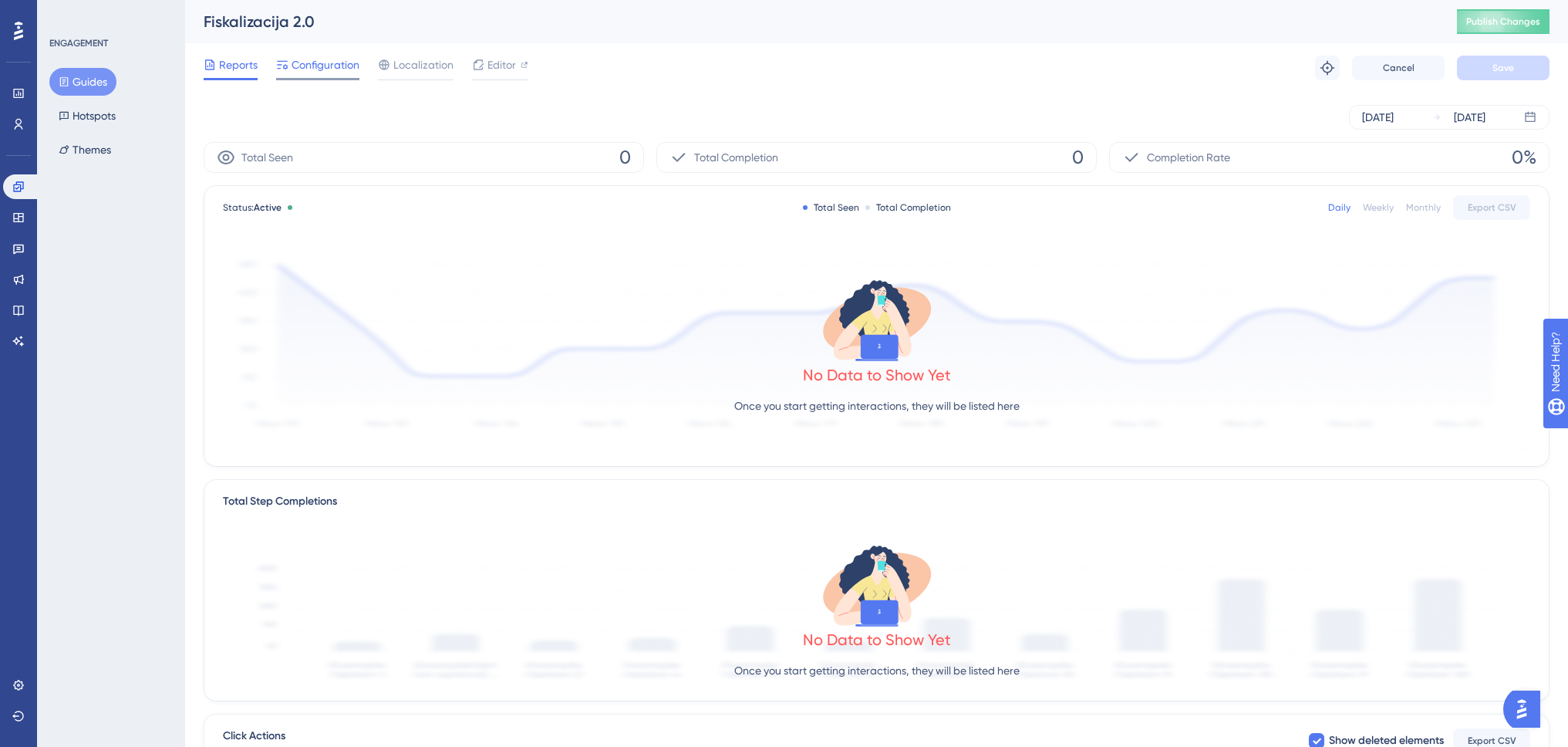
click at [331, 71] on span "Configuration" at bounding box center [326, 65] width 68 height 18
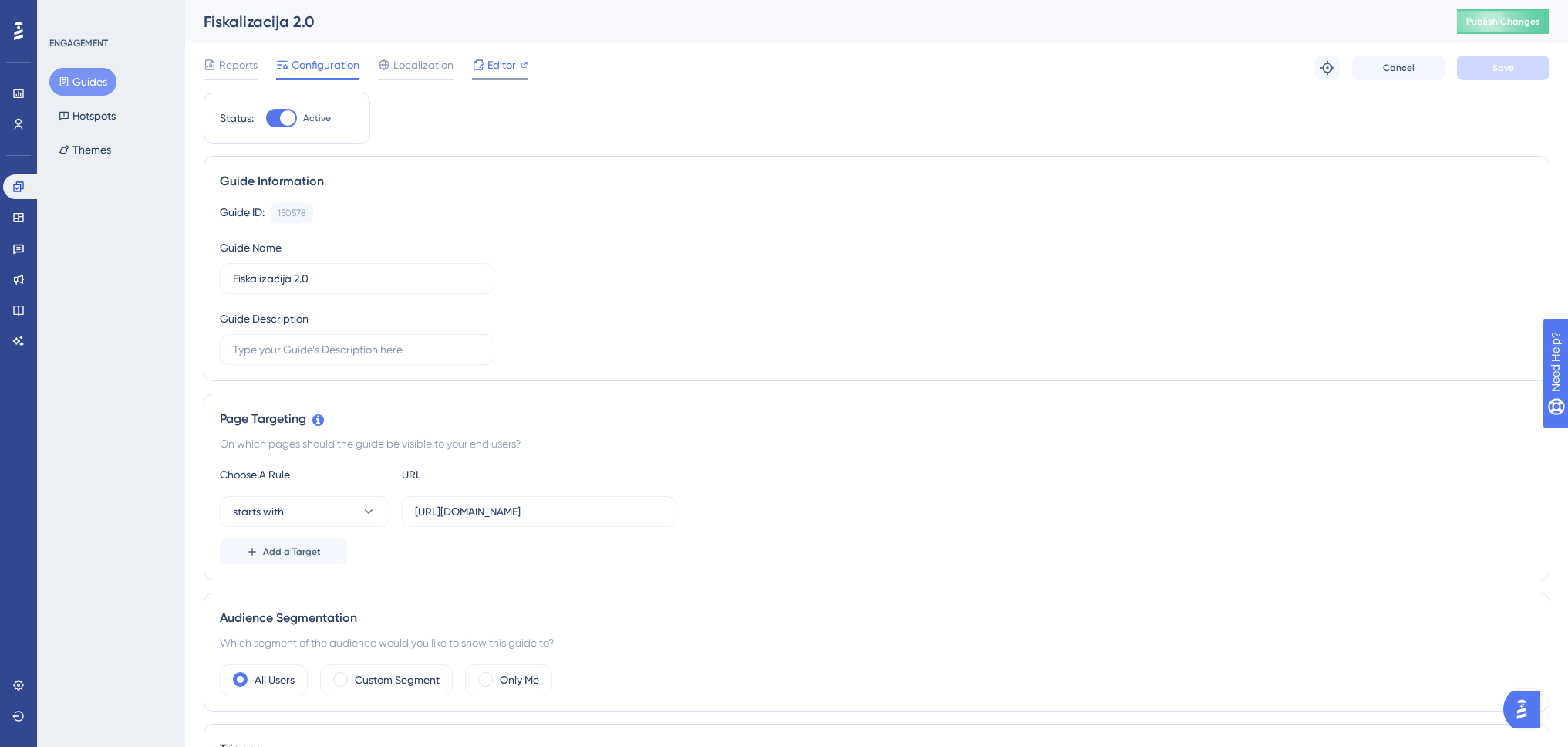
click at [501, 67] on span "Editor" at bounding box center [502, 65] width 28 height 18
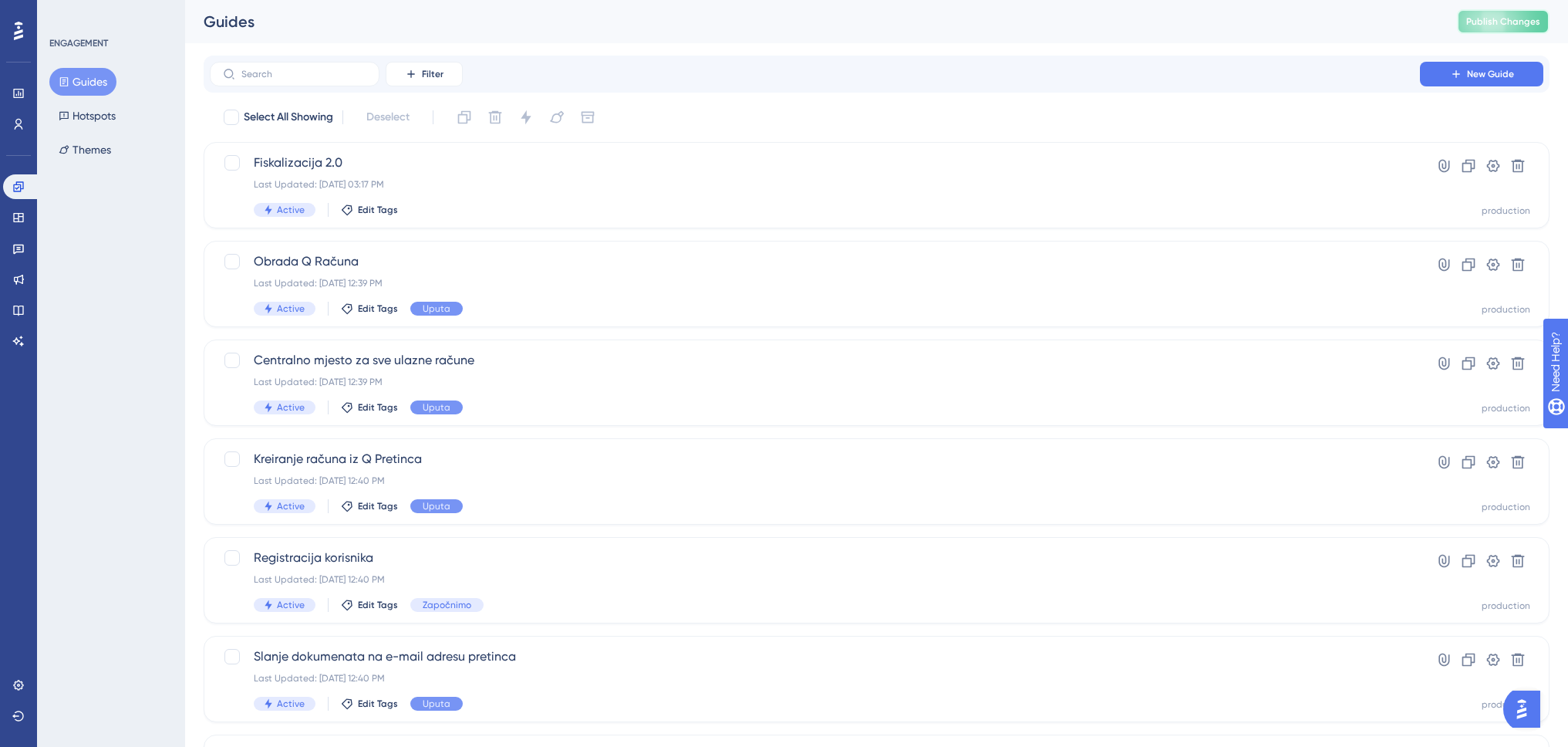
click at [1502, 22] on span "Publish Changes" at bounding box center [1503, 22] width 74 height 12
click at [1495, 23] on span "Publish Changes" at bounding box center [1503, 22] width 74 height 12
click at [564, 187] on div "Last Updated: Aug 25 2025, 03:20 PM" at bounding box center [815, 184] width 1122 height 12
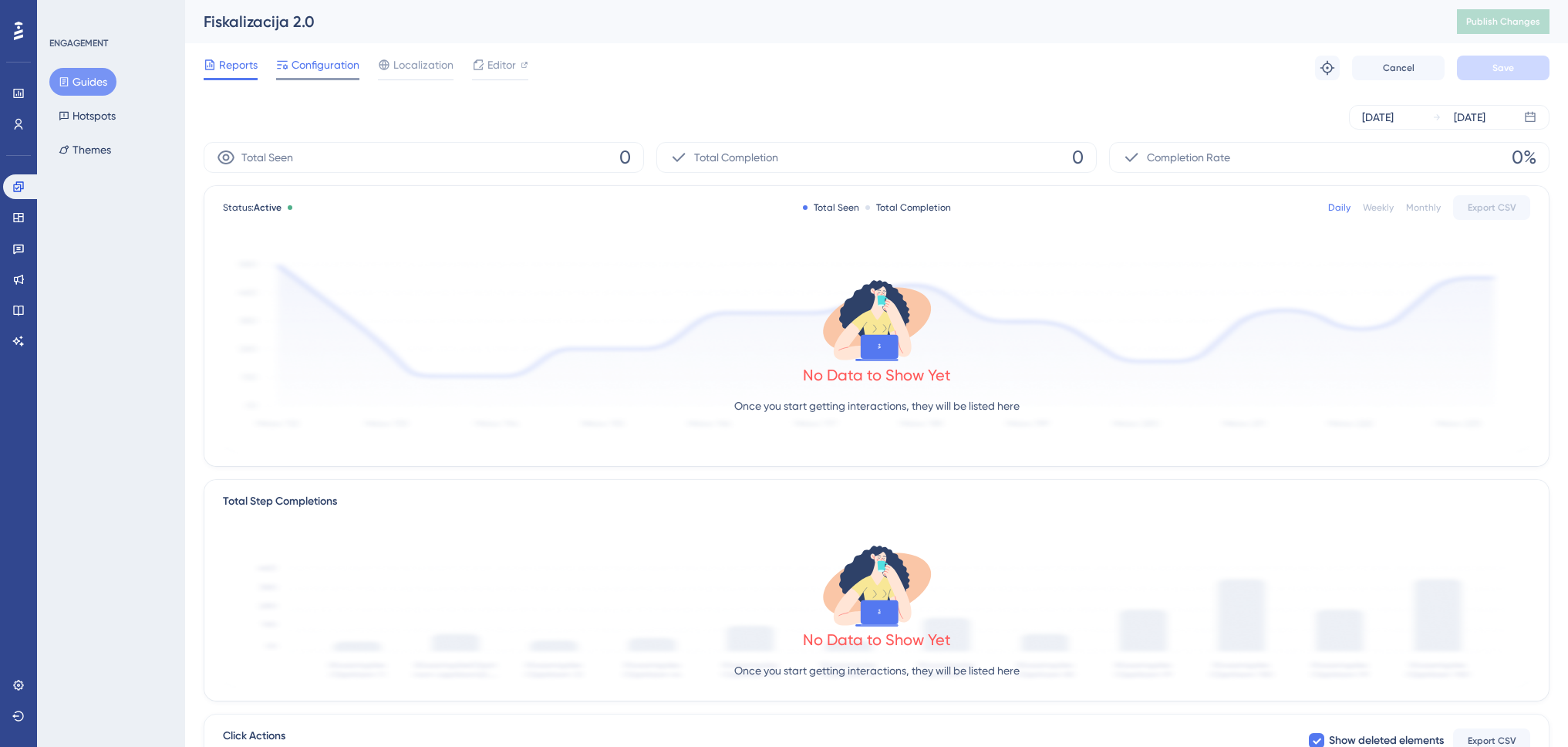
click at [335, 65] on span "Configuration" at bounding box center [326, 65] width 68 height 18
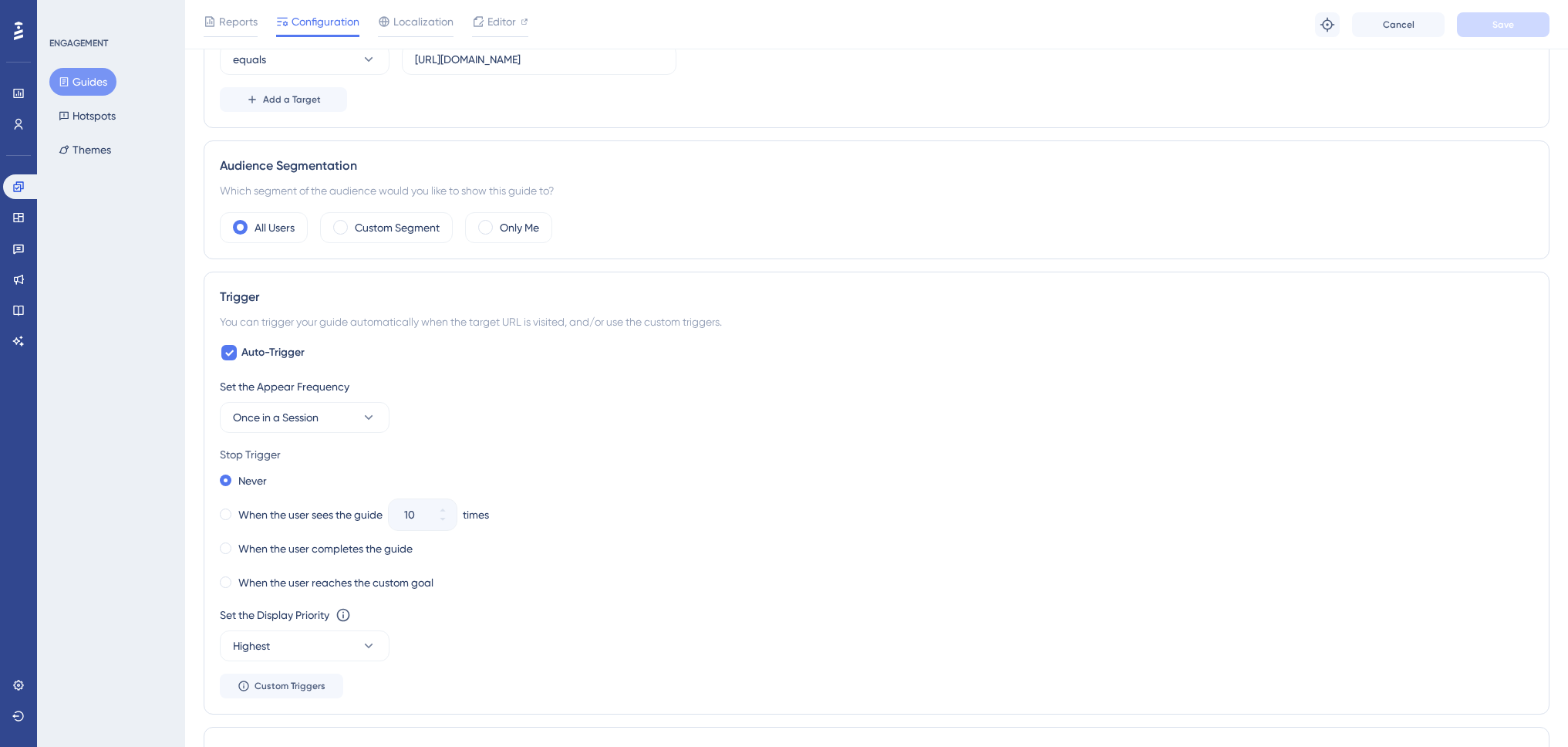
scroll to position [463, 0]
click at [307, 417] on span "Once in a Session" at bounding box center [275, 413] width 86 height 18
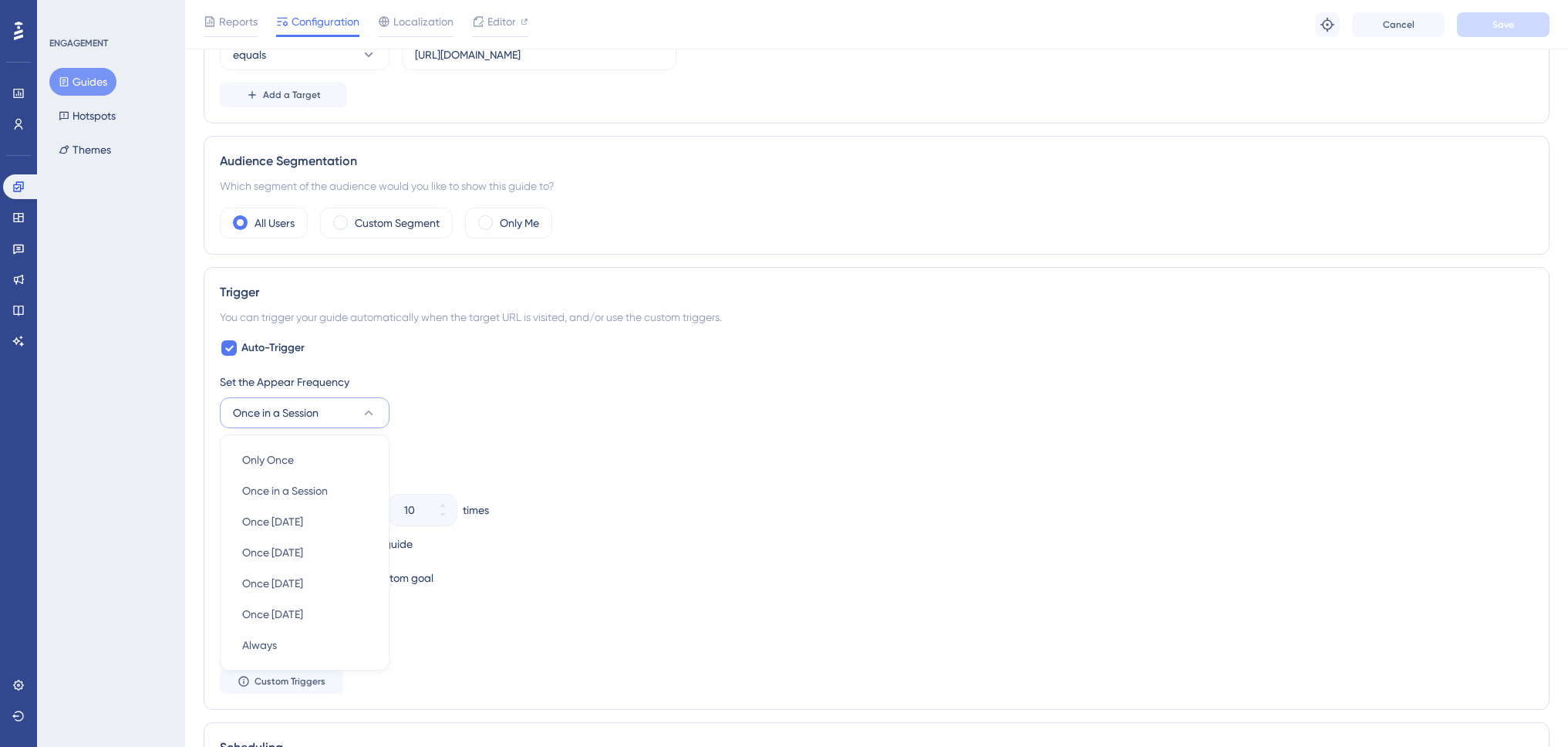
scroll to position [642, 0]
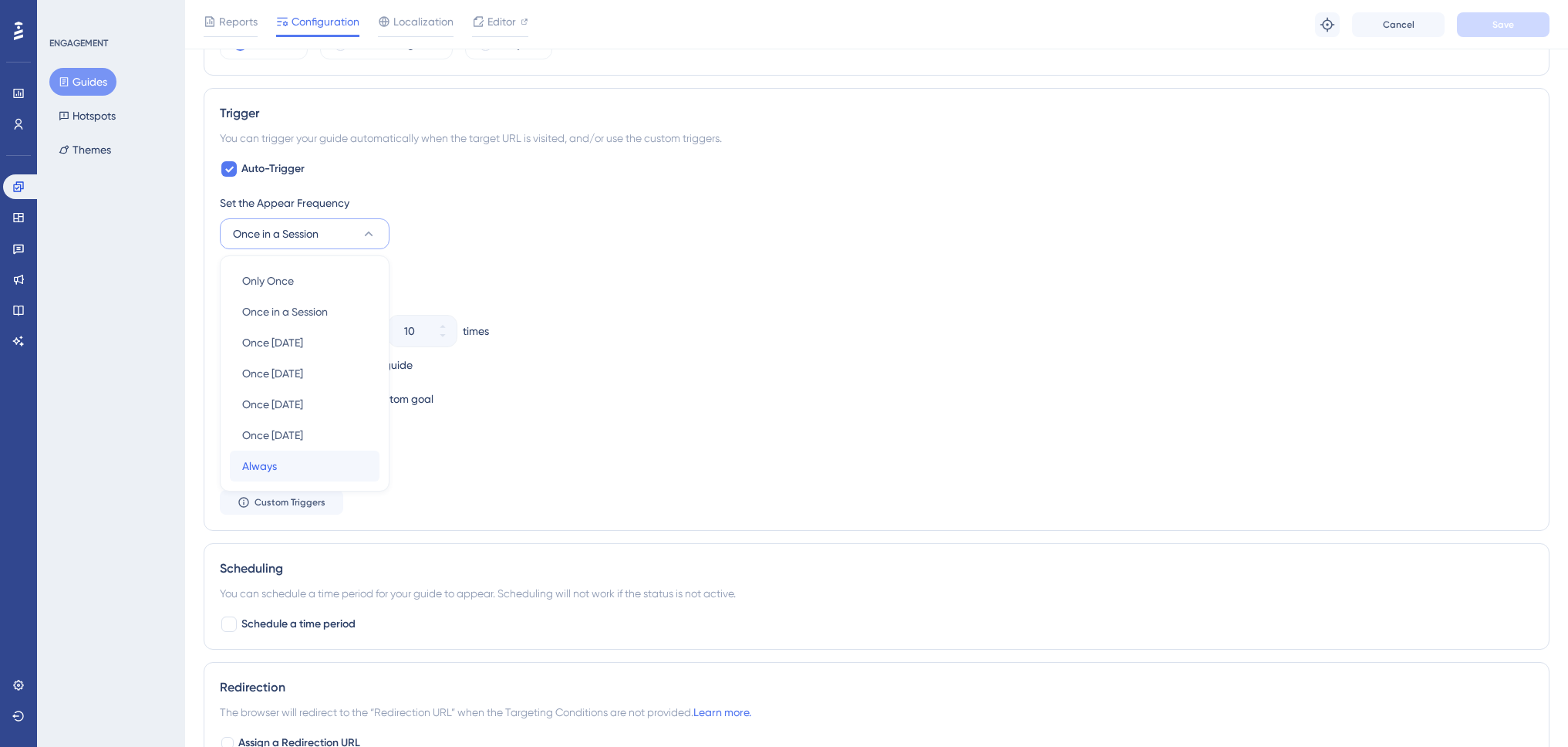
click at [287, 467] on div "Always Always" at bounding box center [305, 465] width 125 height 31
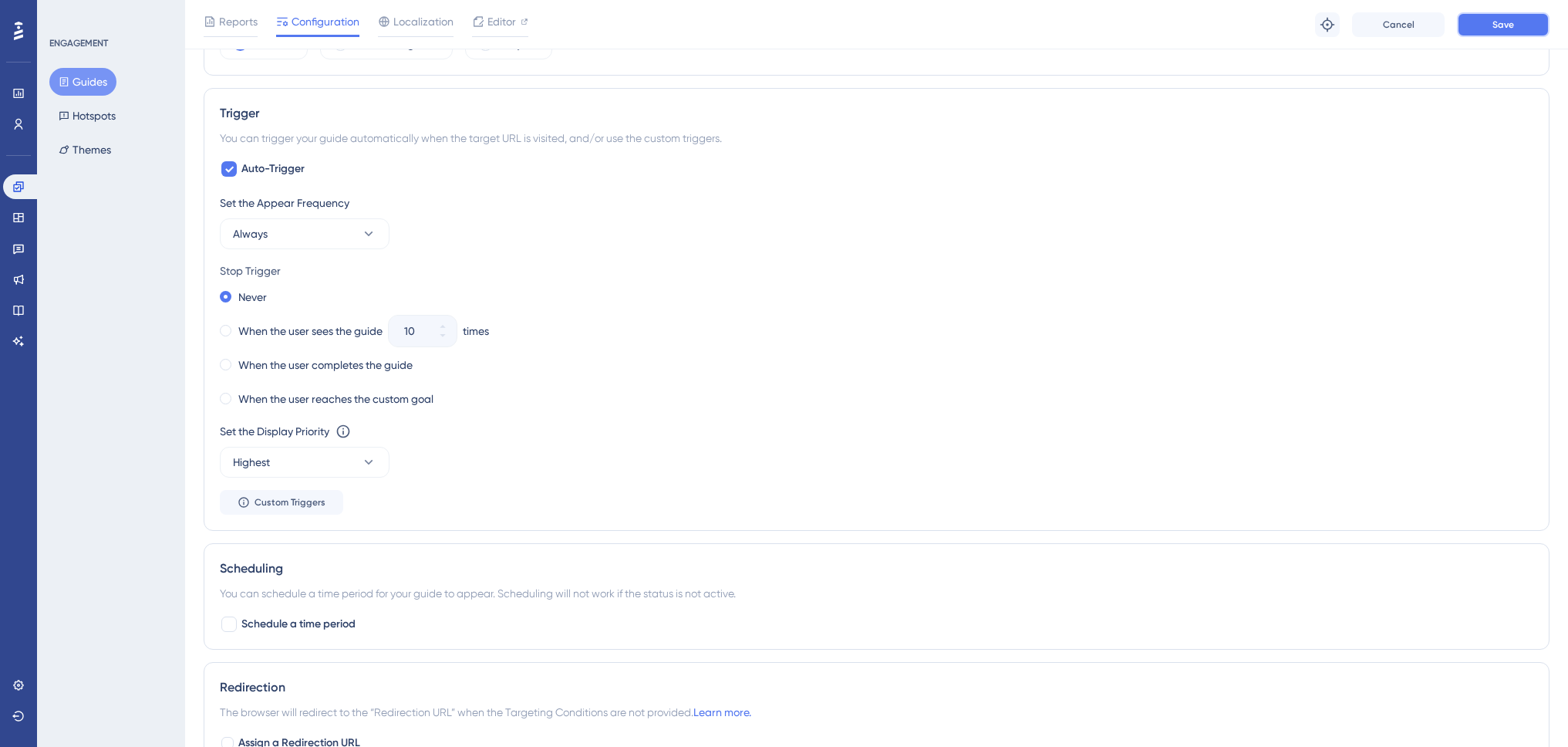
click at [1497, 19] on span "Save" at bounding box center [1503, 24] width 22 height 12
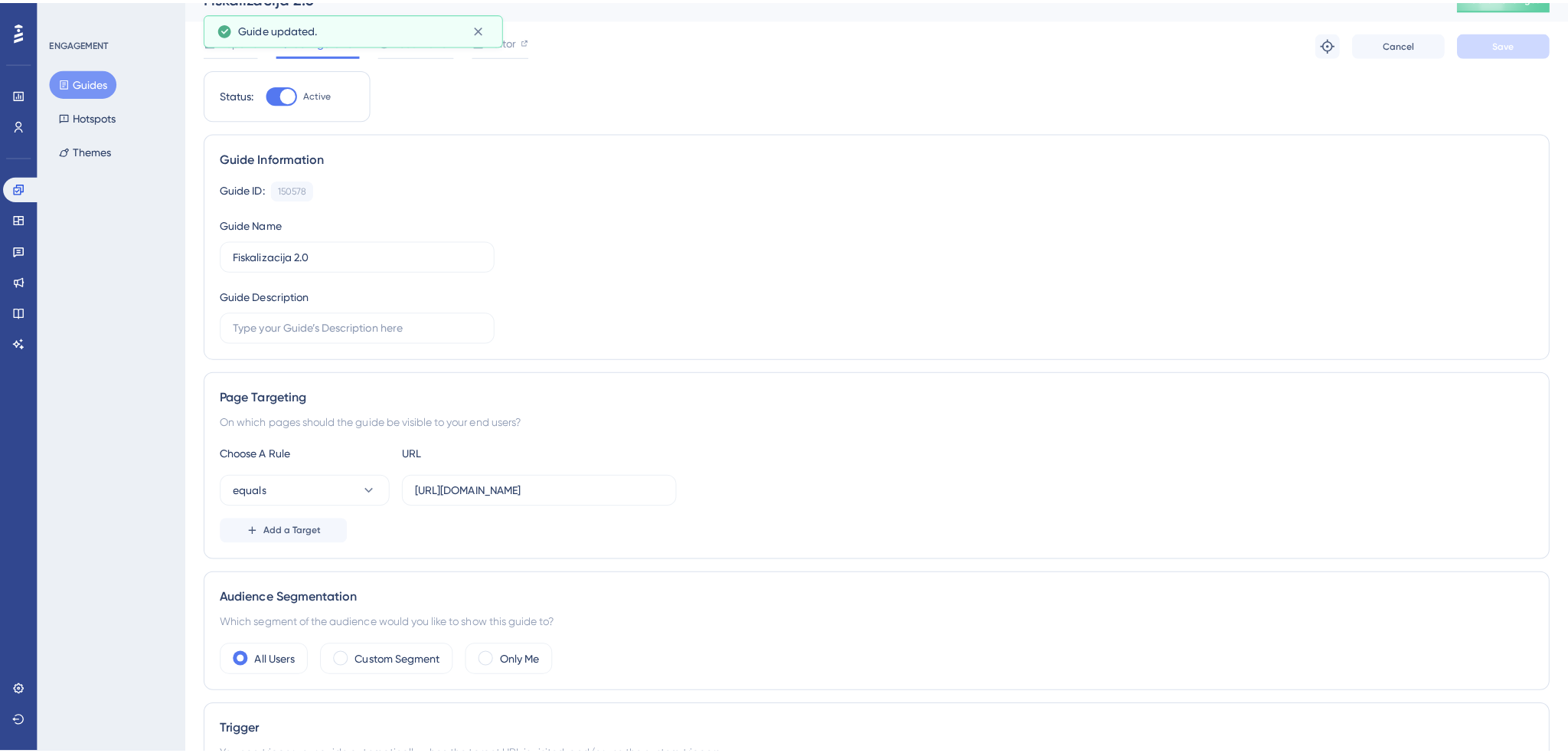
scroll to position [0, 0]
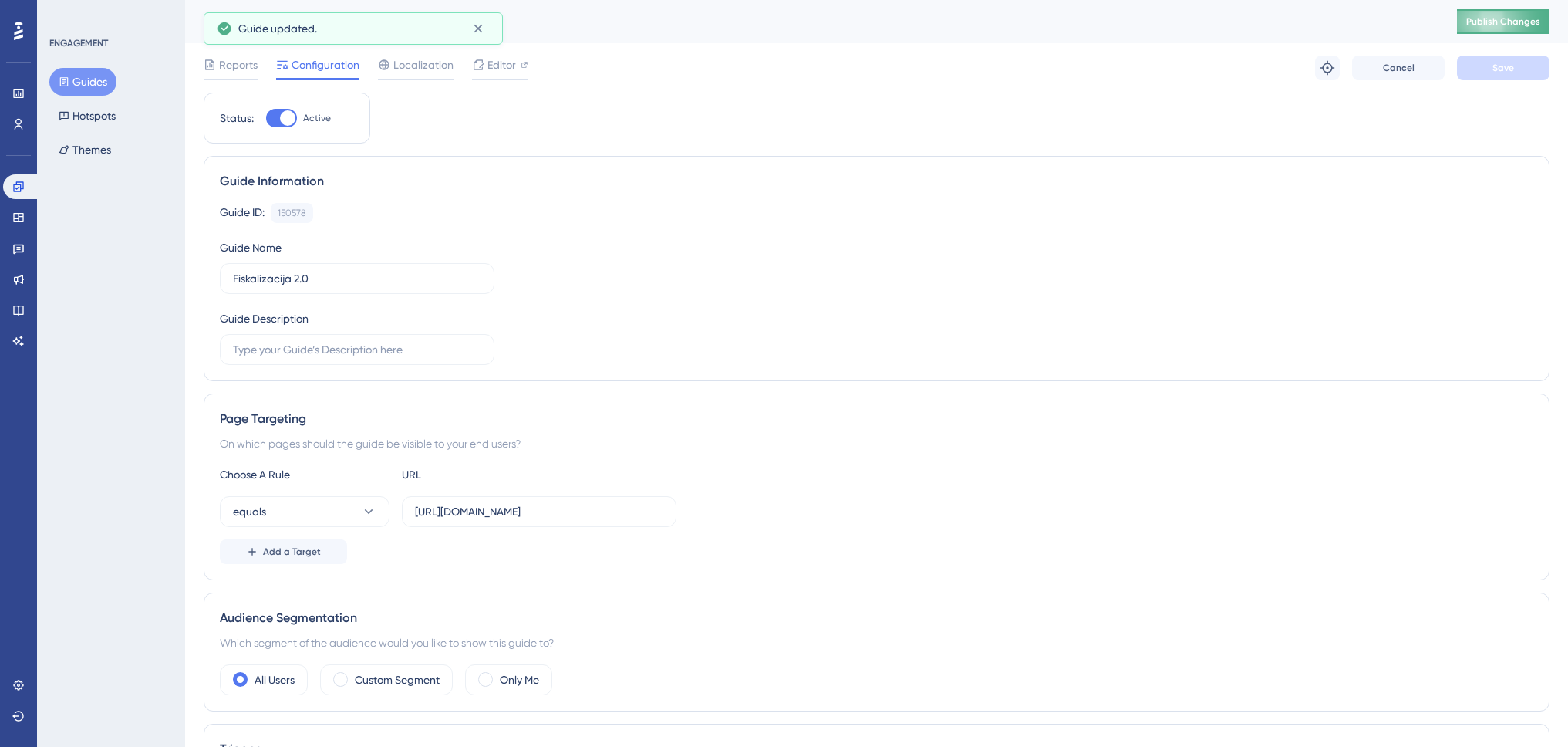
click at [1513, 22] on span "Publish Changes" at bounding box center [1503, 22] width 74 height 12
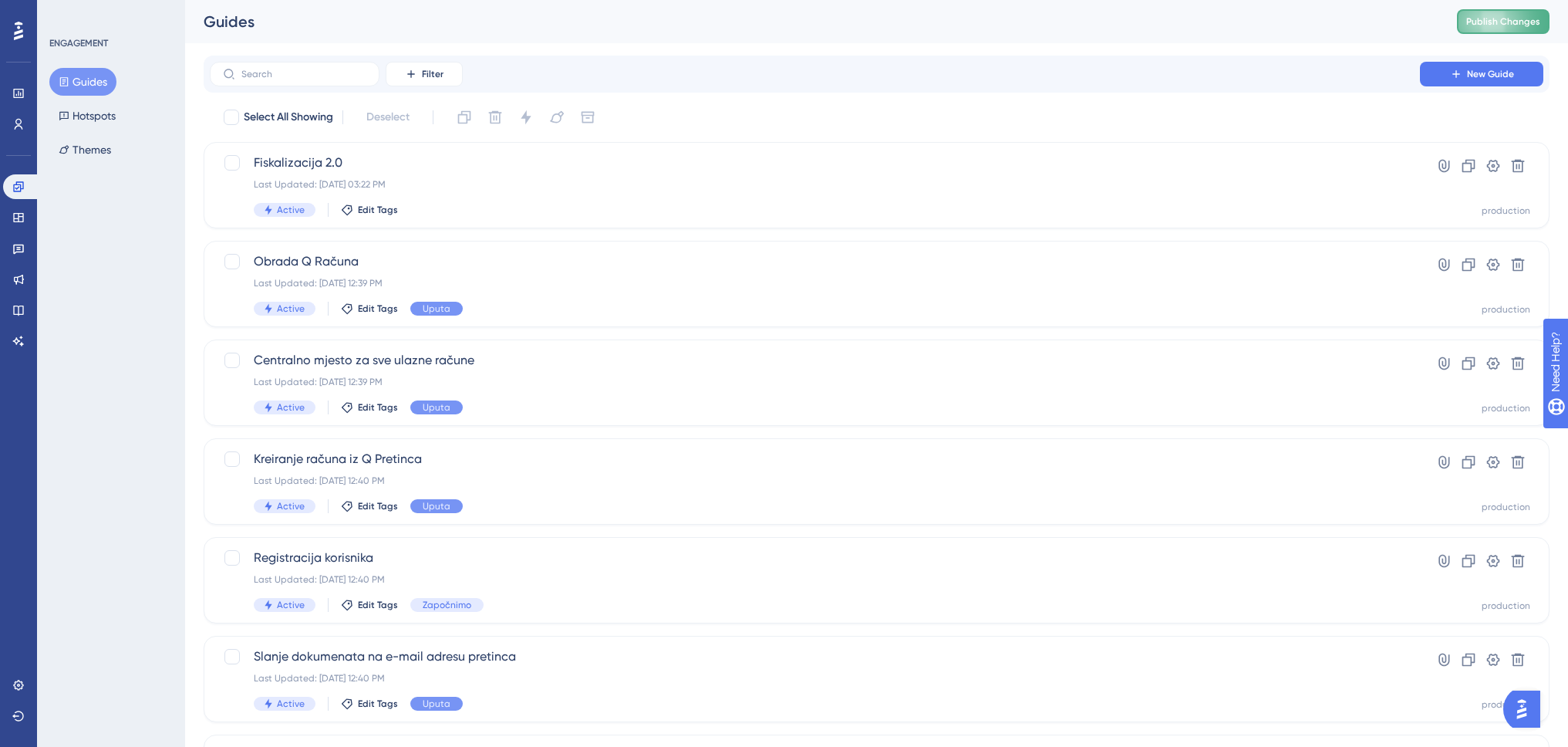
click at [0, 0] on span "Publish Changes" at bounding box center [0, 0] width 0 height 0
click at [1538, 22] on span "Publish Changes" at bounding box center [1503, 22] width 74 height 12
click at [470, 199] on div "Fiskalizacija 2.0 Last Updated: Aug 25 2025, 03:28 PM Active Edit Tags" at bounding box center [815, 185] width 1122 height 63
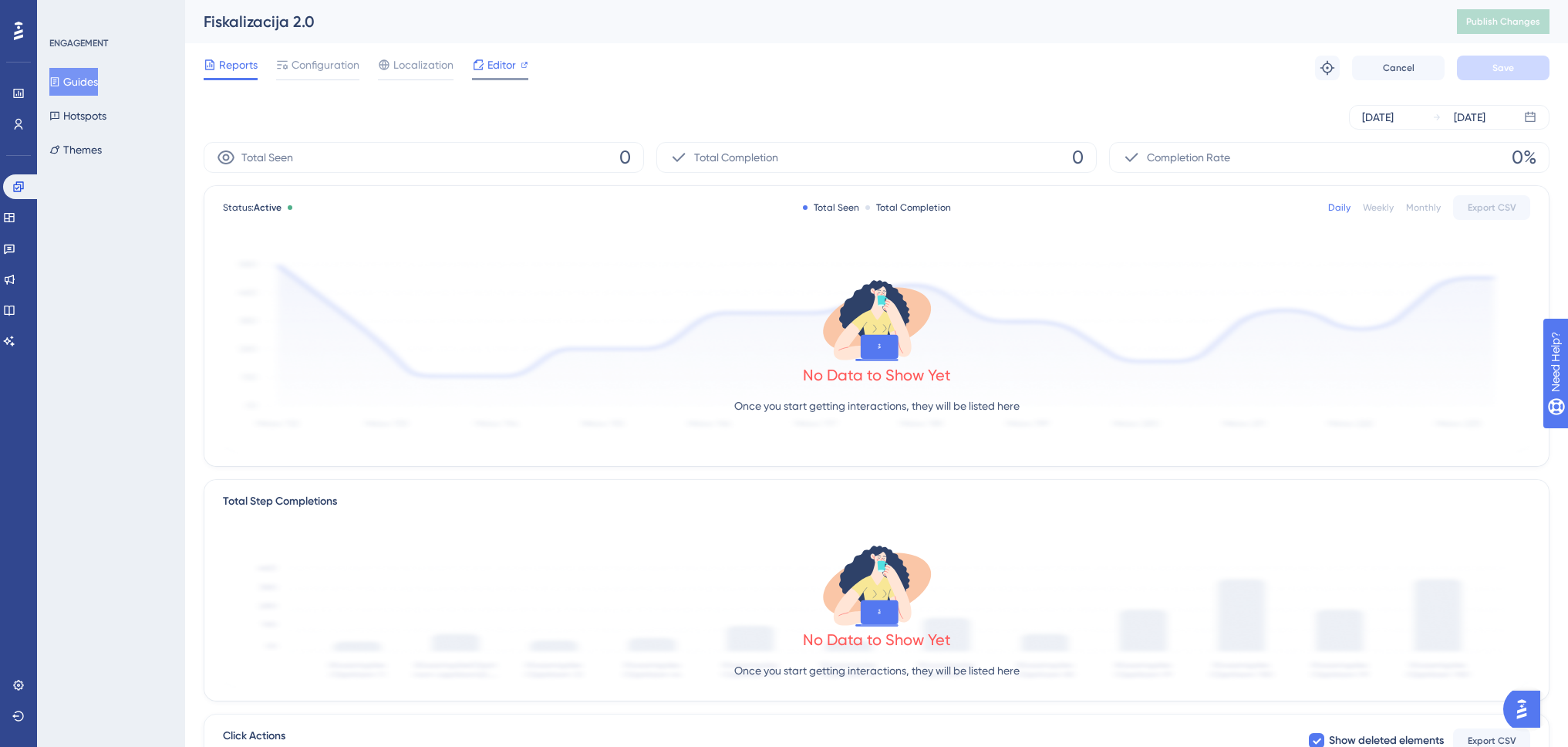
click at [494, 61] on span "Editor" at bounding box center [502, 65] width 28 height 18
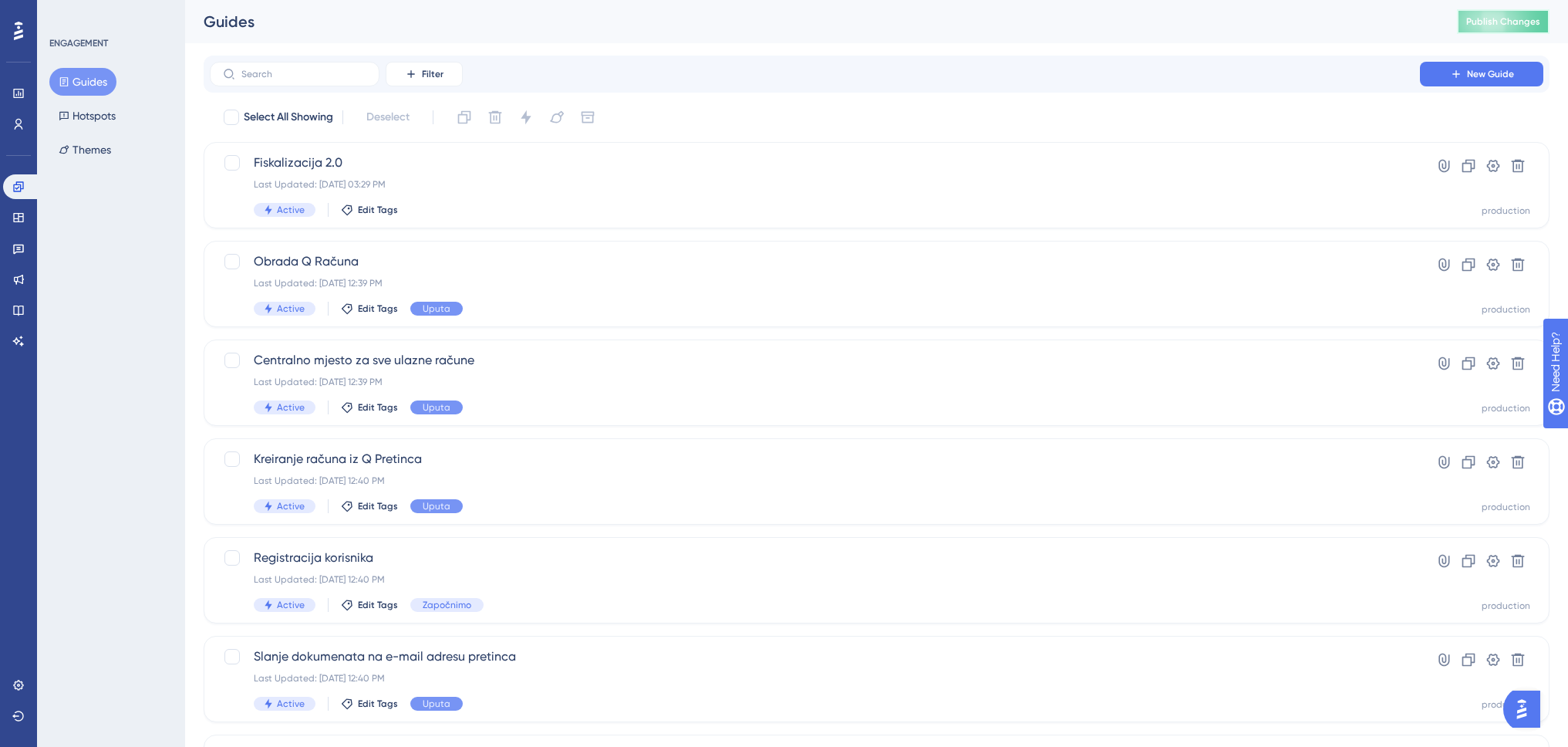
click at [0, 0] on button "Publish Changes" at bounding box center [0, 0] width 0 height 0
click at [508, 194] on div "Fiskalizacija 2.0 Last Updated: [DATE] 03:29 PM Active Edit Tags" at bounding box center [815, 185] width 1122 height 63
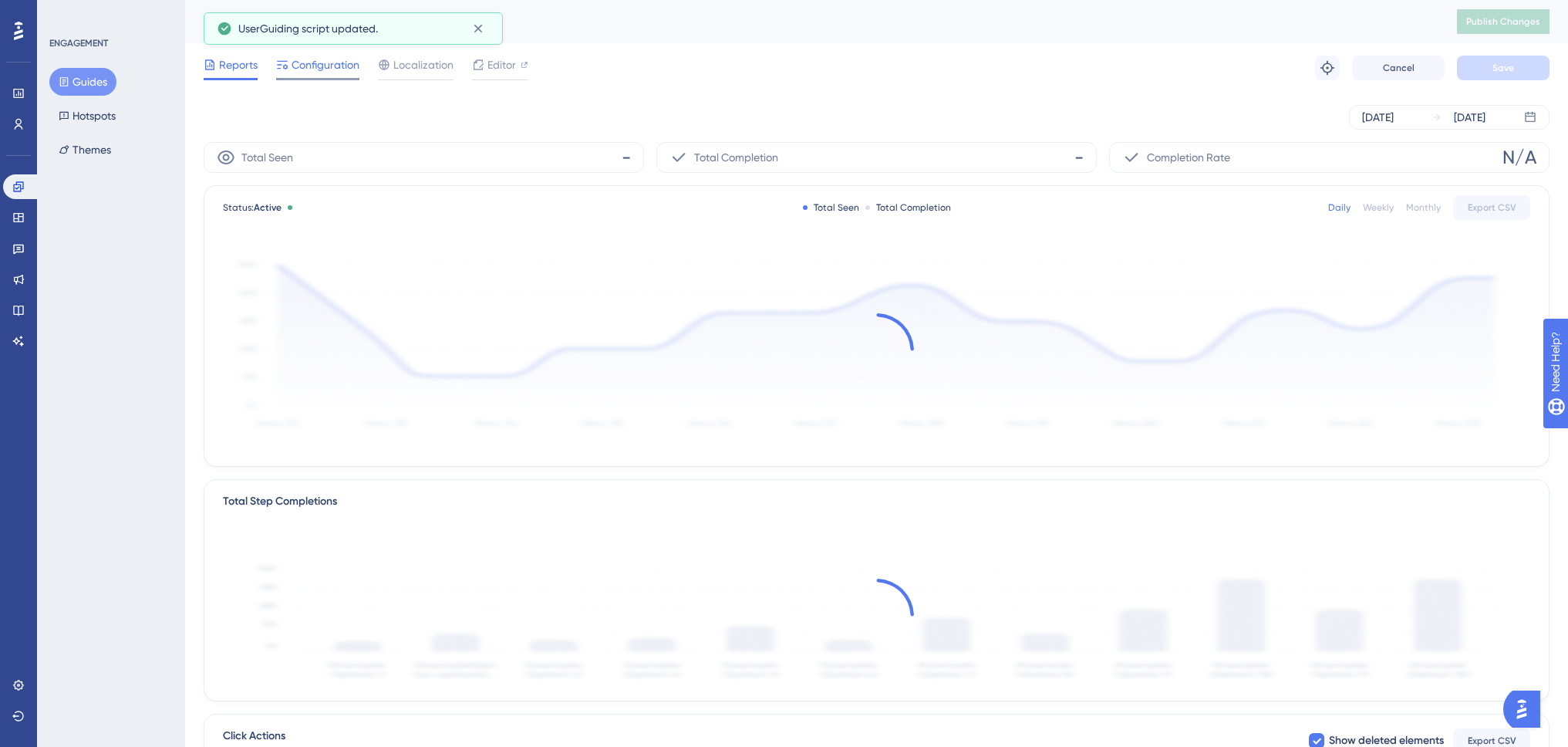
click at [331, 63] on span "Configuration" at bounding box center [326, 65] width 68 height 18
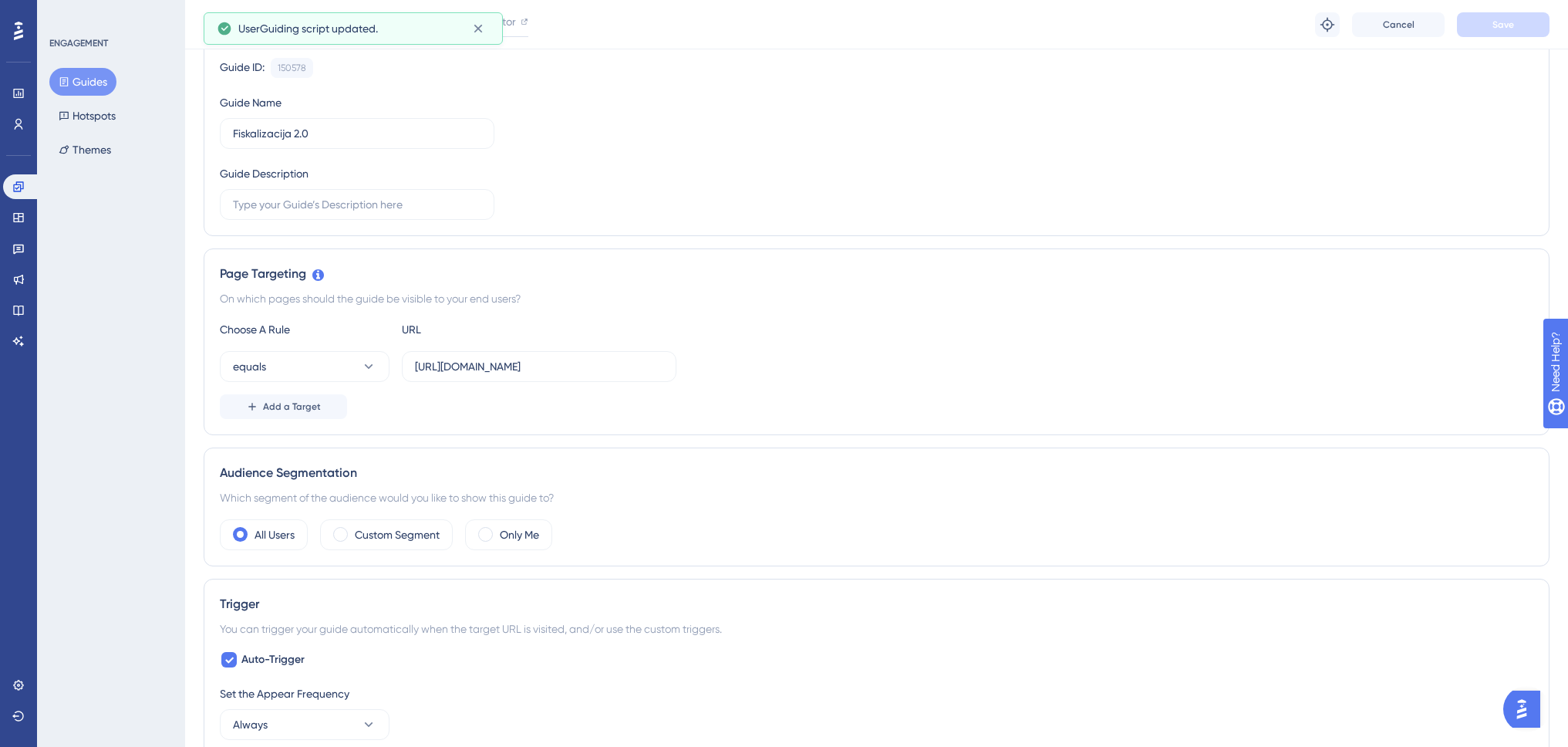
scroll to position [155, 0]
click at [309, 402] on span "Add a Target" at bounding box center [292, 403] width 58 height 12
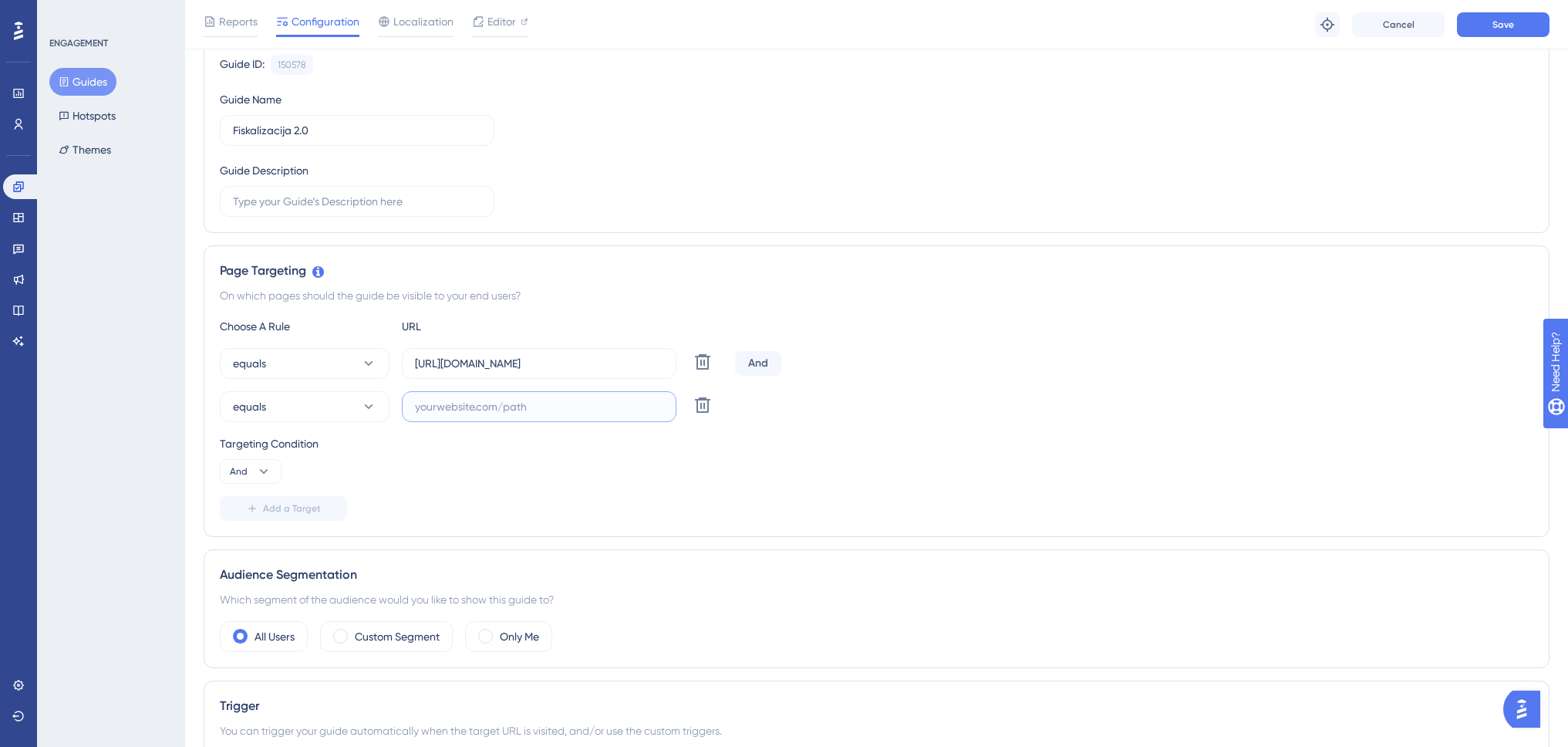
click at [483, 405] on input "text" at bounding box center [539, 406] width 248 height 17
drag, startPoint x: 414, startPoint y: 368, endPoint x: 638, endPoint y: 356, distance: 224.3
click at [638, 356] on label "https://www.swing-q.hr/pretinac" at bounding box center [539, 363] width 275 height 31
click at [638, 356] on input "https://www.swing-q.hr/pretinac" at bounding box center [539, 363] width 248 height 17
click at [499, 412] on input "text" at bounding box center [539, 406] width 248 height 17
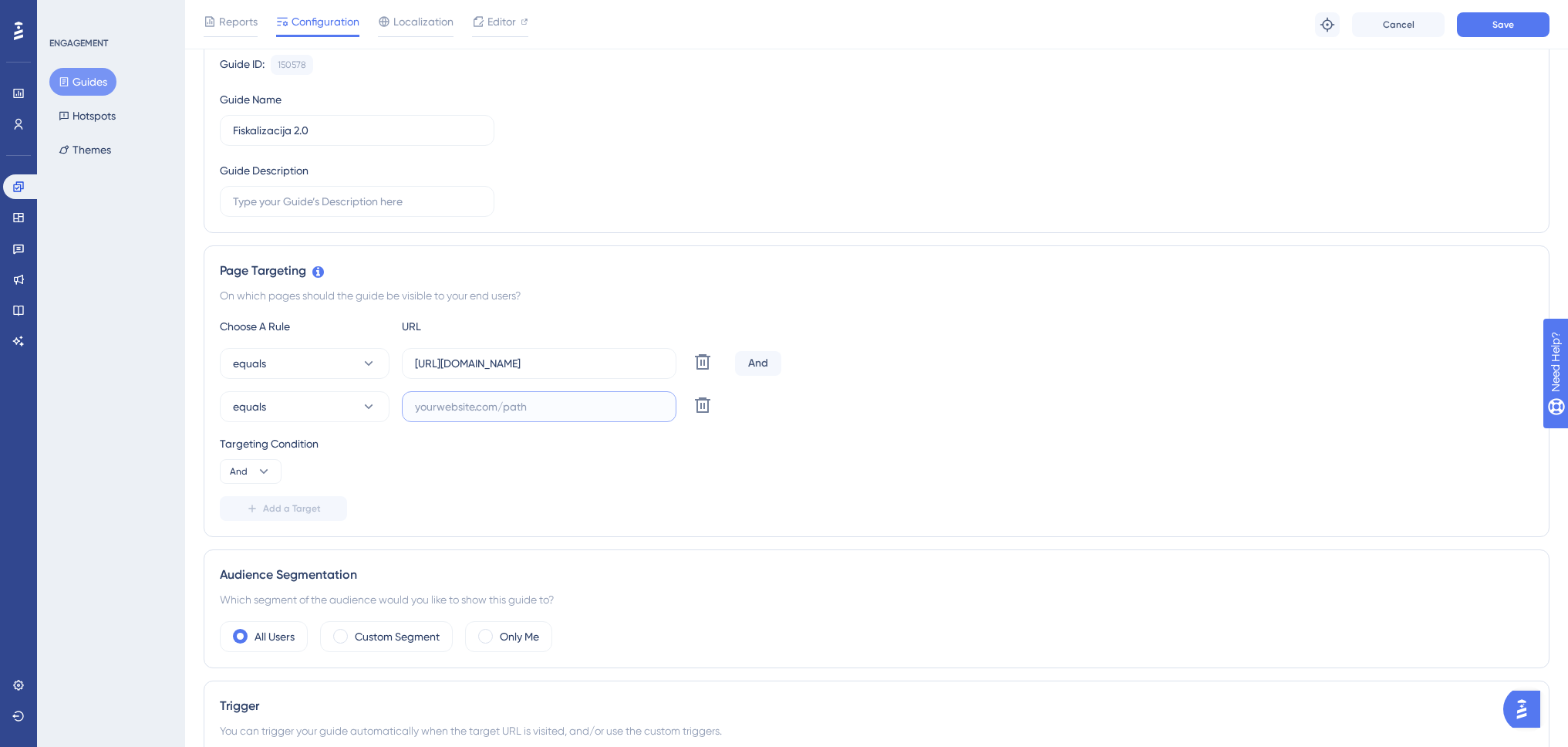
paste input "👉"
type input "👉"
drag, startPoint x: 449, startPoint y: 410, endPoint x: 375, endPoint y: 410, distance: 74.0
click at [375, 410] on div "equals 👉 Delete" at bounding box center [474, 406] width 509 height 31
click at [462, 361] on input "https://www.swing-q.hr/pretinac" at bounding box center [539, 363] width 248 height 17
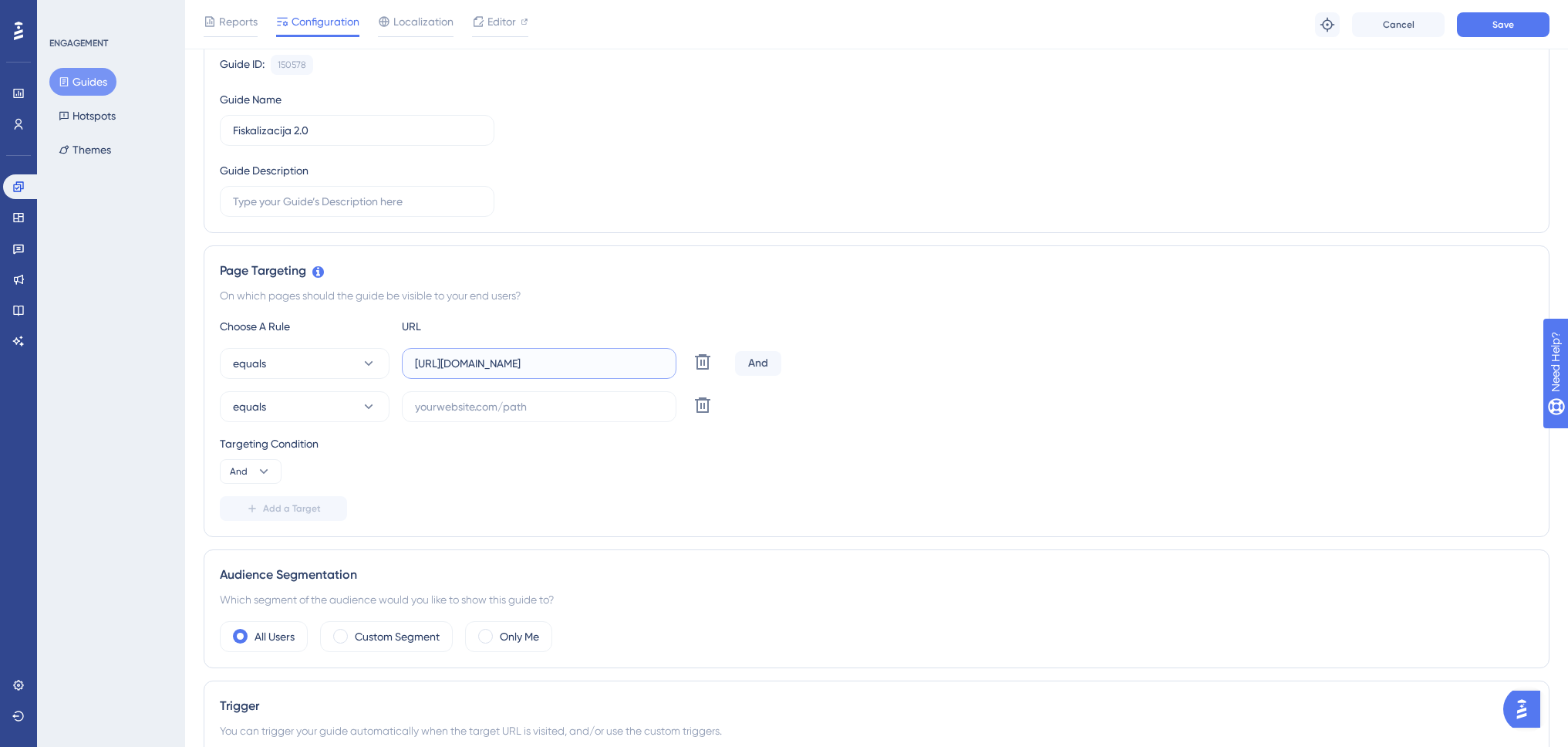
drag, startPoint x: 415, startPoint y: 362, endPoint x: 597, endPoint y: 370, distance: 182.2
click at [597, 370] on input "https://www.swing-q.hr/pretinac" at bounding box center [539, 363] width 248 height 17
click at [528, 409] on input "text" at bounding box center [539, 406] width 248 height 17
paste input "https://www.swing-q.hr/pretinac"
drag, startPoint x: 541, startPoint y: 406, endPoint x: 609, endPoint y: 409, distance: 68.1
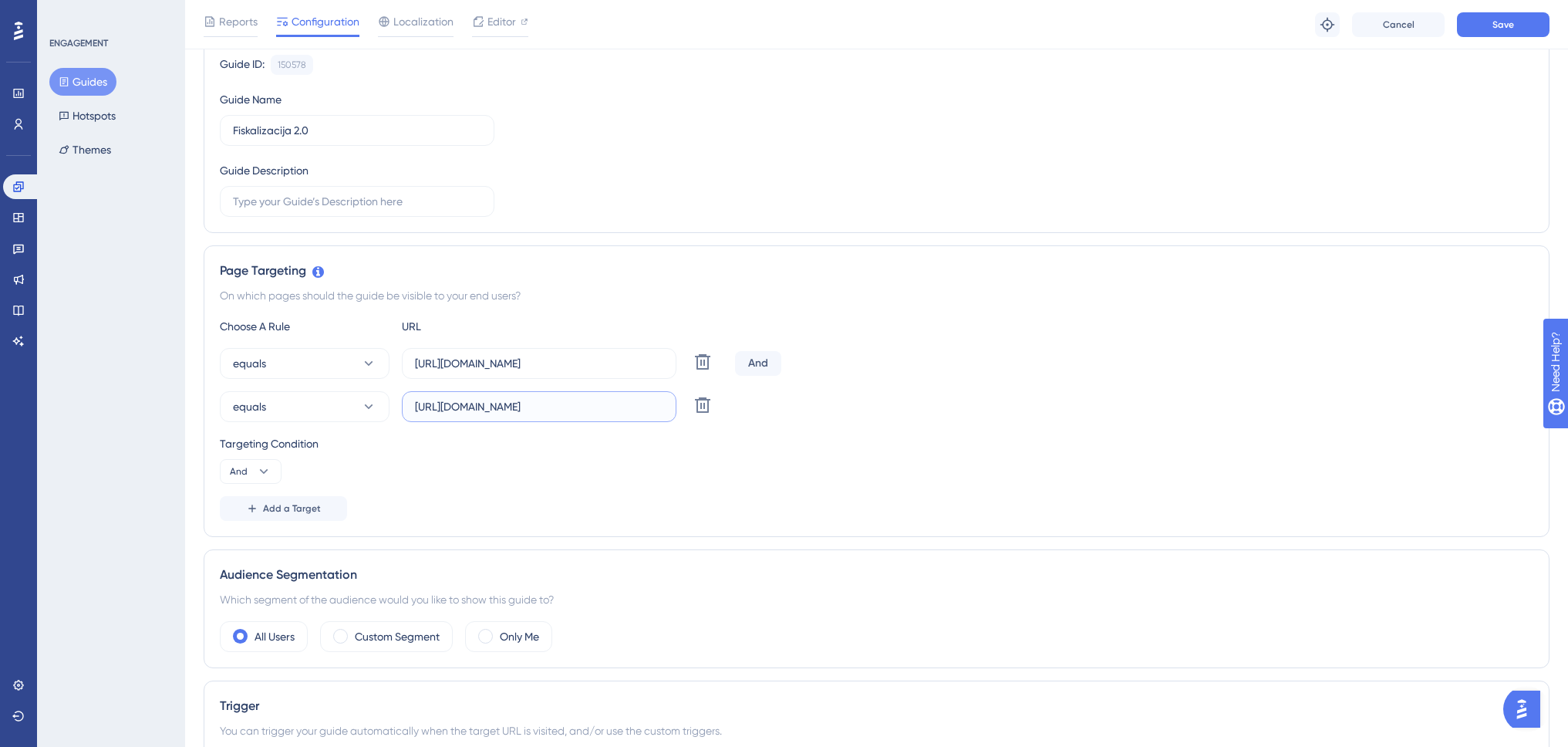
click at [609, 409] on input "https://www.swing-q.hr/pretinac" at bounding box center [539, 406] width 248 height 17
type input "https://www.swing-q.hr/prijava"
click at [765, 362] on div "And" at bounding box center [758, 364] width 47 height 25
click at [746, 367] on div "And" at bounding box center [758, 364] width 47 height 25
click at [255, 471] on button "And" at bounding box center [251, 472] width 61 height 25
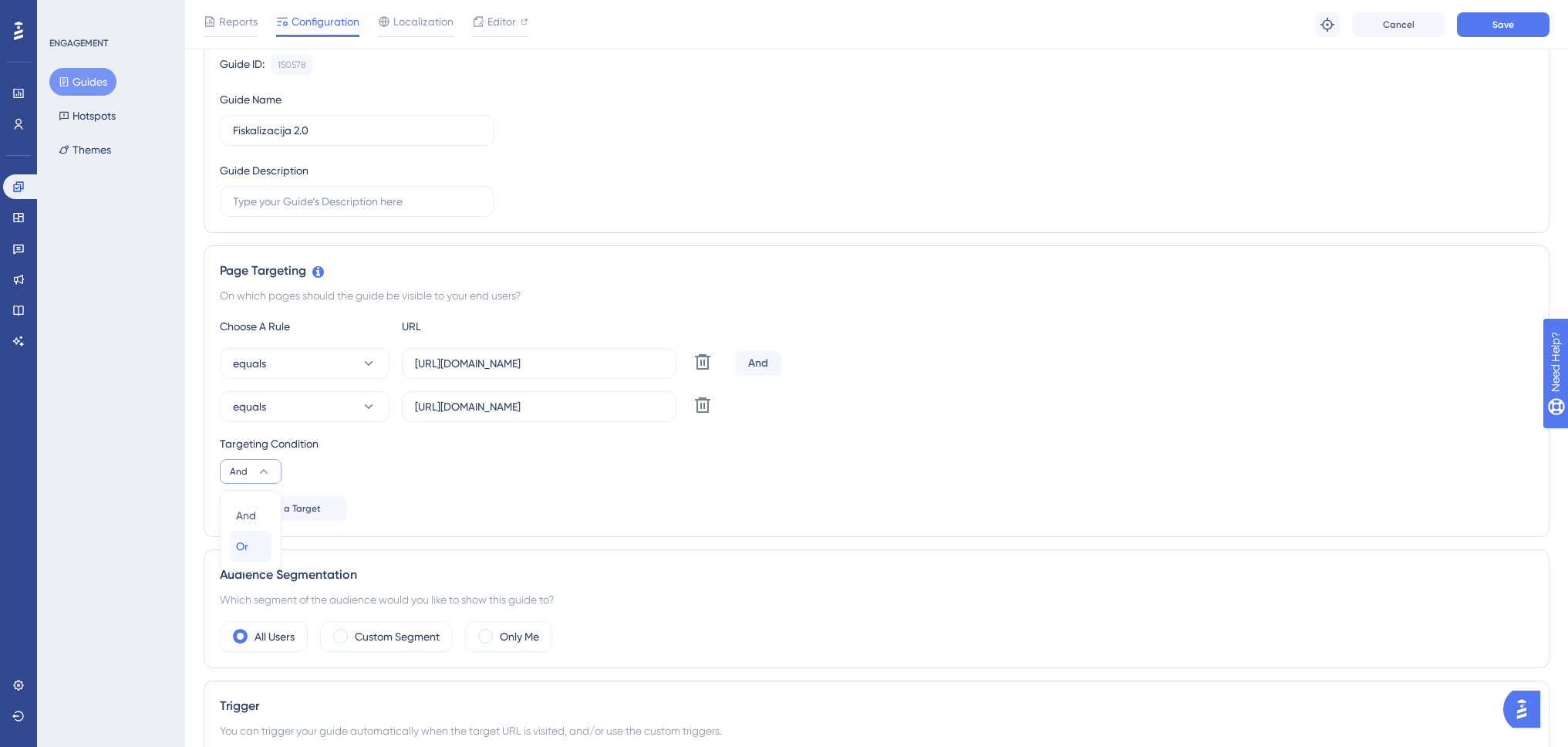
click at [253, 545] on div "Or Or" at bounding box center [250, 546] width 29 height 31
click at [309, 509] on span "Add a Target" at bounding box center [292, 509] width 58 height 12
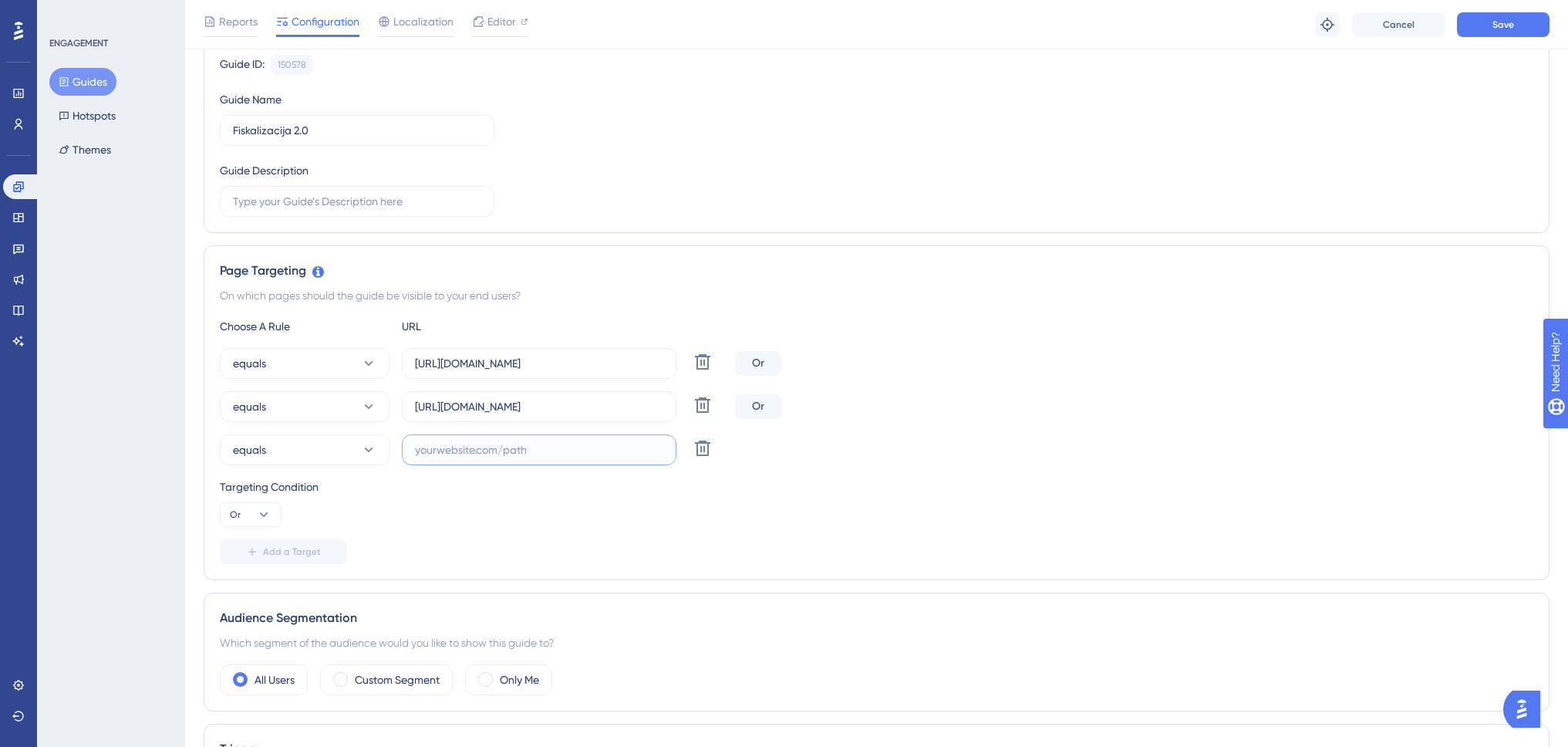
click at [456, 458] on input "text" at bounding box center [539, 450] width 248 height 17
drag, startPoint x: 590, startPoint y: 411, endPoint x: 404, endPoint y: 403, distance: 186.2
click at [404, 403] on label "https://www.swing-q.hr/prijava" at bounding box center [539, 406] width 275 height 31
click at [478, 461] on label at bounding box center [539, 450] width 275 height 31
click at [478, 459] on input "text" at bounding box center [539, 450] width 248 height 17
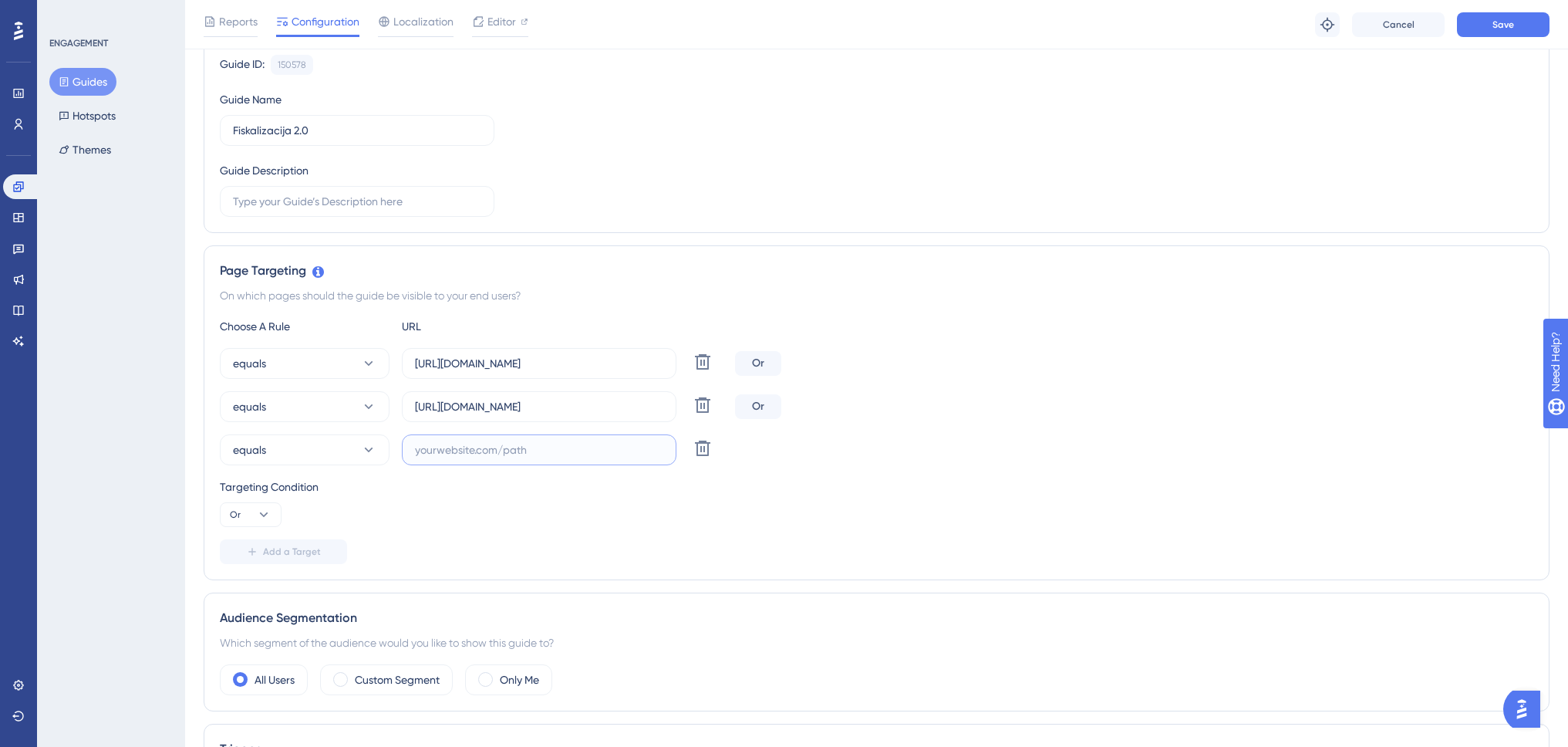
paste input "https://www.swing-q.hr/prijava"
drag, startPoint x: 541, startPoint y: 448, endPoint x: 597, endPoint y: 450, distance: 56.0
click at [597, 450] on input "https://www.swing-q.hr/prijava" at bounding box center [539, 450] width 248 height 17
type input "https://www.swing-q.hr/registracija"
click at [282, 552] on span "Add a Target" at bounding box center [292, 552] width 58 height 12
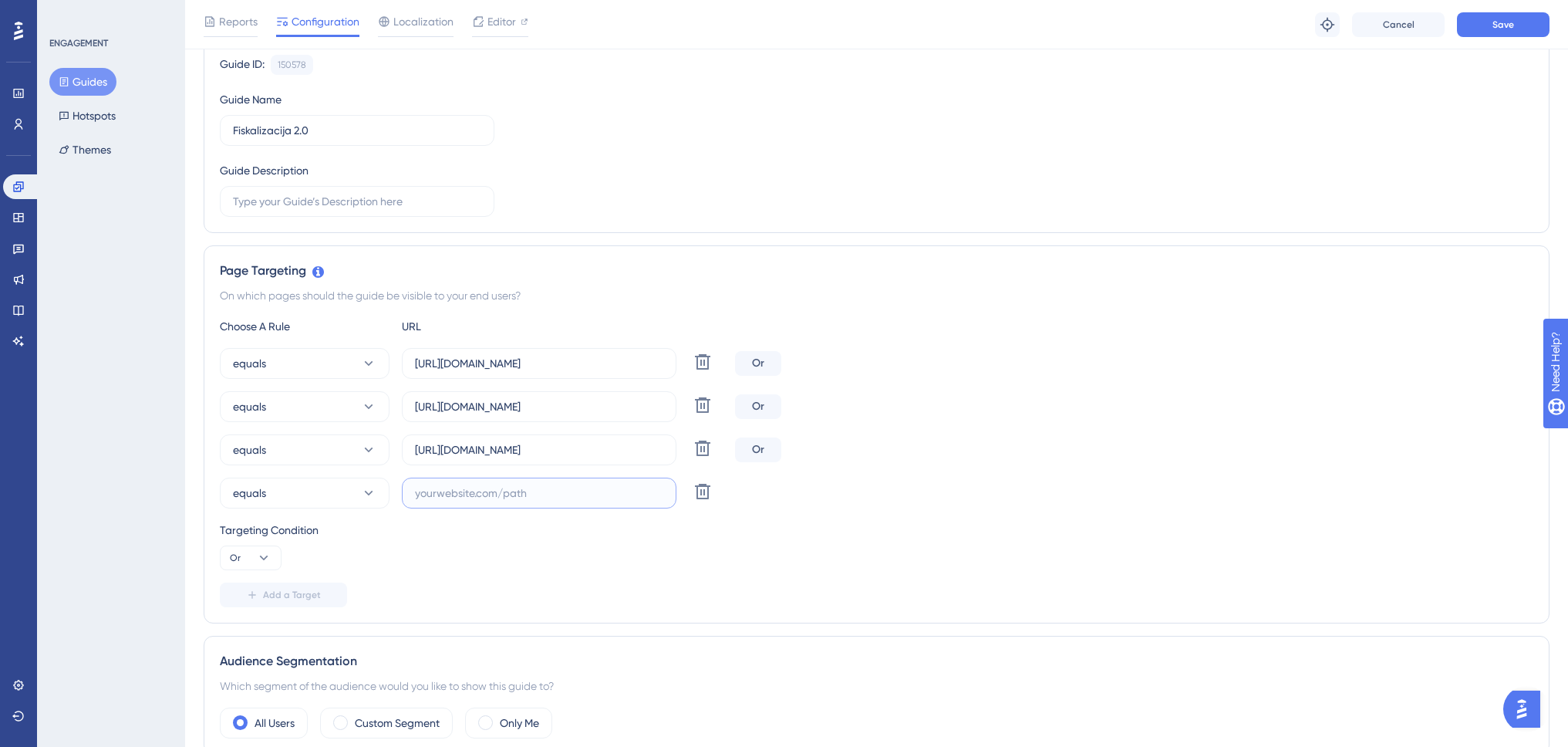
click at [448, 500] on input "text" at bounding box center [539, 493] width 248 height 17
paste input "https://www.swing-q.hr/prijava"
type input "https://www.swing-q.hr/postavke"
click at [286, 597] on span "Add a Target" at bounding box center [292, 595] width 58 height 12
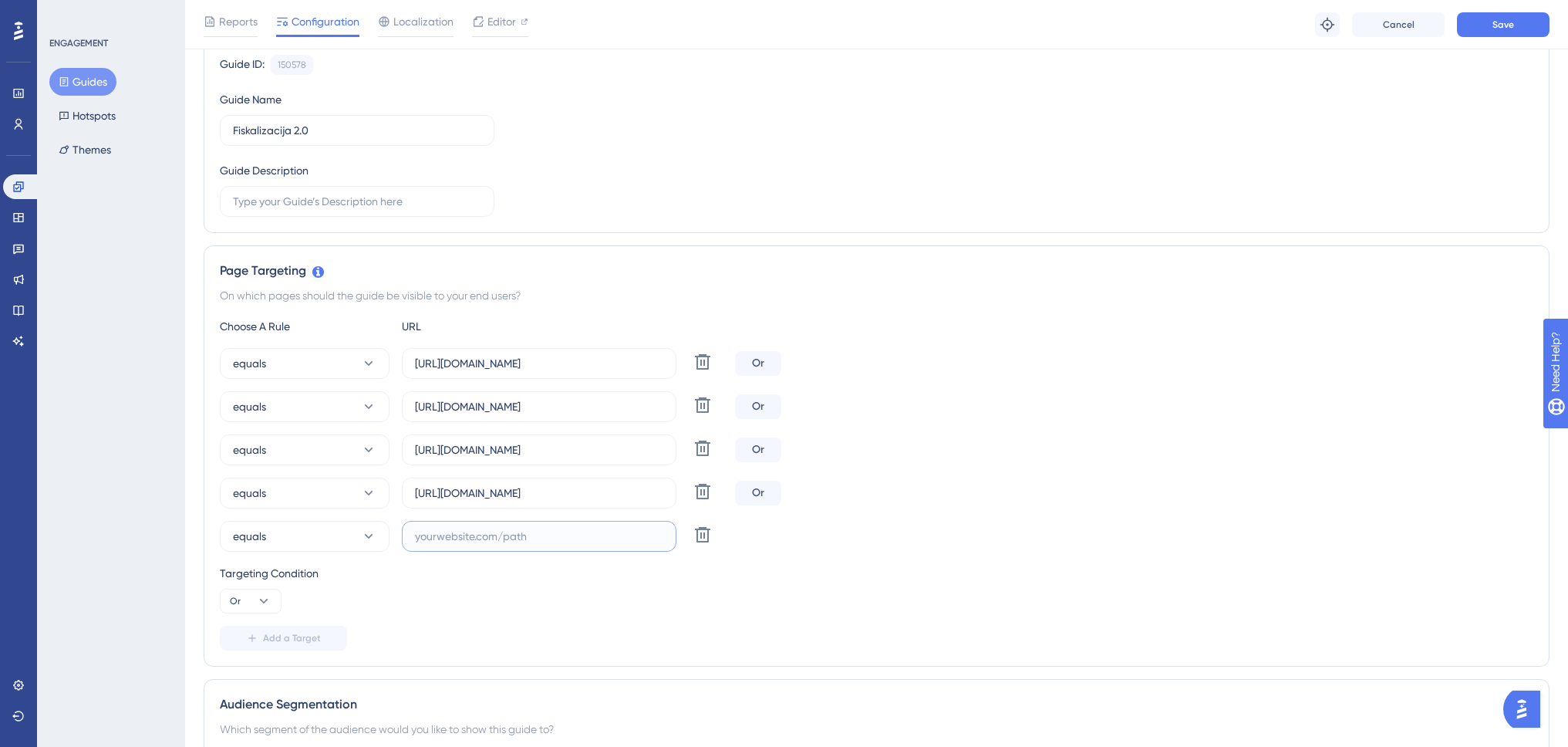
click at [468, 536] on input "text" at bounding box center [539, 536] width 248 height 17
paste input "https://www.swing-q.hr/prijava"
drag, startPoint x: 541, startPoint y: 538, endPoint x: 572, endPoint y: 538, distance: 31.0
click at [572, 538] on input "https://www.swing-q.hr/prijava" at bounding box center [539, 536] width 248 height 17
type input "https://www.swing-q.hr/ulazni-dokumenti"
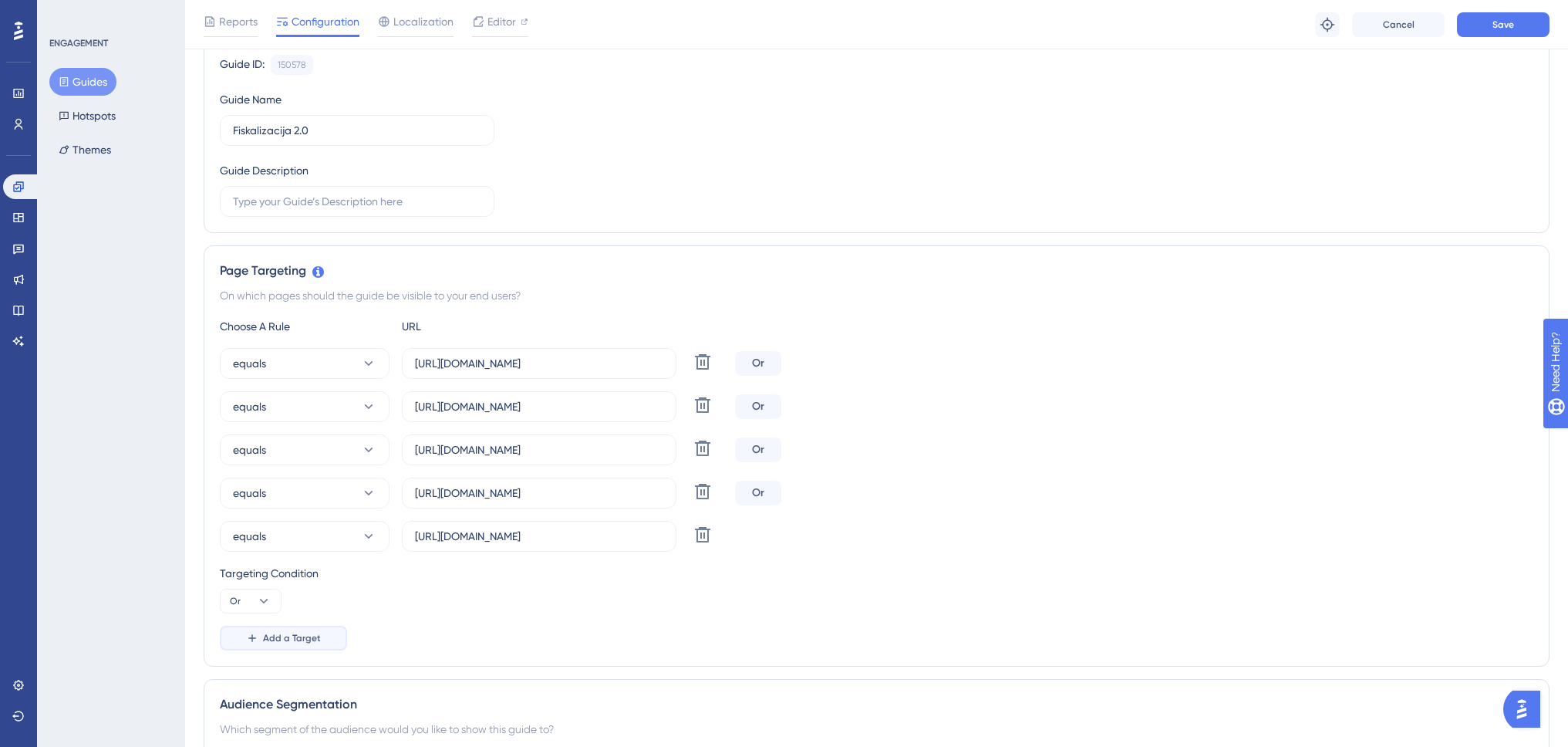
click at [282, 640] on span "Add a Target" at bounding box center [292, 638] width 58 height 12
drag, startPoint x: 650, startPoint y: 541, endPoint x: 298, endPoint y: 534, distance: 352.1
click at [298, 534] on div "equals https://www.swing-q.hr/ulazni-dokumenti Delete" at bounding box center [474, 536] width 509 height 31
click at [571, 581] on input "text" at bounding box center [539, 579] width 248 height 17
paste input "https://www.swing-q.hr/ulazni-dokumenti"
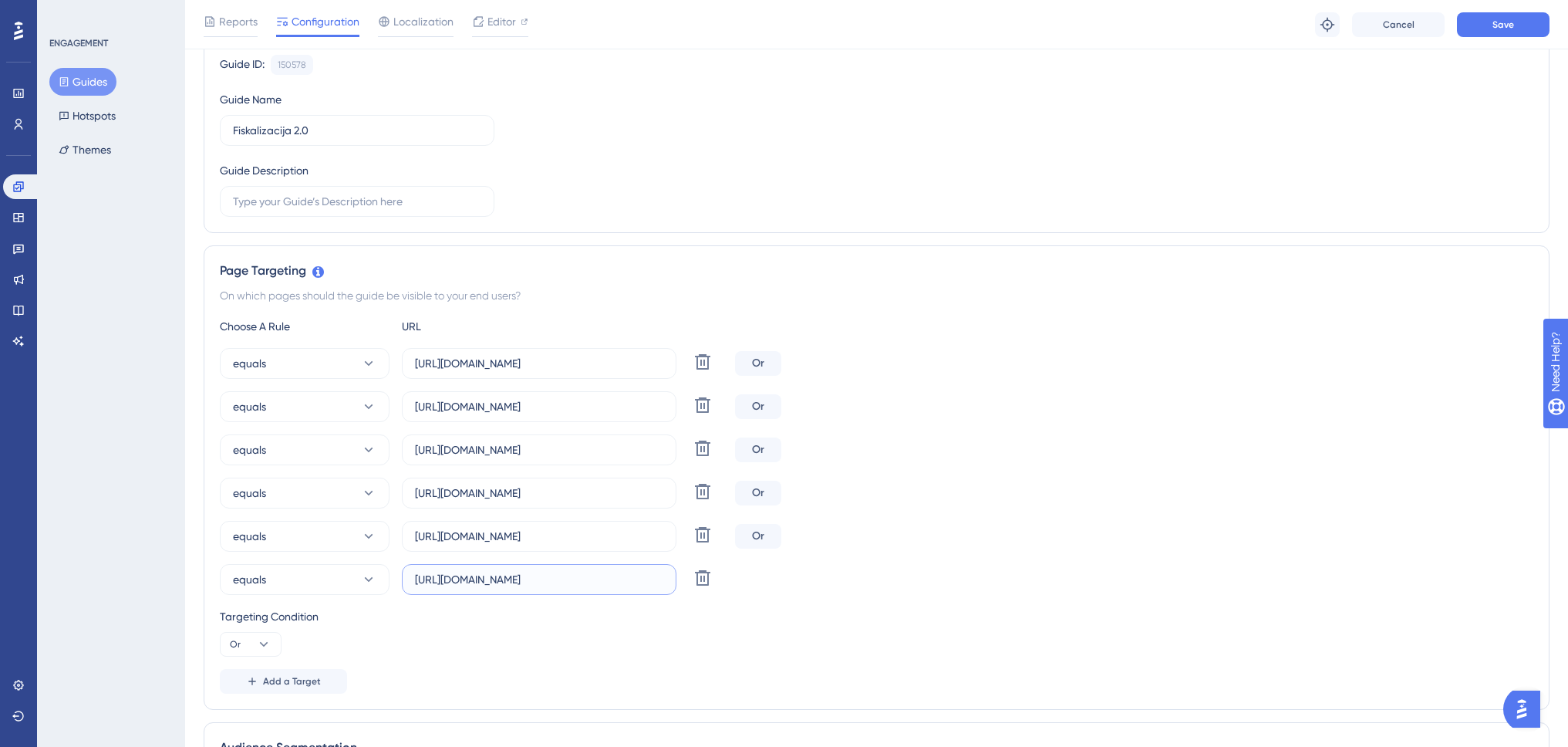
drag, startPoint x: 543, startPoint y: 580, endPoint x: 608, endPoint y: 577, distance: 65.1
click at [633, 580] on input "https://www.swing-q.hr/ulazni-dokumenti" at bounding box center [539, 579] width 248 height 17
type input "https://www.swing-q.hr/ev"
click at [356, 408] on button "equals" at bounding box center [305, 406] width 169 height 31
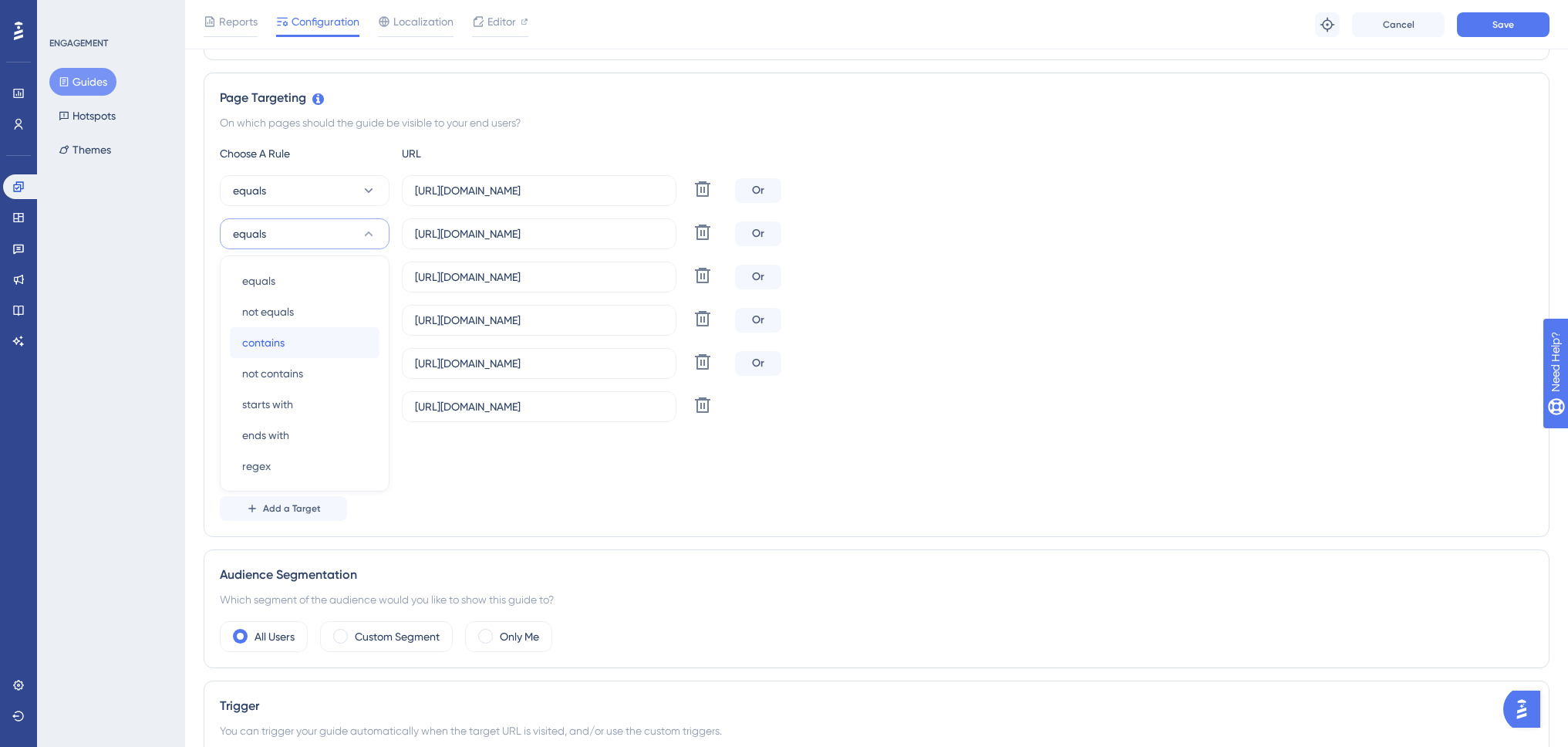
click at [315, 344] on div "contains contains" at bounding box center [305, 342] width 125 height 31
drag, startPoint x: 534, startPoint y: 234, endPoint x: 588, endPoint y: 236, distance: 54.0
click at [588, 236] on input "https://www.swing-q.hr/prijava" at bounding box center [539, 233] width 248 height 17
type input "https://www.swing-q.hr"
click at [698, 279] on icon at bounding box center [703, 275] width 18 height 18
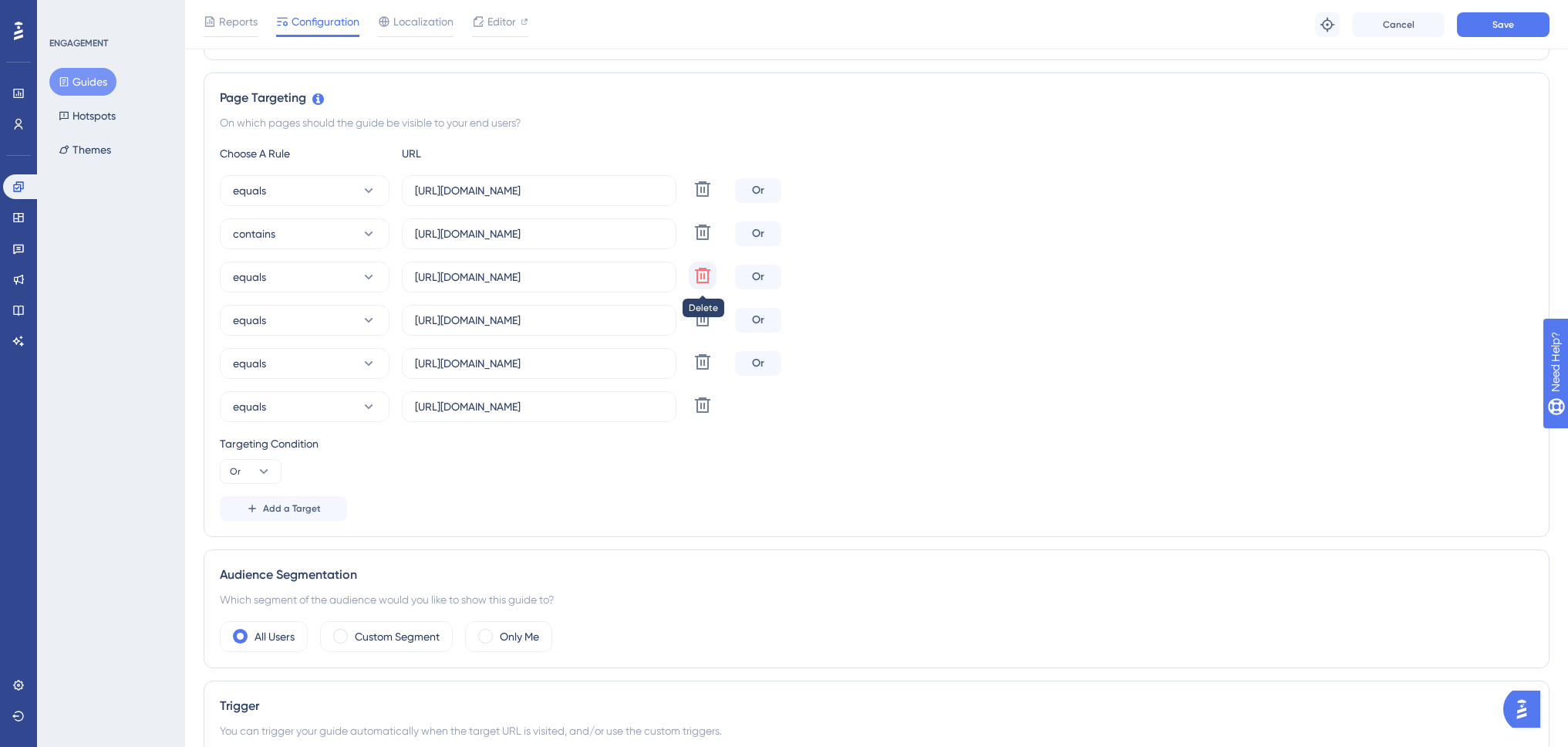
type input "https://www.swing-q.hr/postavke"
type input "https://www.swing-q.hr/ulazni-dokumenti"
type input "https://www.swing-q.hr/ev"
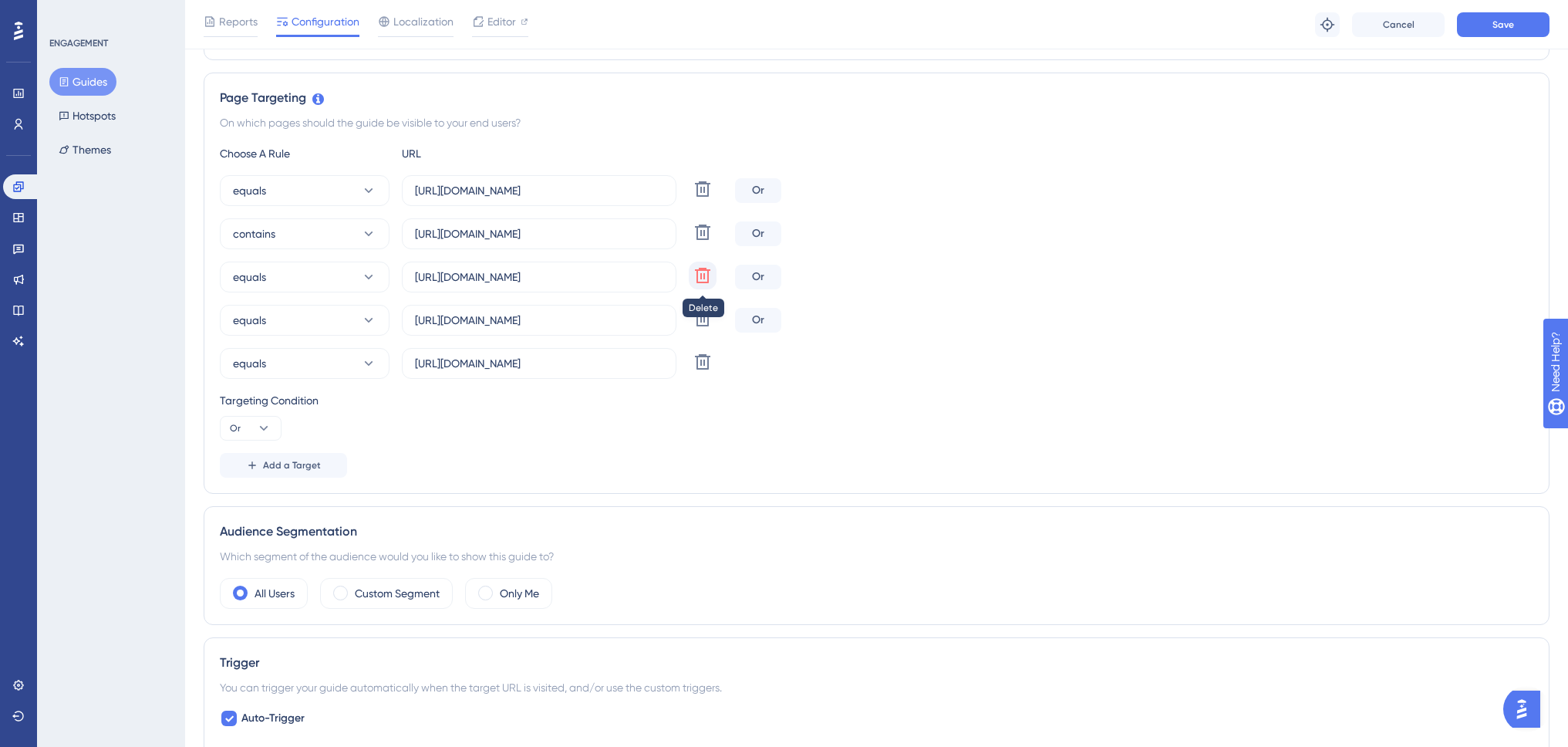
click at [699, 279] on icon at bounding box center [703, 275] width 18 height 18
type input "https://www.swing-q.hr/ulazni-dokumenti"
type input "https://www.swing-q.hr/ev"
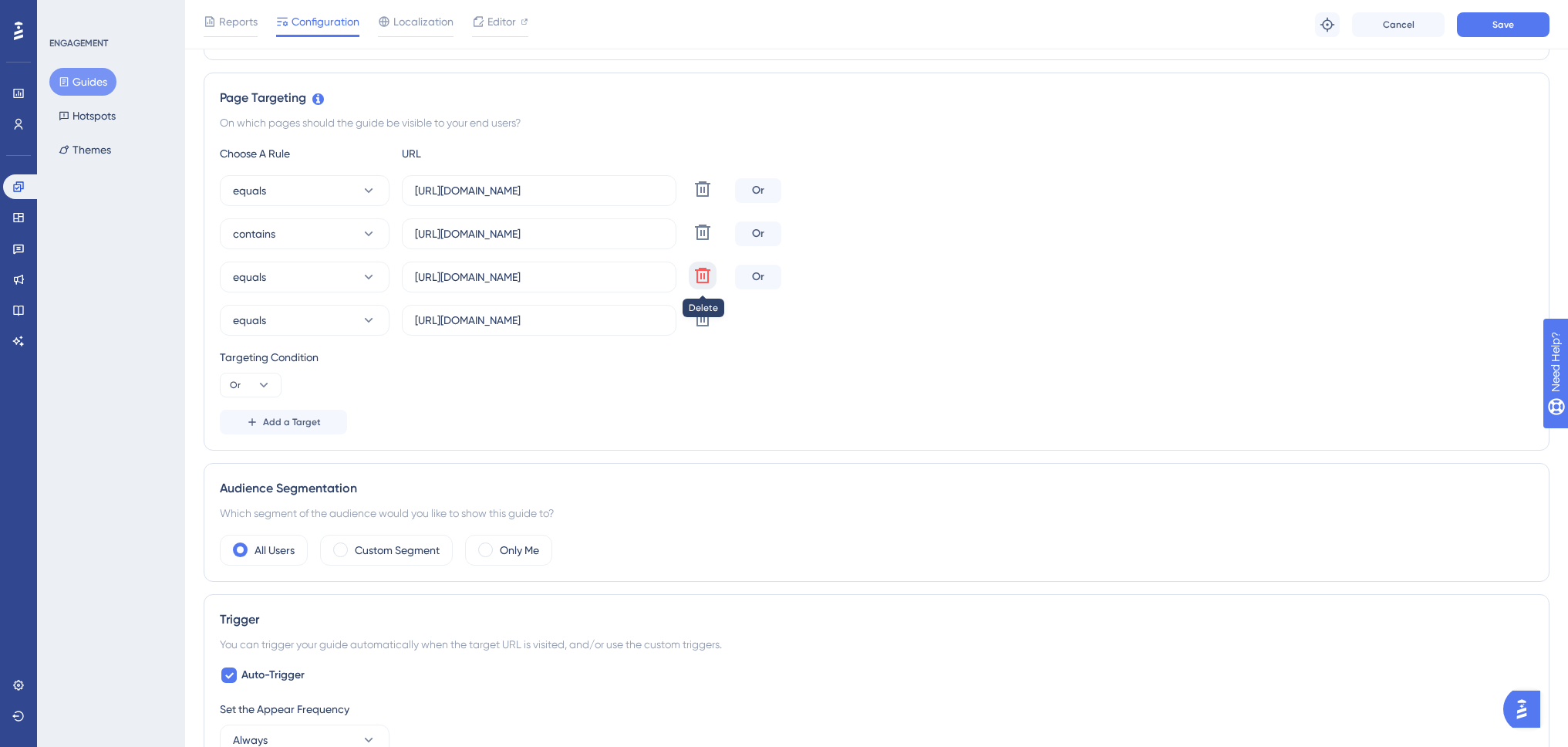
click at [700, 279] on icon at bounding box center [703, 275] width 16 height 16
type input "https://www.swing-q.hr/ev"
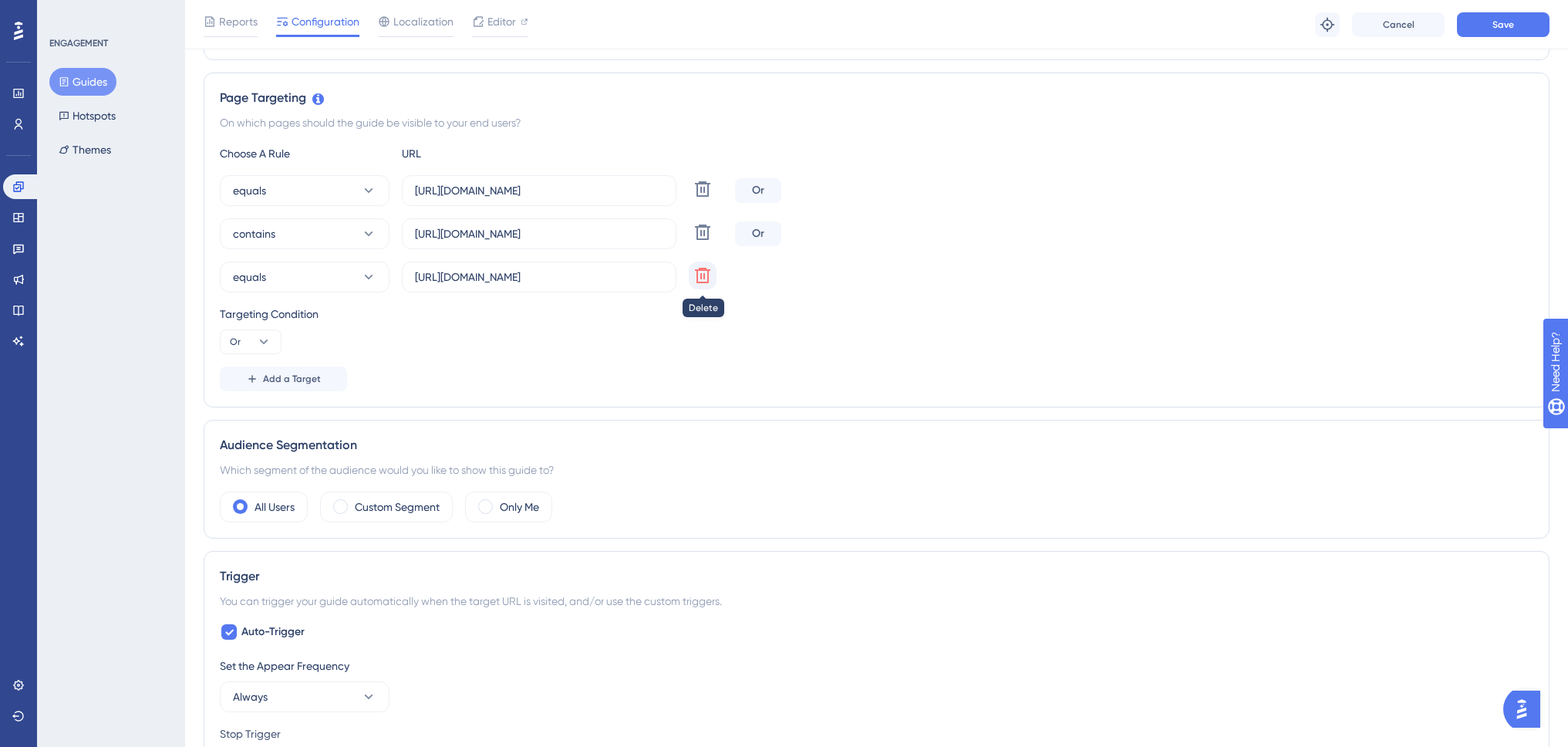
click at [704, 281] on icon at bounding box center [703, 275] width 18 height 18
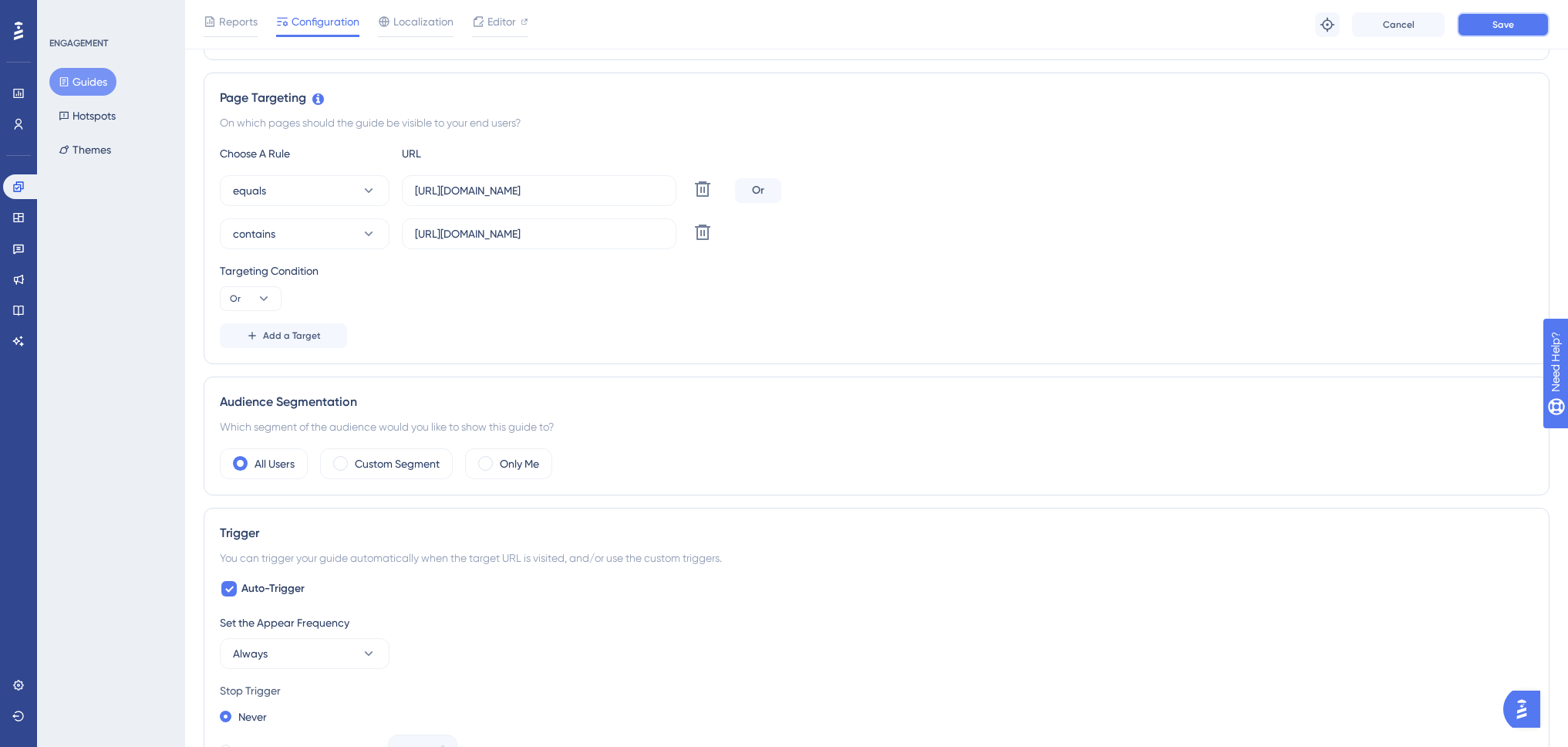
click at [1494, 29] on span "Save" at bounding box center [1503, 24] width 22 height 12
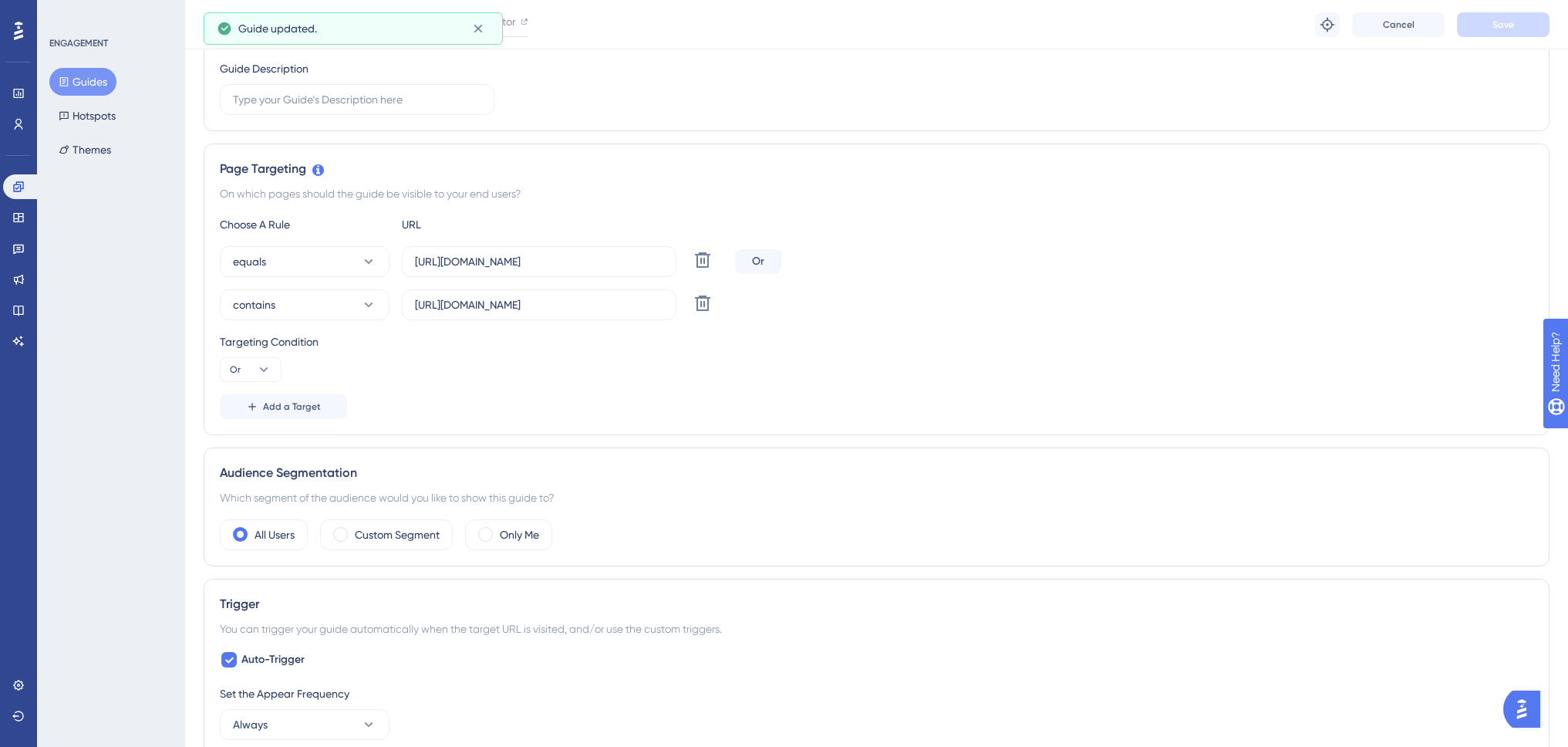
scroll to position [0, 0]
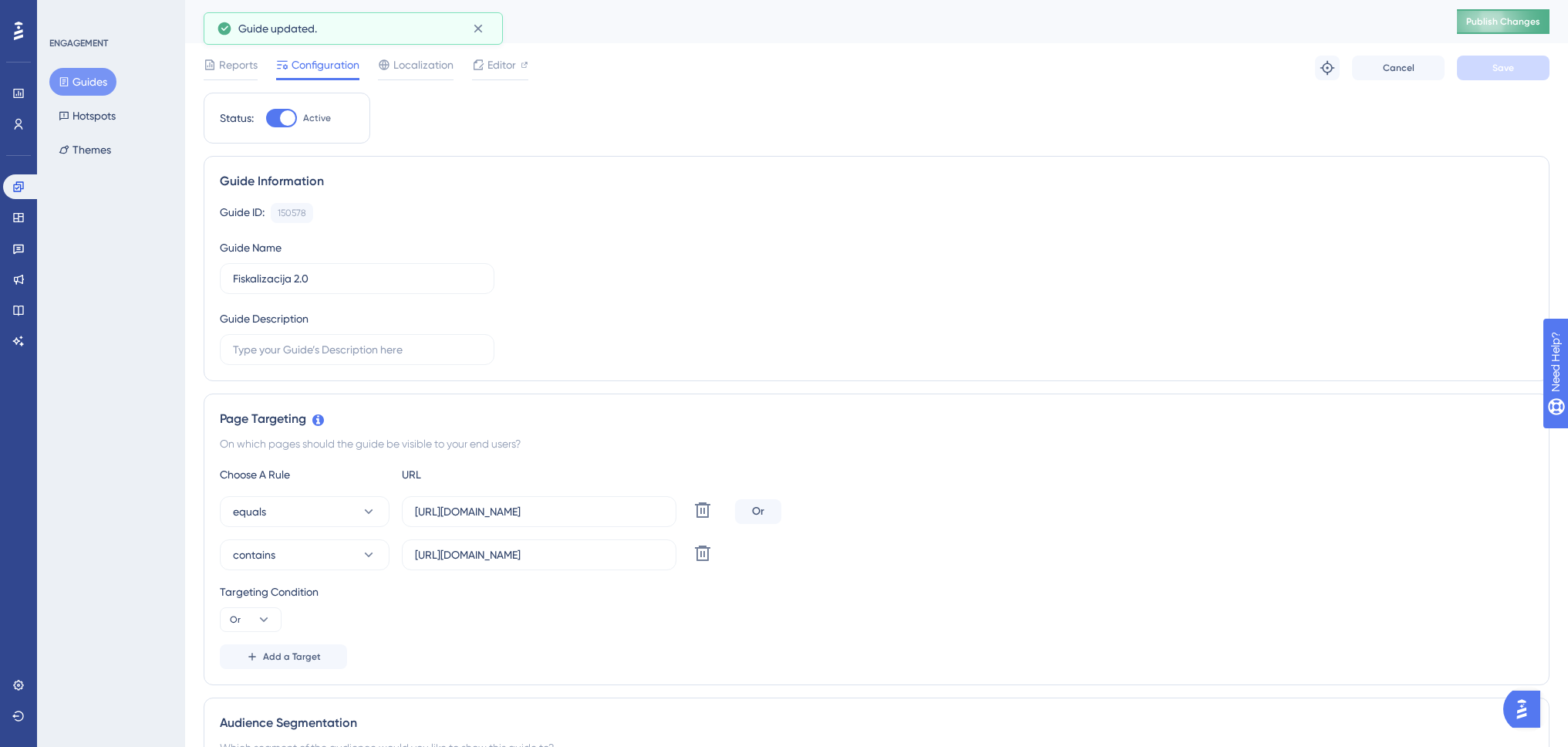
click at [1520, 25] on span "Publish Changes" at bounding box center [1503, 22] width 74 height 12
click at [323, 553] on button "contains" at bounding box center [305, 554] width 169 height 31
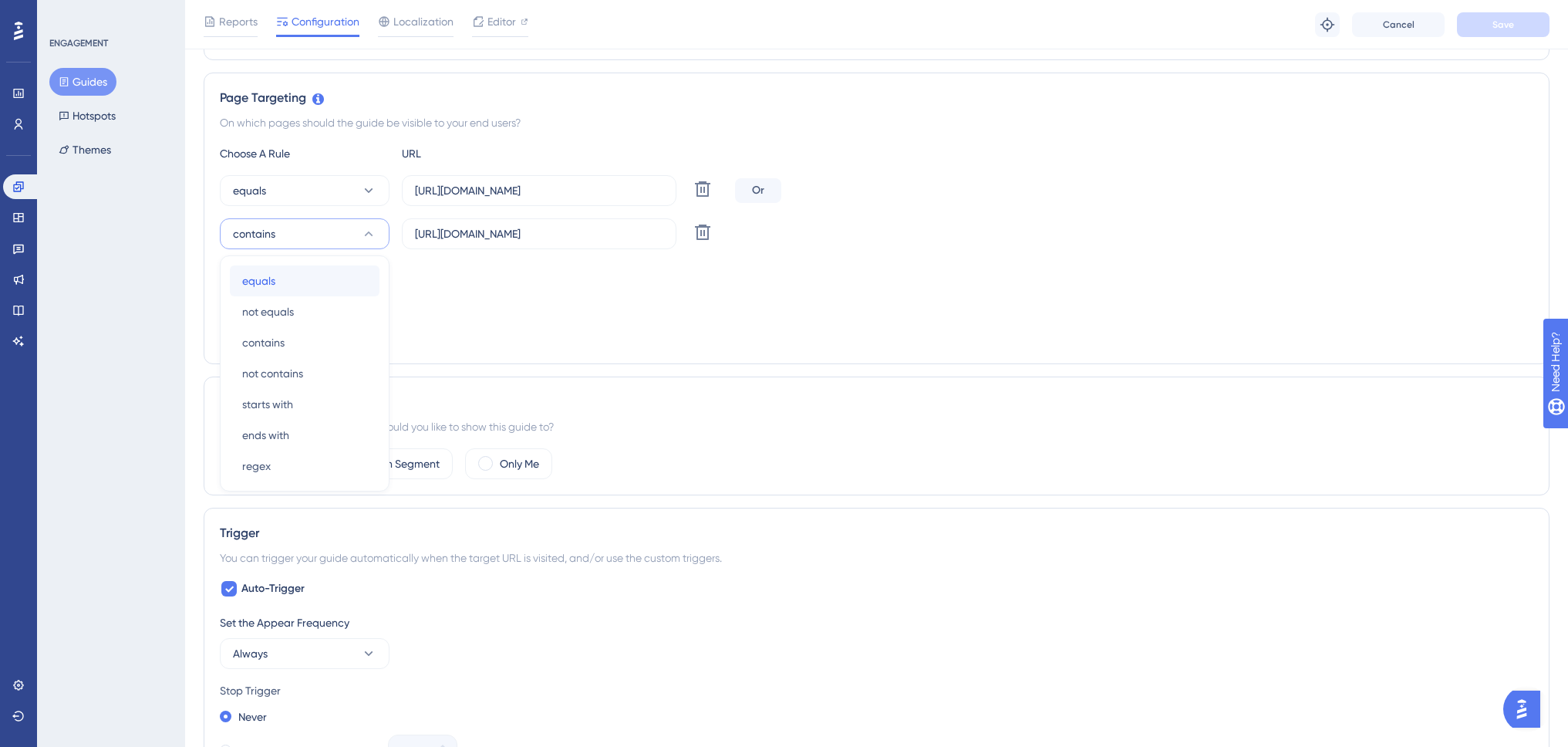
click at [348, 285] on div "equals equals" at bounding box center [305, 280] width 125 height 31
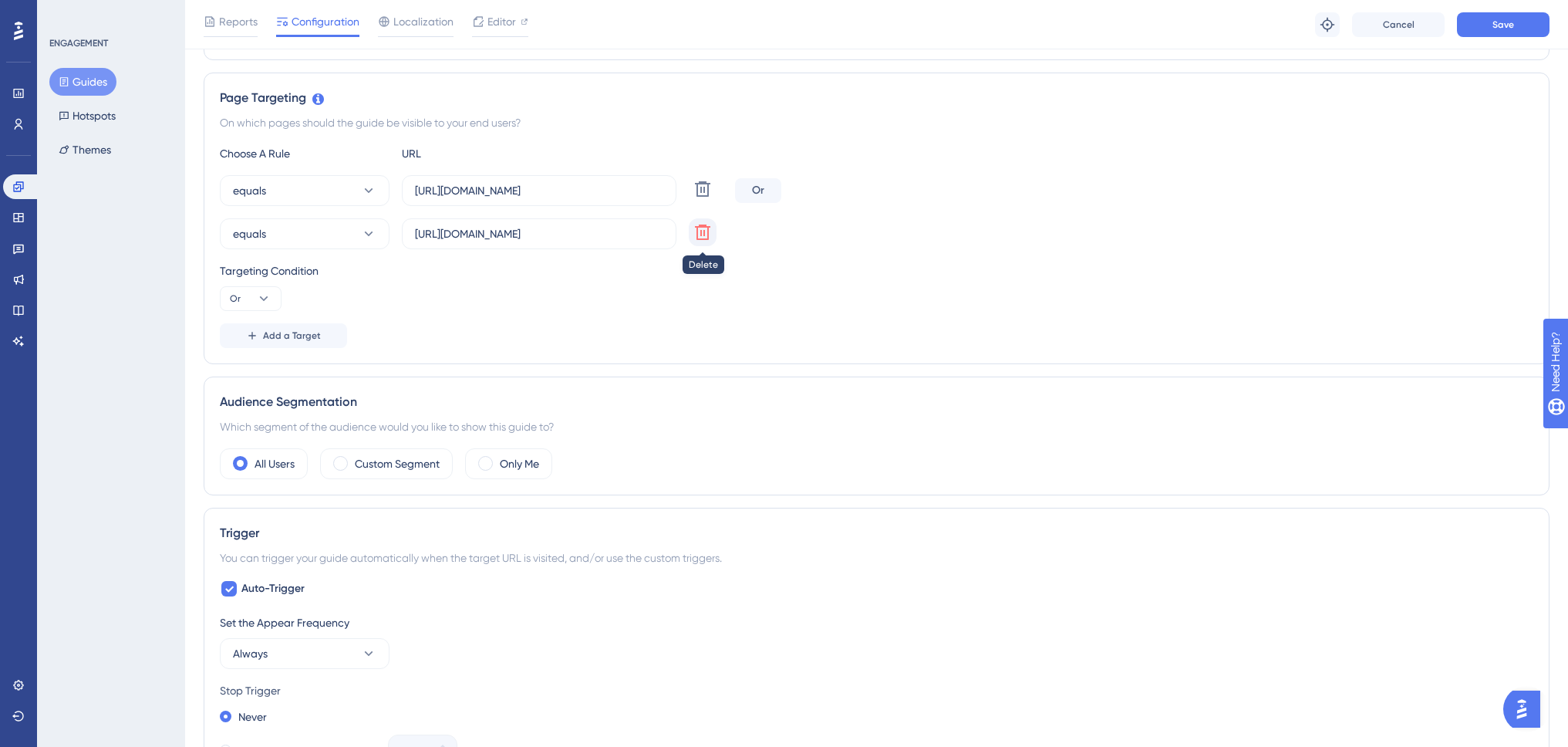
click at [699, 239] on icon at bounding box center [703, 232] width 16 height 16
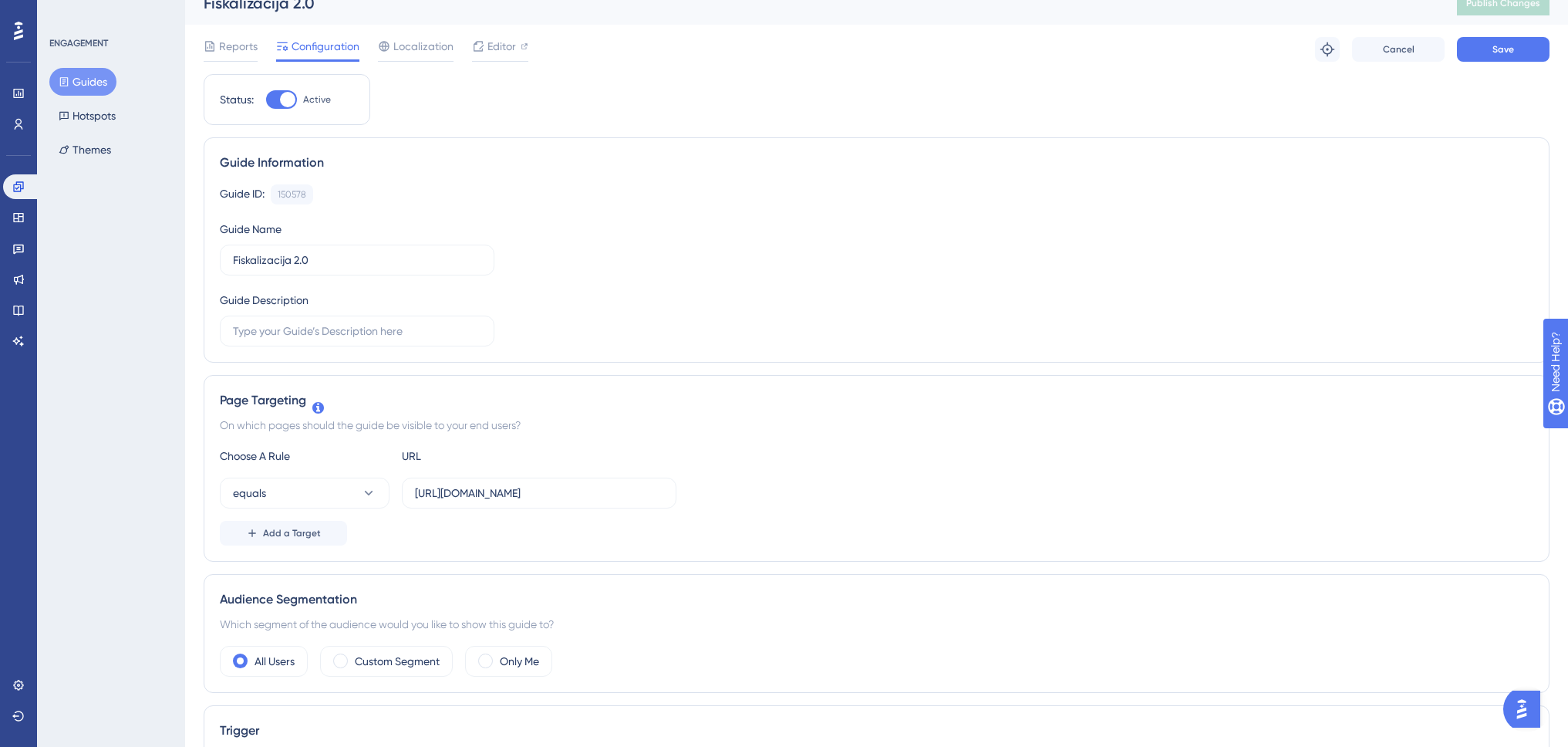
scroll to position [0, 0]
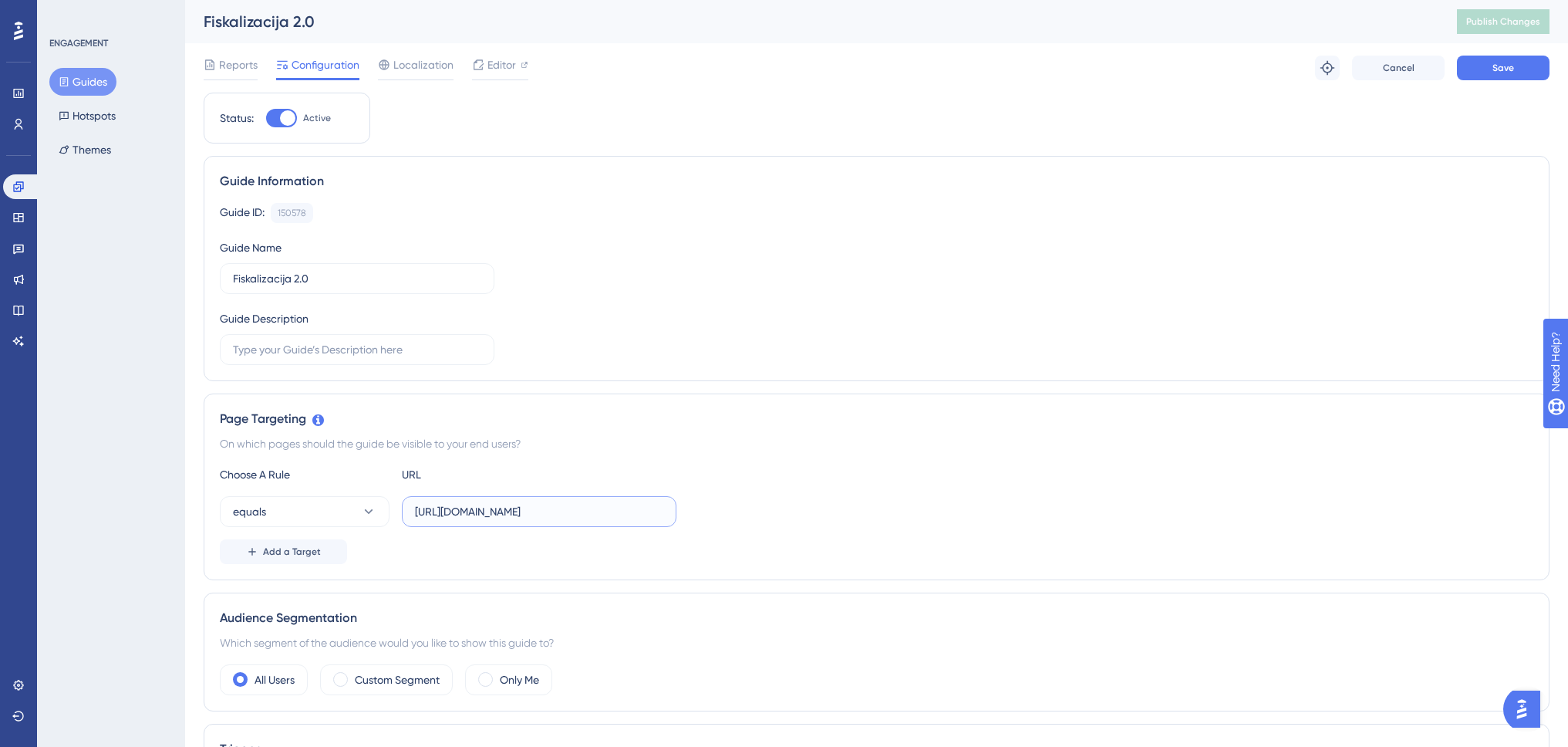
click at [563, 512] on input "https://www.swing-q.hr/pretinac" at bounding box center [539, 512] width 248 height 17
click at [270, 506] on button "equals" at bounding box center [305, 511] width 169 height 31
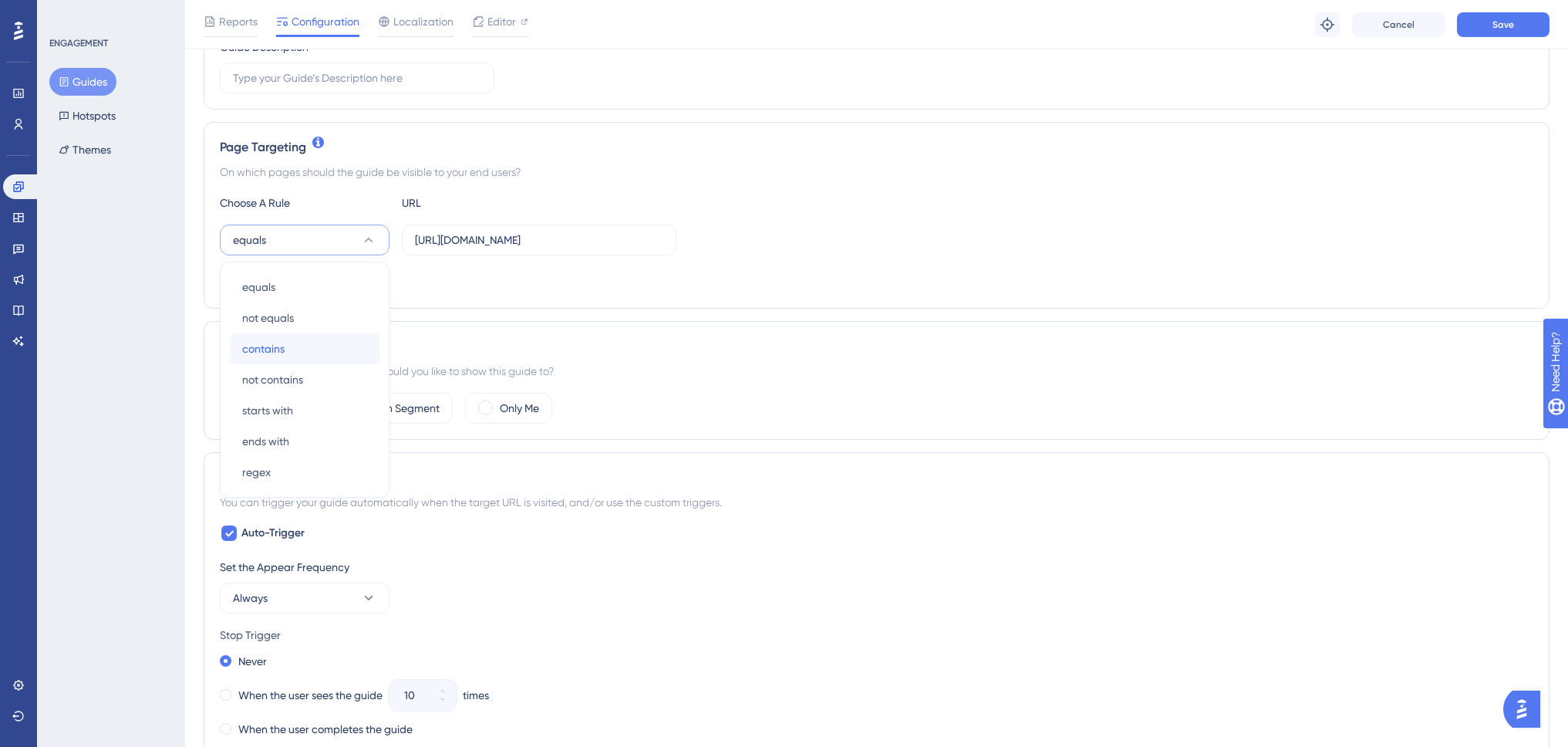
click at [309, 344] on div "contains contains" at bounding box center [305, 348] width 125 height 31
click at [517, 235] on input "https://www.swing-q.hr/pretinac" at bounding box center [539, 240] width 248 height 17
drag, startPoint x: 535, startPoint y: 239, endPoint x: 611, endPoint y: 243, distance: 76.1
click at [611, 243] on input "https://www.swing-q.hr/pretinac" at bounding box center [539, 240] width 248 height 17
type input "https://www.swing-q.hr"
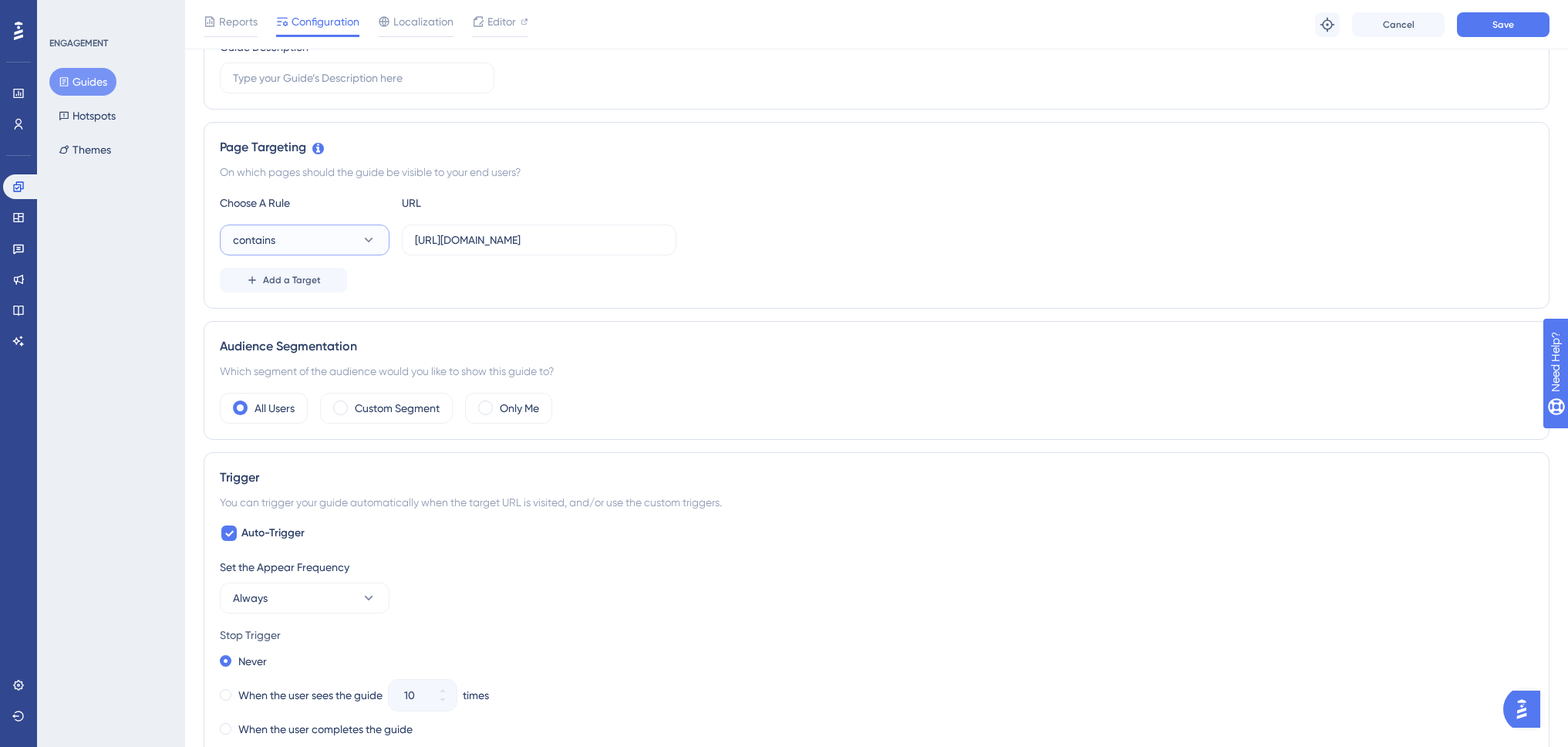
click at [273, 234] on span "contains" at bounding box center [253, 240] width 42 height 18
click at [308, 411] on div "starts with starts with" at bounding box center [305, 410] width 125 height 31
click at [1502, 27] on span "Save" at bounding box center [1503, 24] width 22 height 12
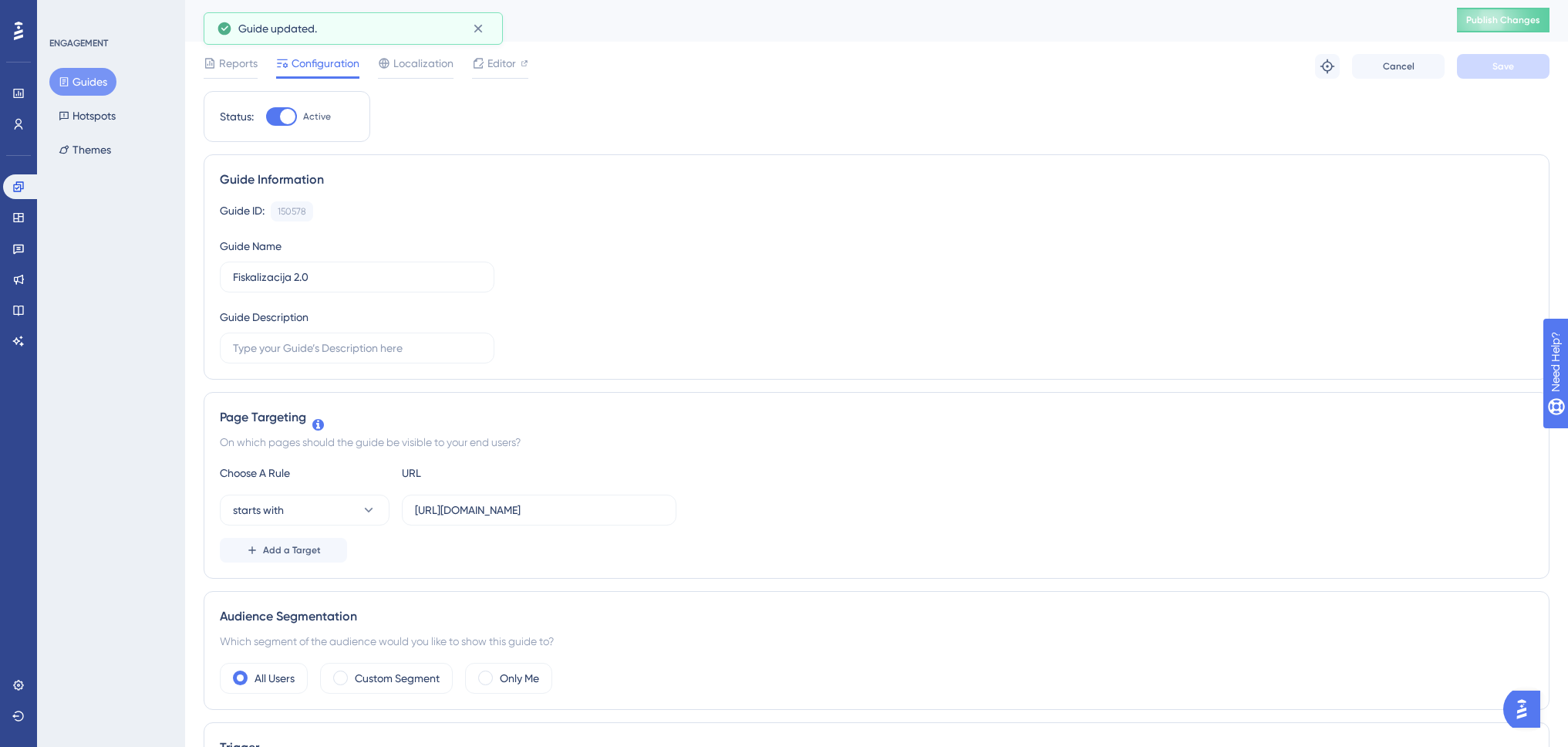
scroll to position [0, 0]
click at [1529, 27] on button "Publish Changes" at bounding box center [1502, 22] width 92 height 25
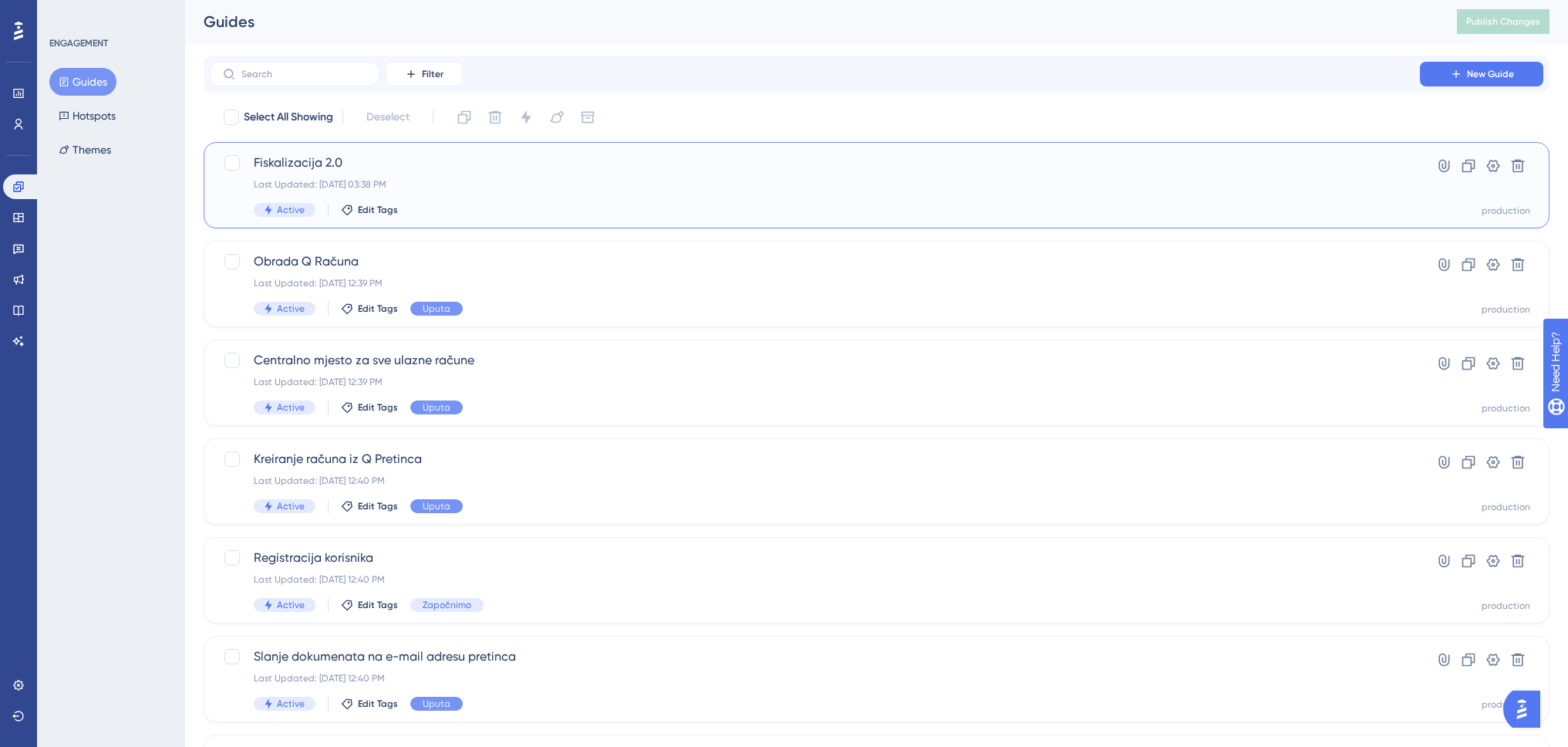
click at [543, 185] on div "Last Updated: [DATE] 03:38 PM" at bounding box center [815, 184] width 1122 height 12
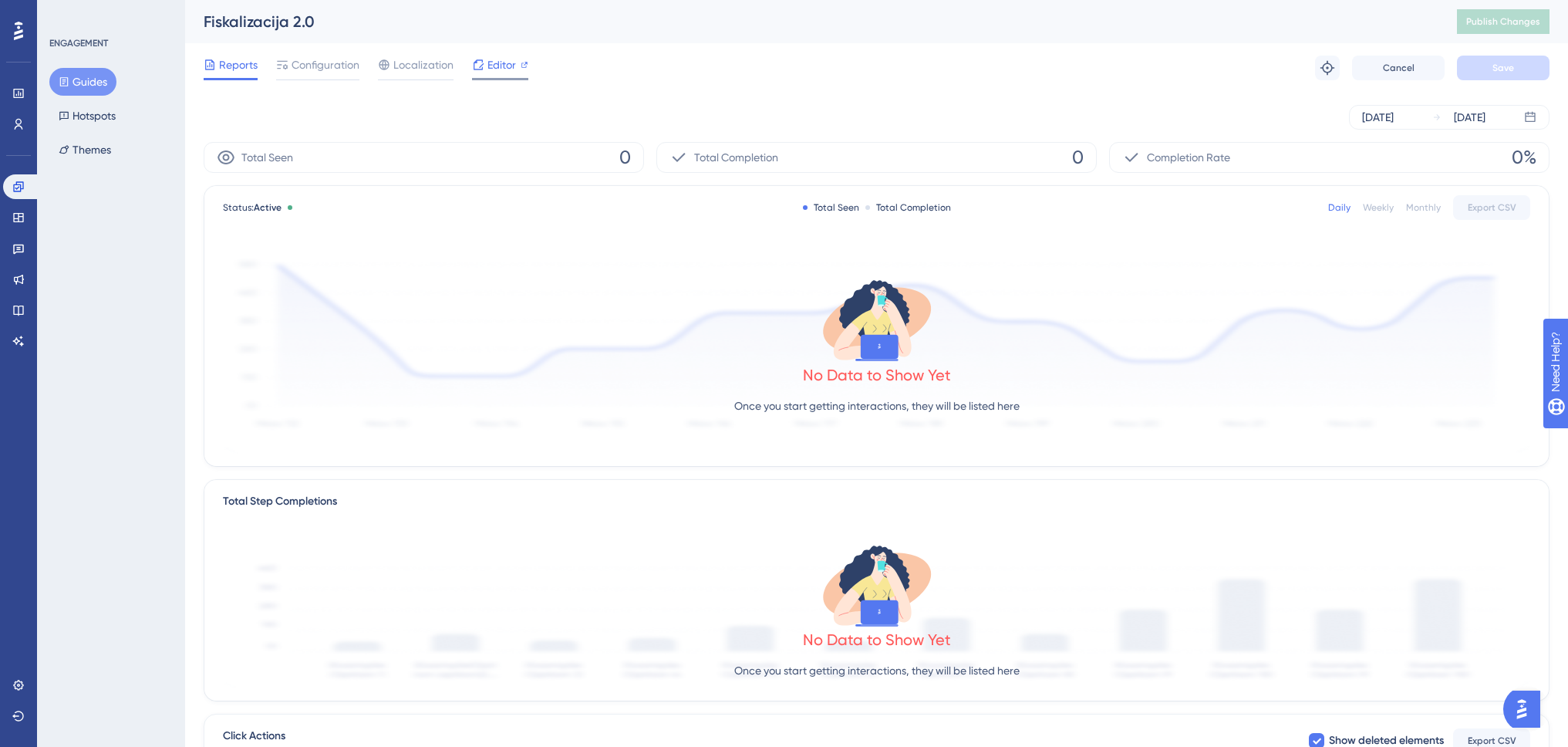
click at [495, 66] on span "Editor" at bounding box center [502, 65] width 28 height 18
